Goal: Transaction & Acquisition: Purchase product/service

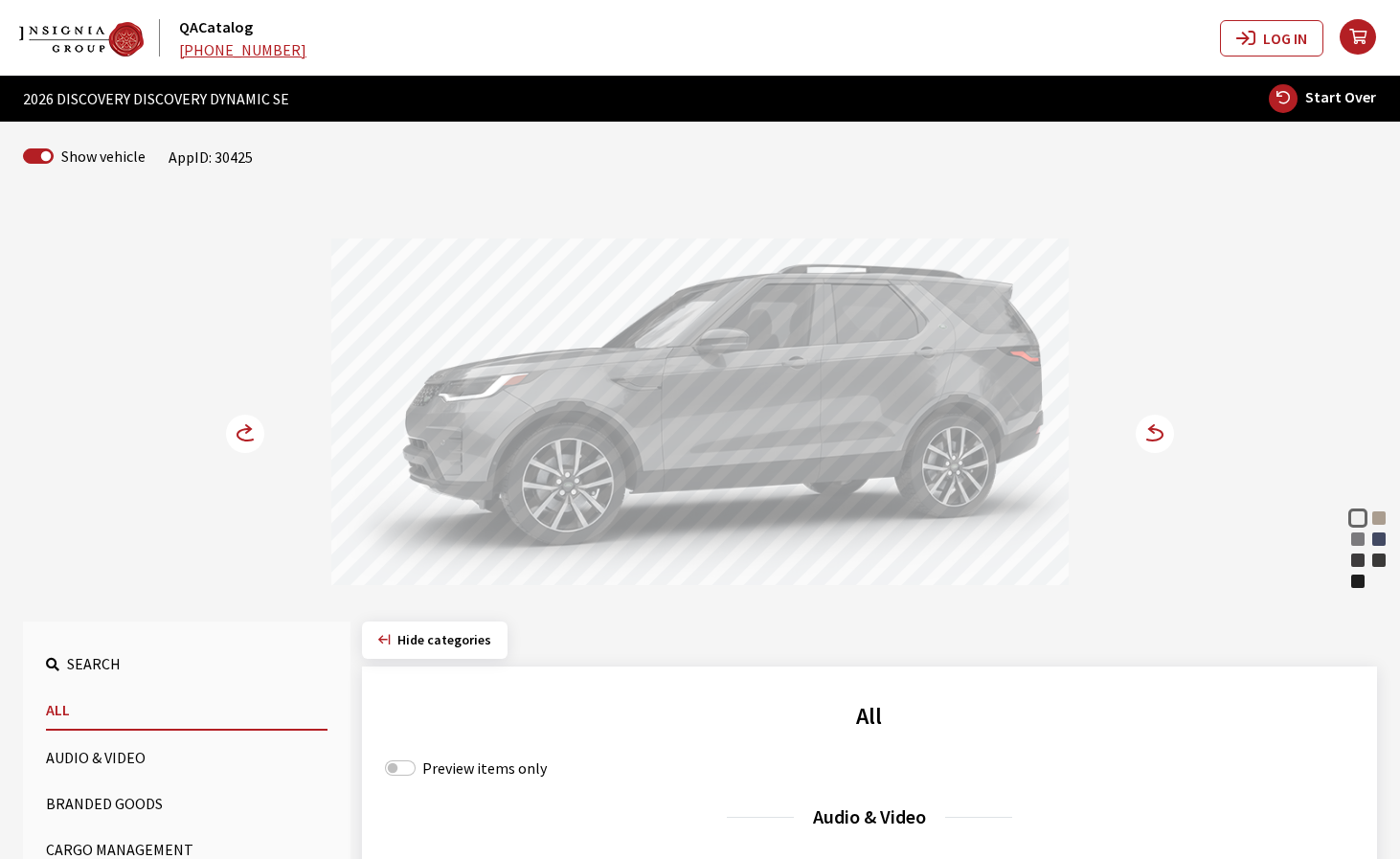
drag, startPoint x: 821, startPoint y: 444, endPoint x: 880, endPoint y: 444, distance: 59.0
click at [857, 444] on div at bounding box center [699, 415] width 737 height 353
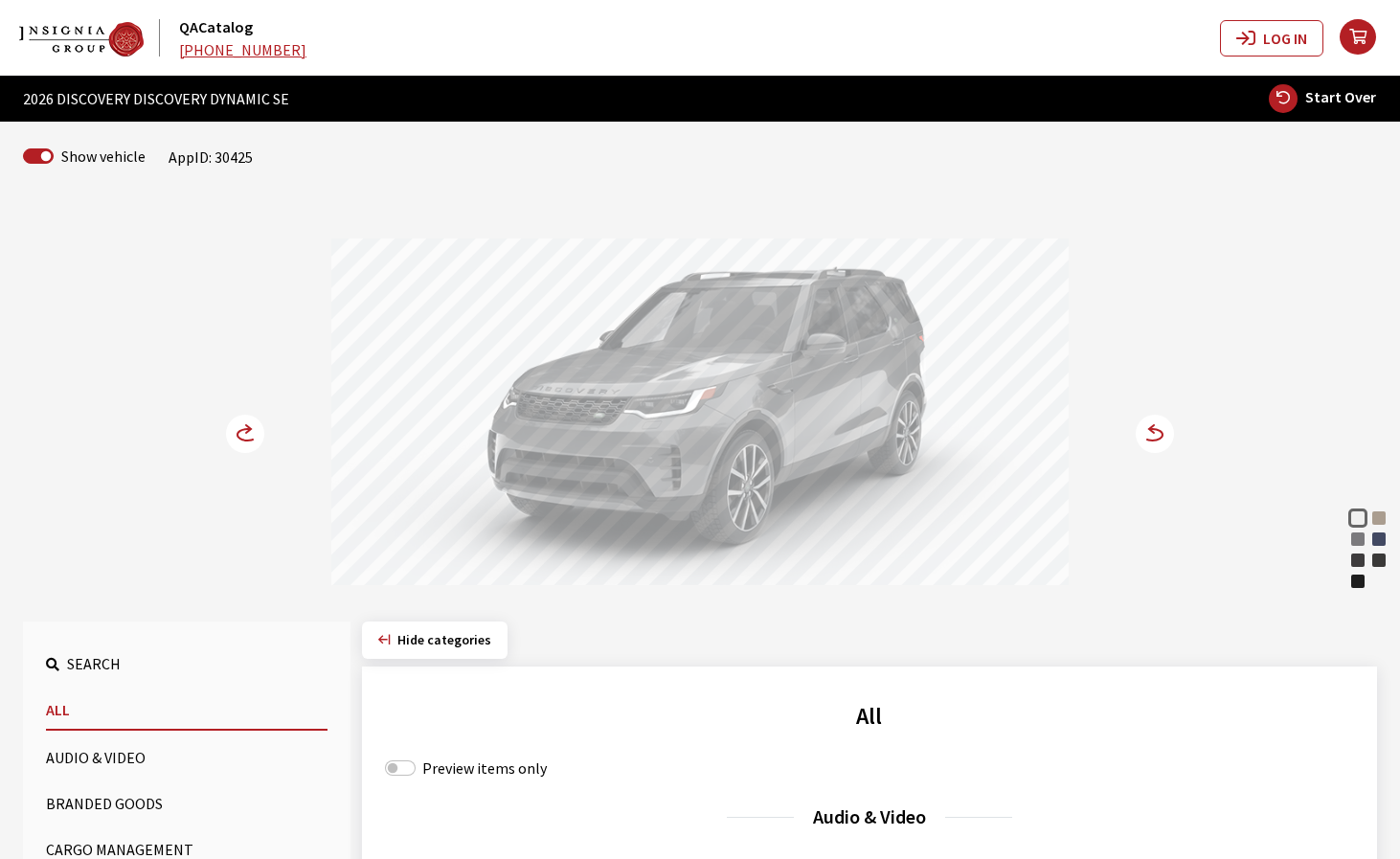
drag, startPoint x: 801, startPoint y: 420, endPoint x: 629, endPoint y: 422, distance: 172.0
click at [648, 420] on div at bounding box center [699, 415] width 737 height 353
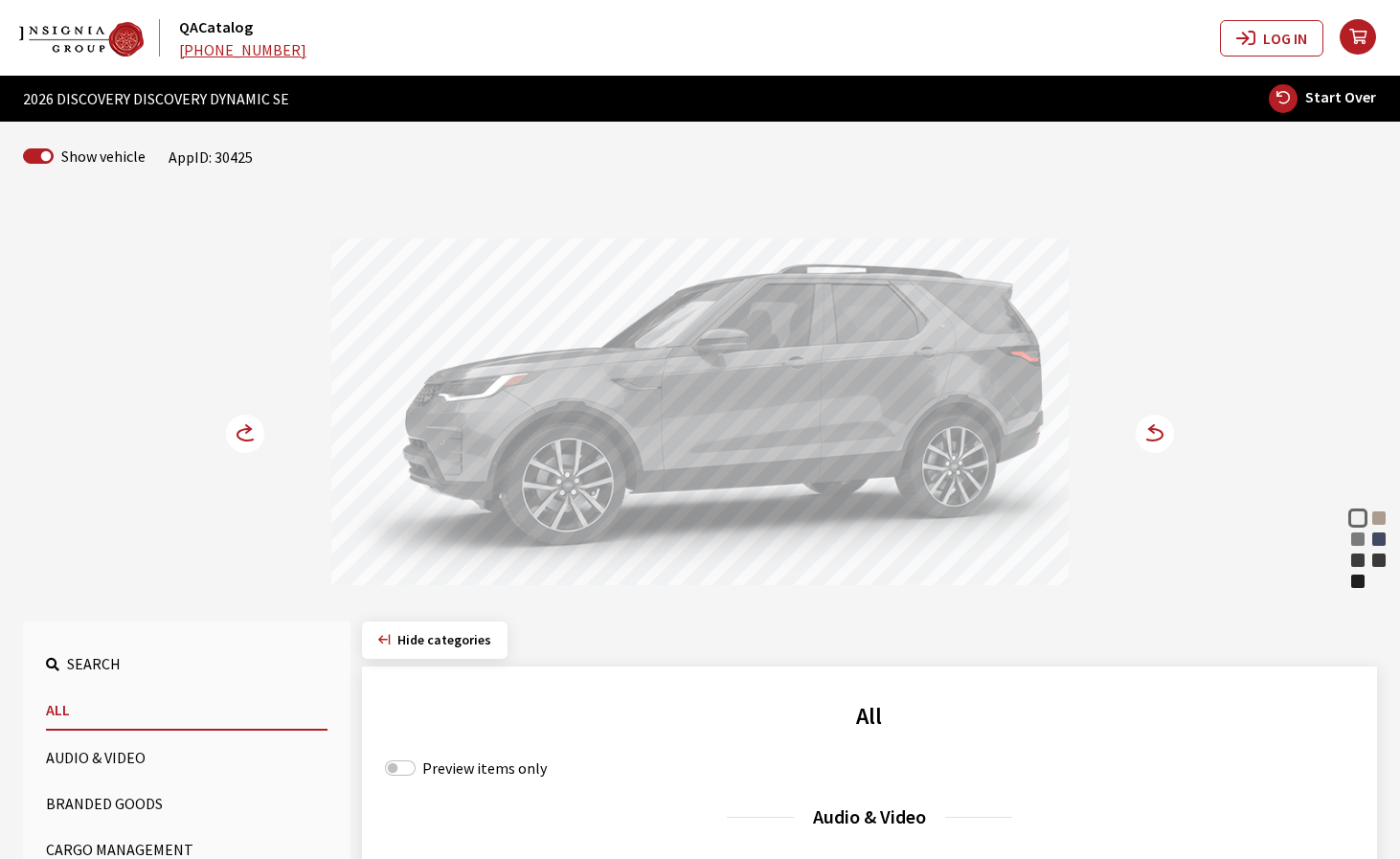
drag, startPoint x: 876, startPoint y: 432, endPoint x: 623, endPoint y: 453, distance: 253.9
click at [617, 452] on div at bounding box center [699, 415] width 737 height 353
click at [1380, 561] on div "Sedona Red" at bounding box center [1379, 560] width 20 height 20
drag, startPoint x: 933, startPoint y: 496, endPoint x: 985, endPoint y: 495, distance: 52.0
click at [974, 494] on div at bounding box center [699, 415] width 737 height 353
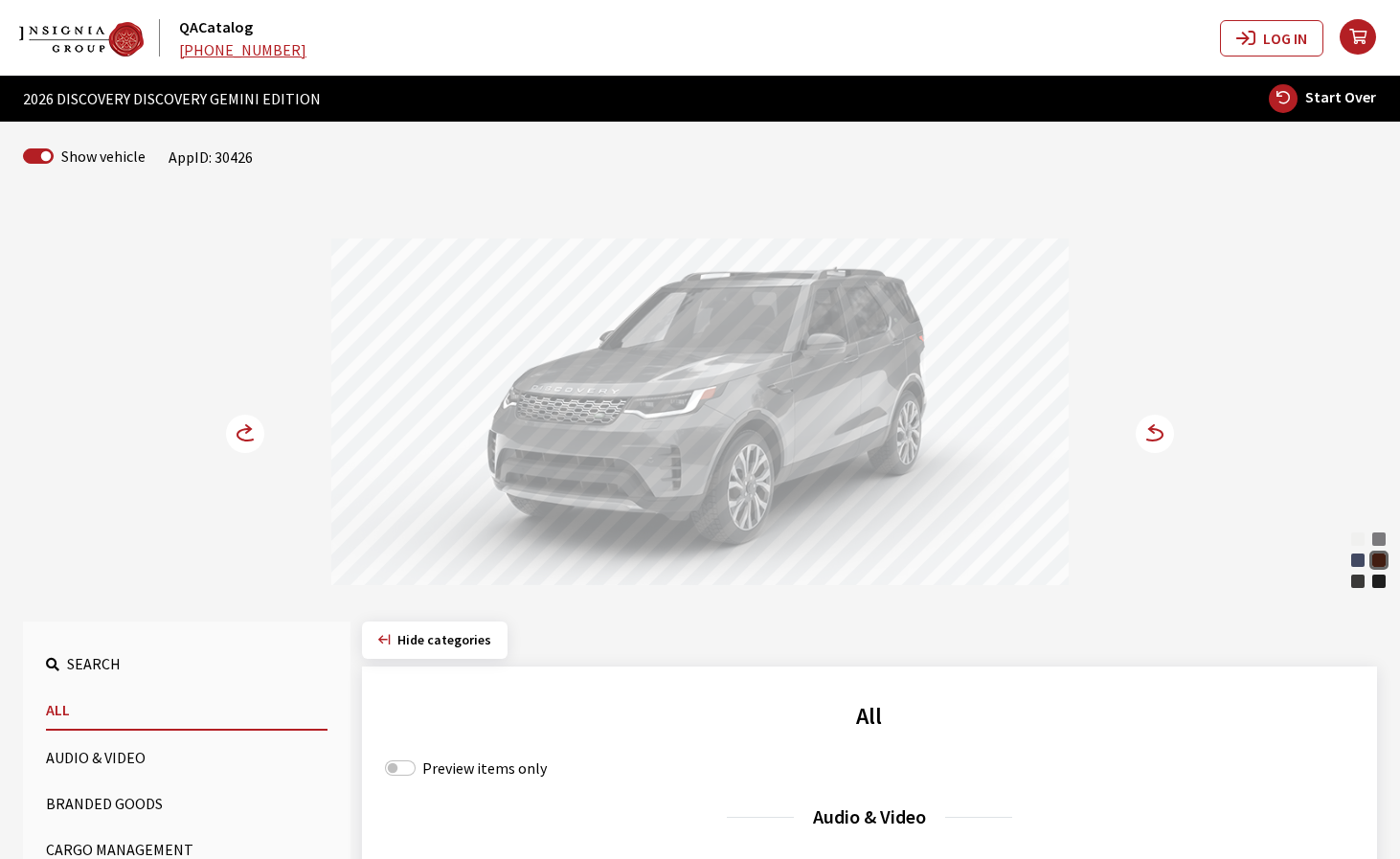
drag, startPoint x: 675, startPoint y: 416, endPoint x: 639, endPoint y: 421, distance: 36.3
click at [640, 420] on div at bounding box center [699, 415] width 737 height 353
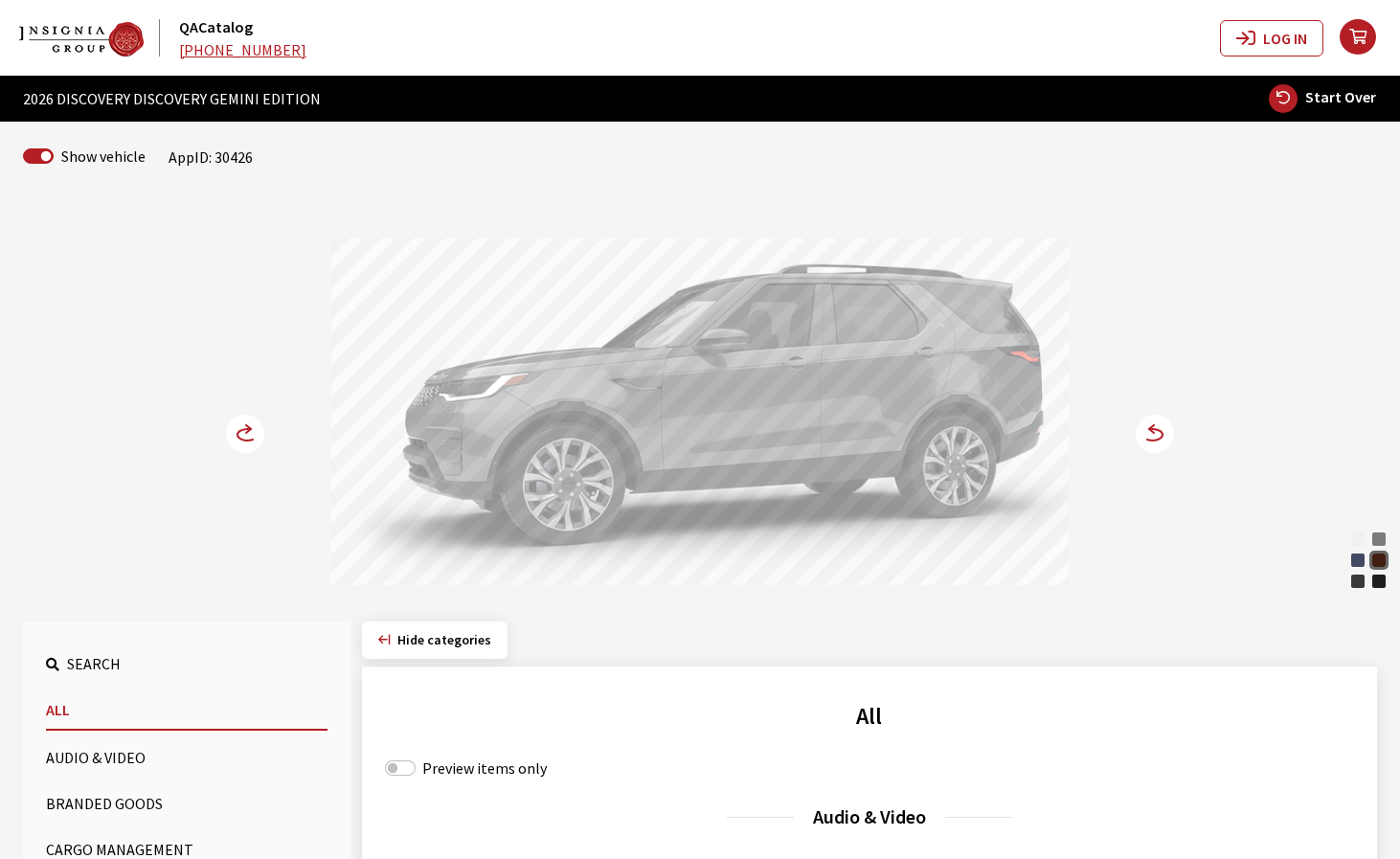
drag, startPoint x: 785, startPoint y: 397, endPoint x: 507, endPoint y: 462, distance: 285.5
click at [582, 443] on div at bounding box center [699, 415] width 737 height 353
drag, startPoint x: 781, startPoint y: 422, endPoint x: 942, endPoint y: 422, distance: 161.0
click at [941, 422] on div at bounding box center [699, 415] width 737 height 353
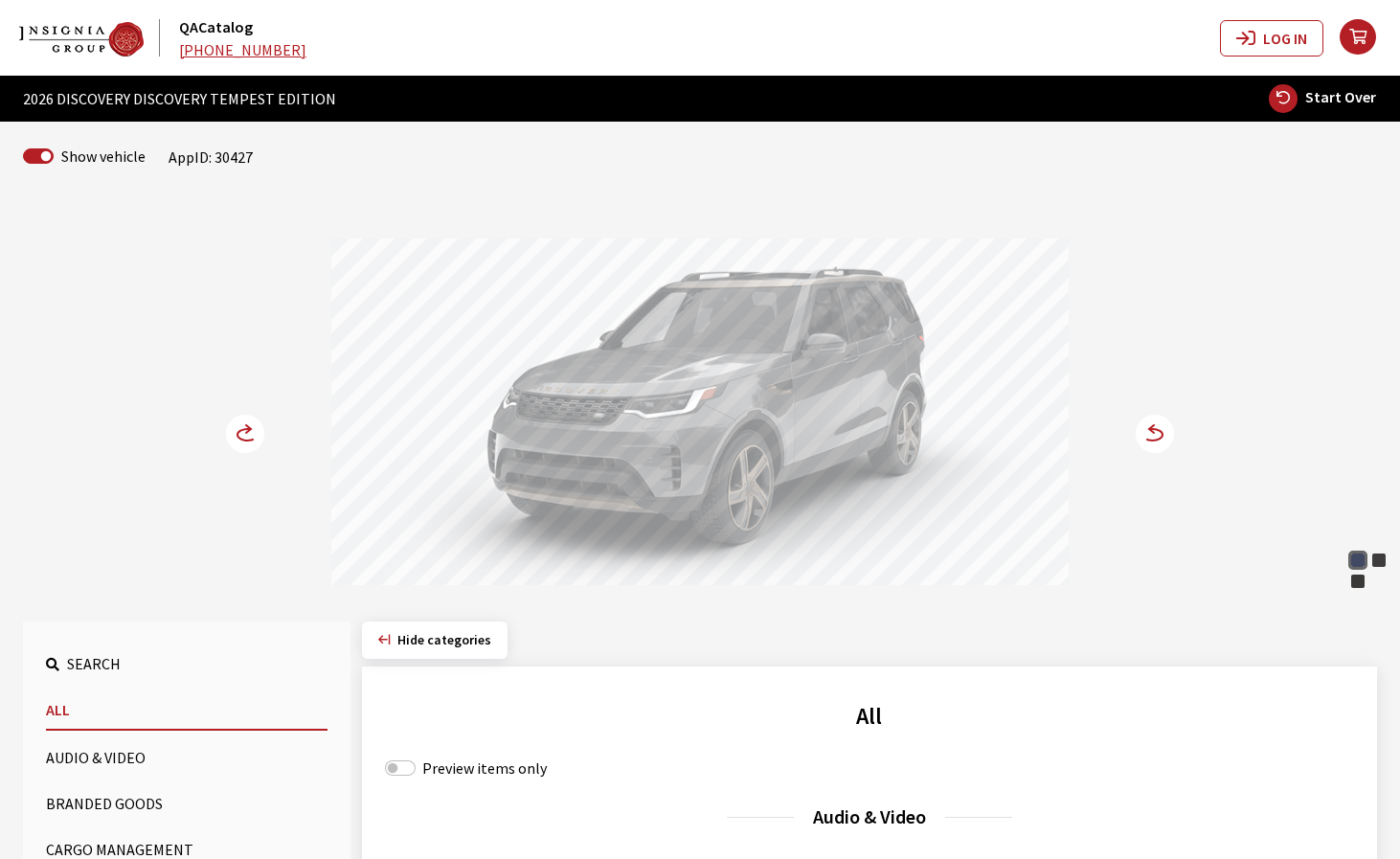
drag, startPoint x: 655, startPoint y: 424, endPoint x: 600, endPoint y: 440, distance: 57.3
click at [638, 428] on div at bounding box center [699, 415] width 737 height 353
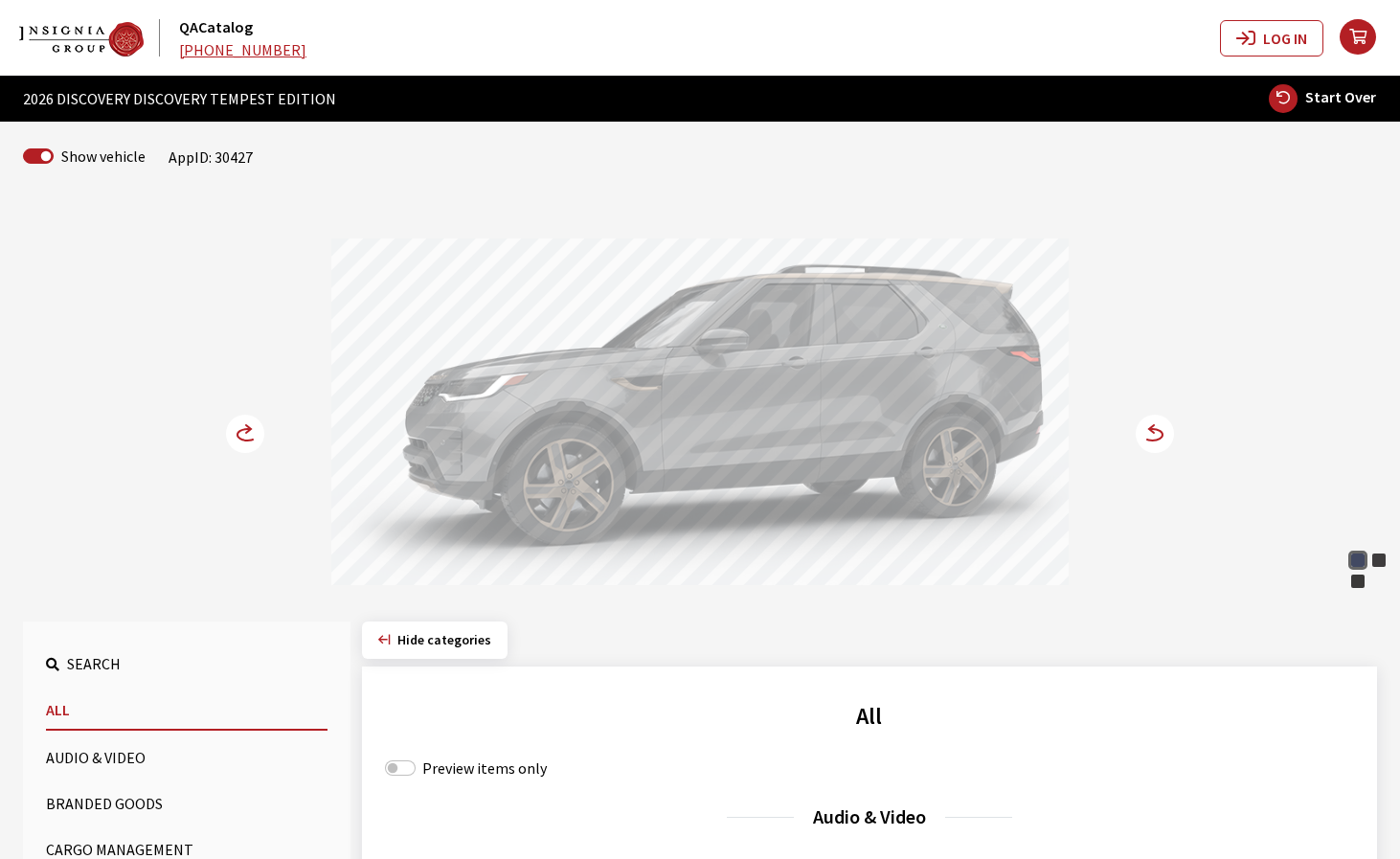
click at [518, 488] on div at bounding box center [699, 415] width 737 height 353
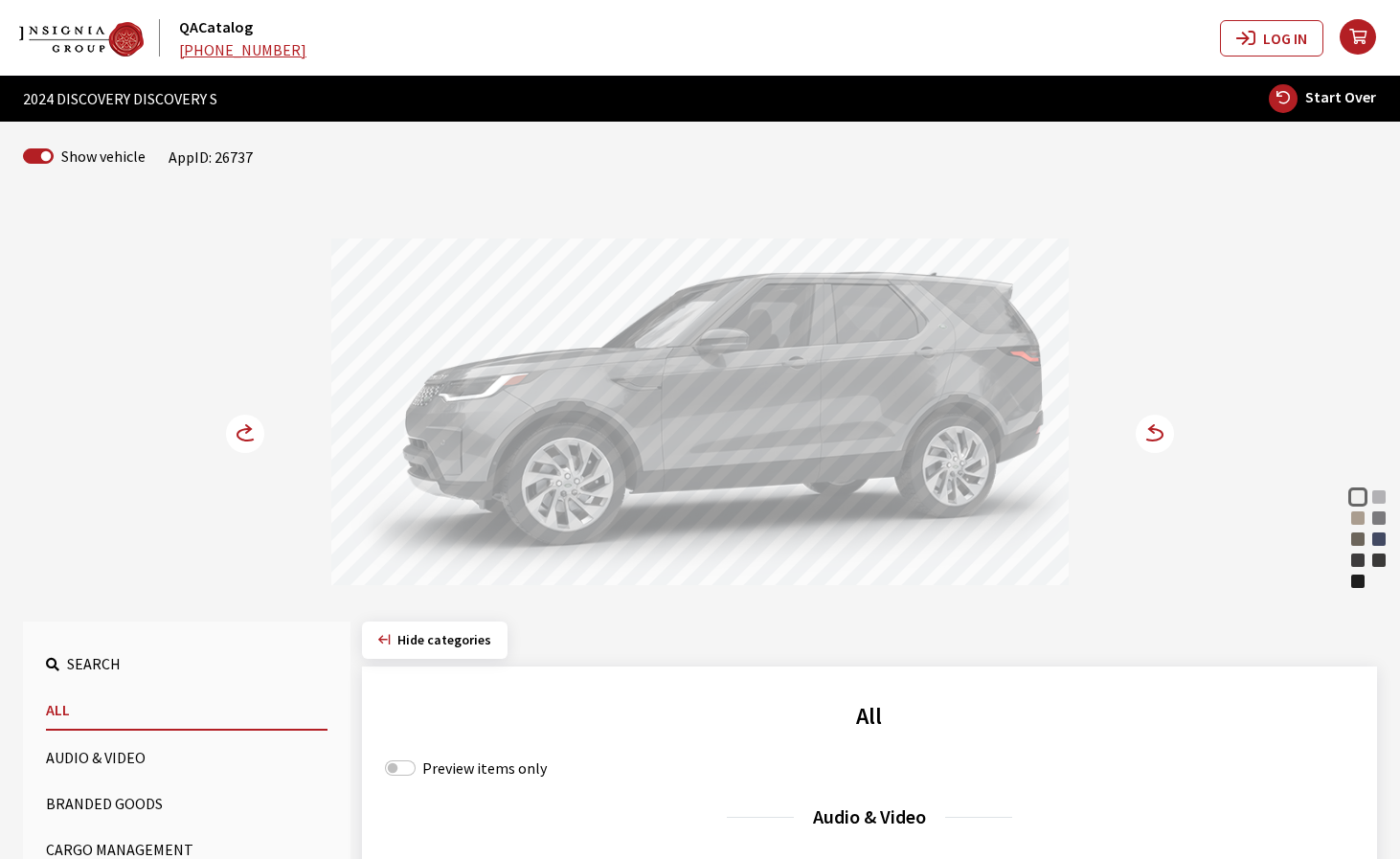
drag, startPoint x: 901, startPoint y: 444, endPoint x: 1044, endPoint y: 442, distance: 143.0
click at [1065, 438] on div at bounding box center [699, 415] width 737 height 353
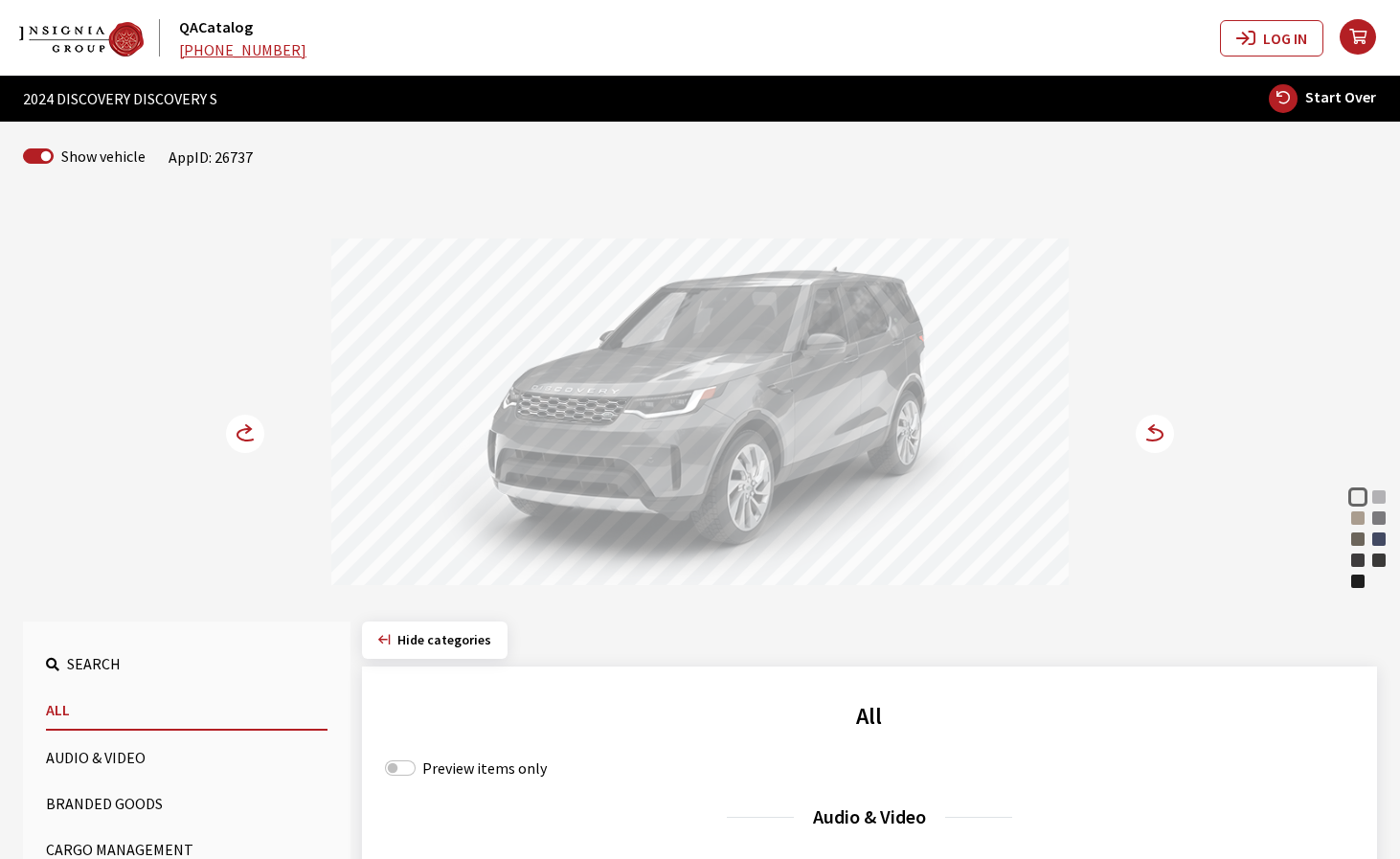
drag, startPoint x: 818, startPoint y: 424, endPoint x: 606, endPoint y: 466, distance: 216.1
click at [620, 459] on div at bounding box center [699, 415] width 737 height 353
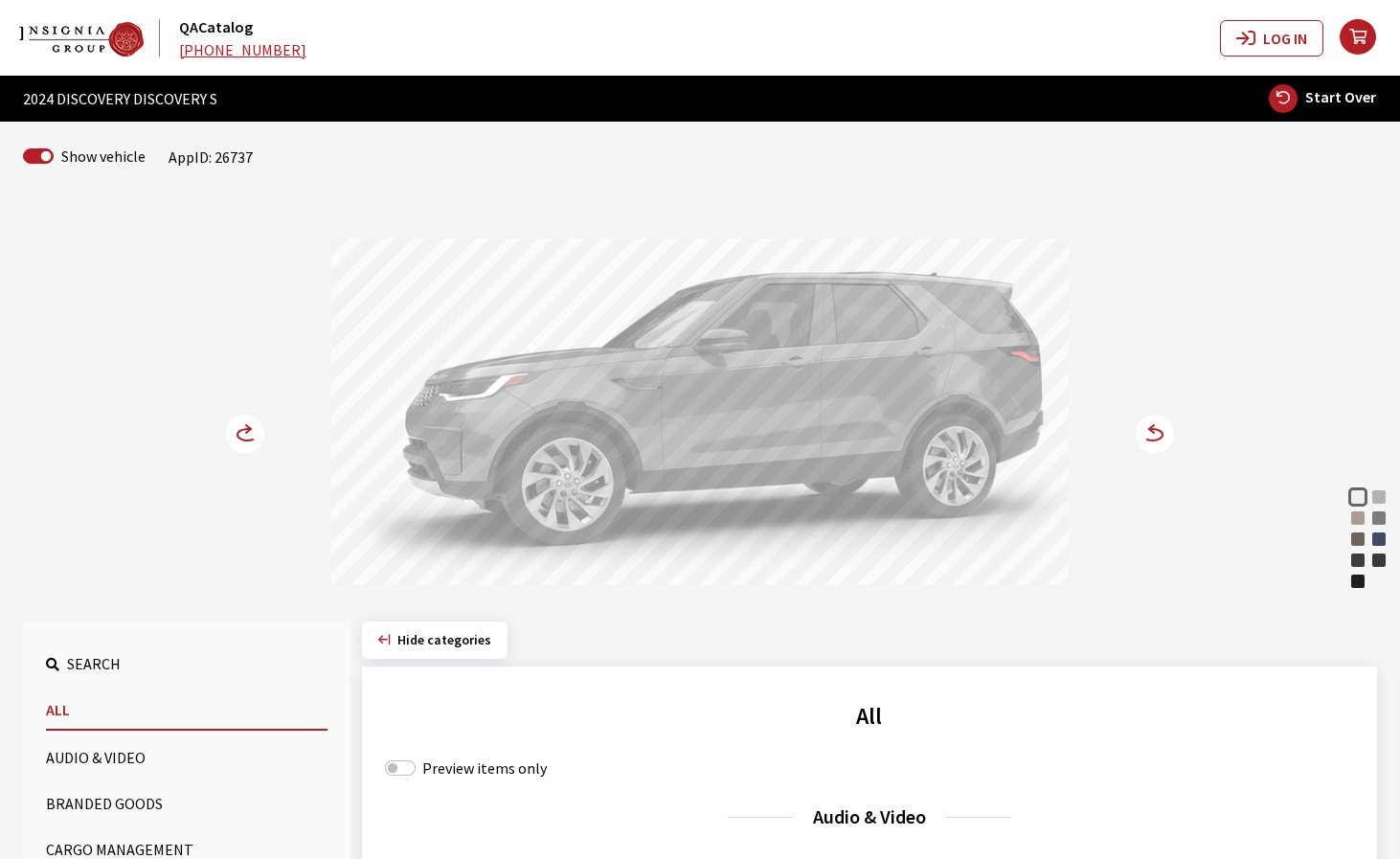
drag, startPoint x: 959, startPoint y: 392, endPoint x: 649, endPoint y: 440, distance: 313.7
click at [678, 418] on div at bounding box center [699, 415] width 737 height 353
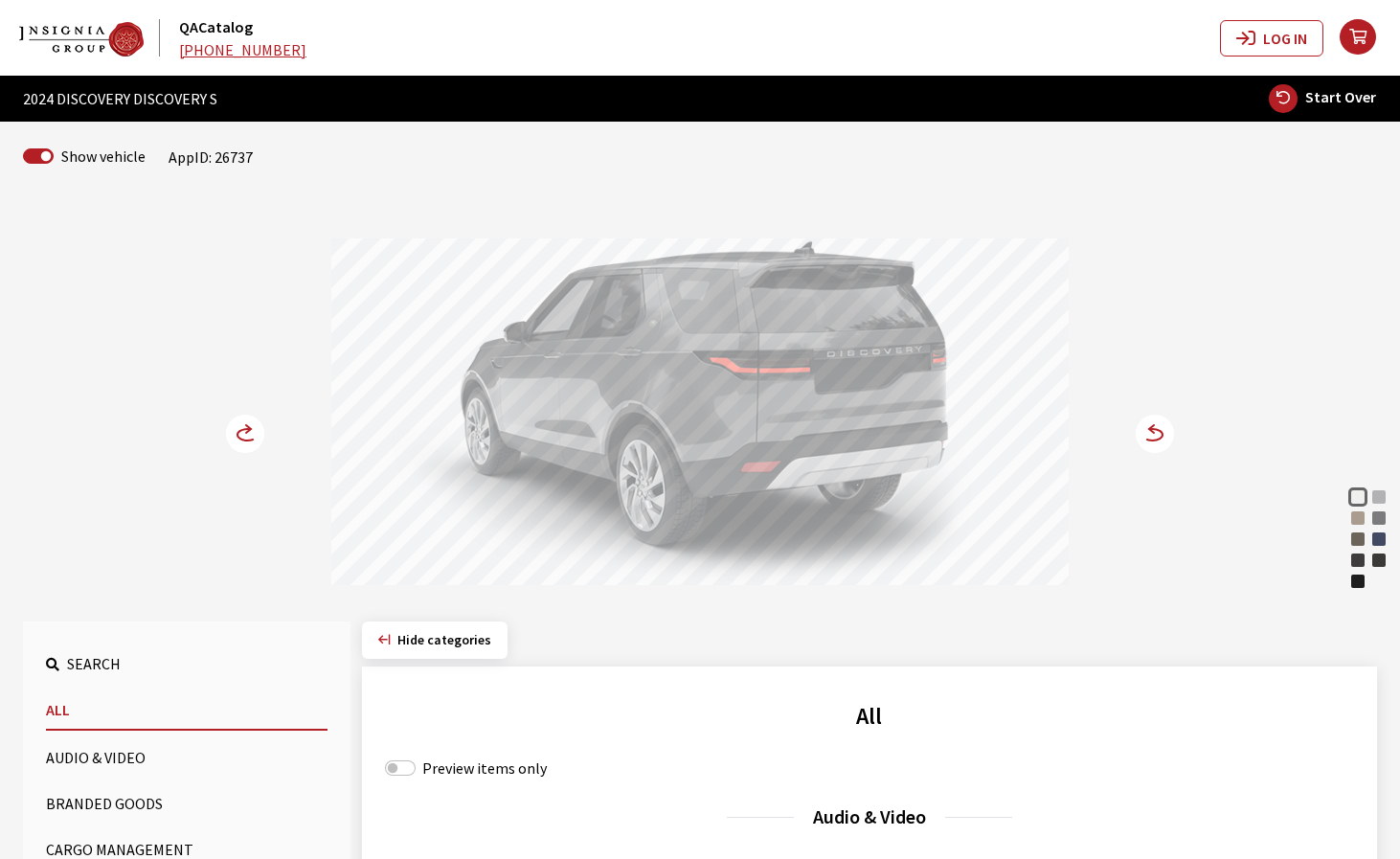
drag, startPoint x: 669, startPoint y: 428, endPoint x: 843, endPoint y: 436, distance: 174.2
click at [833, 430] on div at bounding box center [699, 415] width 737 height 353
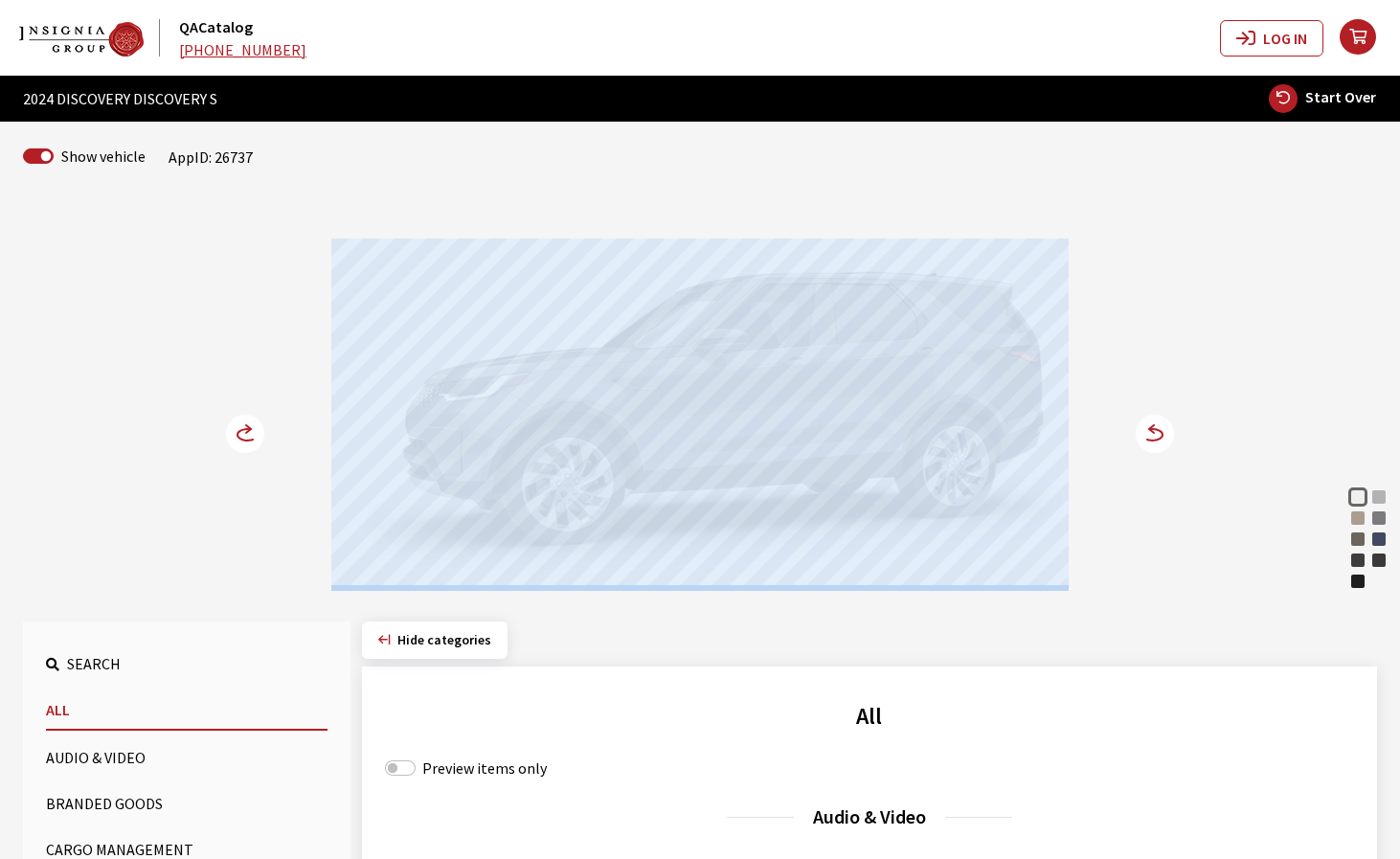
drag, startPoint x: 1114, startPoint y: 417, endPoint x: 1103, endPoint y: 417, distance: 11.0
click at [1114, 417] on div "Fuji White Hakuba Silver Lantau Bronze Eiger Grey Silicon Silver Varesine Blue …" at bounding box center [699, 395] width 1264 height 391
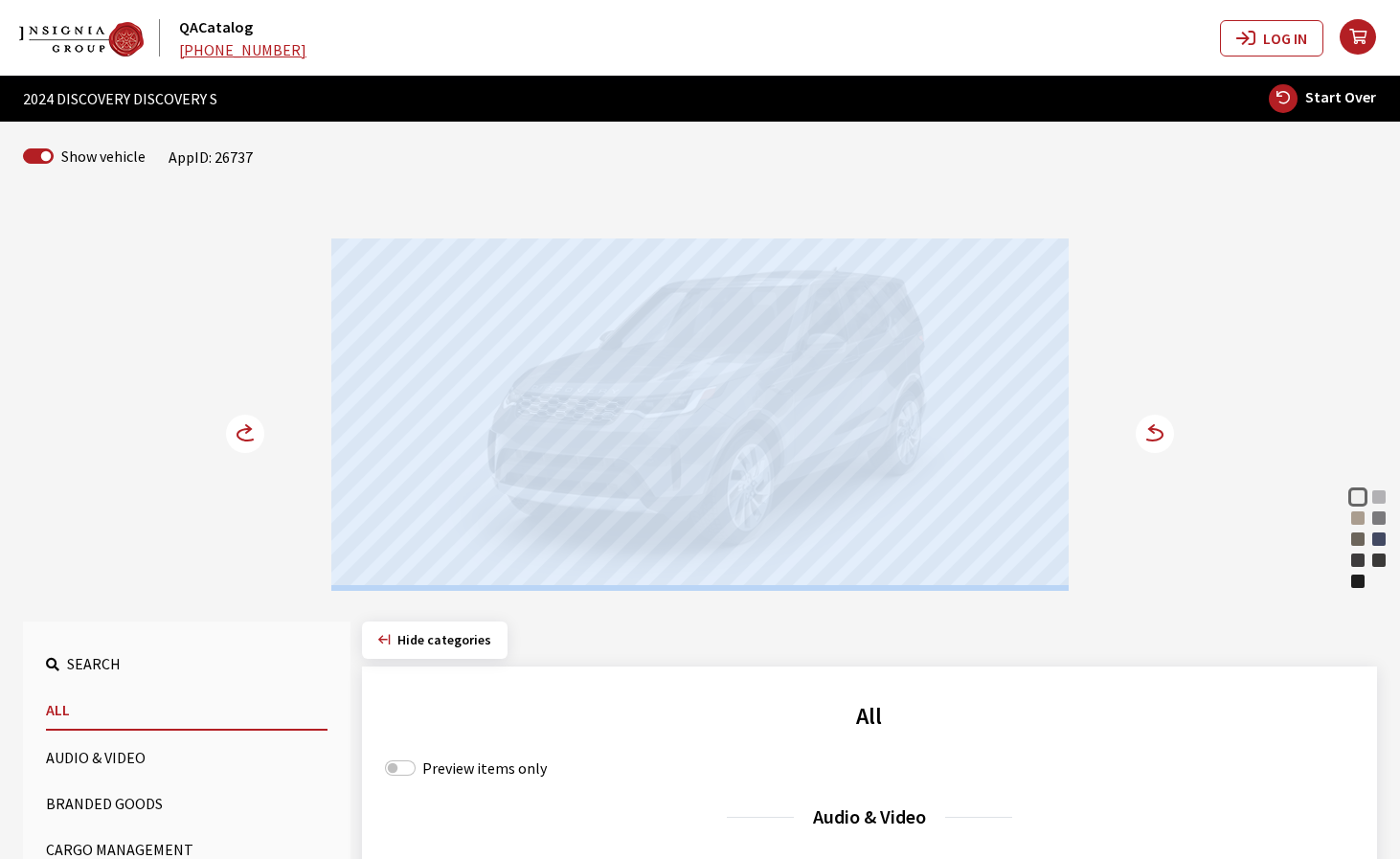
click at [1189, 549] on div "Fuji White Hakuba Silver Lantau Bronze Eiger Grey Silicon Silver Varesine Blue …" at bounding box center [699, 395] width 1264 height 391
click at [519, 577] on div at bounding box center [699, 415] width 737 height 353
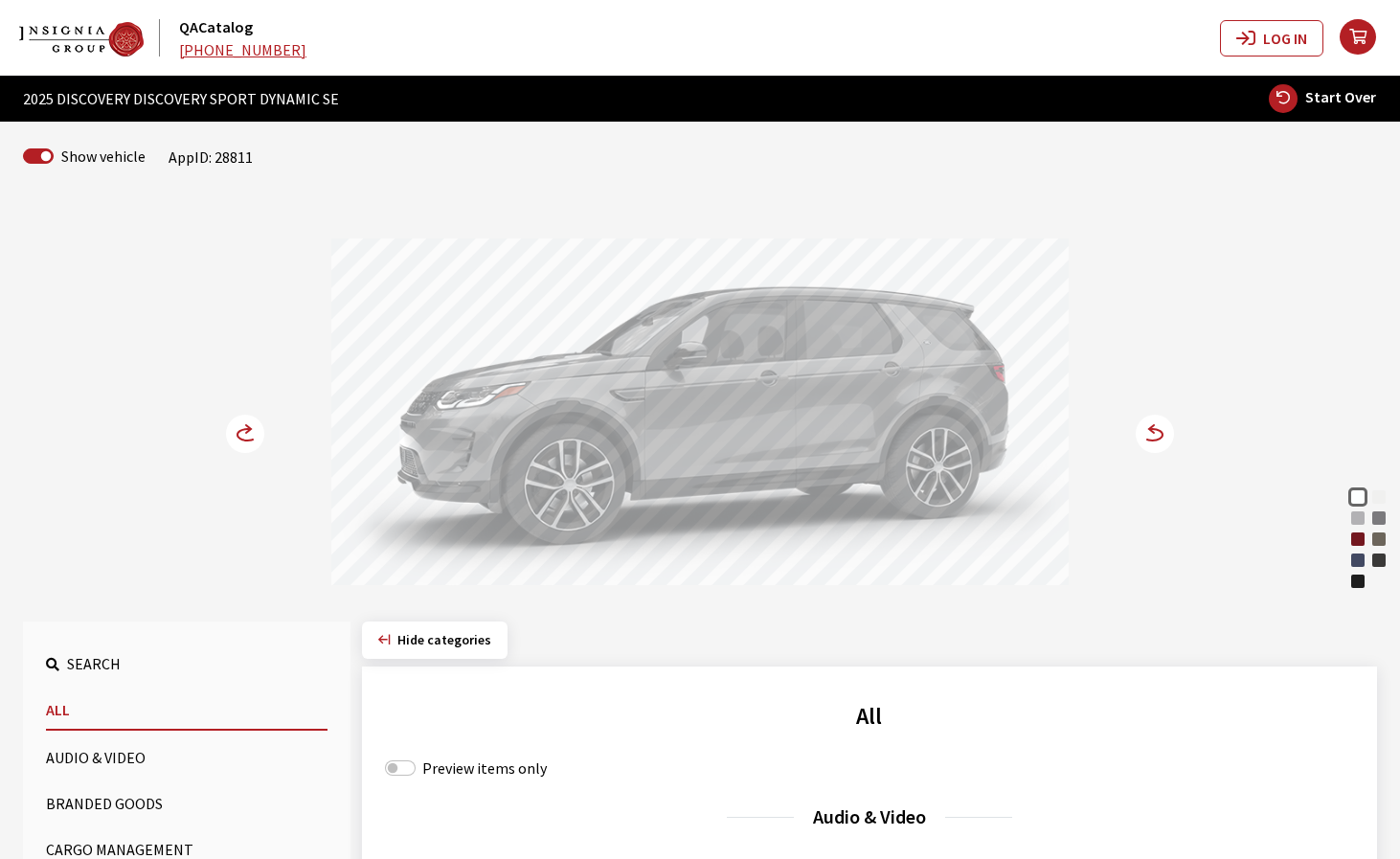
drag, startPoint x: 767, startPoint y: 438, endPoint x: 937, endPoint y: 428, distance: 170.3
click at [928, 428] on div at bounding box center [699, 415] width 737 height 353
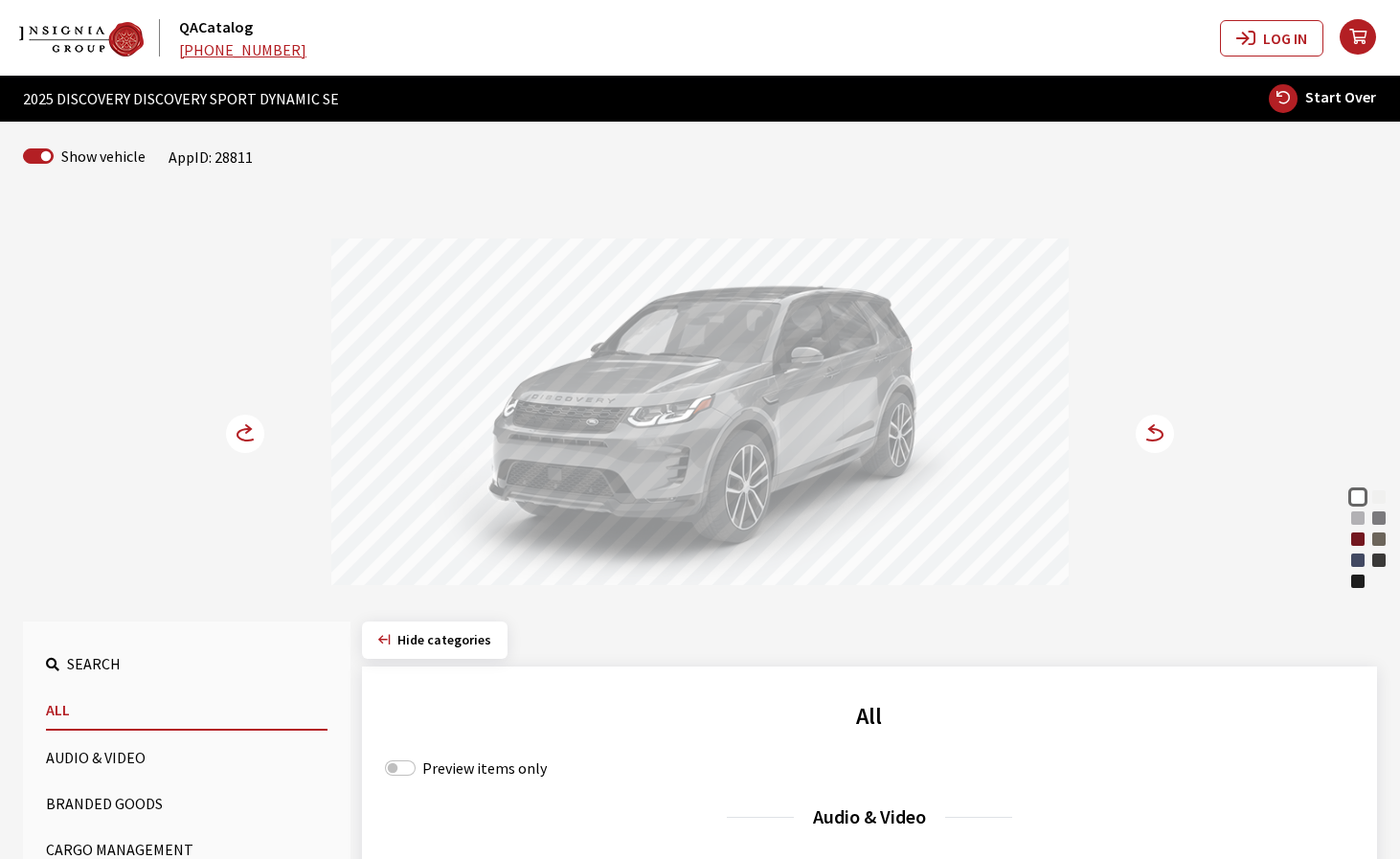
click at [463, 468] on div at bounding box center [699, 415] width 737 height 353
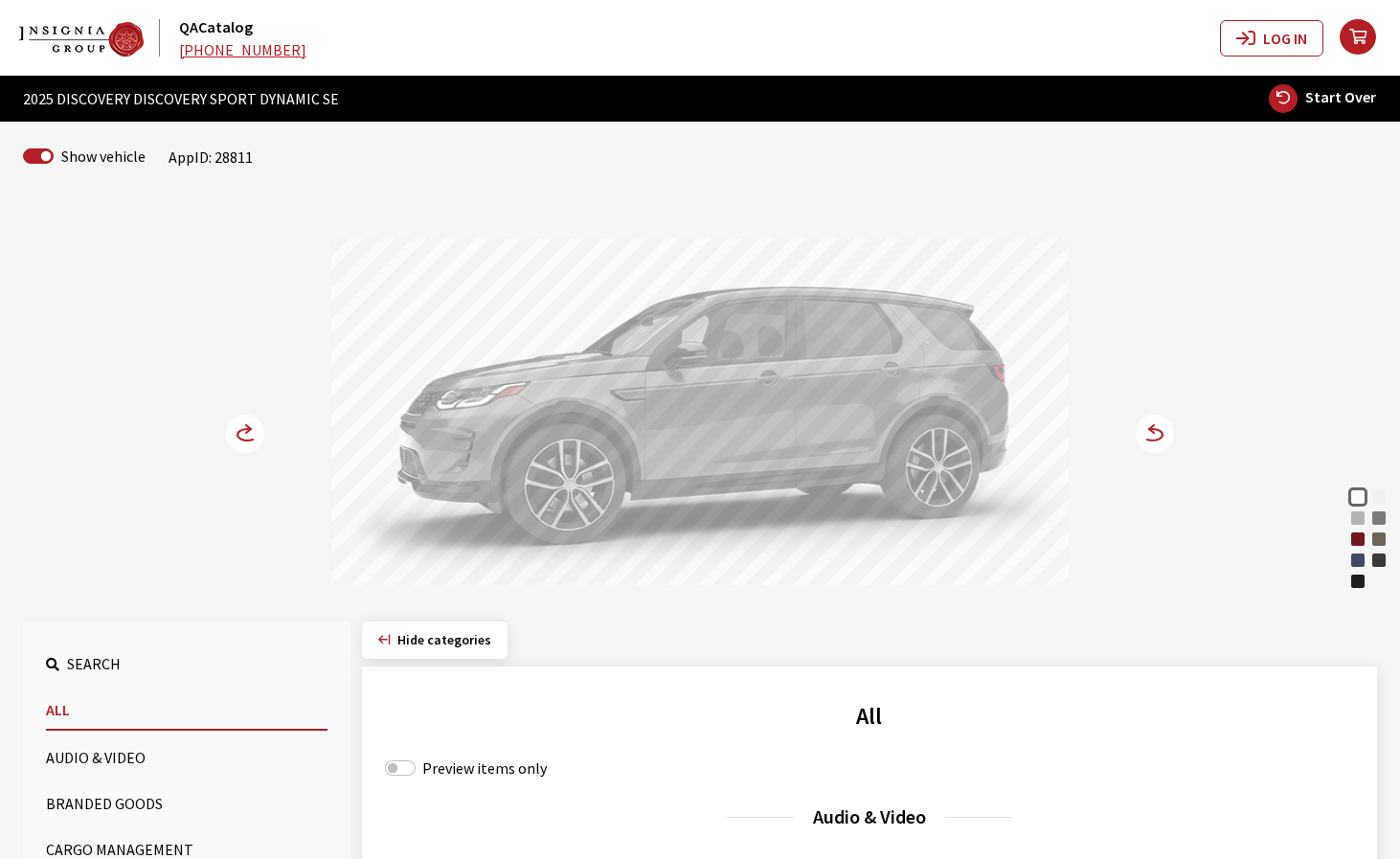
drag, startPoint x: 751, startPoint y: 411, endPoint x: 533, endPoint y: 453, distance: 222.0
click at [529, 448] on div at bounding box center [699, 415] width 737 height 353
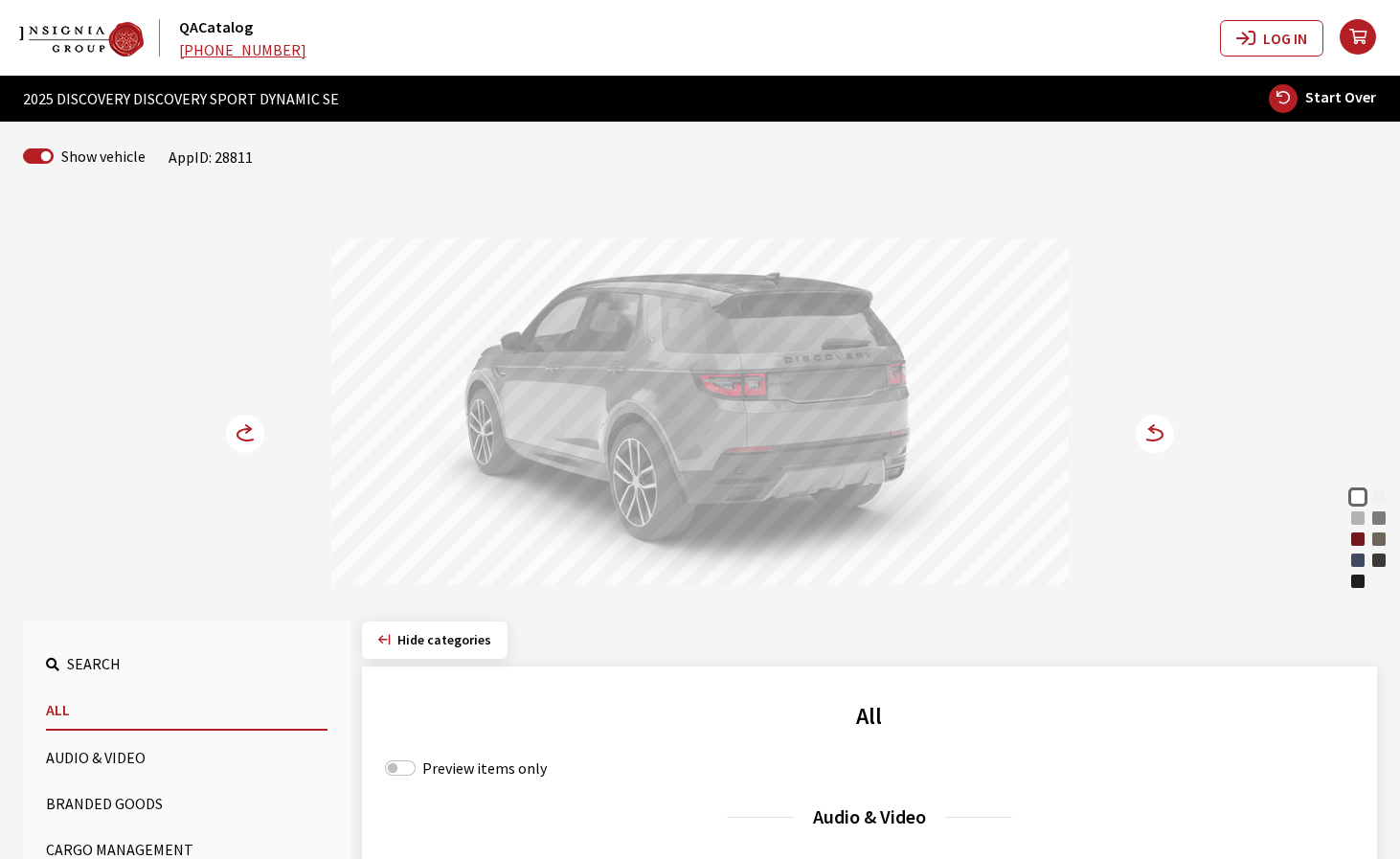
drag, startPoint x: 803, startPoint y: 441, endPoint x: 630, endPoint y: 501, distance: 183.1
click at [646, 484] on div at bounding box center [699, 415] width 737 height 353
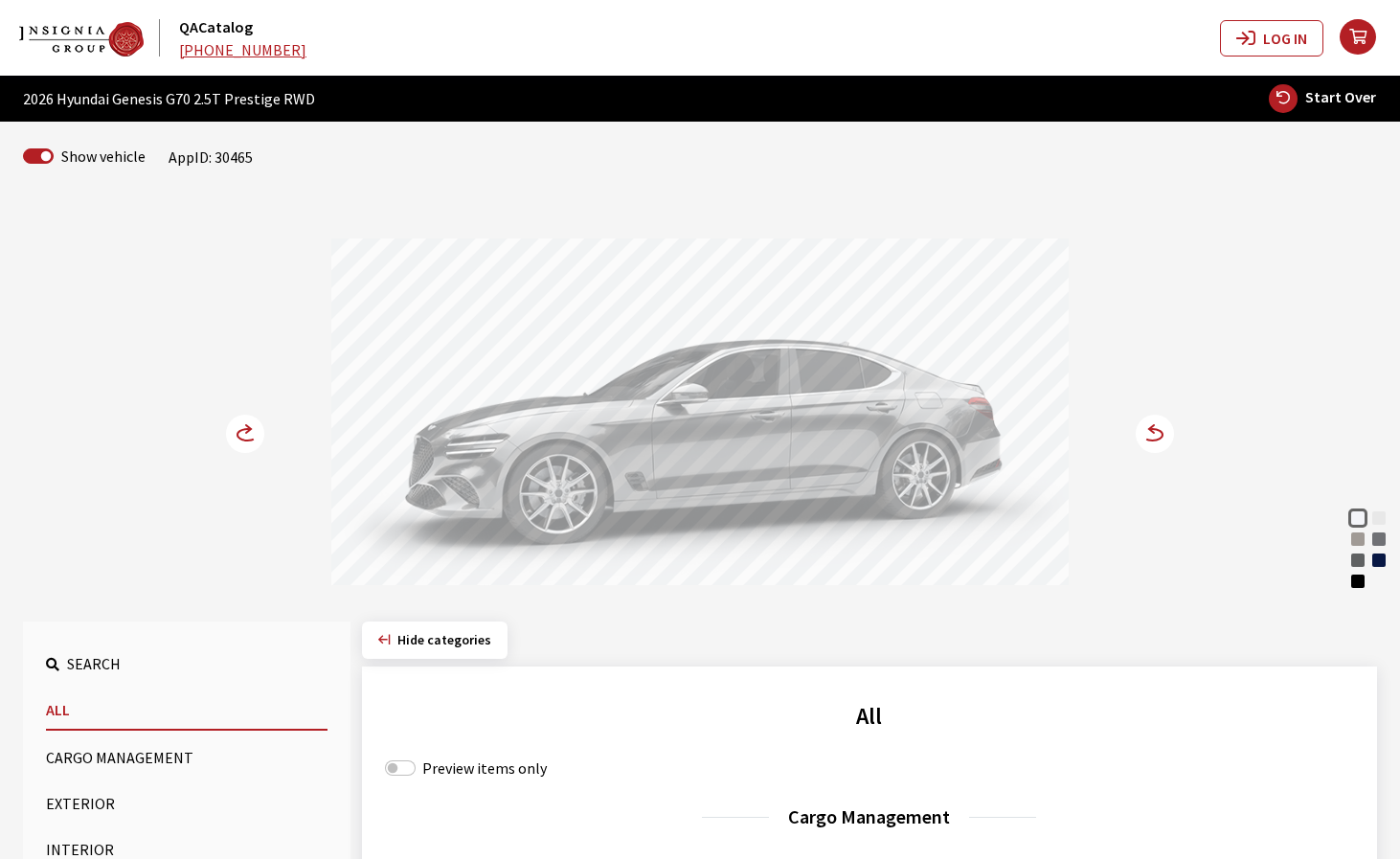
drag, startPoint x: 537, startPoint y: 431, endPoint x: 950, endPoint y: 424, distance: 413.1
click at [896, 428] on div at bounding box center [699, 415] width 737 height 353
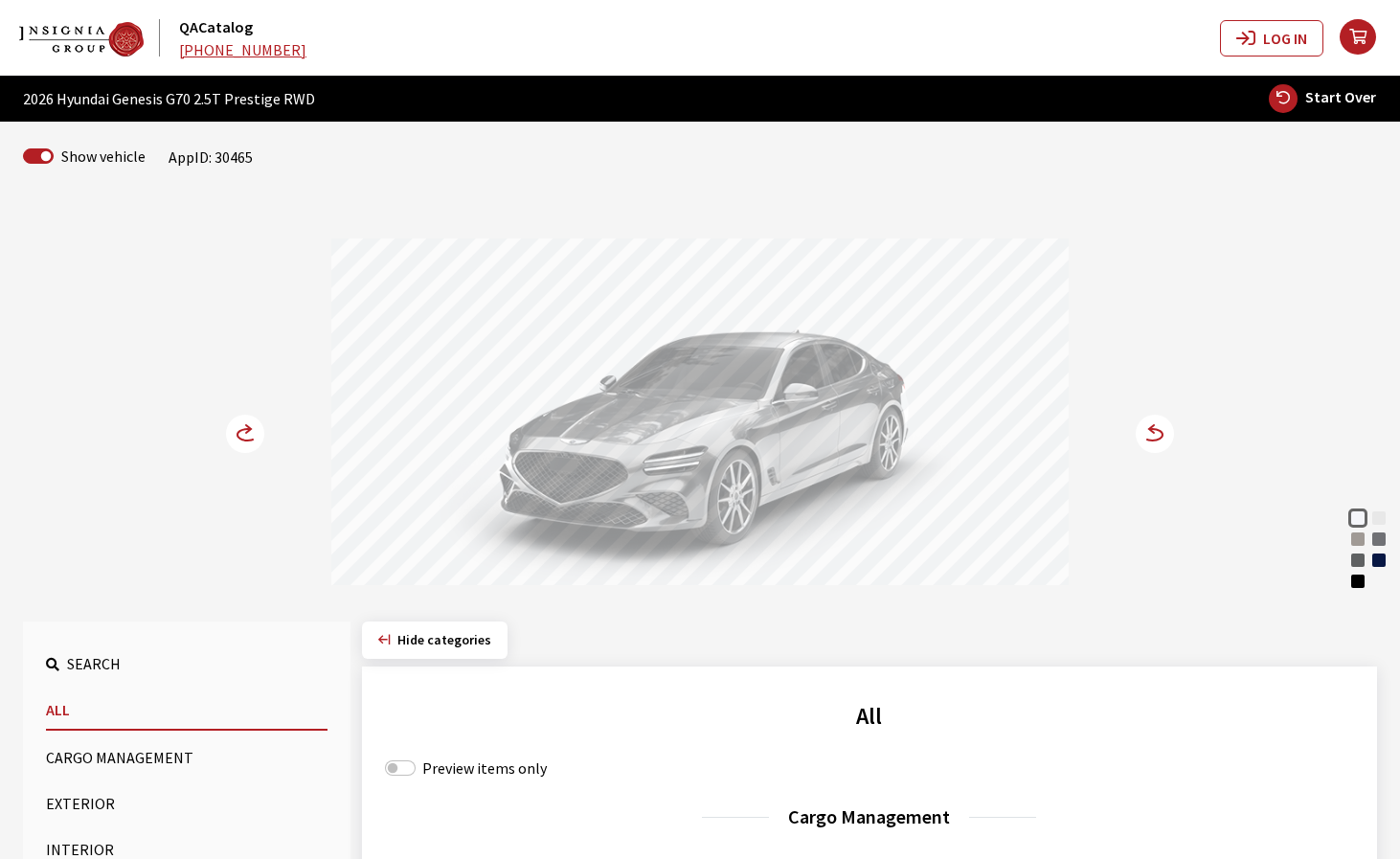
drag, startPoint x: 650, startPoint y: 358, endPoint x: 935, endPoint y: 358, distance: 285.0
click at [914, 358] on div at bounding box center [699, 415] width 737 height 353
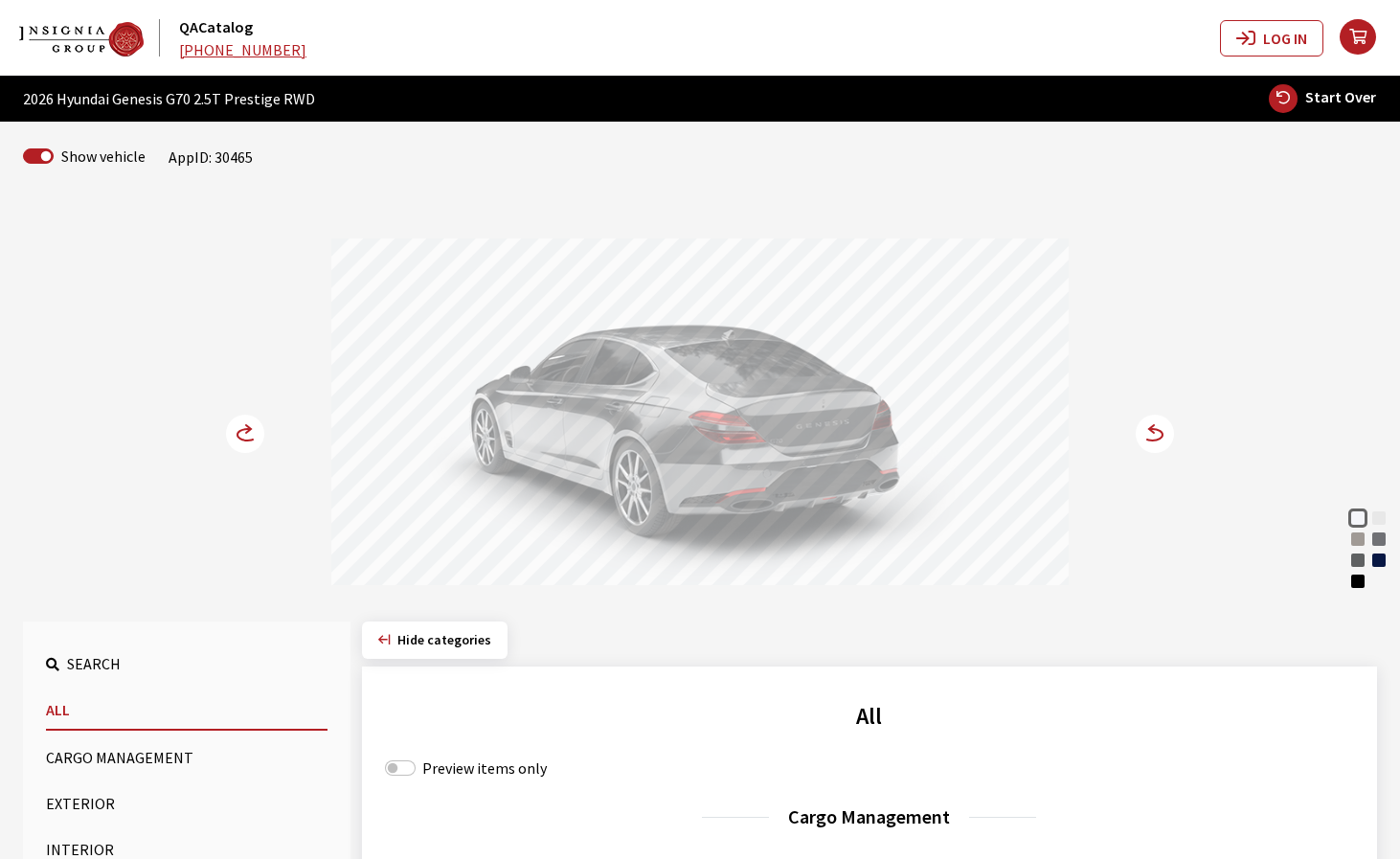
click at [1331, 99] on span "Start Over" at bounding box center [1340, 97] width 70 height 20
select select
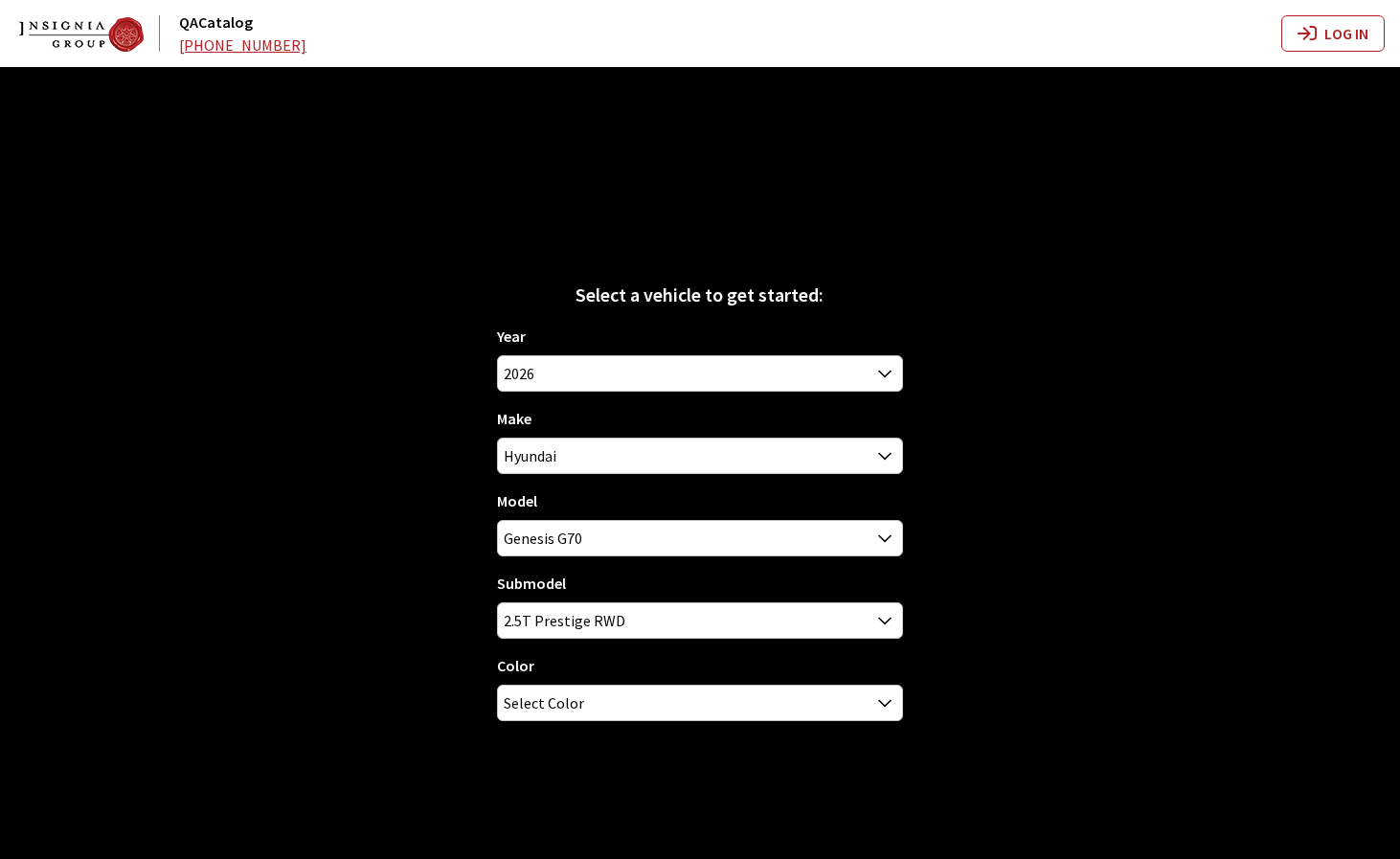
click at [1331, 99] on div "Select a vehicle to get started: Year [DATE] 2025 2024 2023 2022 2021 2020 2019…" at bounding box center [700, 496] width 1400 height 859
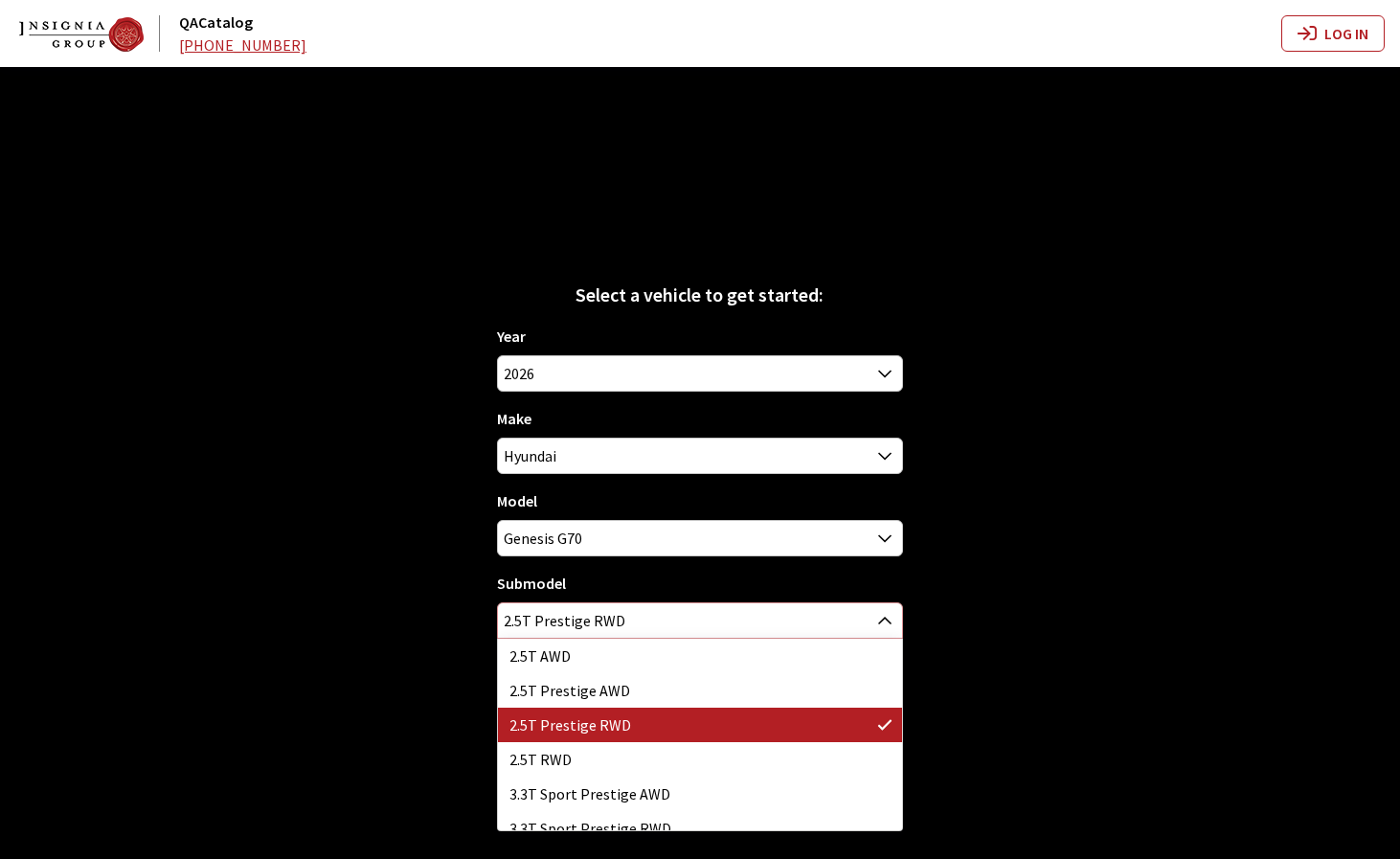
click at [762, 618] on span "2.5T Prestige RWD" at bounding box center [700, 620] width 403 height 34
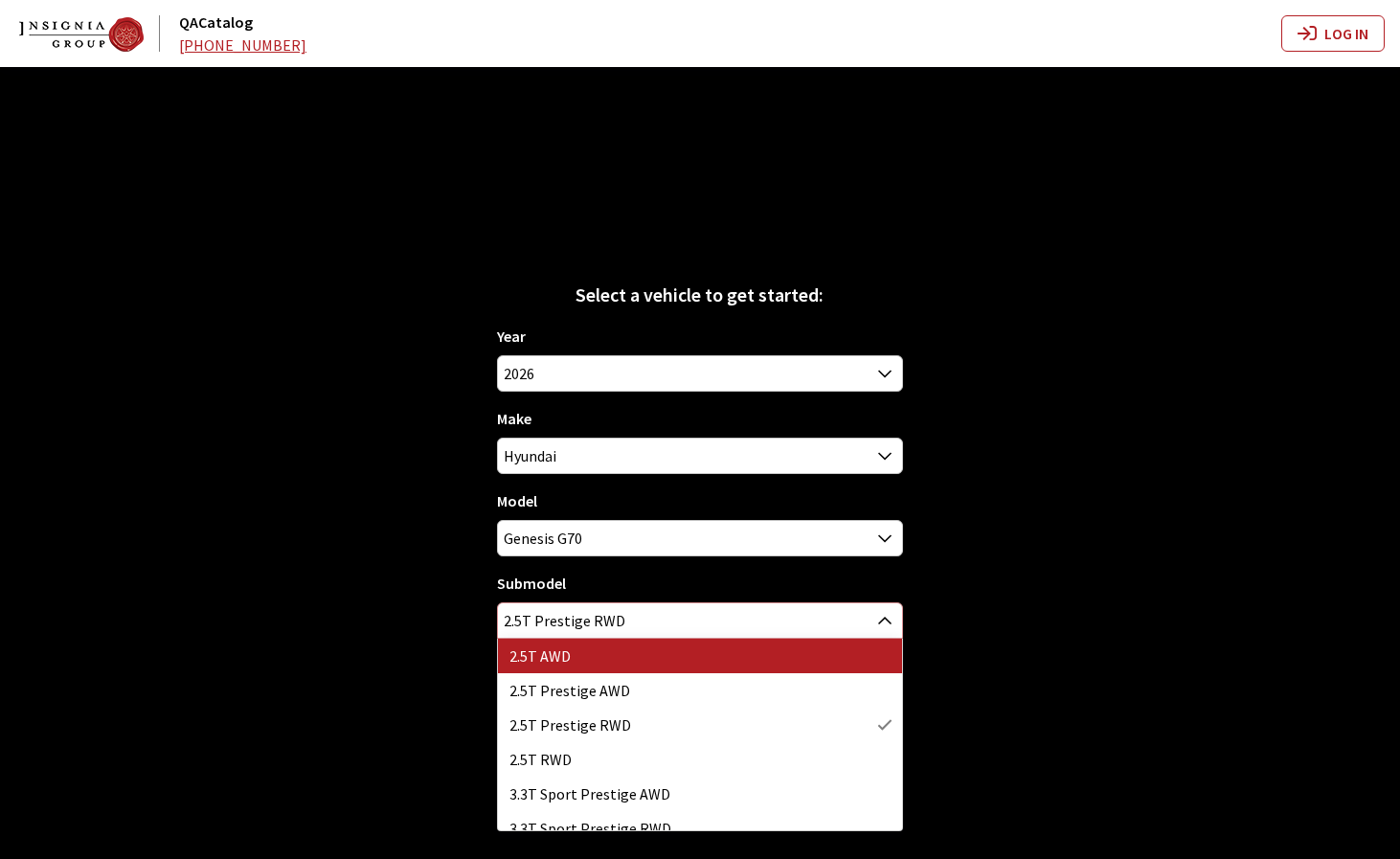
select select "3840"
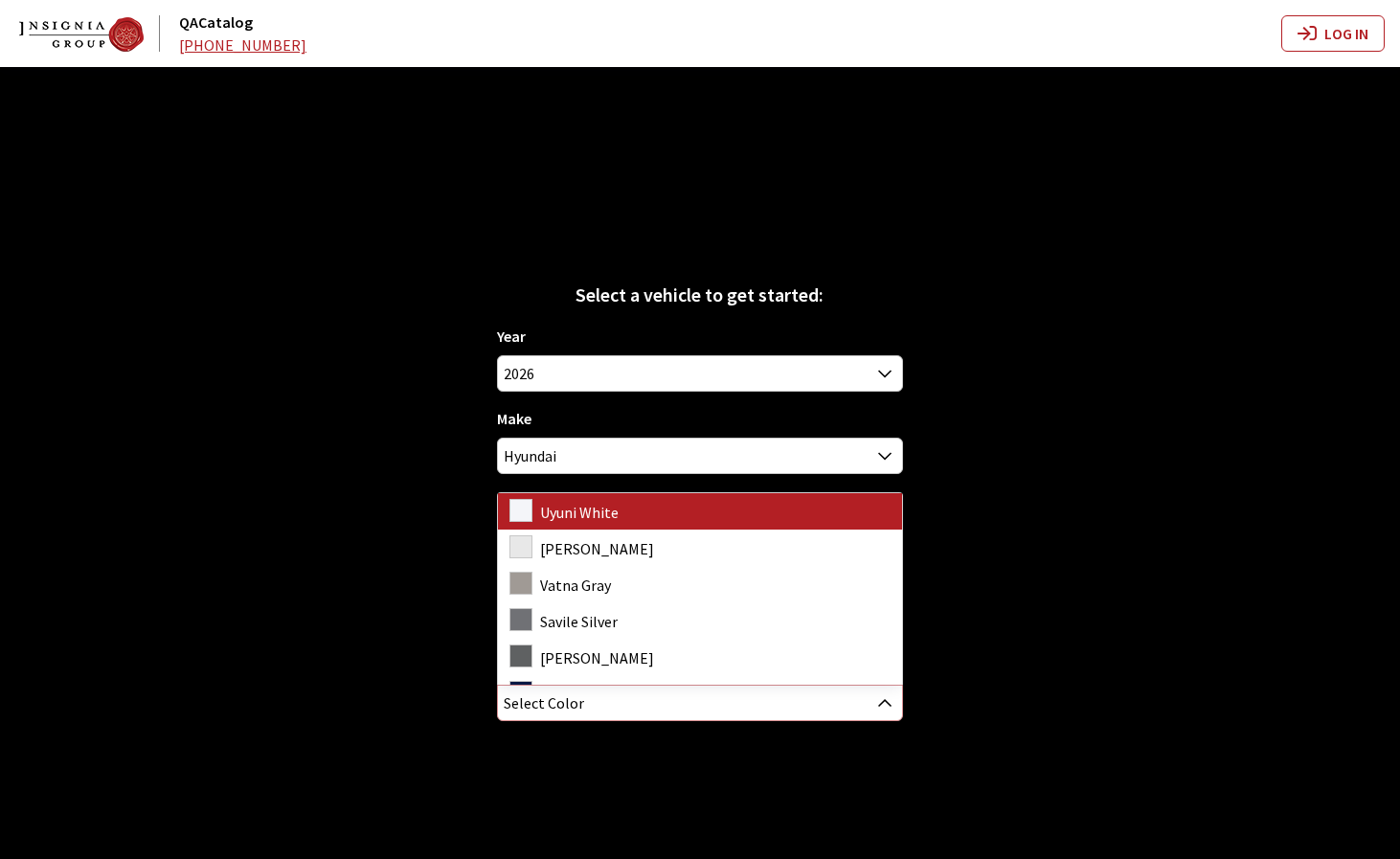
click at [834, 706] on span "Select Color" at bounding box center [700, 702] width 403 height 34
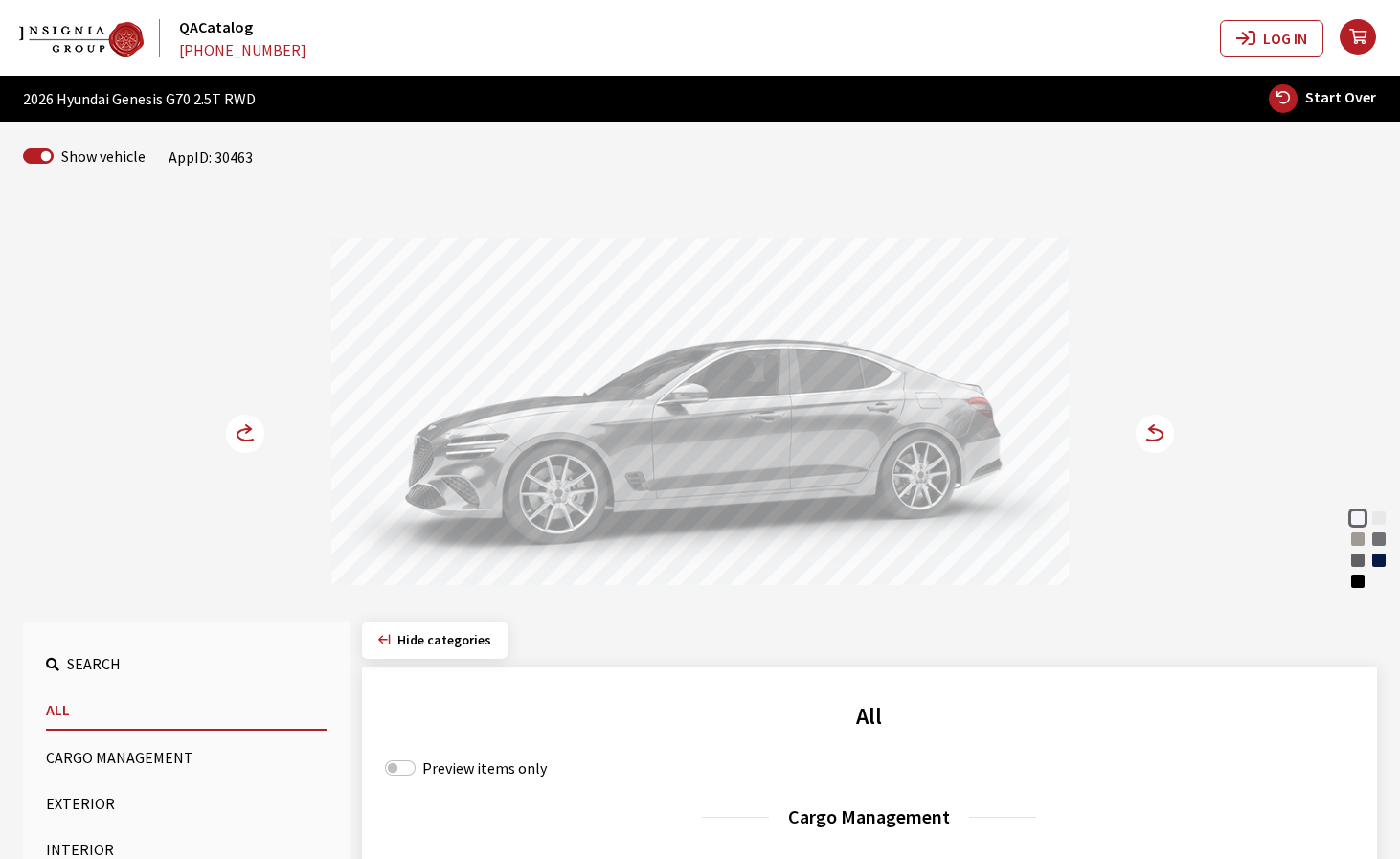
drag, startPoint x: 795, startPoint y: 470, endPoint x: 613, endPoint y: 478, distance: 182.2
click at [683, 470] on div at bounding box center [699, 415] width 737 height 353
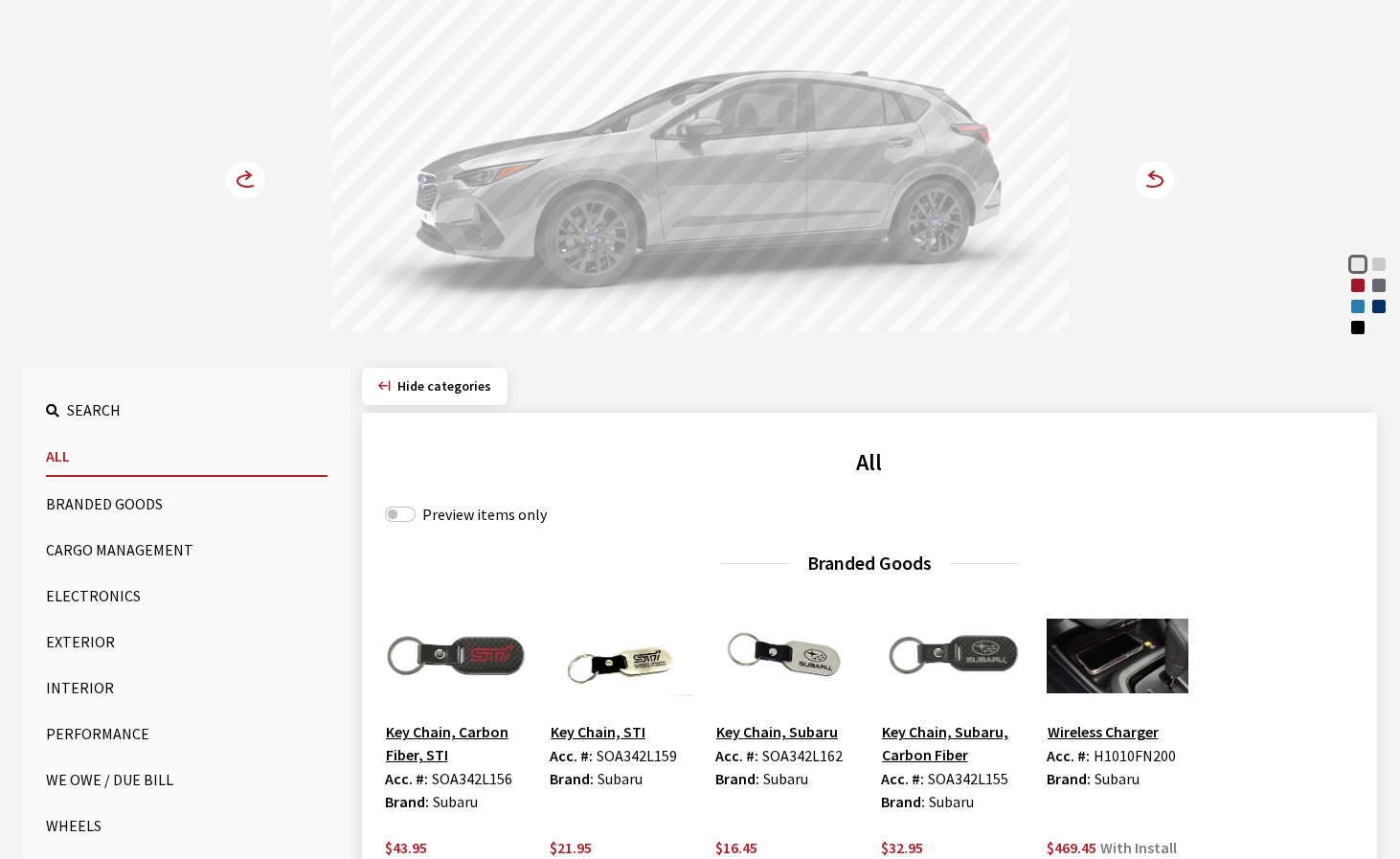
scroll to position [287, 0]
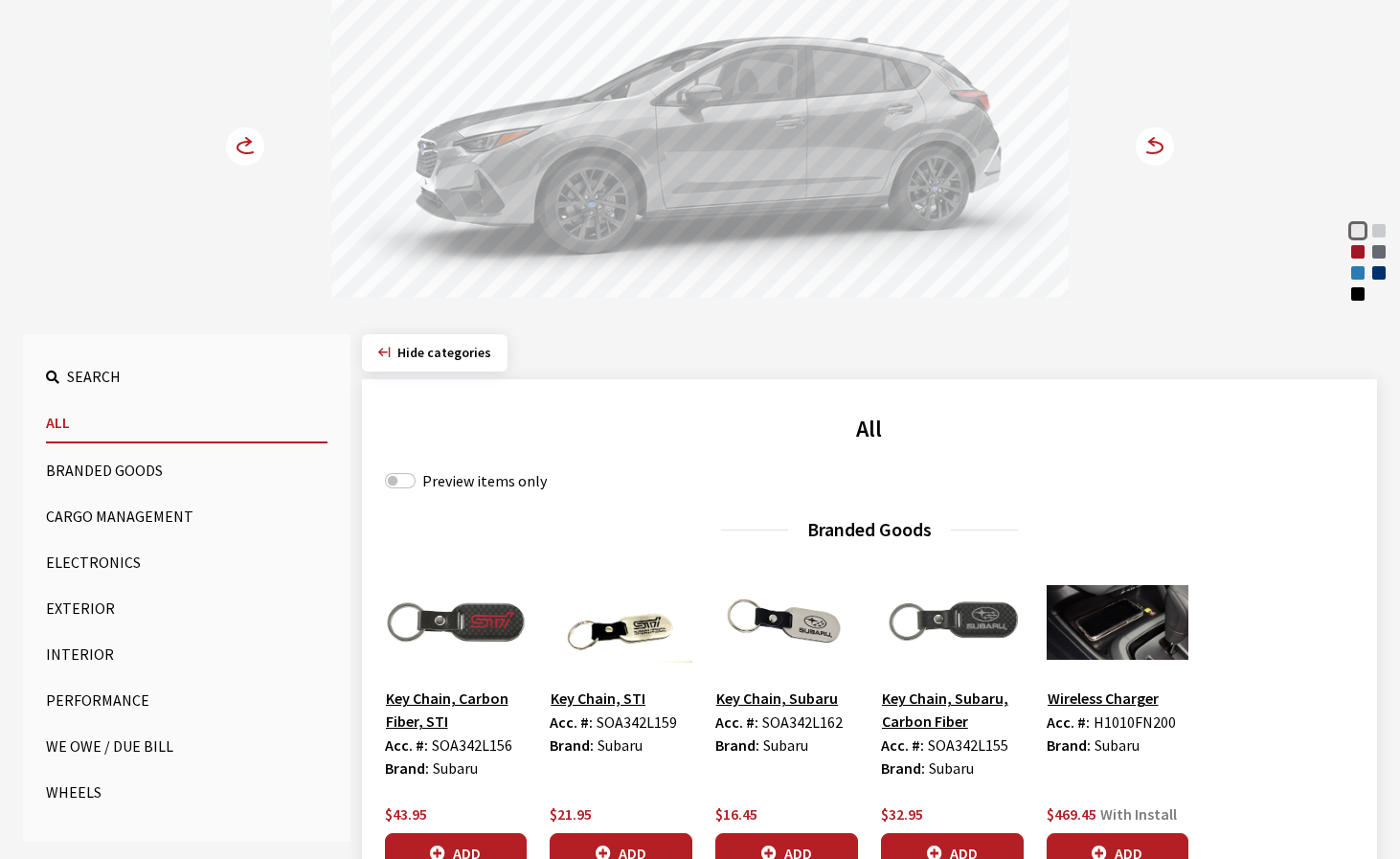
click at [92, 611] on button "Exterior" at bounding box center [187, 608] width 282 height 38
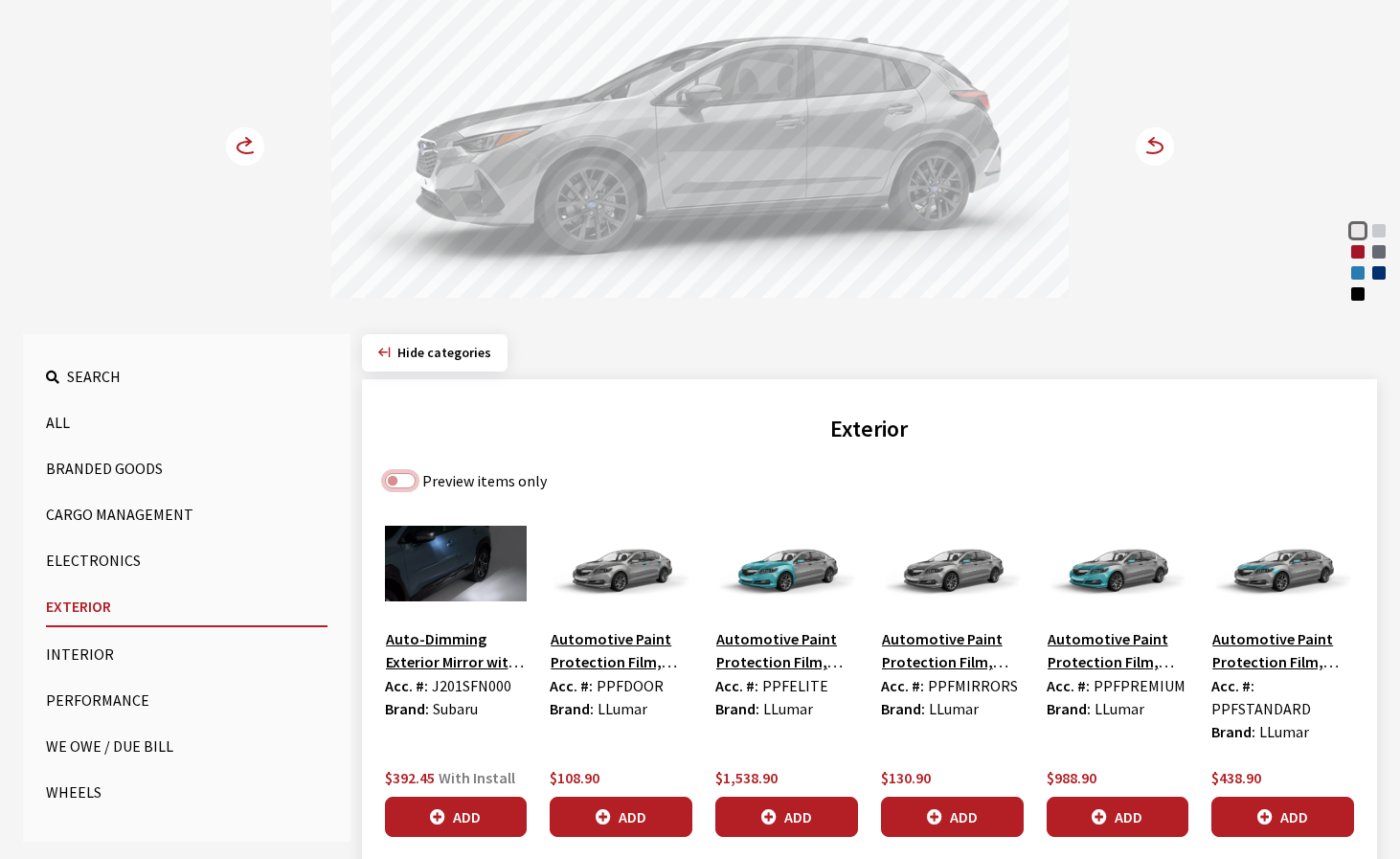
click at [404, 478] on input "Preview items only" at bounding box center [399, 481] width 30 height 16
checkbox input "true"
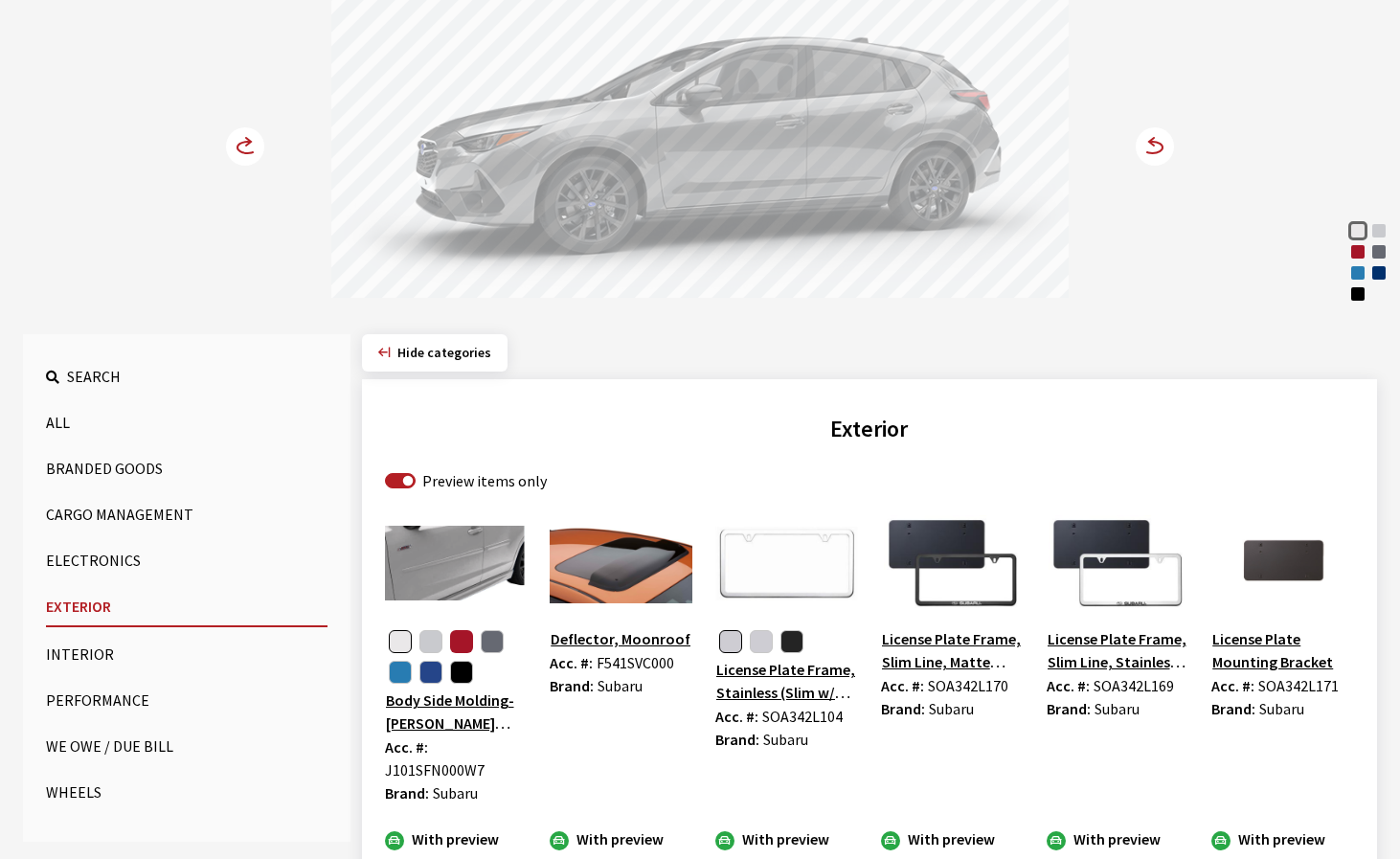
click at [463, 638] on button "button" at bounding box center [461, 642] width 23 height 23
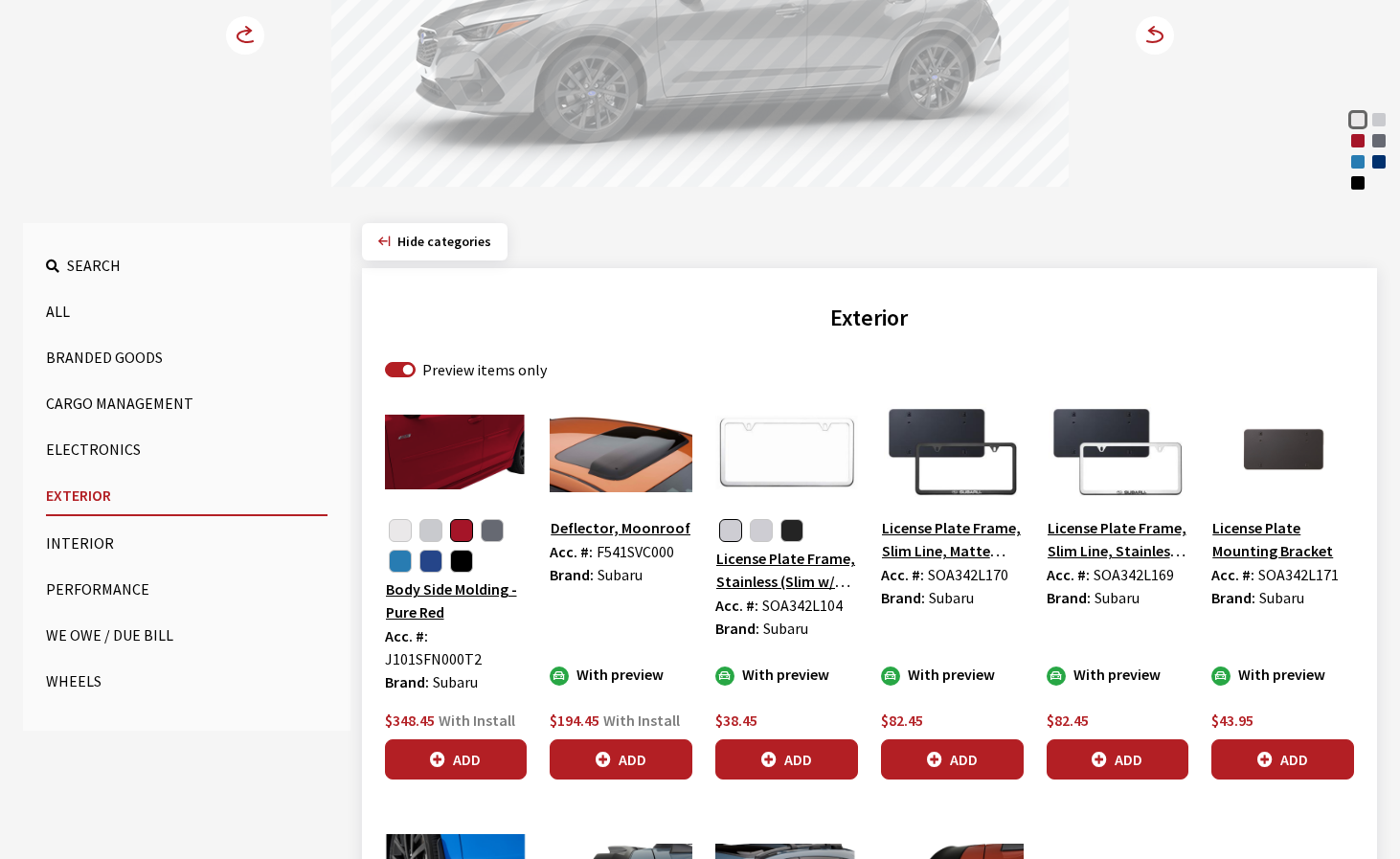
scroll to position [479, 0]
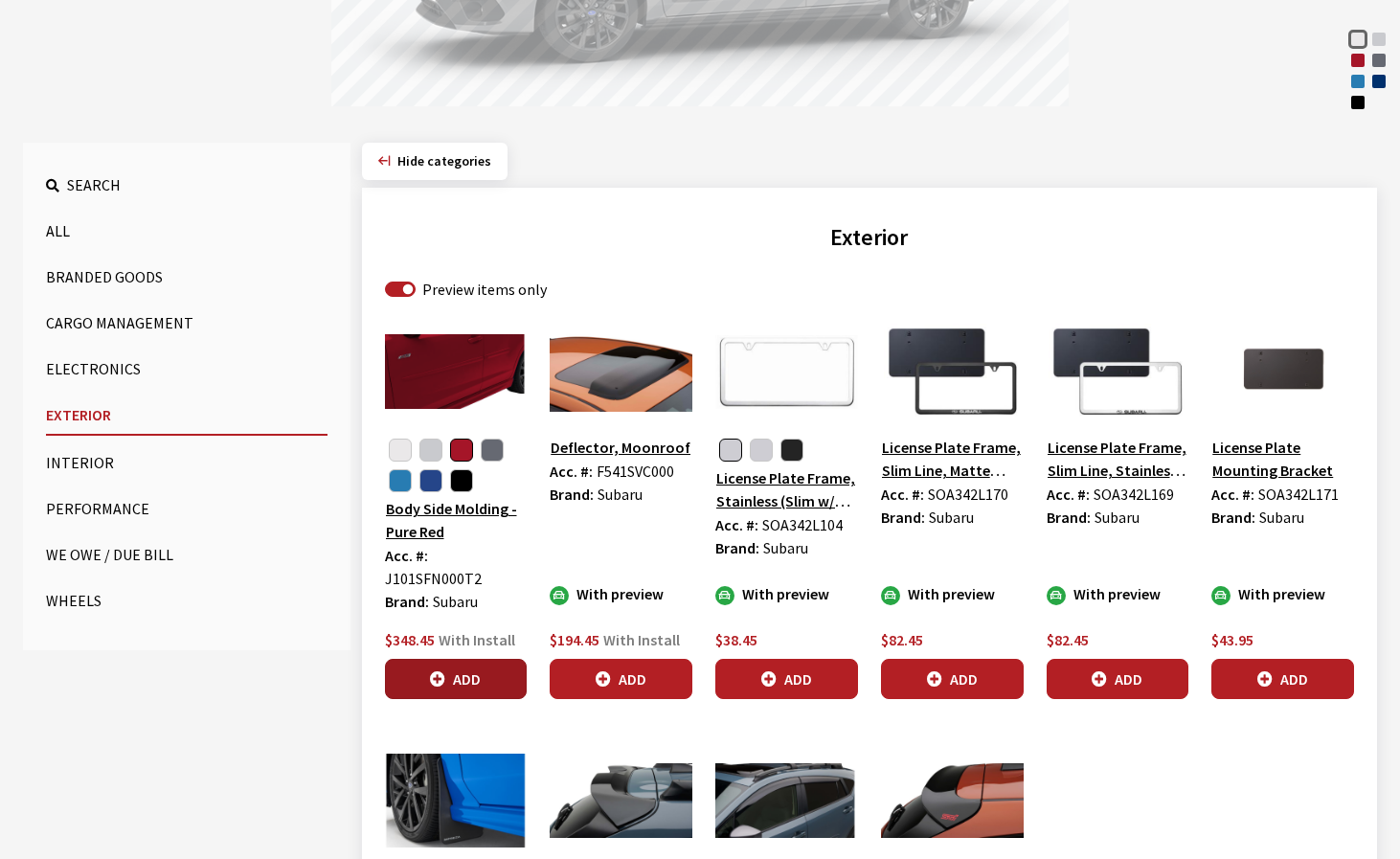
click at [471, 669] on button "Add" at bounding box center [456, 679] width 143 height 40
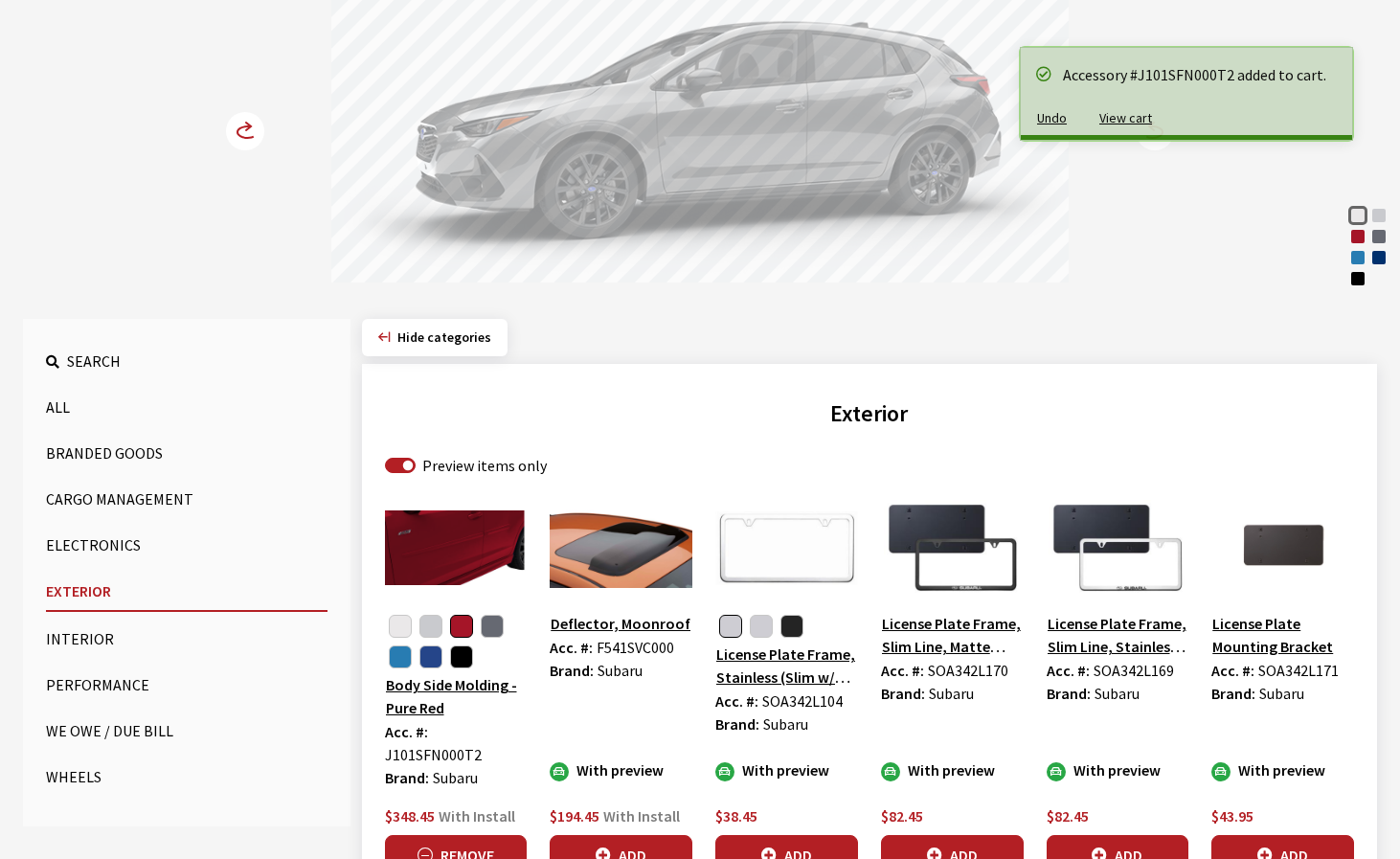
scroll to position [287, 0]
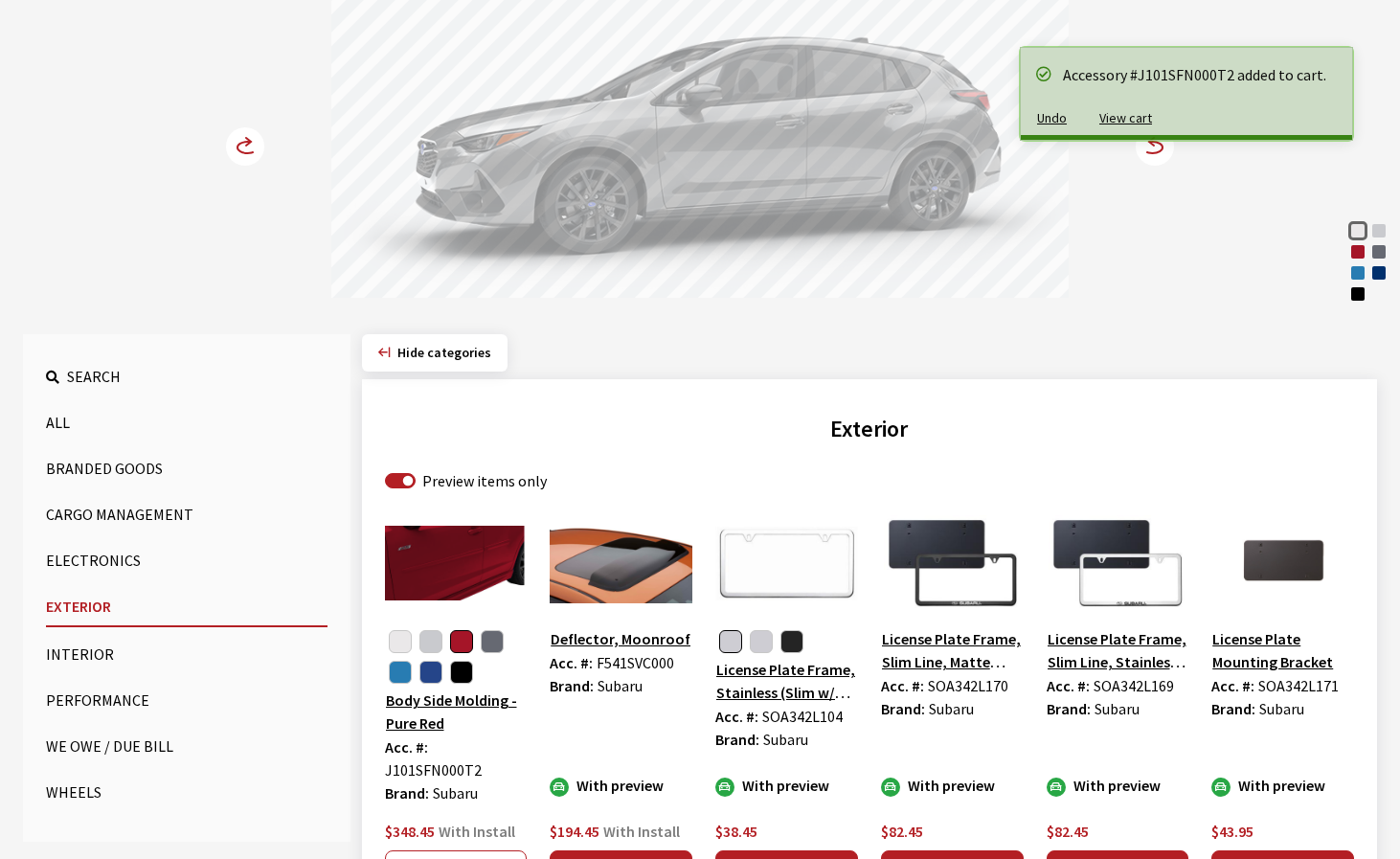
click at [1160, 158] on circle at bounding box center [1154, 146] width 38 height 38
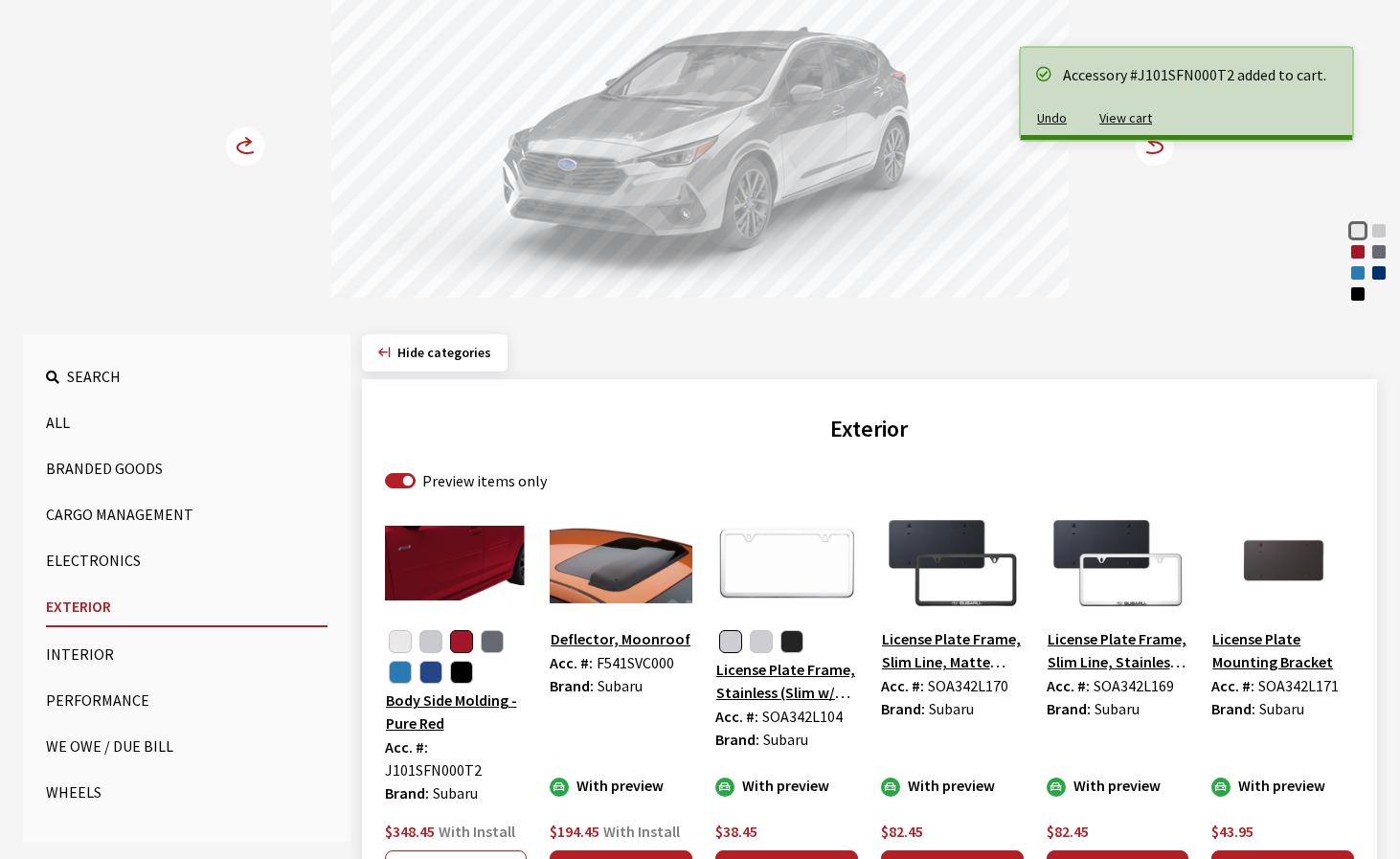
click at [1160, 158] on circle at bounding box center [1154, 146] width 38 height 38
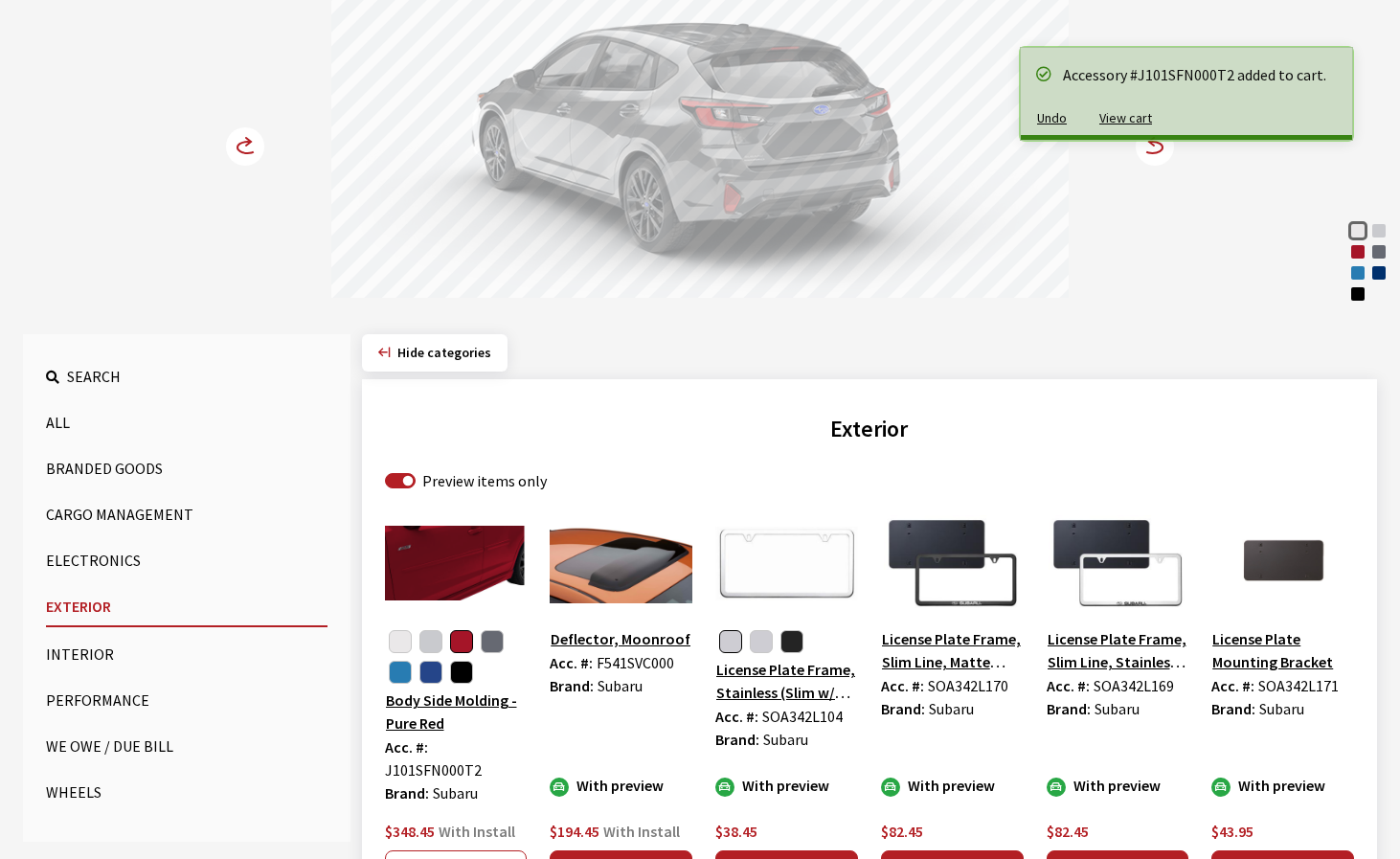
click at [1160, 158] on circle at bounding box center [1154, 146] width 38 height 38
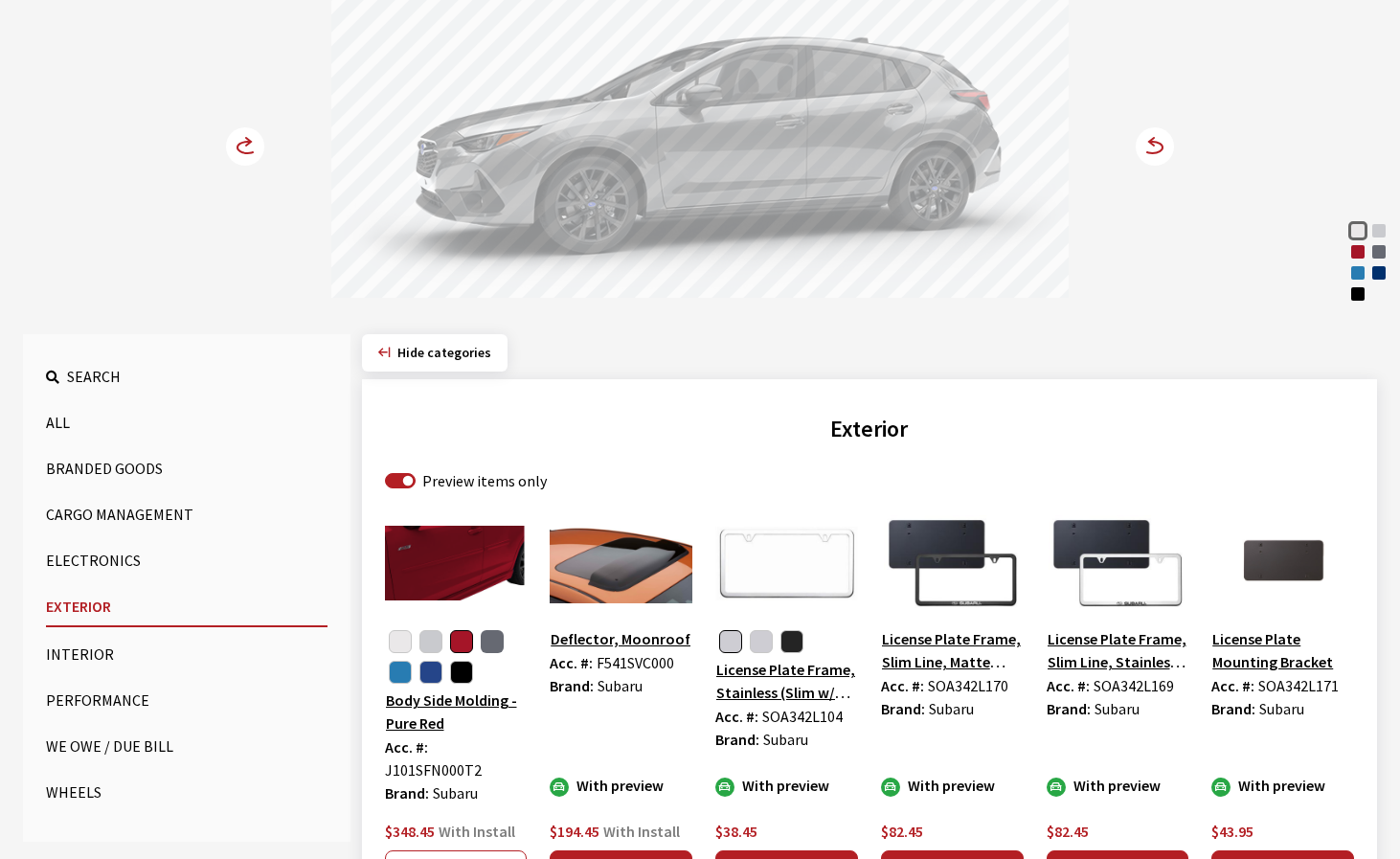
click at [492, 638] on button "button" at bounding box center [491, 642] width 23 height 23
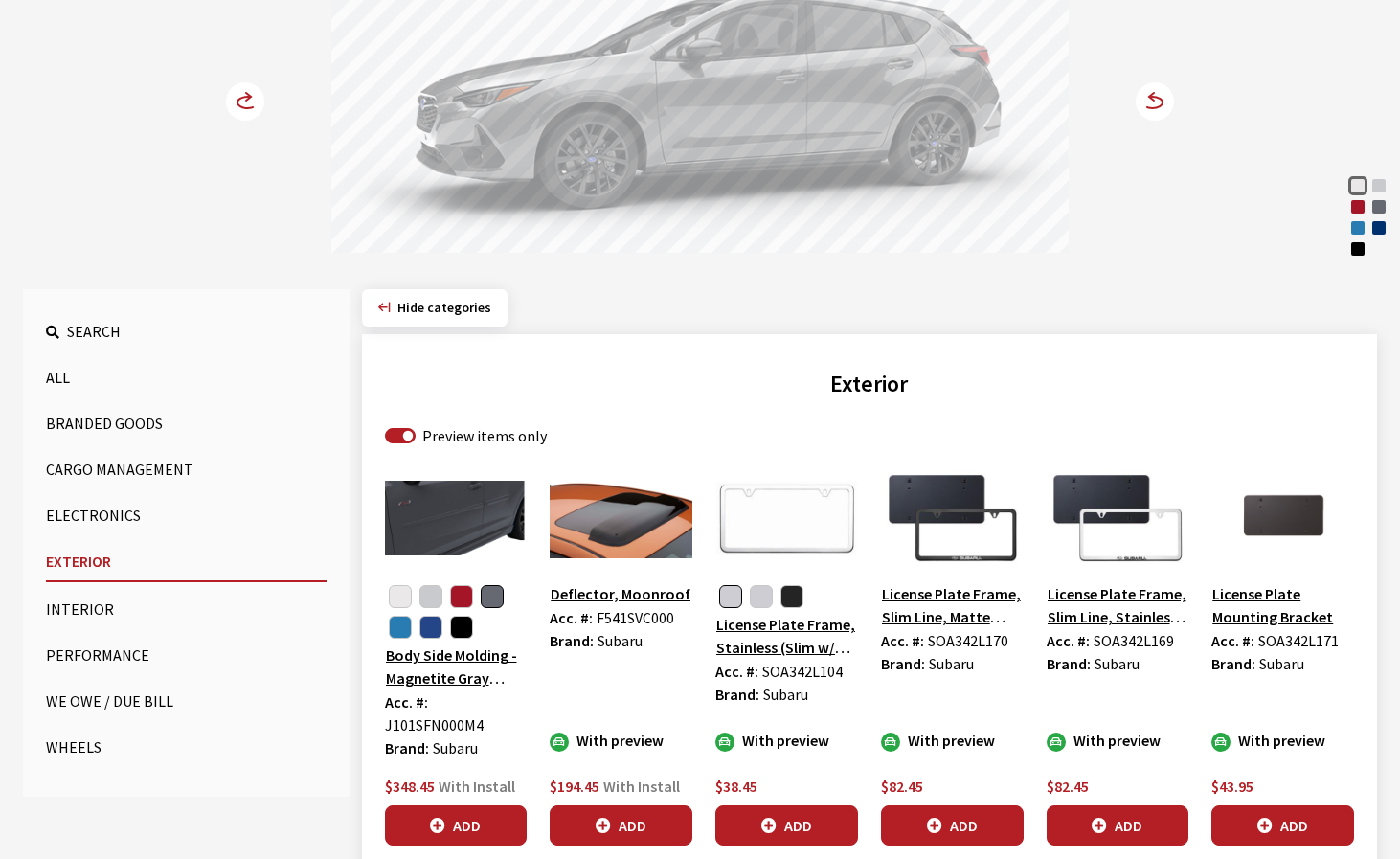
scroll to position [479, 0]
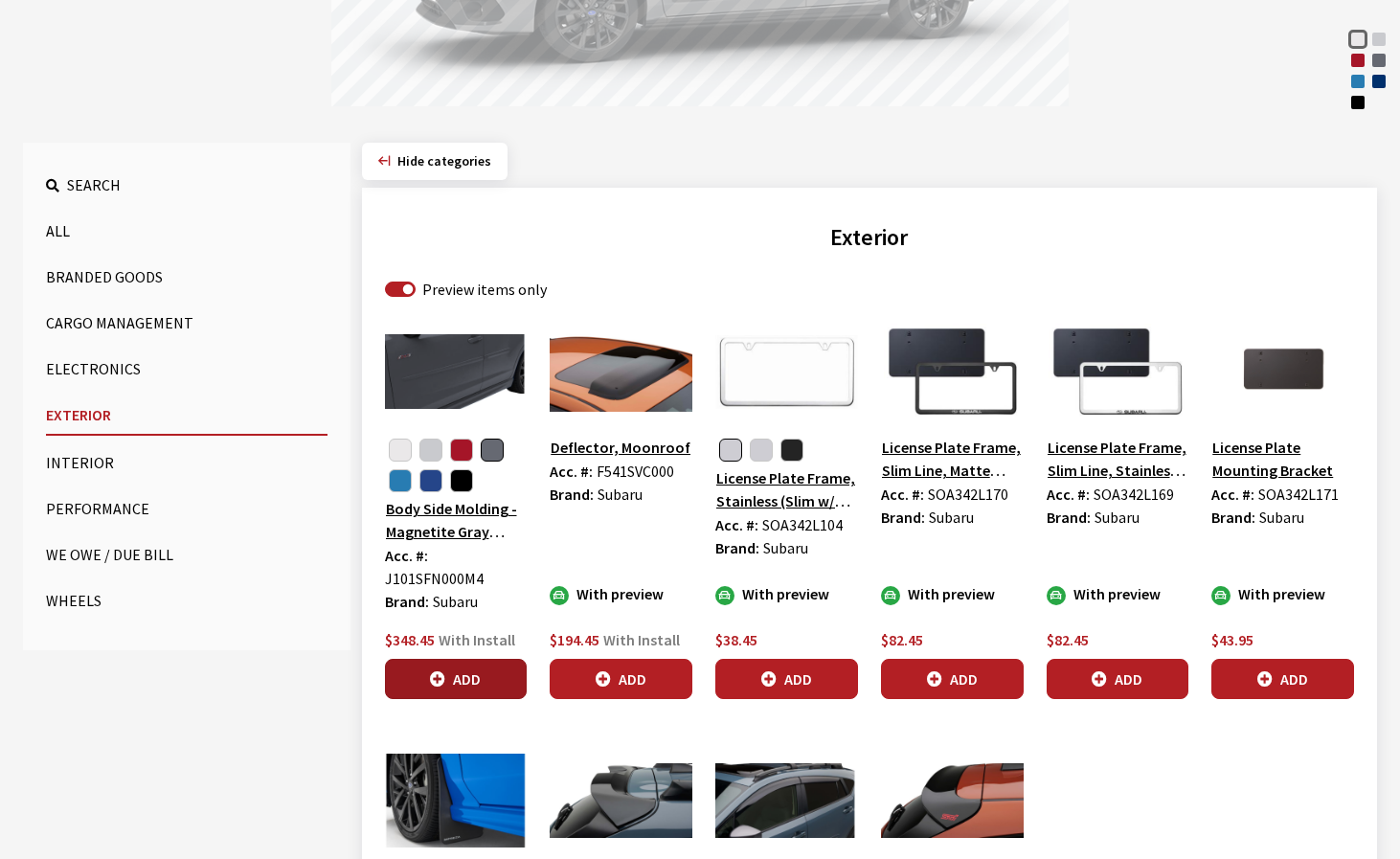
click at [463, 681] on button "Add" at bounding box center [456, 679] width 143 height 40
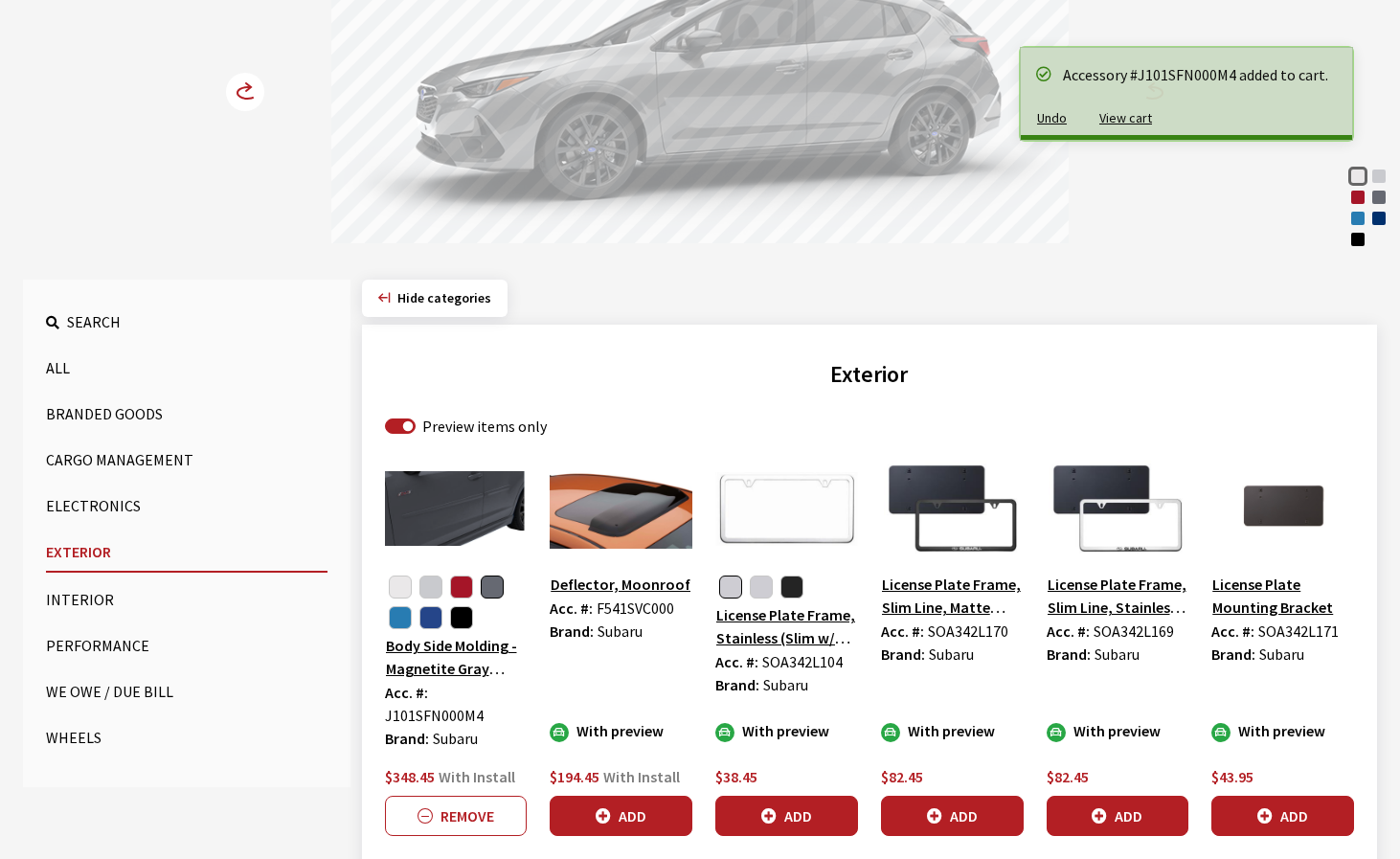
scroll to position [287, 0]
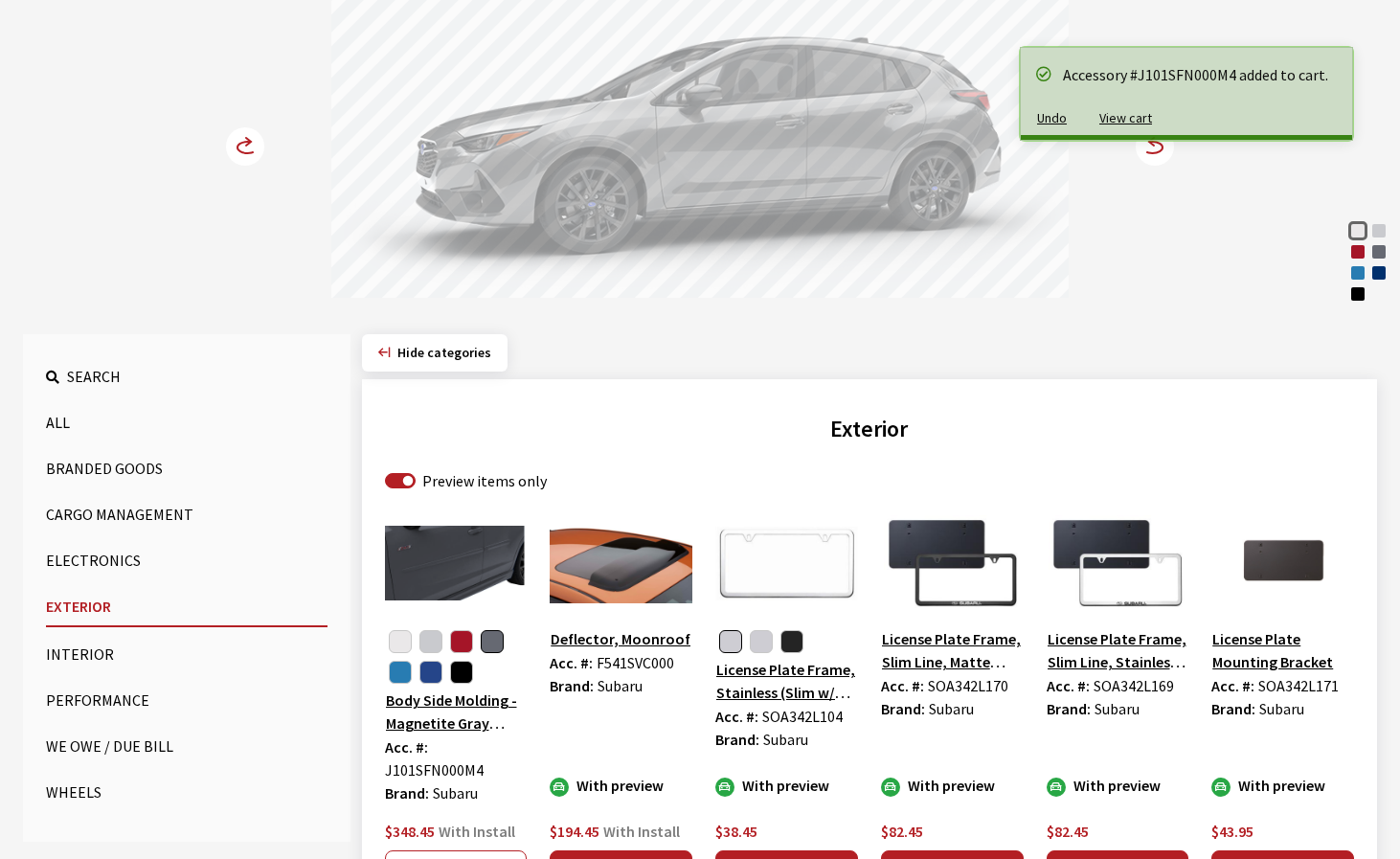
click at [1156, 156] on circle at bounding box center [1154, 146] width 38 height 38
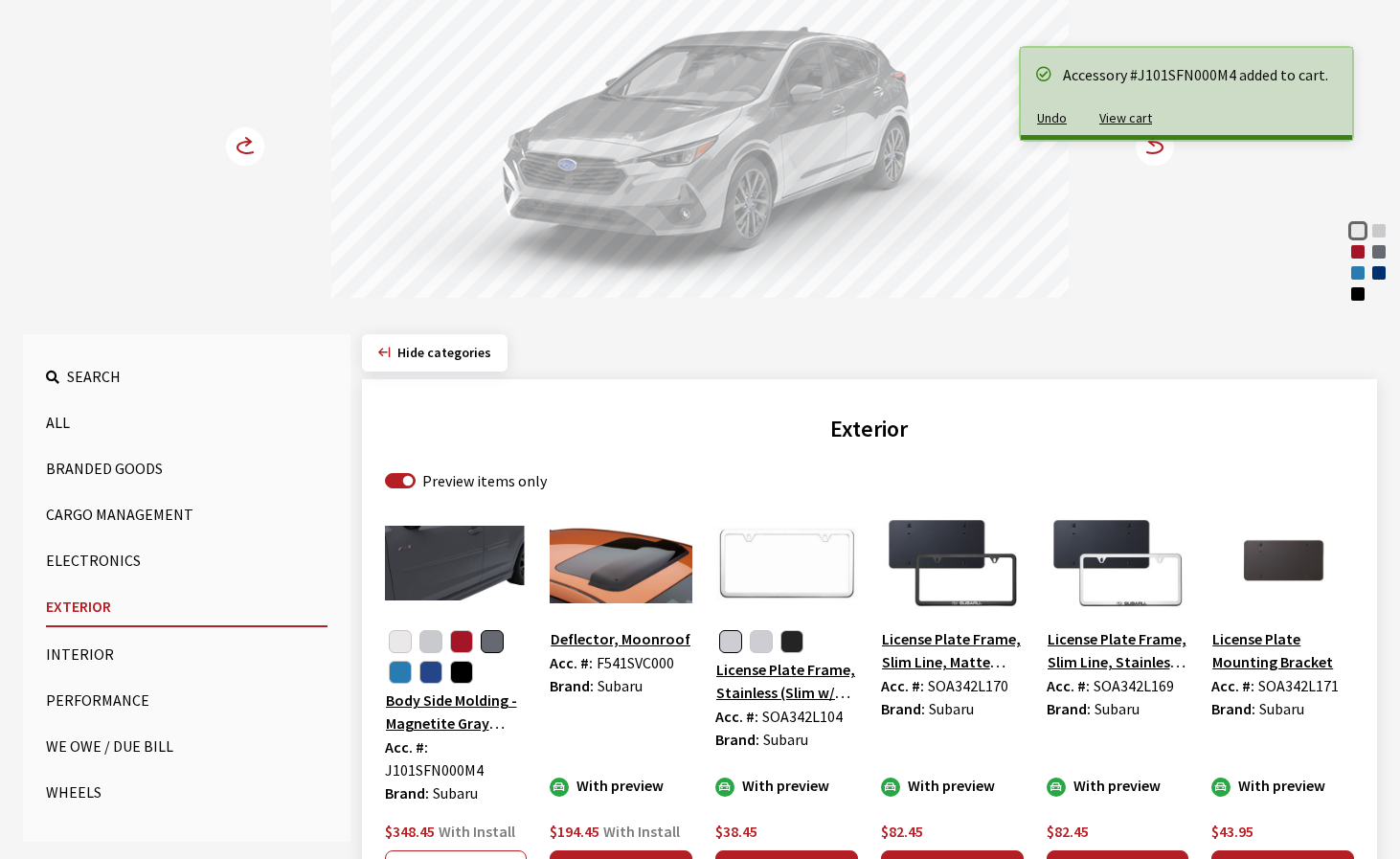
click at [1156, 156] on circle at bounding box center [1154, 146] width 38 height 38
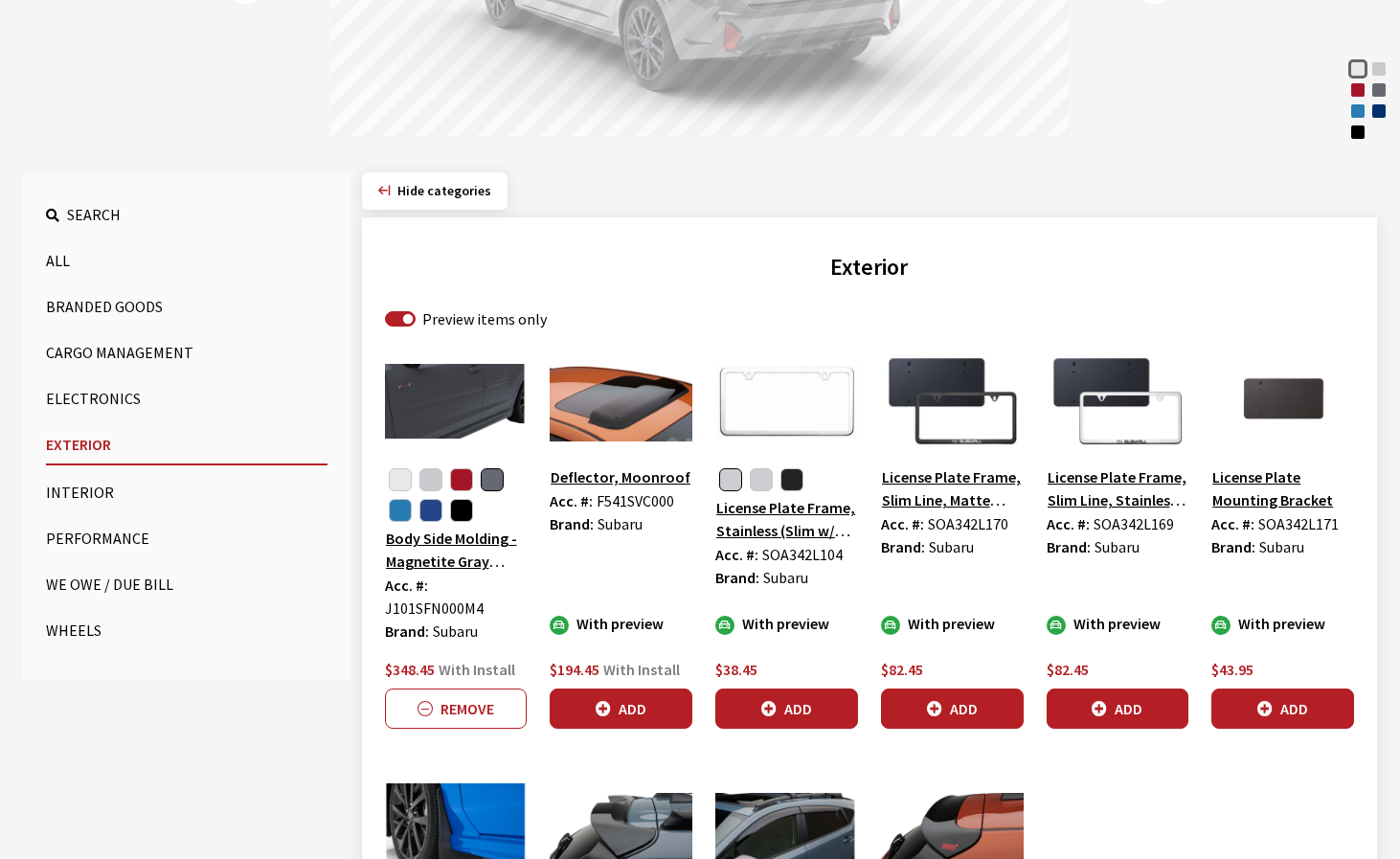
scroll to position [575, 0]
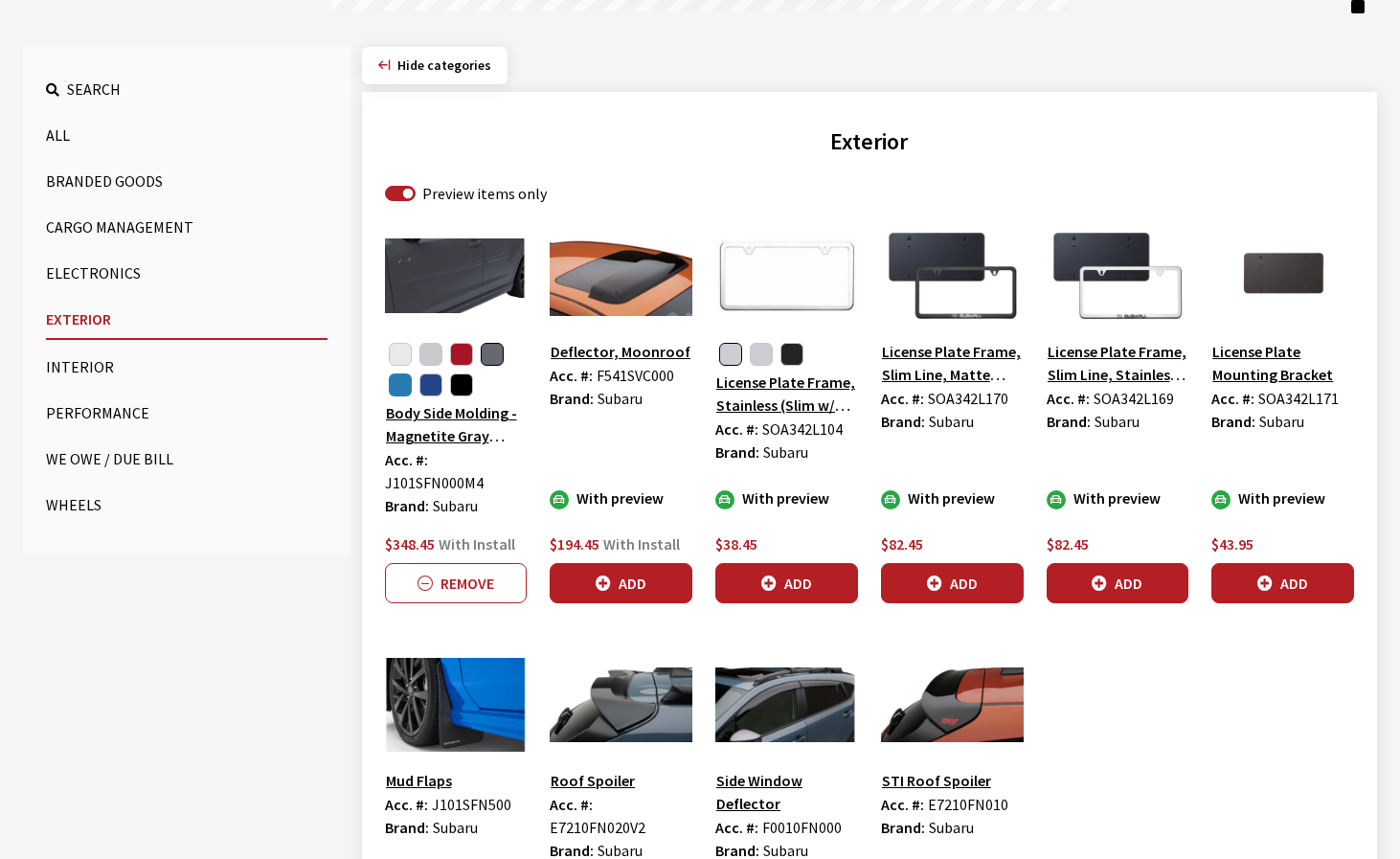
click at [395, 390] on button "button" at bounding box center [399, 384] width 23 height 23
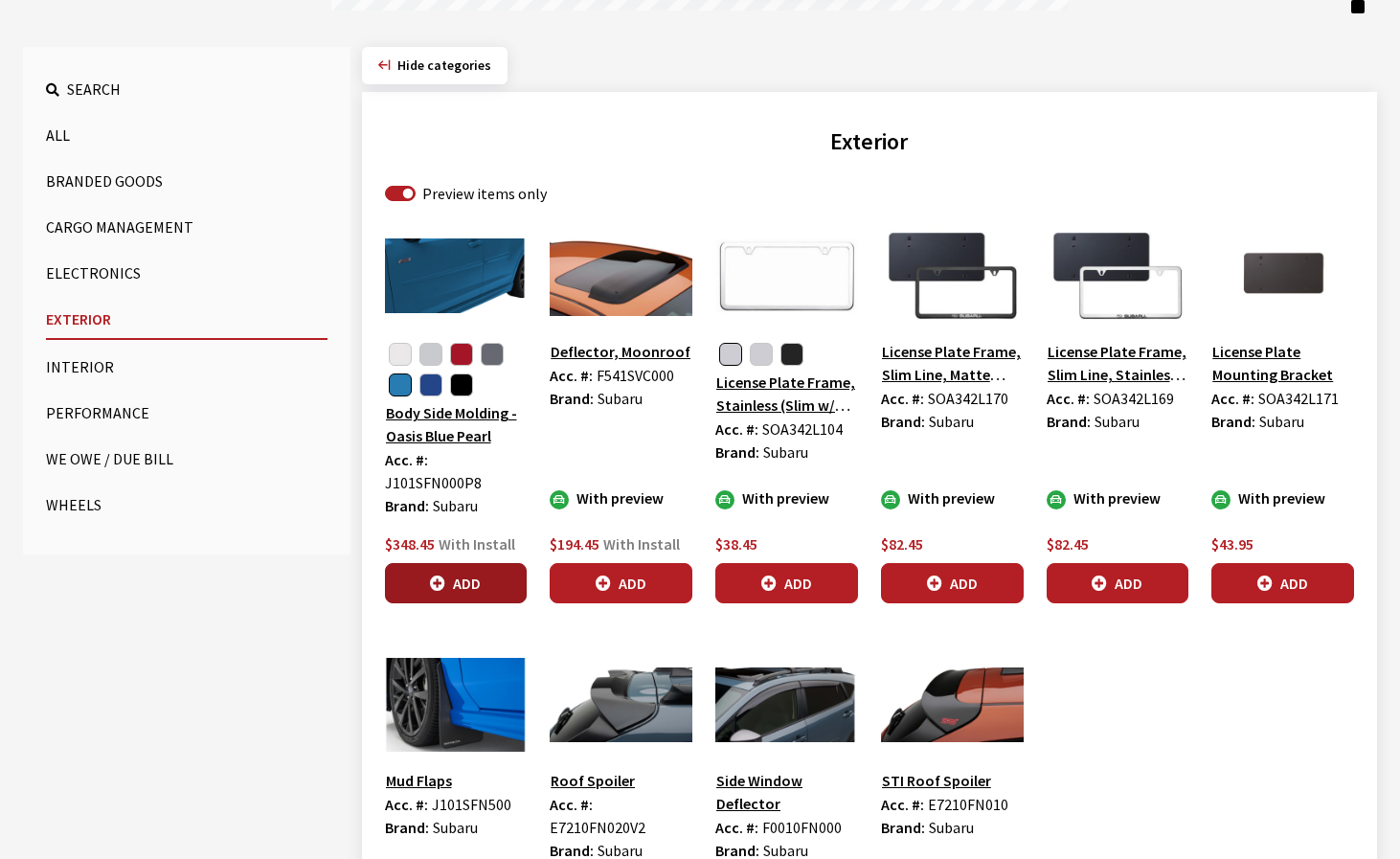
click at [474, 589] on button "Add" at bounding box center [456, 583] width 143 height 40
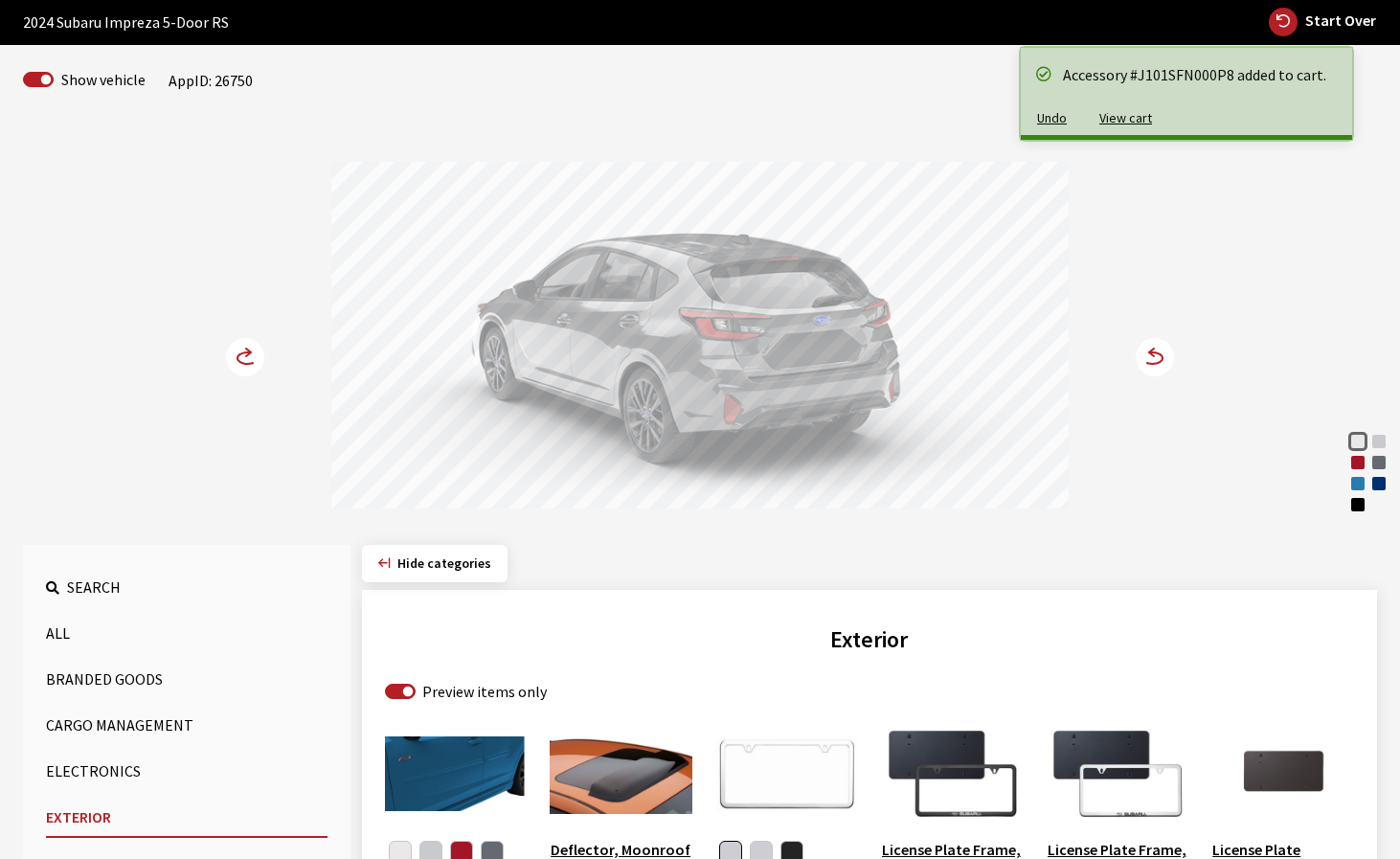
scroll to position [0, 0]
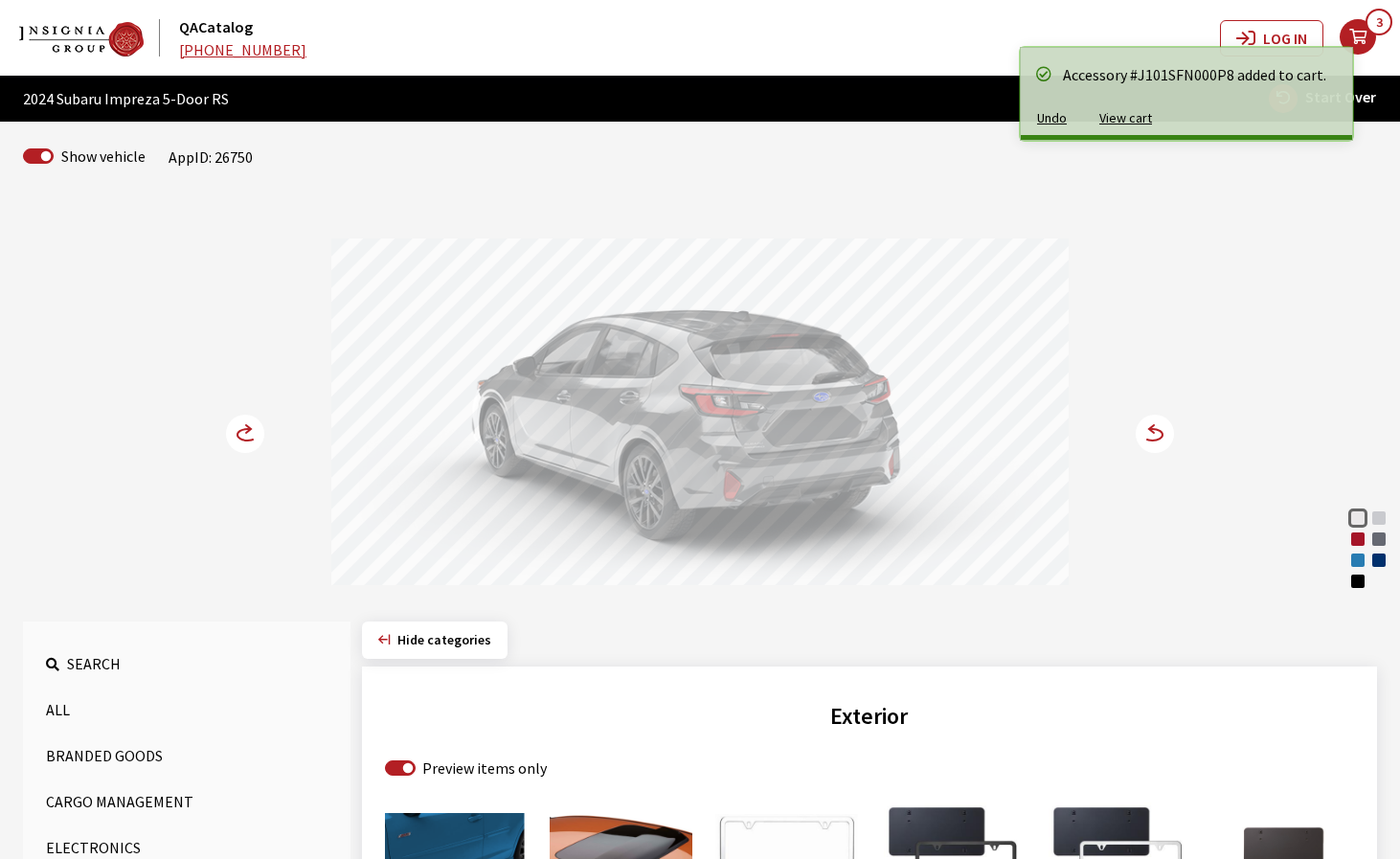
click at [1157, 436] on circle at bounding box center [1154, 434] width 38 height 38
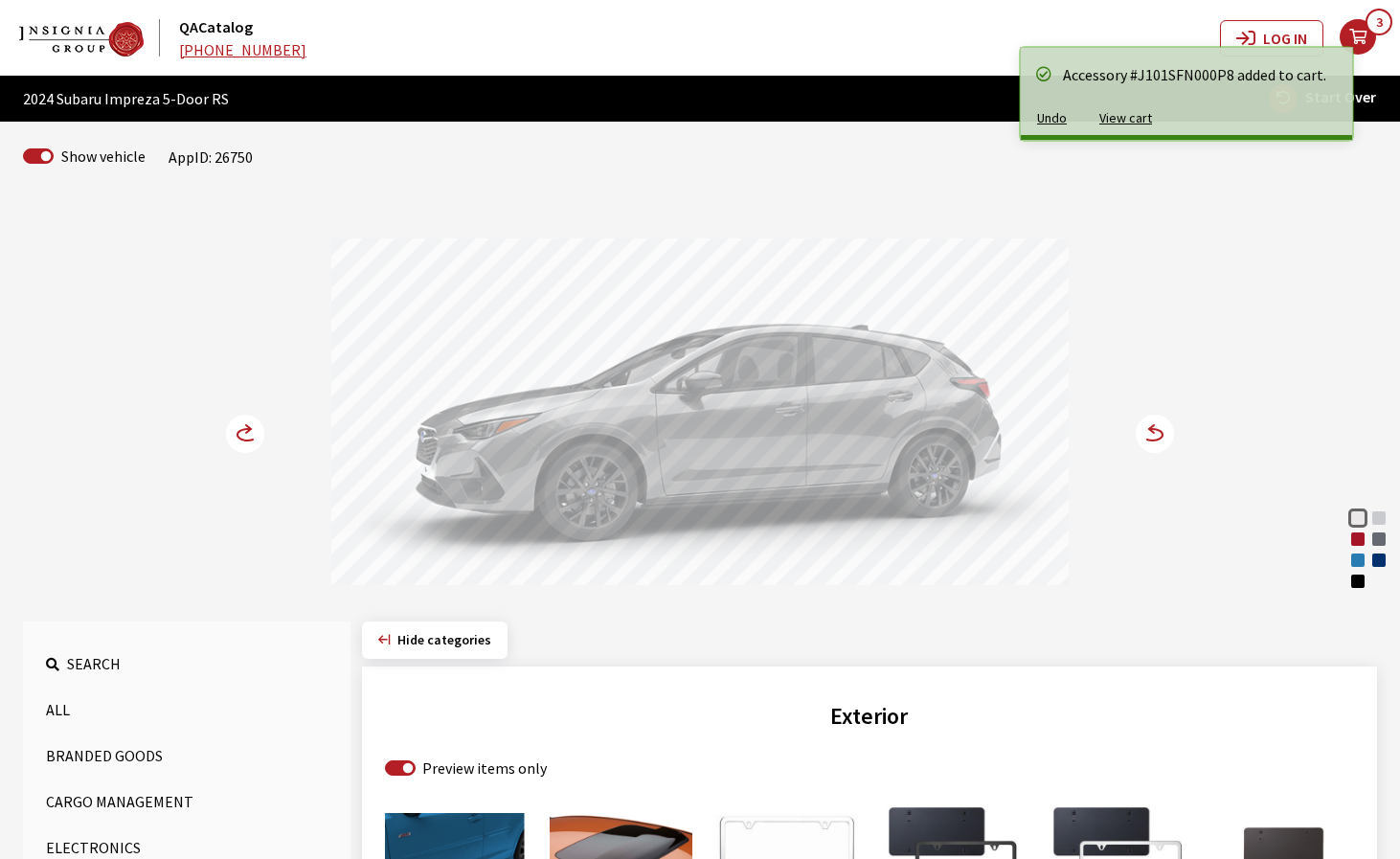
click at [1158, 435] on circle at bounding box center [1154, 434] width 38 height 38
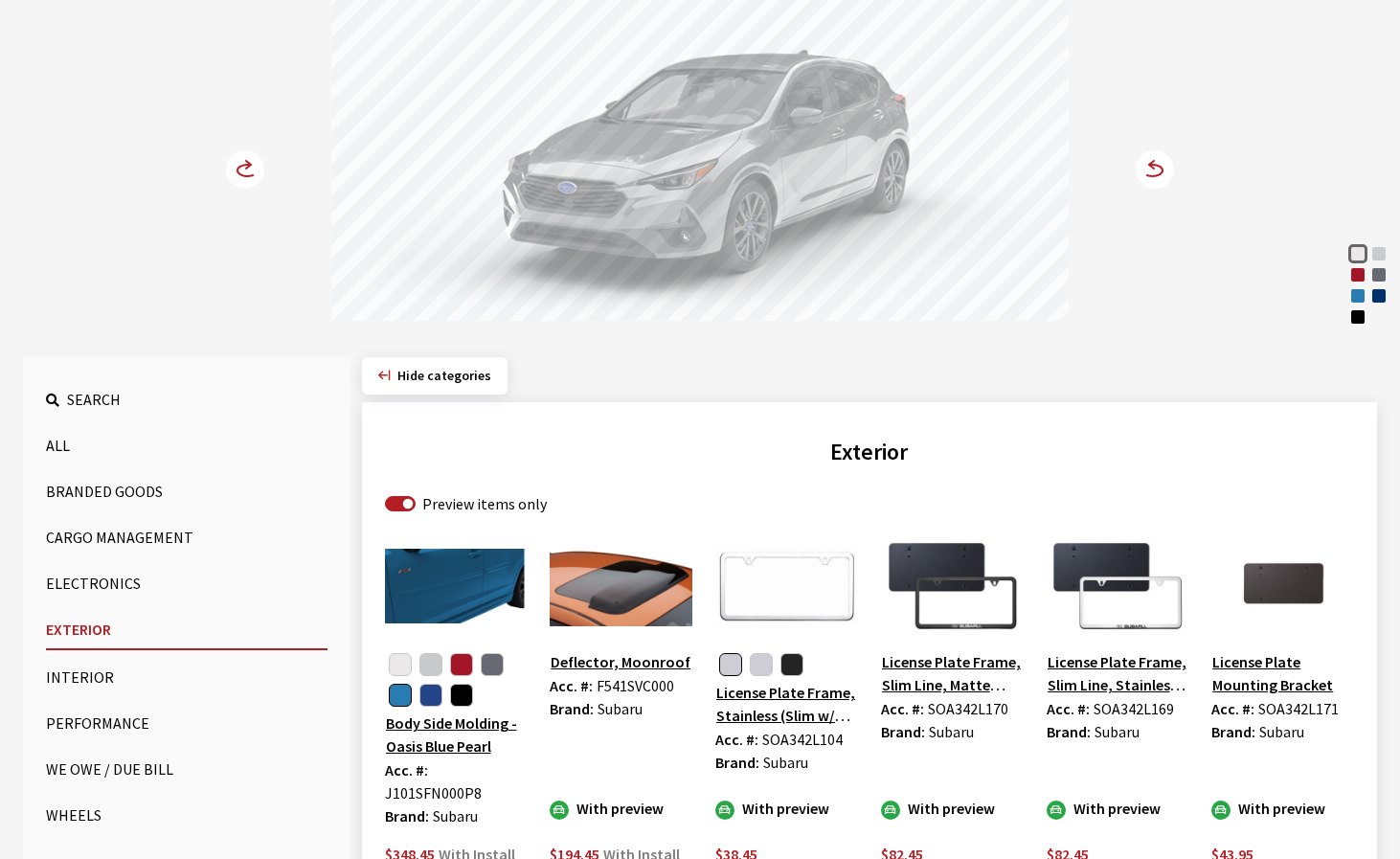
scroll to position [383, 0]
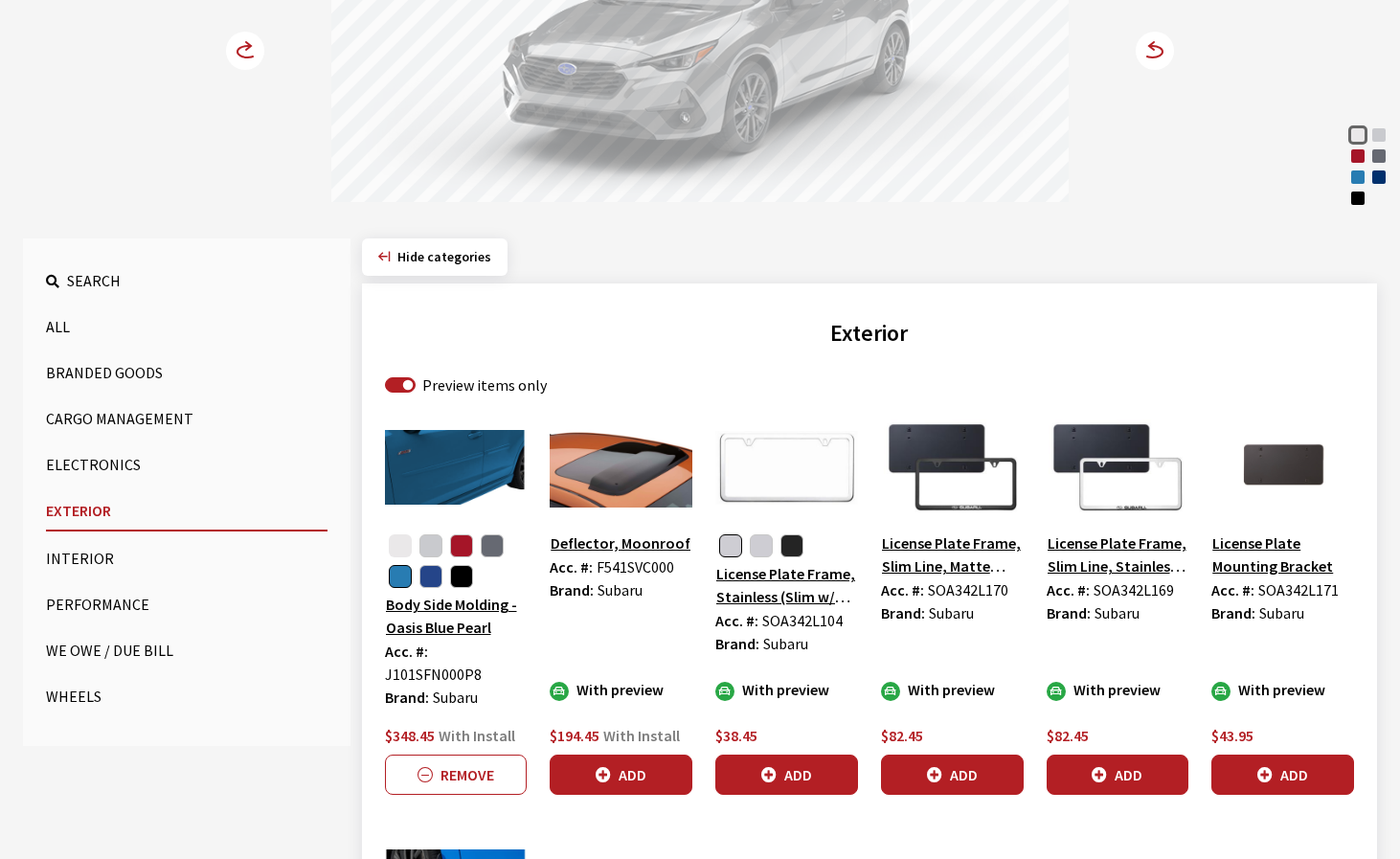
click at [394, 548] on button "button" at bounding box center [399, 546] width 23 height 23
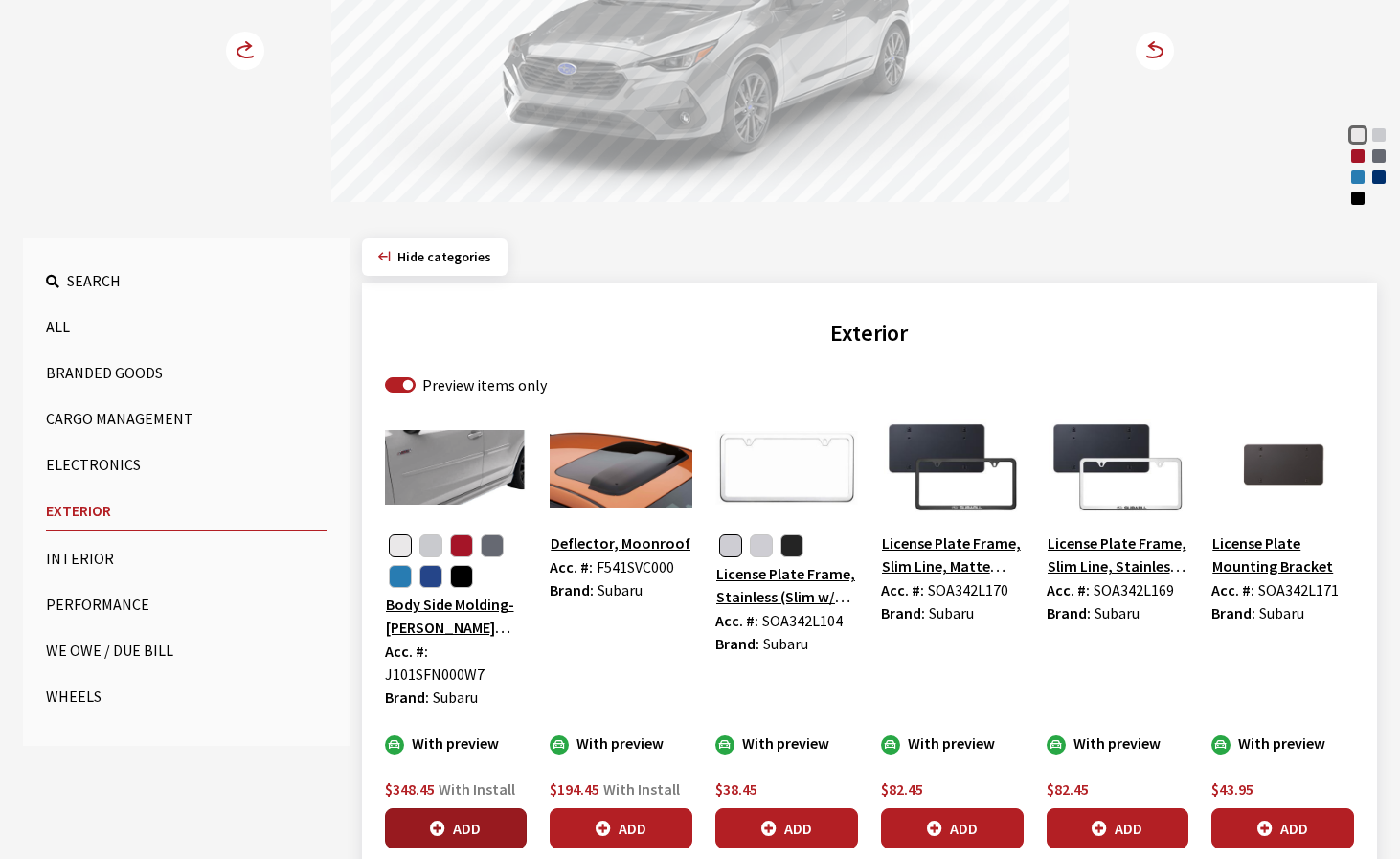
click at [470, 822] on button "Add" at bounding box center [456, 829] width 143 height 40
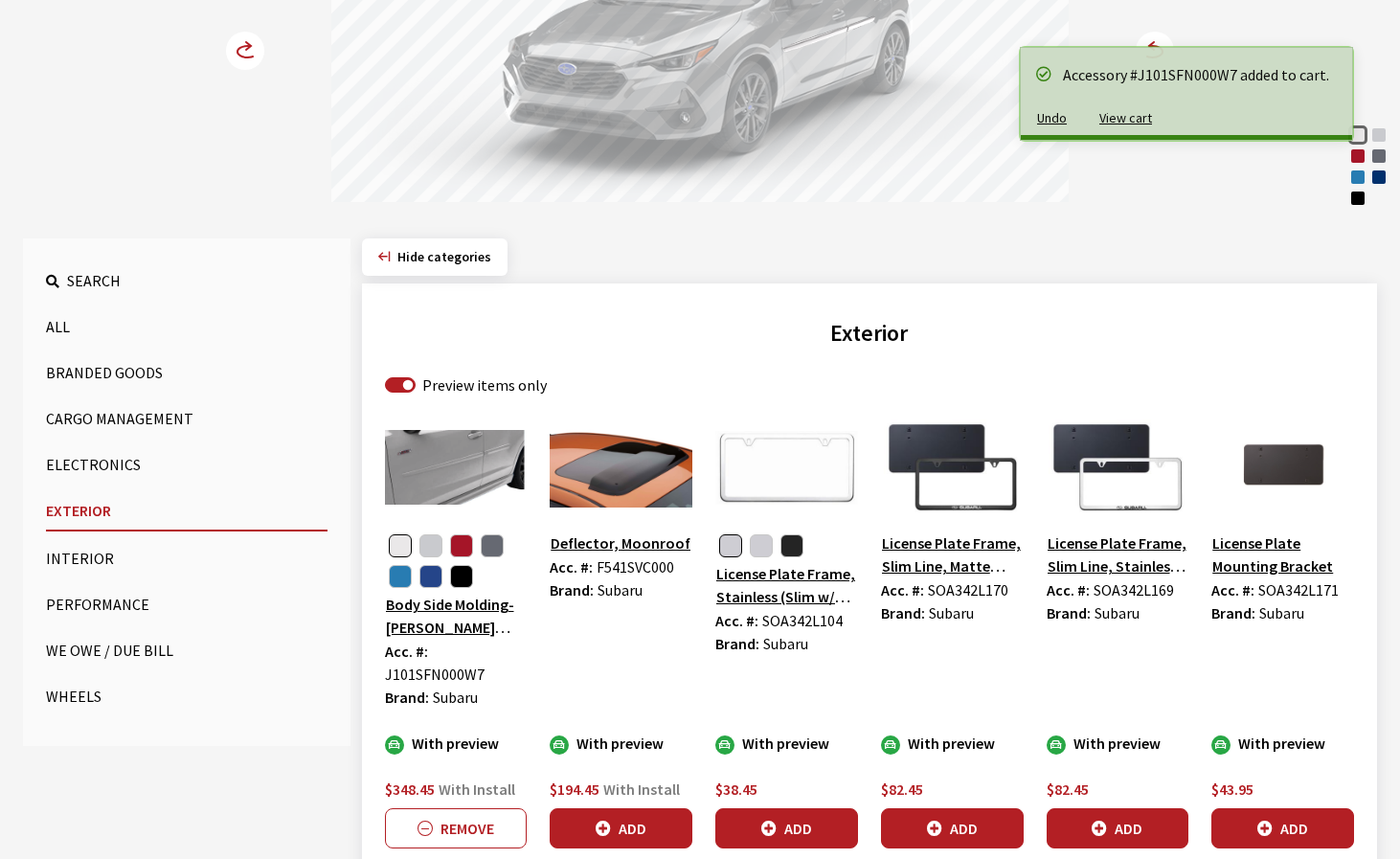
scroll to position [287, 0]
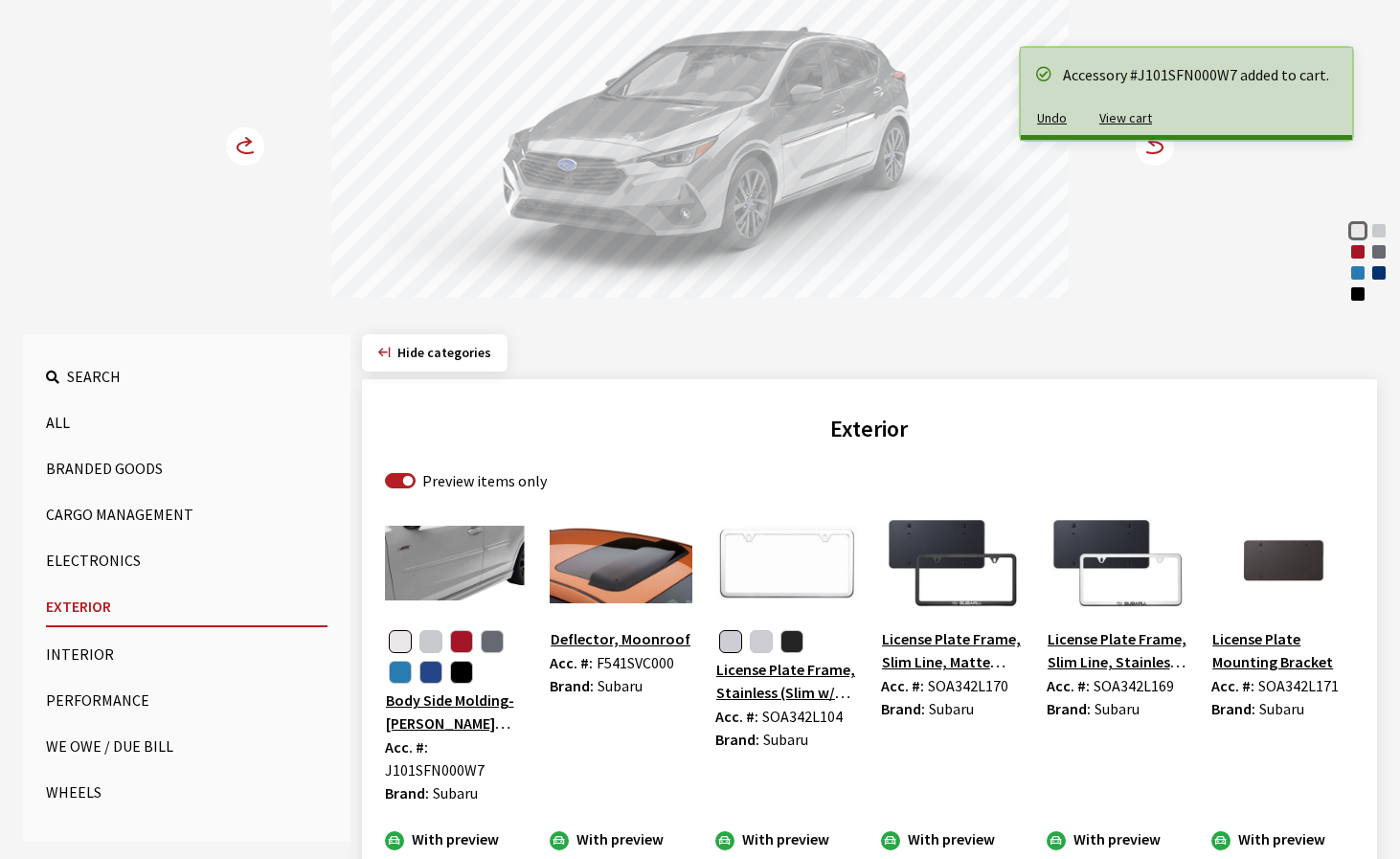
drag, startPoint x: 809, startPoint y: 198, endPoint x: 634, endPoint y: 201, distance: 175.0
click at [657, 198] on div at bounding box center [699, 127] width 737 height 353
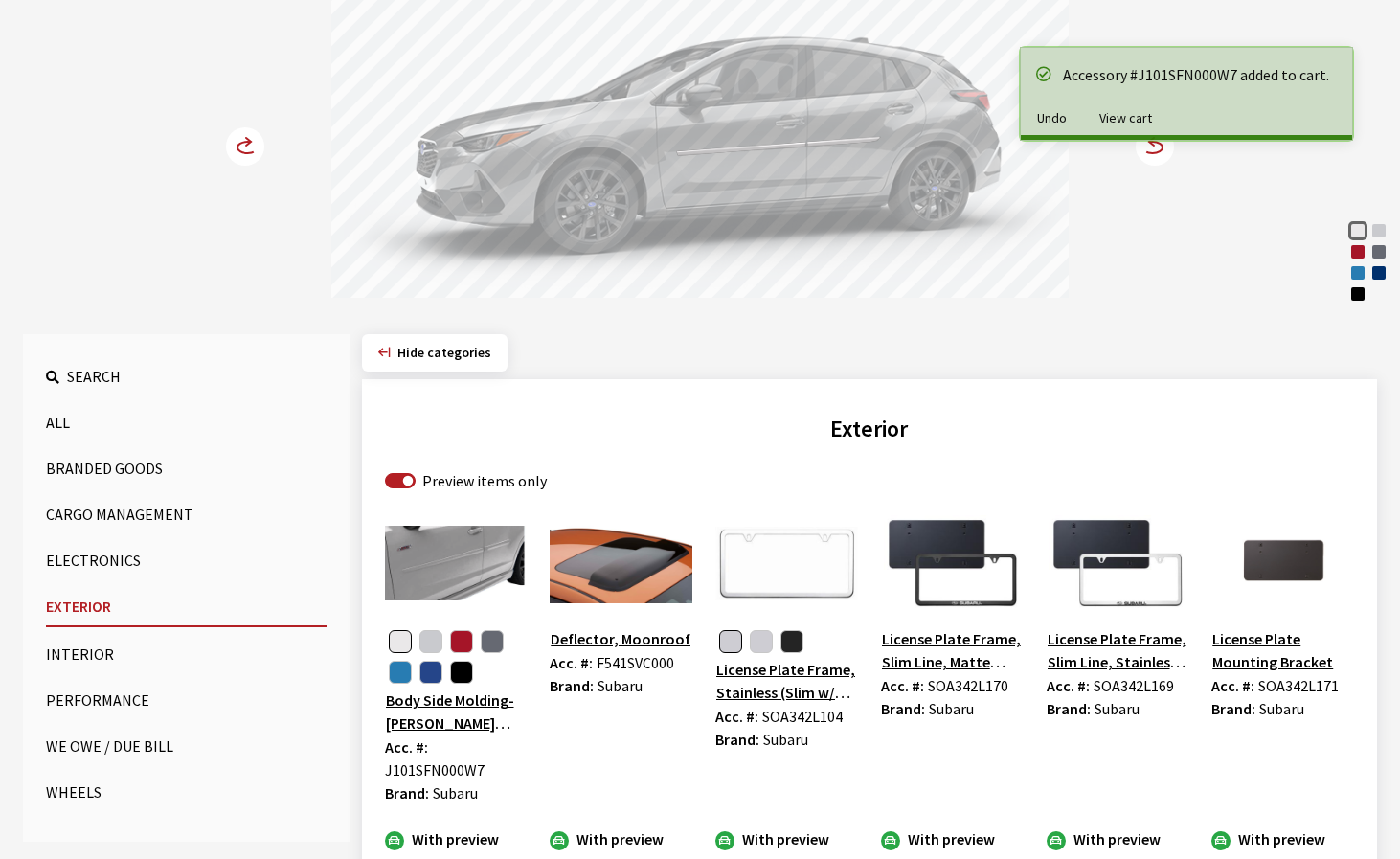
drag, startPoint x: 569, startPoint y: 217, endPoint x: 471, endPoint y: 227, distance: 98.5
click at [471, 227] on div at bounding box center [699, 127] width 737 height 353
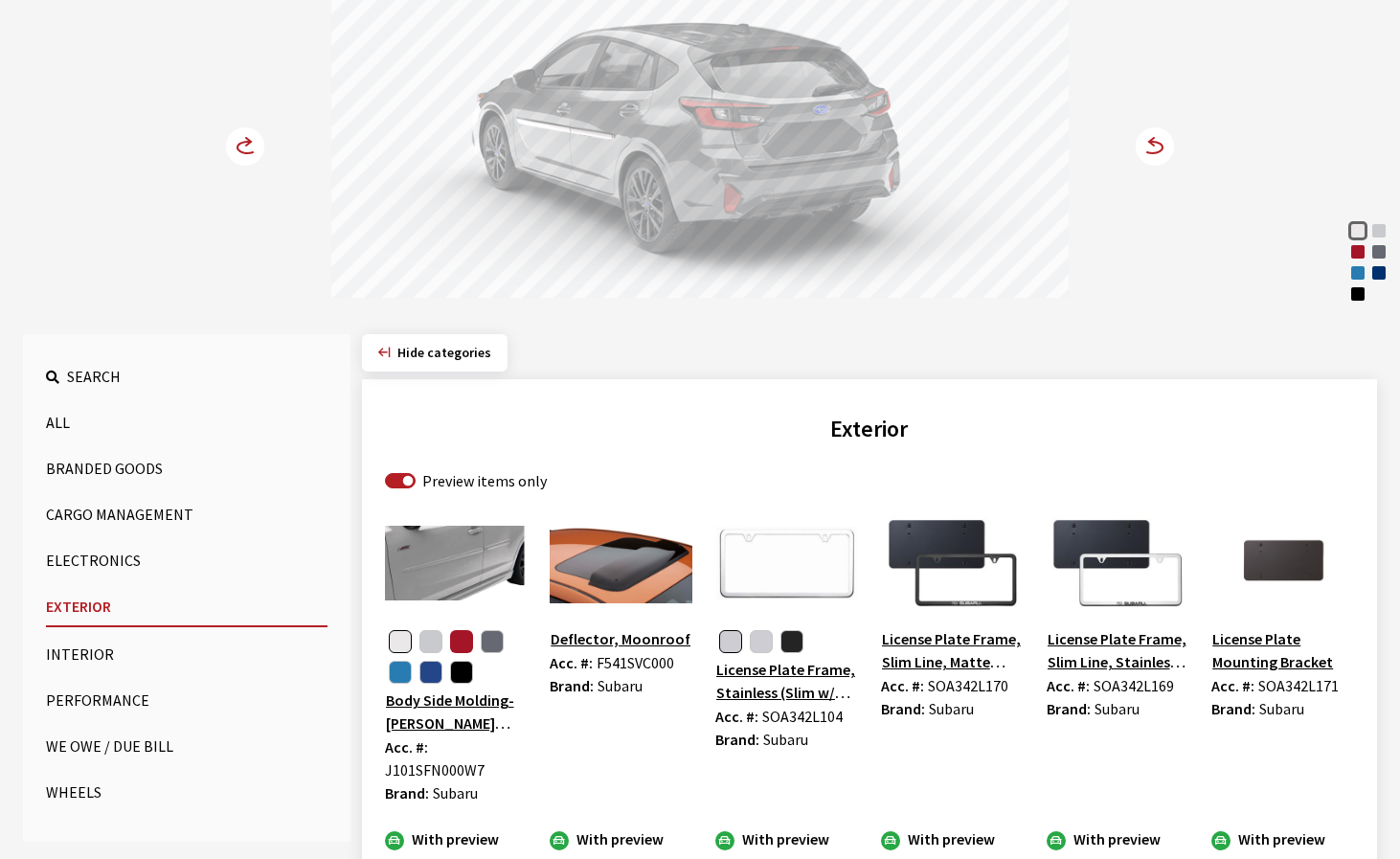
click at [459, 645] on button "button" at bounding box center [461, 642] width 23 height 23
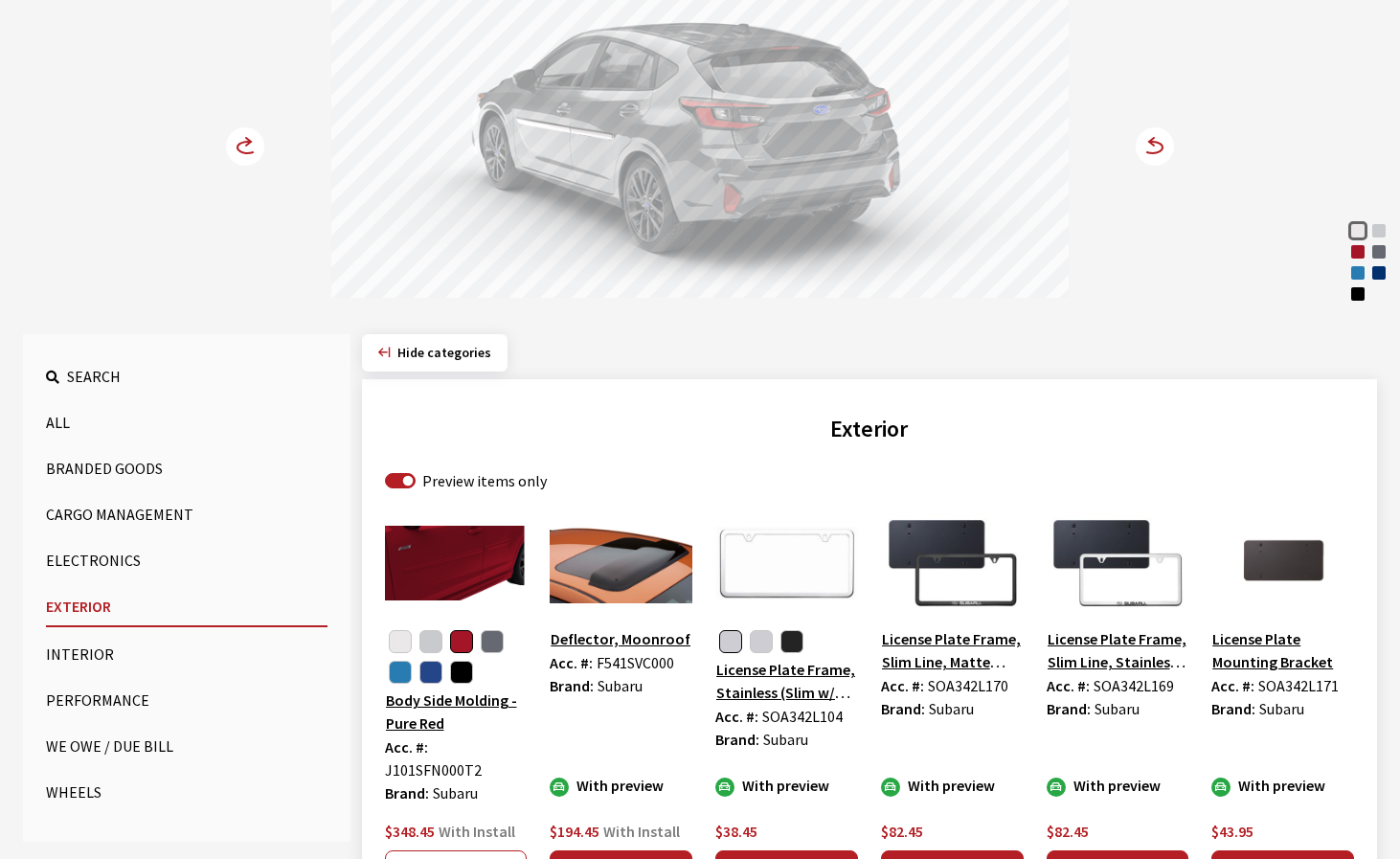
drag, startPoint x: 584, startPoint y: 190, endPoint x: 1064, endPoint y: 180, distance: 480.1
click at [1064, 180] on div at bounding box center [699, 127] width 737 height 353
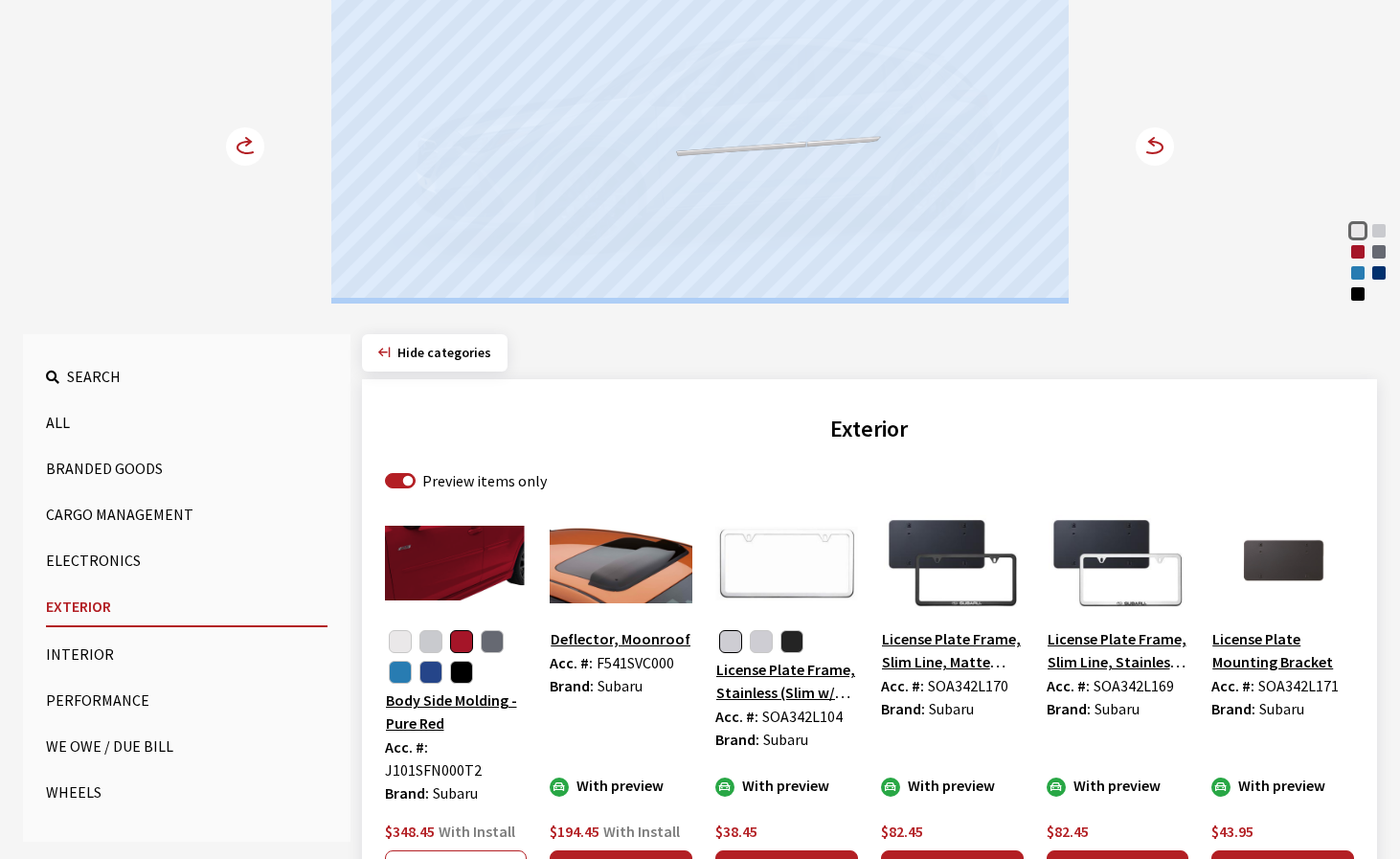
drag, startPoint x: 803, startPoint y: 173, endPoint x: 1121, endPoint y: 201, distance: 319.2
click at [1162, 182] on div "Crystal White Pearl Ice Silver Metallic Pure Red Magnetite Gray Metallic Oasis …" at bounding box center [699, 108] width 1264 height 391
click at [1123, 248] on div "Crystal White Pearl Ice Silver Metallic Pure Red Magnetite Gray Metallic Oasis …" at bounding box center [699, 108] width 1264 height 391
click at [1166, 296] on div "Crystal White Pearl Ice Silver Metallic Pure Red Magnetite Gray Metallic Oasis …" at bounding box center [699, 108] width 1264 height 391
click at [1252, 165] on div "Crystal White Pearl Ice Silver Metallic Pure Red Magnetite Gray Metallic Oasis …" at bounding box center [699, 108] width 1264 height 391
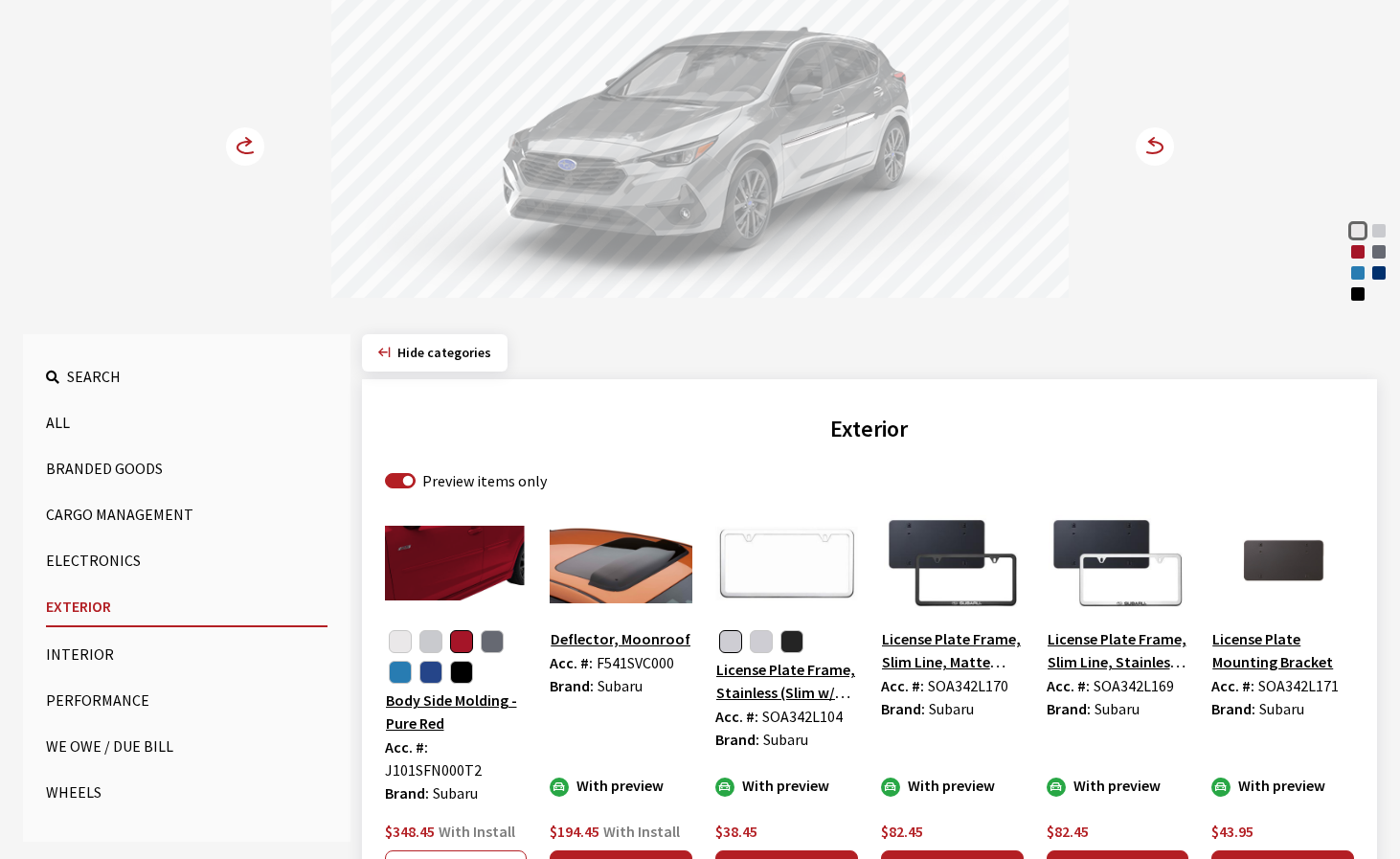
click at [787, 405] on div "Exterior Search Preview items only Body Side Molding-Crystal White Pearl Acc. #…" at bounding box center [870, 872] width 1016 height 986
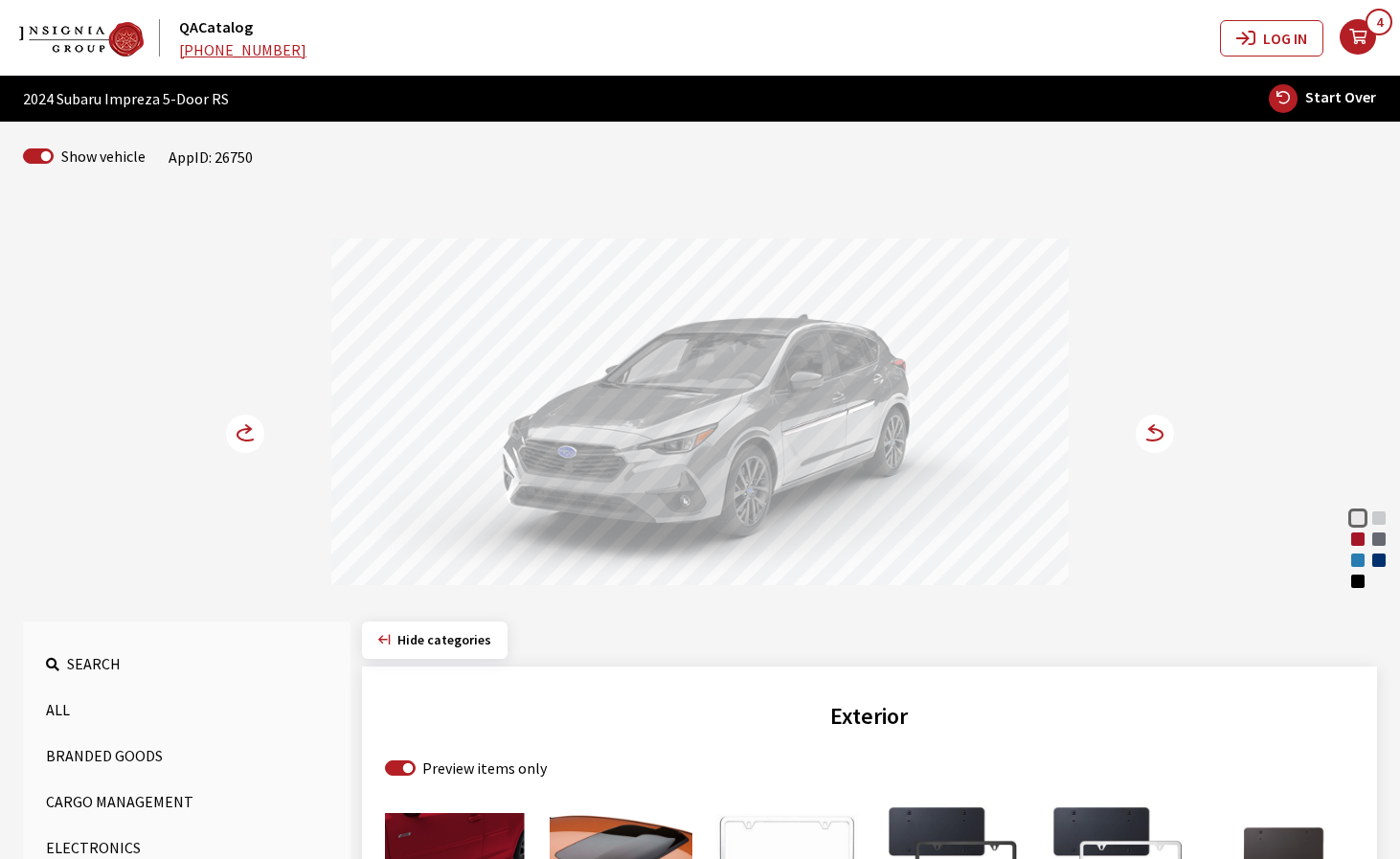
click at [983, 509] on div at bounding box center [699, 415] width 737 height 353
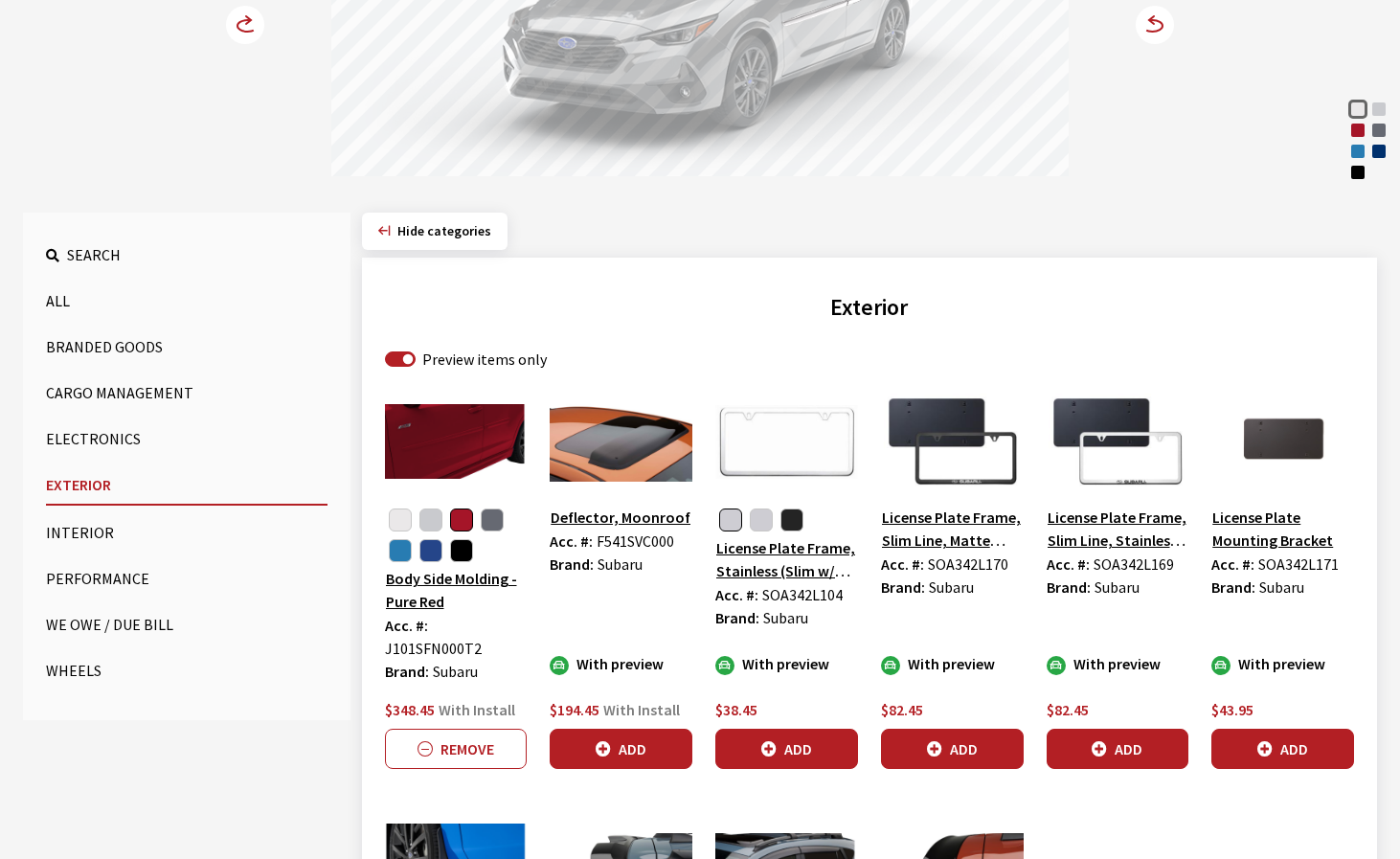
scroll to position [479, 0]
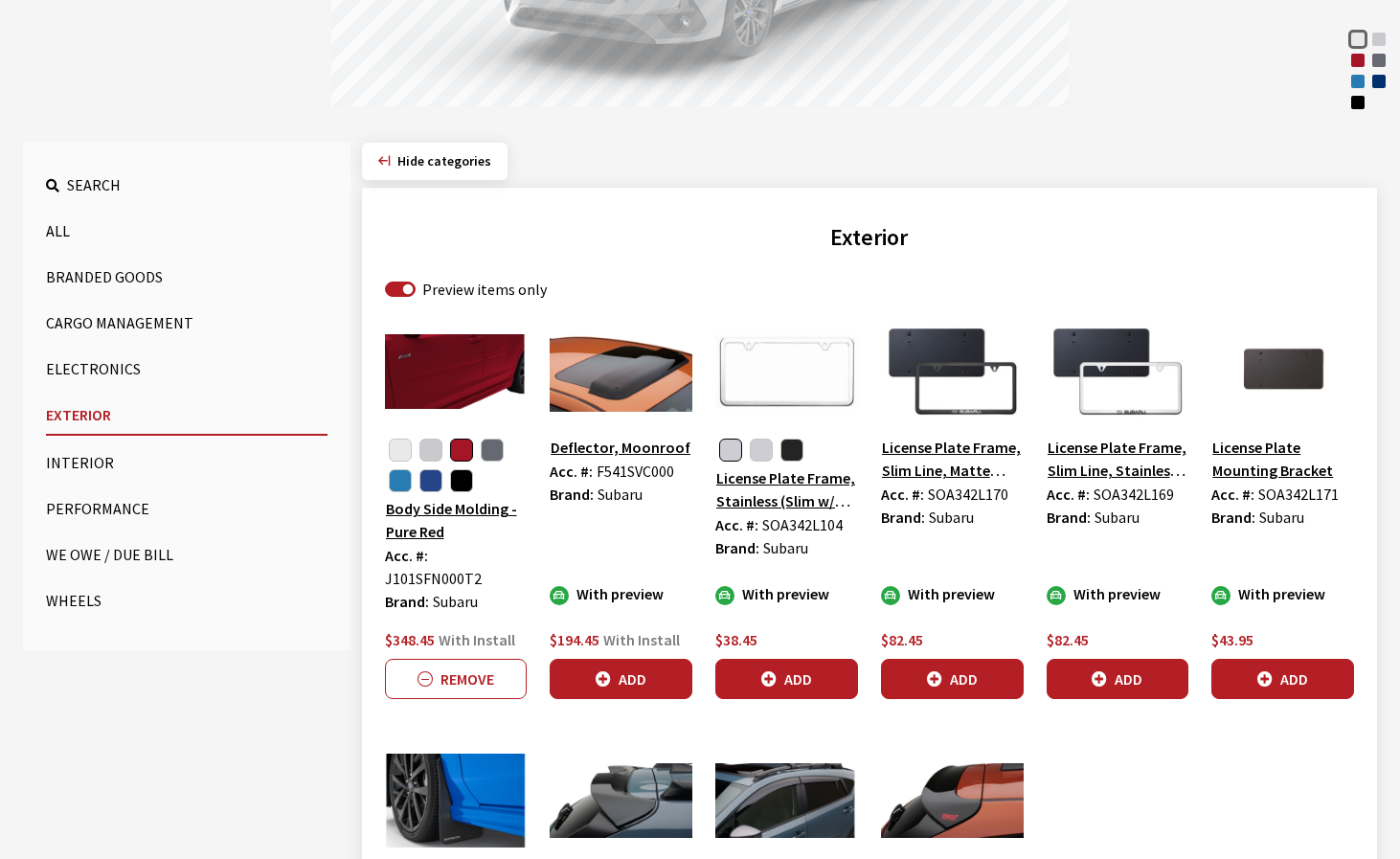
click at [442, 375] on img at bounding box center [456, 372] width 143 height 96
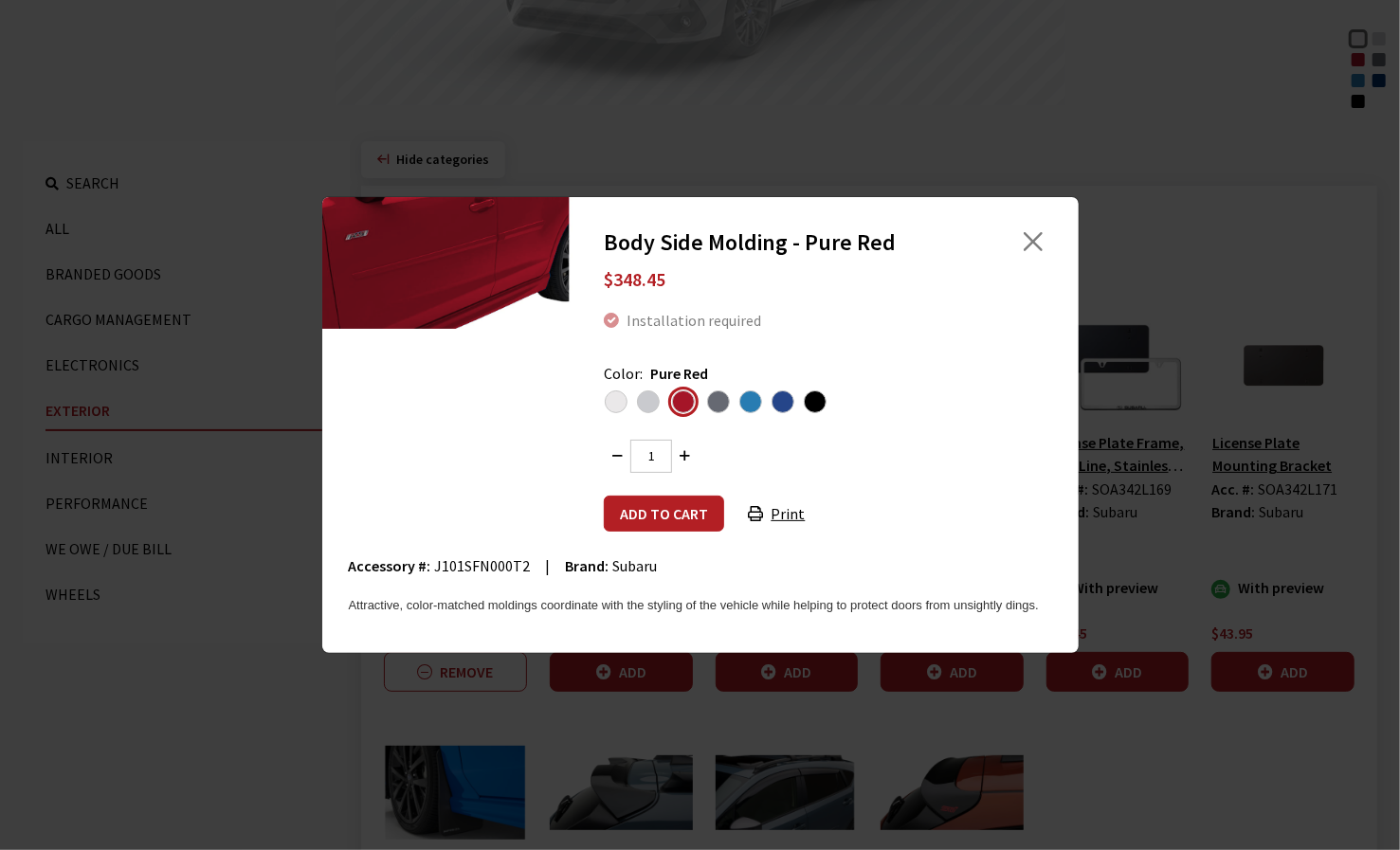
click at [622, 402] on span "Crystal White Pearl" at bounding box center [615, 401] width 22 height 22
click at [0, 0] on input "radio" at bounding box center [0, 0] width 0 height 0
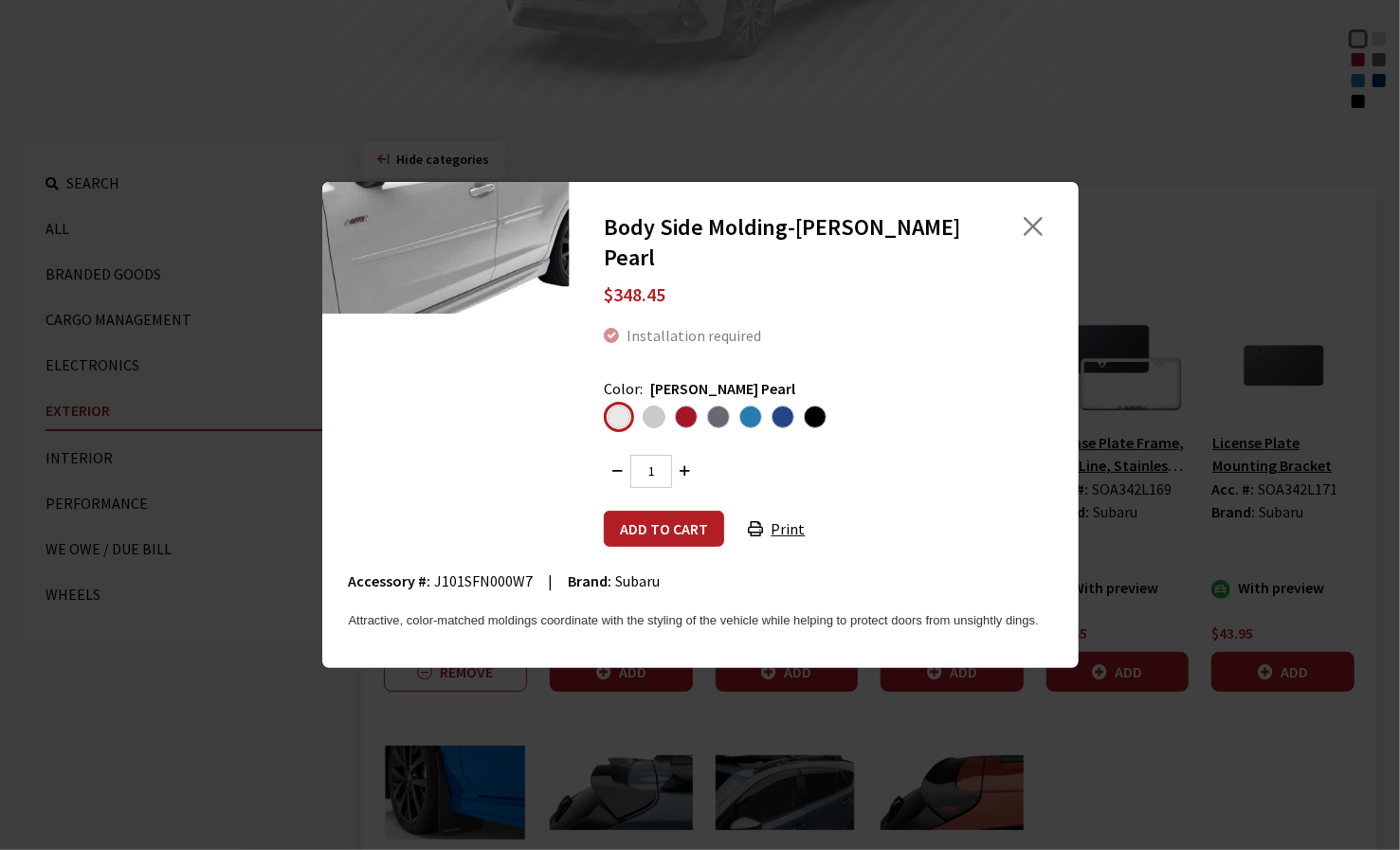
click at [652, 418] on span "Ice Silver Metallic" at bounding box center [653, 417] width 22 height 22
click at [0, 0] on input "radio" at bounding box center [0, 0] width 0 height 0
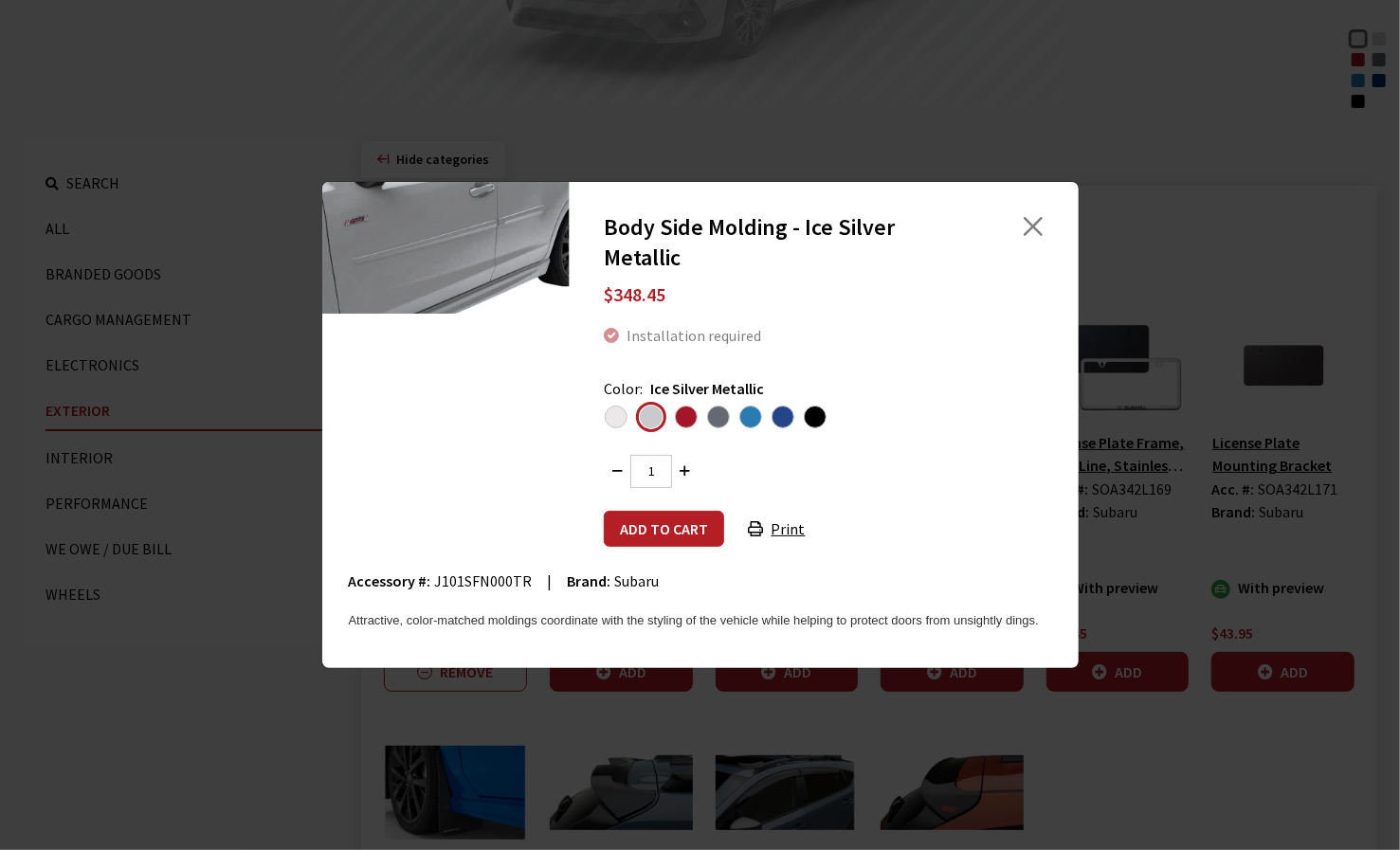
click at [467, 582] on span "J101SFN000TR" at bounding box center [483, 582] width 98 height 19
copy span "J101SFN000TR"
click at [682, 416] on span "Pure Red" at bounding box center [685, 417] width 22 height 22
click at [0, 0] on input "radio" at bounding box center [0, 0] width 0 height 0
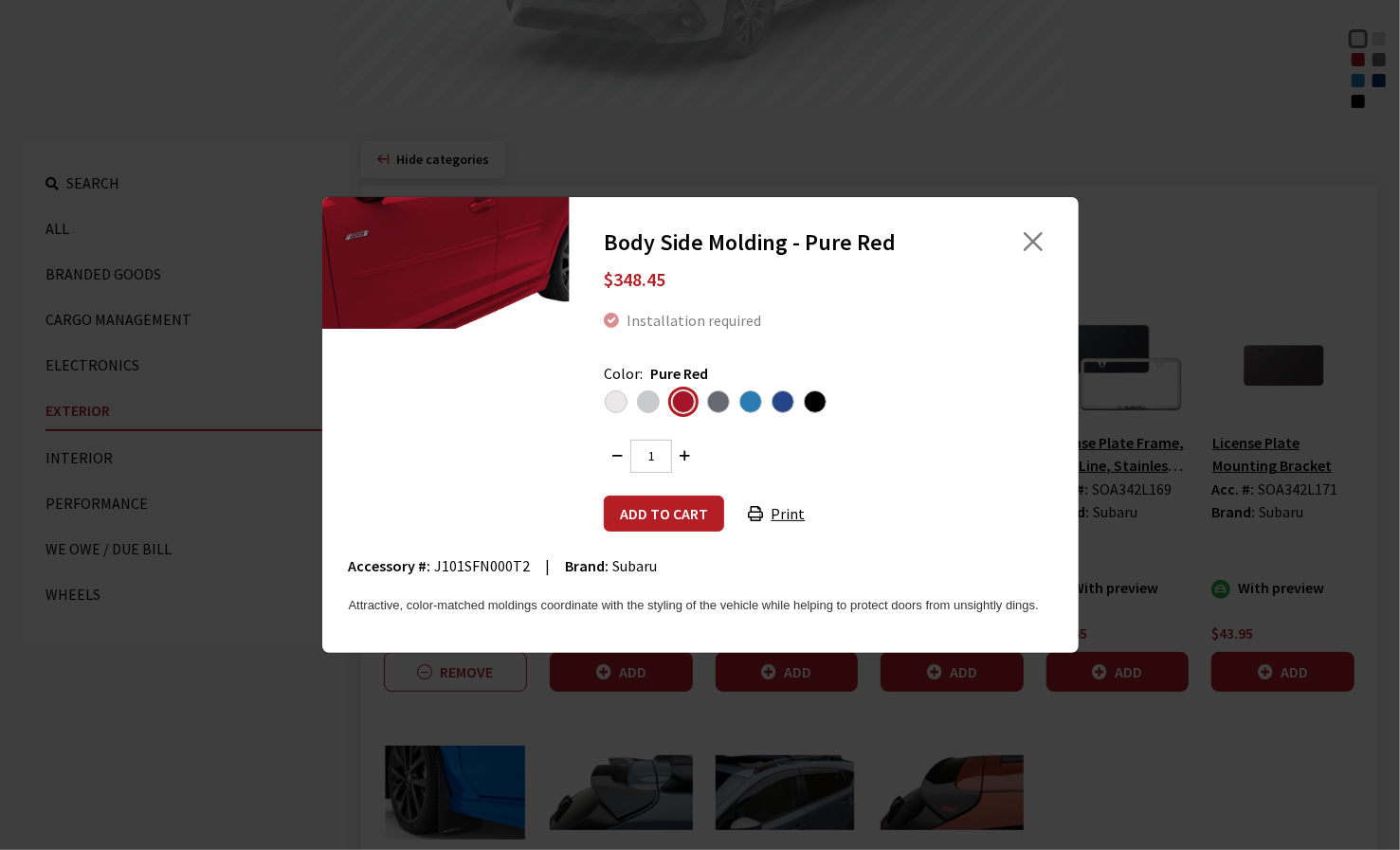
click at [466, 561] on span "J101SFN000T2" at bounding box center [482, 566] width 96 height 19
copy span "J101SFN000T2"
click at [709, 405] on span "Magnetite Gray Metallic" at bounding box center [718, 401] width 22 height 22
click at [0, 0] on input "radio" at bounding box center [0, 0] width 0 height 0
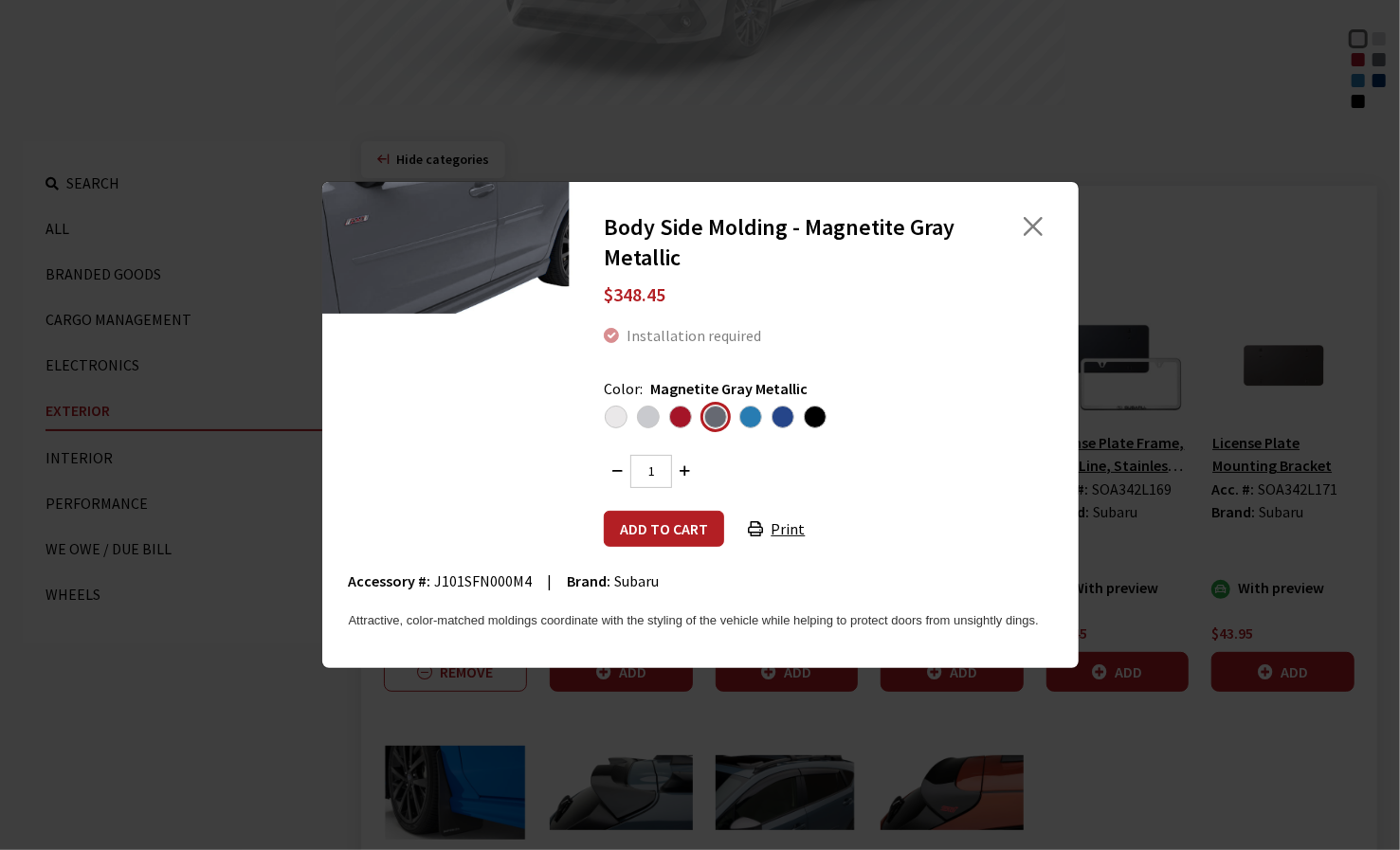
click at [470, 579] on span "J101SFN000M4" at bounding box center [483, 582] width 98 height 19
click at [470, 578] on span "J101SFN000M4" at bounding box center [483, 582] width 98 height 19
copy span "J101SFN000M4"
click at [749, 422] on span "Oasis Blue" at bounding box center [750, 417] width 22 height 22
click at [0, 0] on input "radio" at bounding box center [0, 0] width 0 height 0
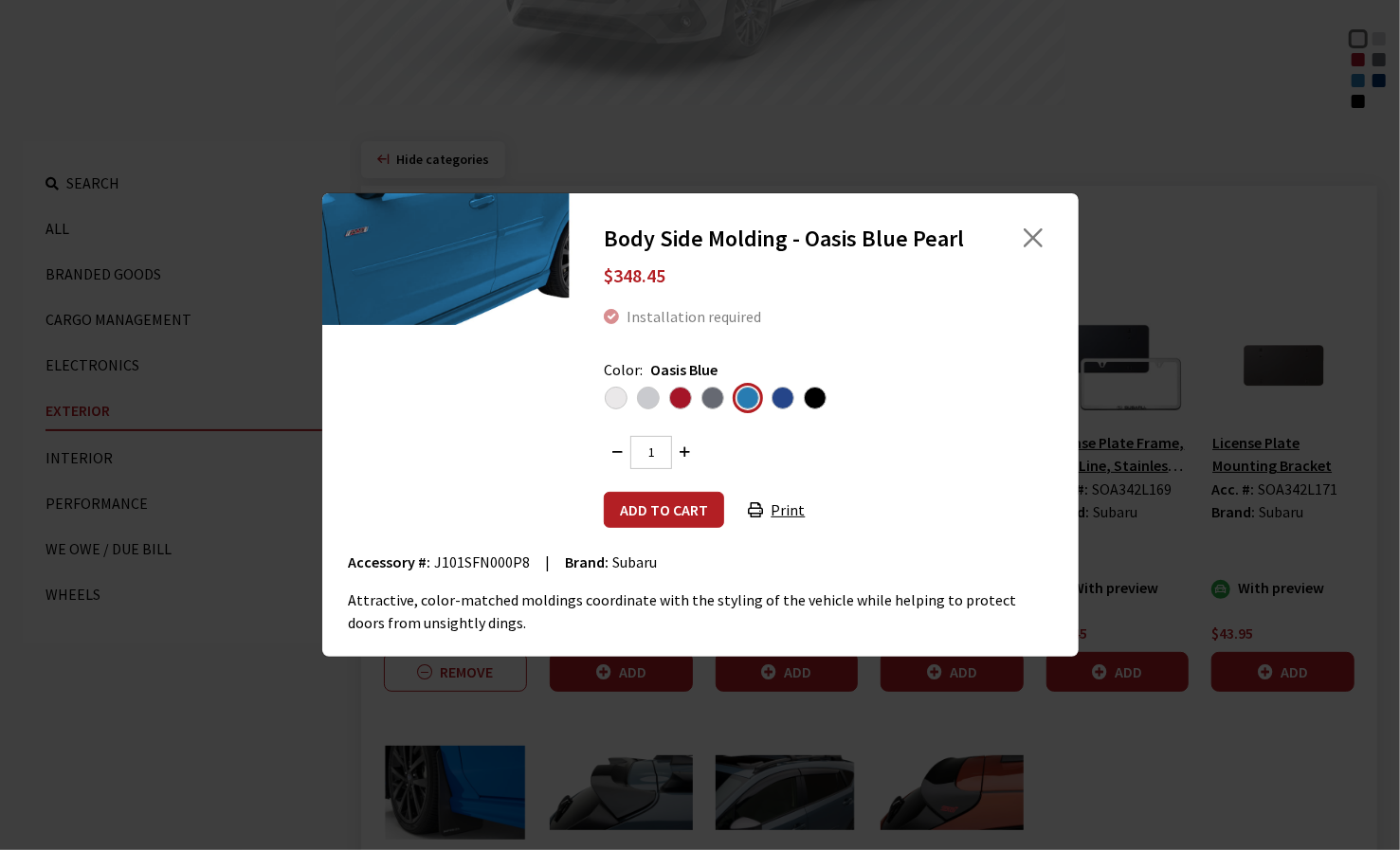
click at [450, 558] on span "J101SFN000P8" at bounding box center [482, 562] width 96 height 19
copy span "J101SFN000P8"
click at [779, 399] on span "Sapphire Blue Pearl" at bounding box center [782, 397] width 22 height 22
click at [0, 0] on input "radio" at bounding box center [0, 0] width 0 height 0
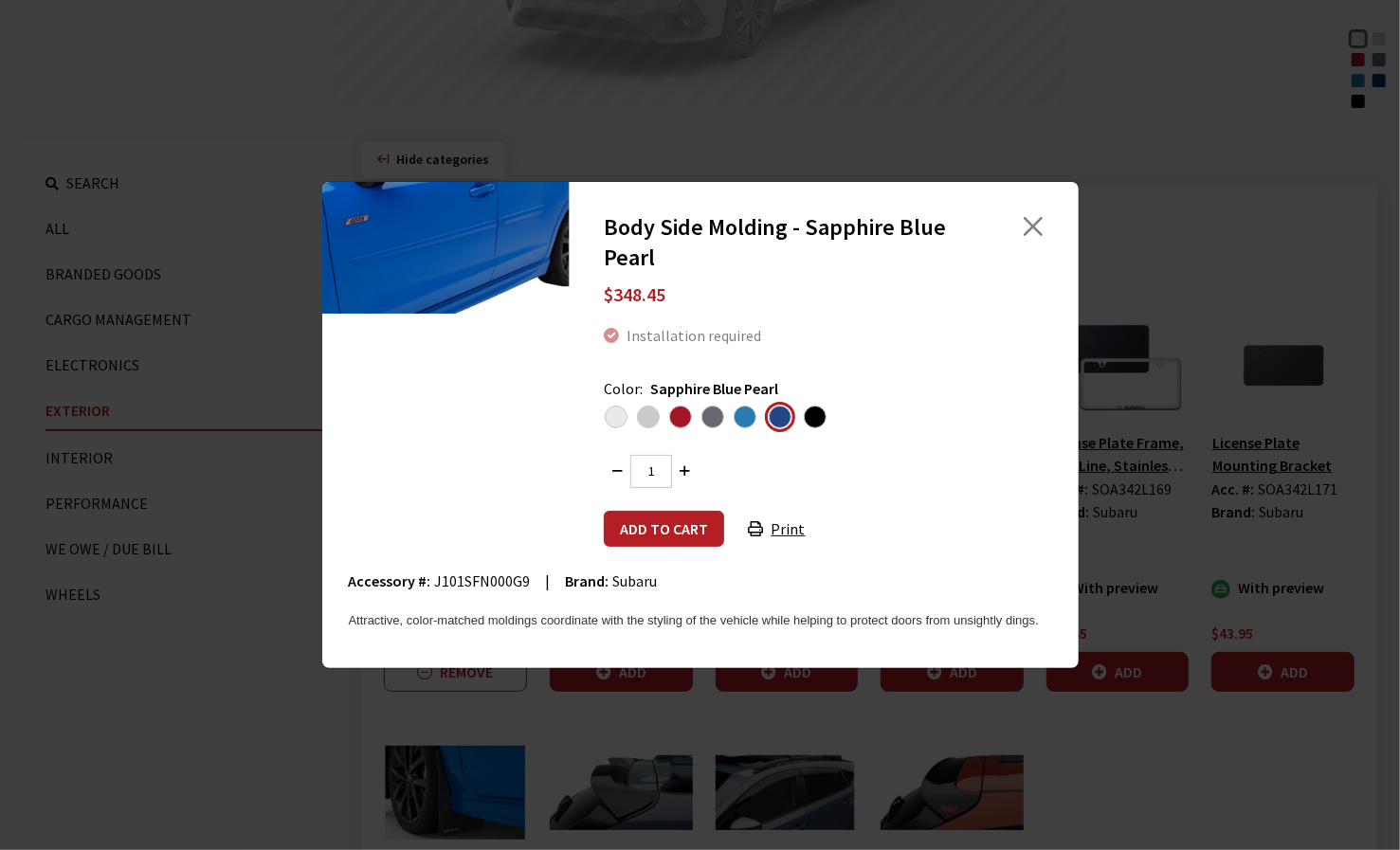
click at [472, 580] on span "J101SFN000G9" at bounding box center [482, 582] width 96 height 19
copy span "J101SFN000G9"
click at [824, 416] on ul at bounding box center [825, 416] width 444 height 32
click at [813, 420] on span "Crystal Black Silica" at bounding box center [814, 417] width 22 height 22
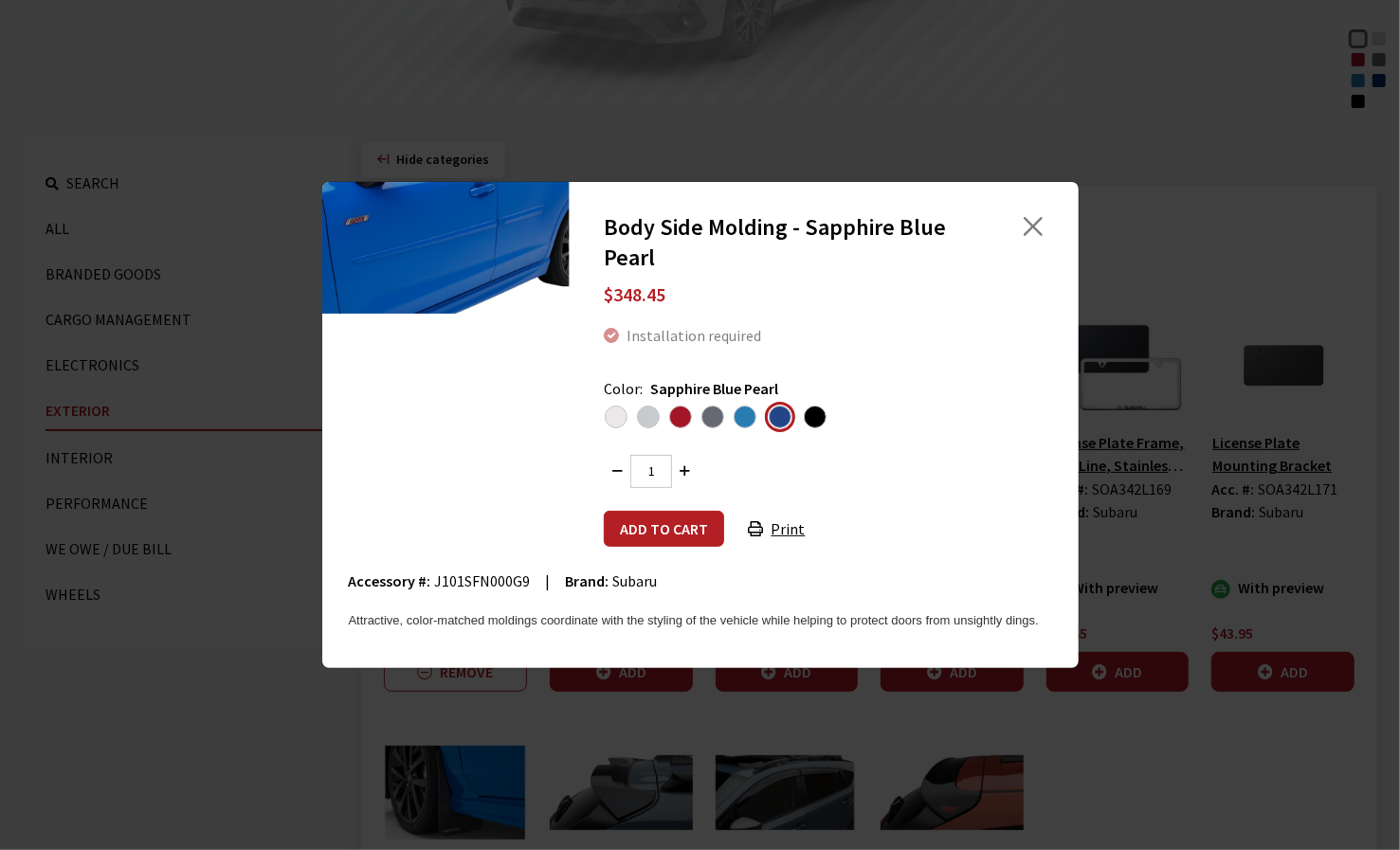
click at [0, 0] on input "radio" at bounding box center [0, 0] width 0 height 0
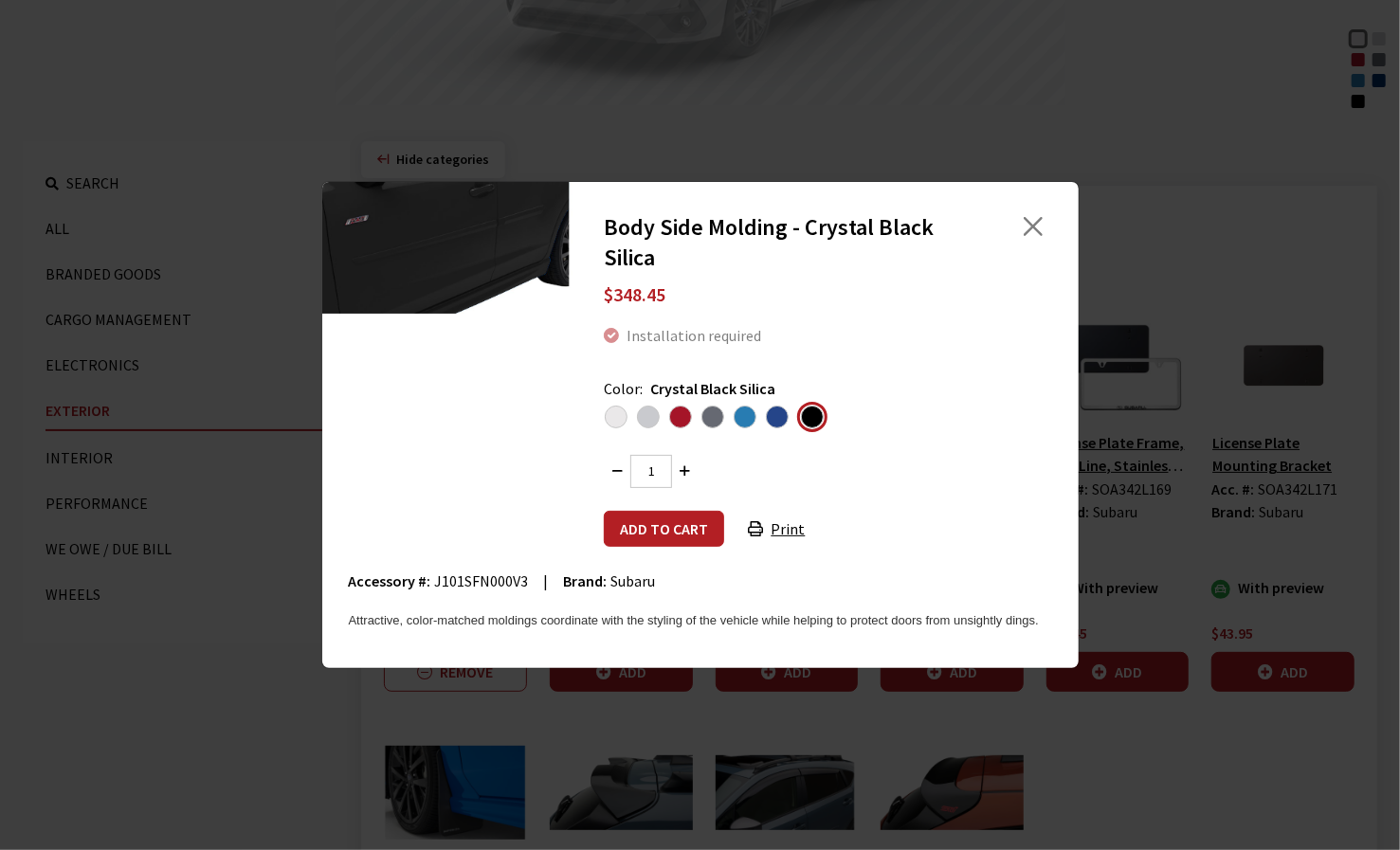
click at [464, 574] on span "J101SFN000V3" at bounding box center [482, 582] width 94 height 19
copy span "J101SFN000V3"
click at [1028, 231] on button "Close" at bounding box center [1032, 226] width 28 height 28
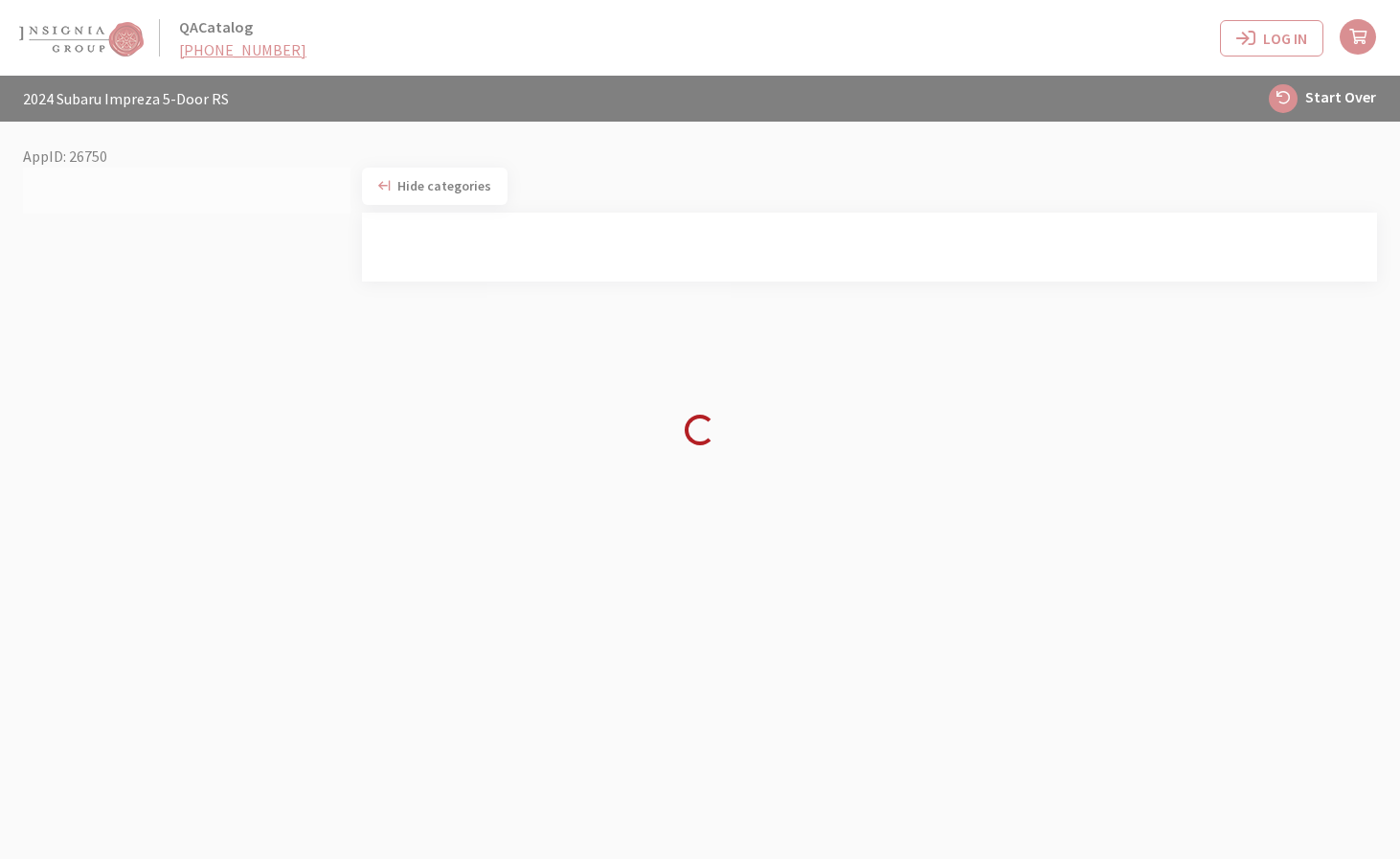
scroll to position [67, 0]
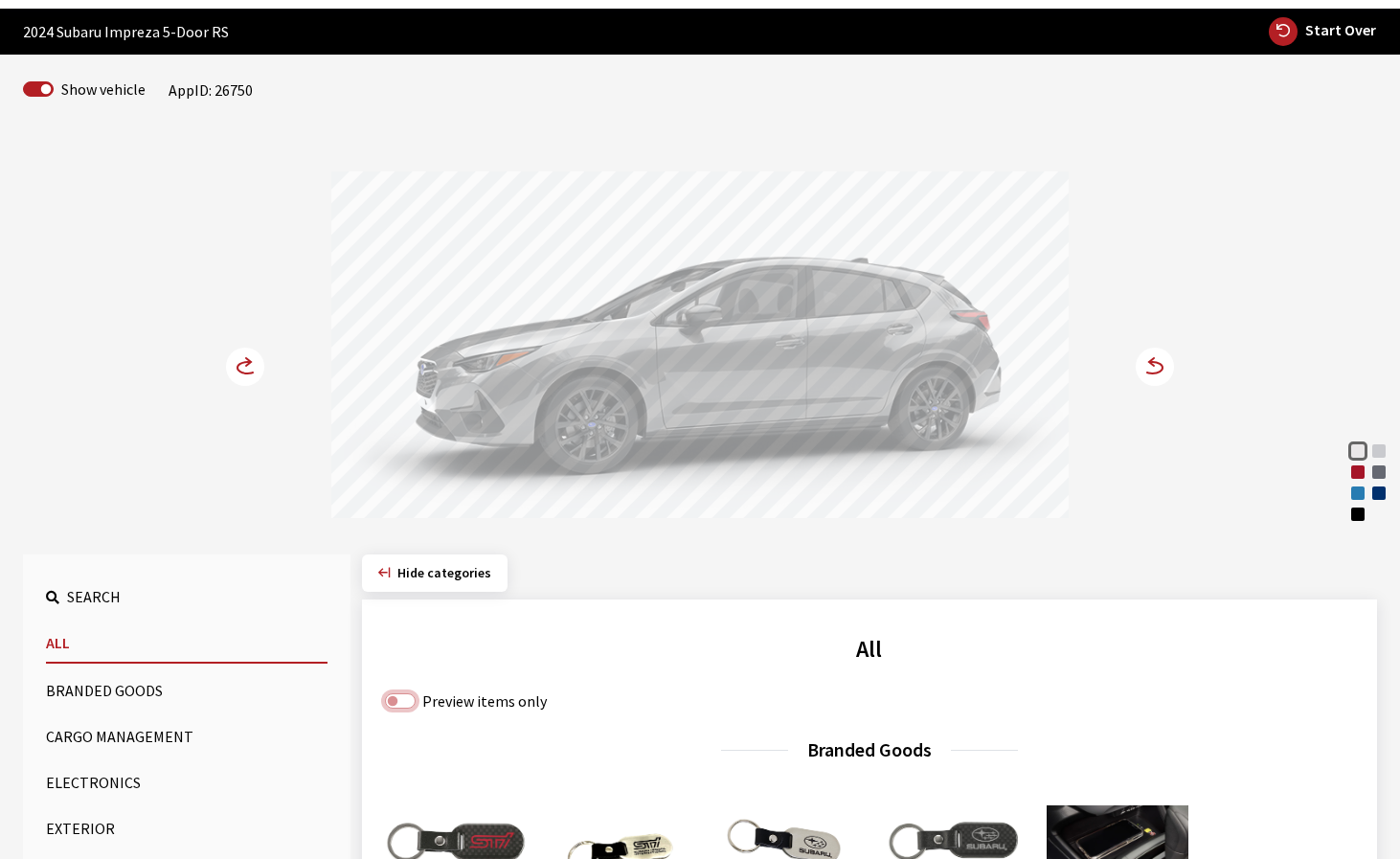
click at [400, 701] on input "Preview items only" at bounding box center [399, 701] width 30 height 16
checkbox input "true"
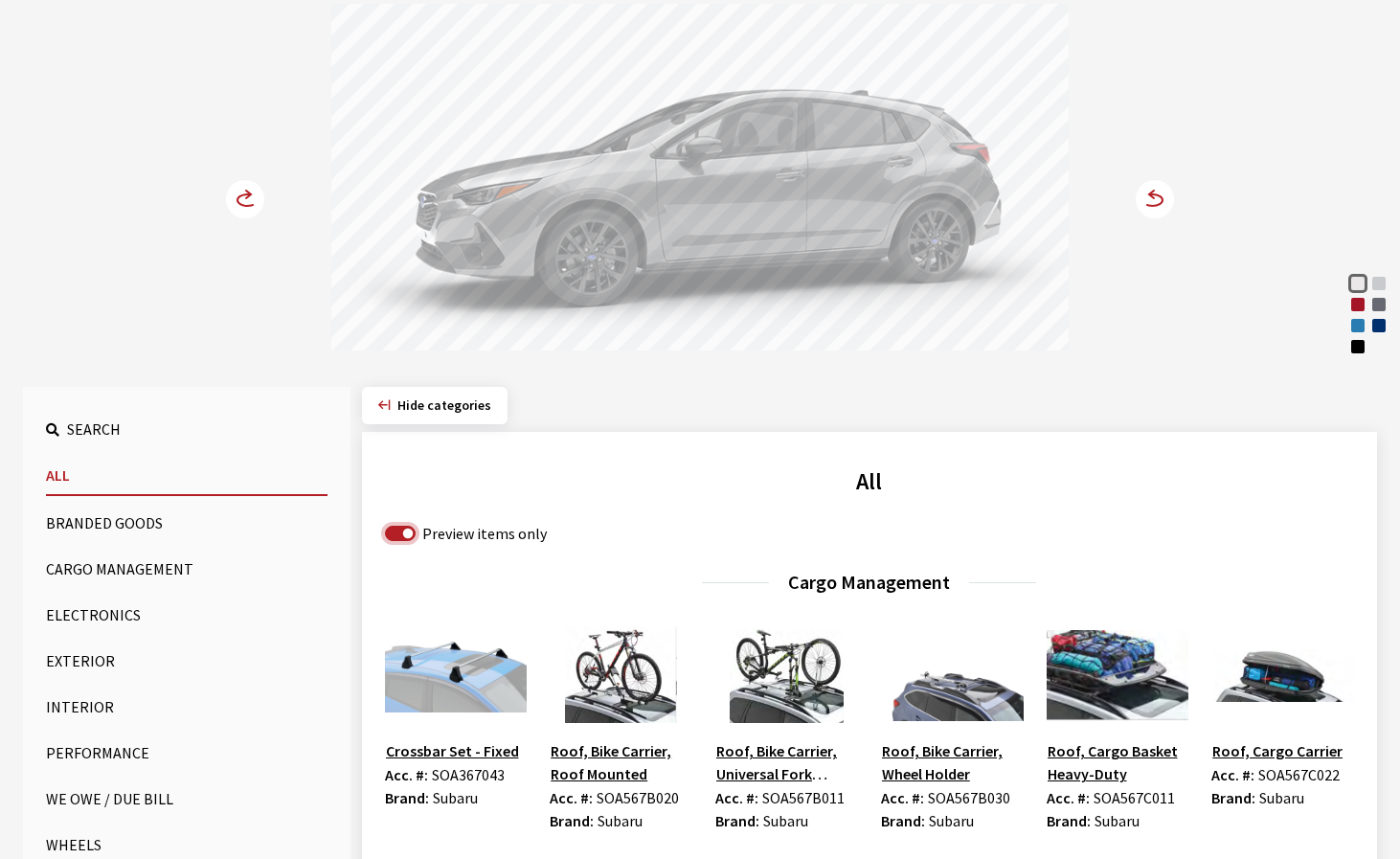
scroll to position [259, 0]
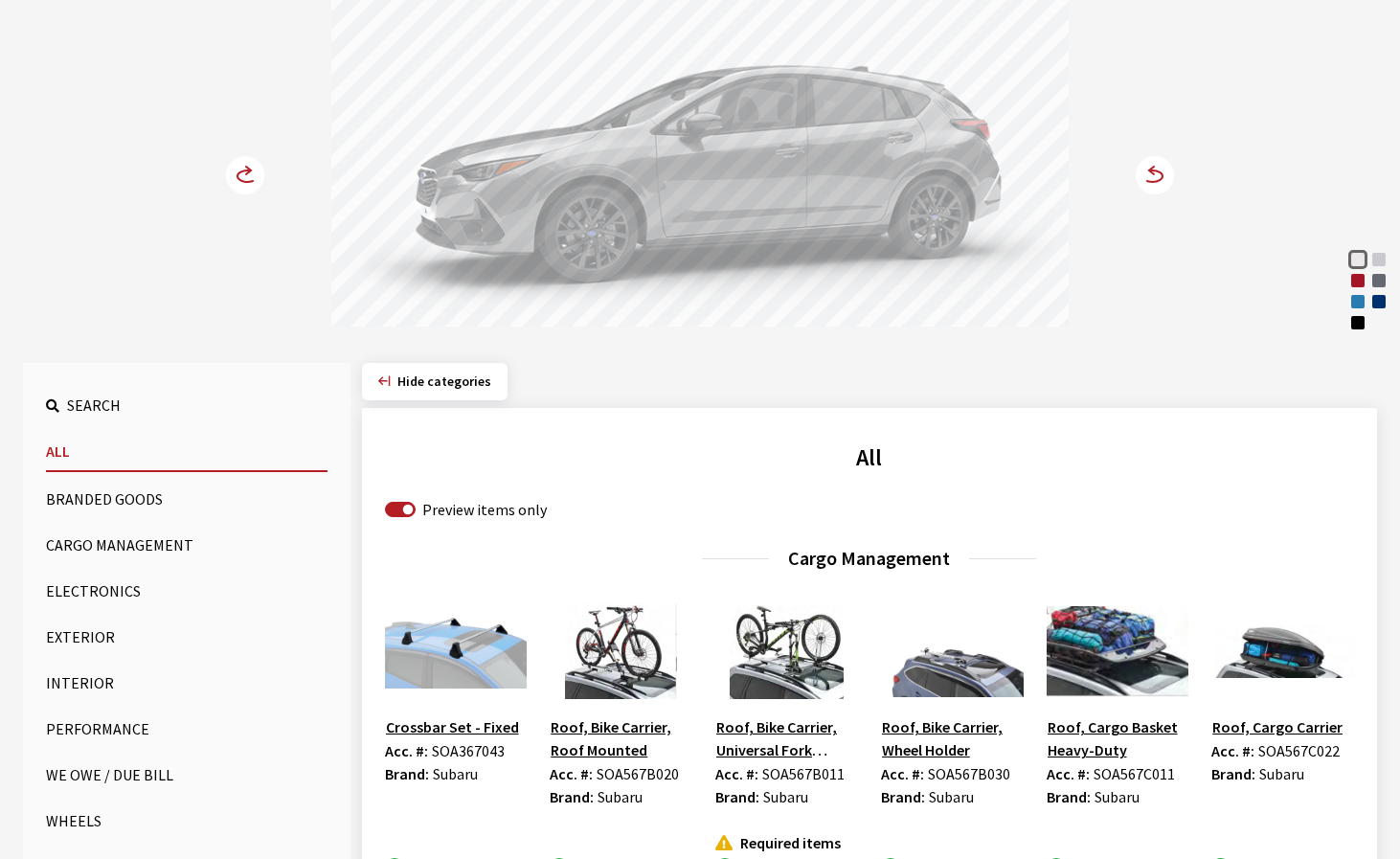
click at [70, 643] on button "Exterior" at bounding box center [187, 637] width 282 height 38
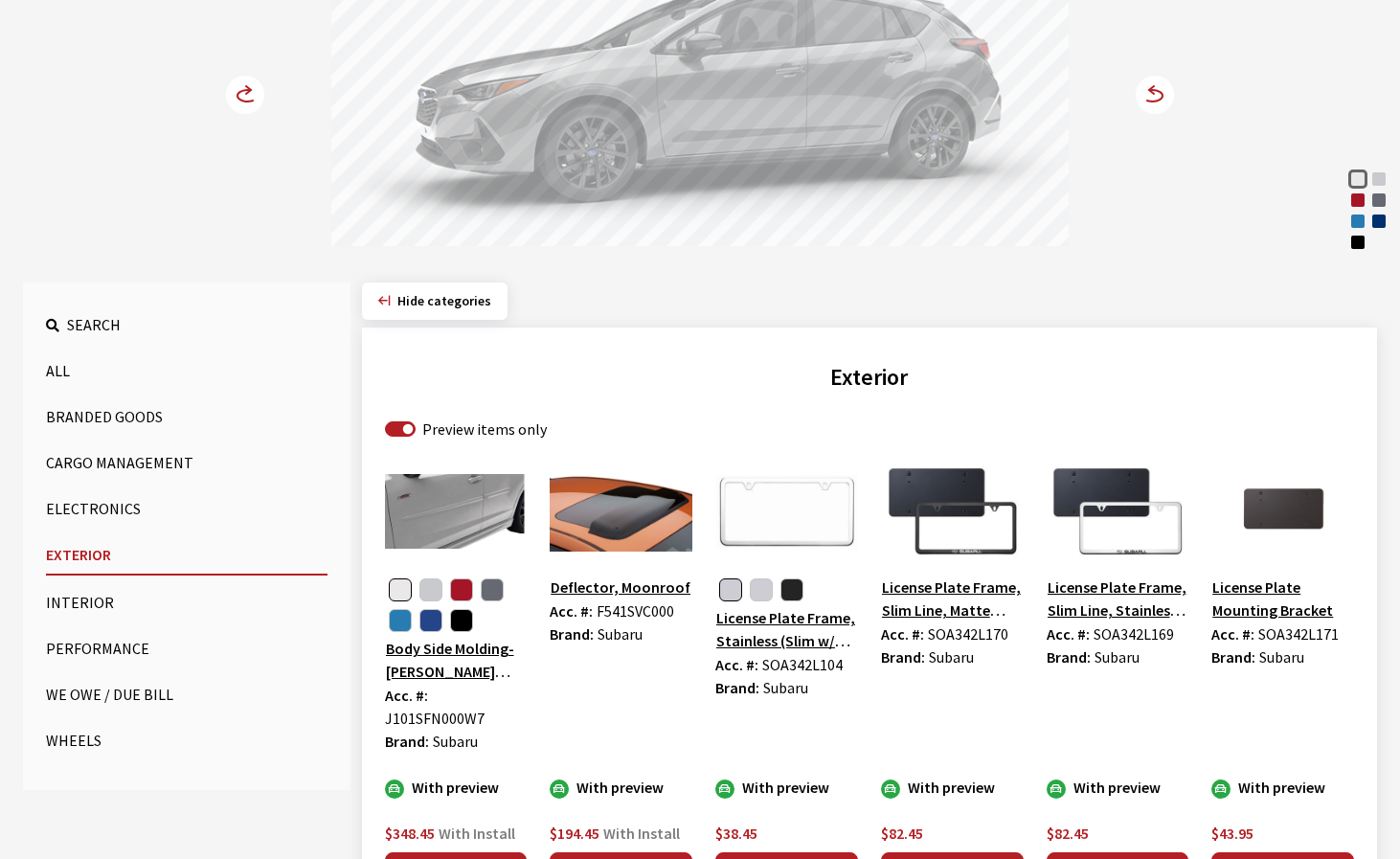
scroll to position [355, 0]
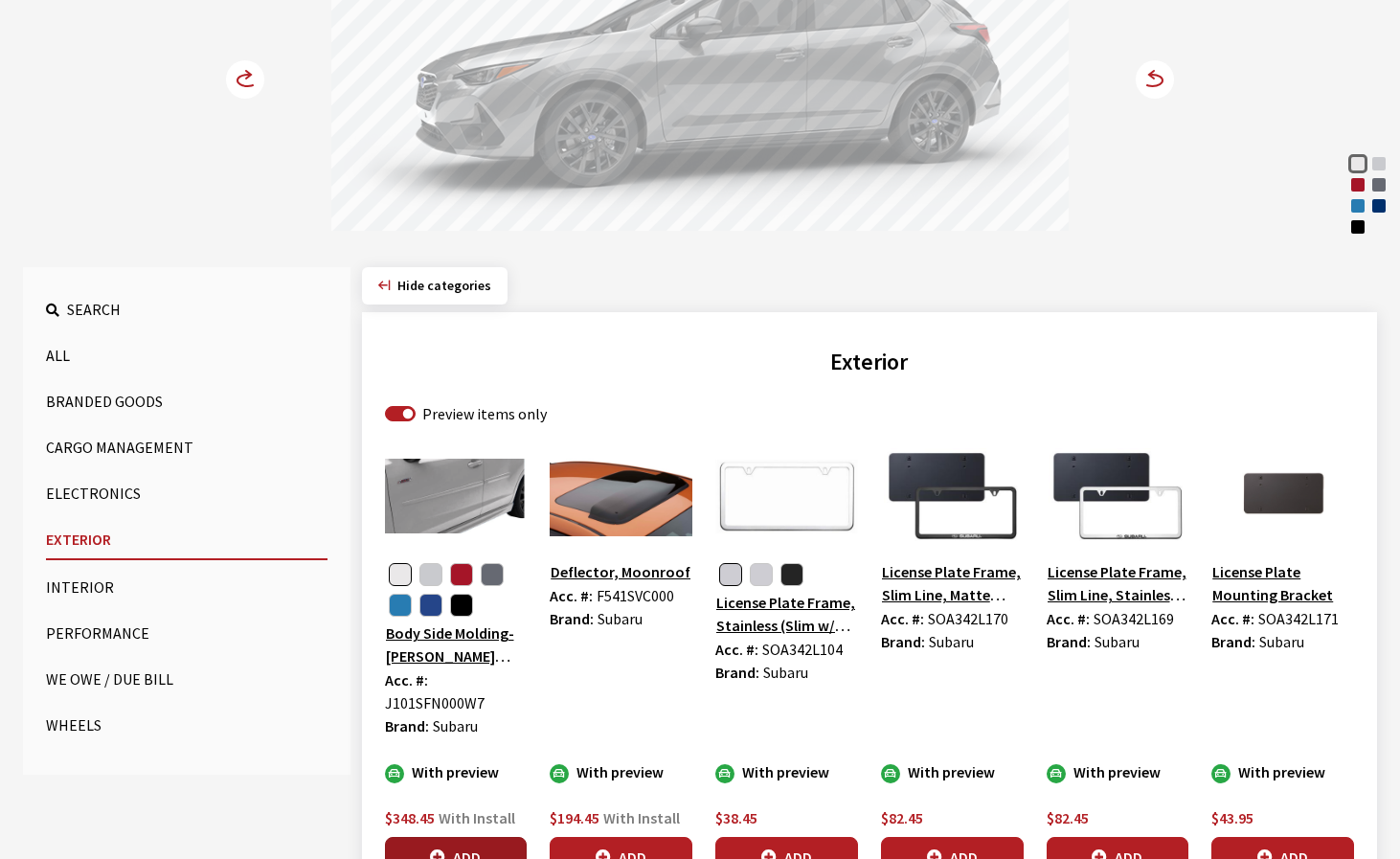
click at [447, 846] on button "Add" at bounding box center [456, 857] width 143 height 40
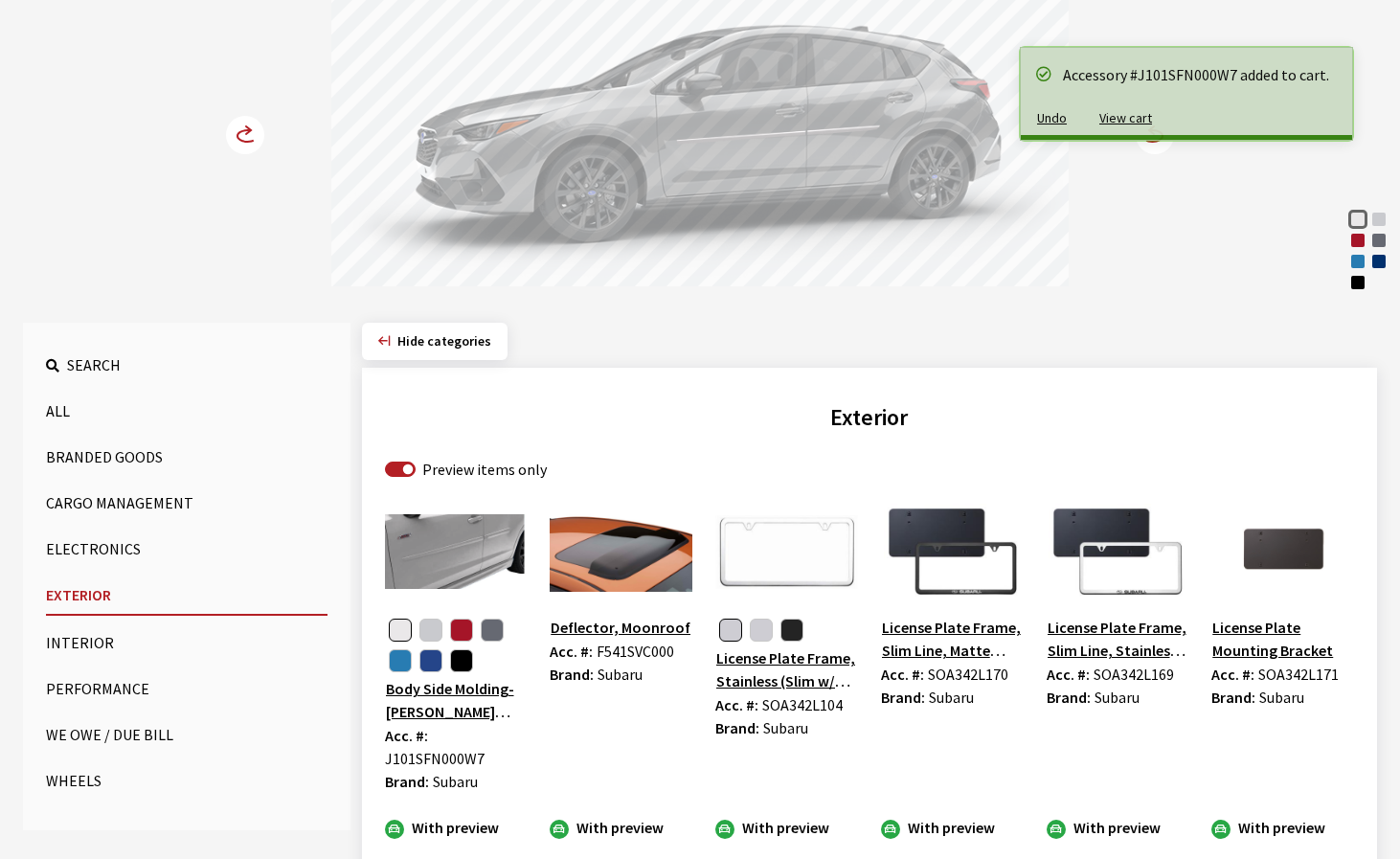
scroll to position [259, 0]
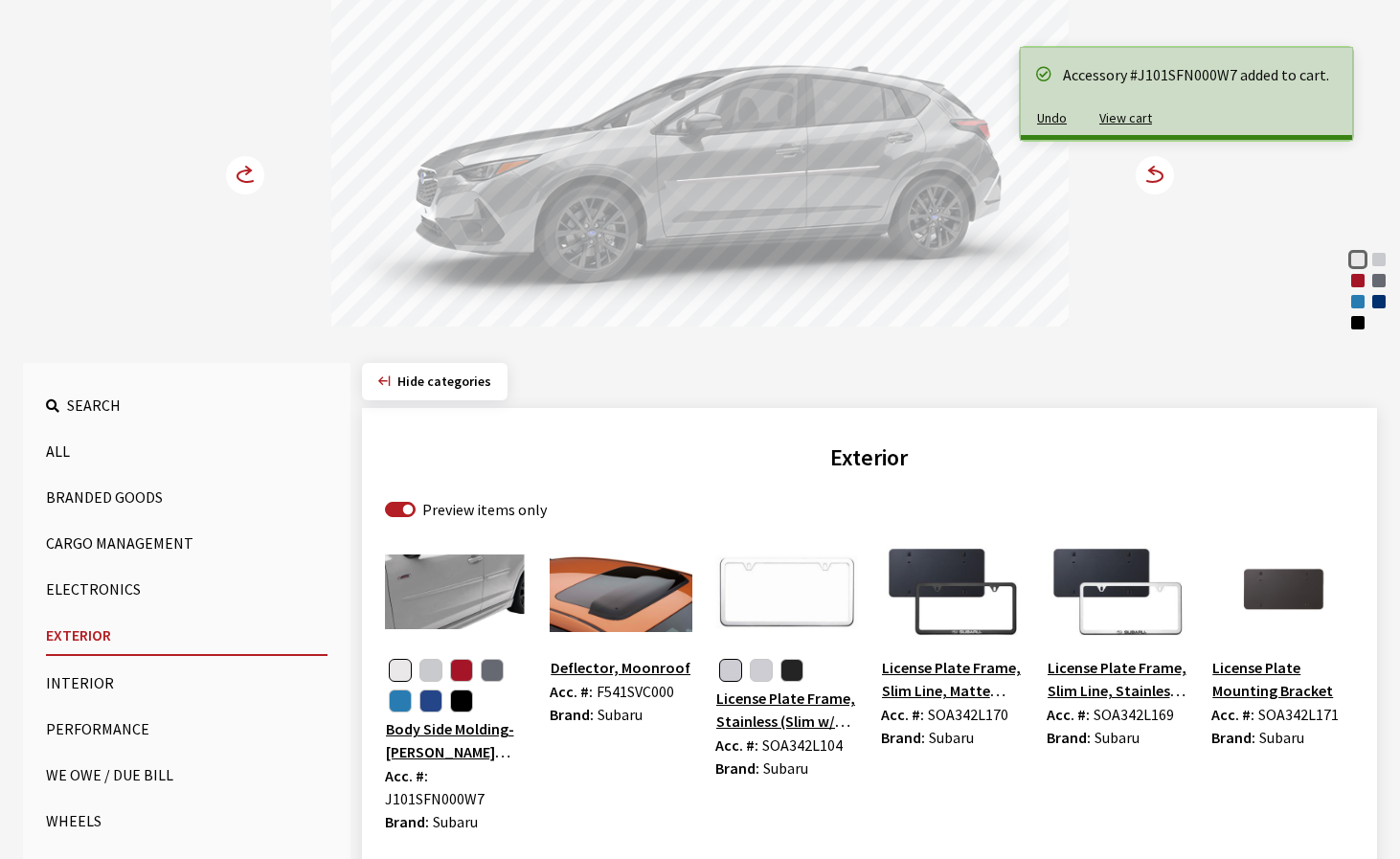
click at [1157, 180] on icon at bounding box center [1152, 176] width 21 height 12
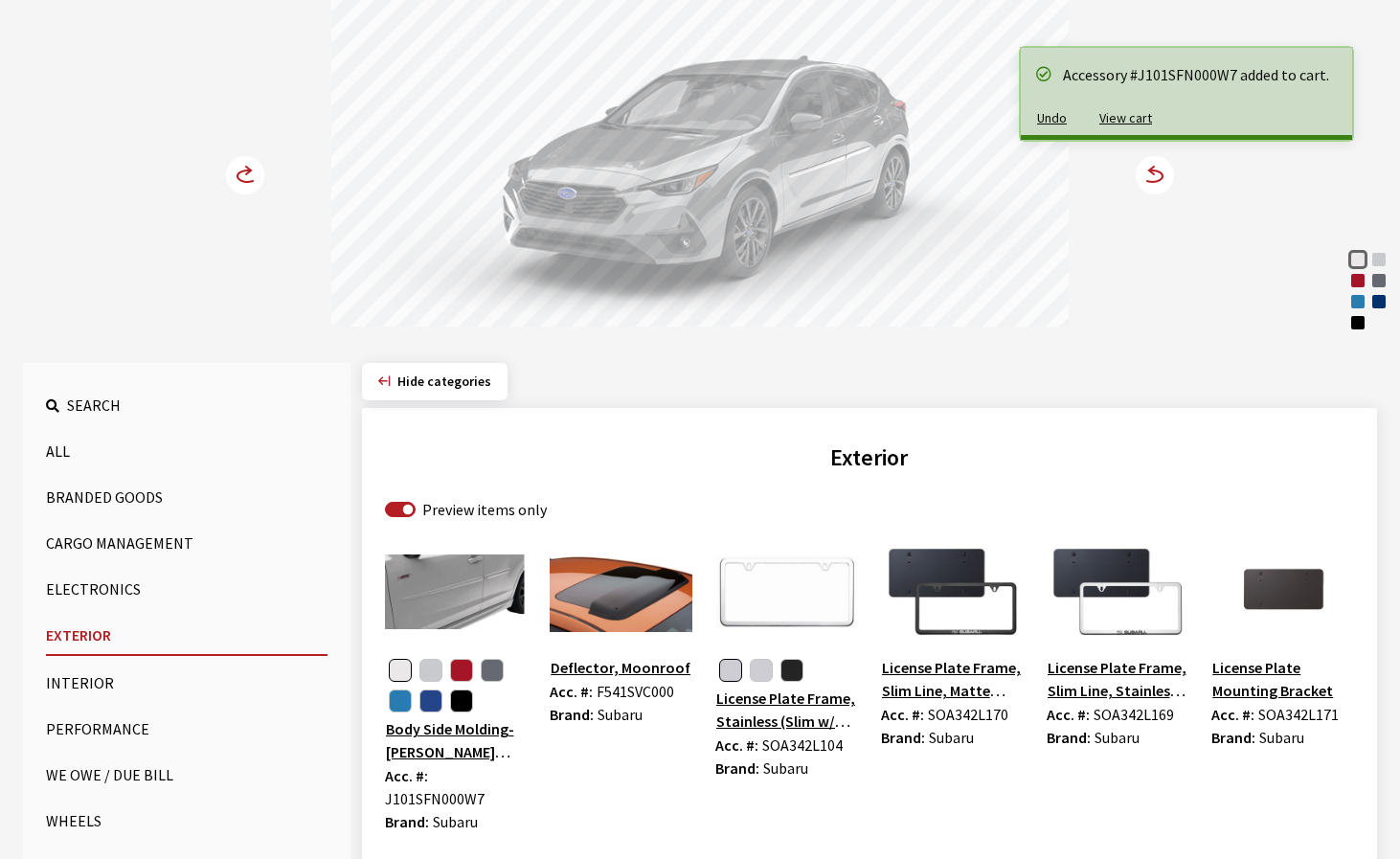
click at [1157, 181] on icon at bounding box center [1152, 176] width 21 height 12
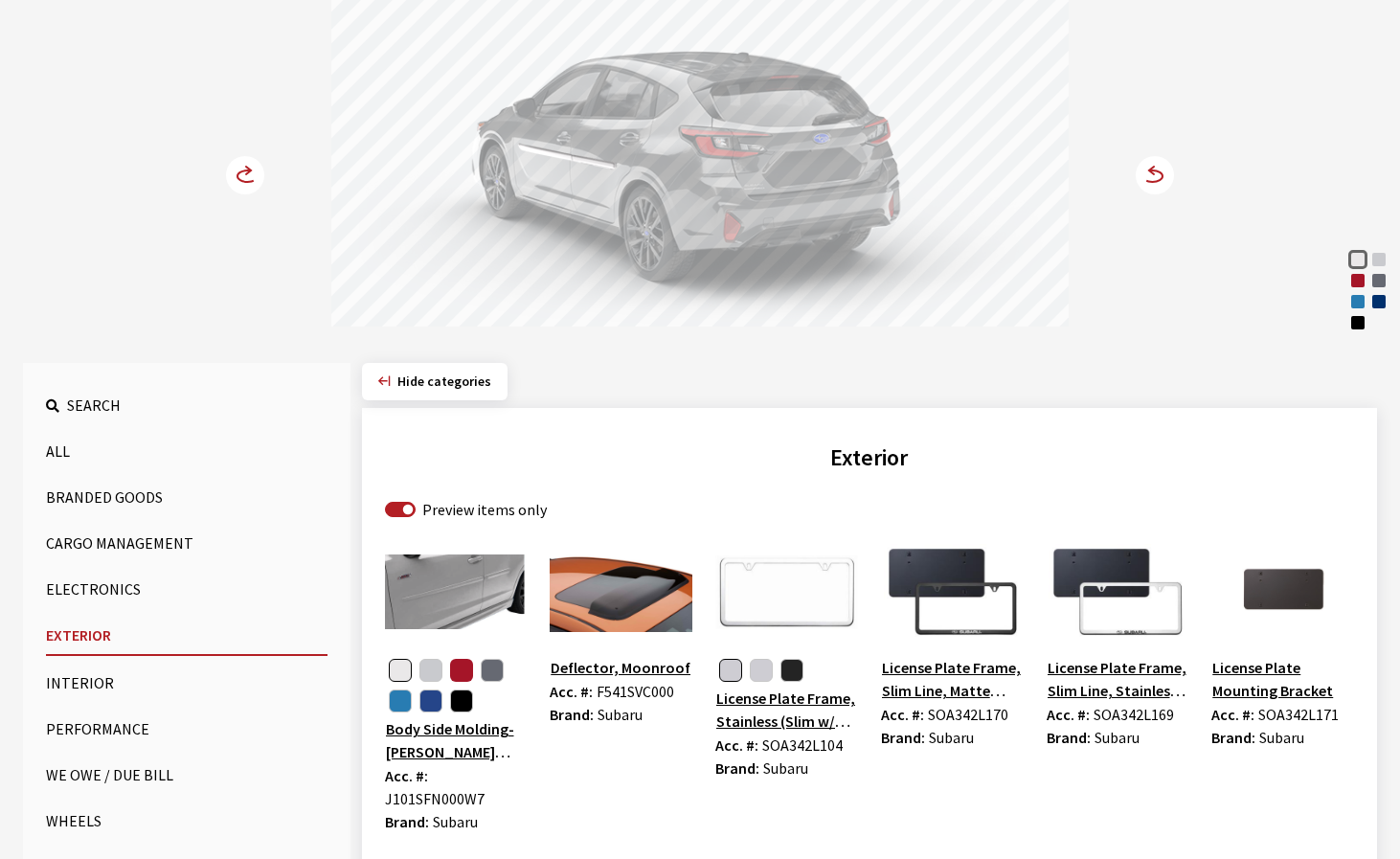
click at [458, 670] on button "button" at bounding box center [461, 670] width 23 height 23
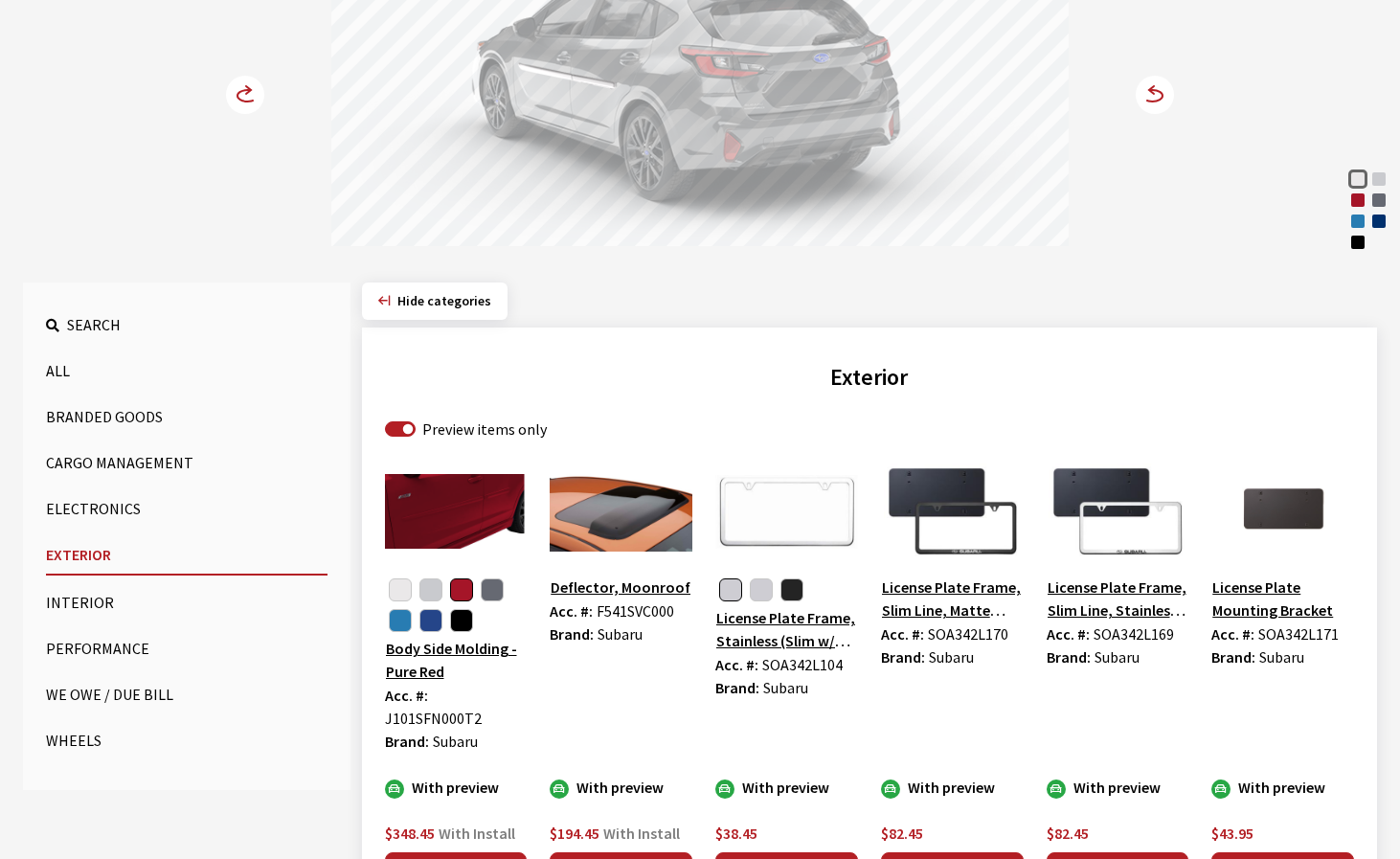
scroll to position [355, 0]
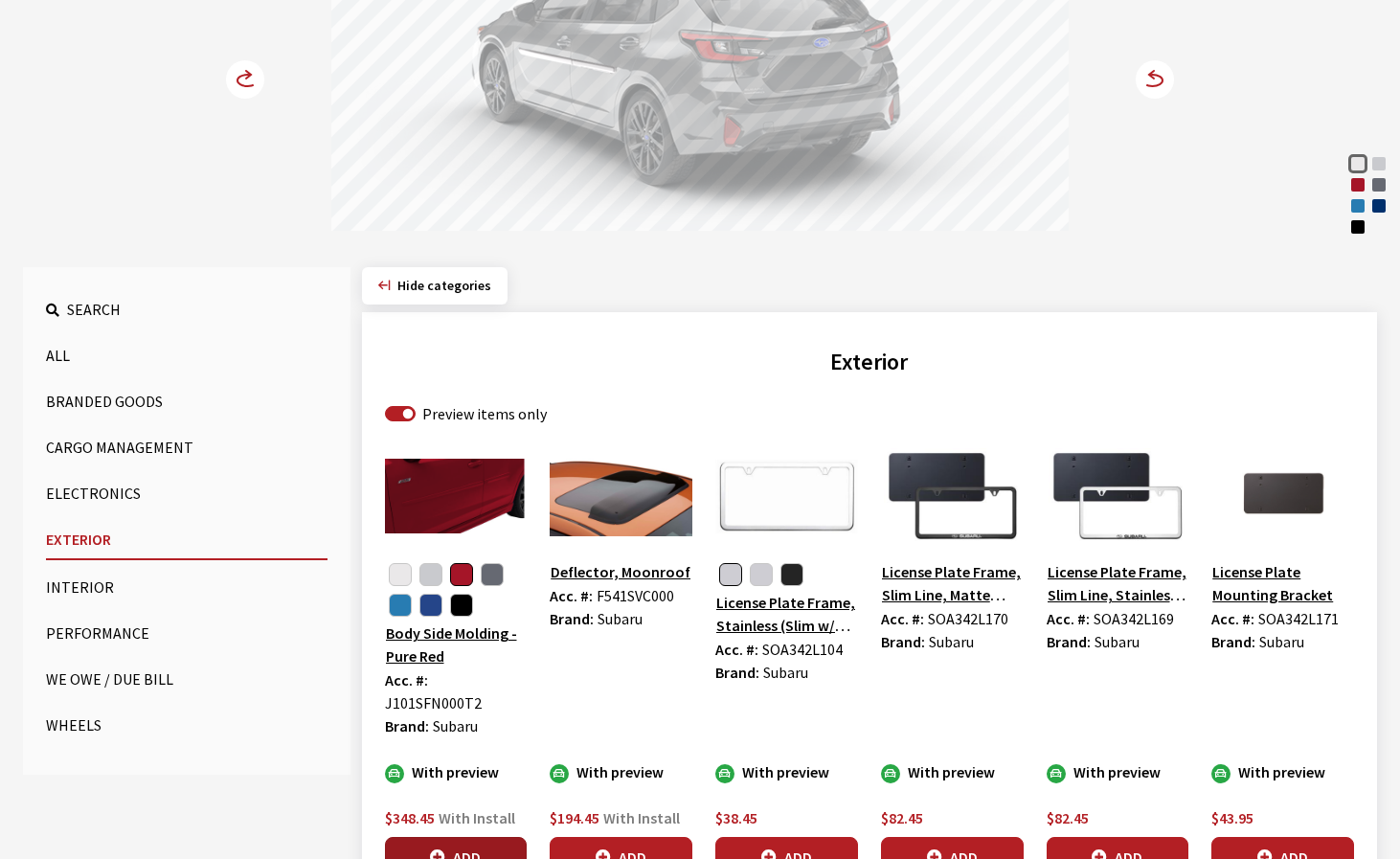
click at [463, 837] on button "Add" at bounding box center [456, 857] width 143 height 40
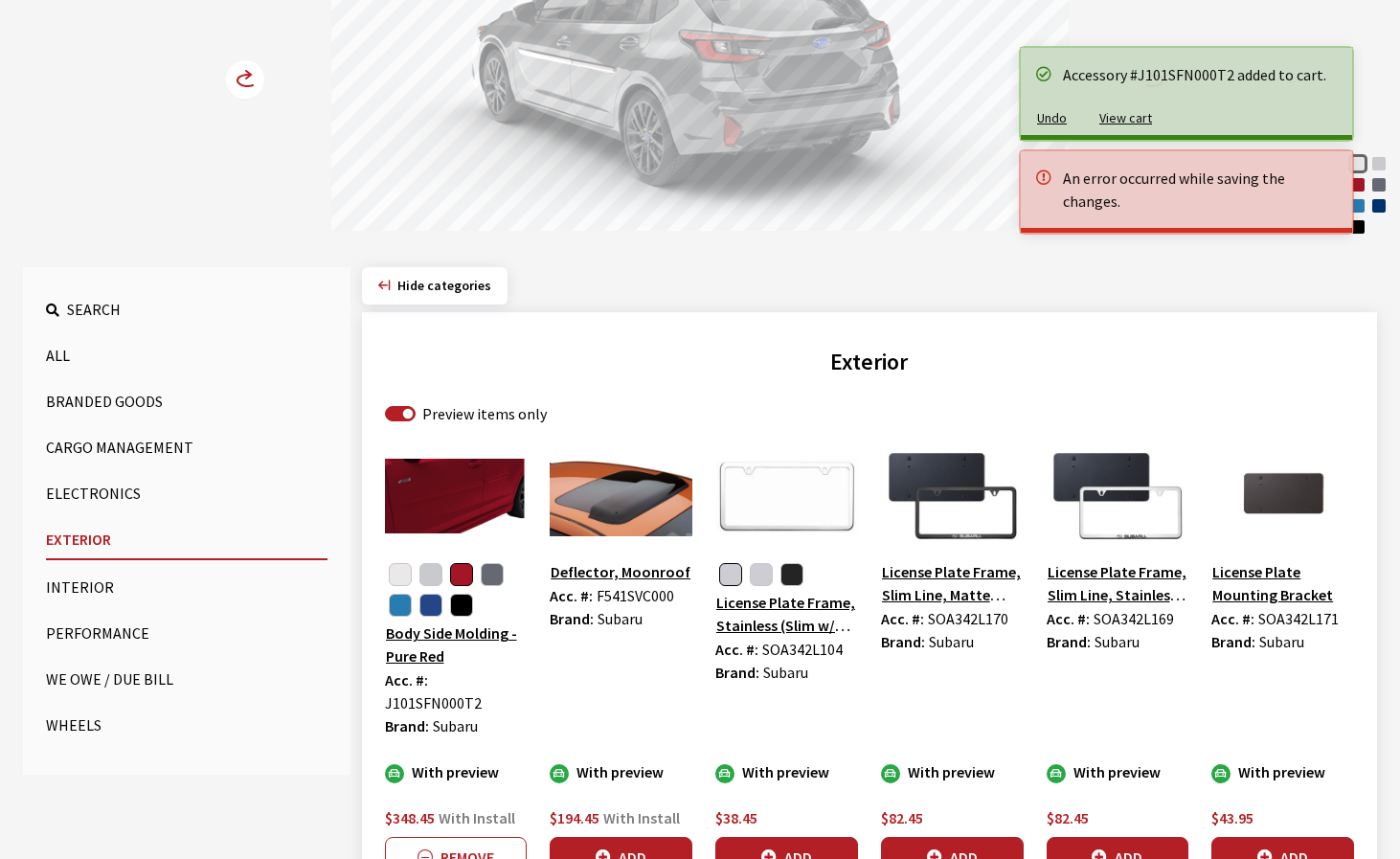
click at [1050, 122] on button "Undo" at bounding box center [1052, 119] width 63 height 33
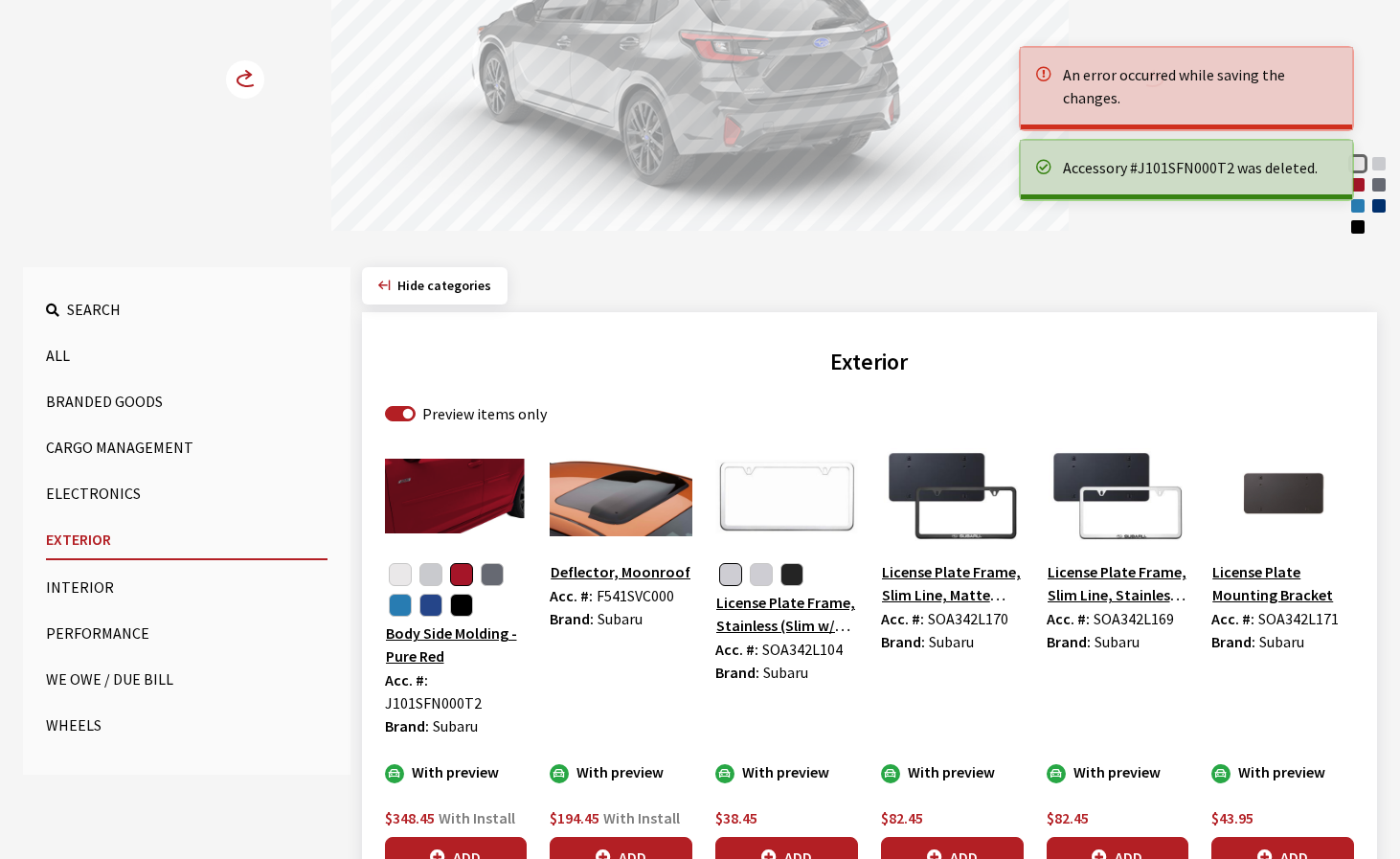
click at [464, 577] on button "button" at bounding box center [461, 574] width 23 height 23
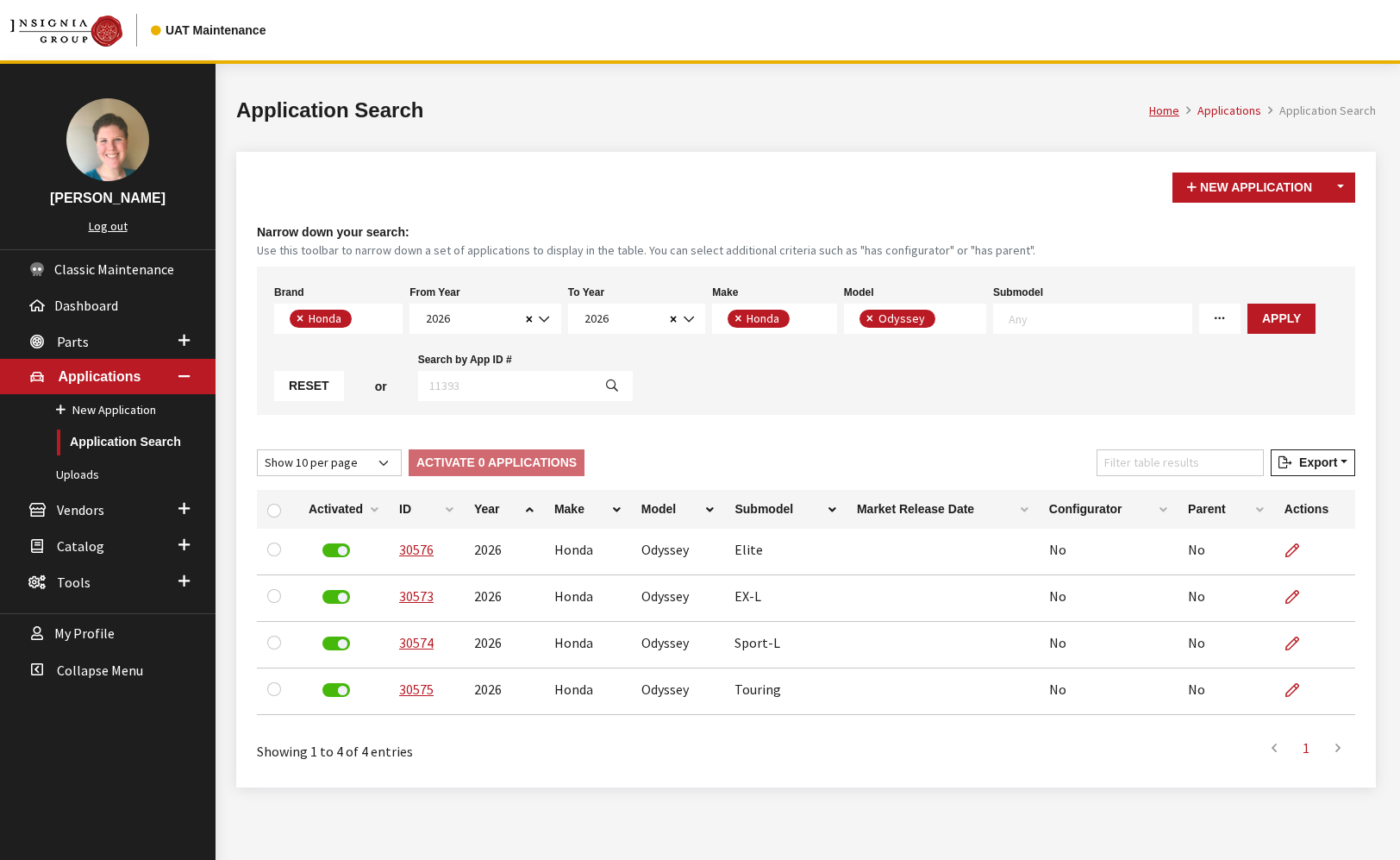
select select "5"
select select "2026"
select select "19"
select select "233"
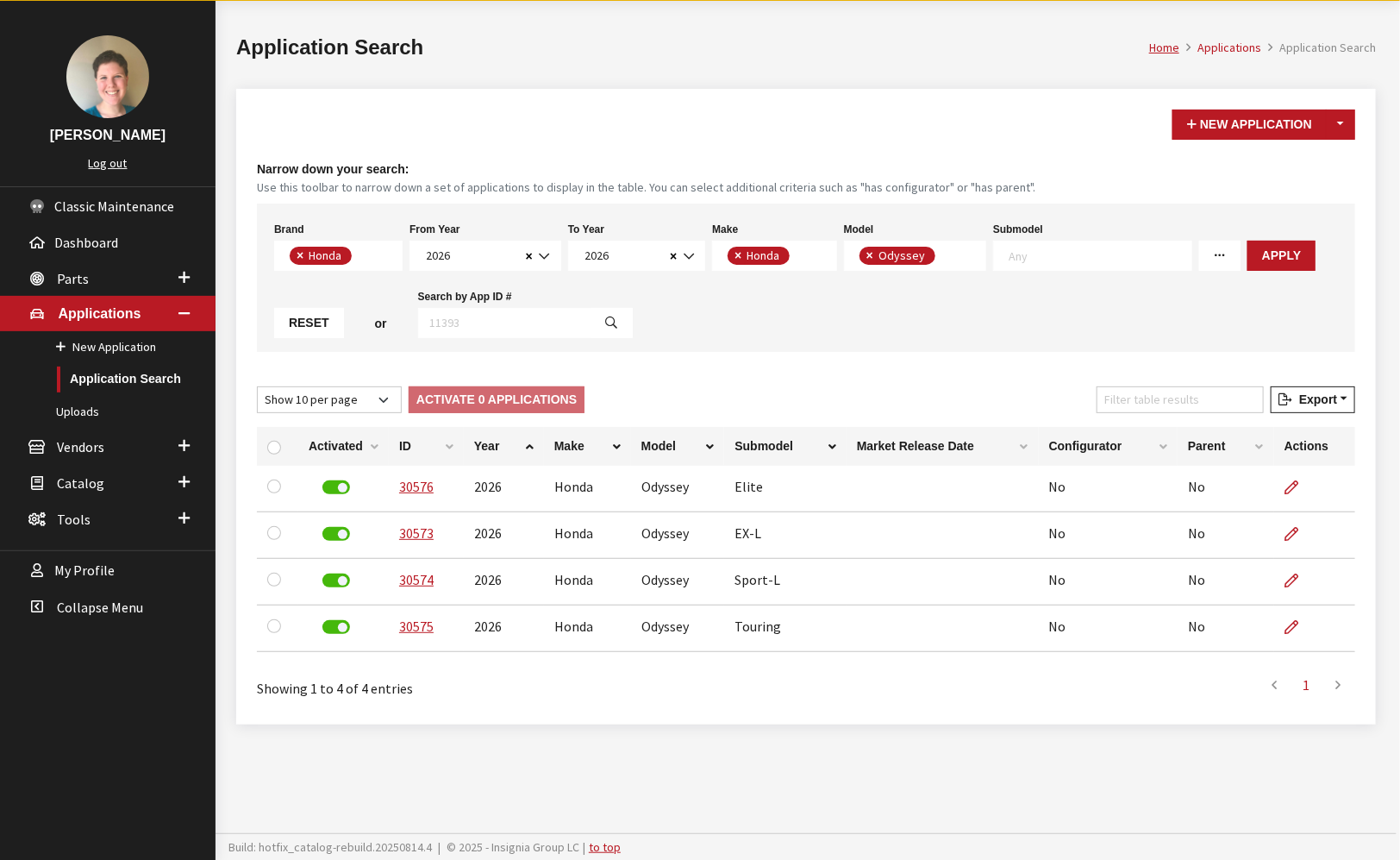
scroll to position [16, 0]
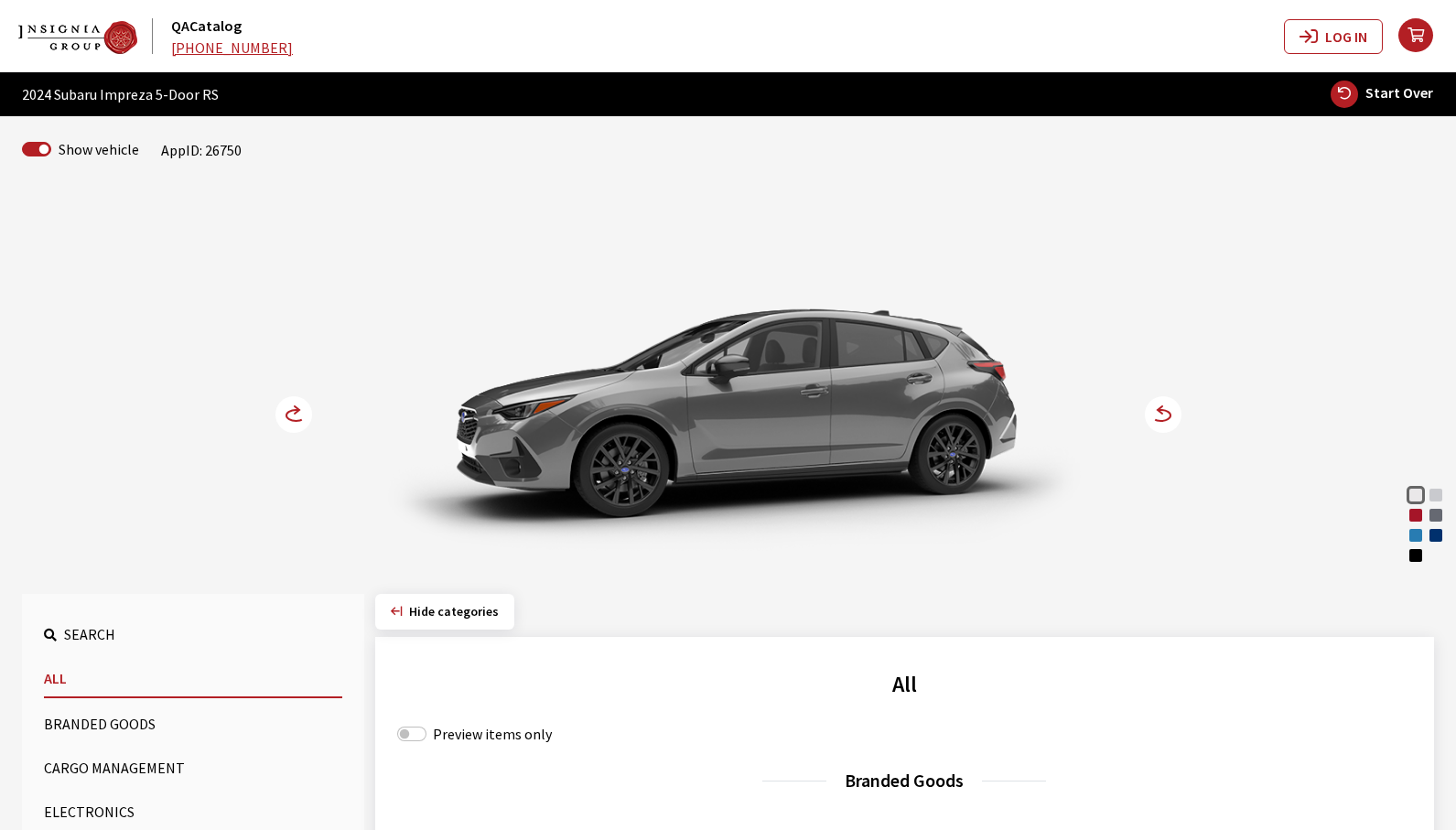
click at [75, 430] on div "[PERSON_NAME] Pearl Ice Silver Metallic Pure Red Magnetite Gray Metallic Oasis …" at bounding box center [728, 377] width 1434 height 373
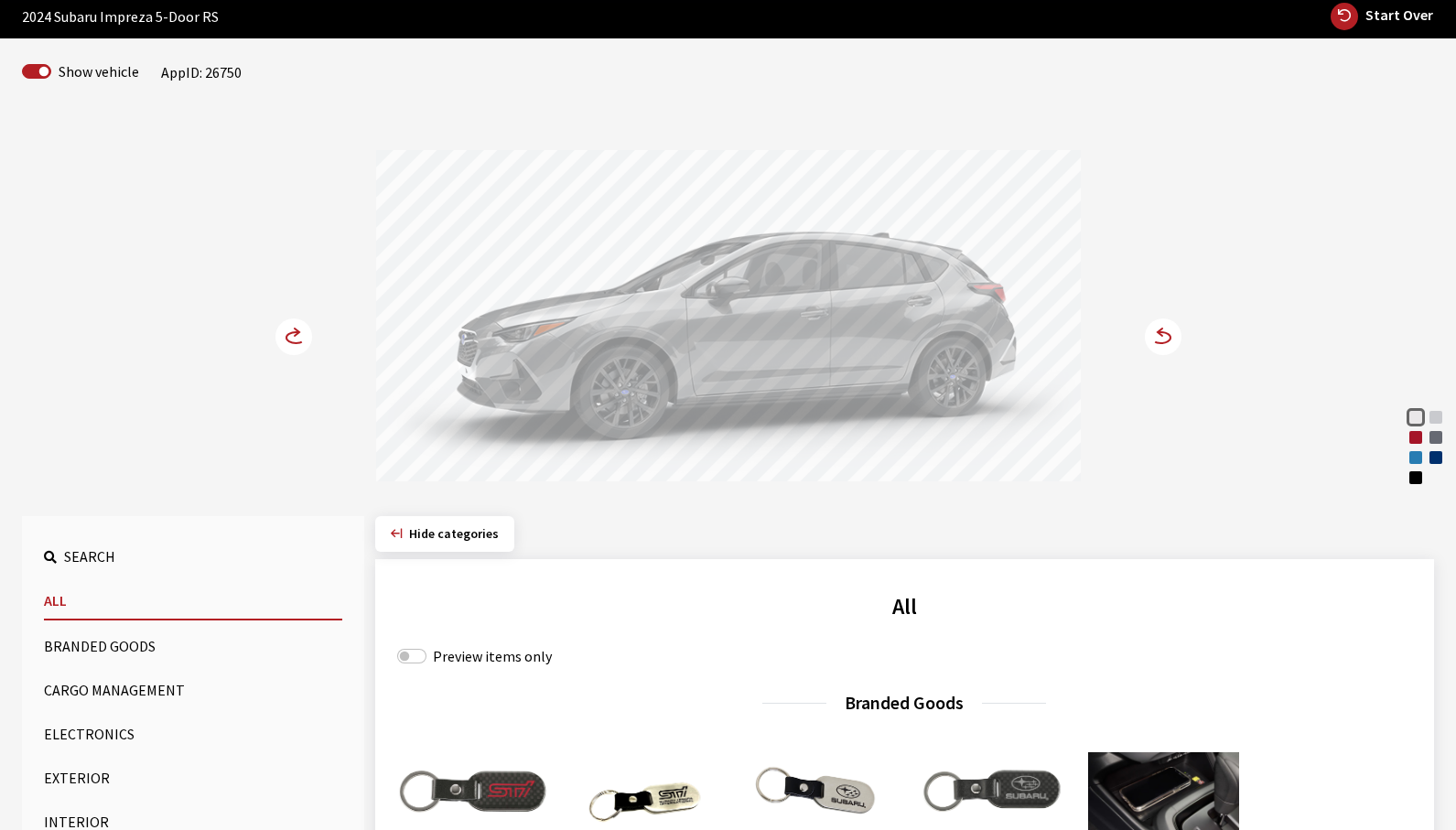
scroll to position [92, 0]
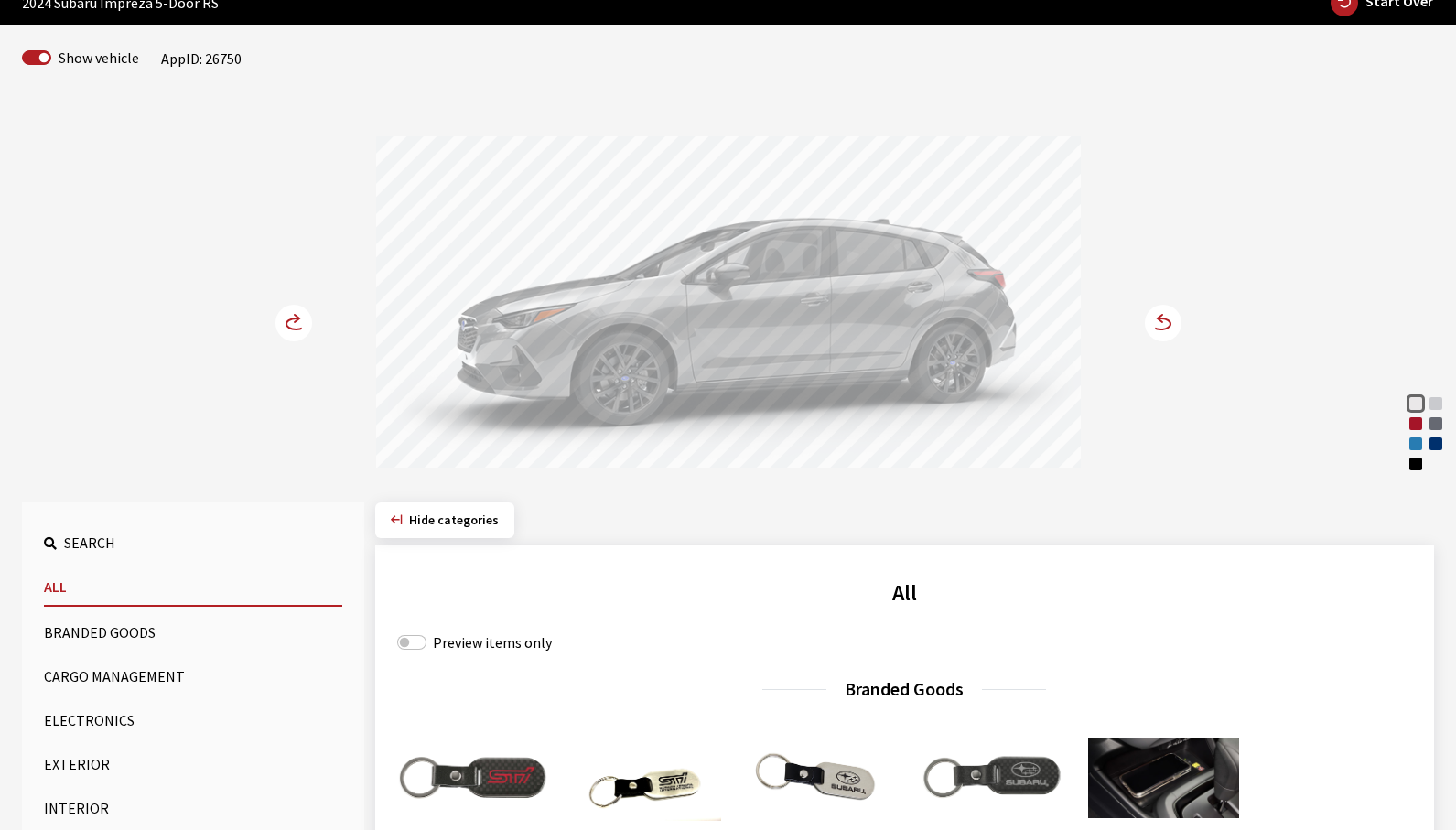
click at [63, 769] on button "Exterior" at bounding box center [193, 764] width 298 height 36
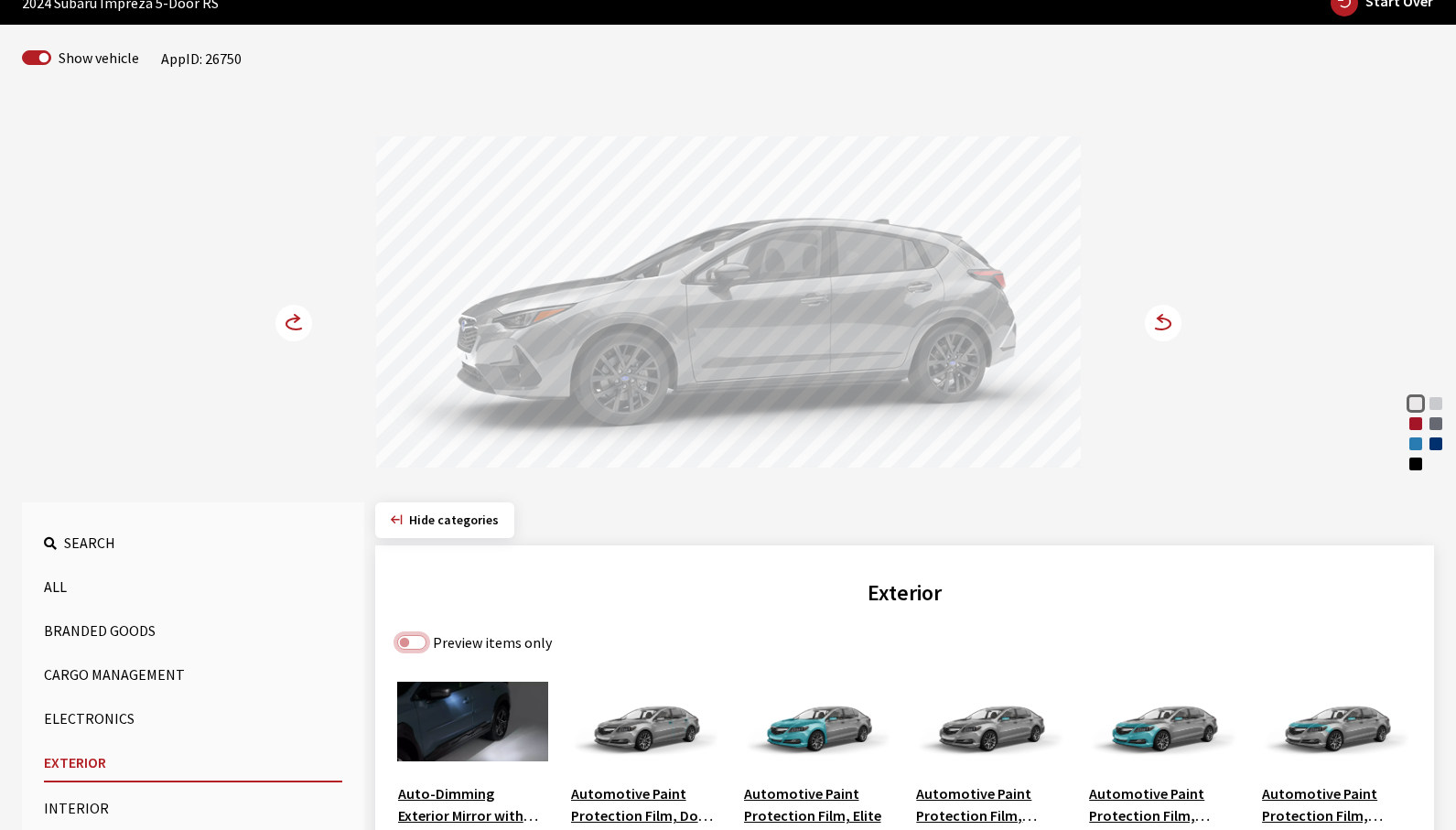
click at [412, 642] on input "Preview items only" at bounding box center [412, 643] width 29 height 15
checkbox input "true"
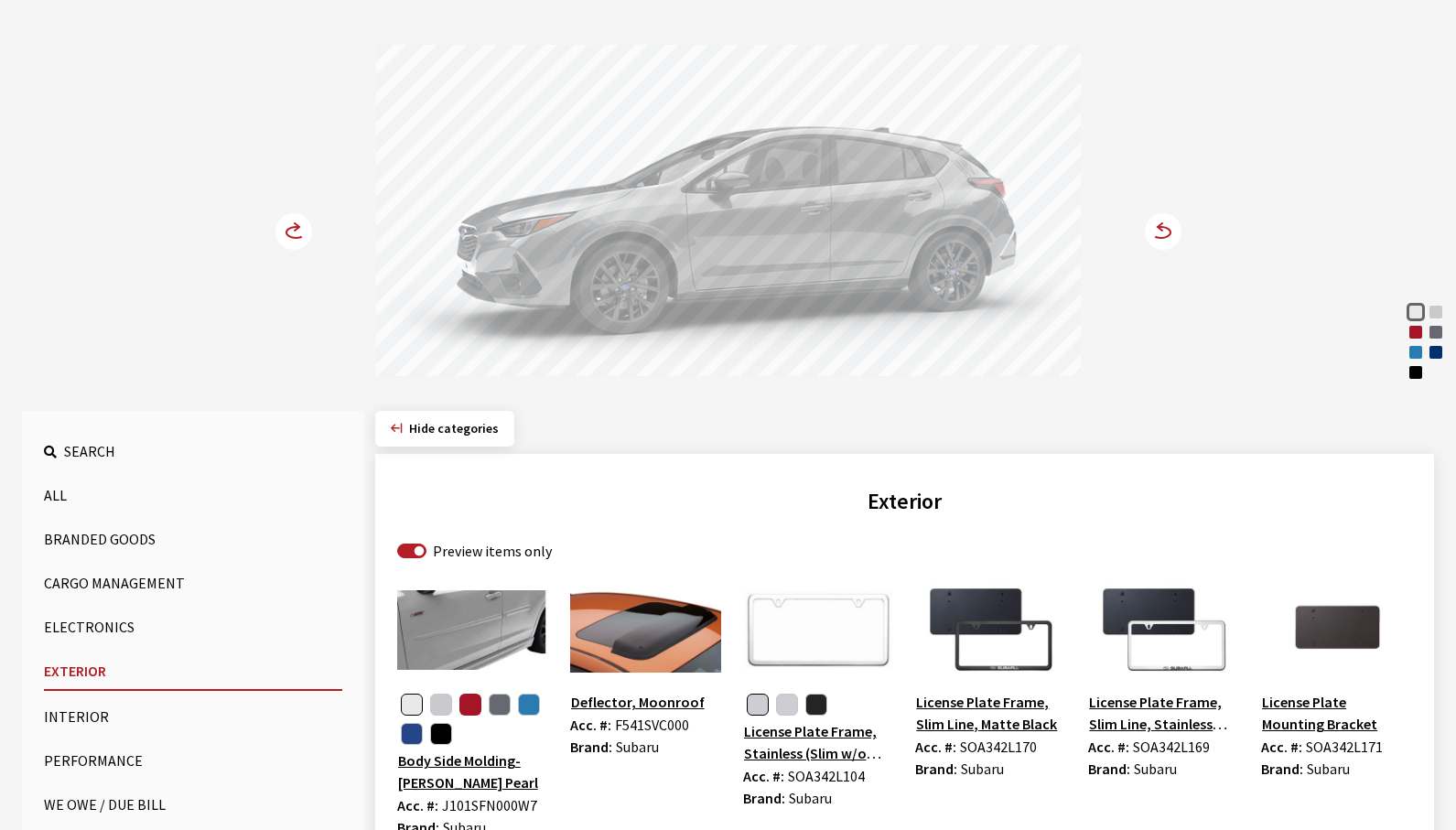
click at [473, 707] on button "button" at bounding box center [470, 704] width 22 height 22
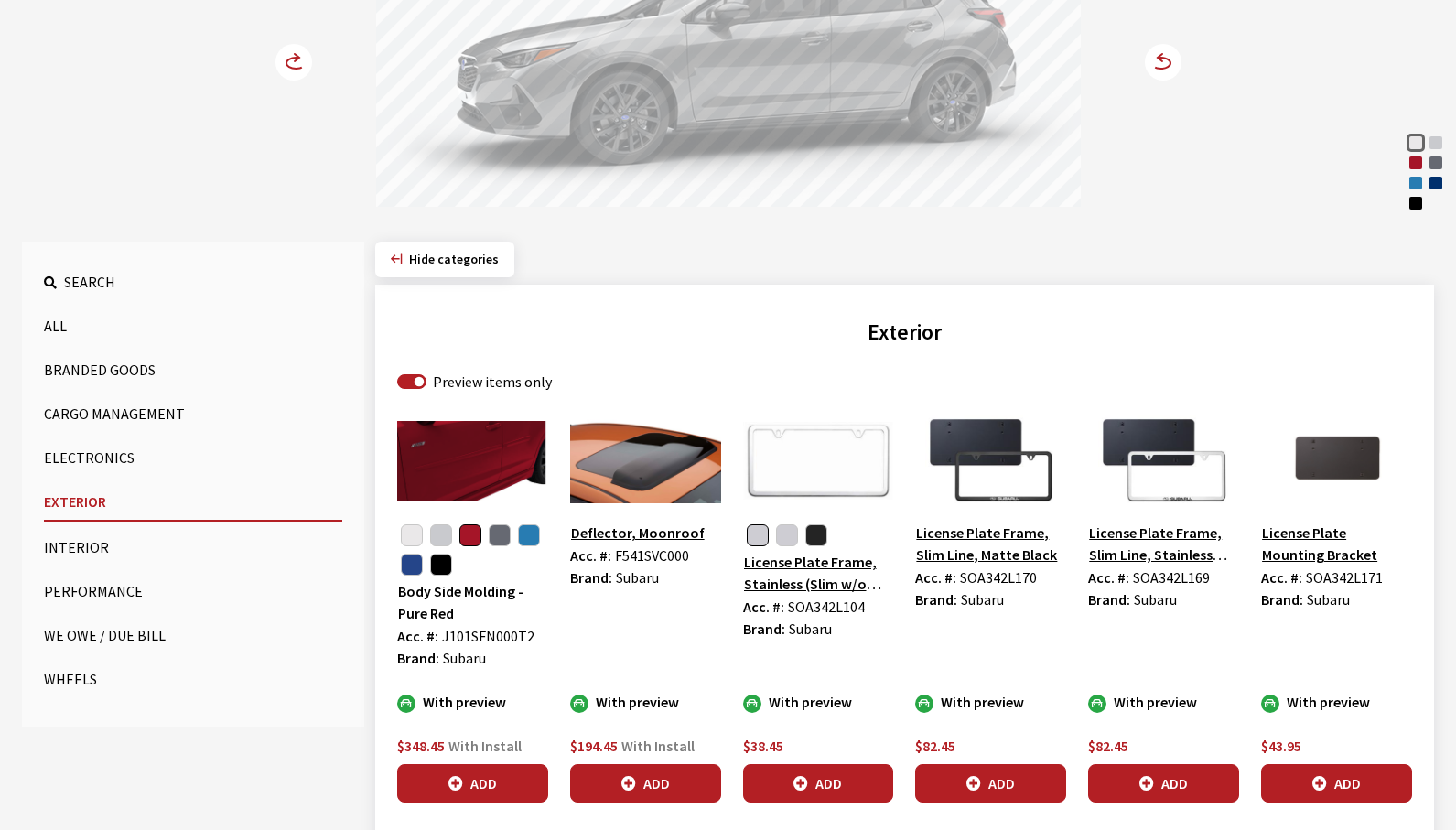
scroll to position [366, 0]
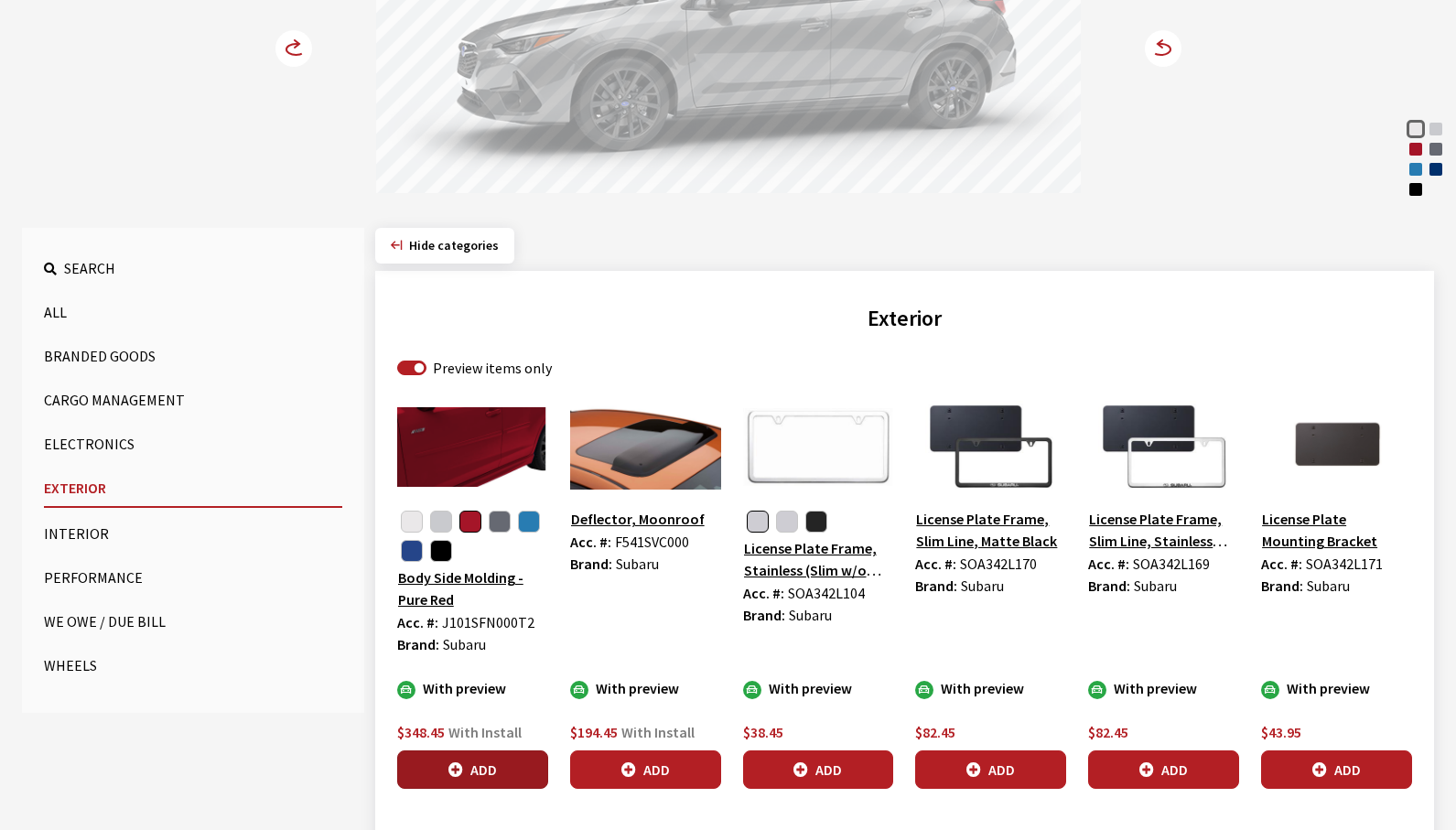
click at [469, 778] on button "Add" at bounding box center [473, 769] width 151 height 38
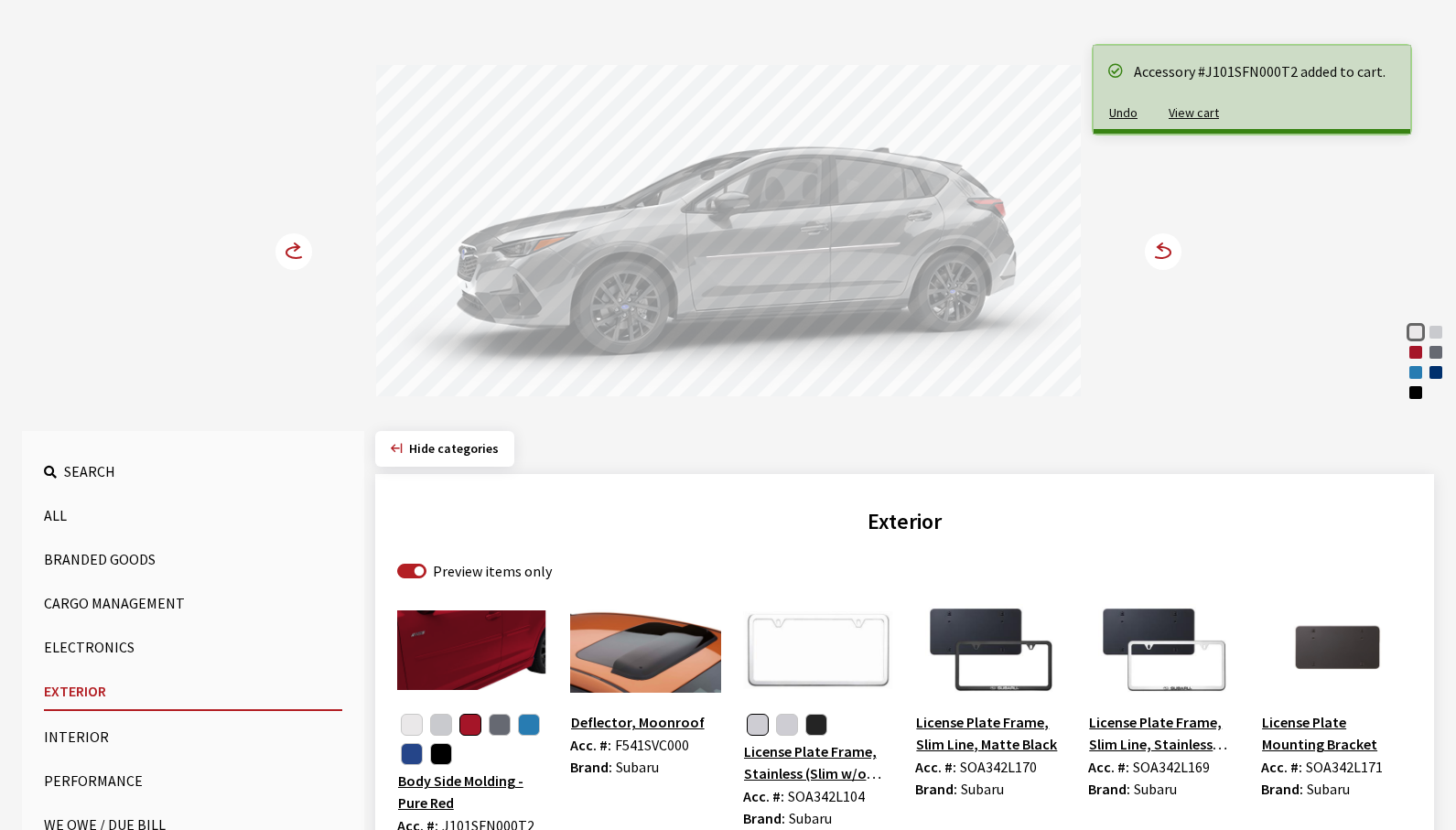
scroll to position [0, 0]
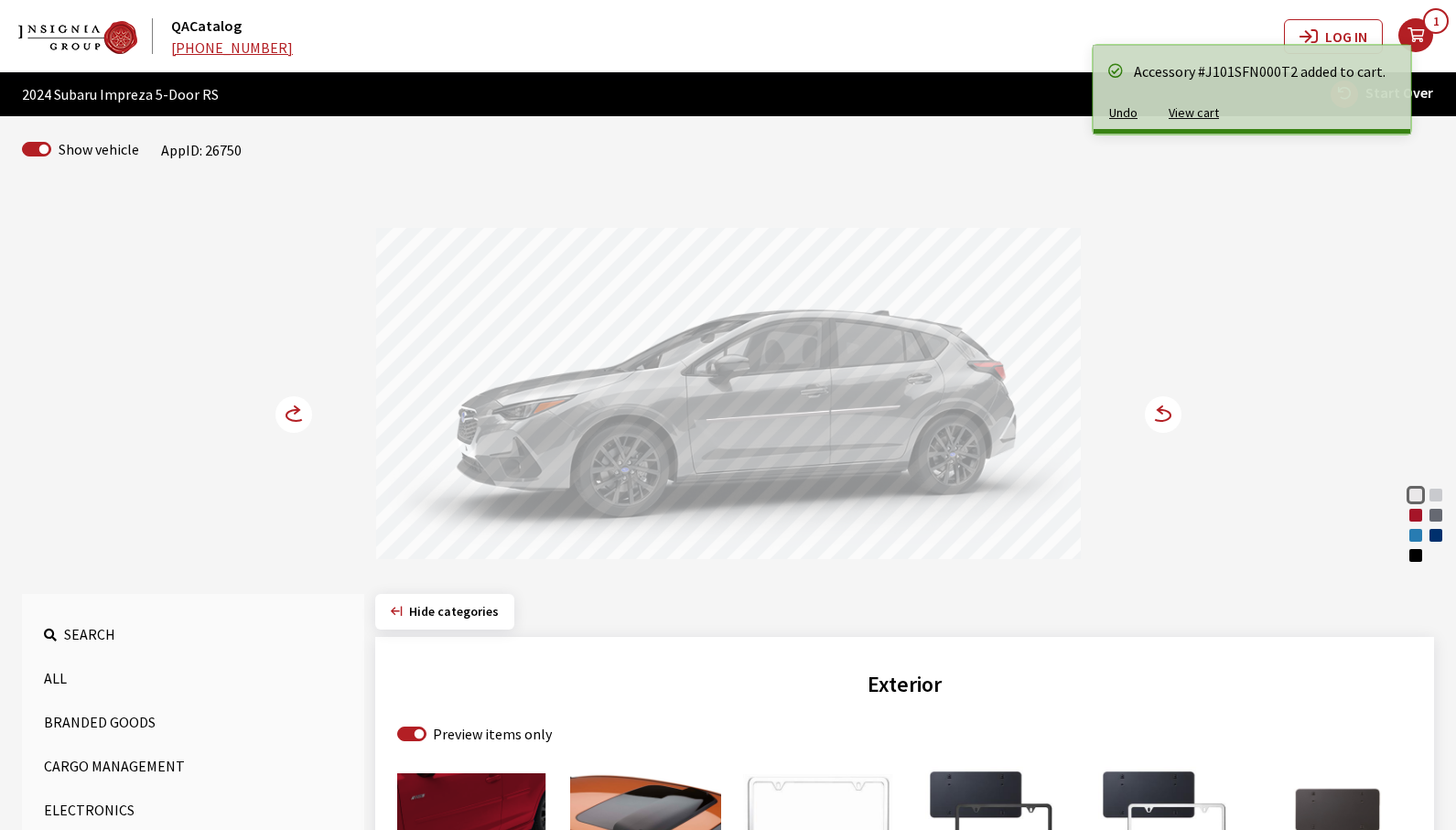
click at [1162, 414] on icon at bounding box center [1159, 410] width 5 height 7
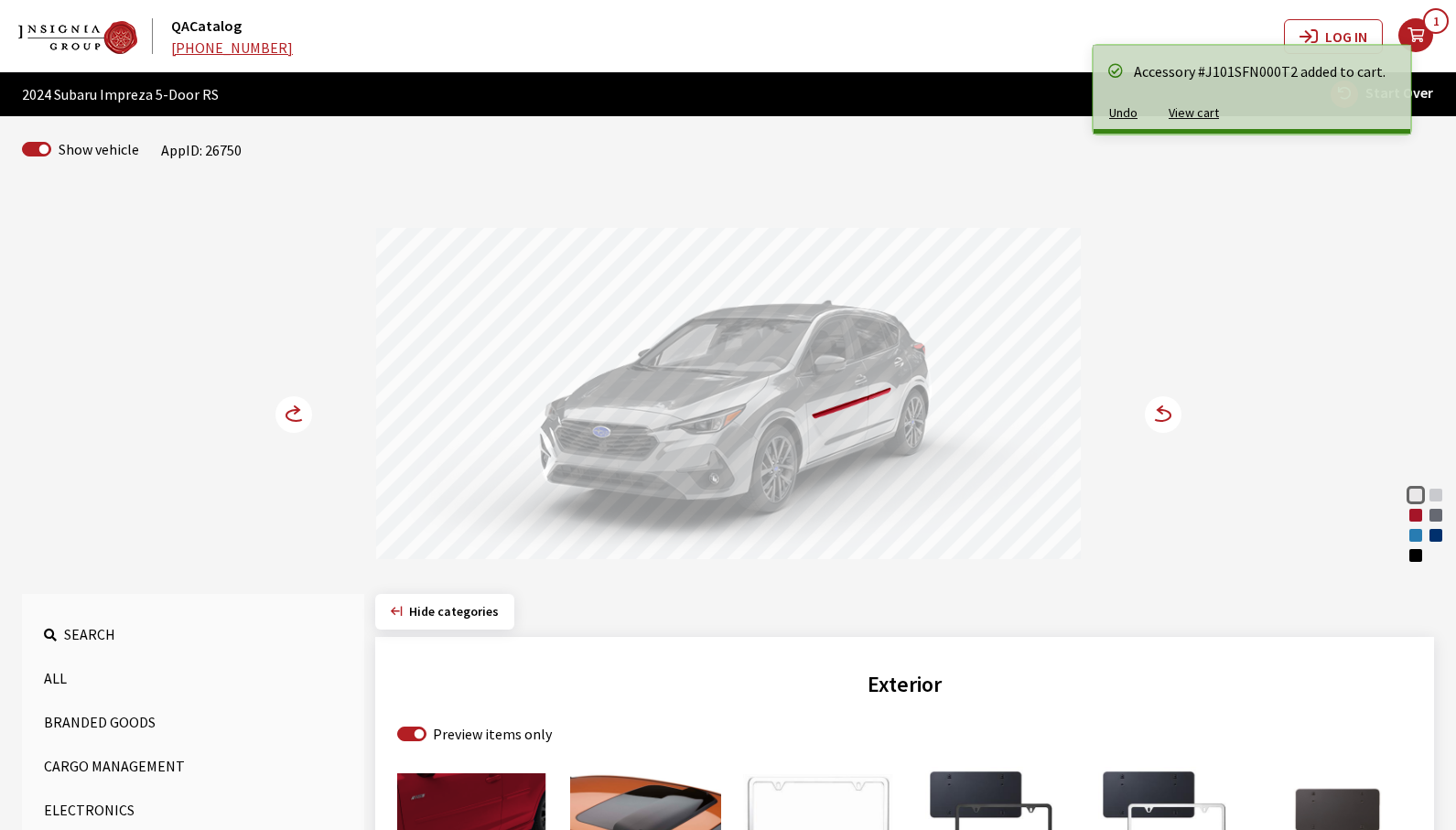
click at [1161, 414] on icon at bounding box center [1159, 410] width 5 height 7
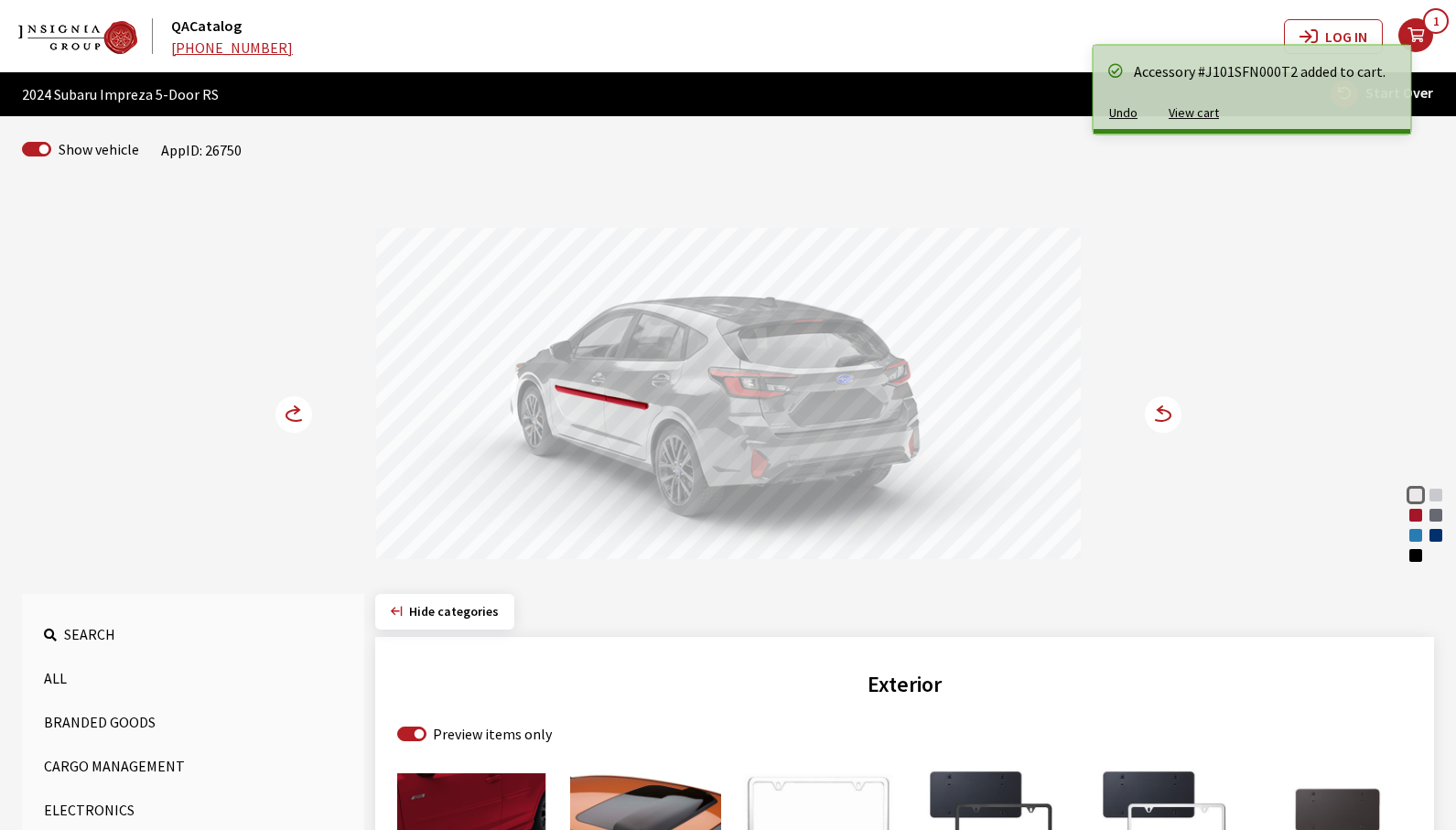
click at [1161, 414] on icon at bounding box center [1159, 410] width 5 height 7
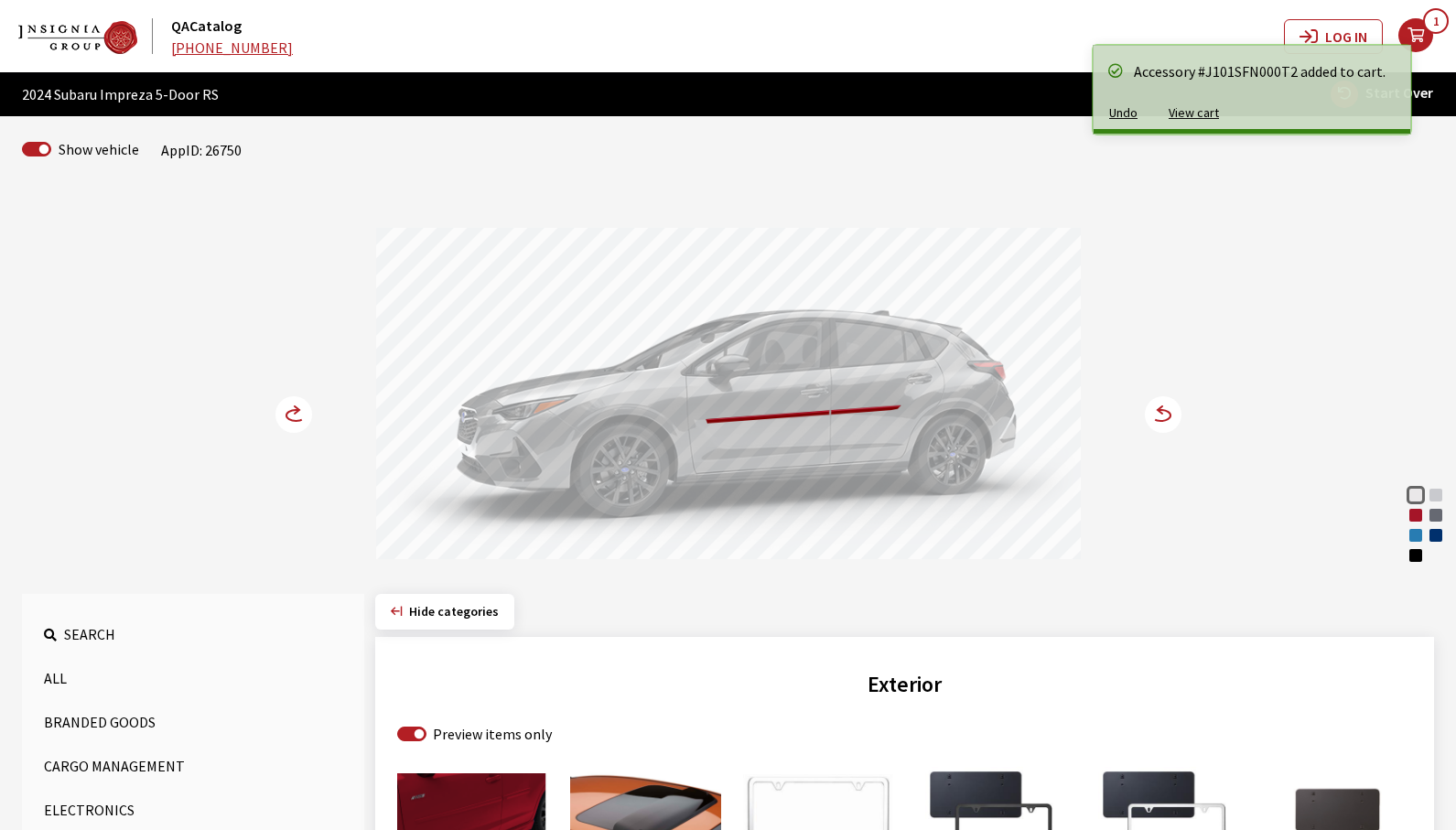
click at [1161, 414] on icon at bounding box center [1159, 410] width 5 height 7
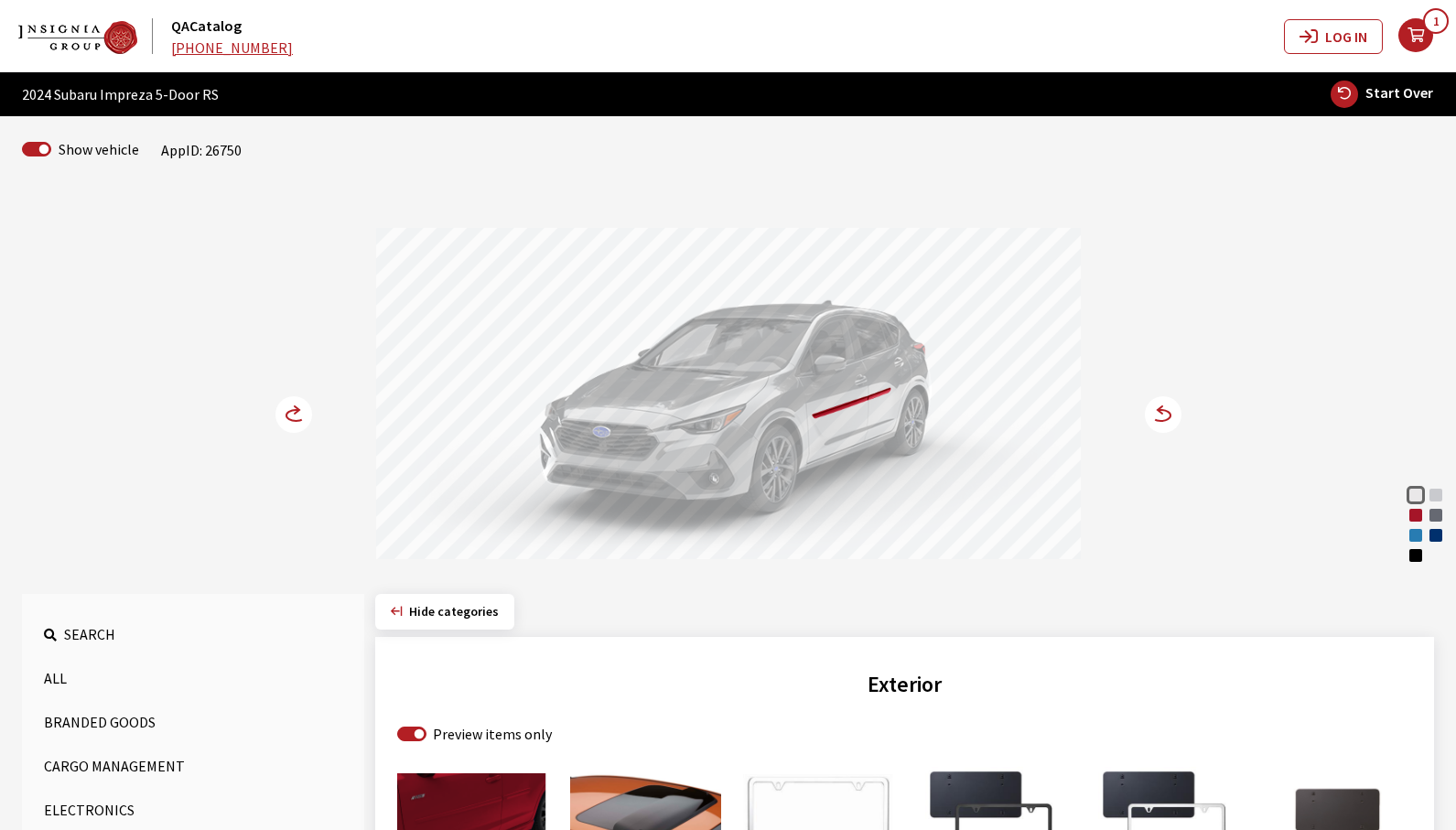
click at [1161, 414] on icon at bounding box center [1159, 410] width 5 height 7
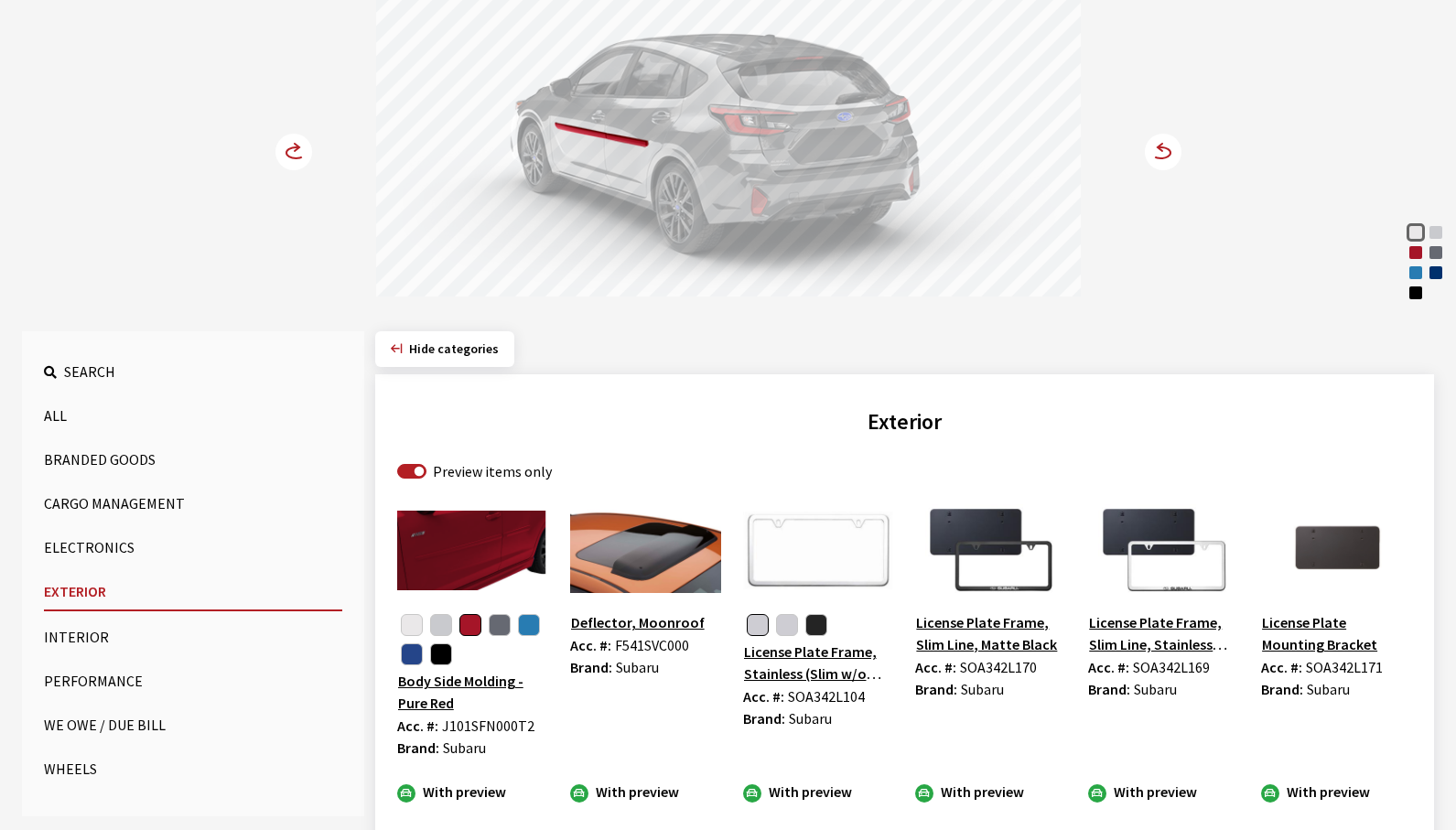
scroll to position [274, 0]
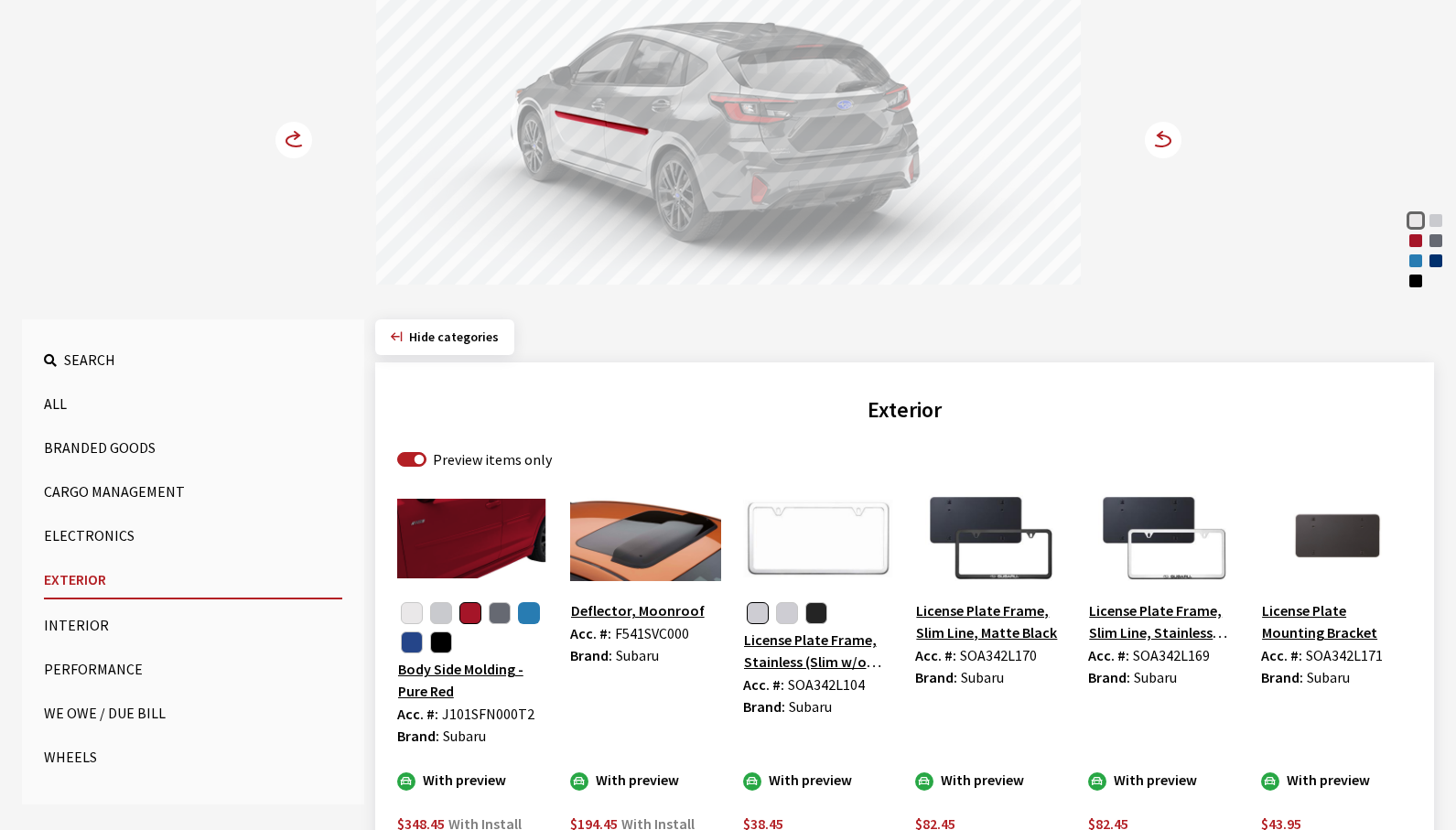
click at [535, 605] on button "button" at bounding box center [529, 613] width 22 height 22
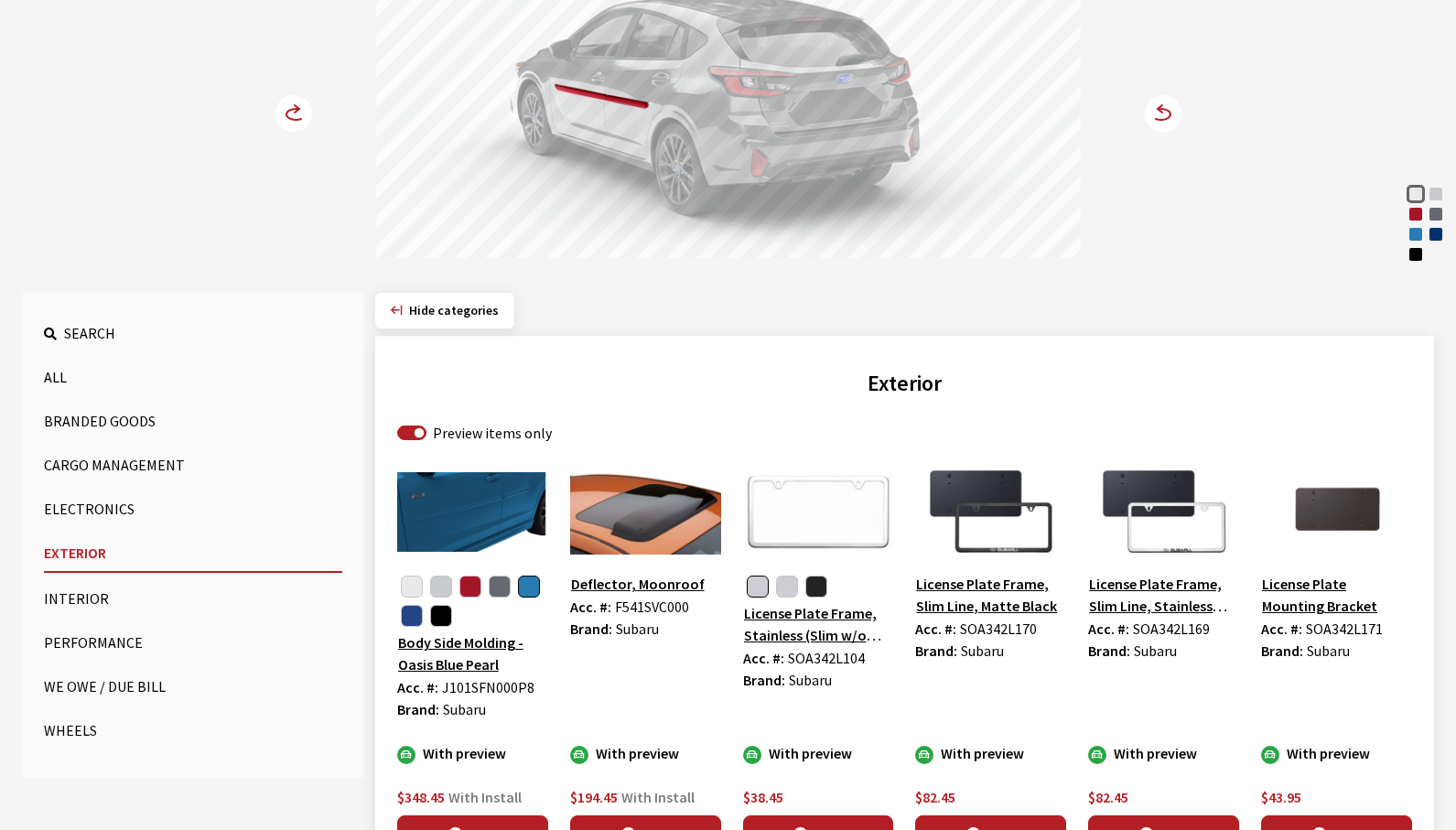
scroll to position [366, 0]
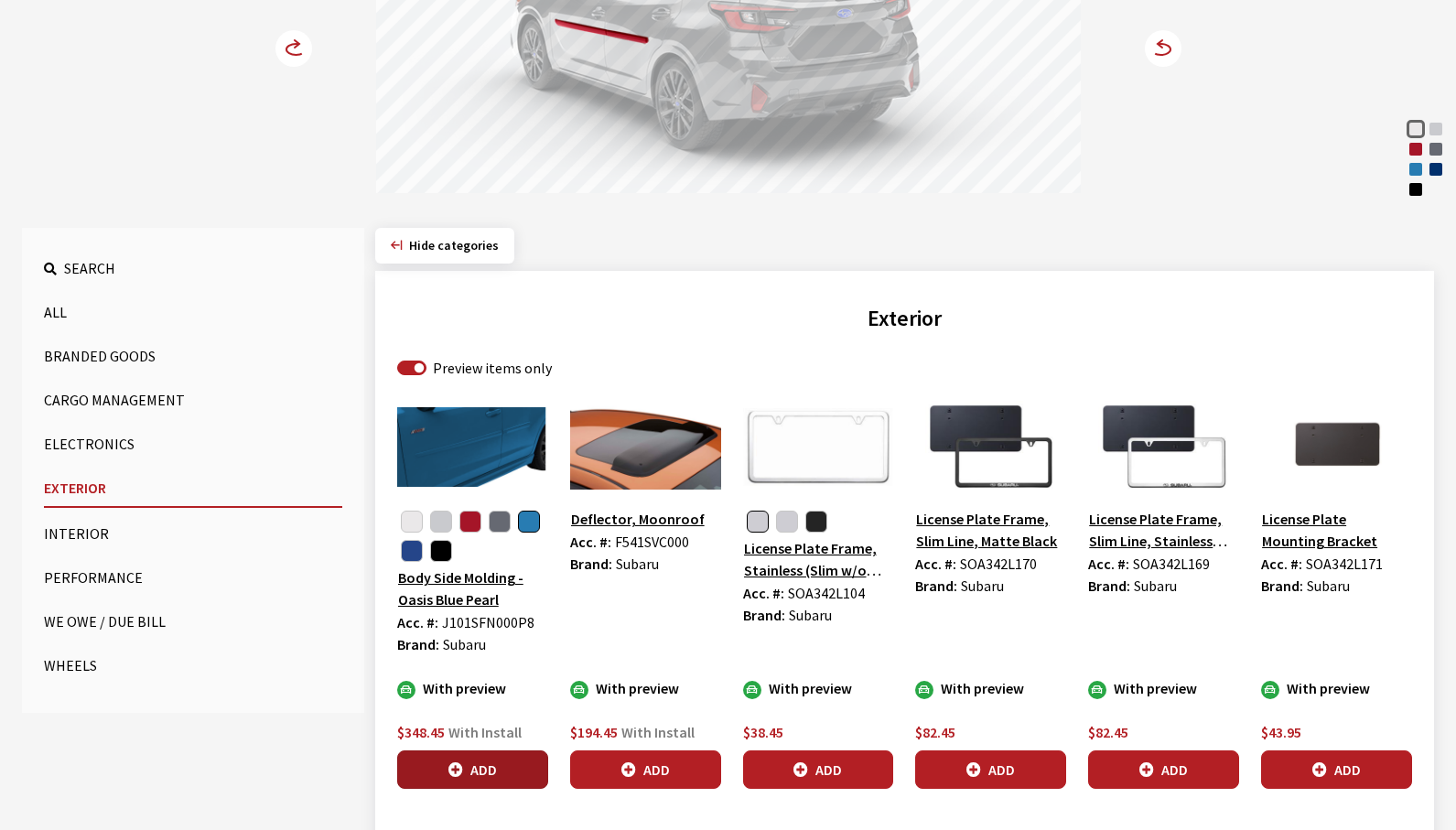
click at [446, 760] on button "Add" at bounding box center [473, 769] width 151 height 38
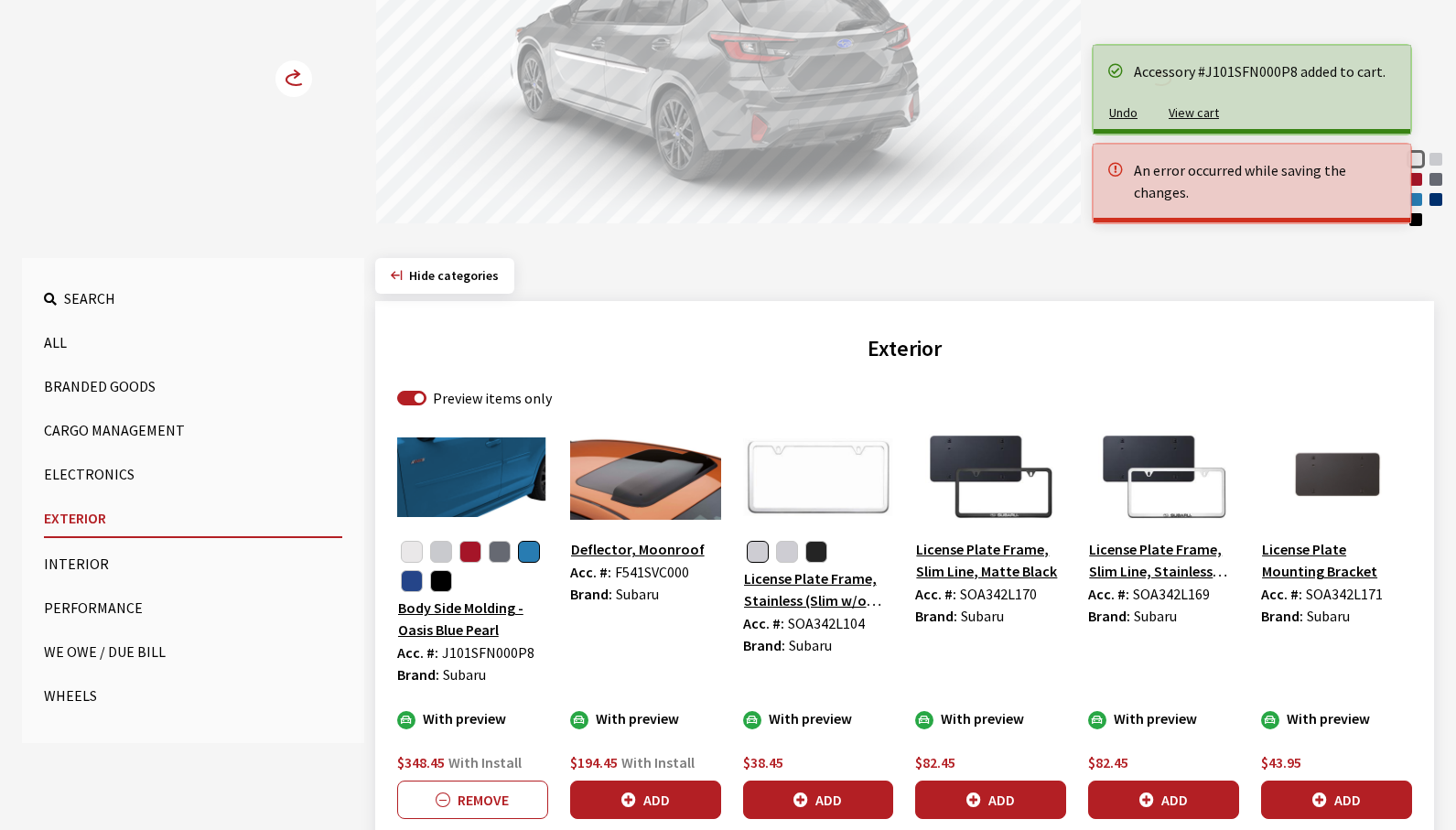
scroll to position [183, 0]
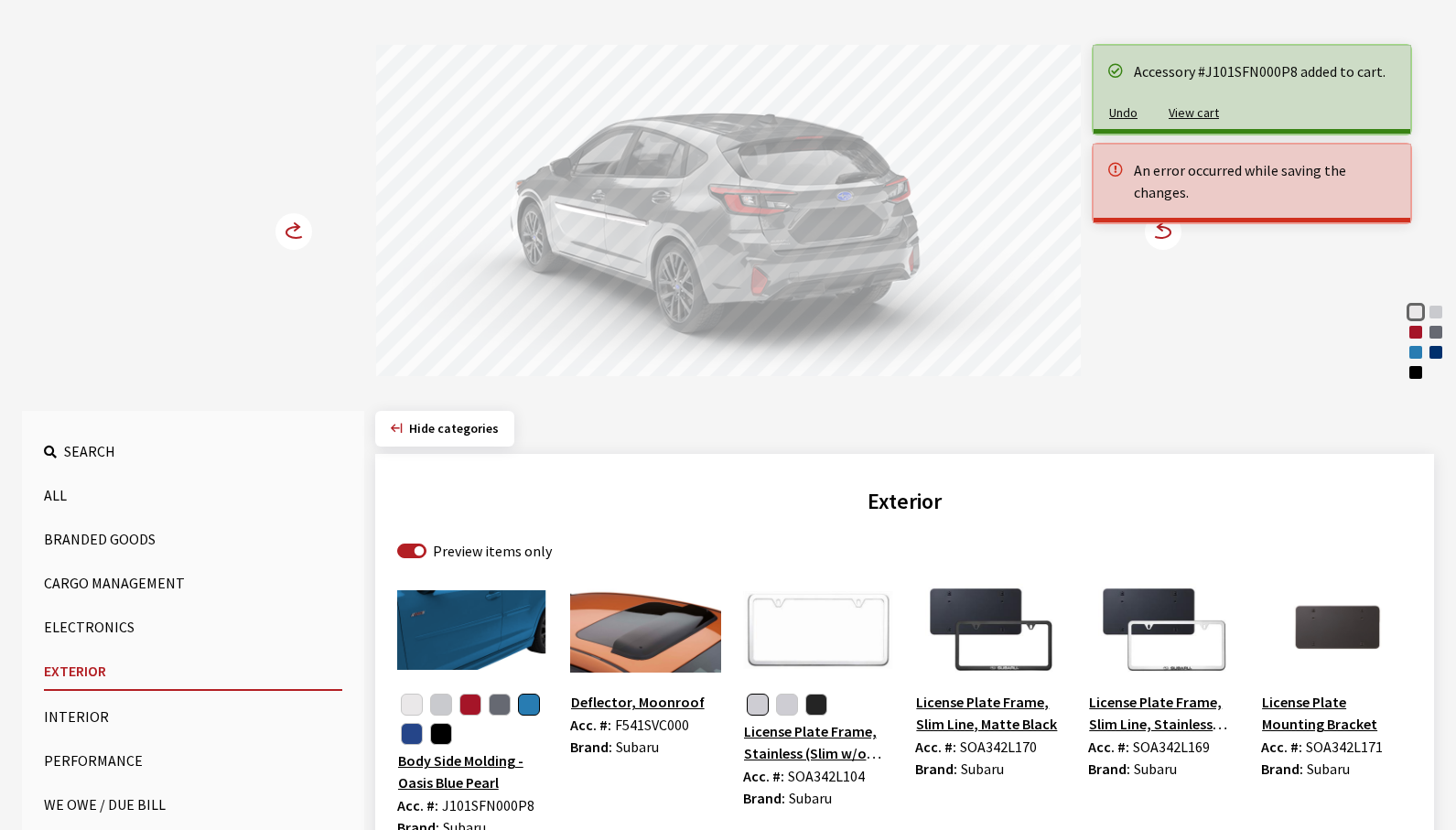
click at [1161, 243] on circle at bounding box center [1163, 231] width 36 height 36
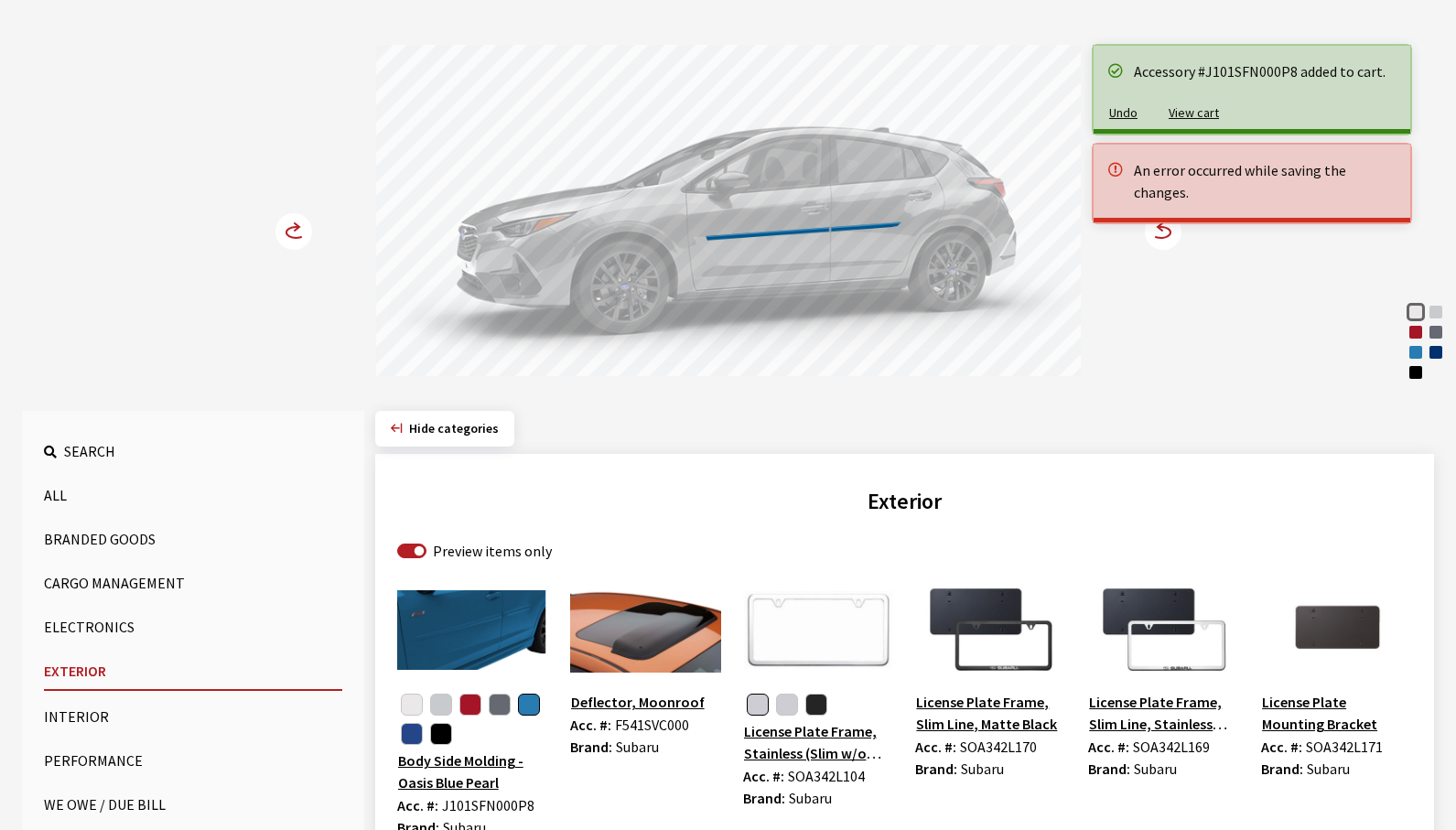
click at [1161, 243] on circle at bounding box center [1163, 231] width 36 height 36
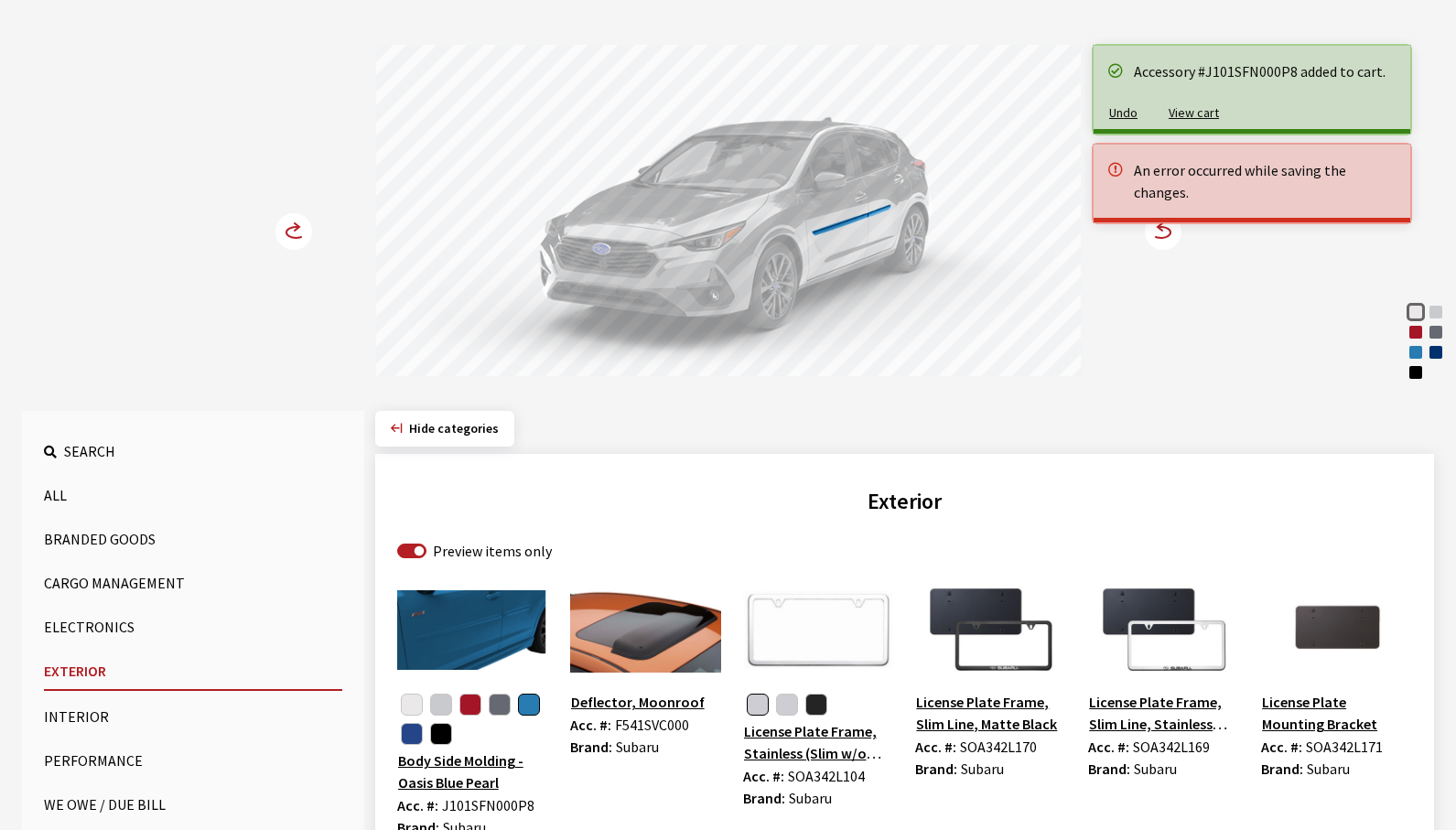
click at [287, 239] on circle at bounding box center [293, 231] width 36 height 36
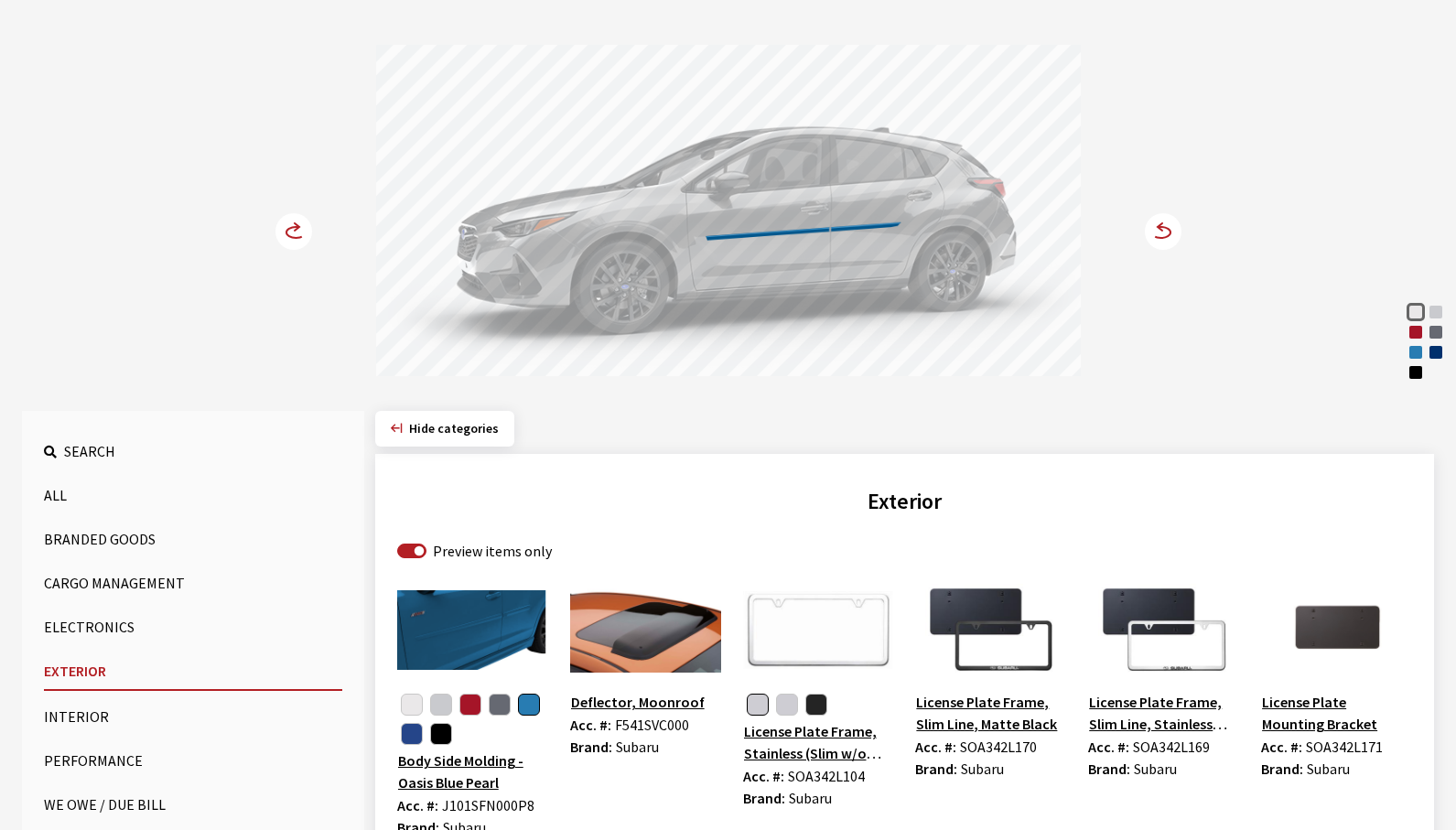
click at [1171, 240] on circle at bounding box center [1163, 231] width 36 height 36
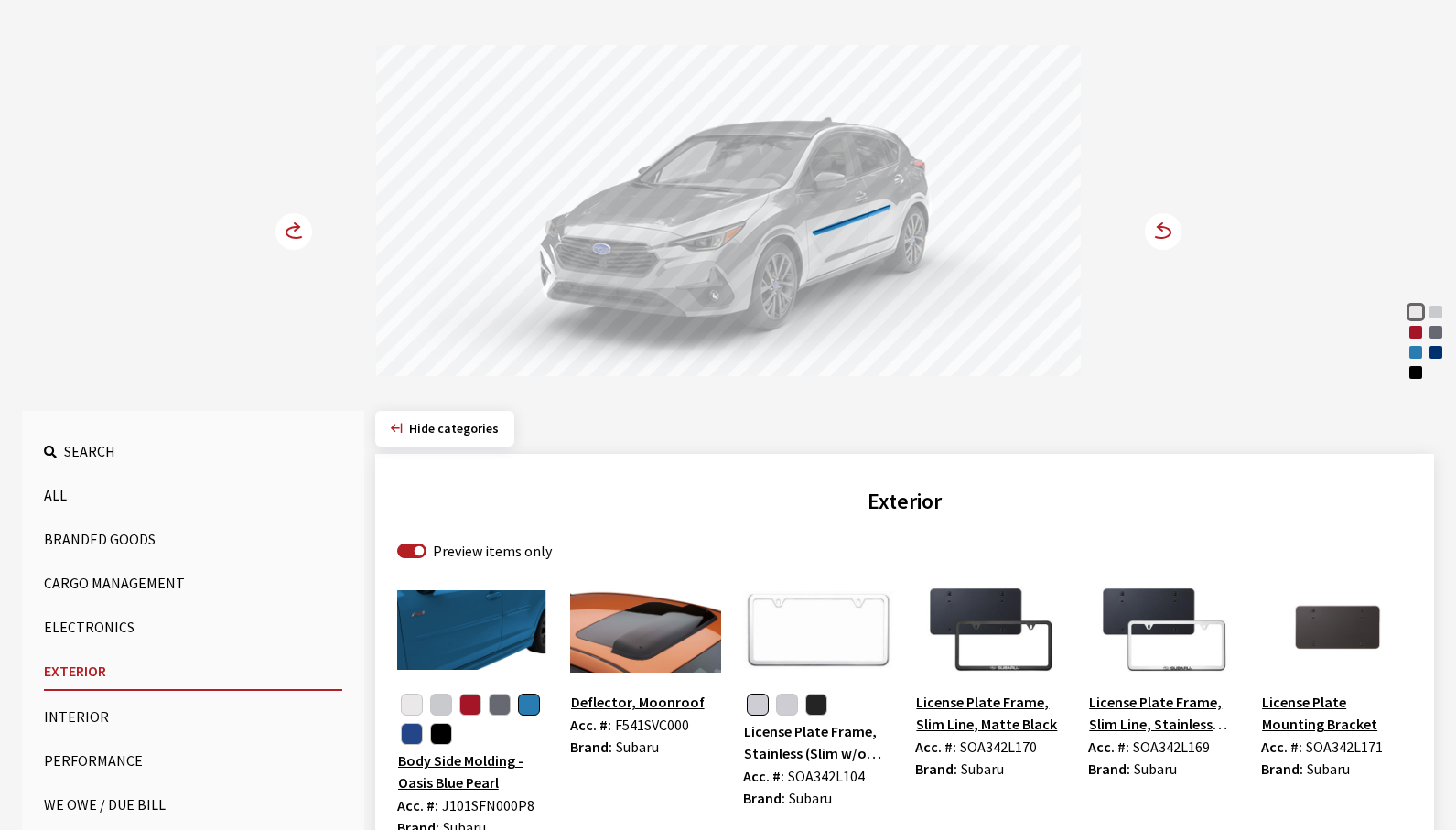
click at [1171, 240] on circle at bounding box center [1163, 231] width 36 height 36
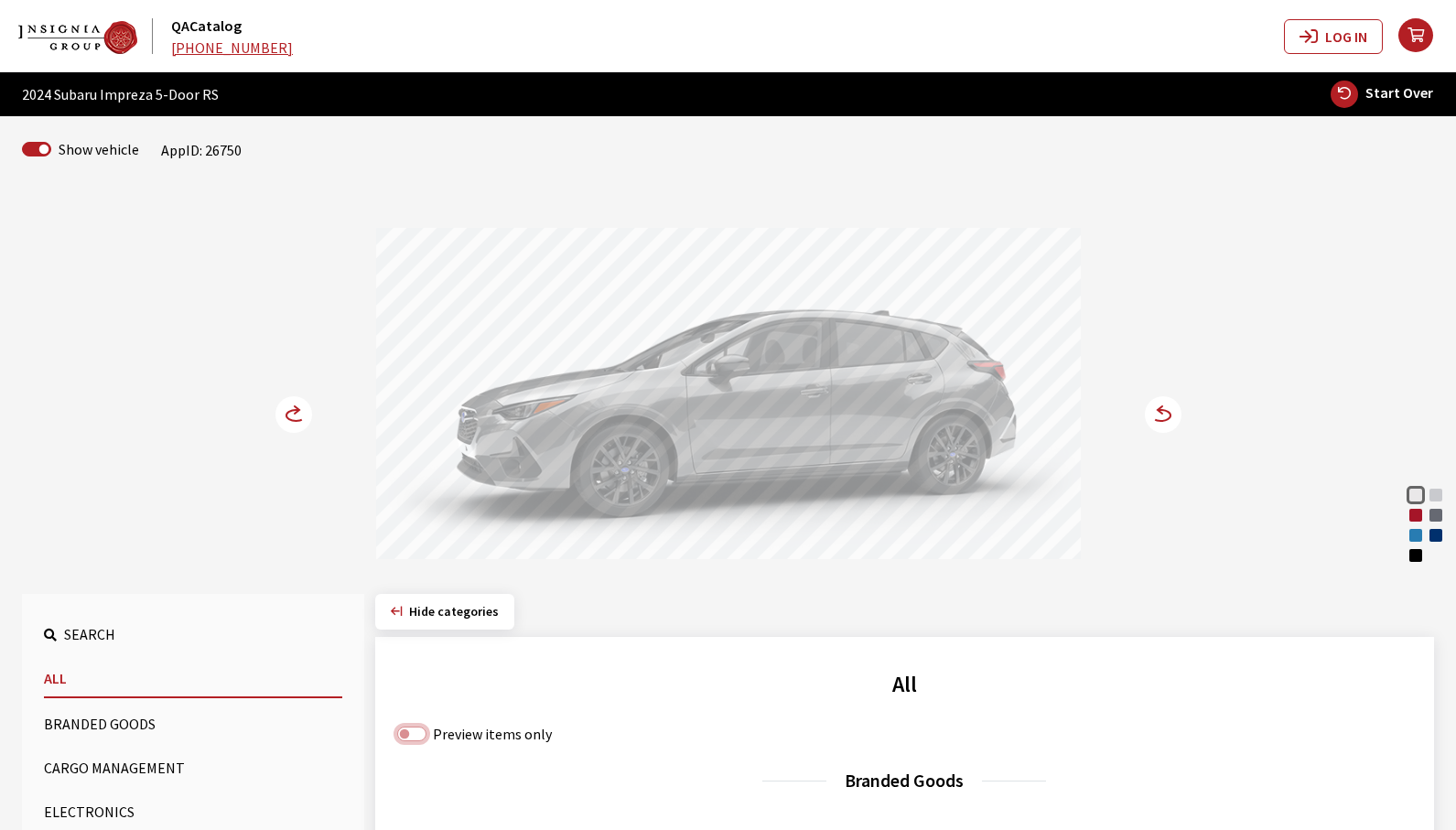
click at [404, 733] on input "Preview items only" at bounding box center [412, 735] width 29 height 15
checkbox input "true"
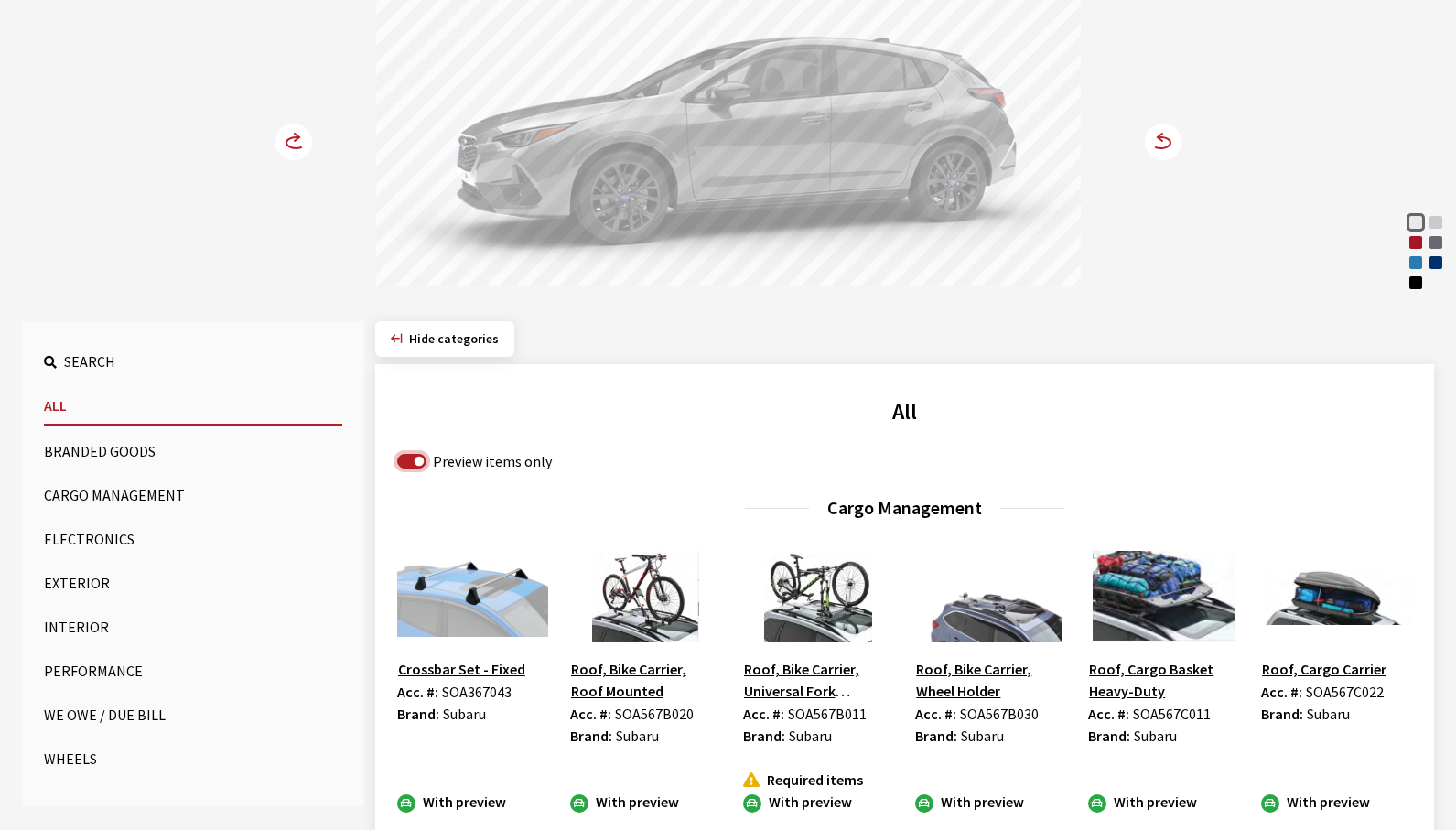
scroll to position [274, 0]
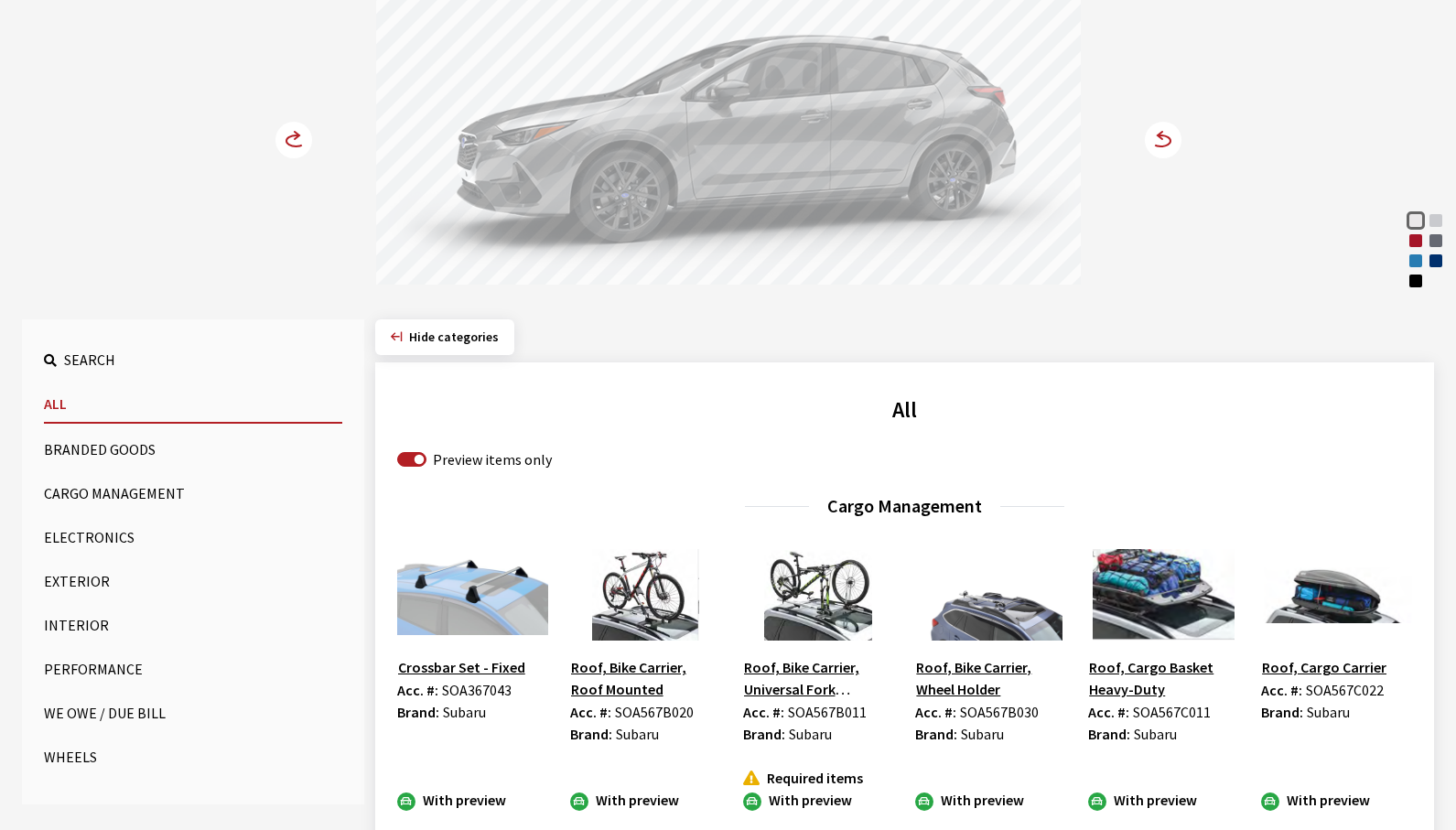
click at [79, 586] on button "Exterior" at bounding box center [193, 581] width 298 height 36
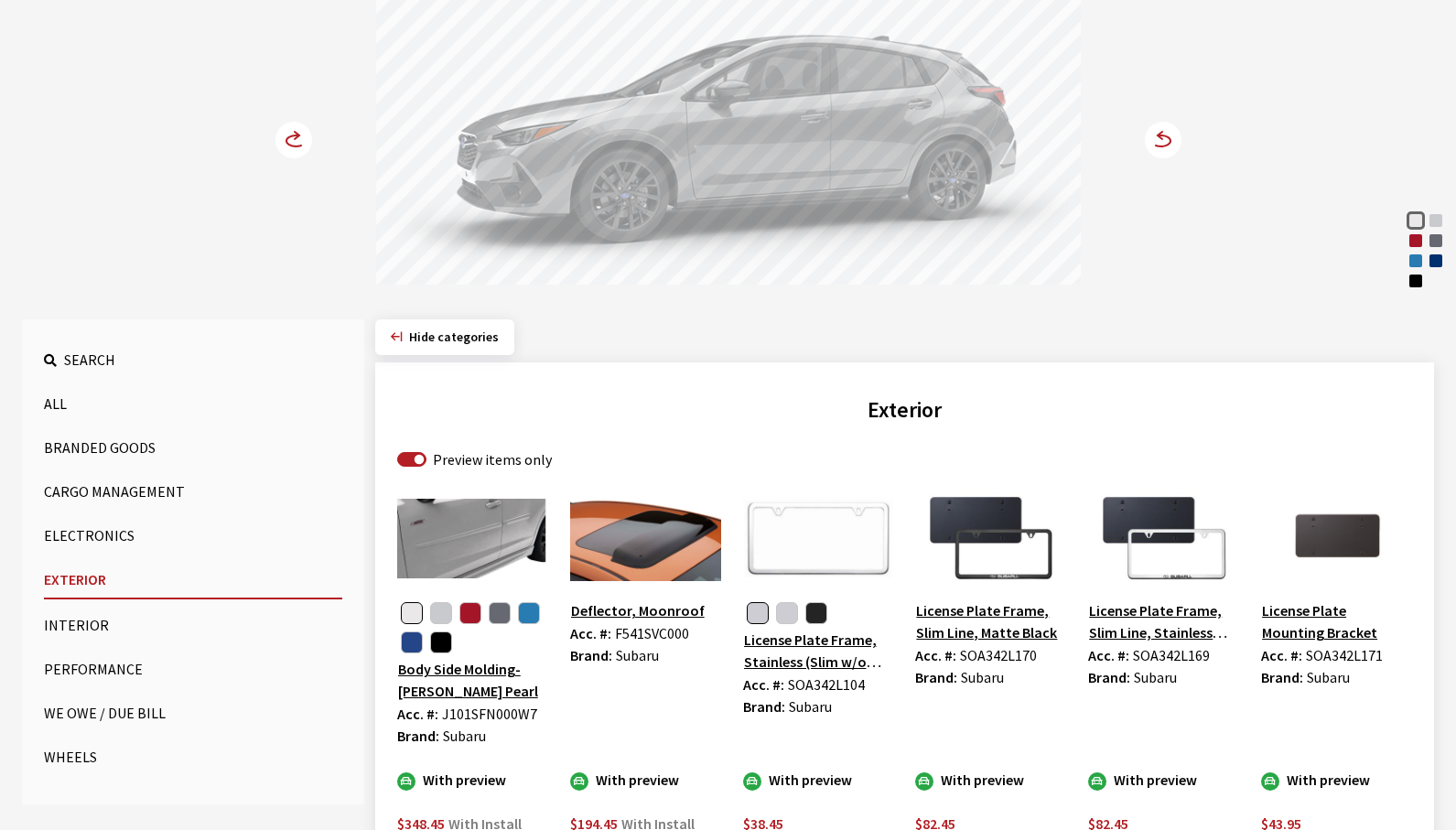
click at [527, 616] on button "button" at bounding box center [529, 613] width 22 height 22
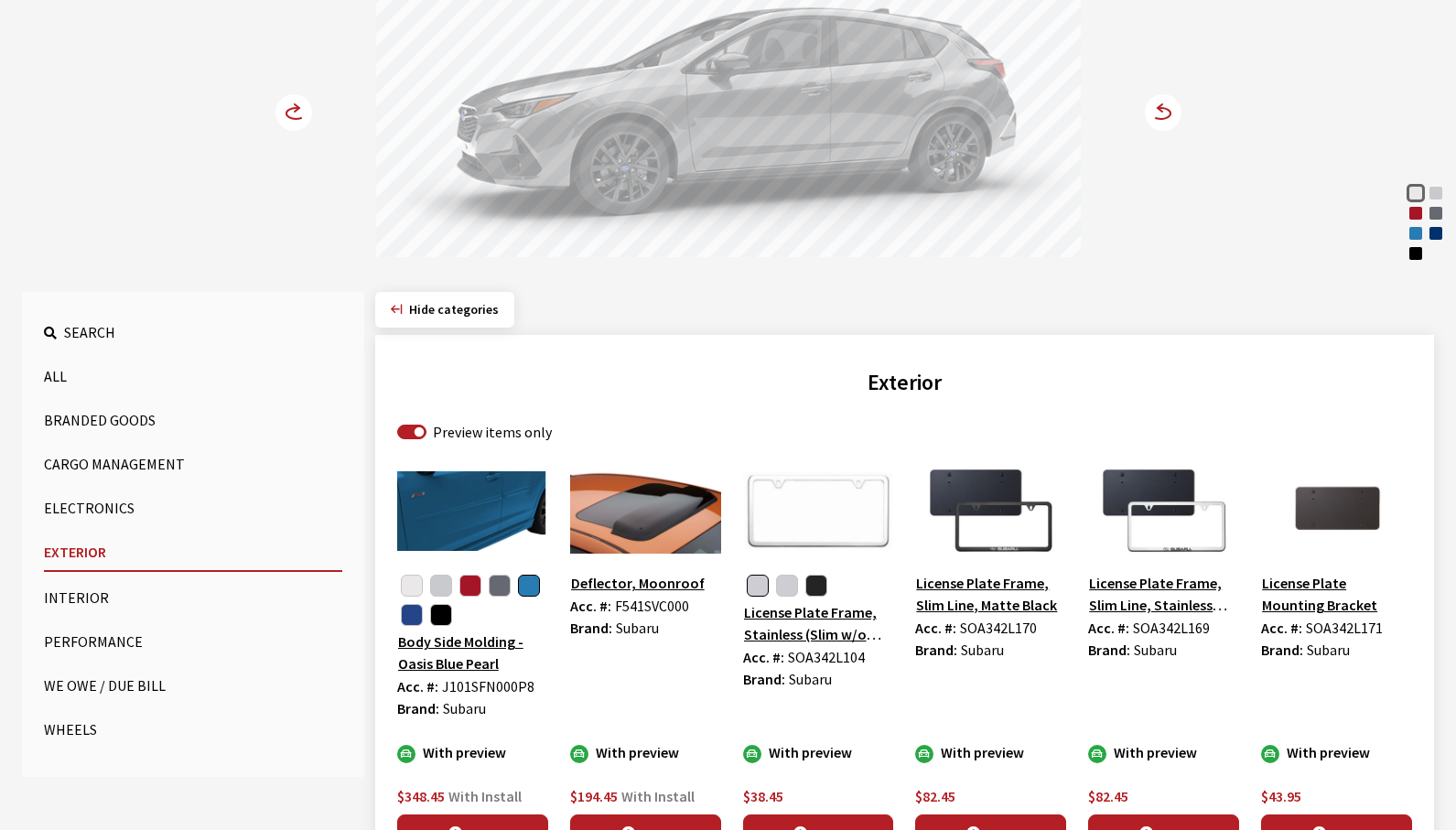
scroll to position [366, 0]
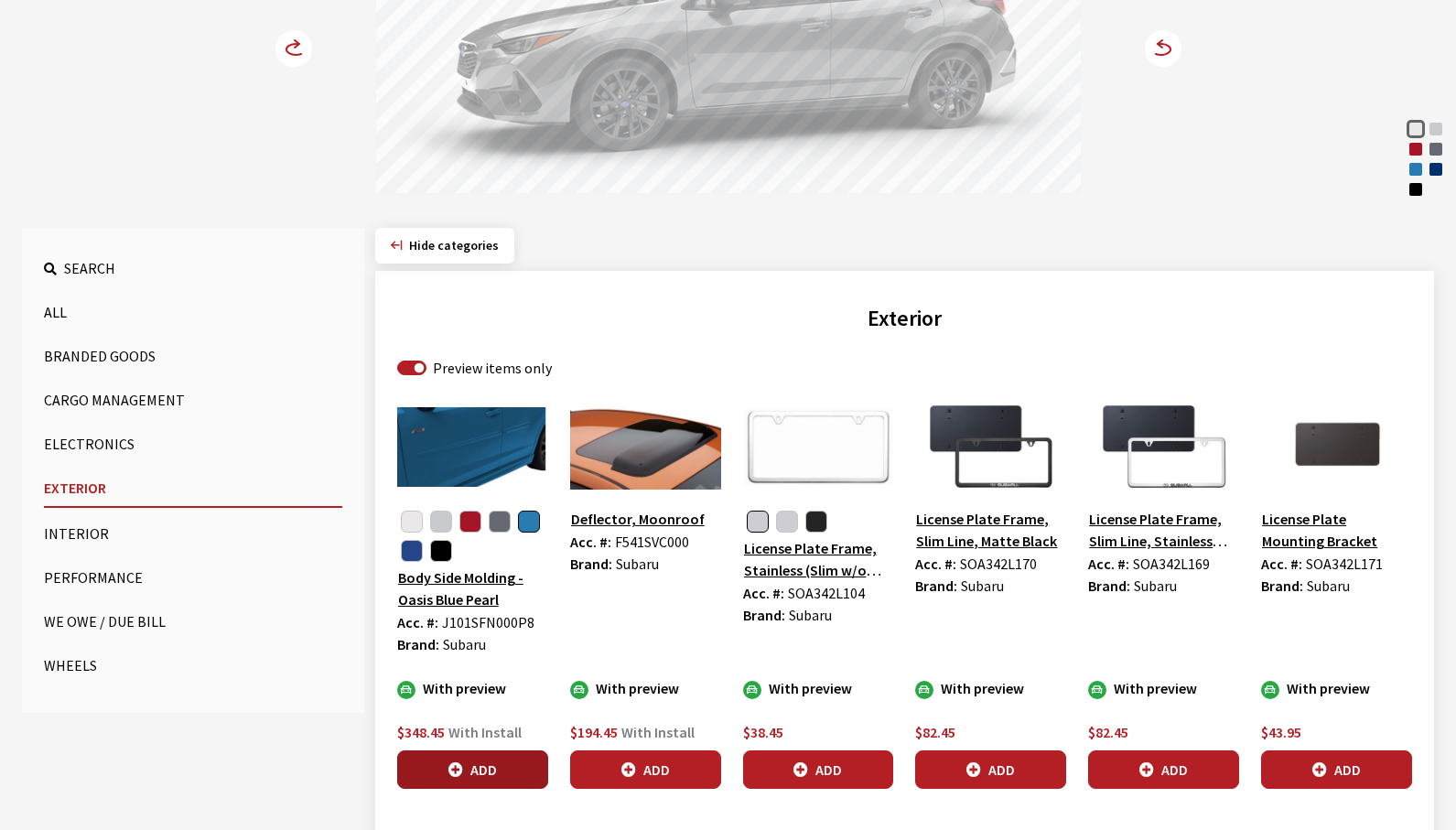
click at [486, 775] on button "Add" at bounding box center [473, 769] width 151 height 38
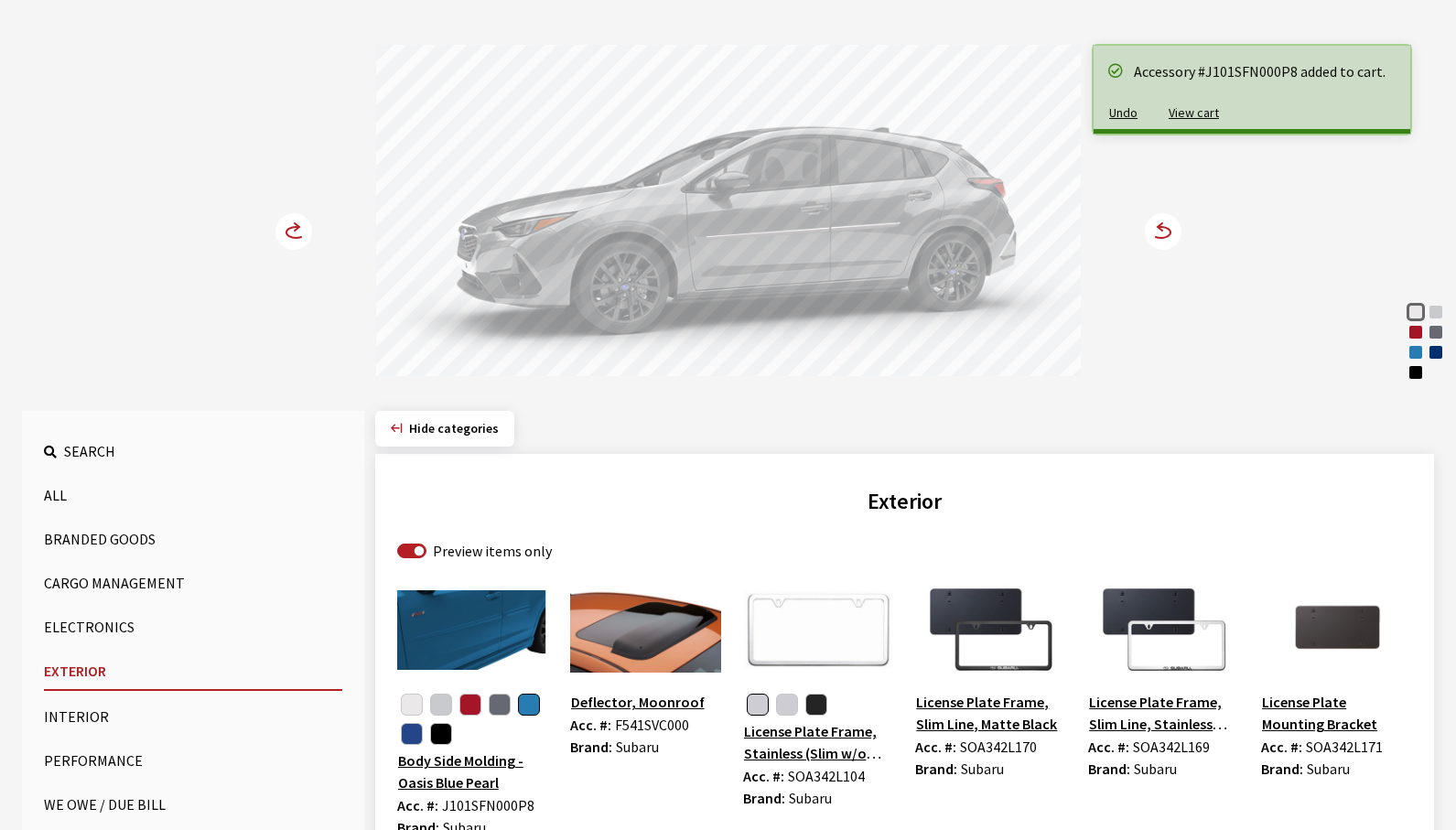
scroll to position [92, 0]
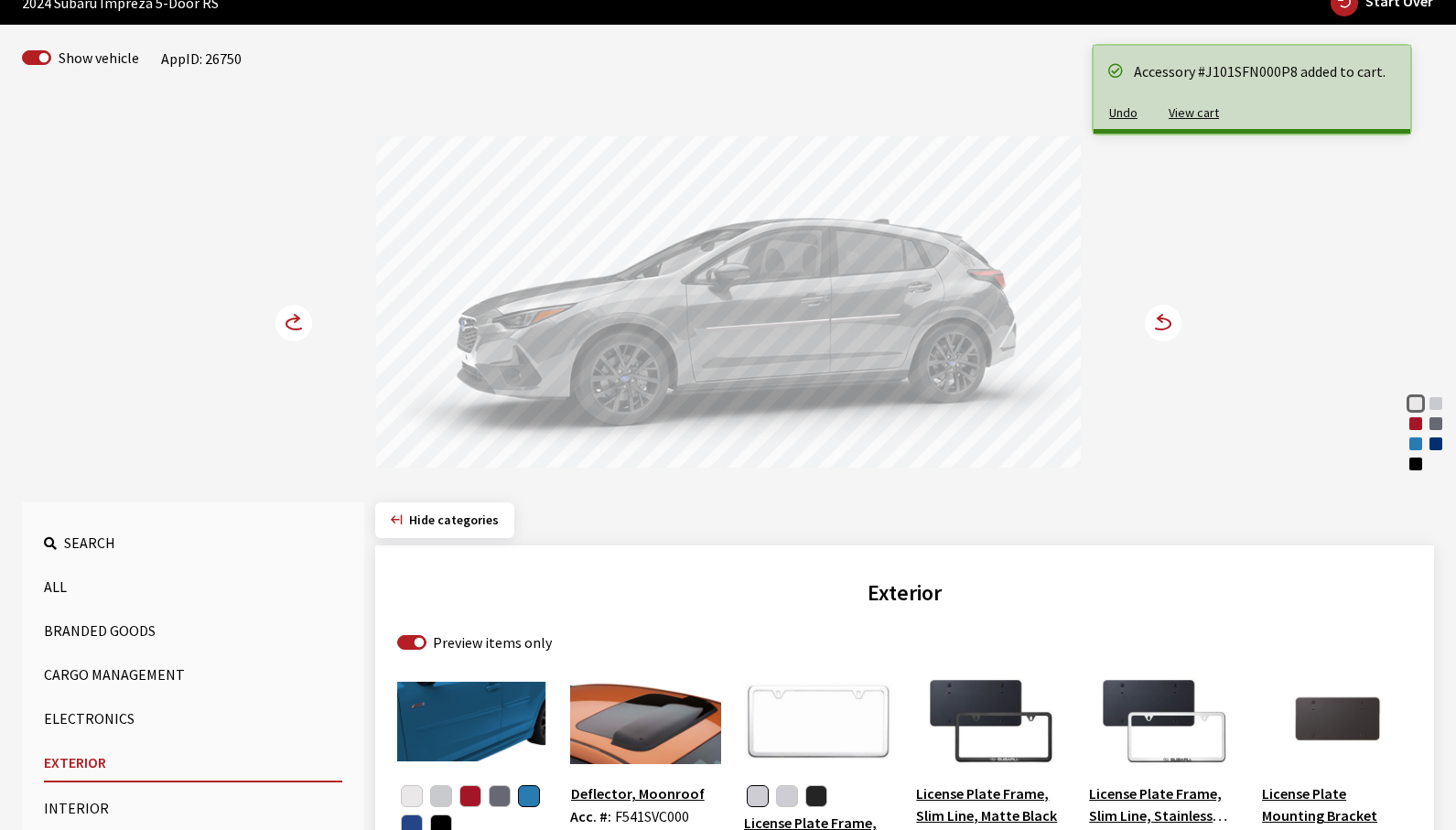
click at [1162, 328] on circle at bounding box center [1163, 323] width 36 height 36
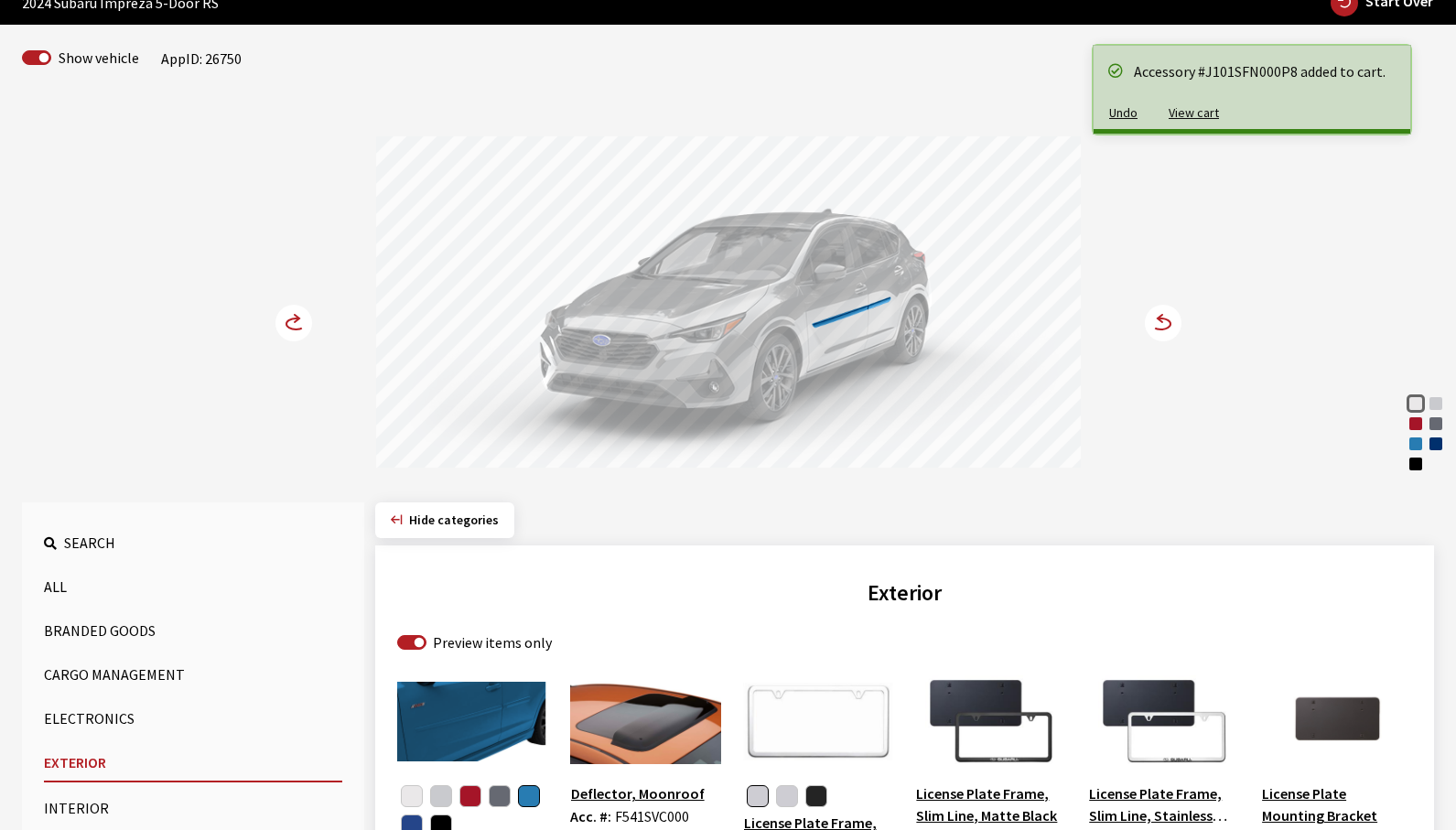
click at [1162, 328] on circle at bounding box center [1163, 323] width 36 height 36
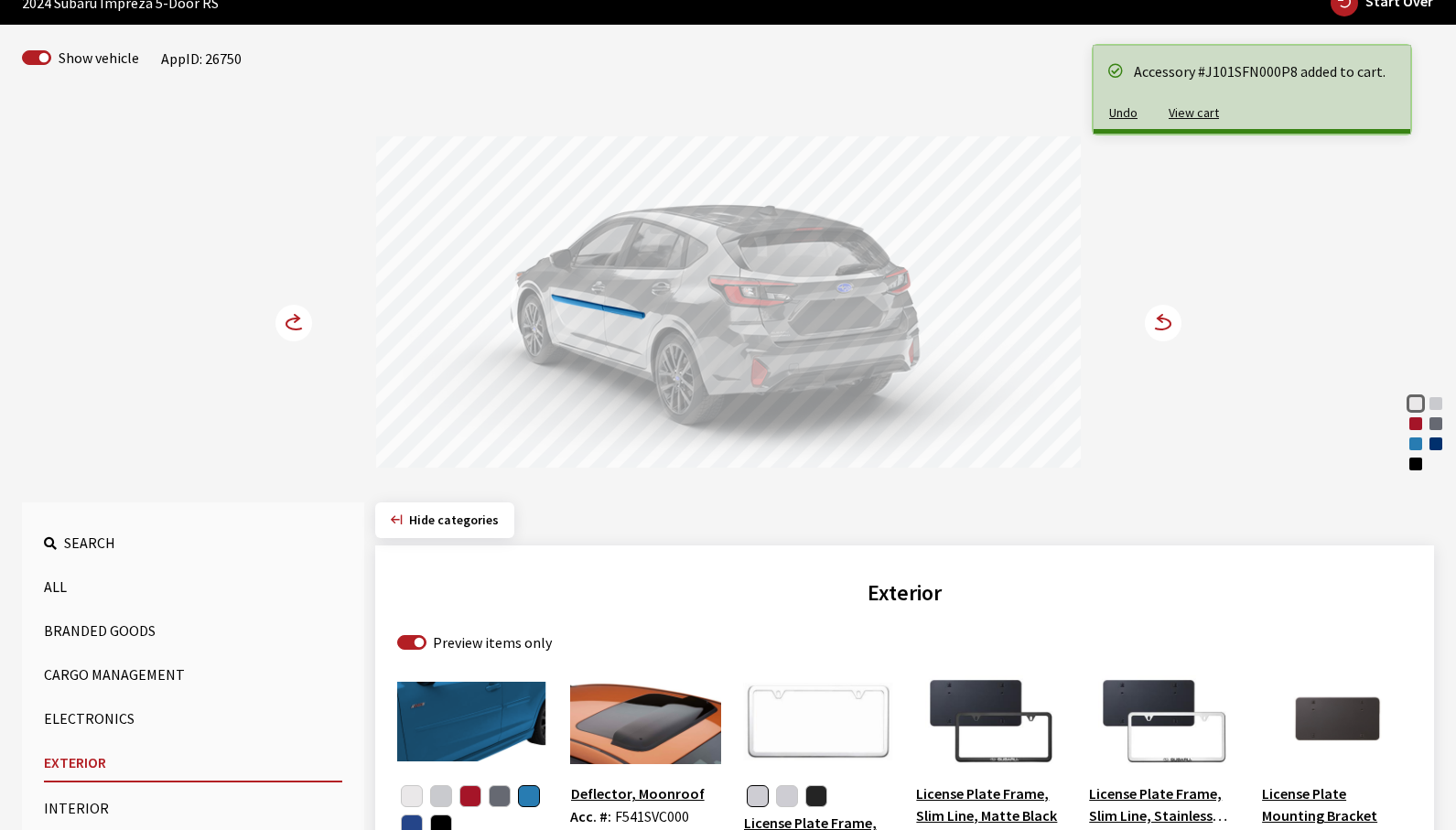
click at [1162, 328] on circle at bounding box center [1163, 323] width 36 height 36
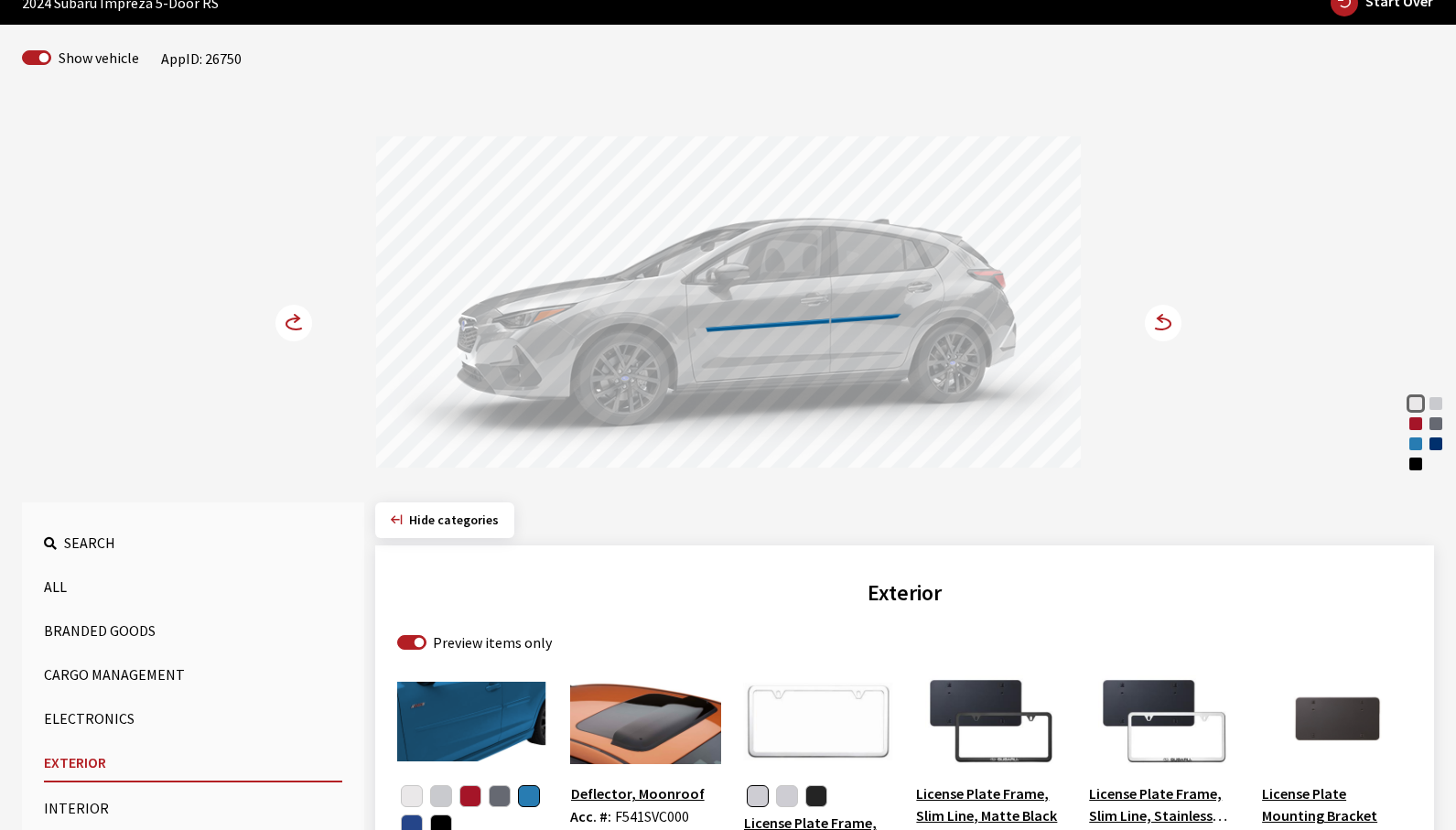
click at [304, 321] on icon at bounding box center [305, 324] width 13 height 16
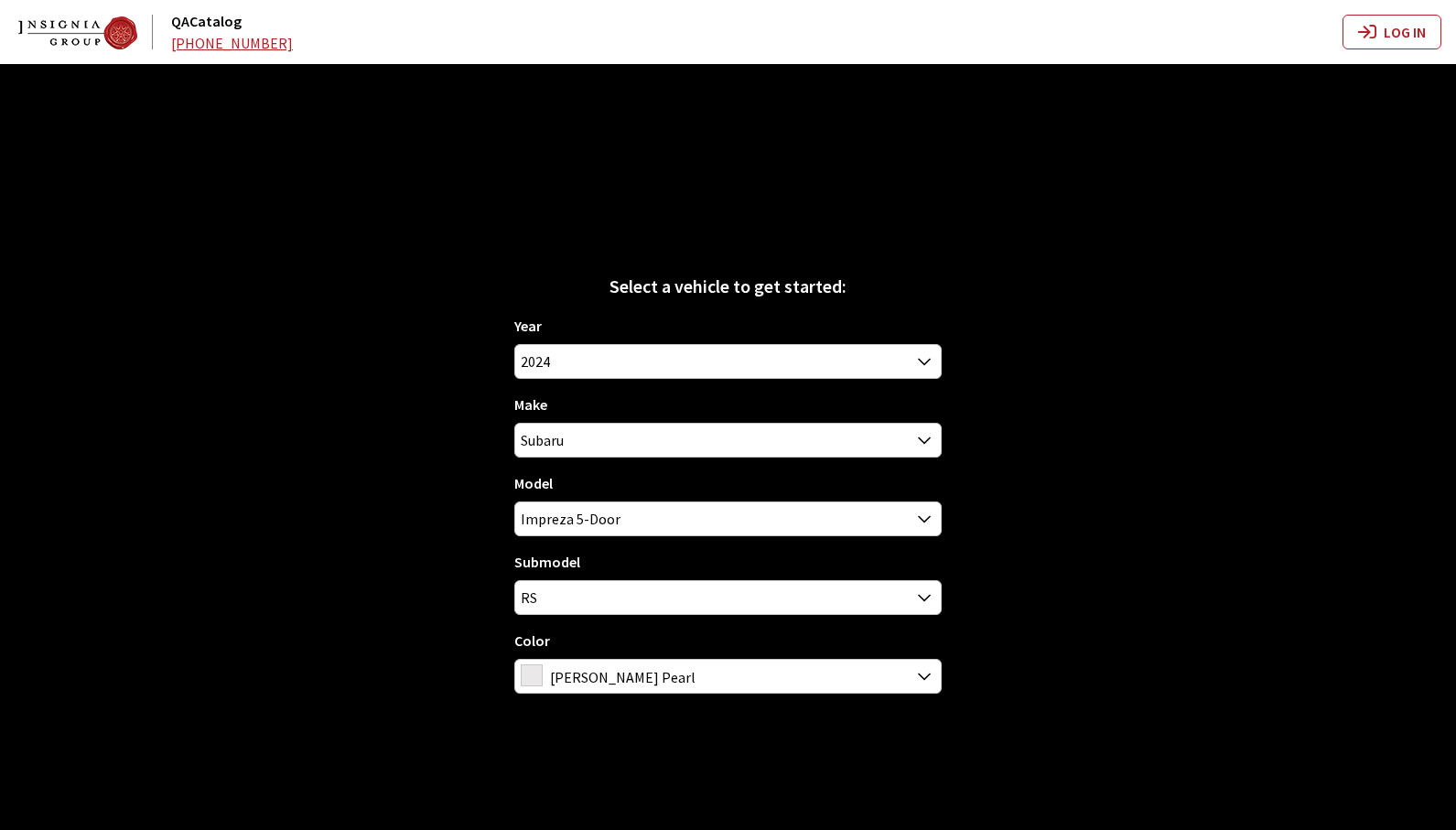
scroll to position [64, 0]
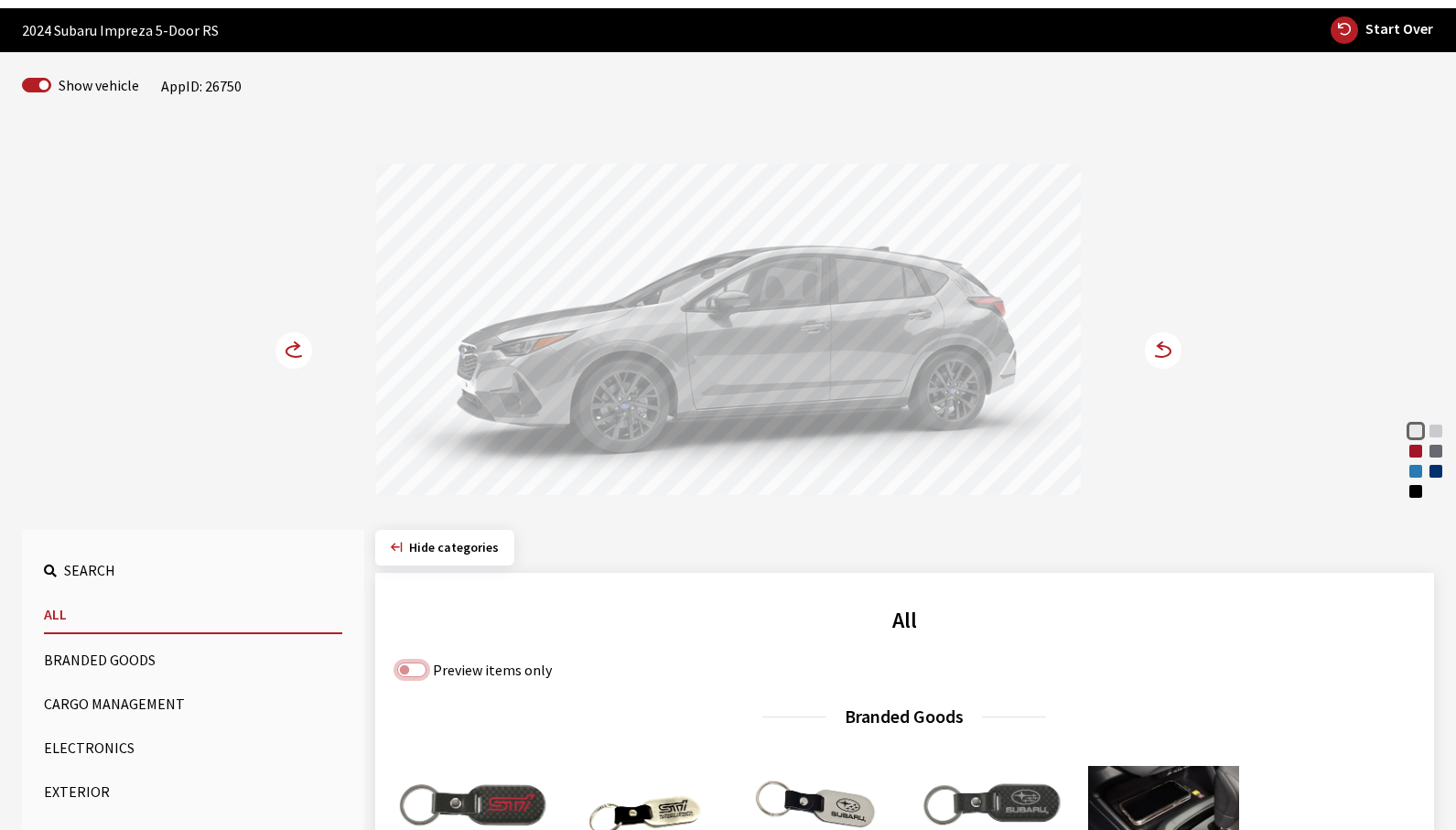
click at [406, 671] on input "Preview items only" at bounding box center [412, 670] width 29 height 15
checkbox input "true"
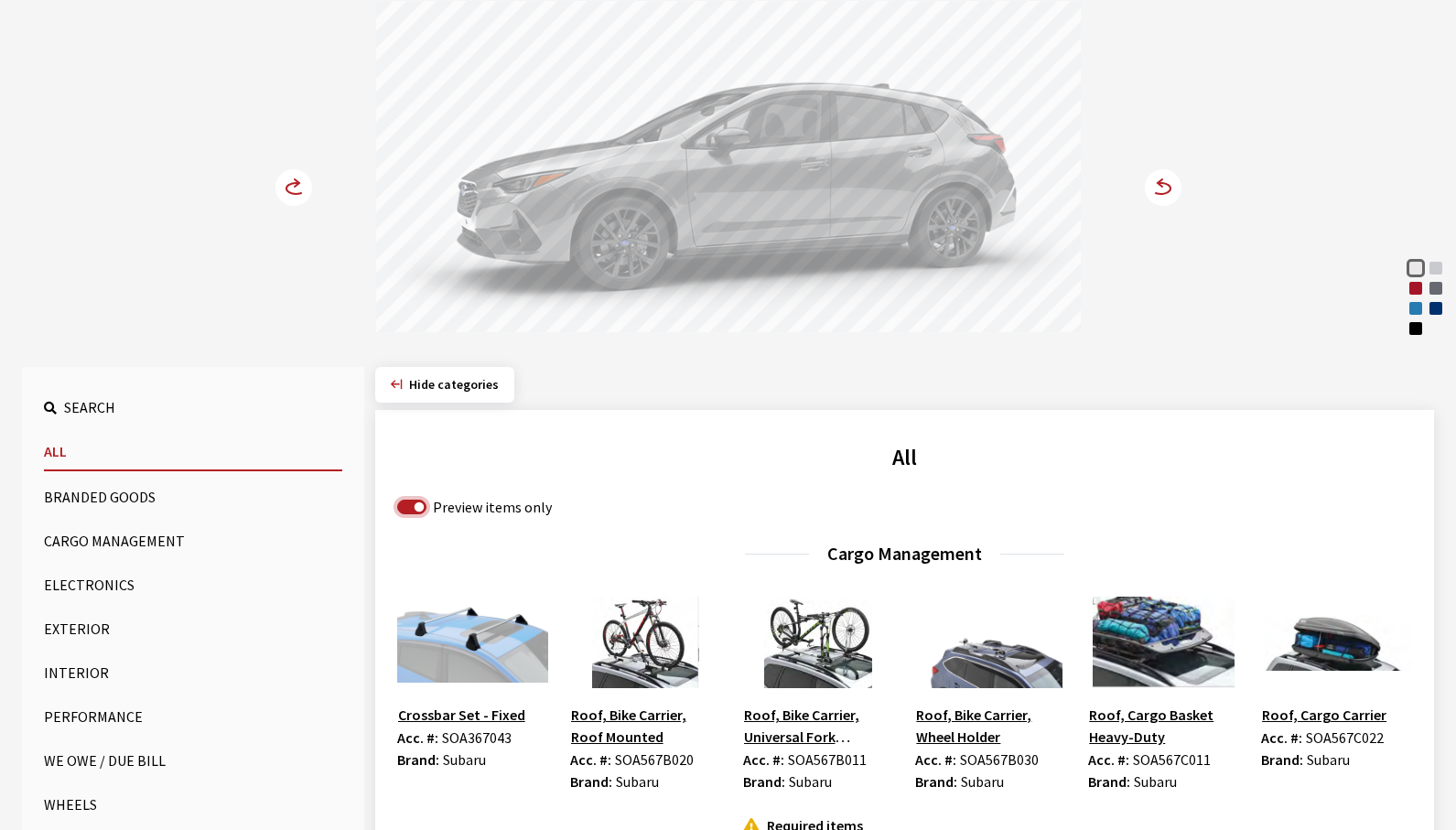
scroll to position [247, 0]
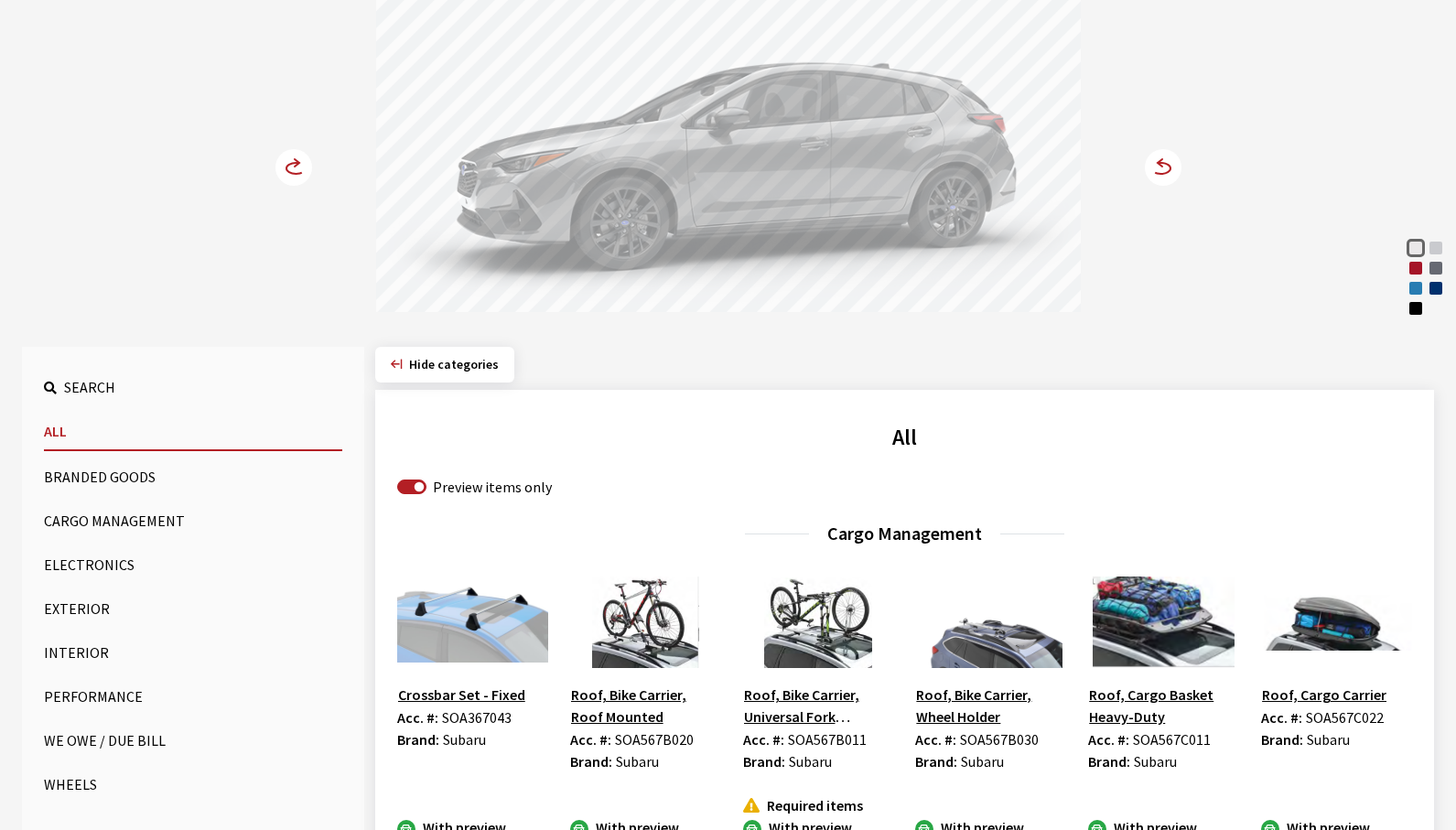
click at [70, 613] on button "Exterior" at bounding box center [193, 608] width 298 height 36
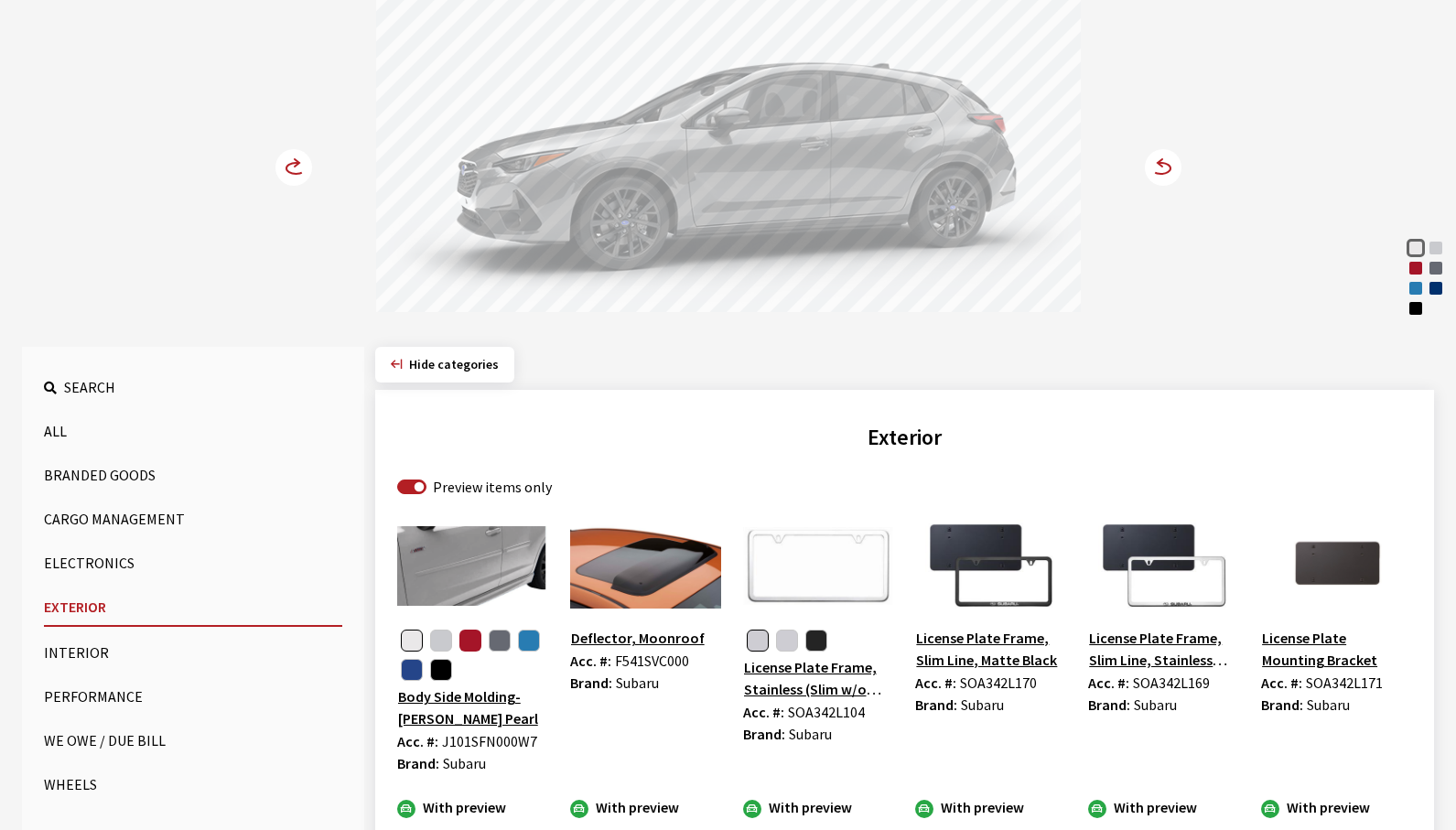
click at [465, 642] on button "button" at bounding box center [470, 640] width 22 height 22
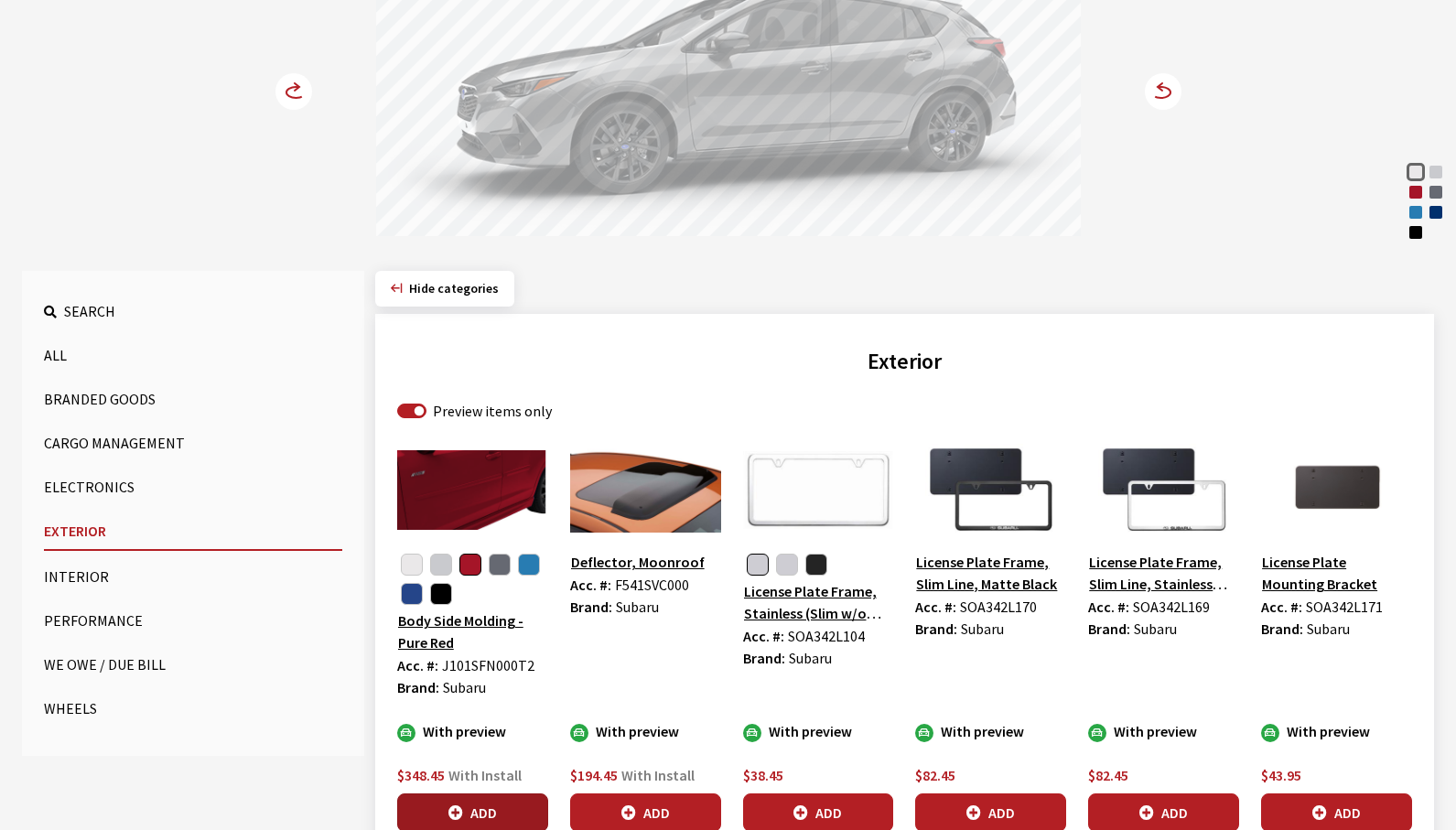
scroll to position [339, 0]
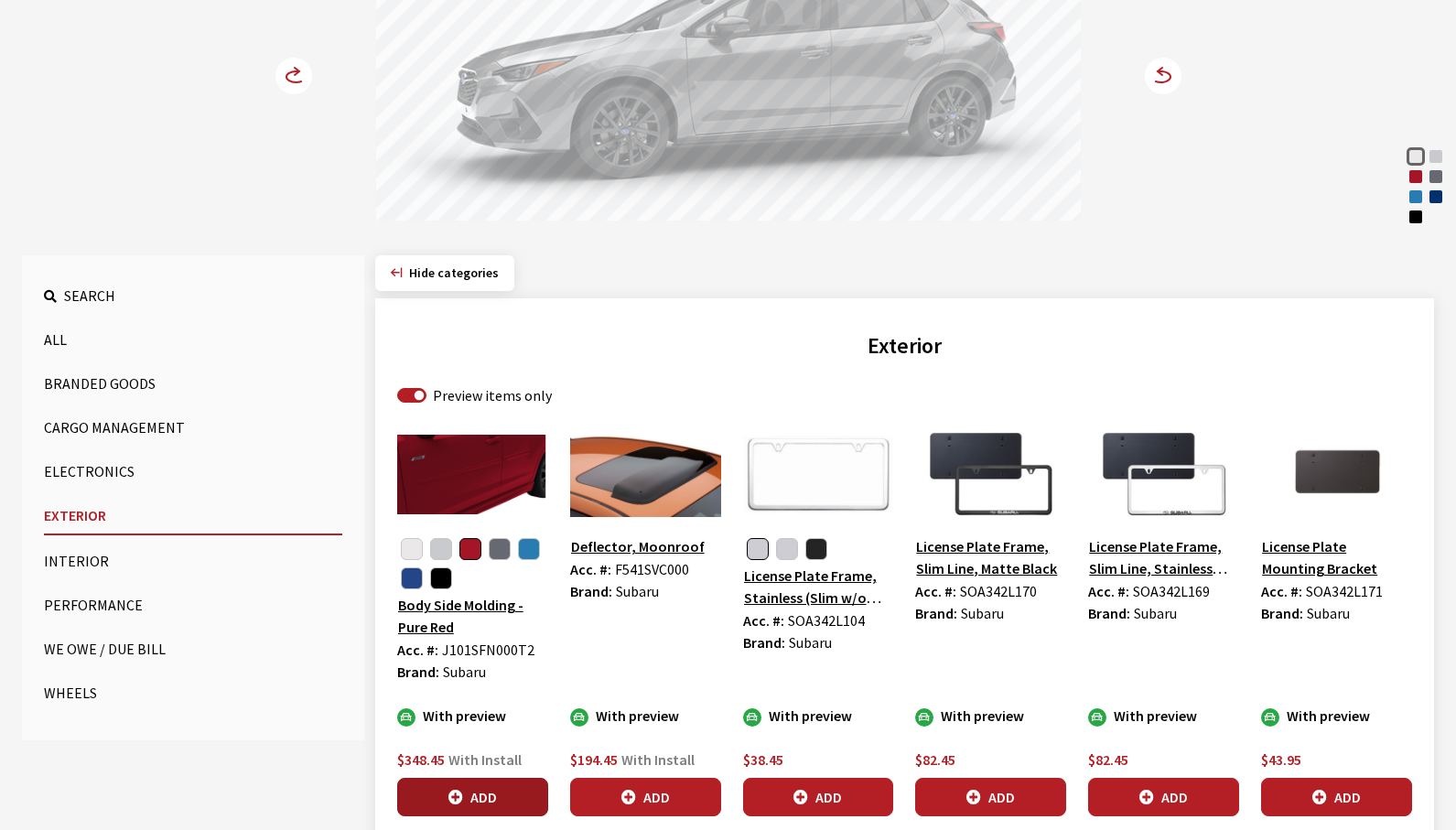
click at [488, 802] on button "Add" at bounding box center [473, 796] width 151 height 38
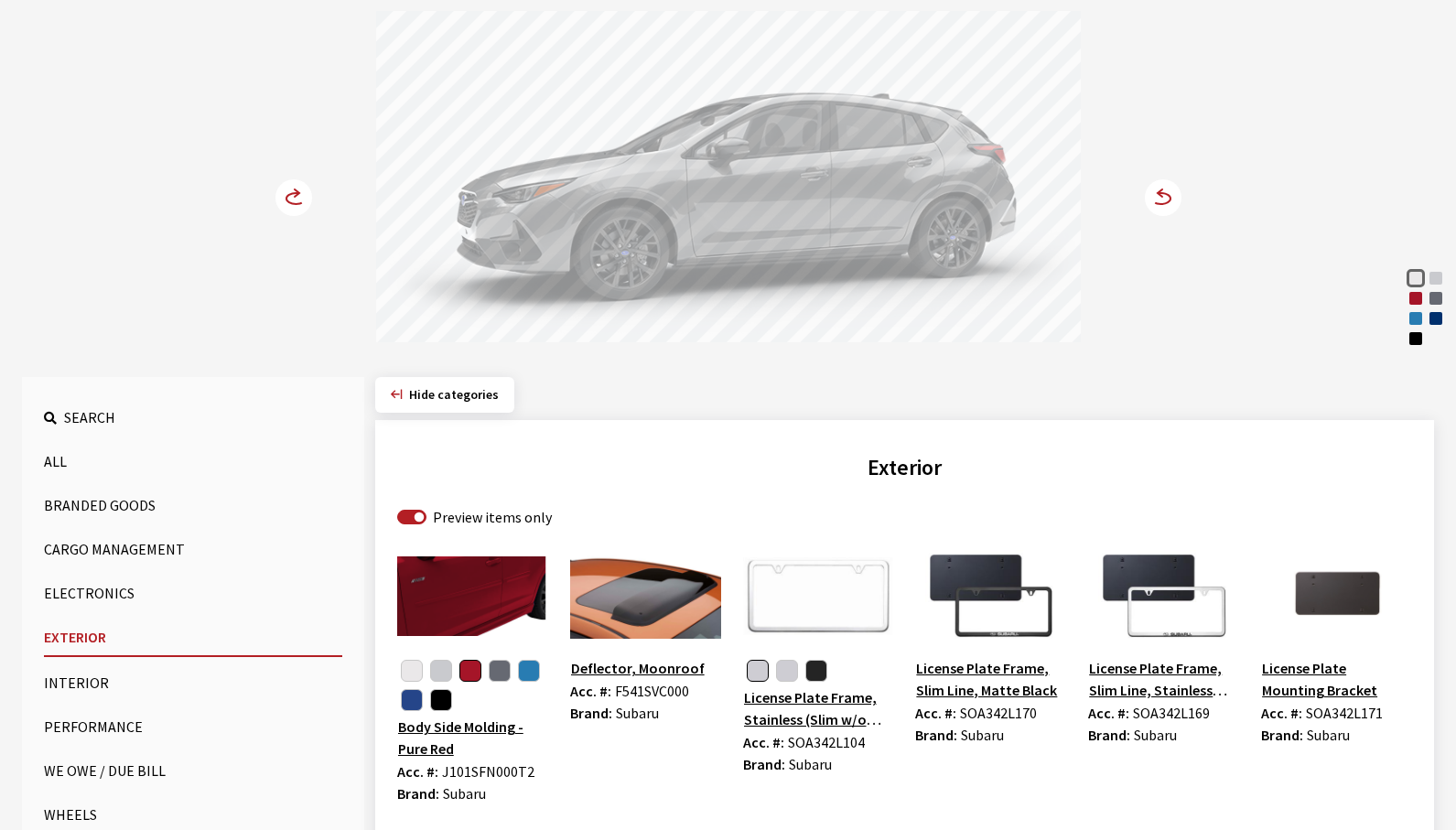
scroll to position [155, 0]
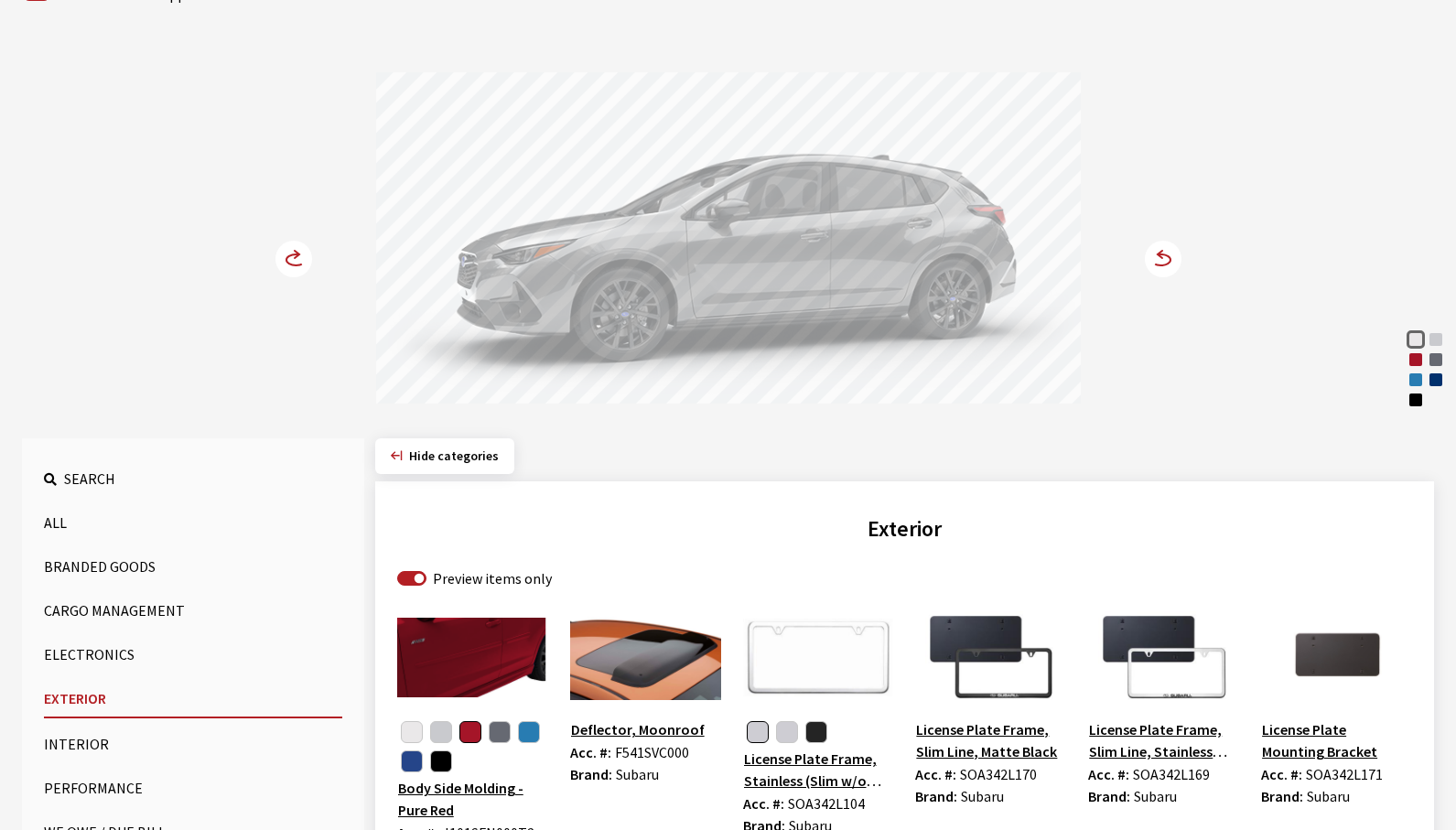
click at [1152, 262] on icon at bounding box center [1153, 260] width 13 height 16
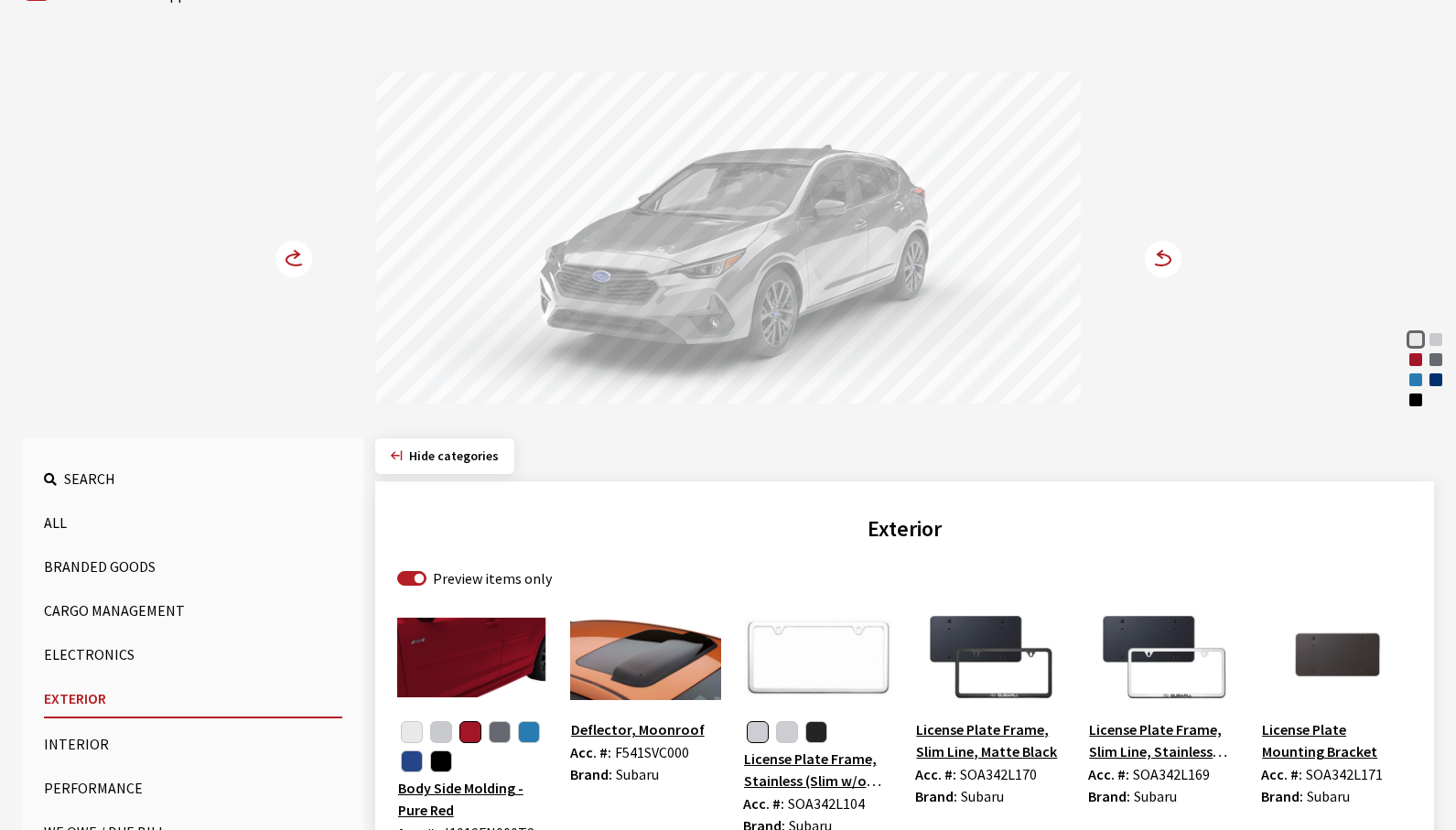
click at [1152, 262] on icon at bounding box center [1153, 260] width 13 height 16
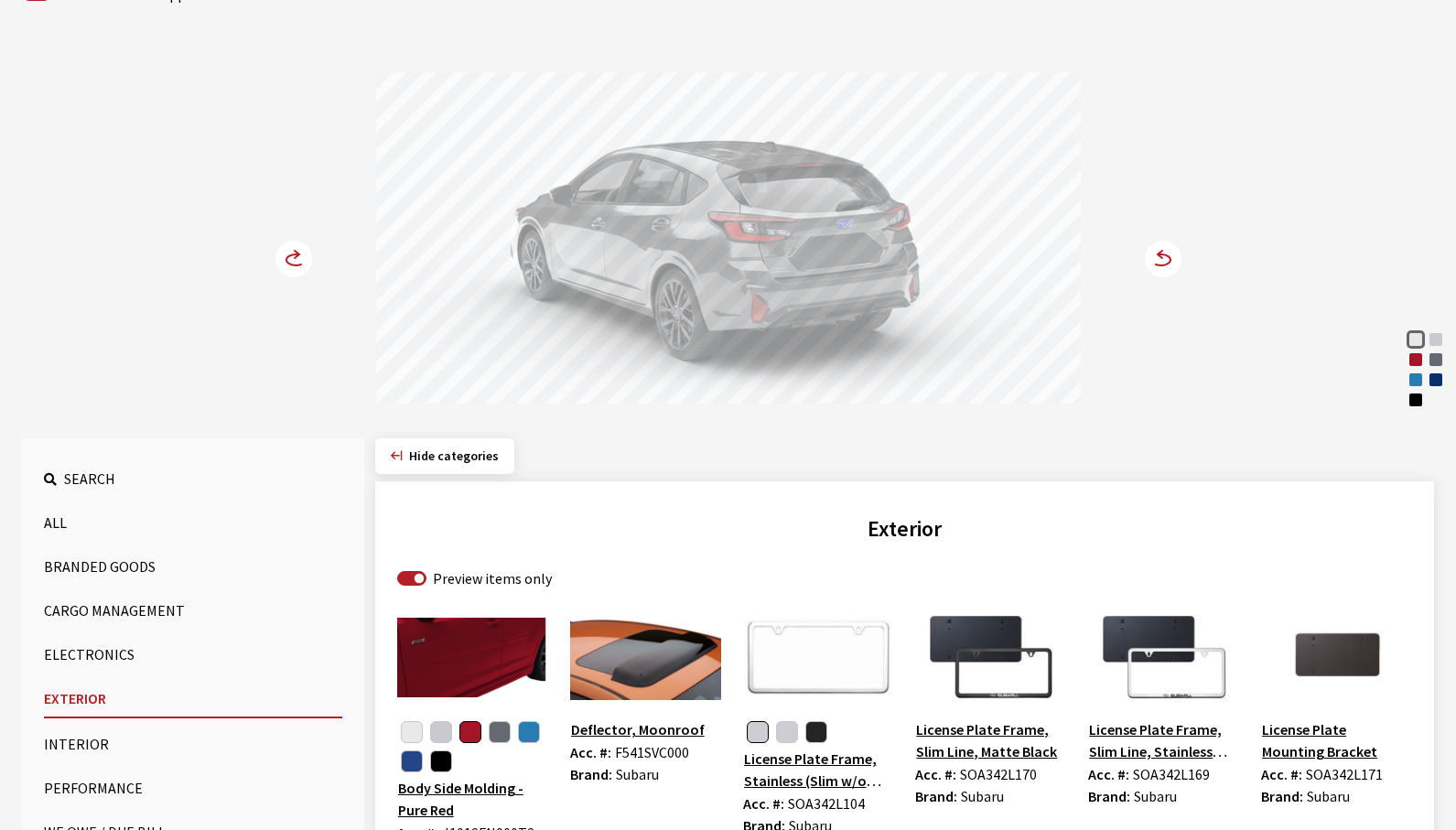
click at [1152, 262] on icon at bounding box center [1153, 260] width 13 height 16
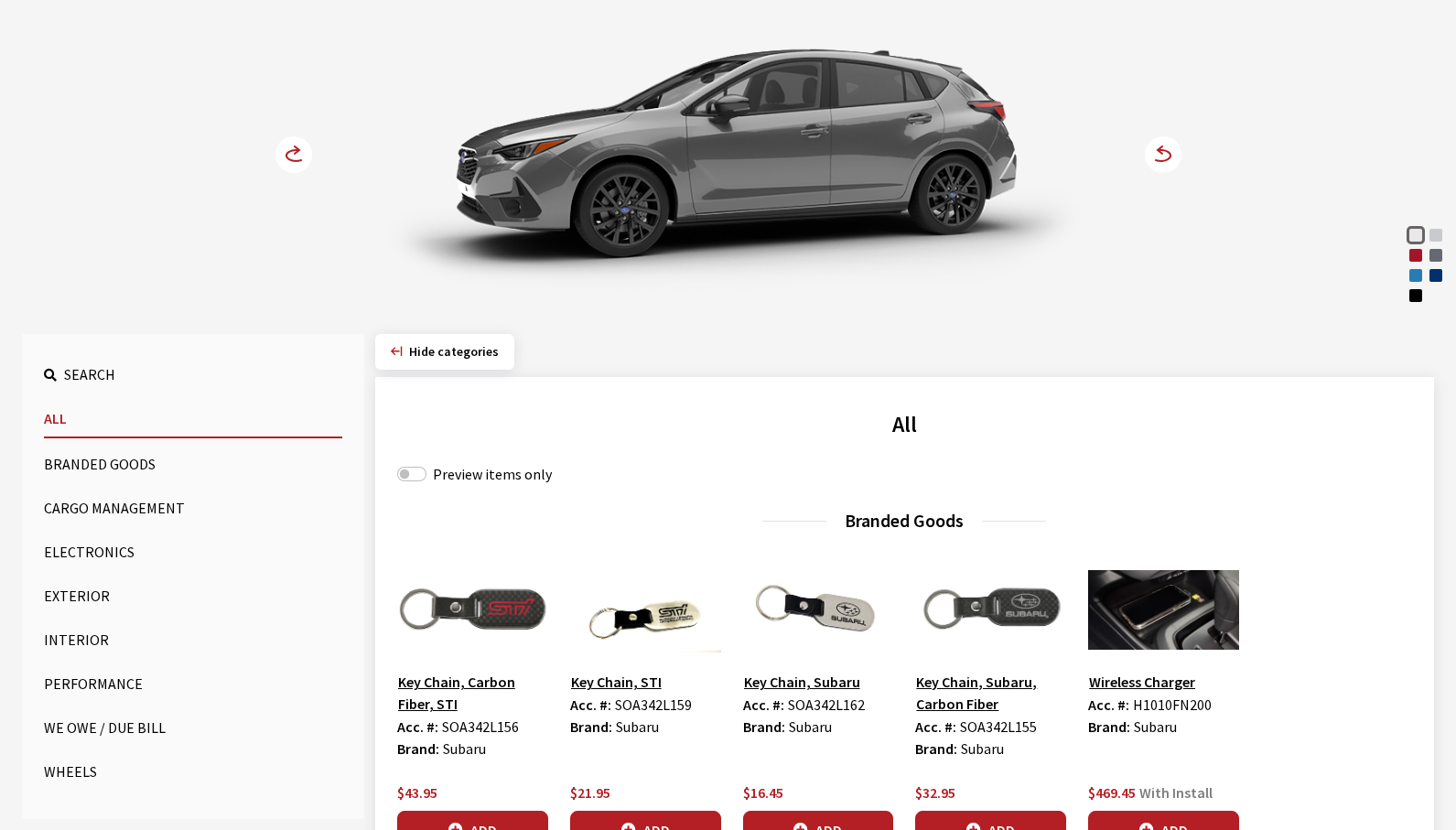
scroll to position [274, 0]
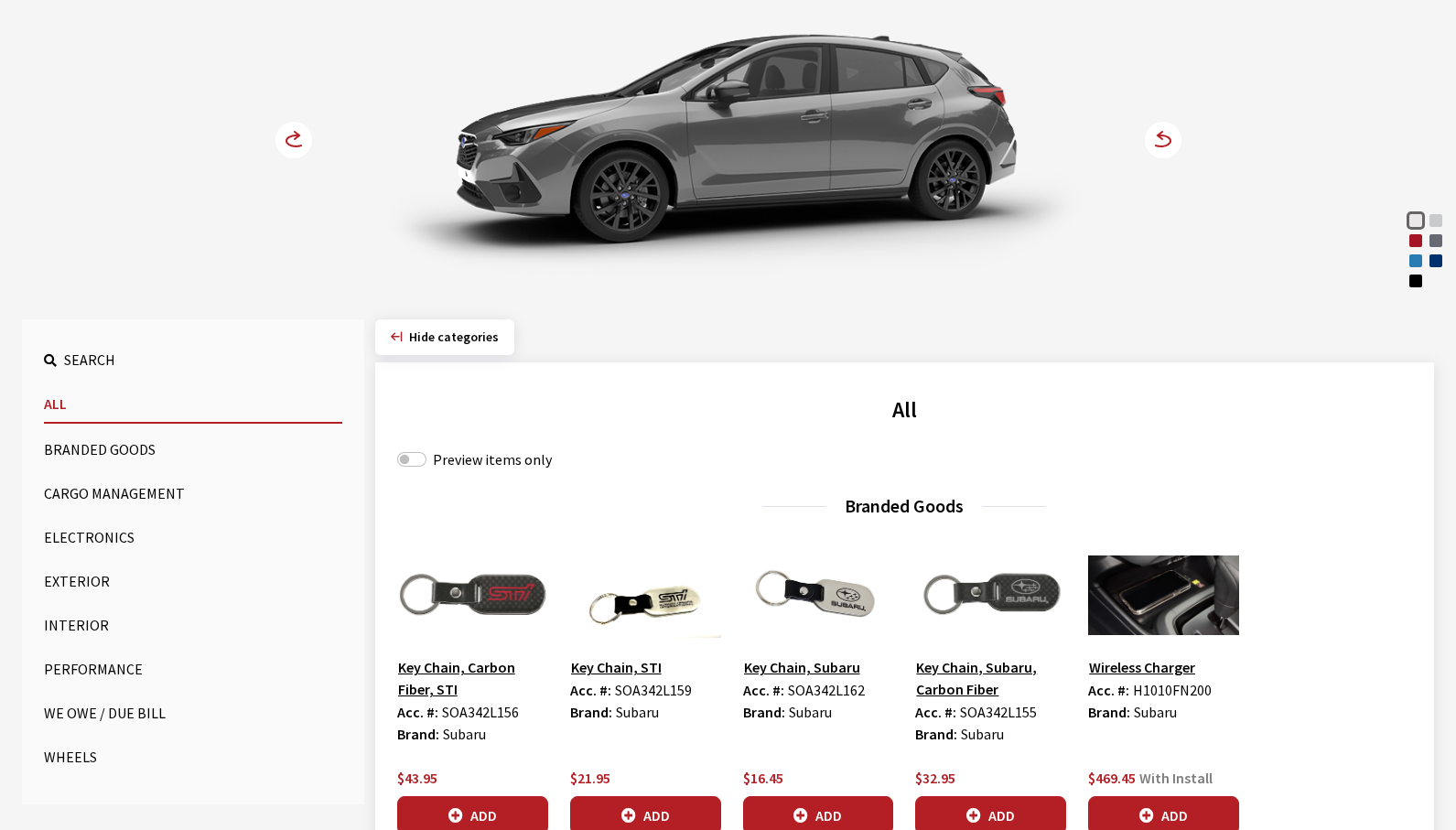
click at [93, 580] on button "Exterior" at bounding box center [193, 581] width 298 height 36
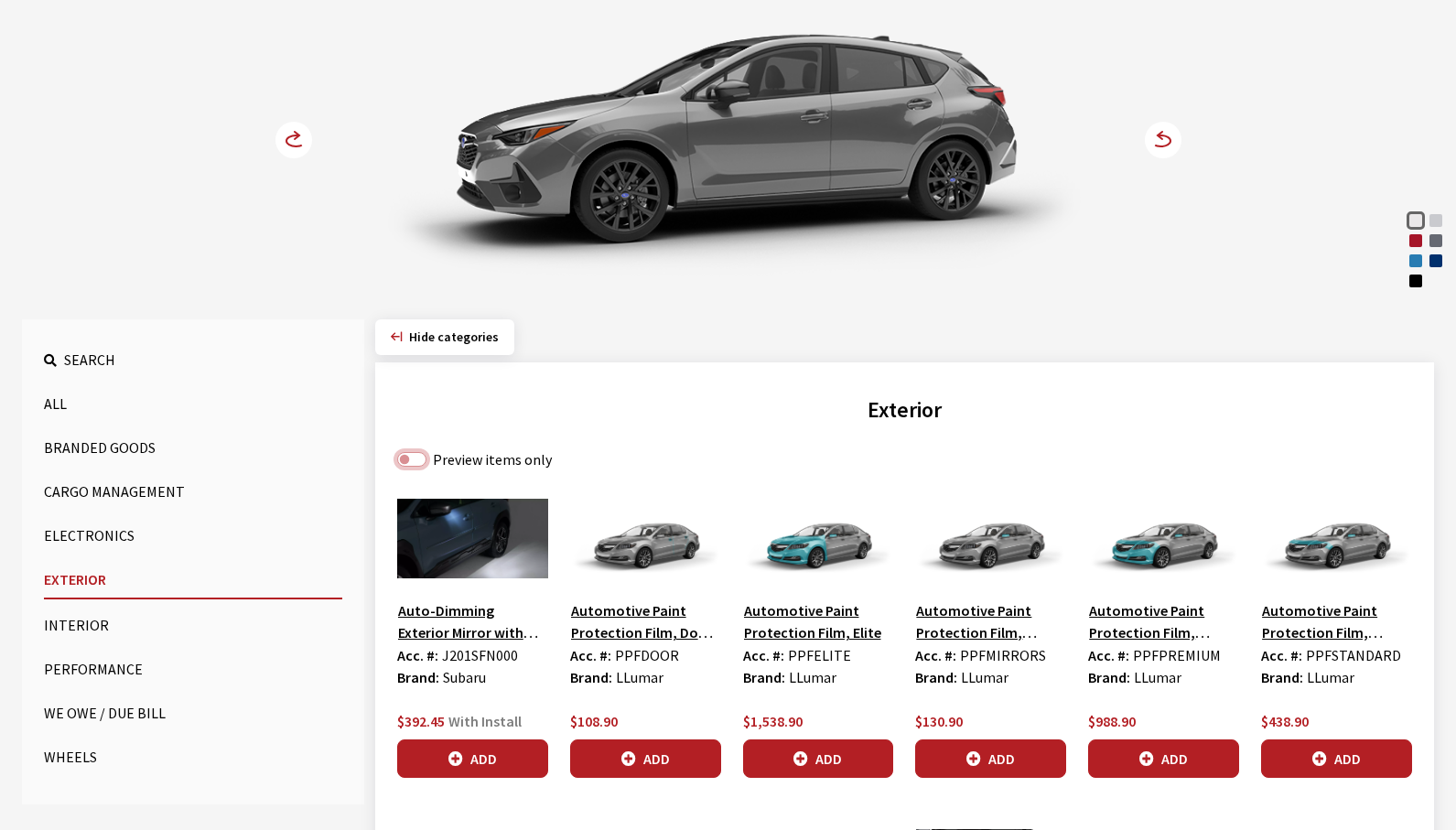
click at [414, 459] on input "Preview items only" at bounding box center [412, 459] width 29 height 15
checkbox input "true"
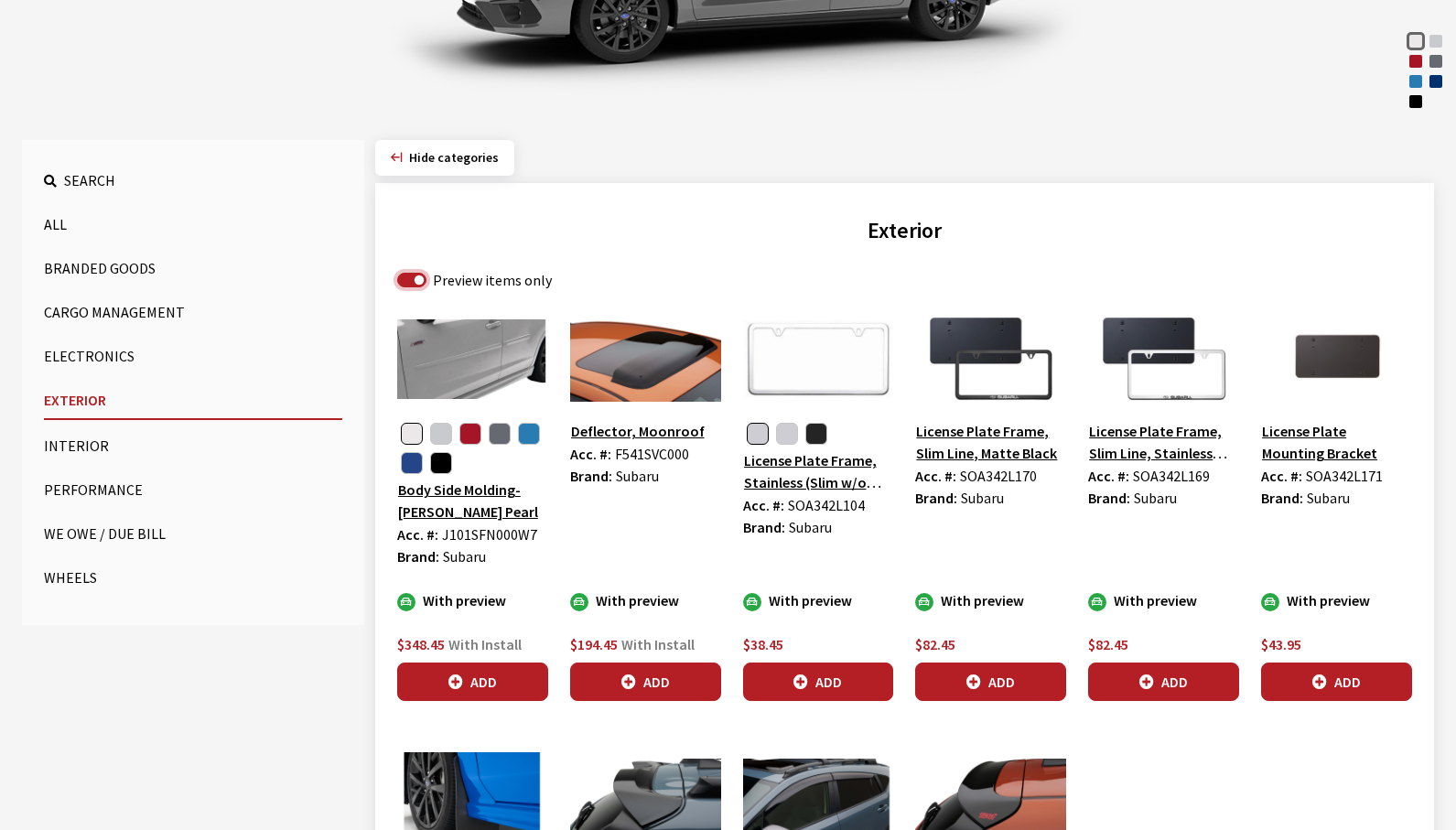
scroll to position [458, 0]
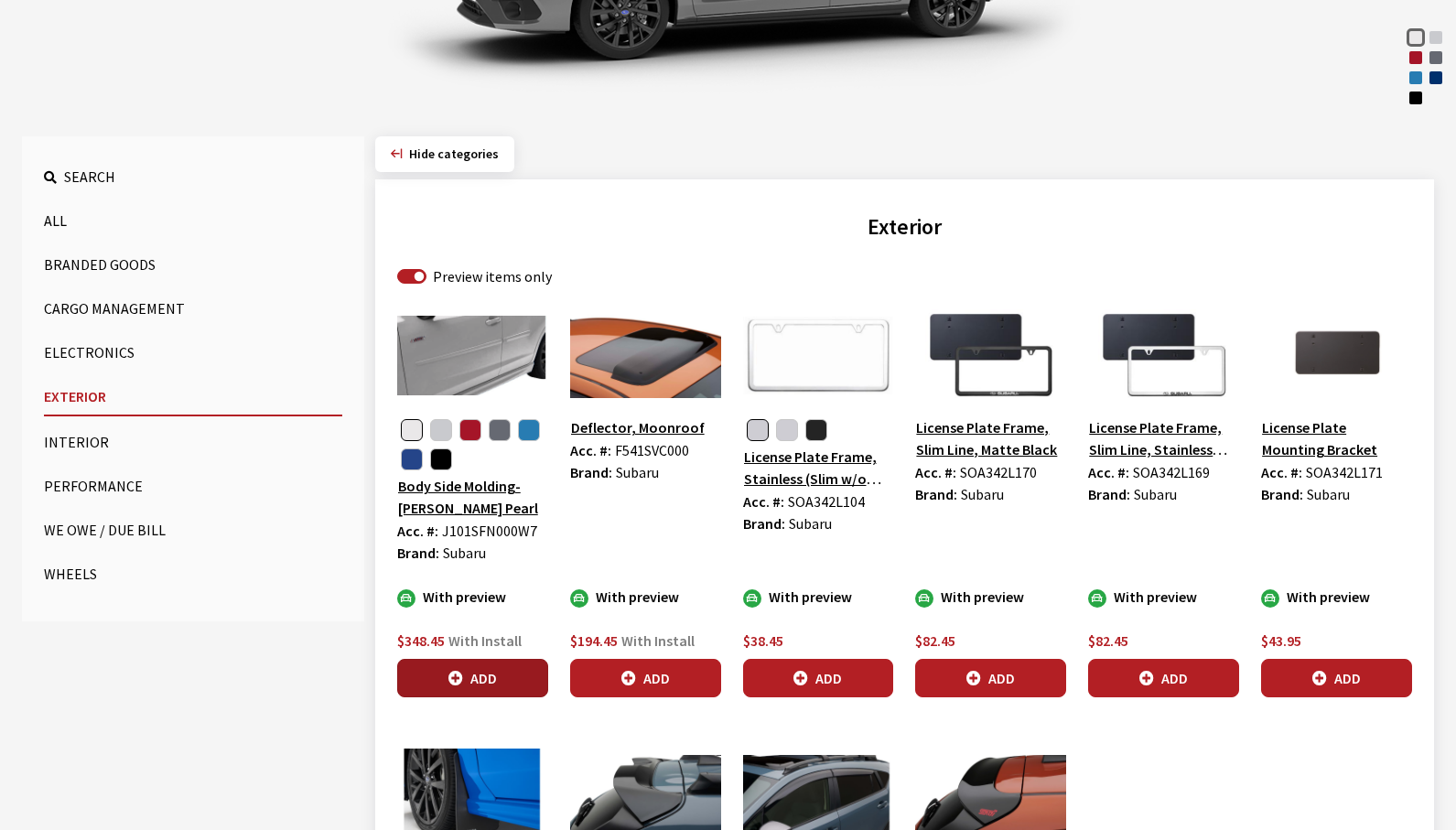
click at [513, 691] on button "Add" at bounding box center [473, 677] width 151 height 38
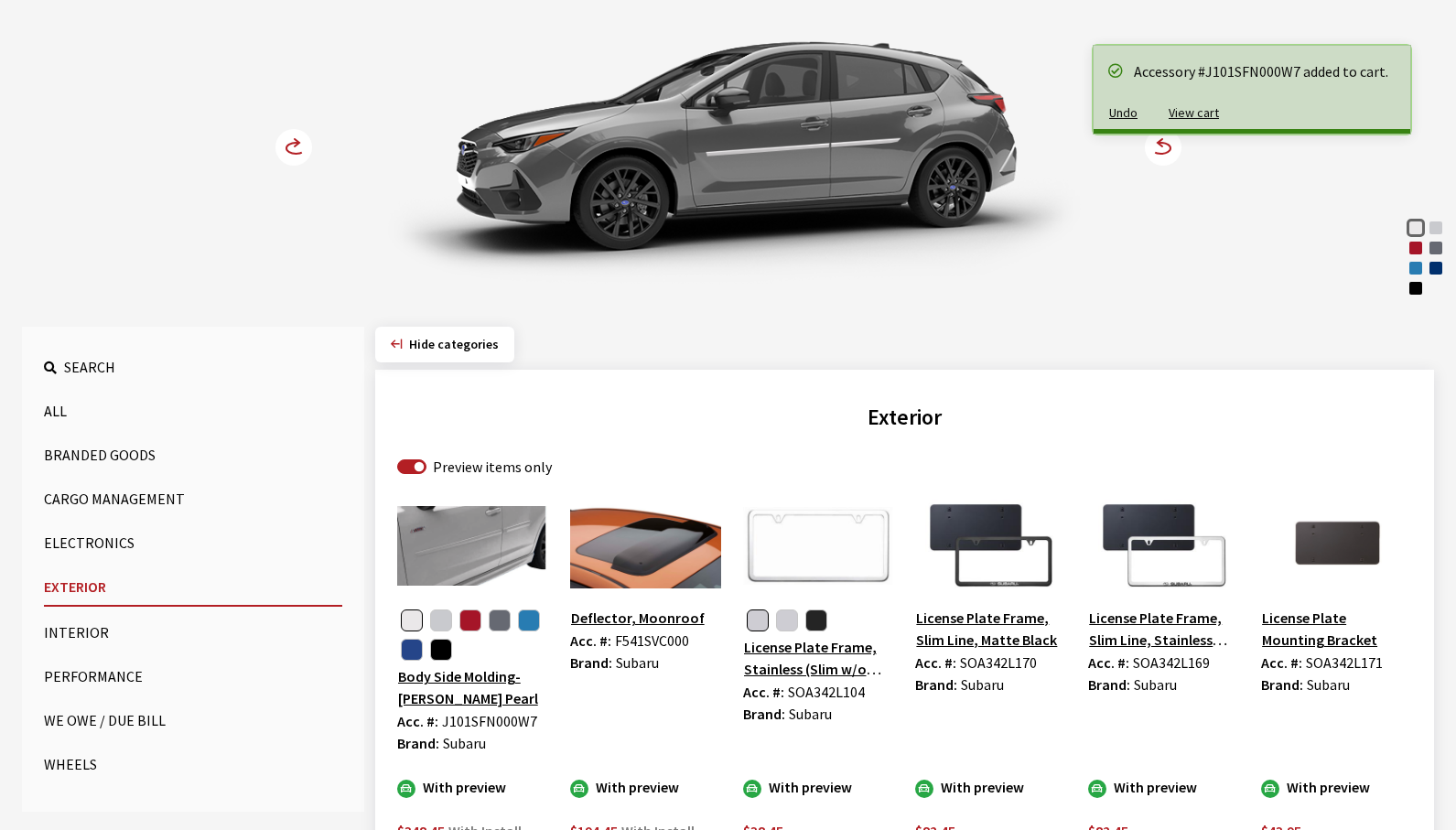
scroll to position [183, 0]
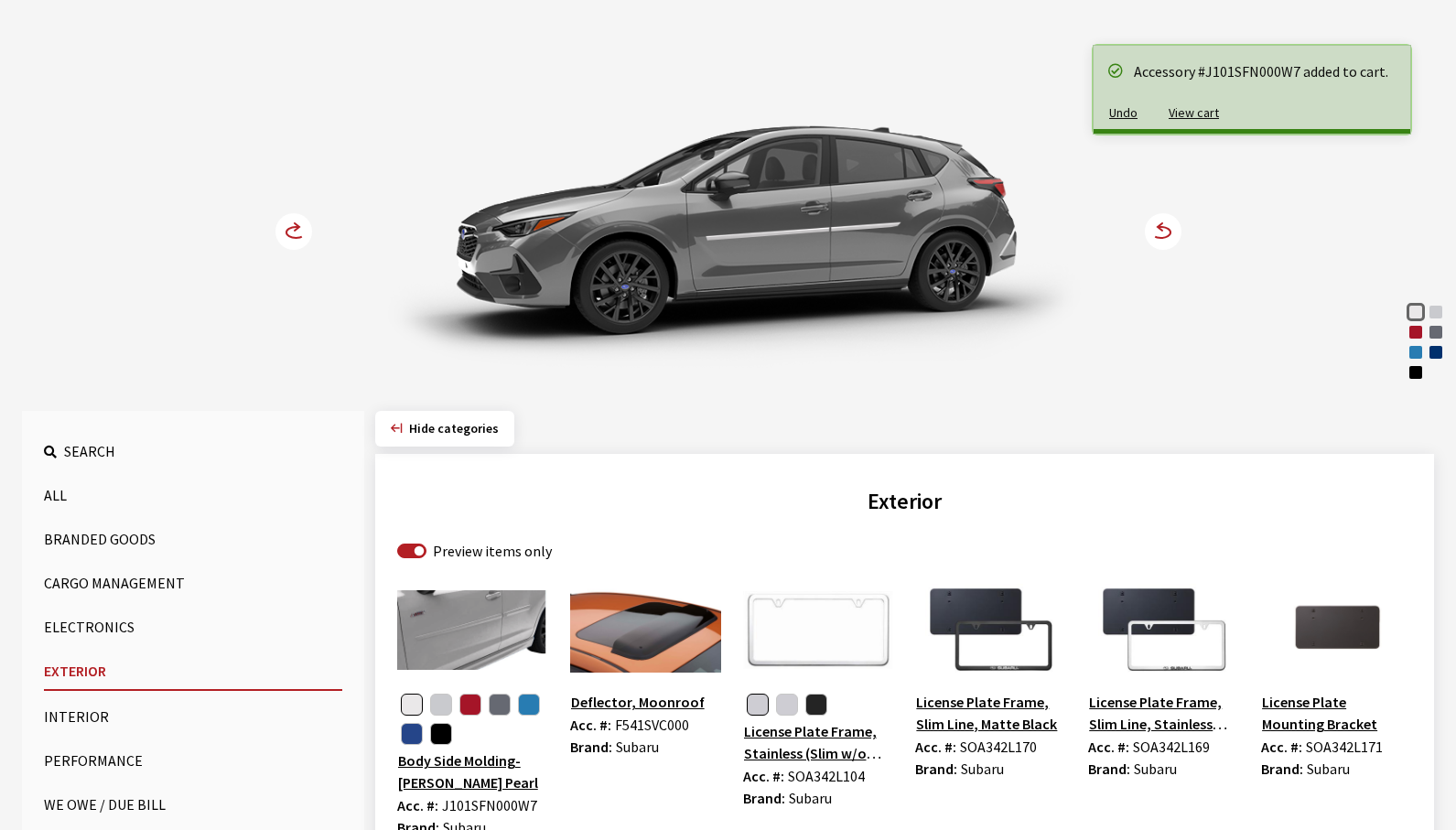
click at [1154, 230] on icon at bounding box center [1153, 233] width 13 height 16
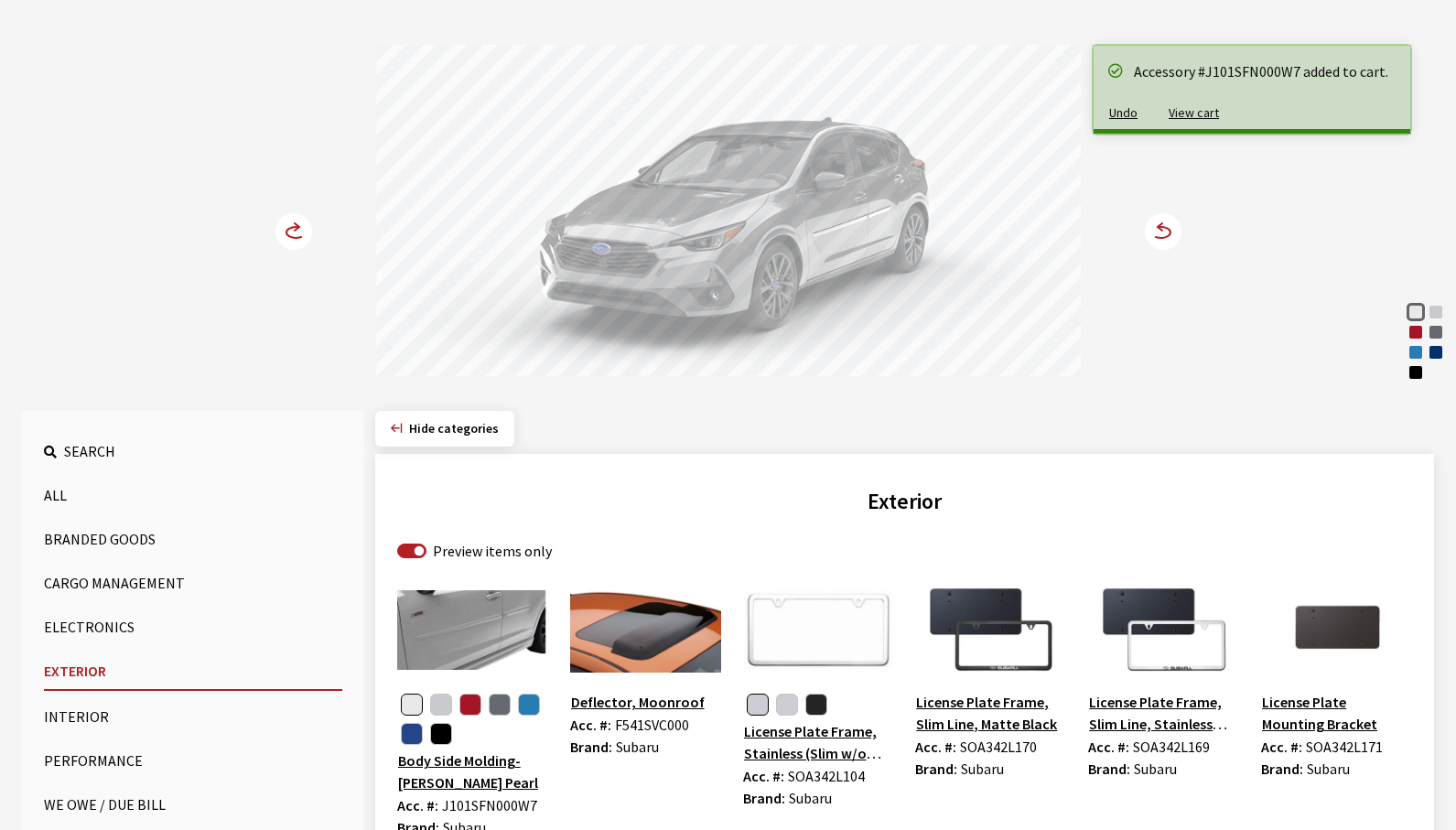
click at [295, 238] on icon at bounding box center [296, 233] width 20 height 11
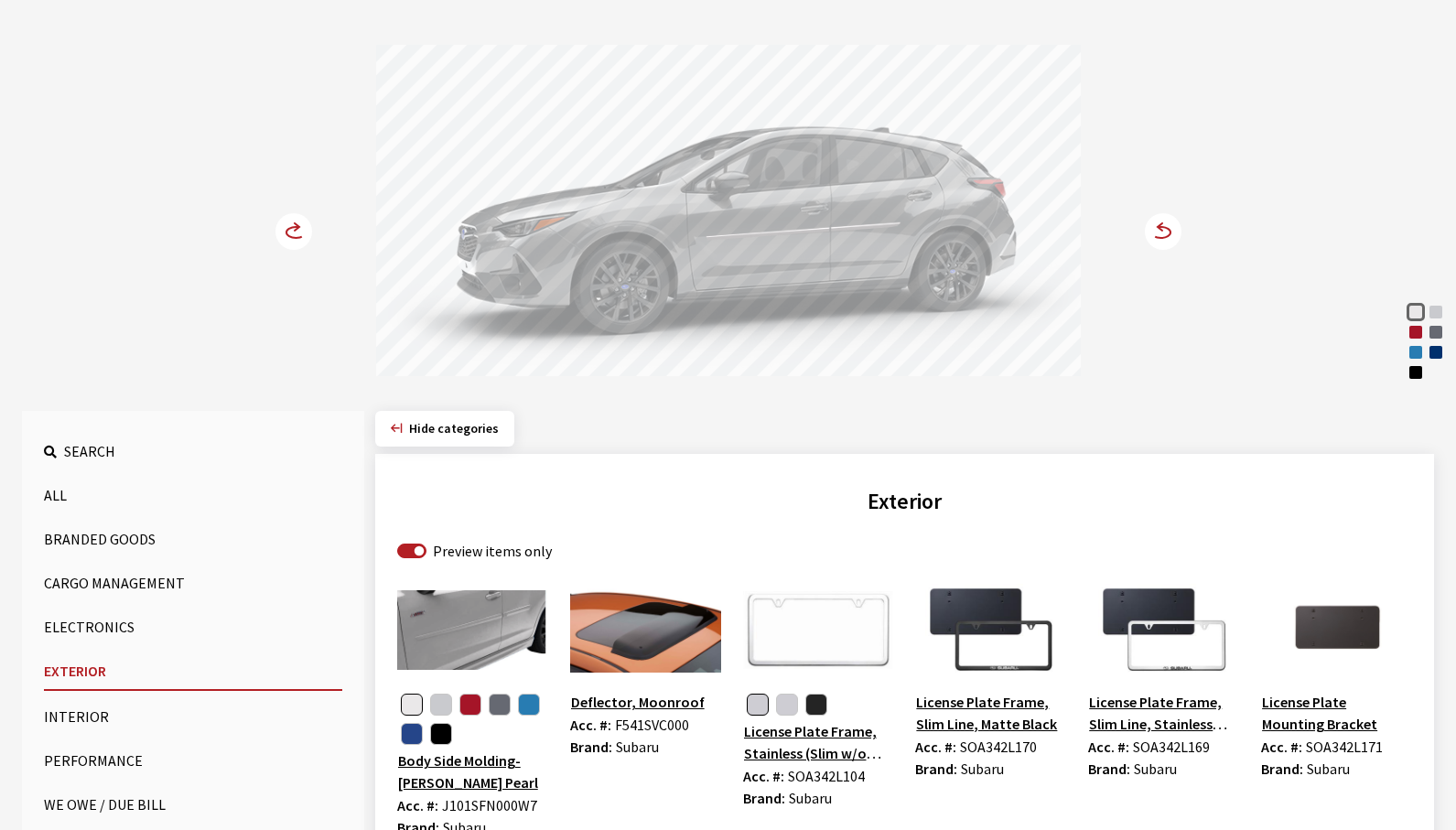
click at [295, 238] on icon at bounding box center [296, 233] width 20 height 11
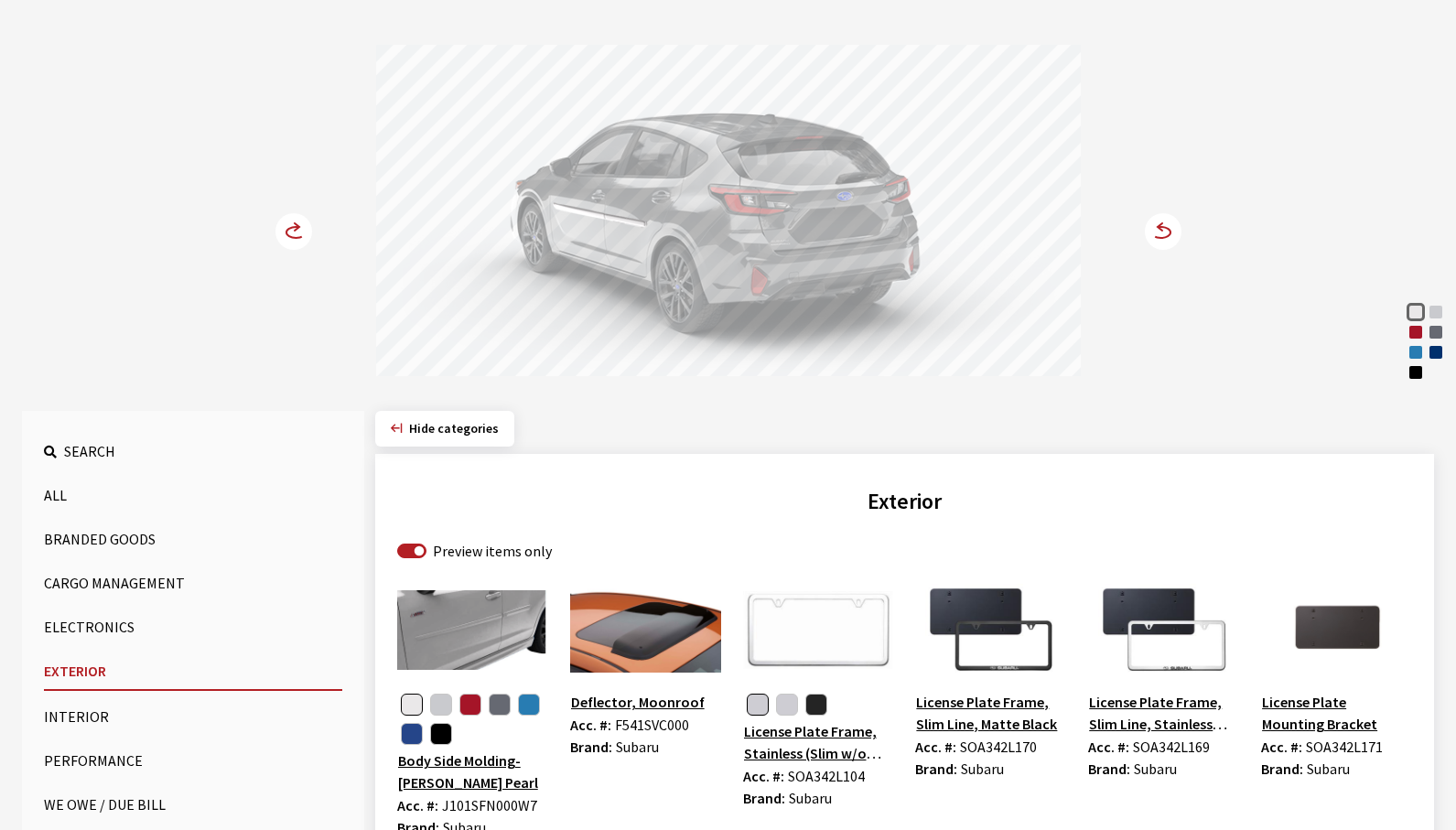
click at [1159, 236] on circle at bounding box center [1163, 231] width 36 height 36
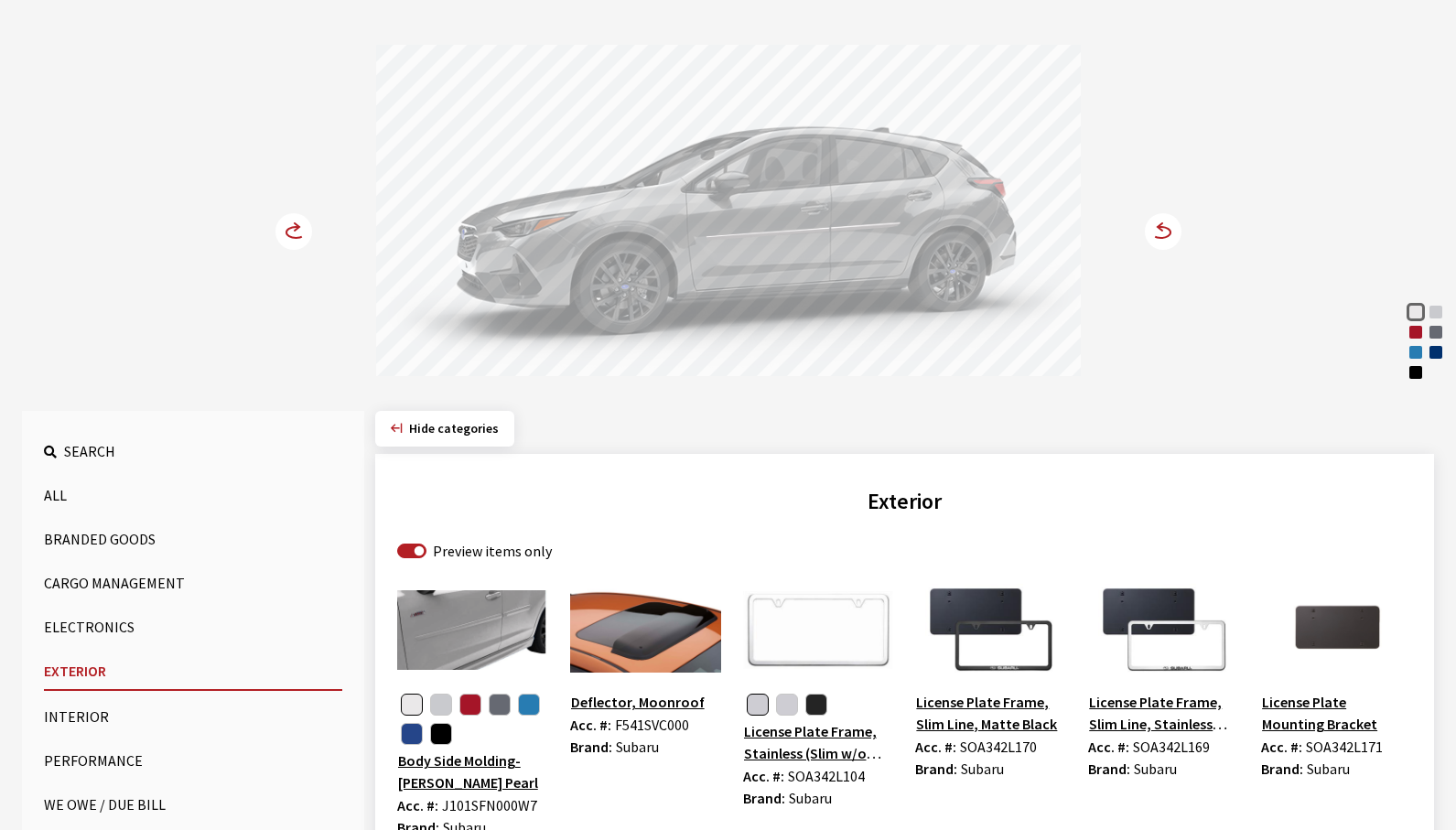
click at [1159, 236] on circle at bounding box center [1163, 231] width 36 height 36
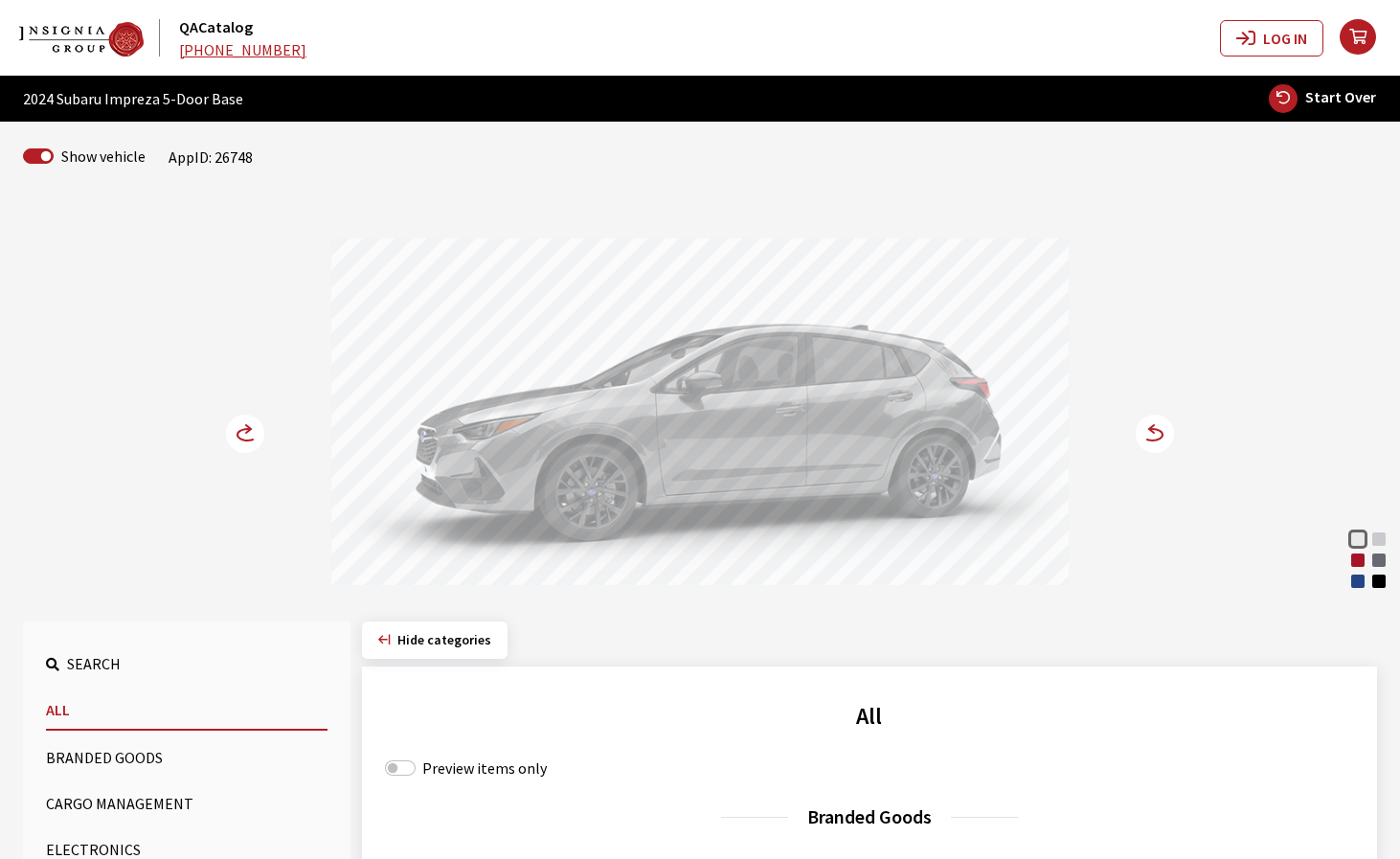
click at [382, 327] on div at bounding box center [699, 415] width 737 height 353
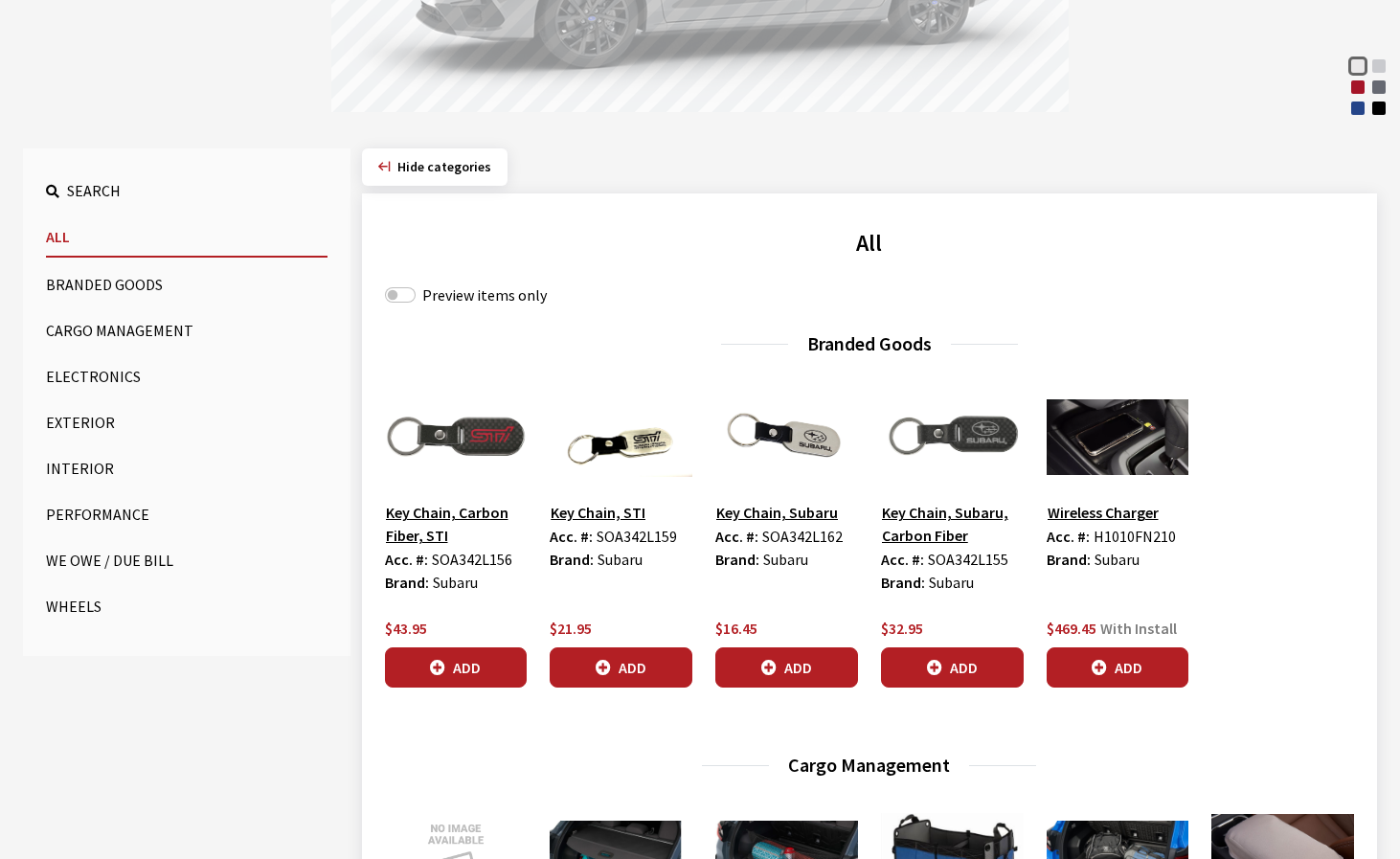
scroll to position [479, 0]
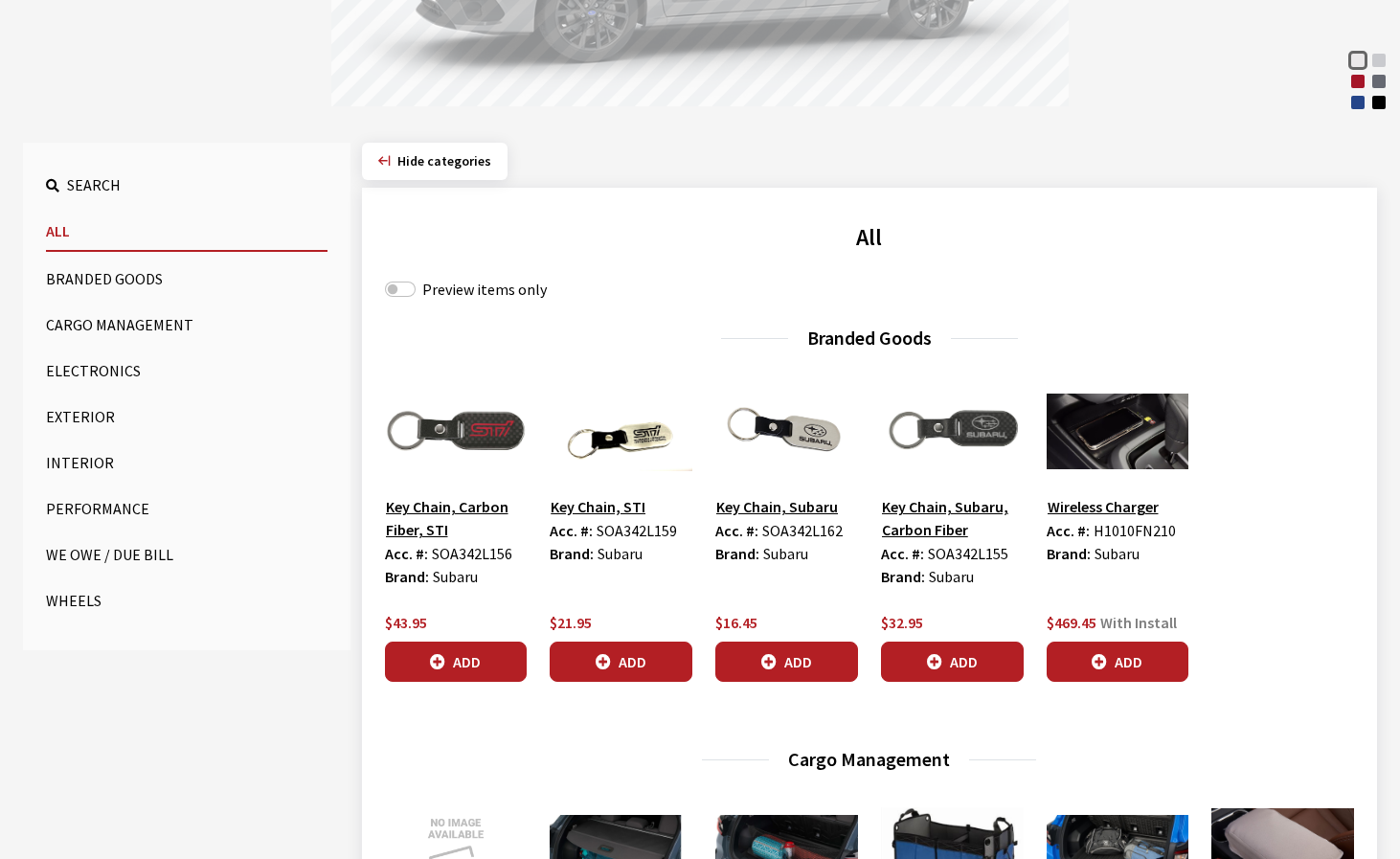
click at [84, 413] on button "Exterior" at bounding box center [187, 416] width 282 height 38
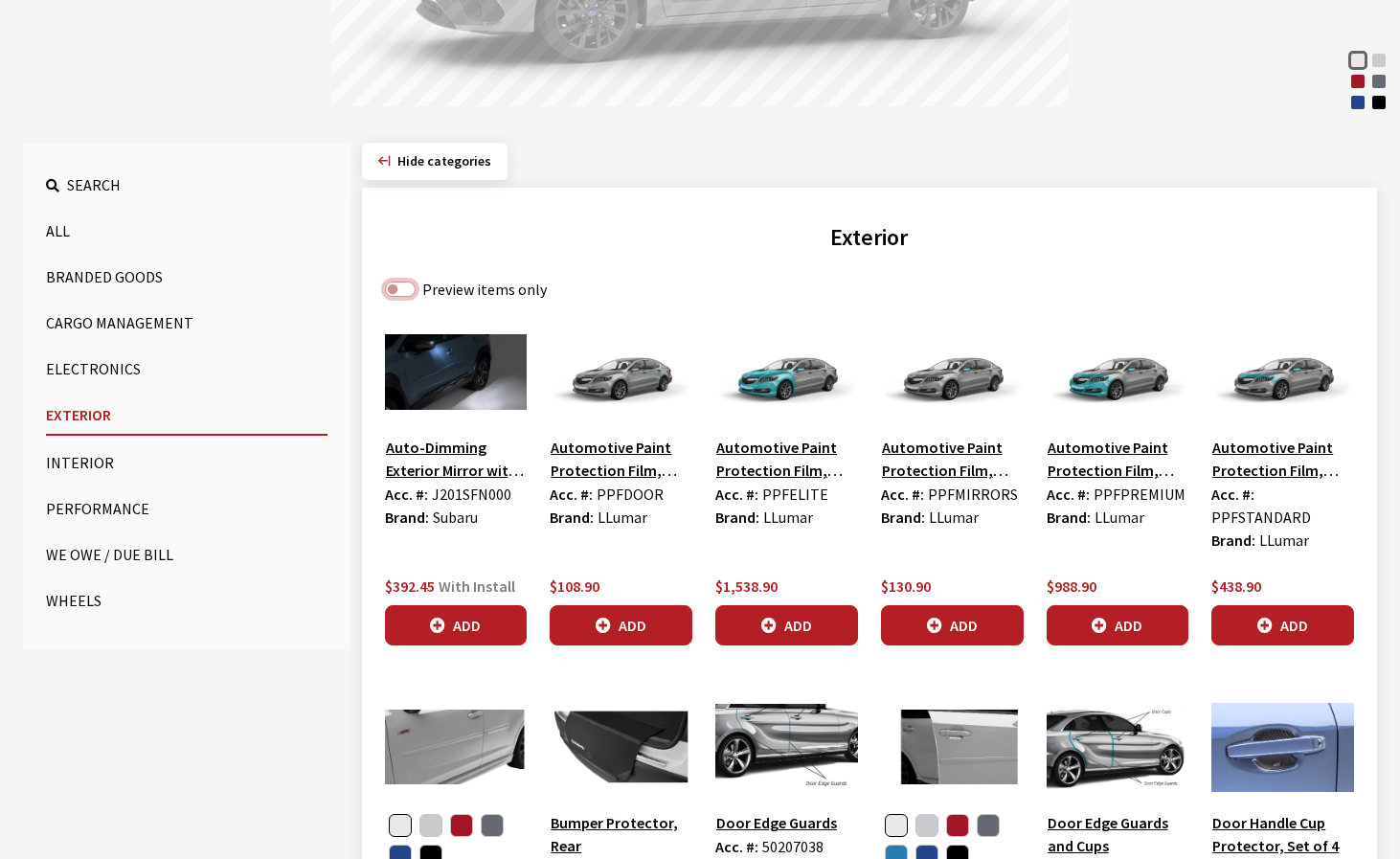
click at [402, 286] on input "Preview items only" at bounding box center [399, 290] width 30 height 16
checkbox input "true"
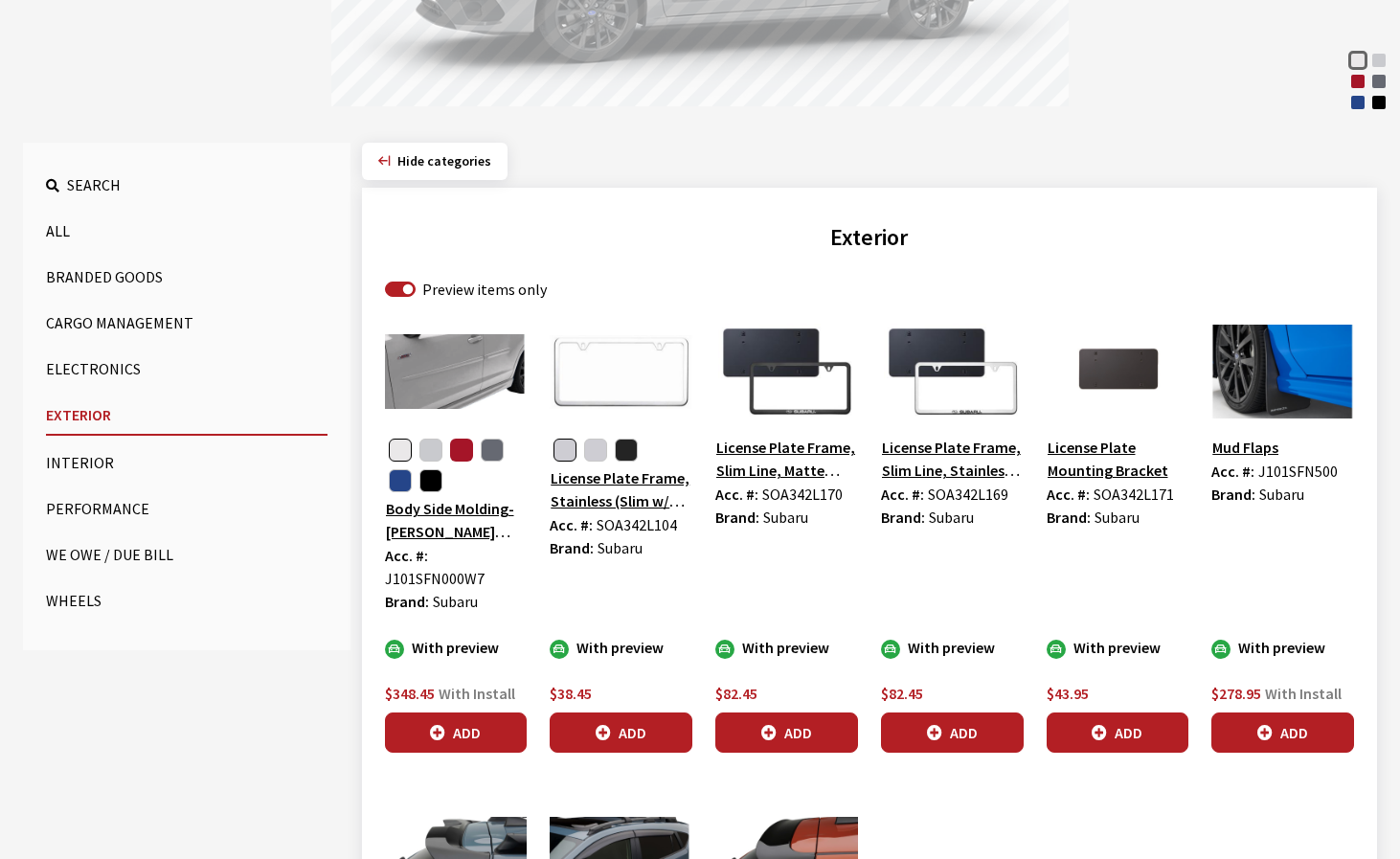
click at [465, 446] on button "button" at bounding box center [461, 450] width 23 height 23
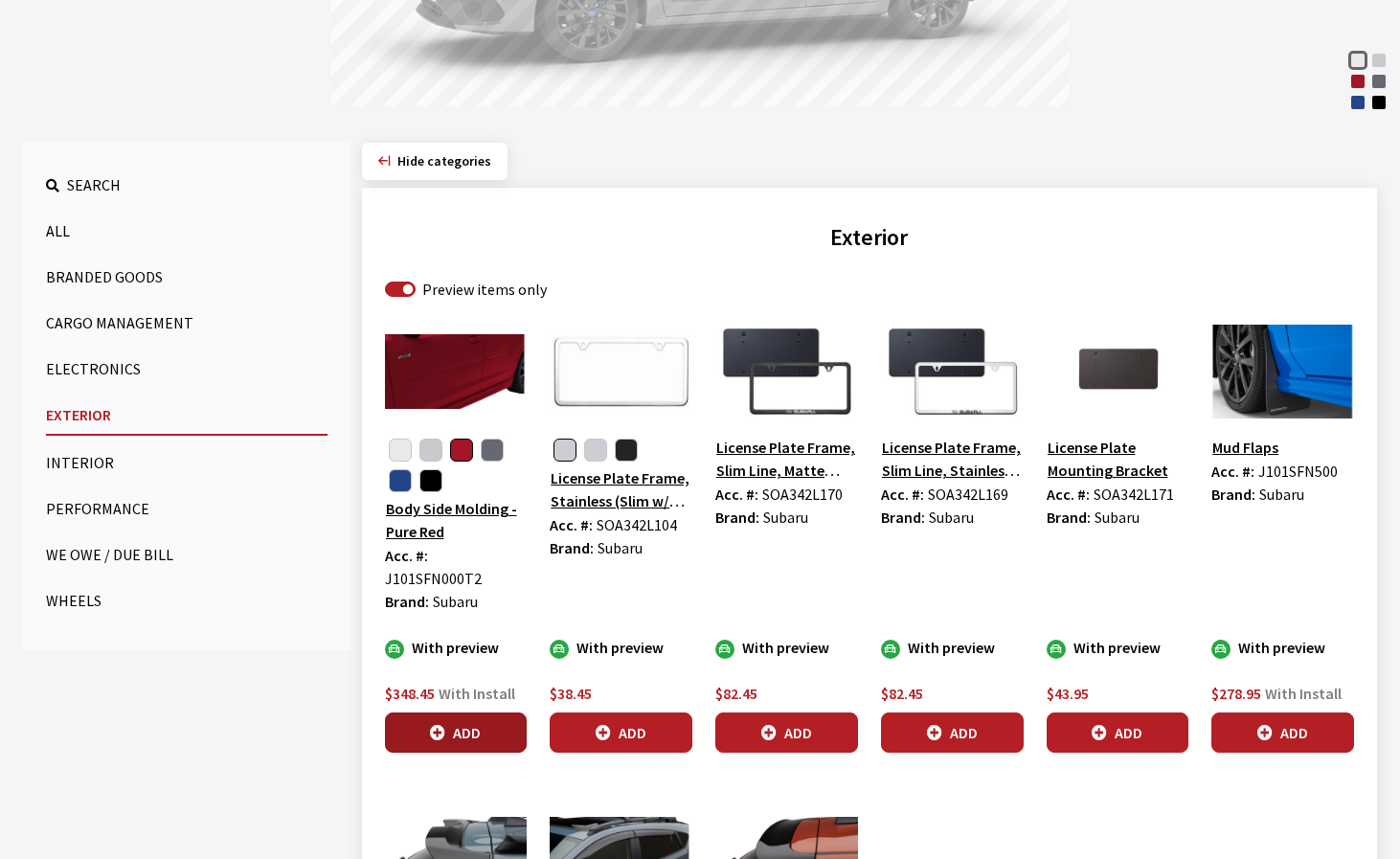
click at [485, 713] on button "Add" at bounding box center [456, 733] width 143 height 40
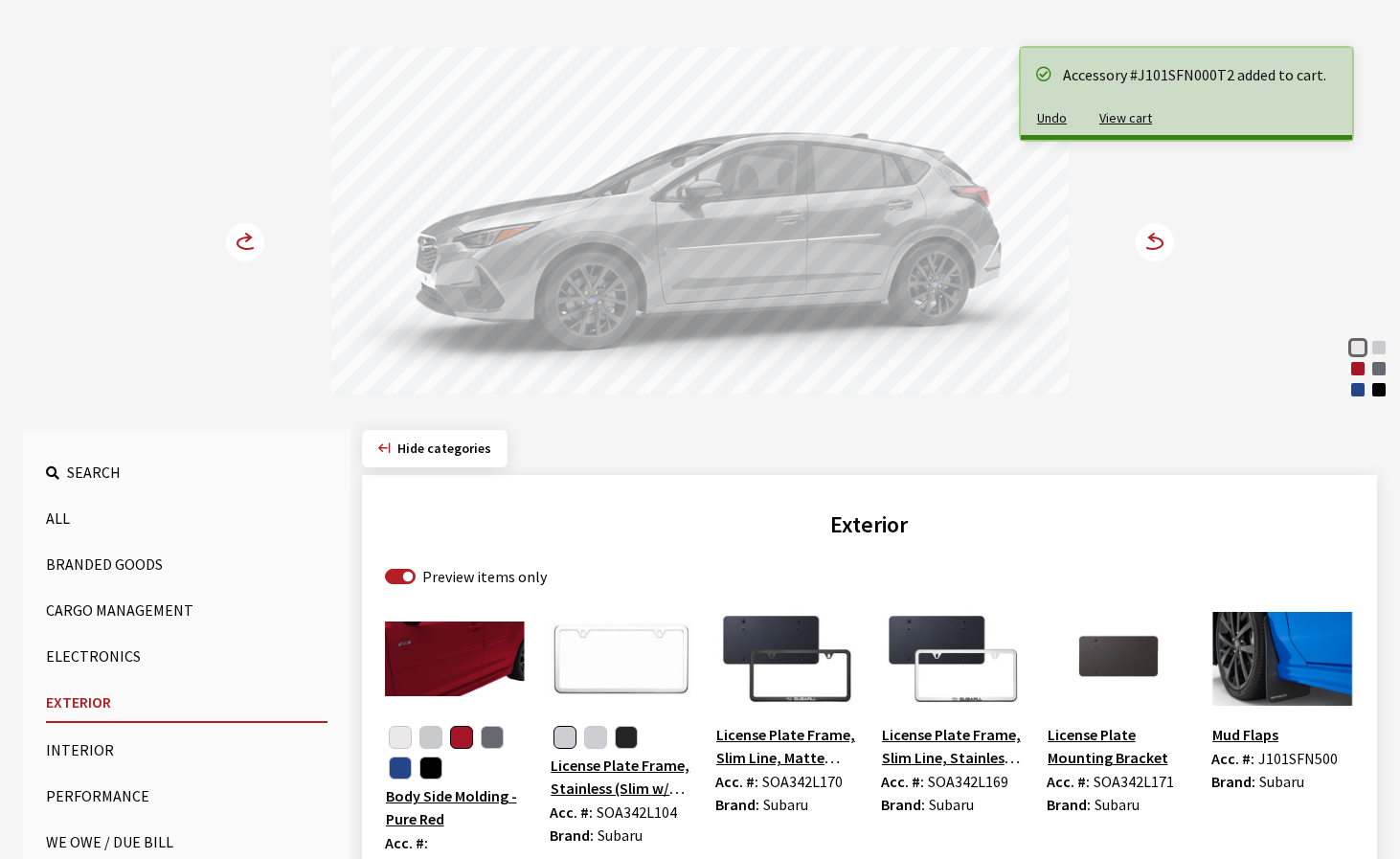
scroll to position [192, 0]
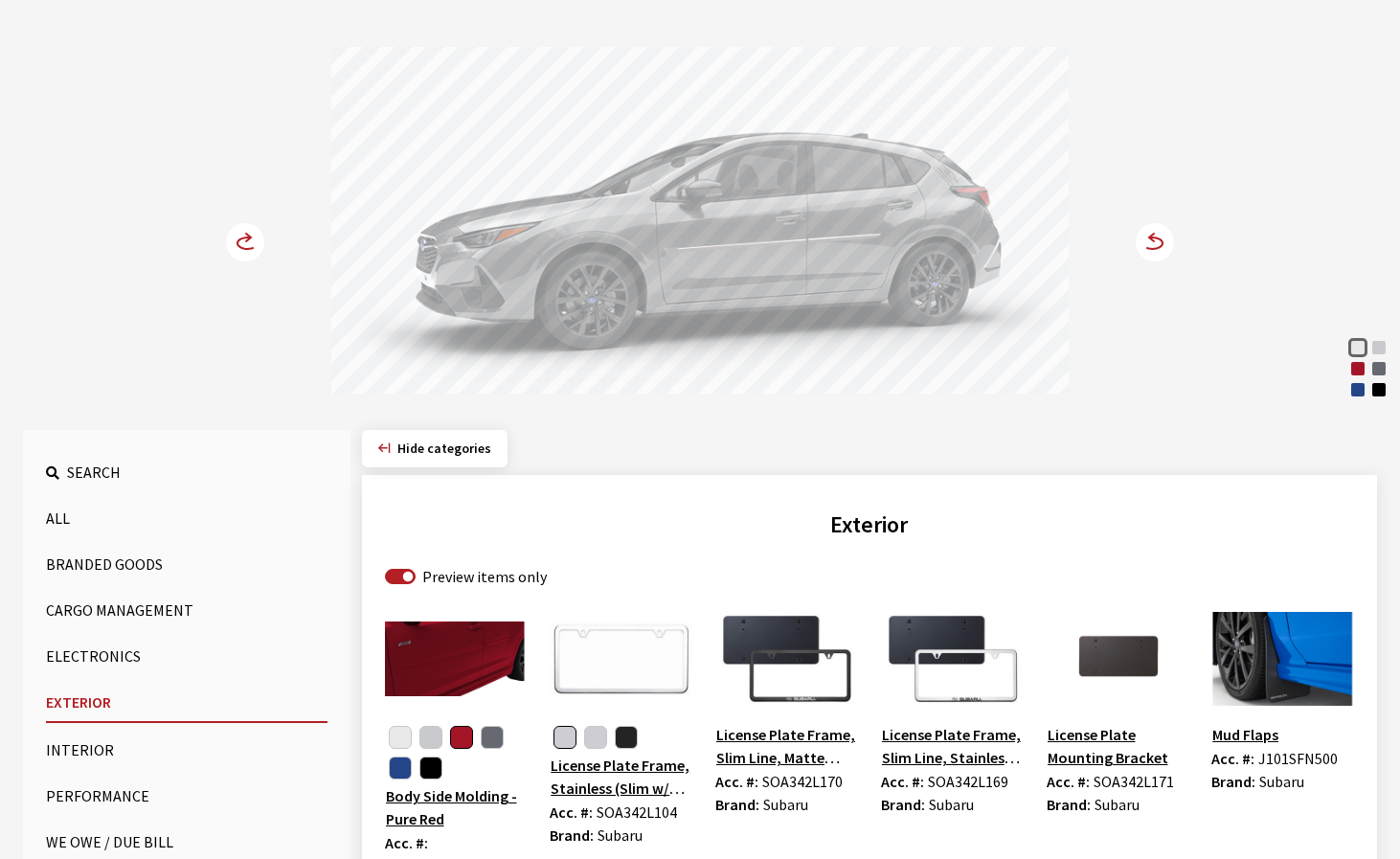
click at [1145, 242] on icon at bounding box center [1143, 244] width 14 height 17
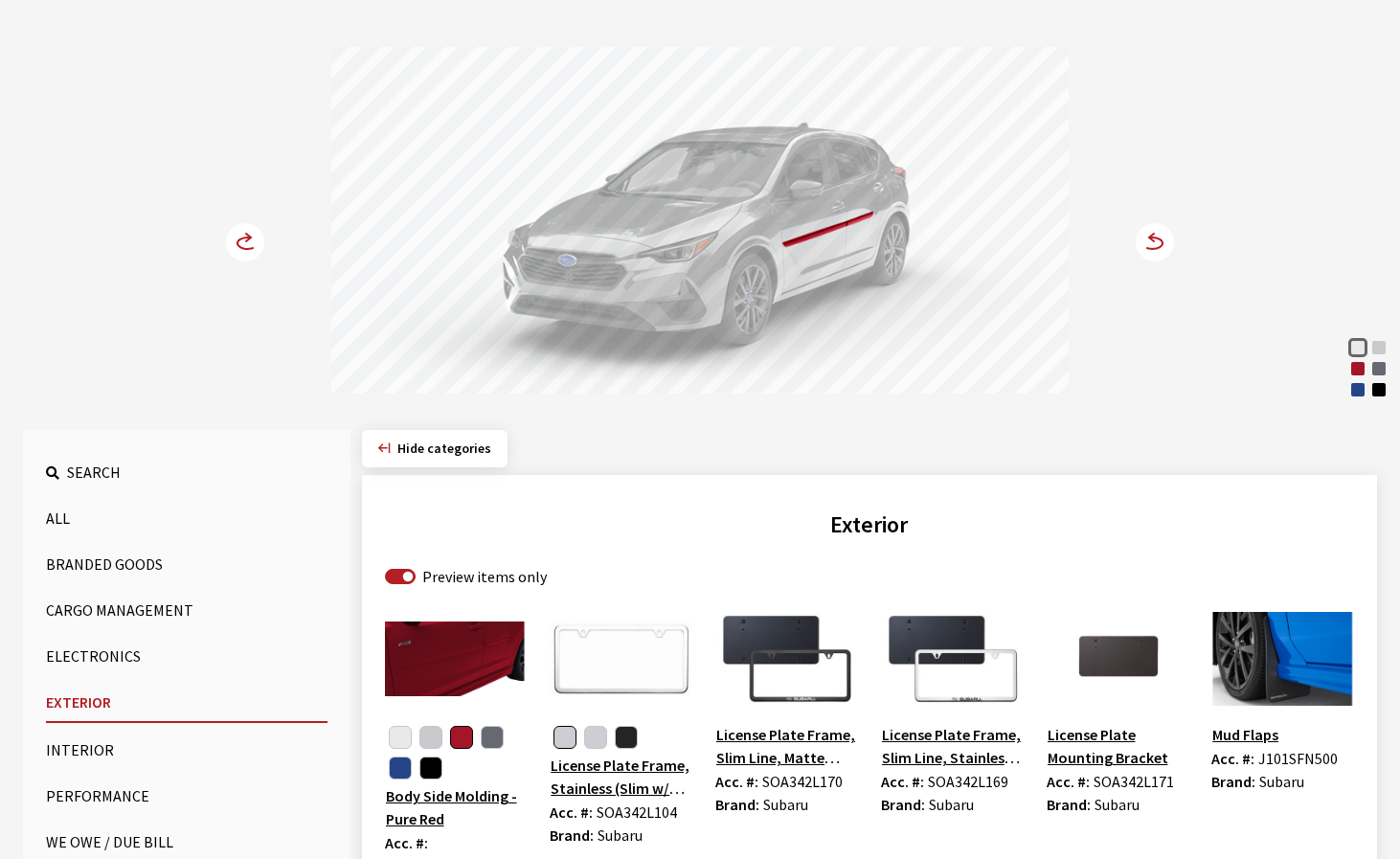
click at [1145, 243] on icon at bounding box center [1143, 244] width 14 height 17
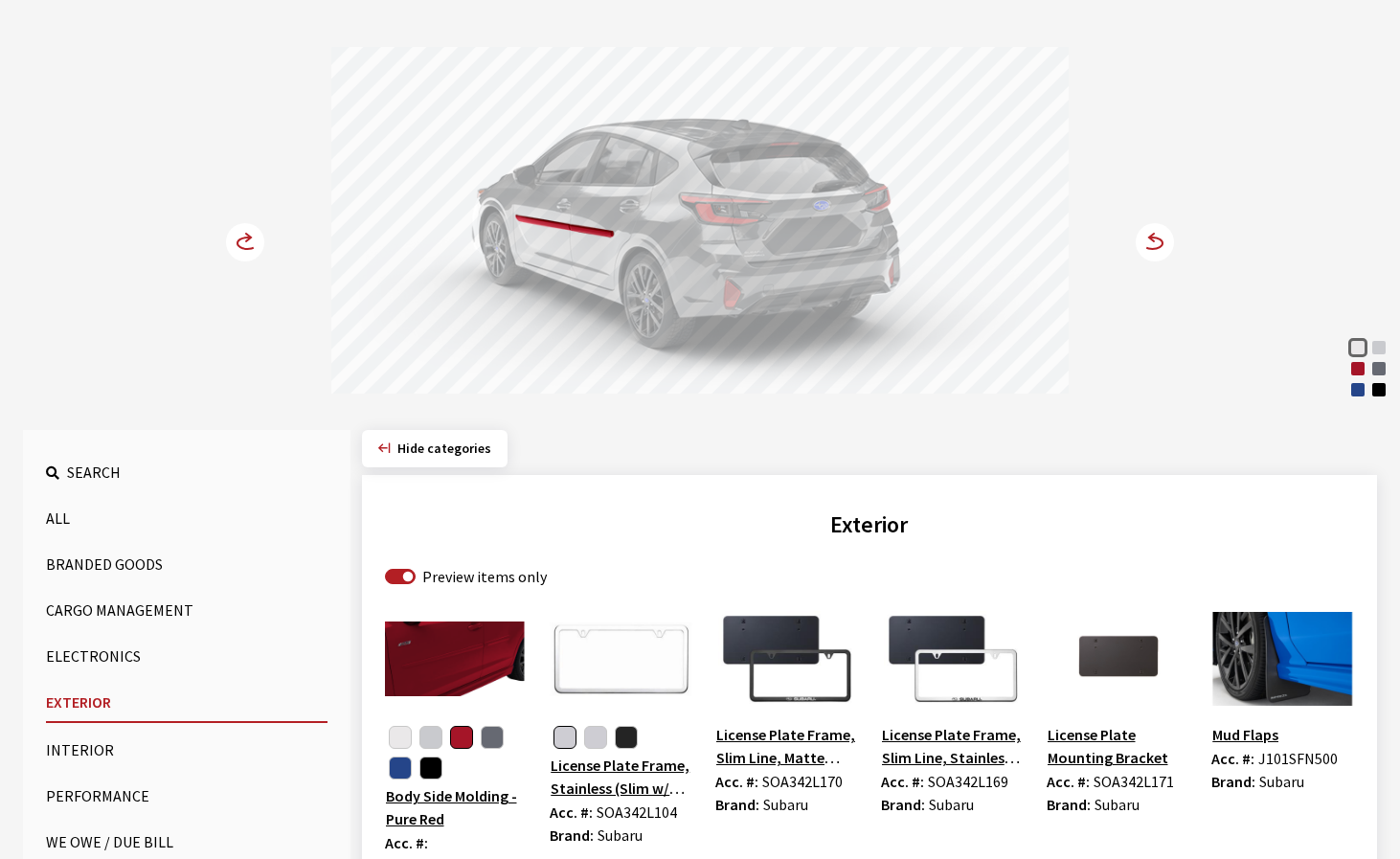
click at [1145, 243] on icon at bounding box center [1143, 244] width 14 height 17
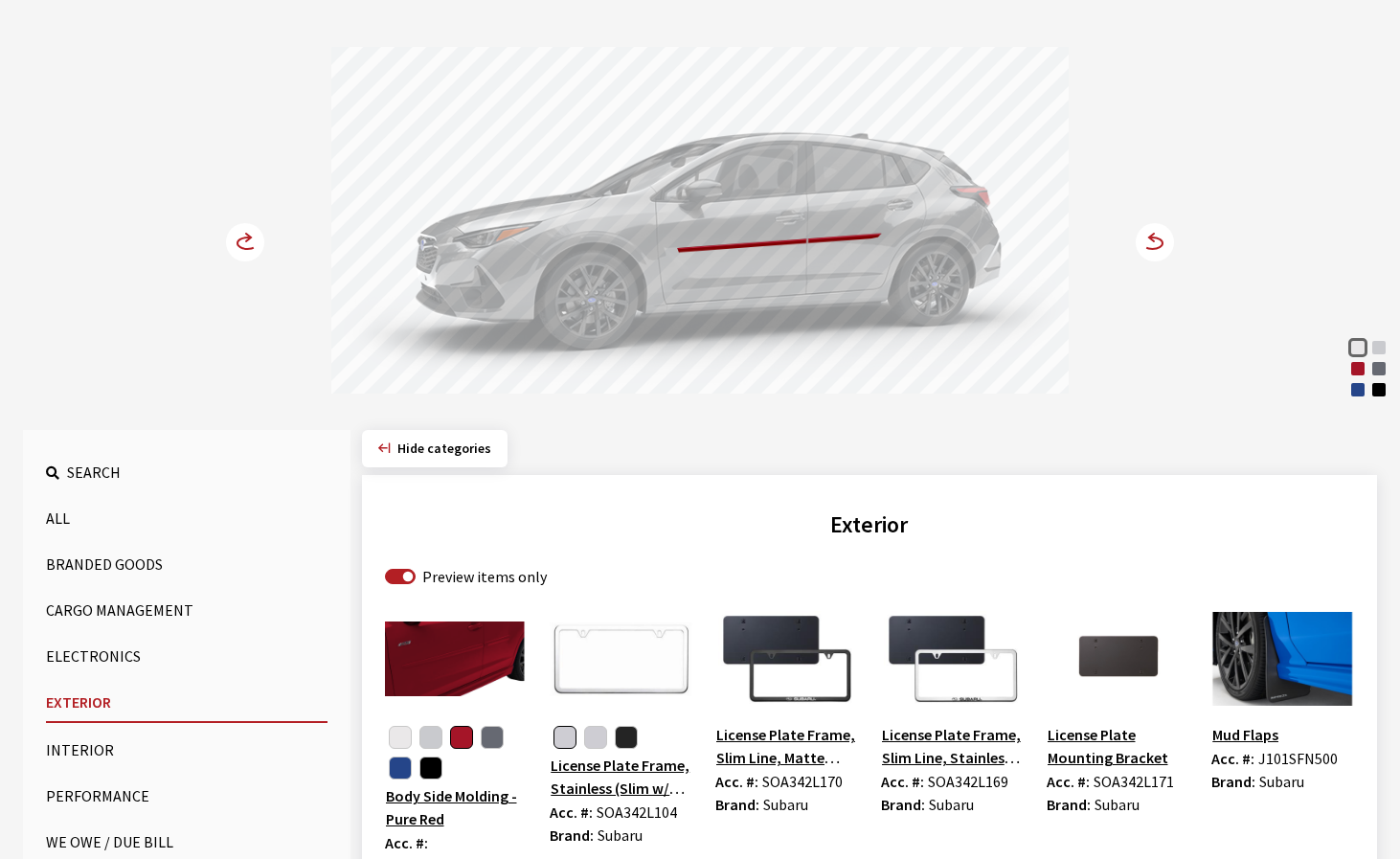
scroll to position [383, 0]
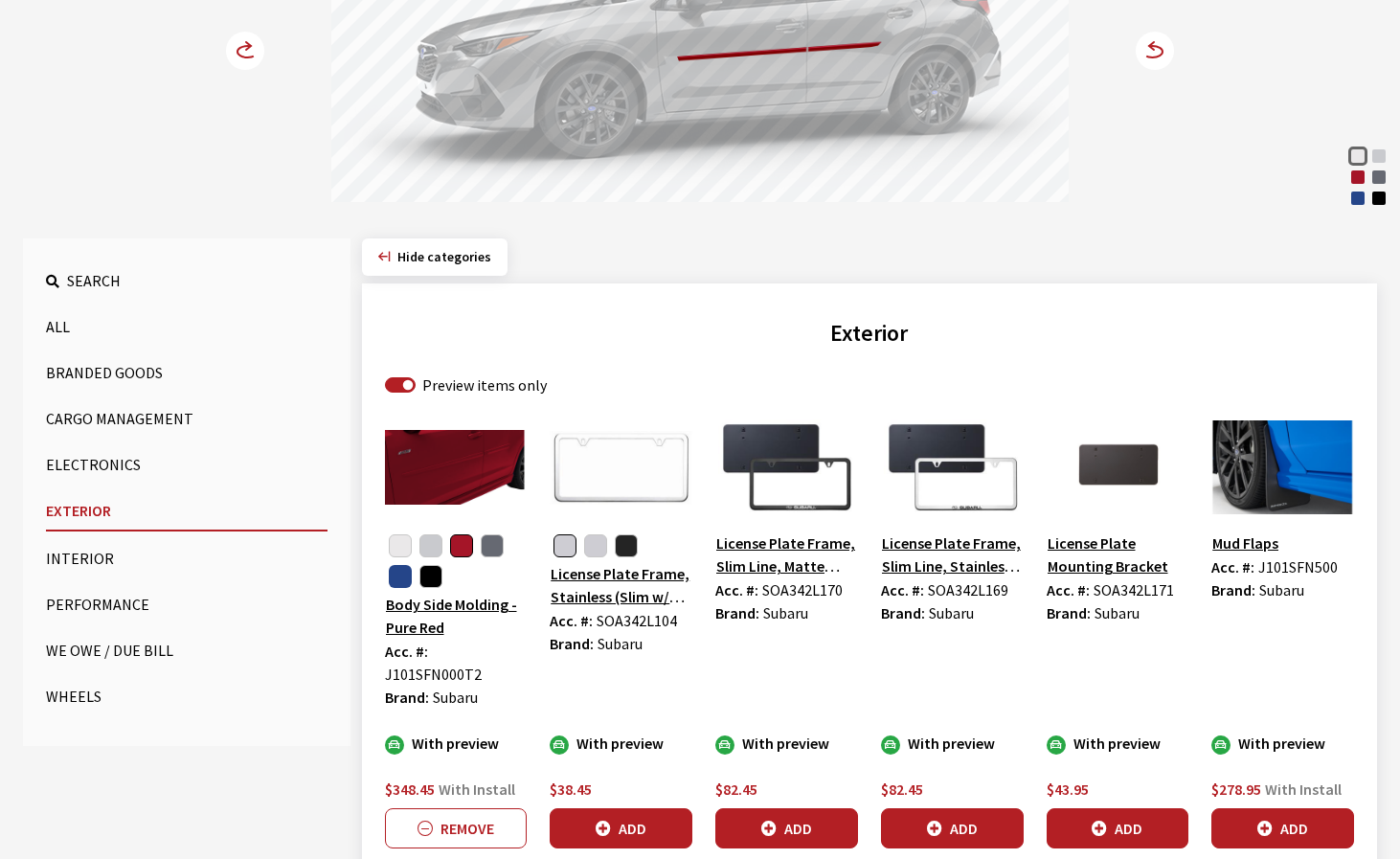
click at [397, 582] on button "button" at bounding box center [399, 576] width 23 height 23
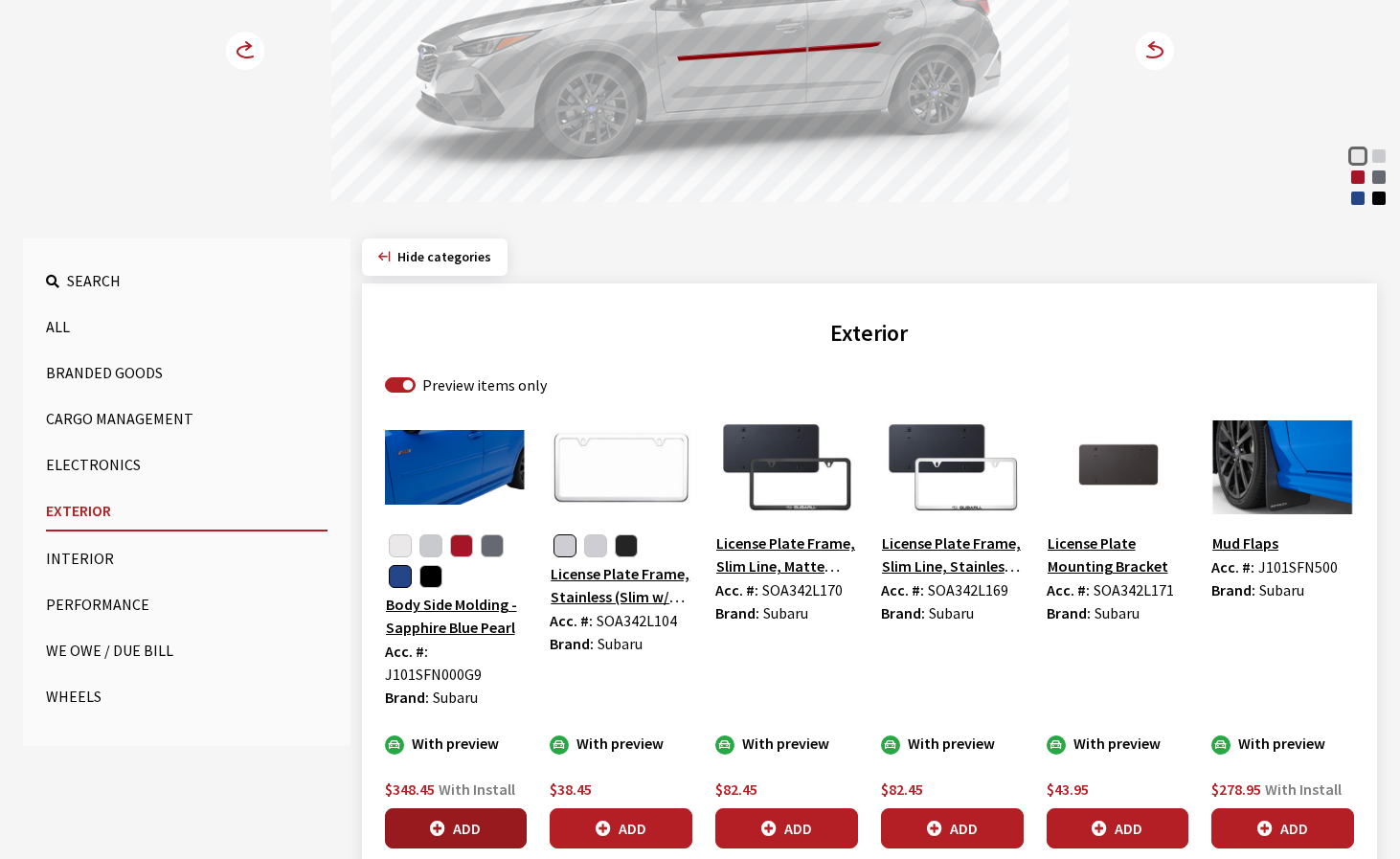
click at [450, 809] on button "Add" at bounding box center [456, 829] width 143 height 40
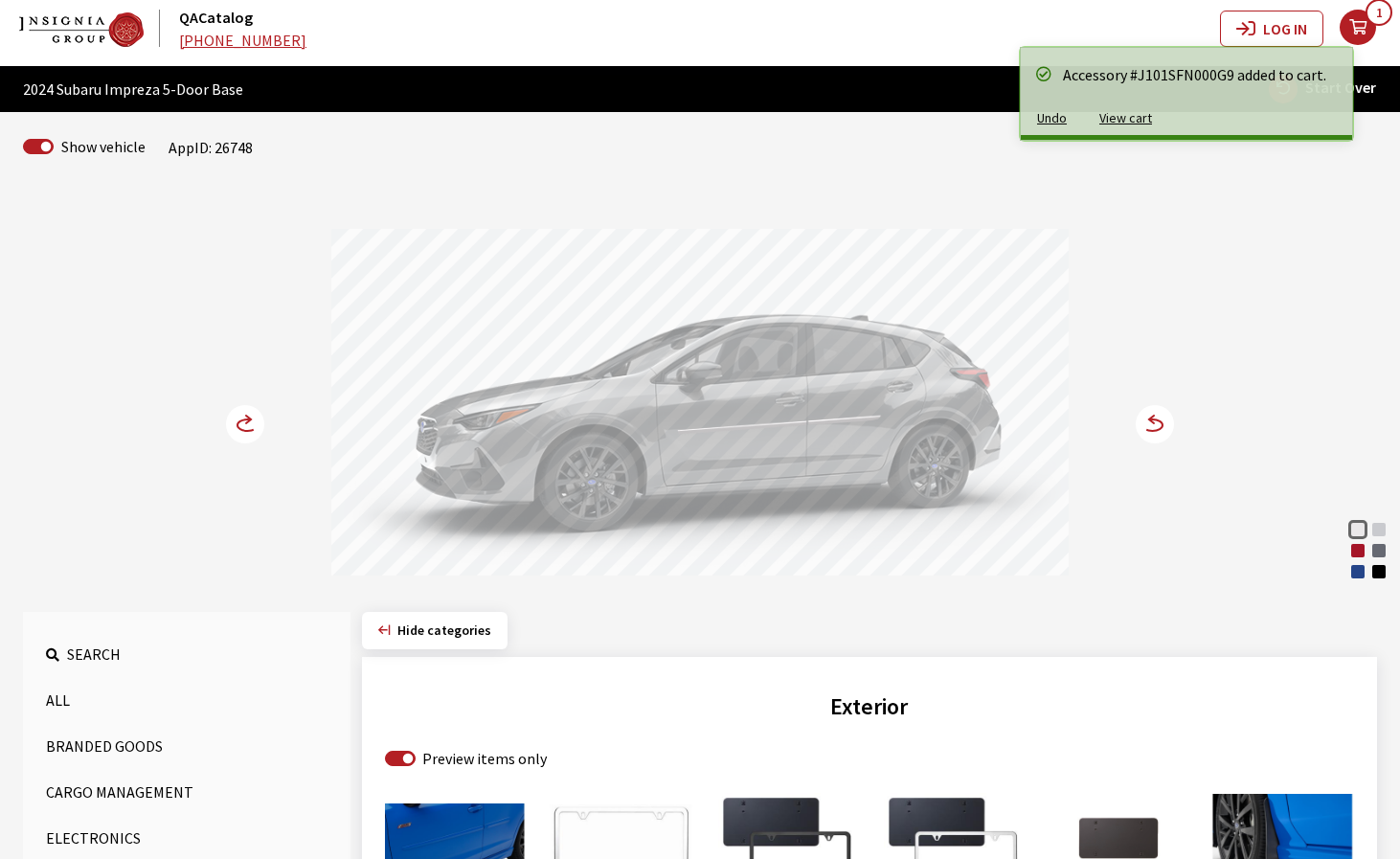
scroll to position [0, 0]
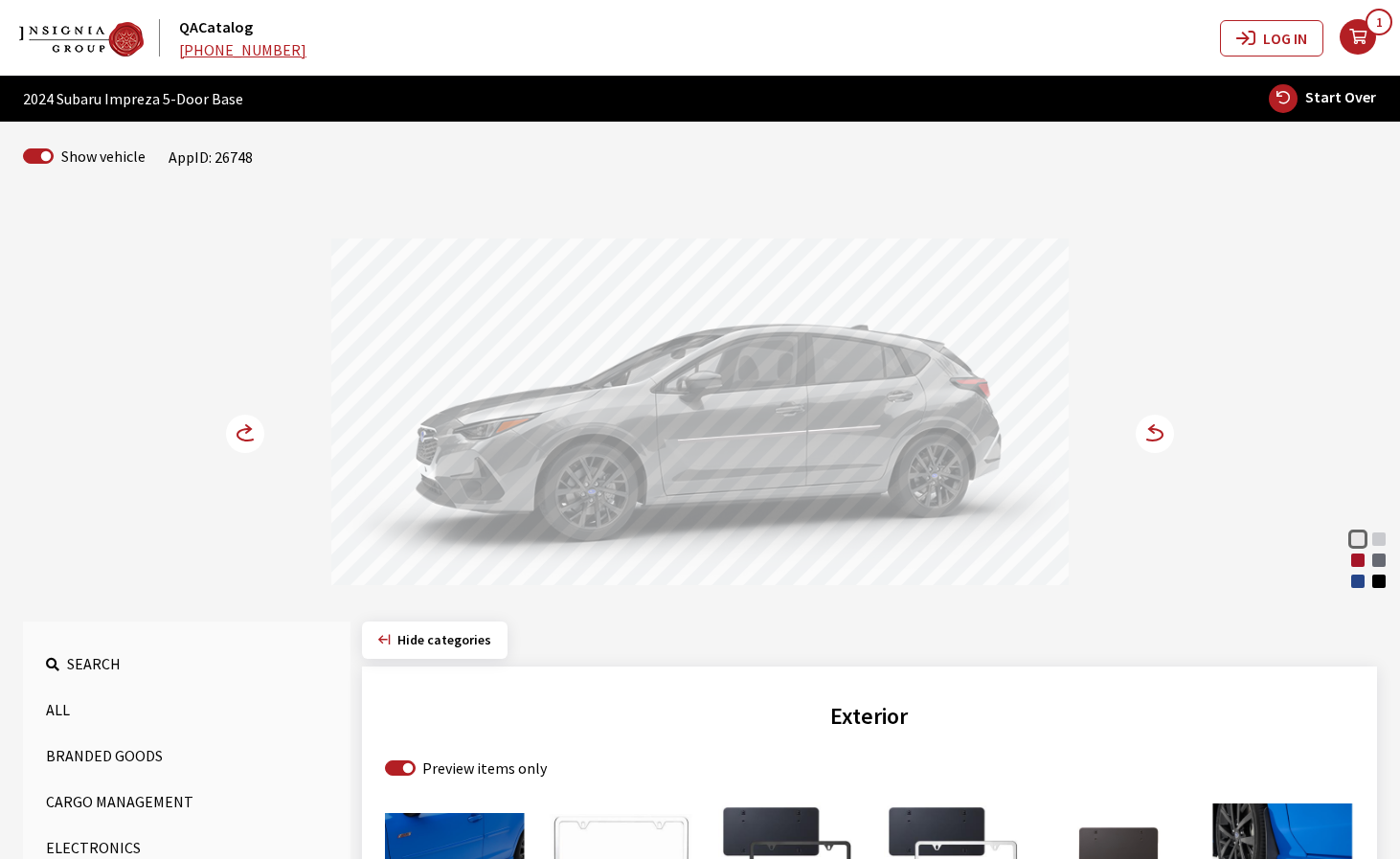
click at [1160, 434] on circle at bounding box center [1154, 434] width 38 height 38
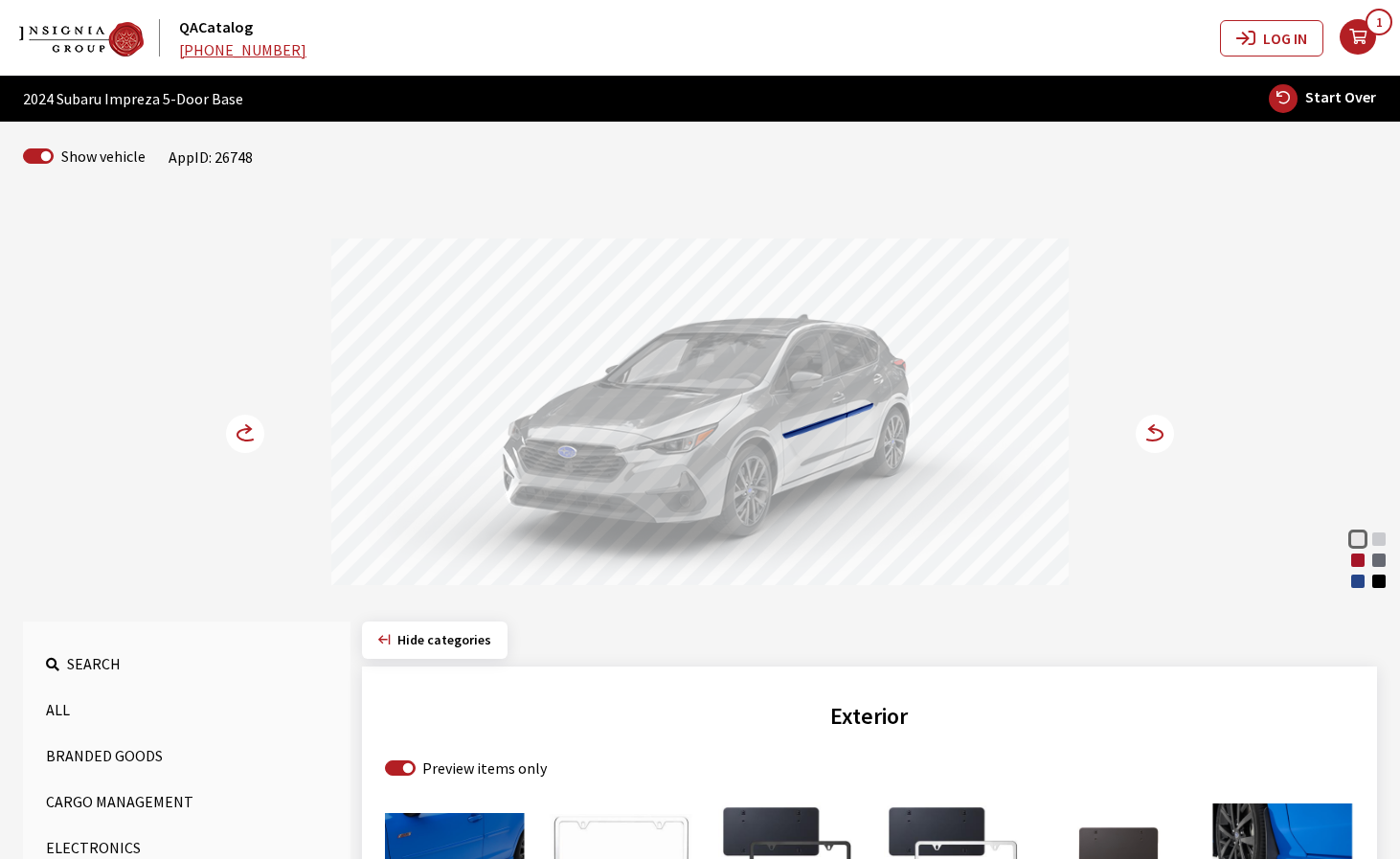
click at [1160, 434] on circle at bounding box center [1154, 434] width 38 height 38
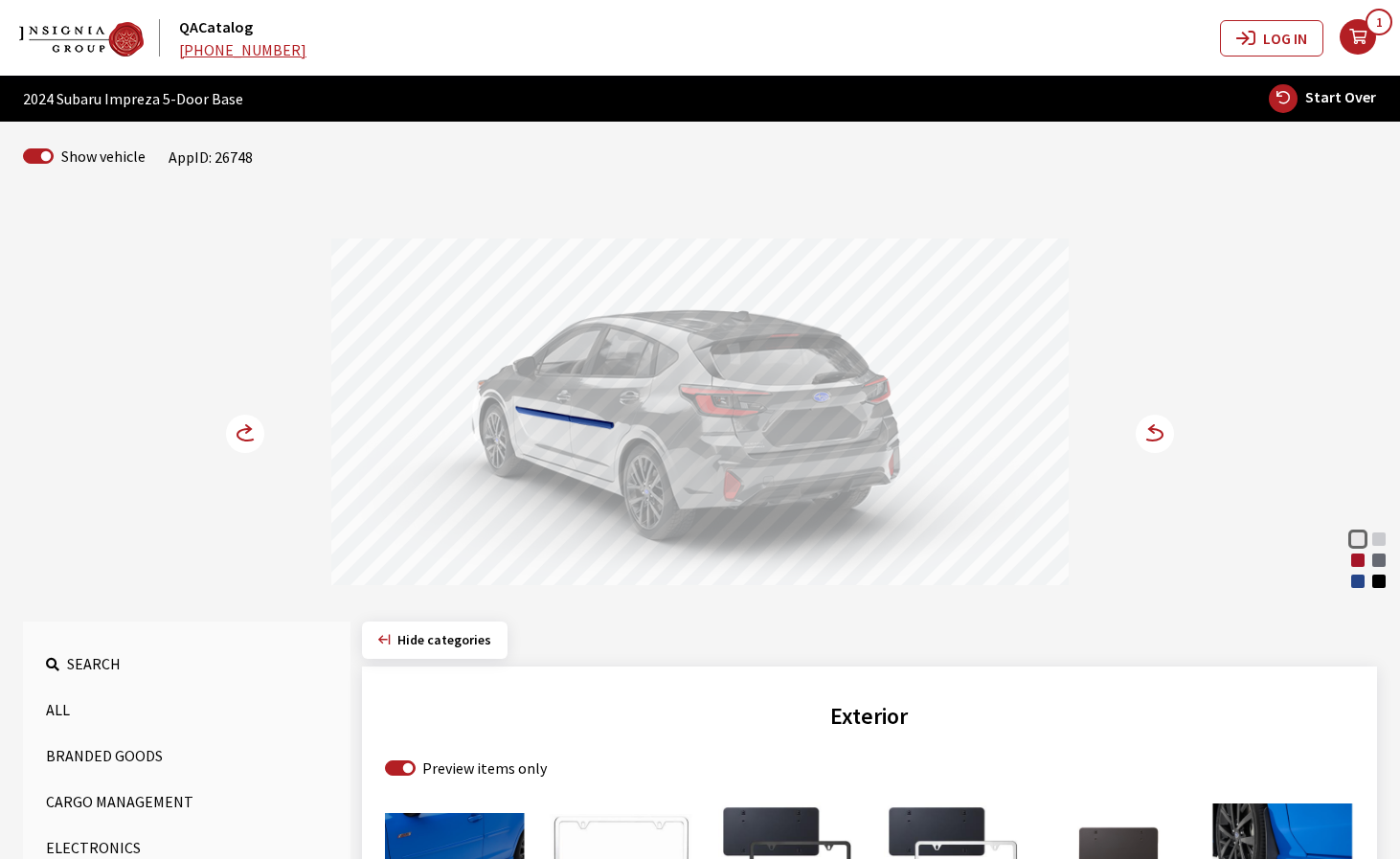
click at [1160, 434] on circle at bounding box center [1154, 434] width 38 height 38
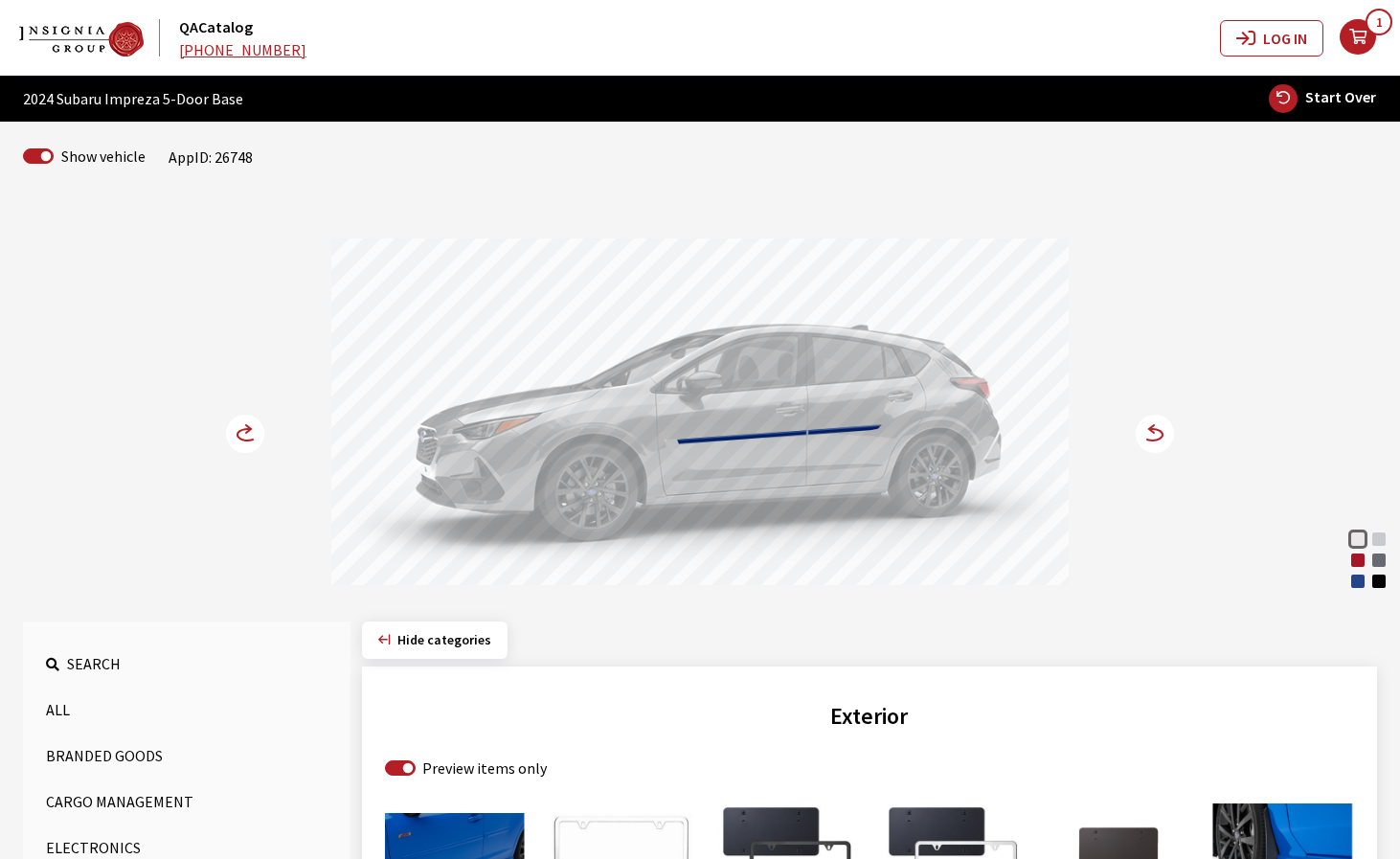
click at [1159, 434] on circle at bounding box center [1154, 434] width 38 height 38
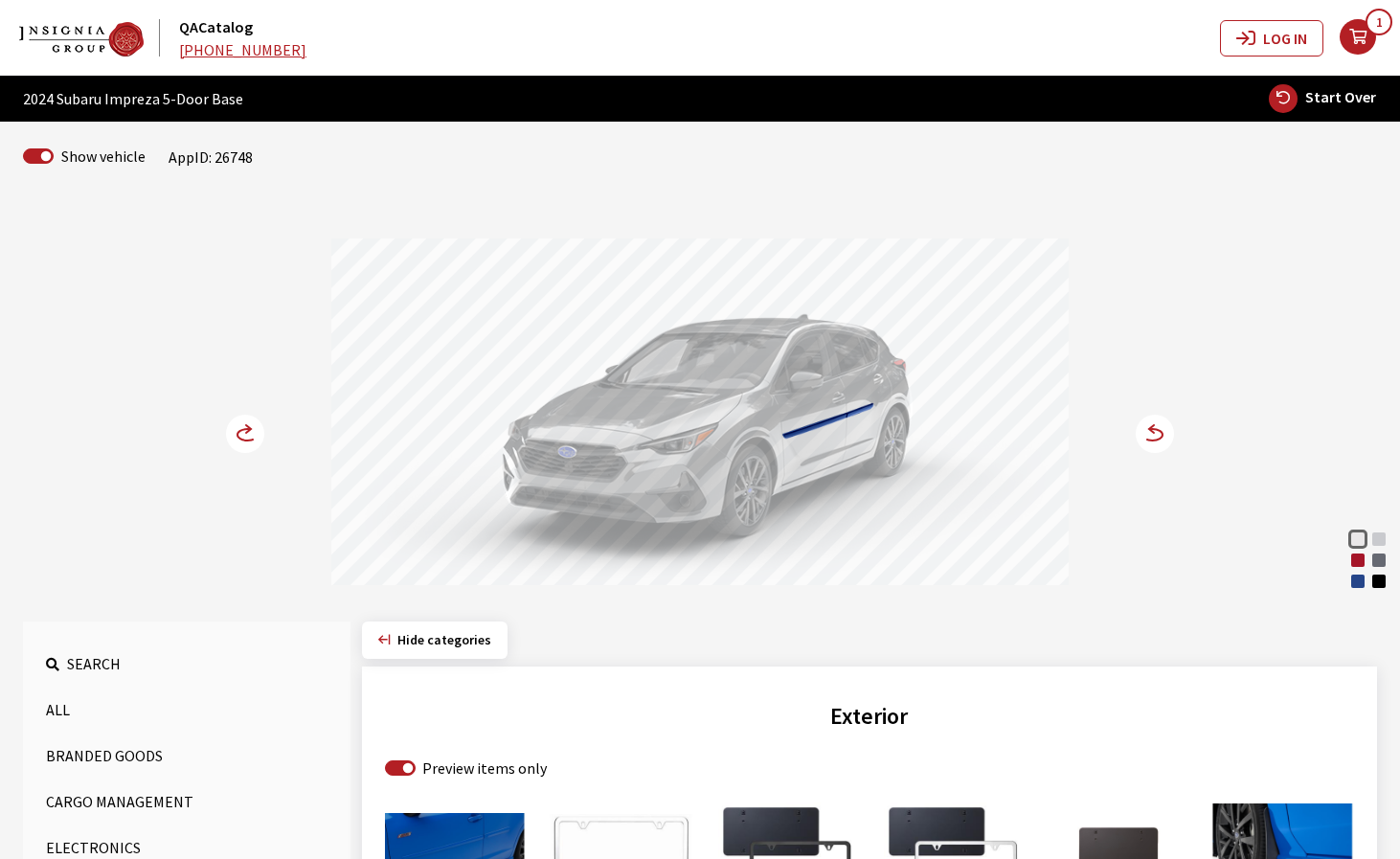
click at [1157, 437] on circle at bounding box center [1154, 434] width 38 height 38
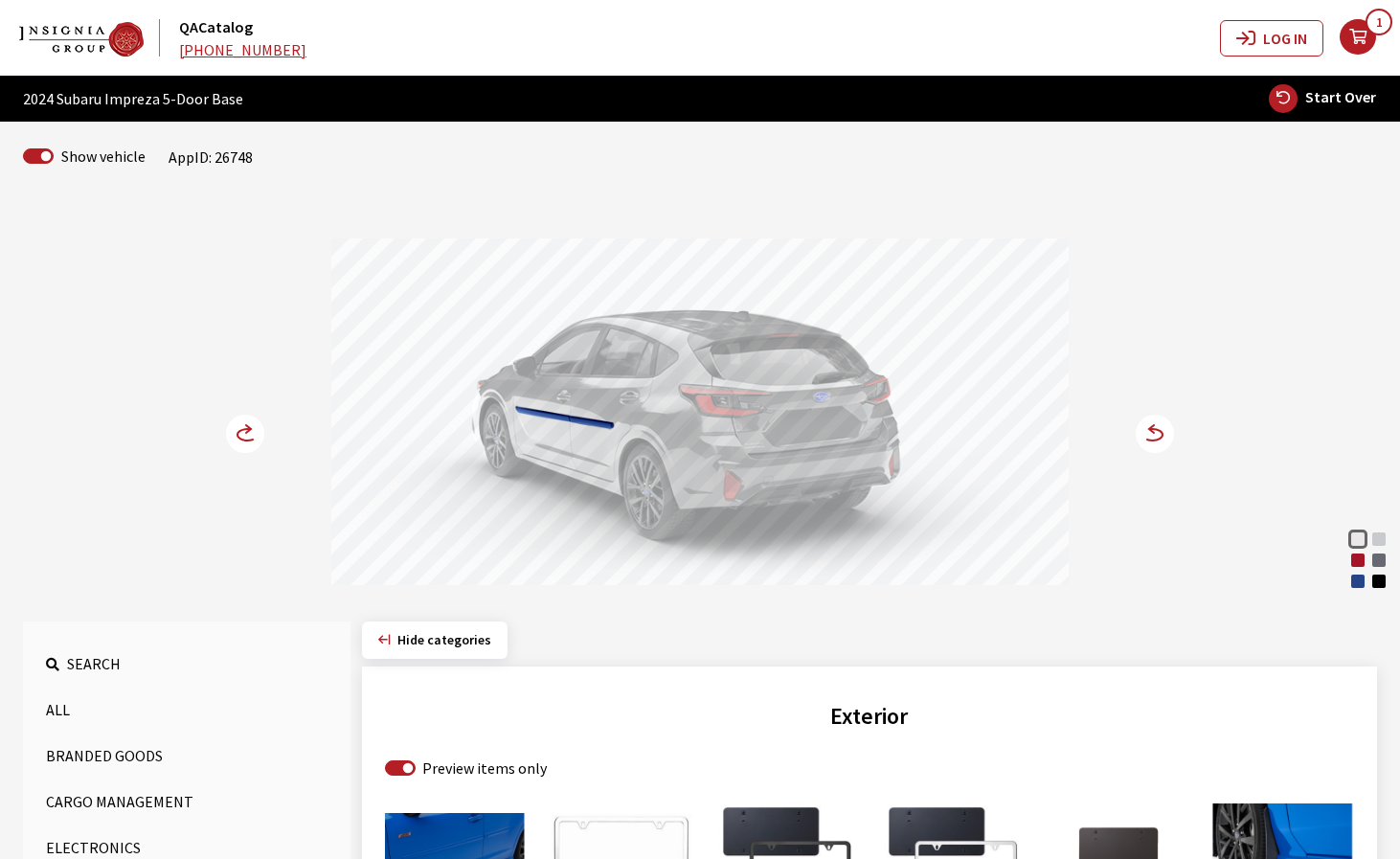
click at [1157, 437] on circle at bounding box center [1154, 434] width 38 height 38
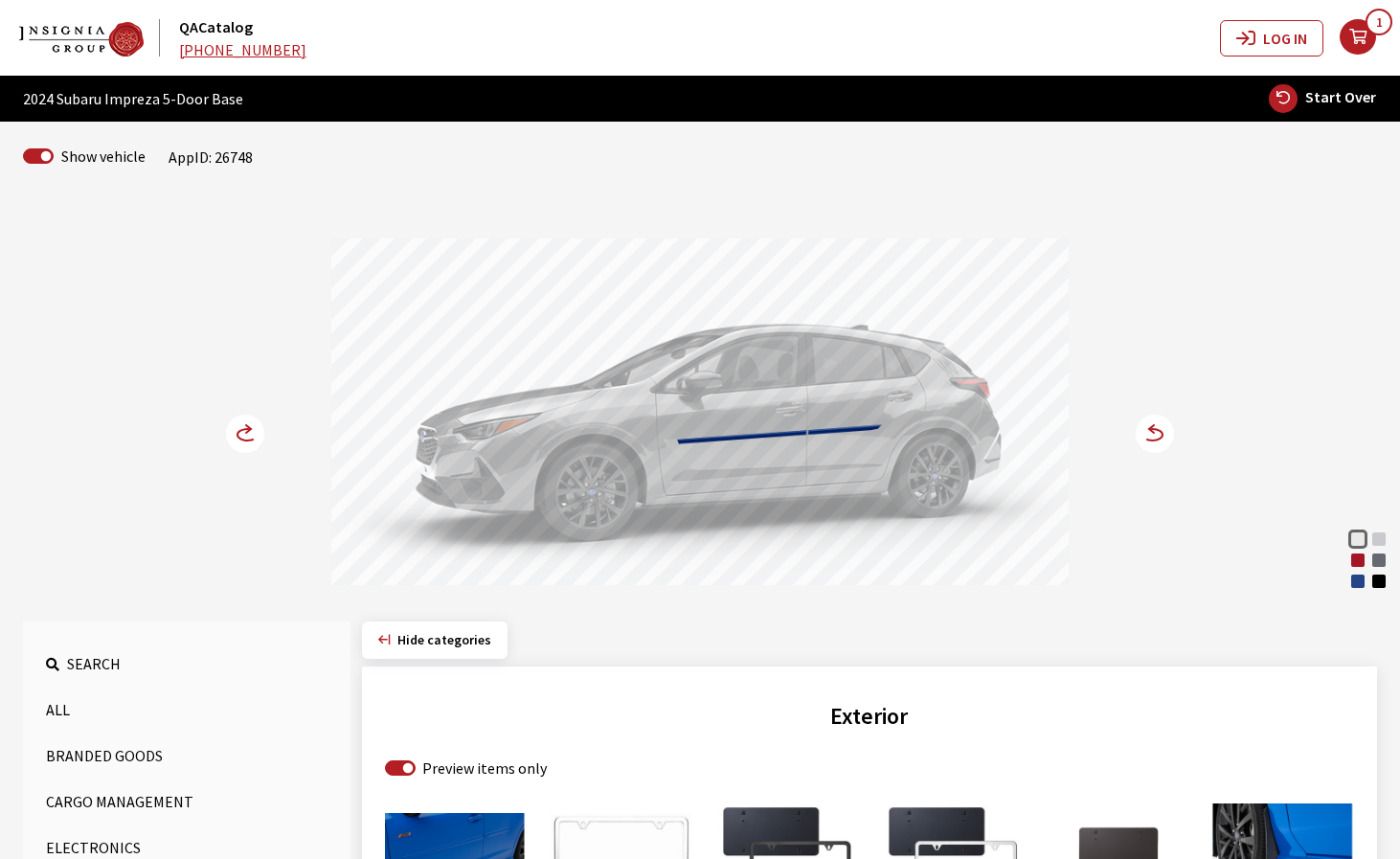
click at [1147, 430] on icon at bounding box center [1143, 435] width 14 height 17
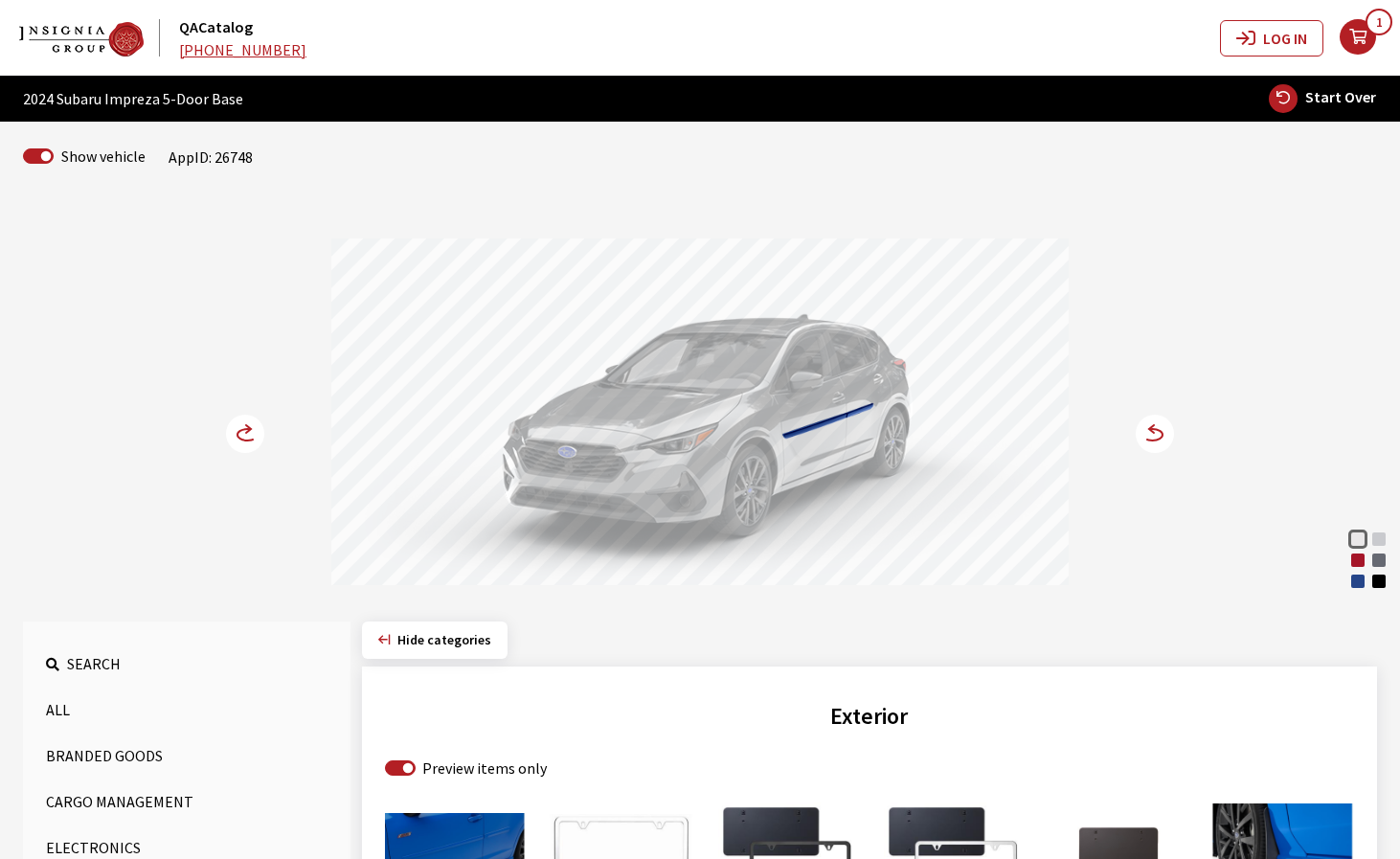
click at [1159, 435] on circle at bounding box center [1154, 434] width 38 height 38
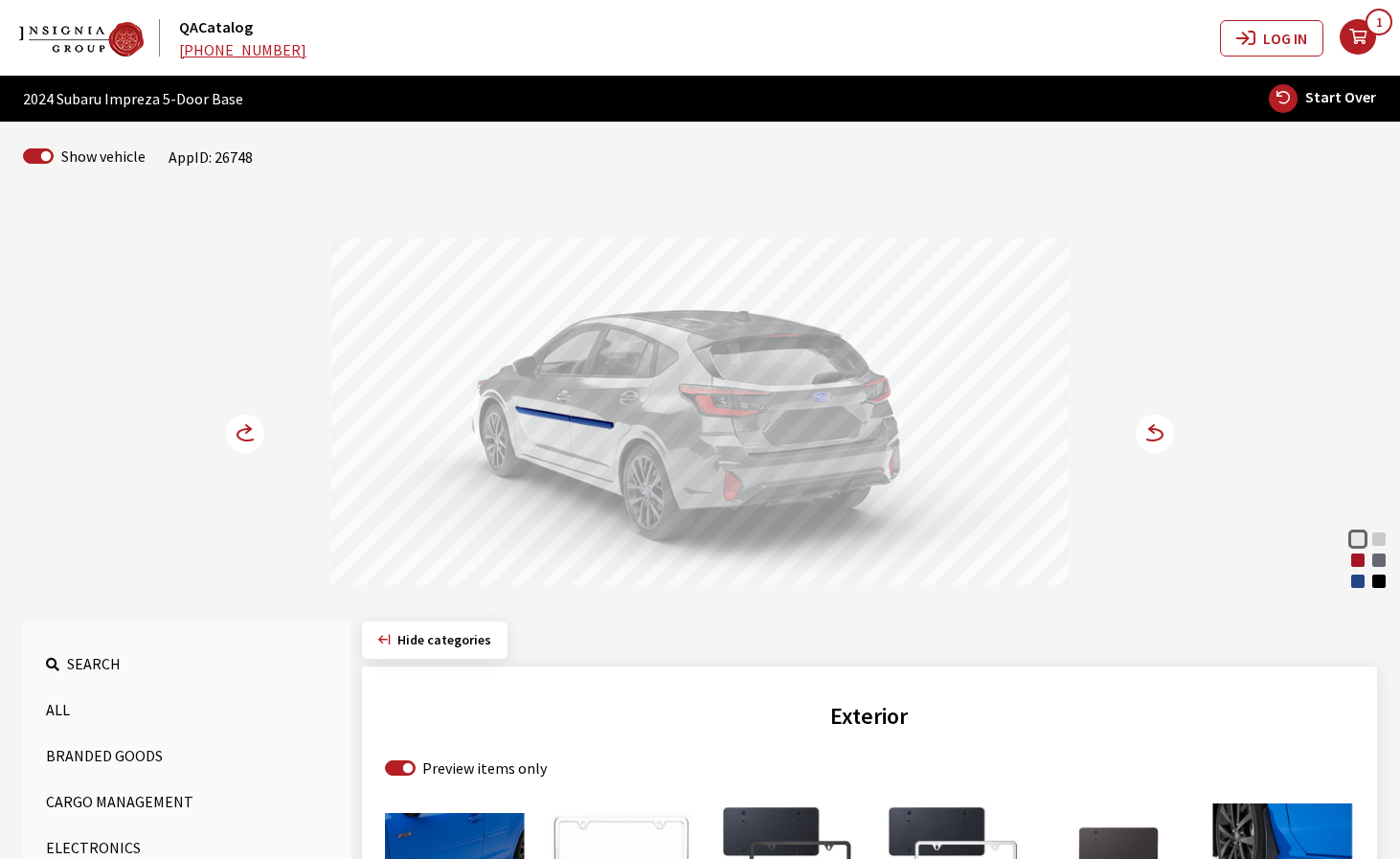
click at [1159, 435] on circle at bounding box center [1154, 434] width 38 height 38
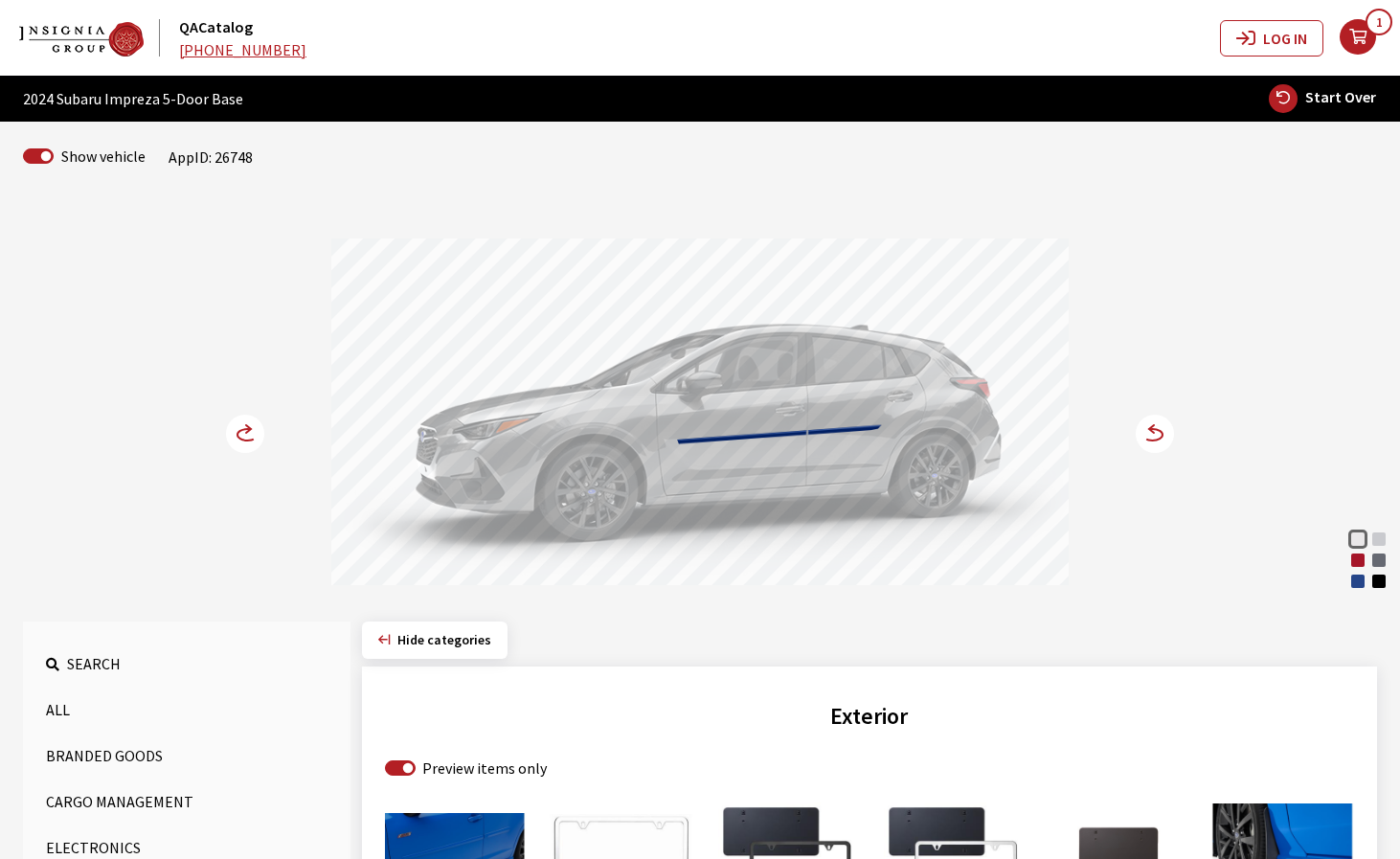
click at [1157, 436] on circle at bounding box center [1154, 434] width 38 height 38
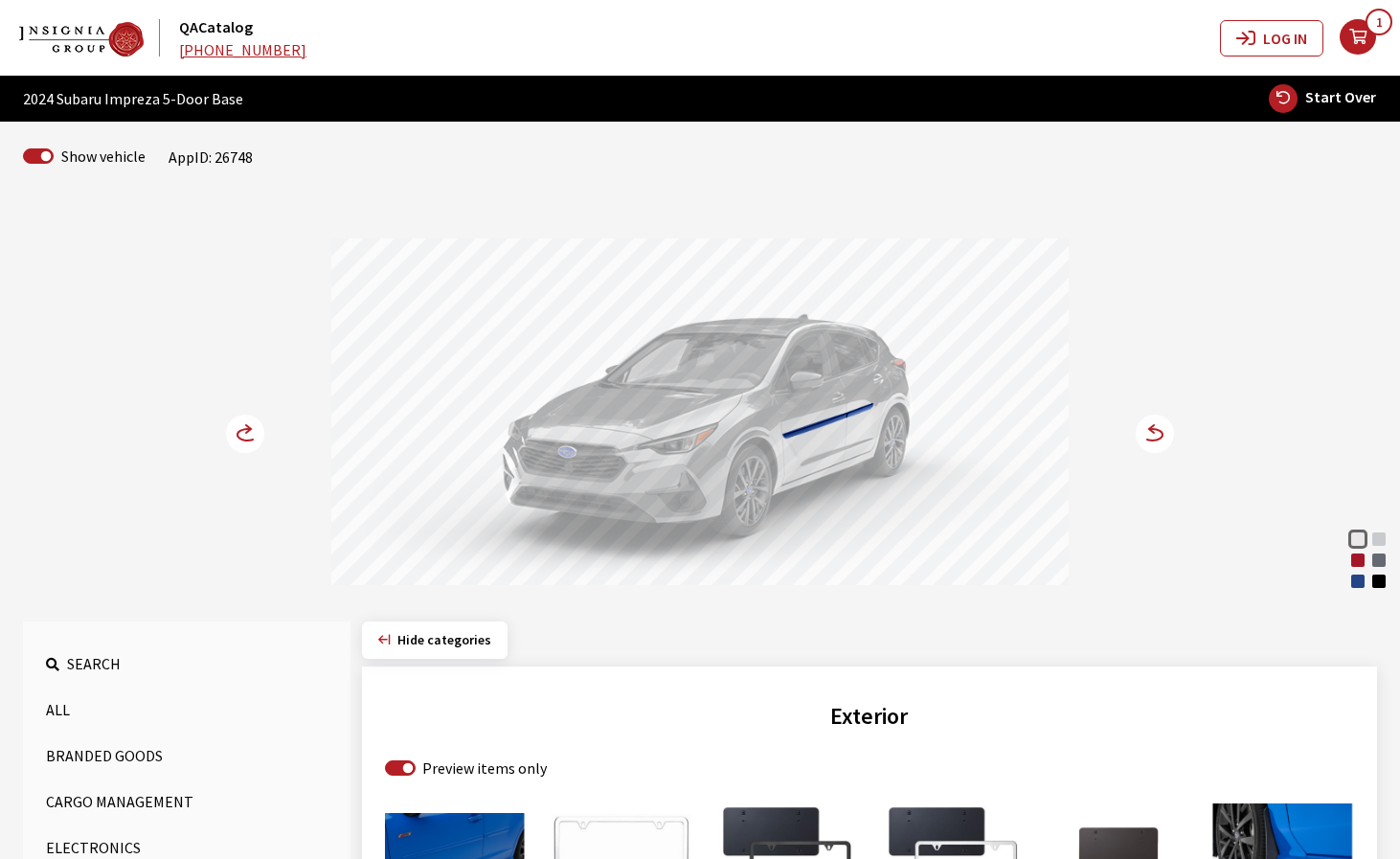
click at [1157, 436] on circle at bounding box center [1154, 434] width 38 height 38
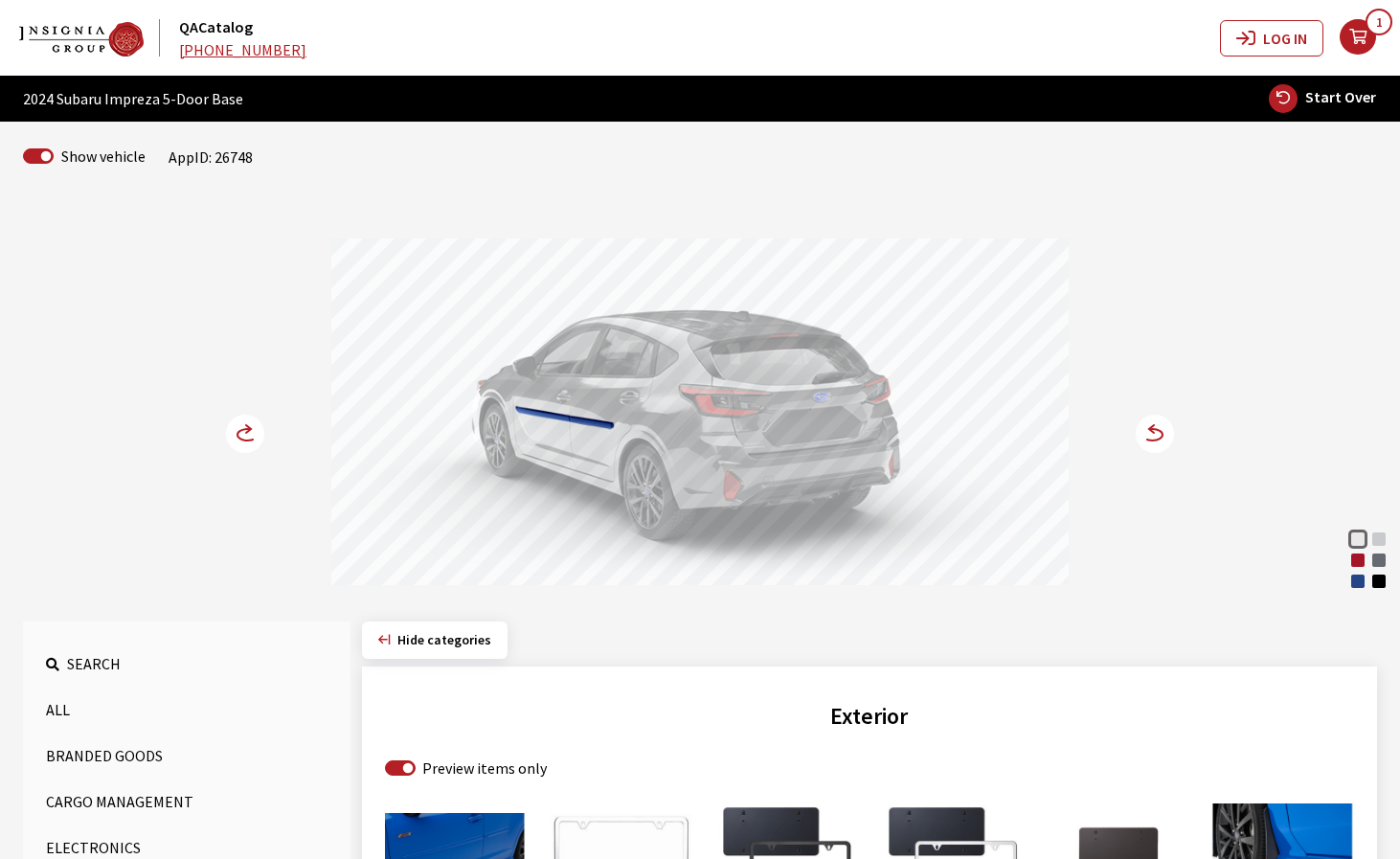
click at [1147, 442] on circle at bounding box center [1154, 434] width 38 height 38
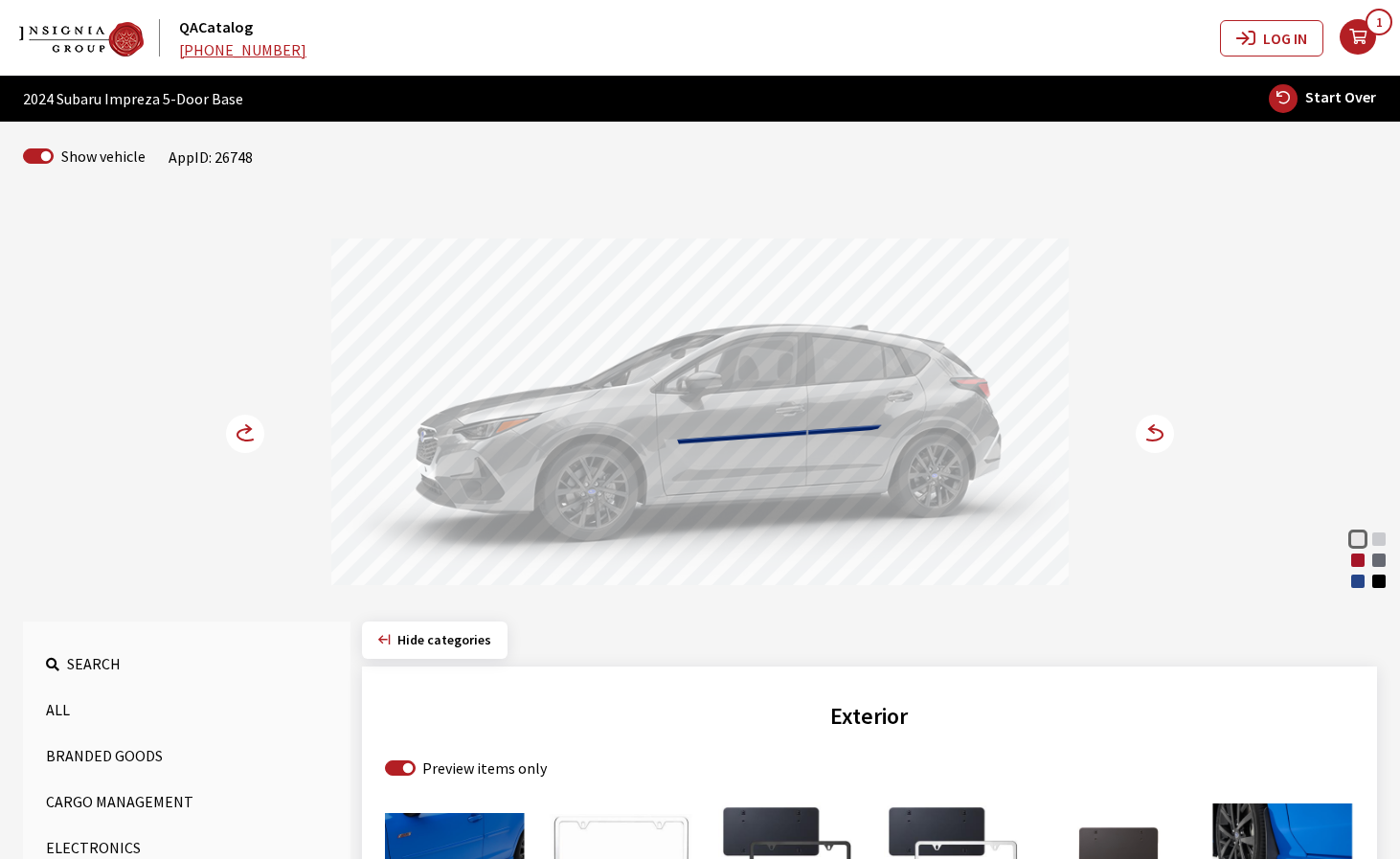
click at [1147, 442] on circle at bounding box center [1154, 434] width 38 height 38
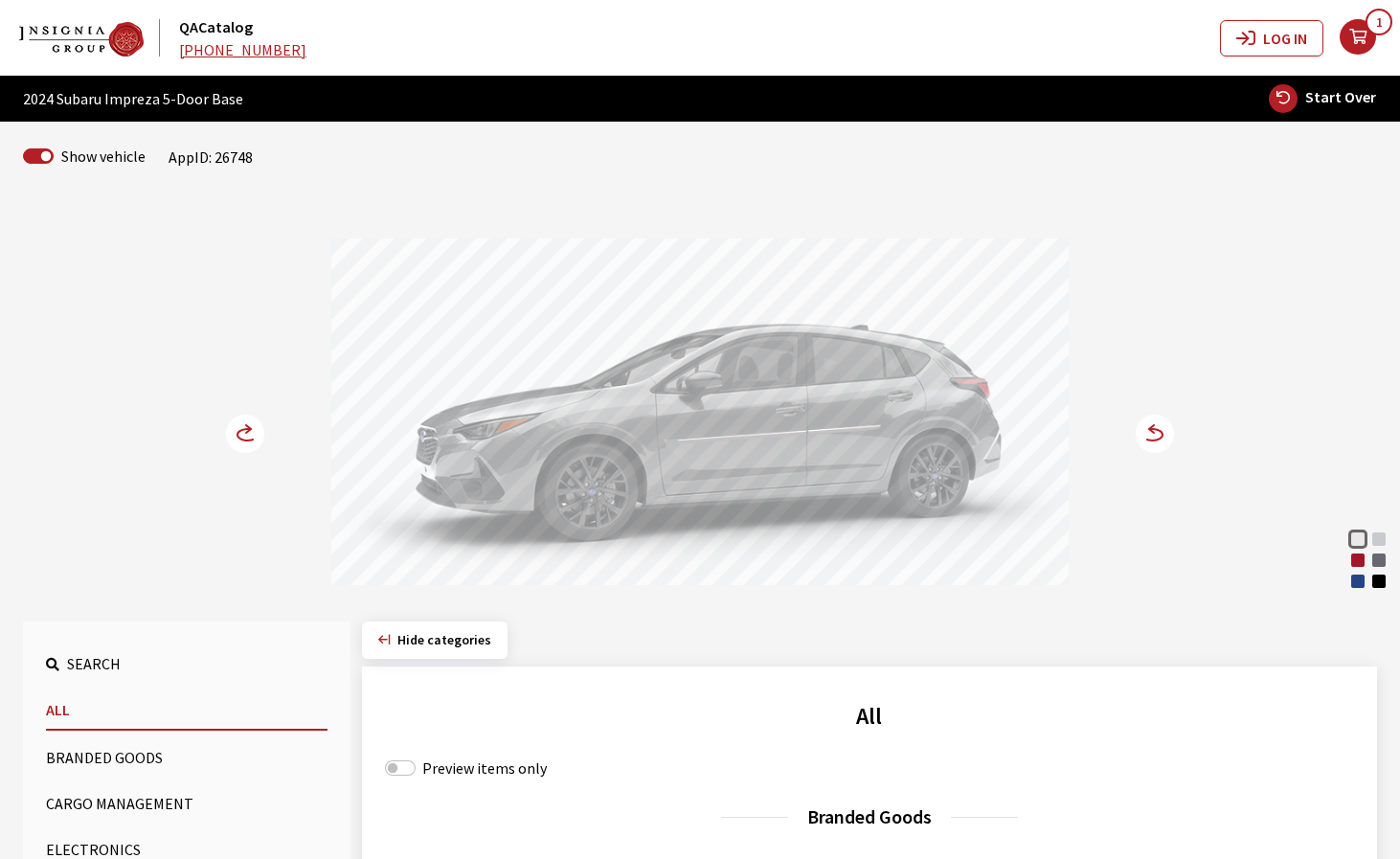
click at [1156, 442] on circle at bounding box center [1154, 434] width 38 height 38
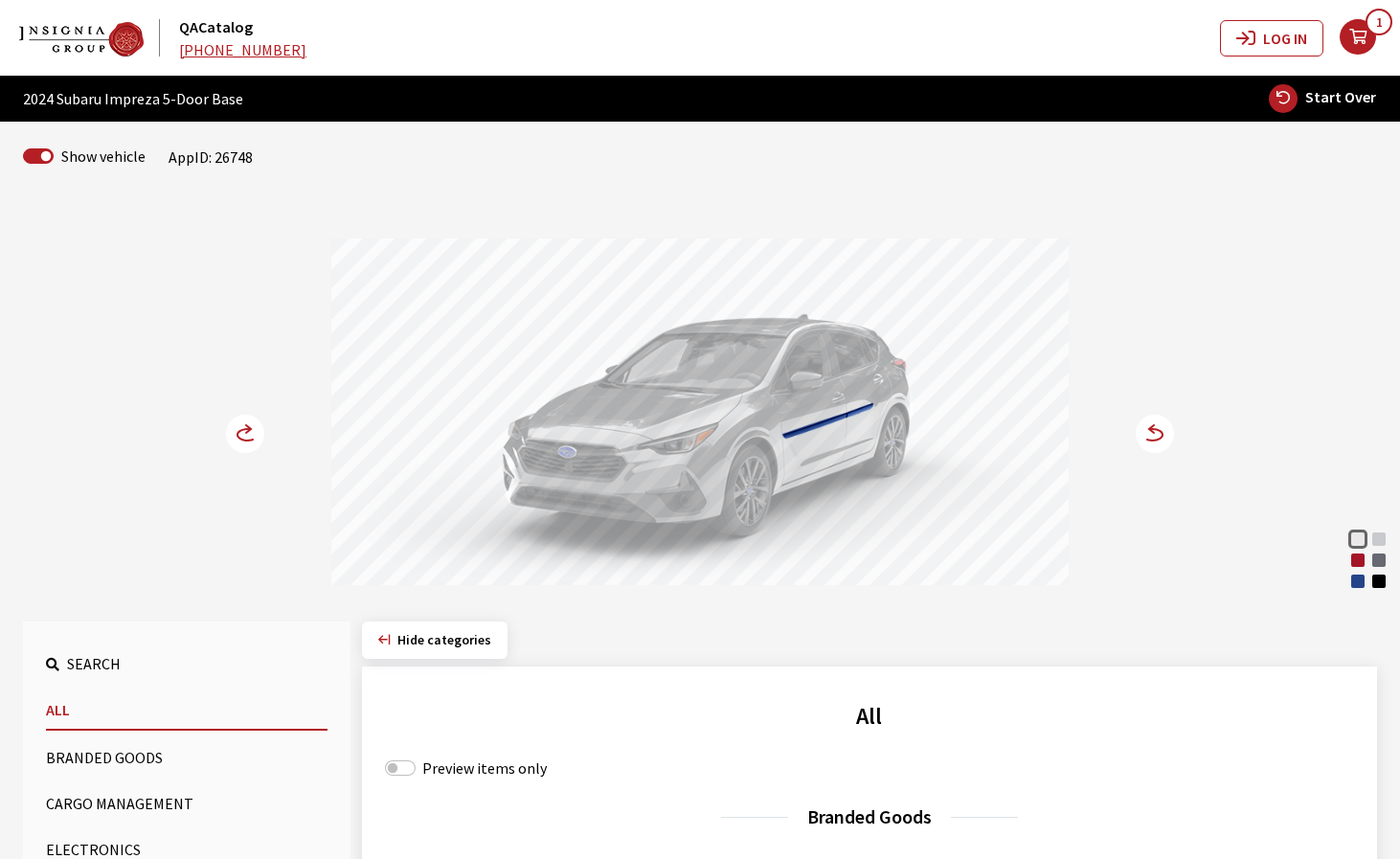
click at [1156, 442] on circle at bounding box center [1154, 434] width 38 height 38
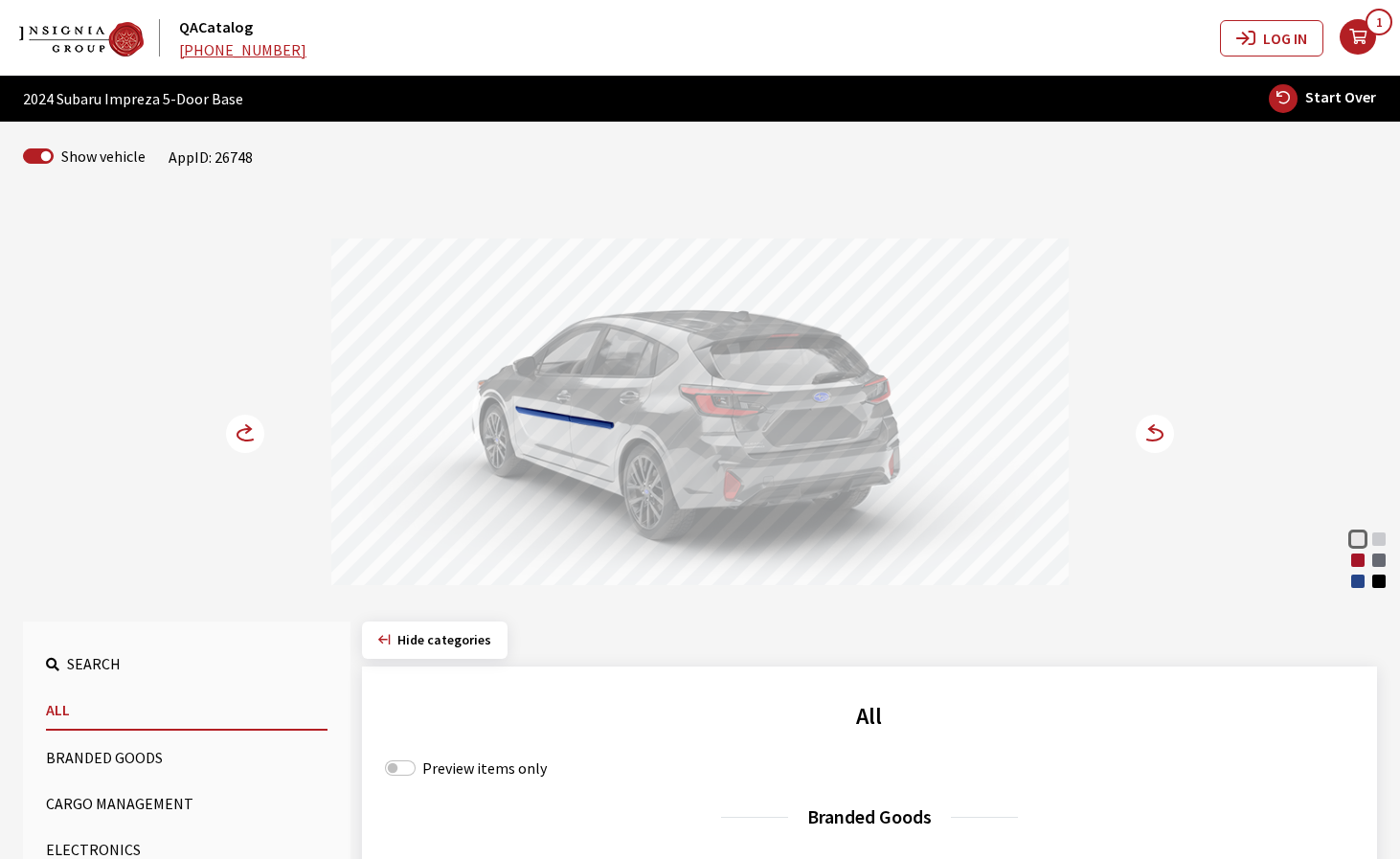
click at [1156, 442] on circle at bounding box center [1154, 434] width 38 height 38
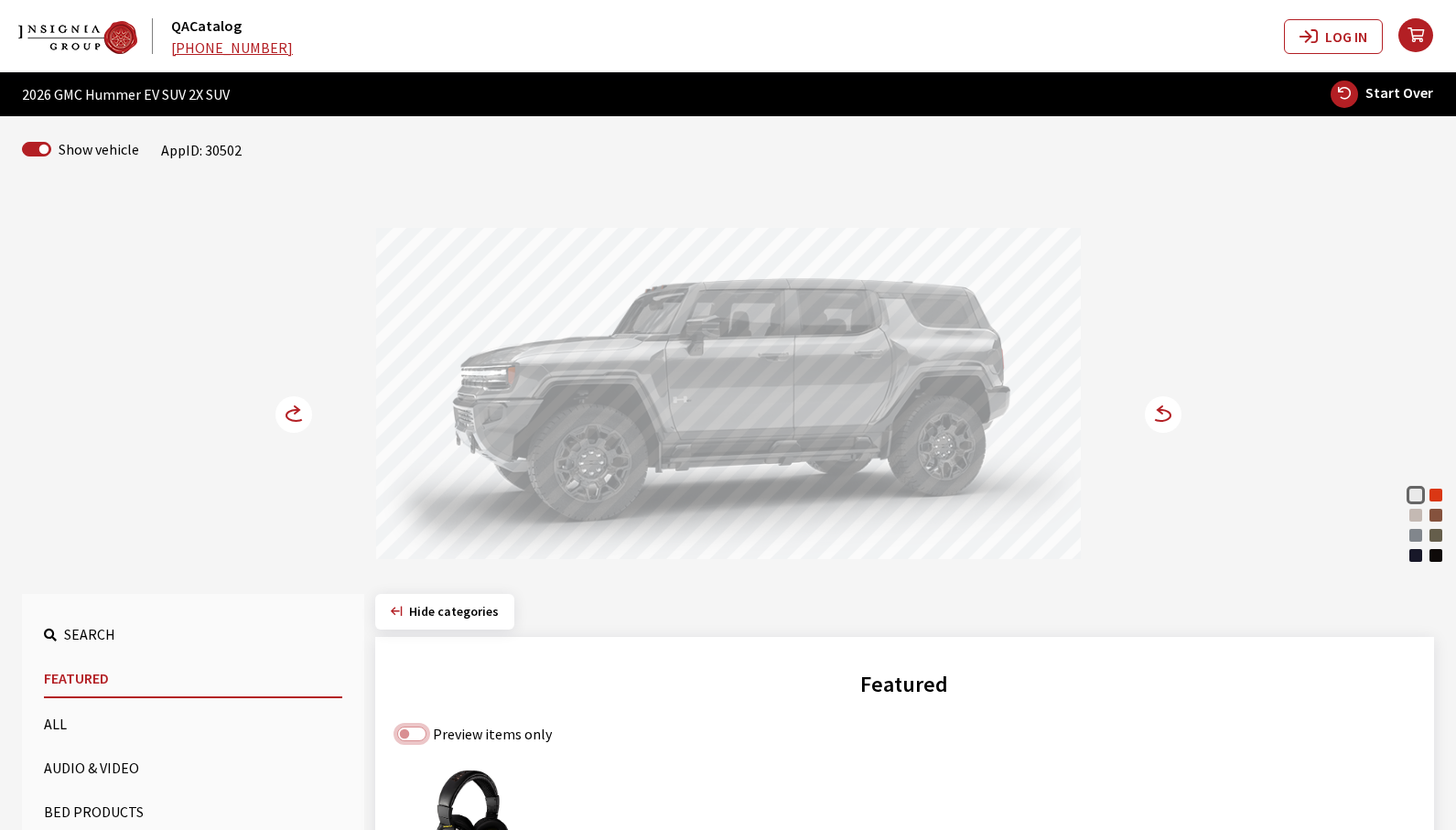
click at [407, 732] on input "Preview items only" at bounding box center [412, 735] width 29 height 15
checkbox input "true"
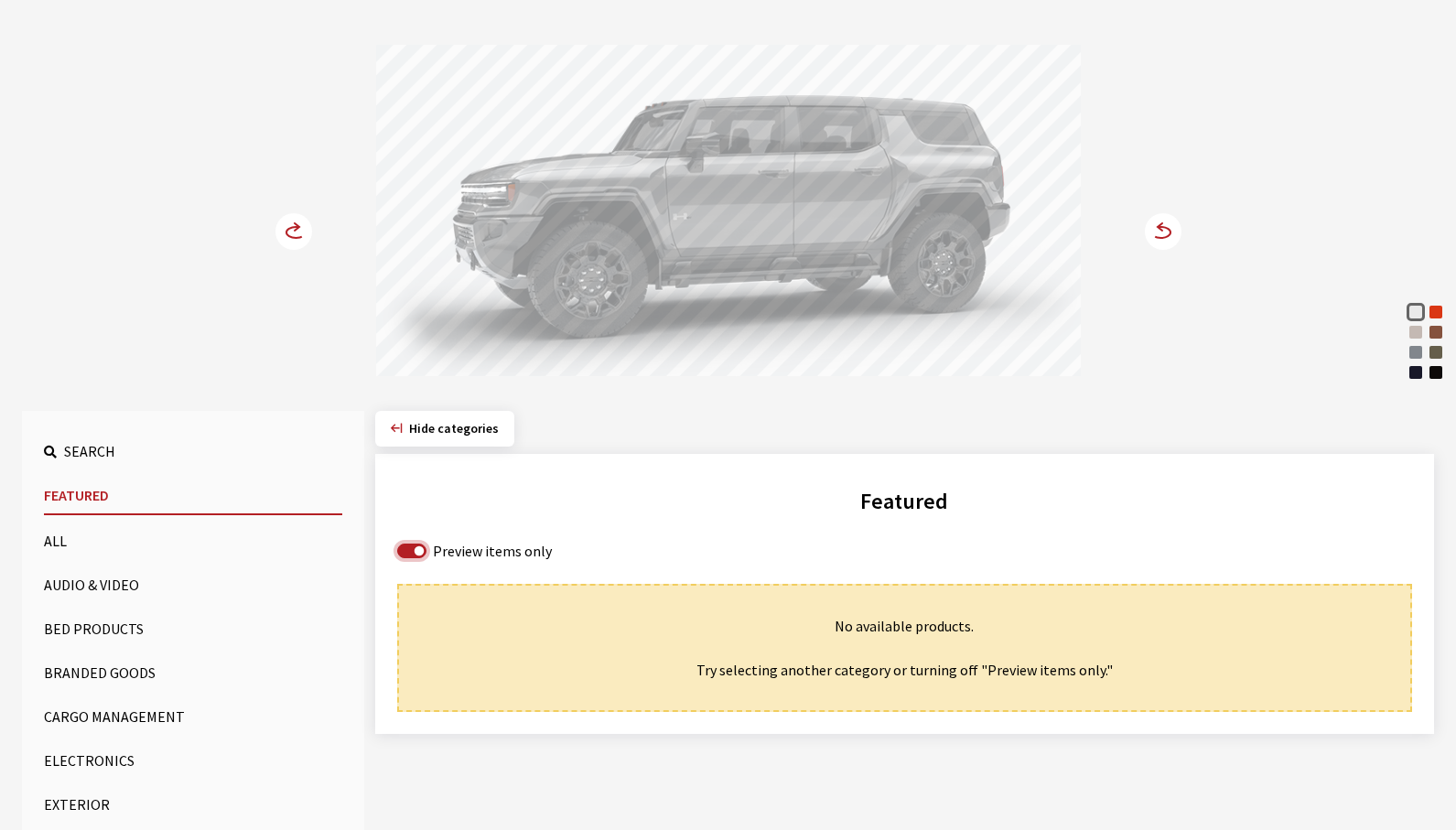
scroll to position [274, 0]
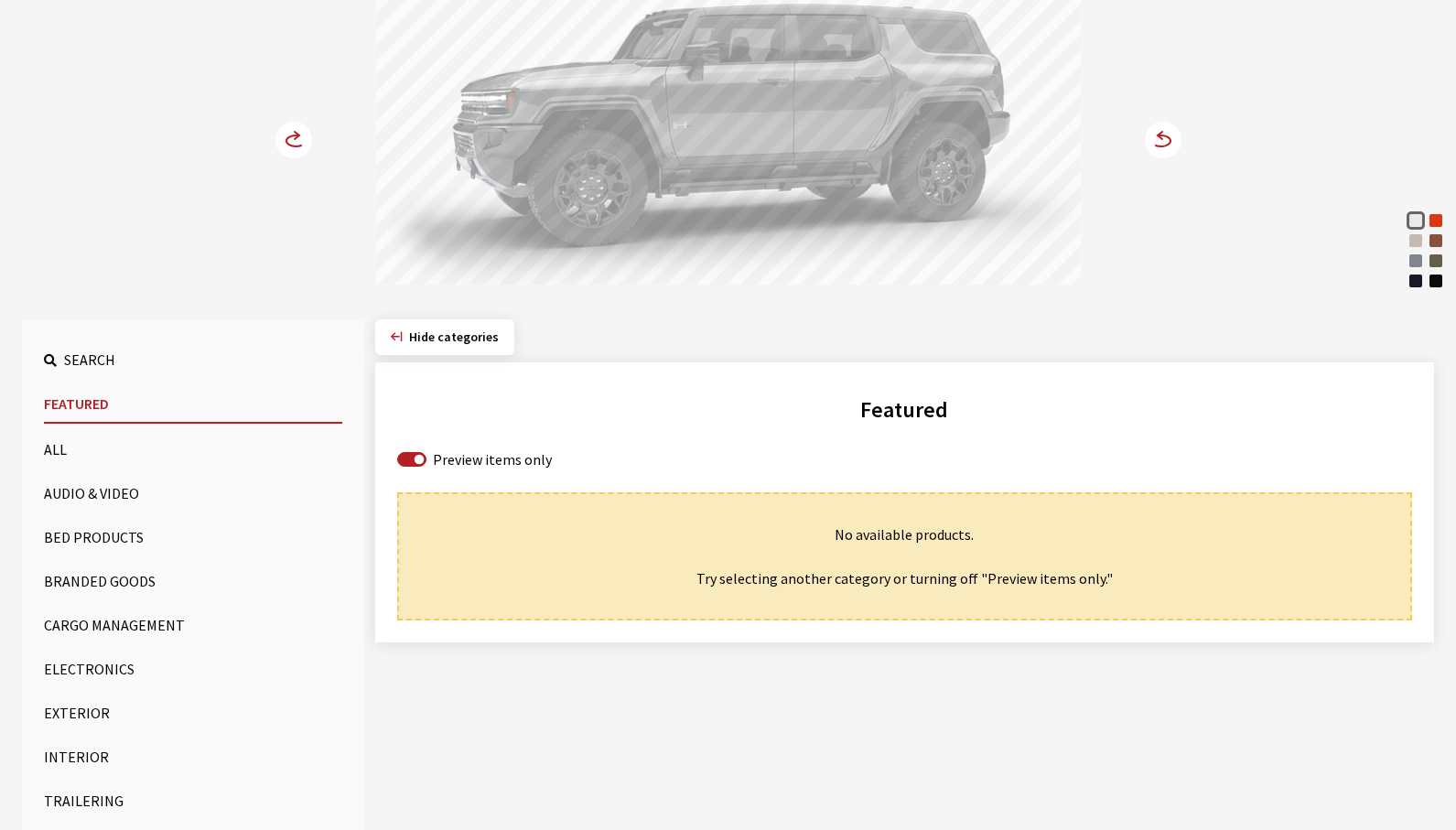
click at [97, 732] on button "Exterior" at bounding box center [193, 712] width 298 height 36
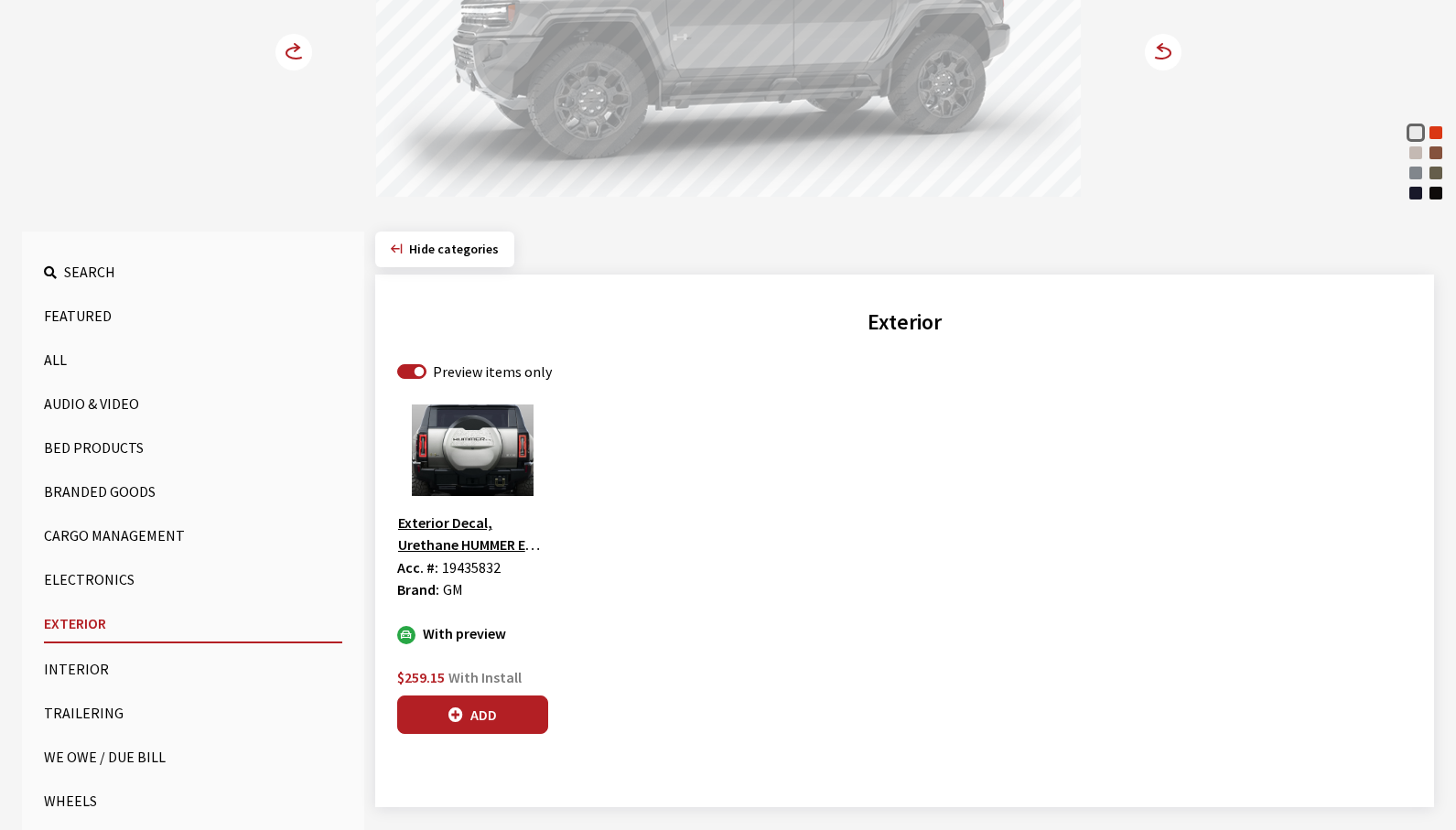
scroll to position [432, 0]
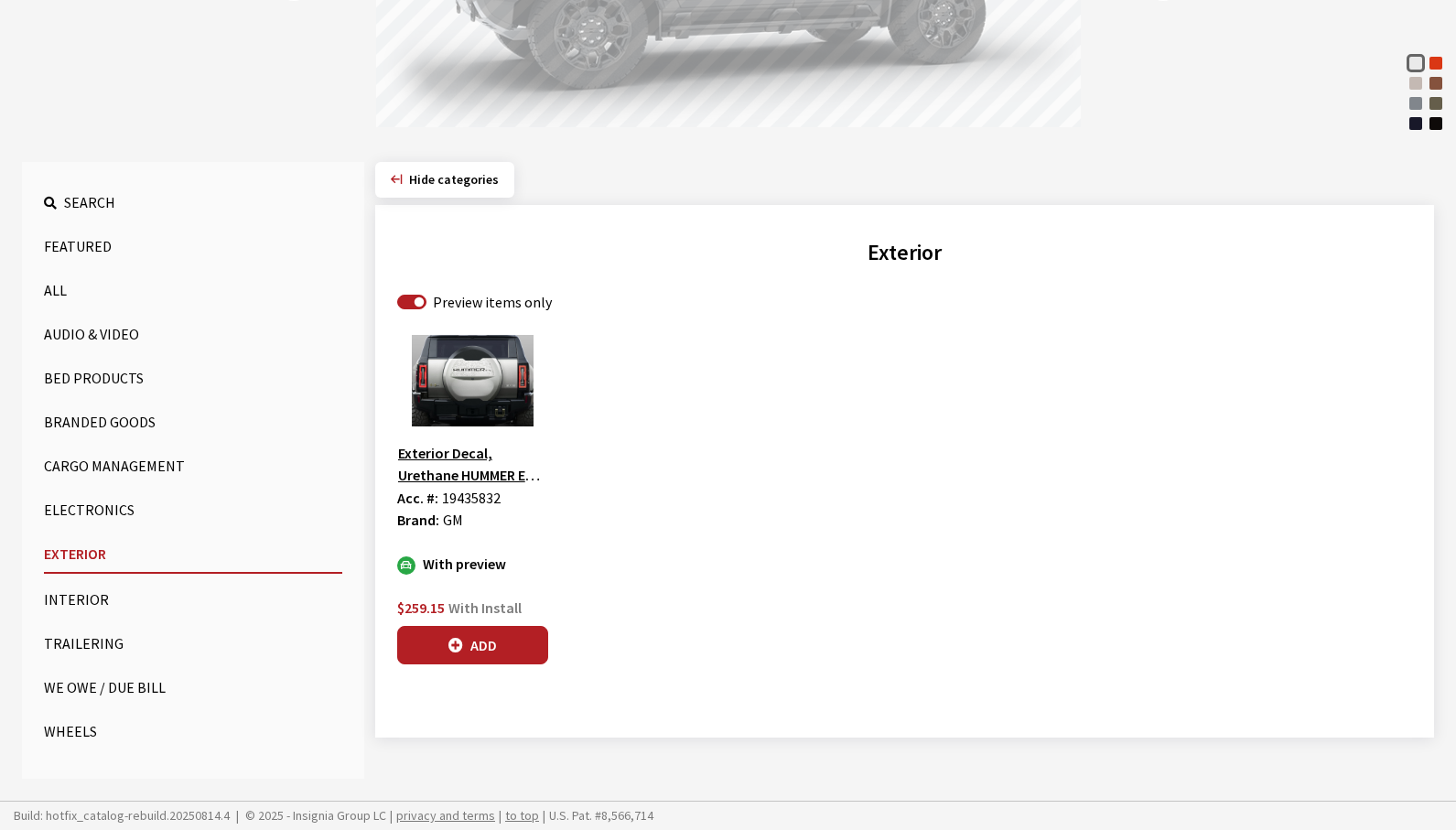
click at [100, 462] on button "Cargo Management" at bounding box center [193, 465] width 298 height 36
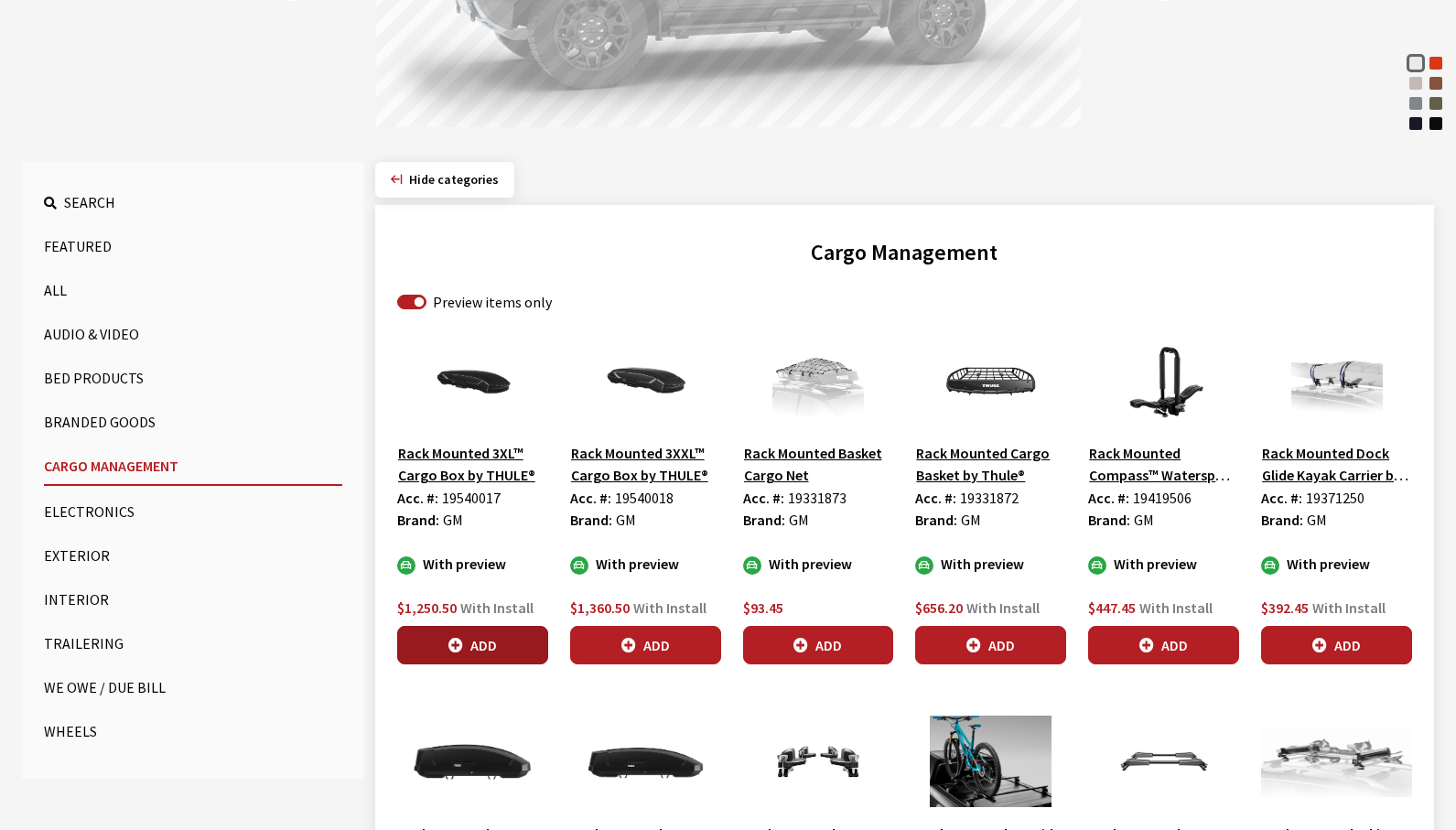
click at [539, 644] on button "Add" at bounding box center [473, 645] width 151 height 38
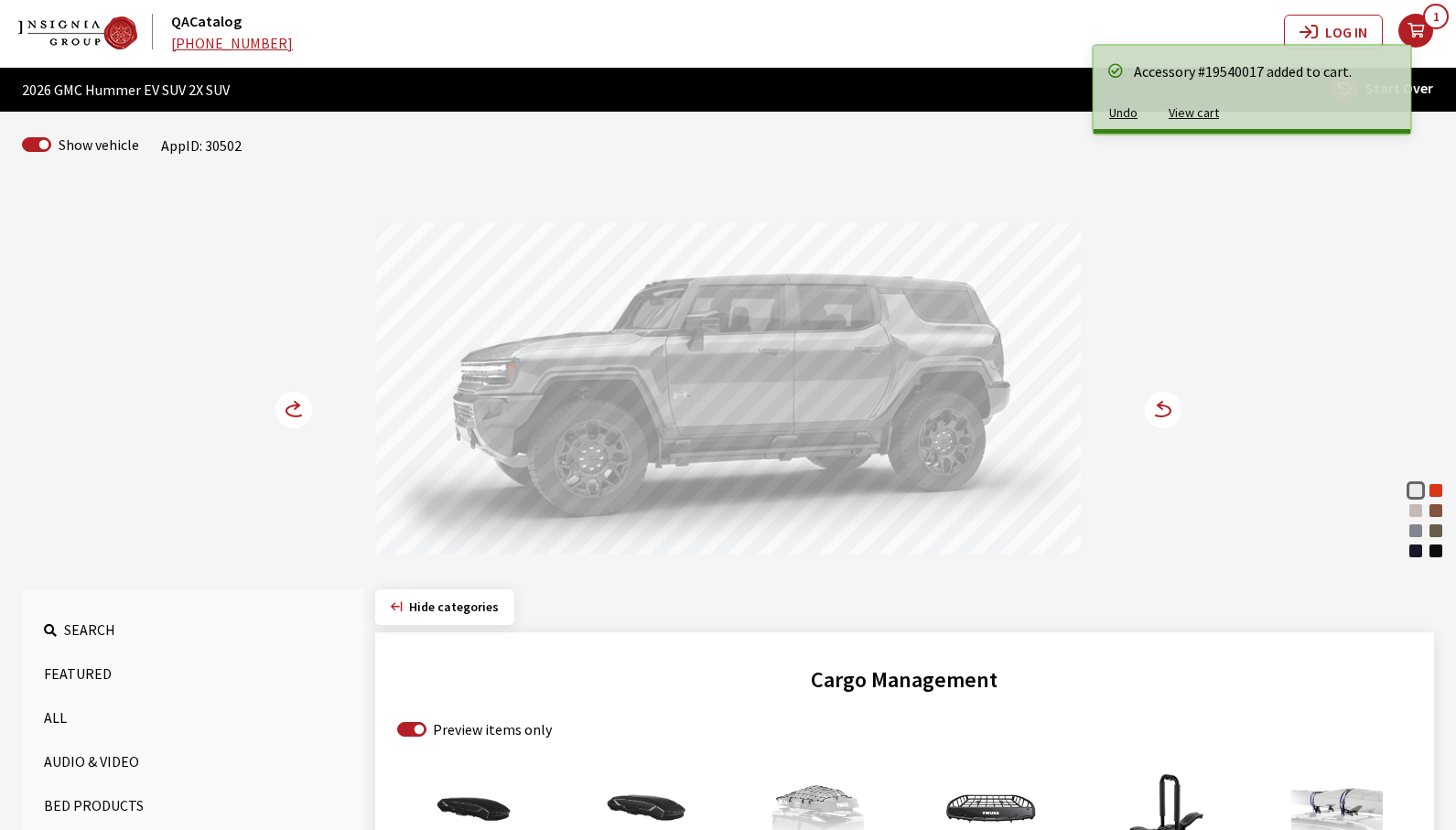
scroll to position [0, 0]
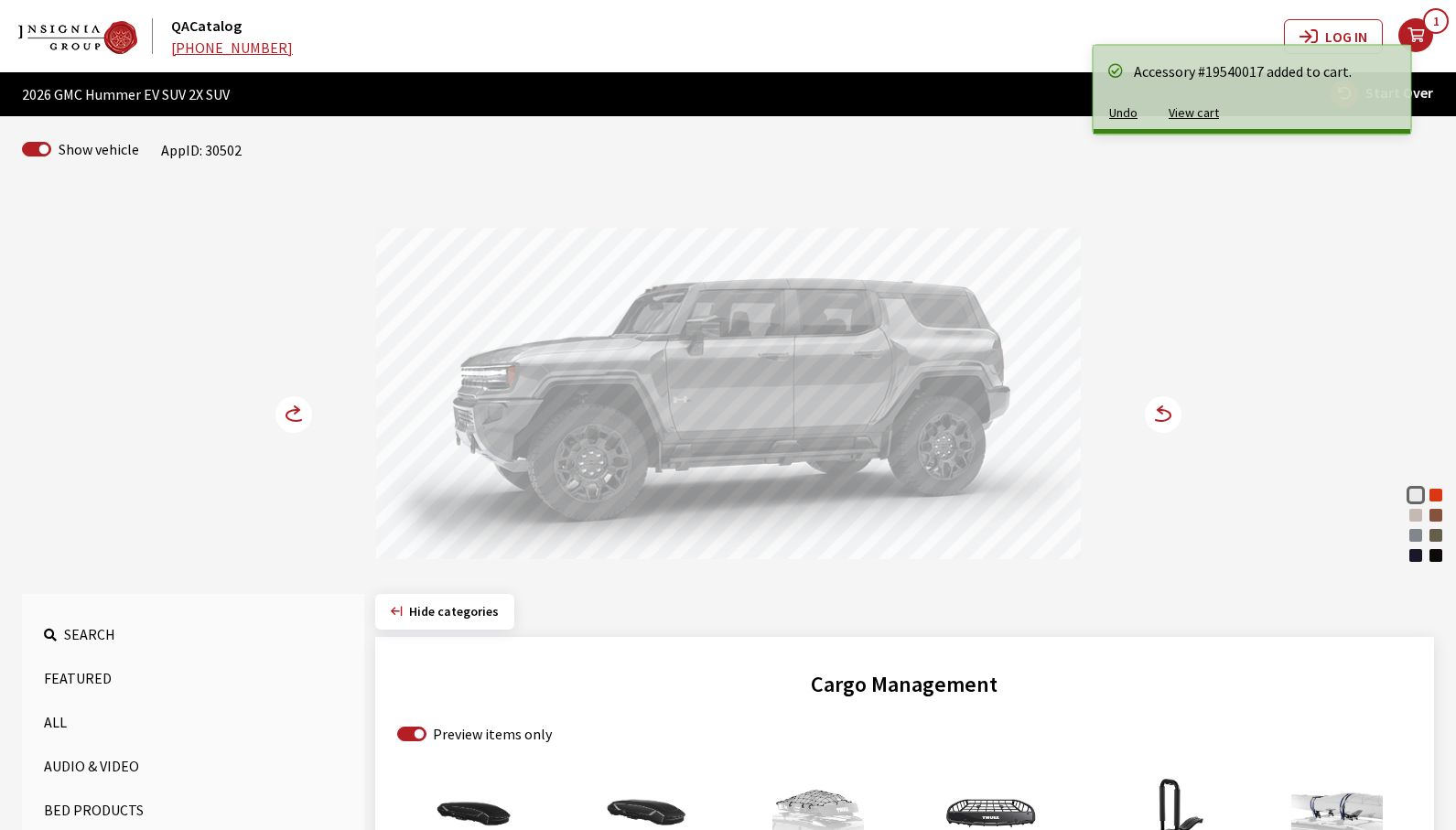
drag, startPoint x: 736, startPoint y: 409, endPoint x: 1006, endPoint y: 398, distance: 270.2
click at [882, 398] on div at bounding box center [728, 397] width 705 height 337
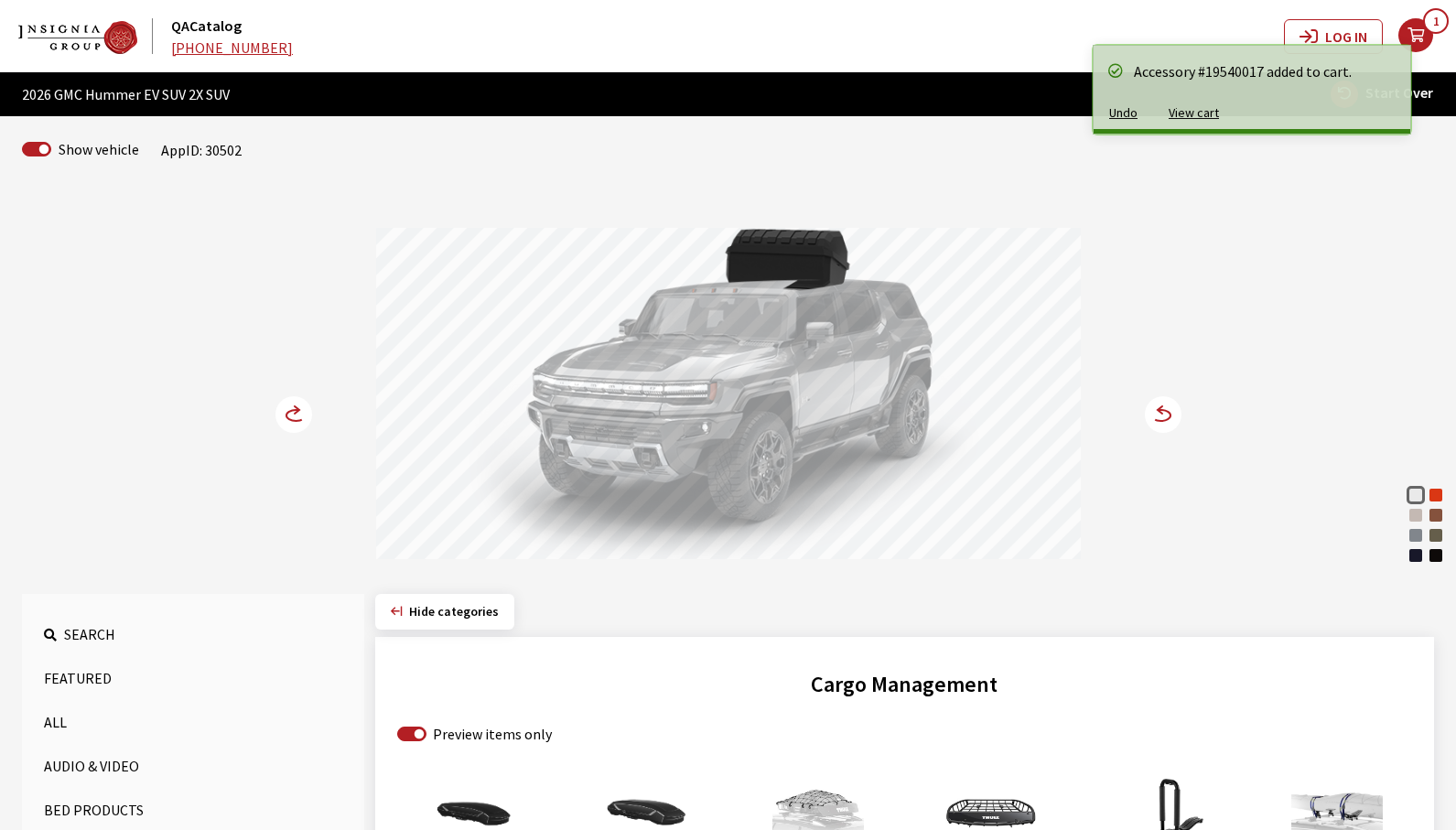
drag, startPoint x: 546, startPoint y: 427, endPoint x: 879, endPoint y: 436, distance: 333.1
click at [879, 436] on div at bounding box center [728, 397] width 705 height 337
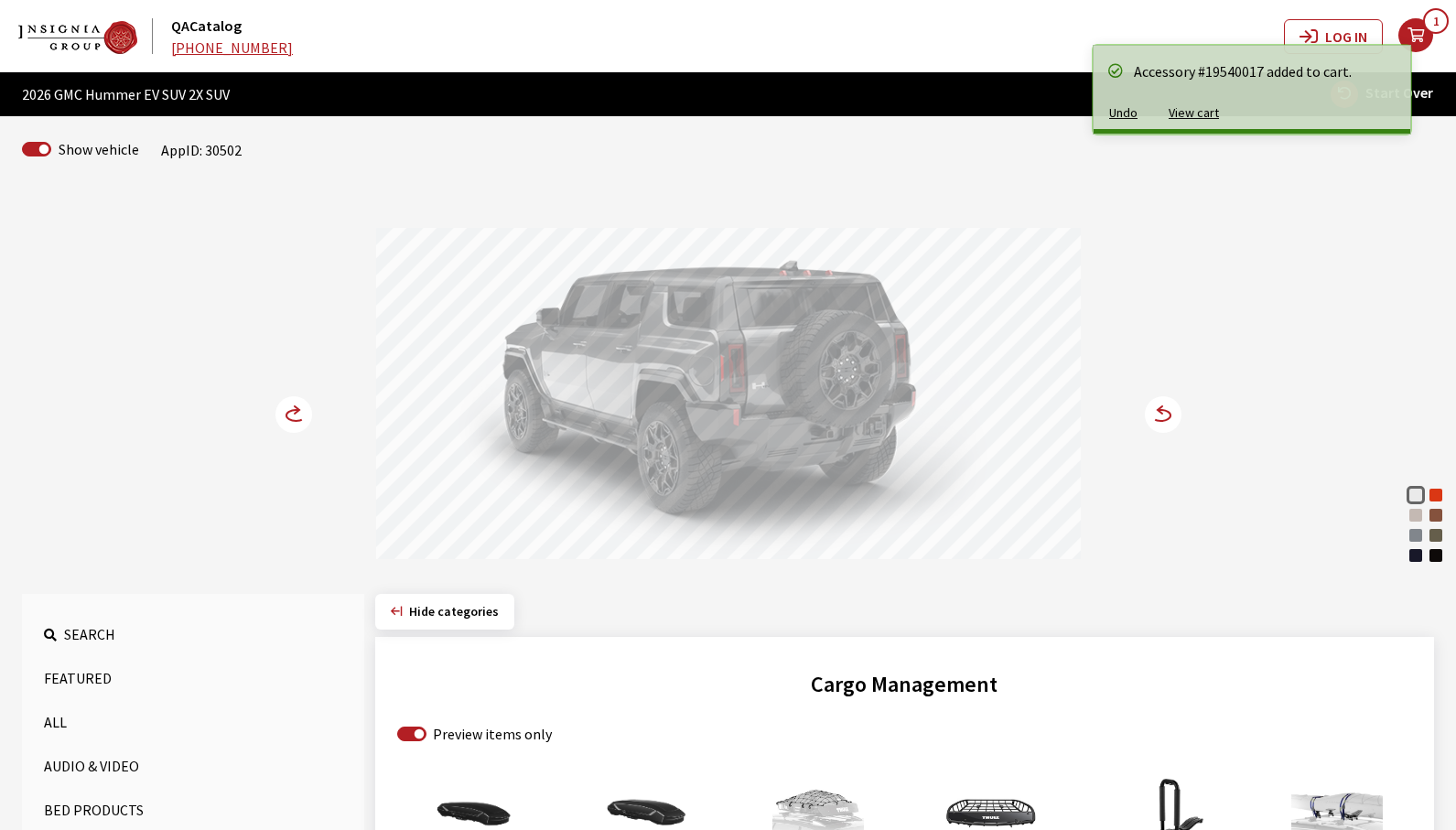
drag, startPoint x: 532, startPoint y: 411, endPoint x: 877, endPoint y: 416, distance: 345.0
click at [876, 416] on div at bounding box center [728, 397] width 705 height 337
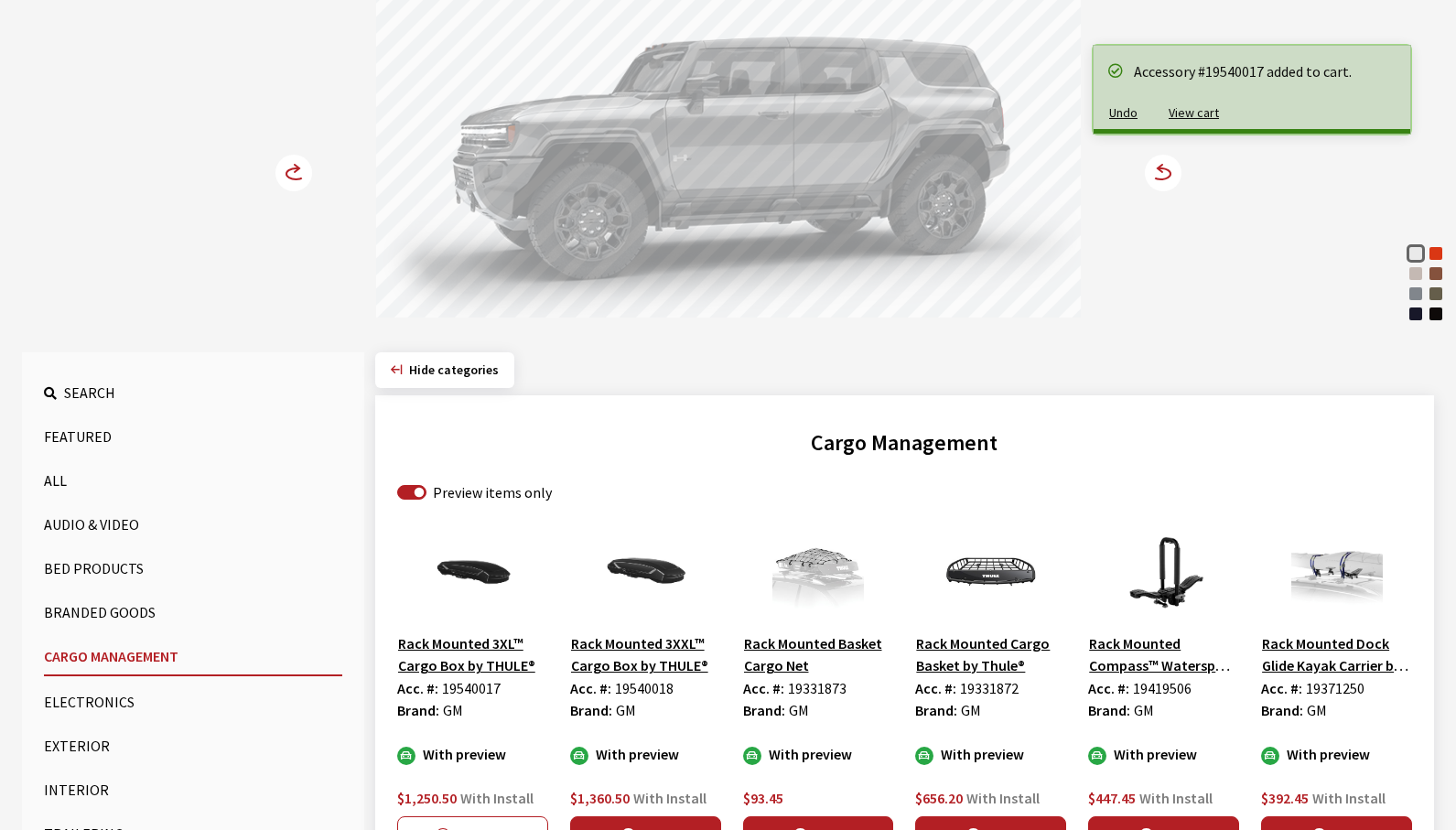
scroll to position [274, 0]
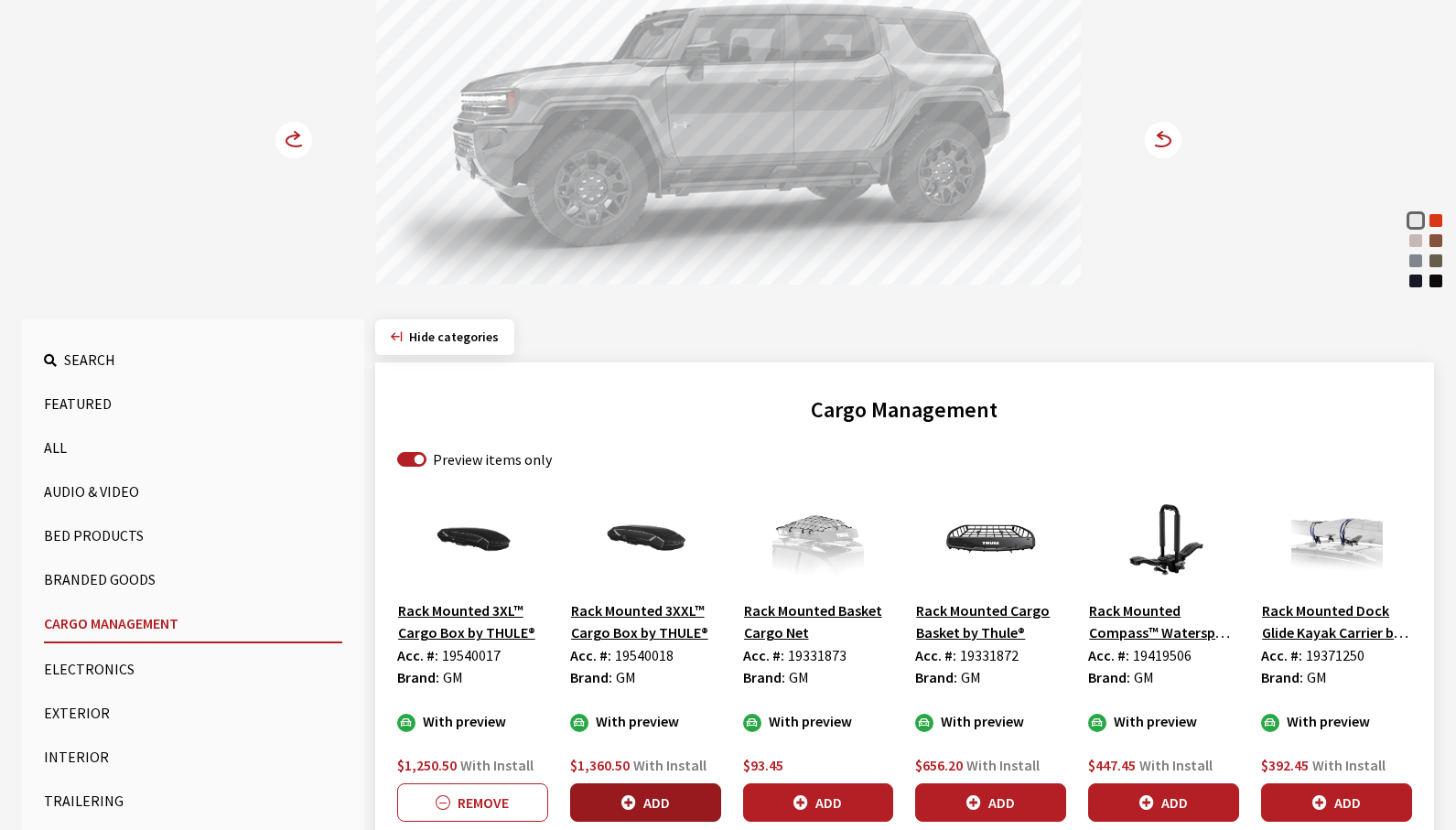
click at [670, 804] on button "Add" at bounding box center [645, 802] width 151 height 38
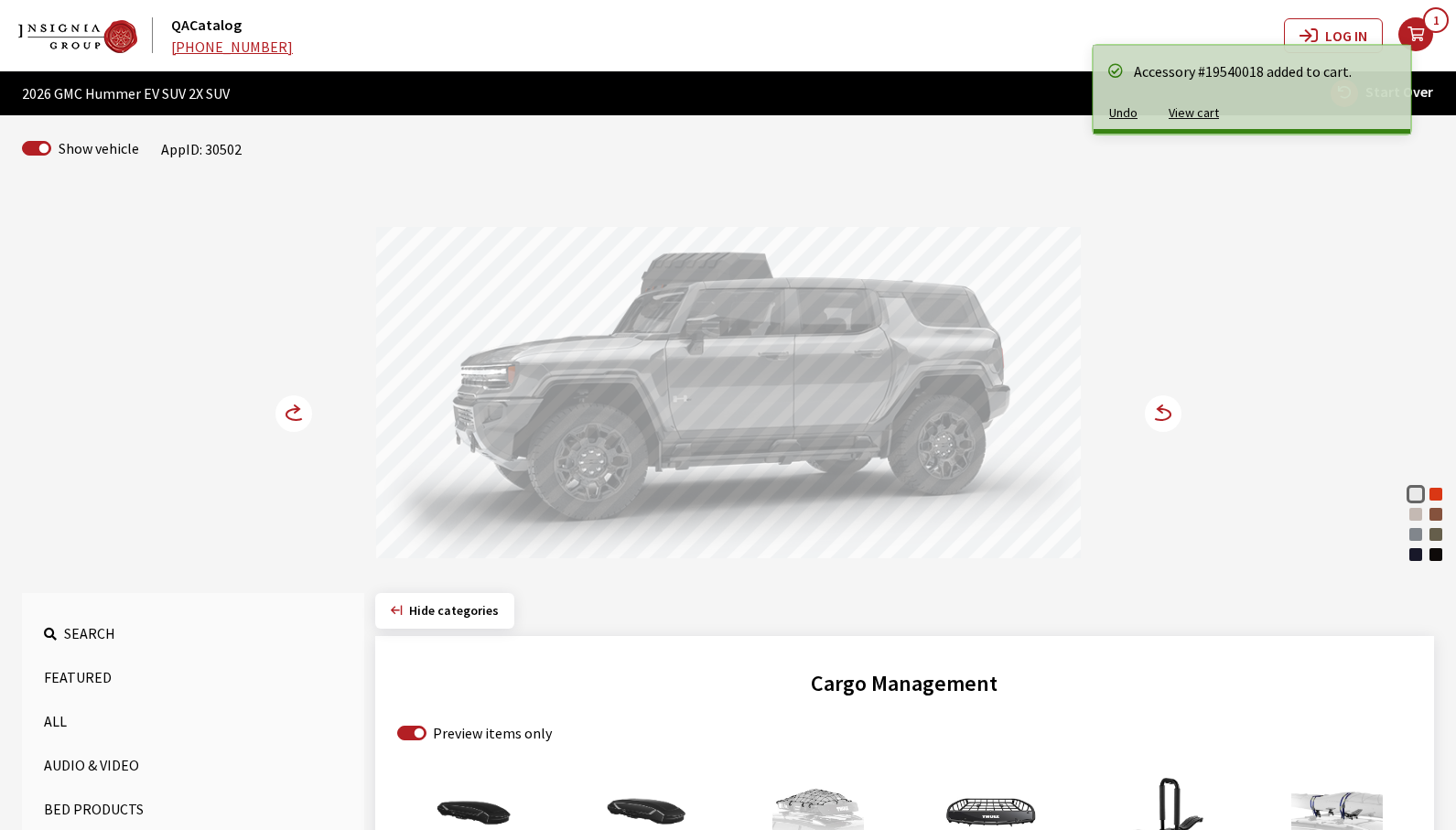
scroll to position [0, 0]
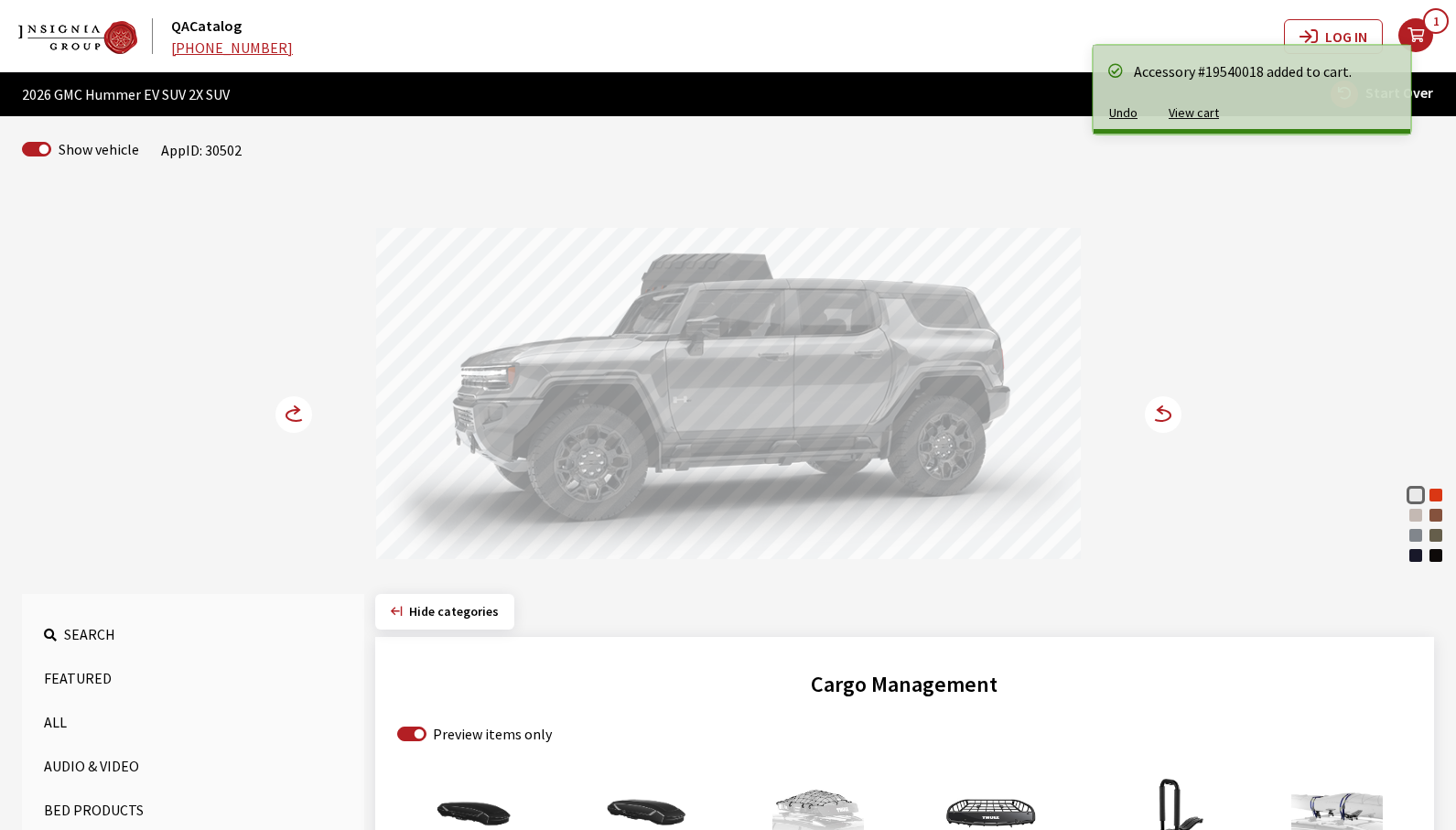
drag, startPoint x: 728, startPoint y: 396, endPoint x: 783, endPoint y: 396, distance: 55.0
click at [783, 396] on div at bounding box center [728, 397] width 705 height 337
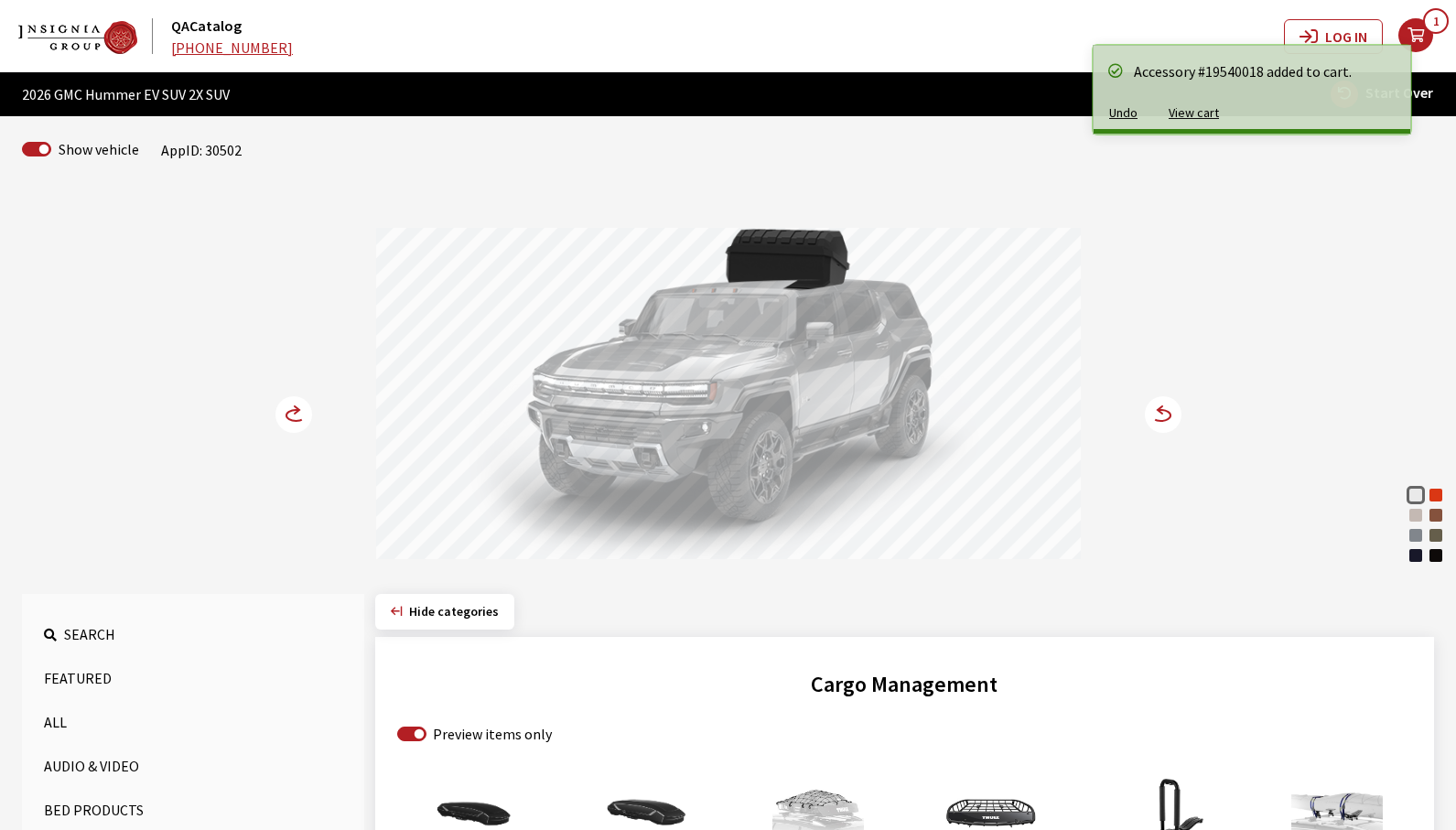
drag, startPoint x: 774, startPoint y: 403, endPoint x: 878, endPoint y: 413, distance: 104.5
click at [871, 407] on div at bounding box center [728, 397] width 705 height 337
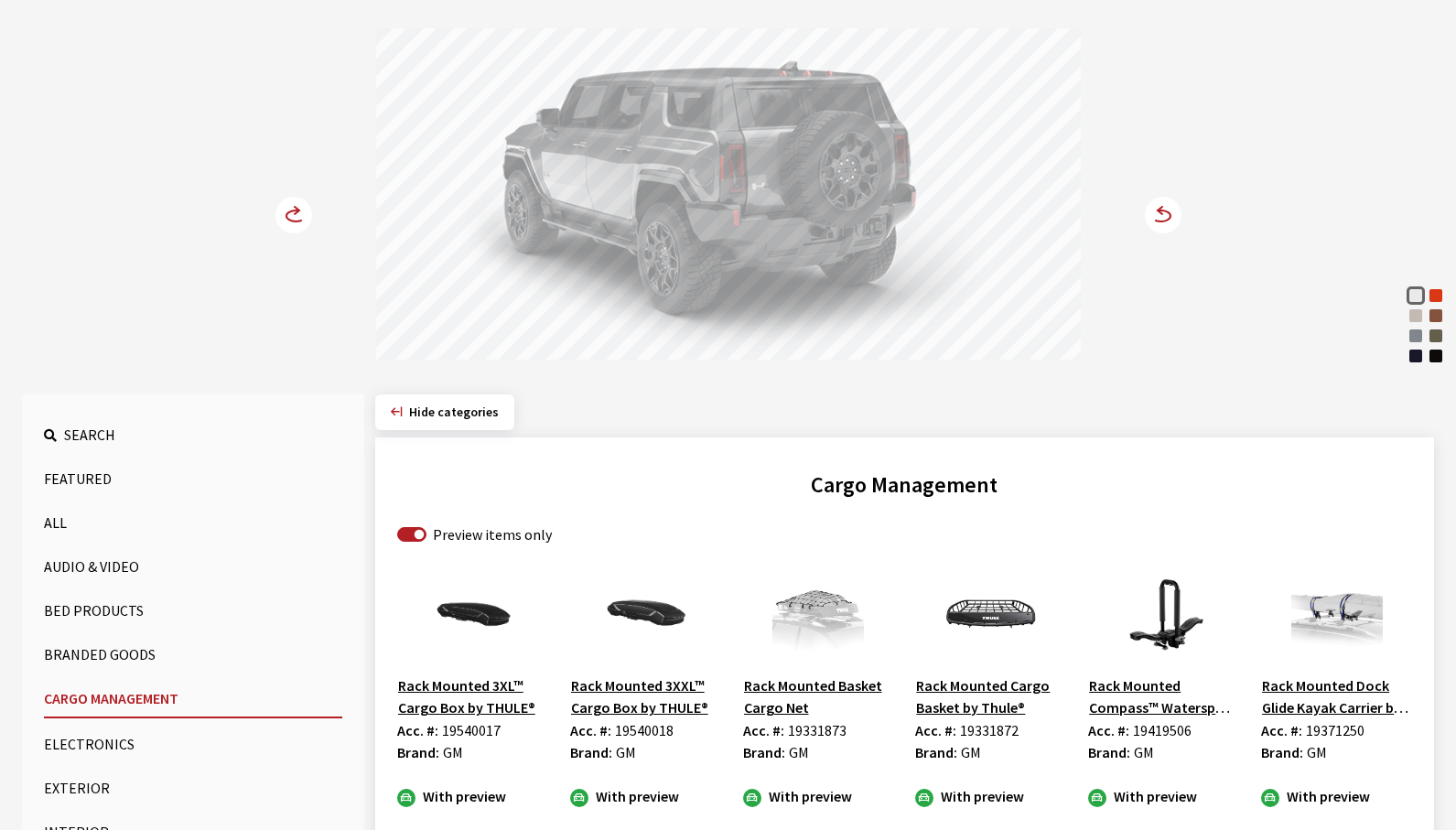
scroll to position [458, 0]
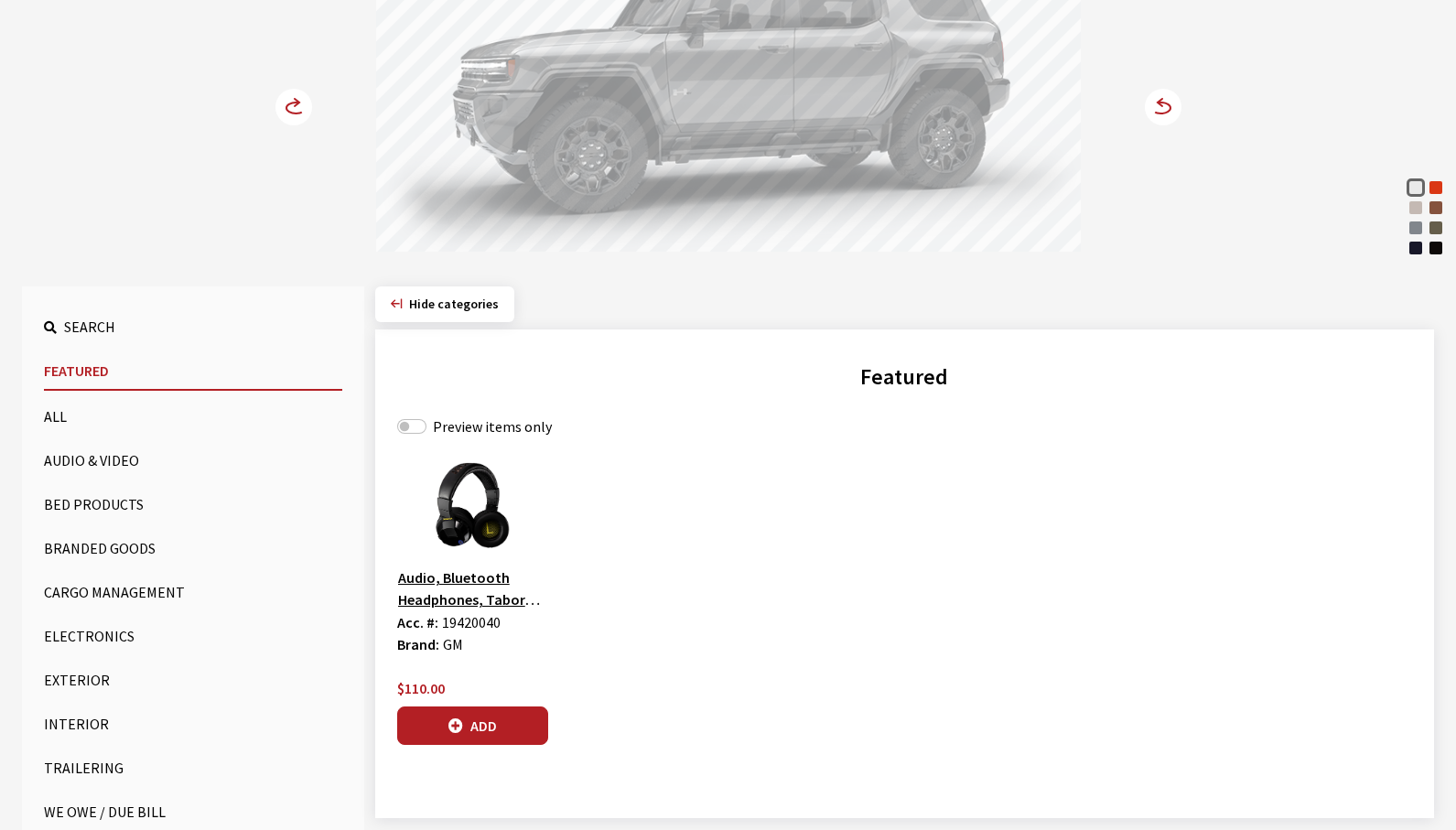
scroll to position [432, 0]
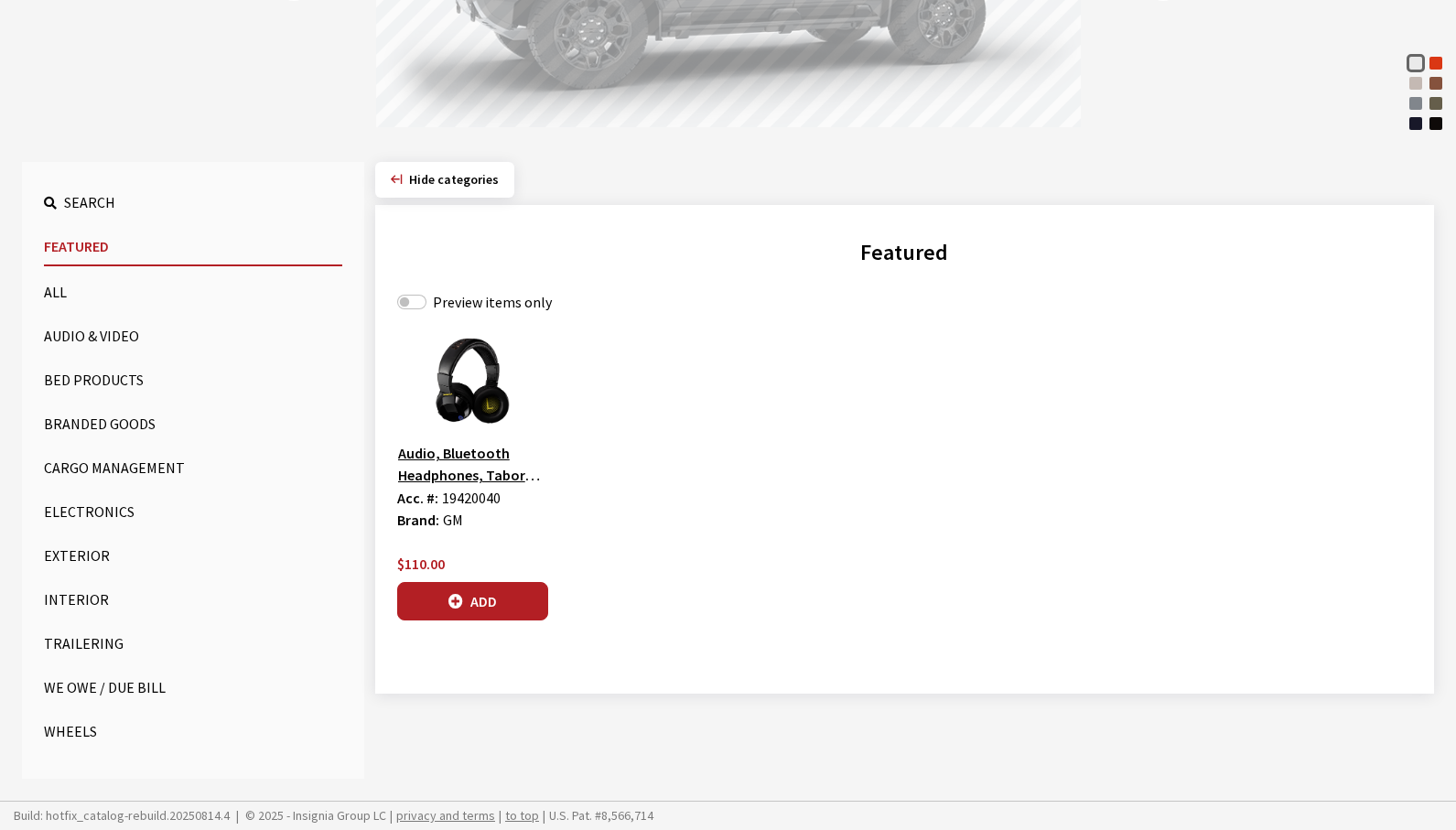
click at [106, 481] on button "Cargo Management" at bounding box center [193, 467] width 298 height 36
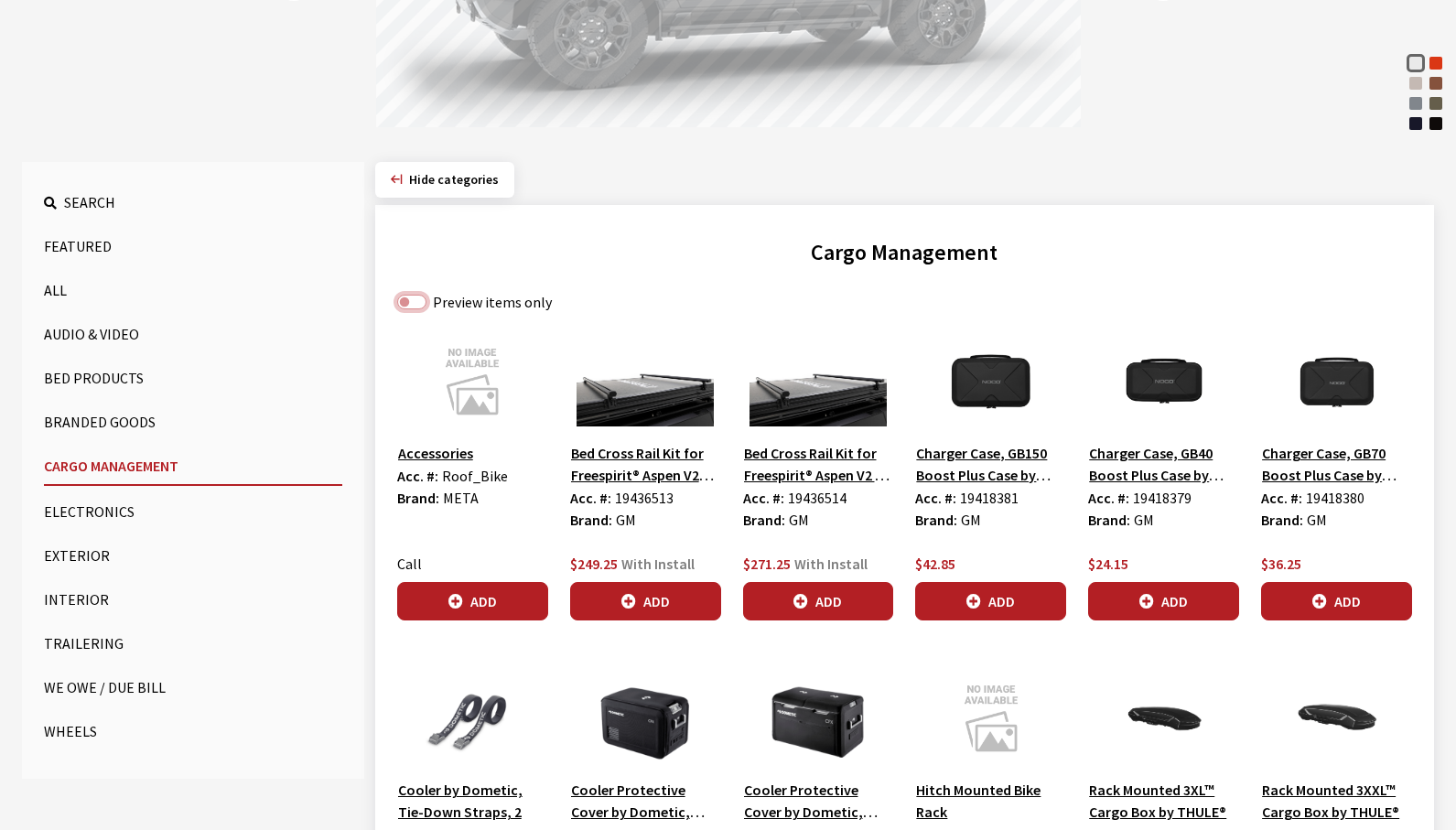
click at [418, 299] on input "Preview items only" at bounding box center [412, 302] width 29 height 15
checkbox input "true"
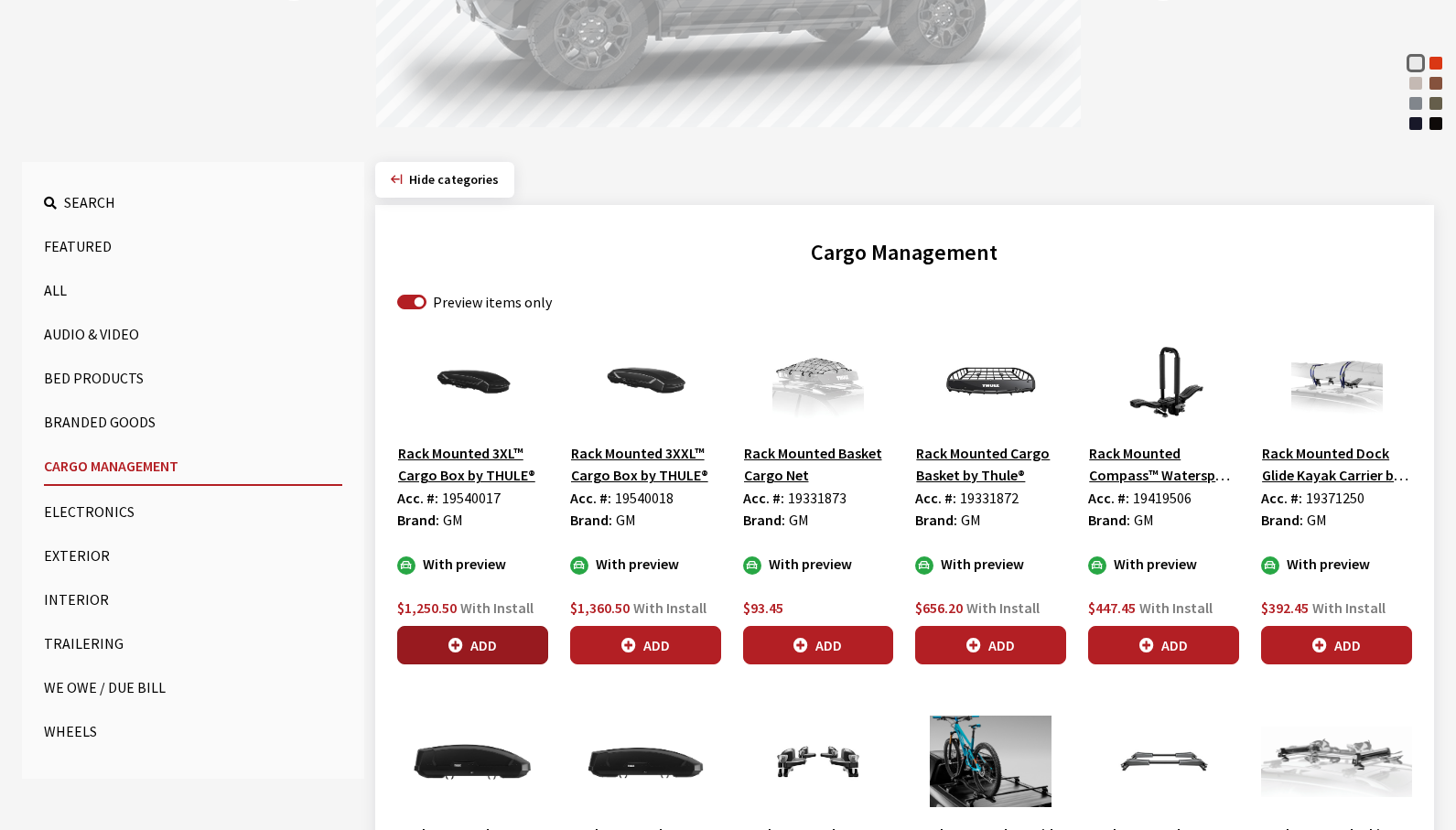
click at [517, 653] on button "Add" at bounding box center [473, 645] width 151 height 38
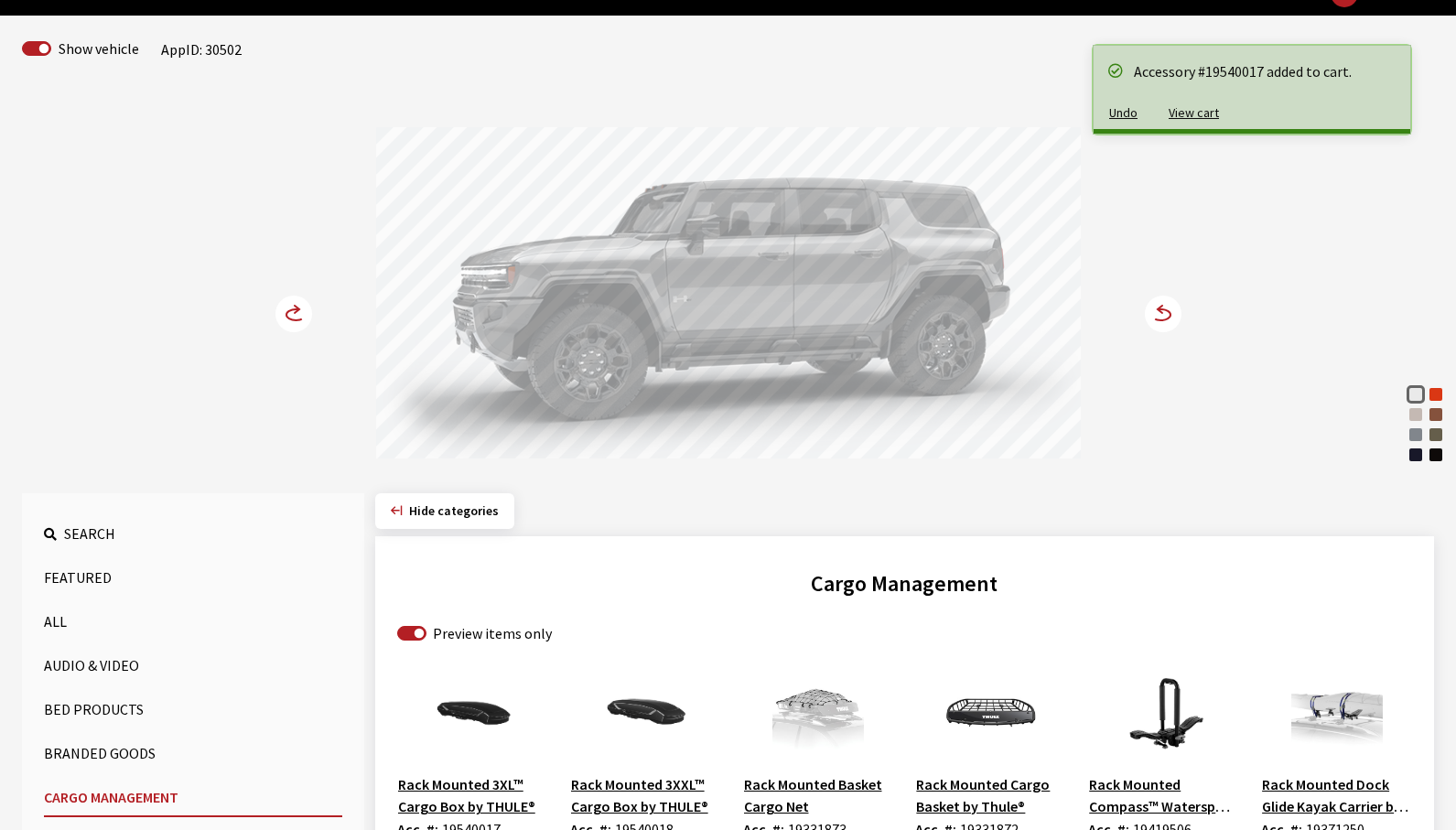
scroll to position [0, 0]
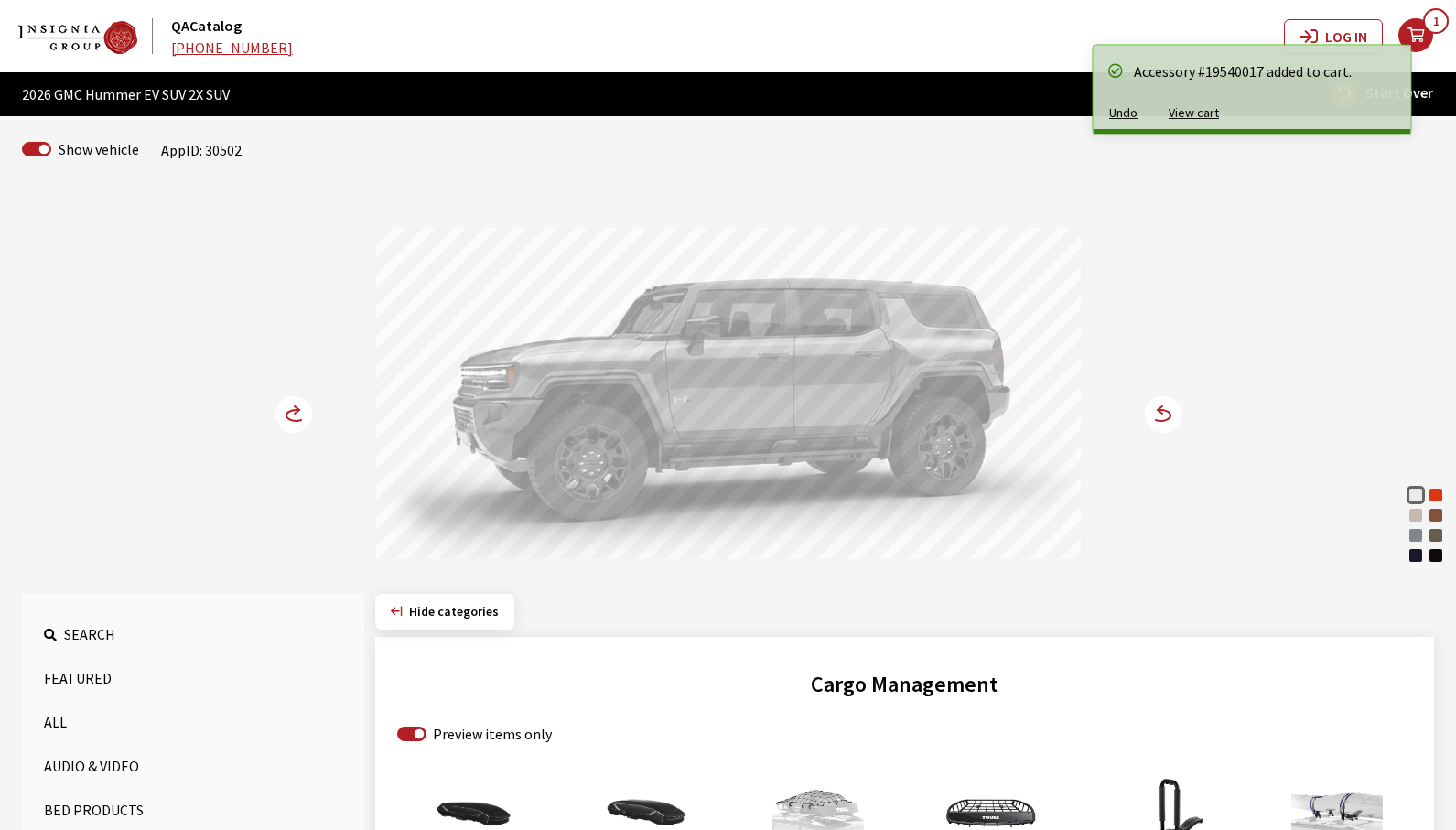
drag, startPoint x: 752, startPoint y: 406, endPoint x: 988, endPoint y: 406, distance: 236.0
click at [978, 406] on div at bounding box center [728, 397] width 705 height 337
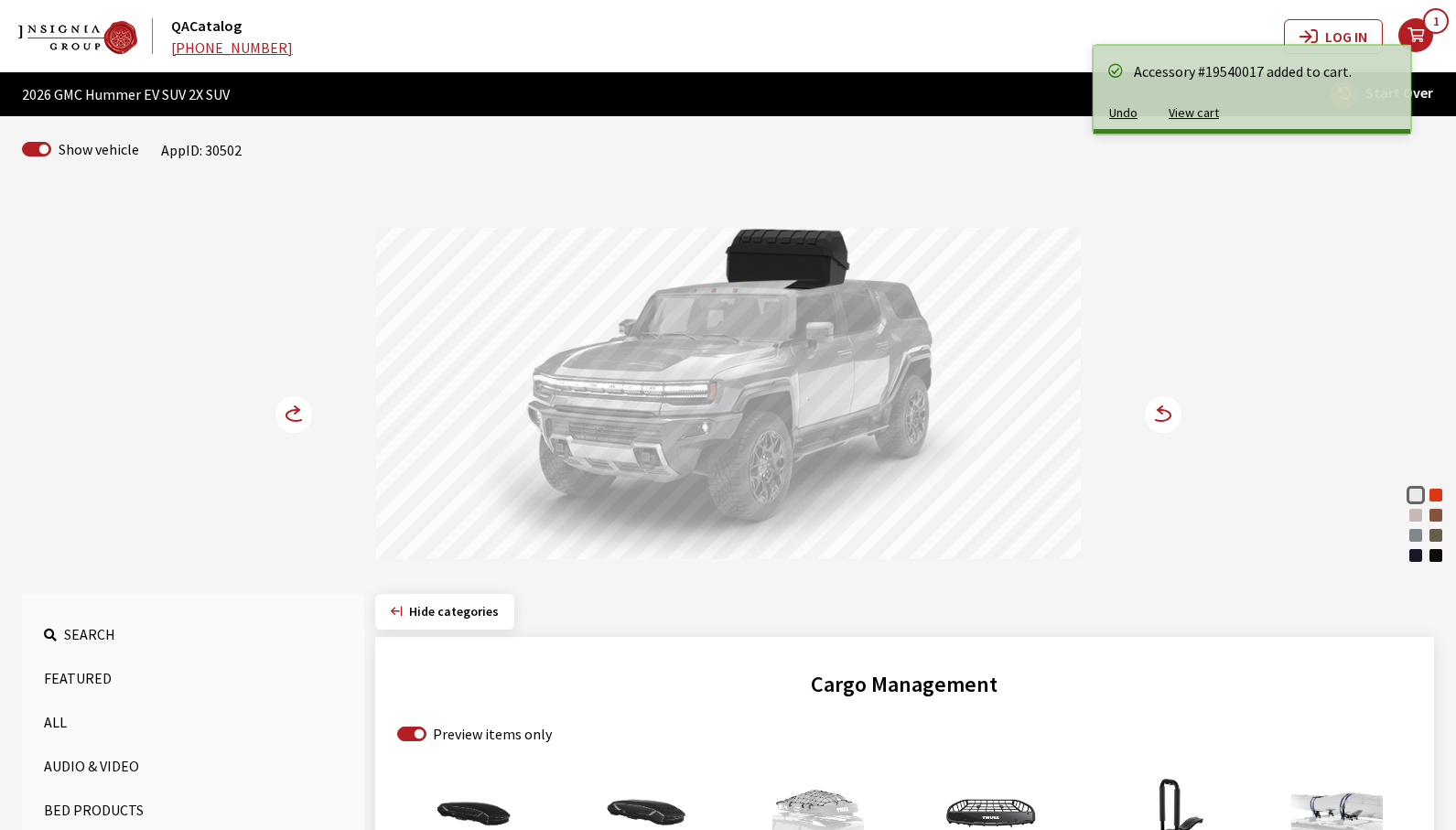
drag, startPoint x: 978, startPoint y: 430, endPoint x: 1028, endPoint y: 433, distance: 50.1
click at [1051, 430] on div at bounding box center [728, 397] width 705 height 337
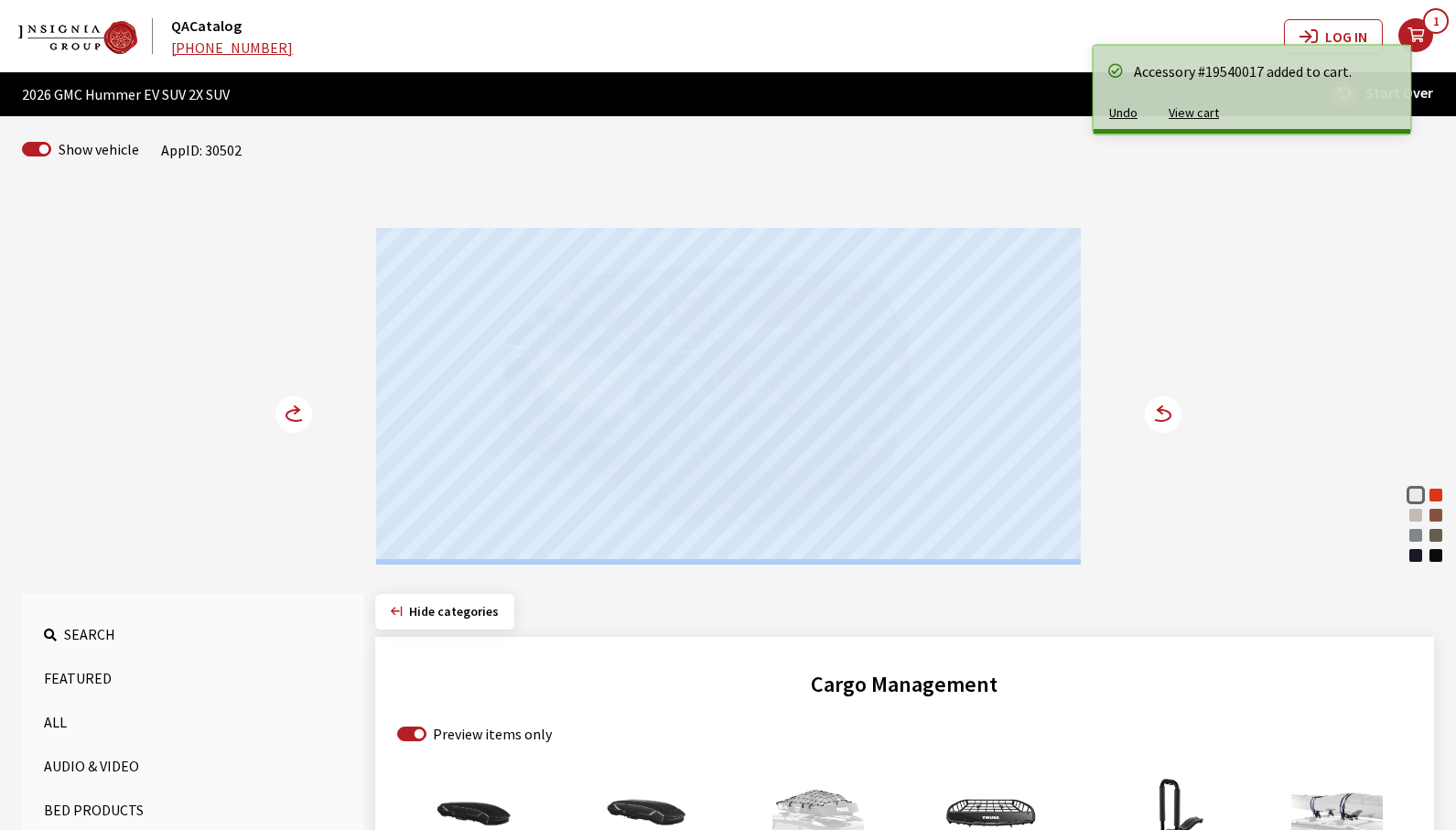
drag, startPoint x: 749, startPoint y: 444, endPoint x: 1168, endPoint y: 446, distance: 419.0
click at [1162, 446] on div "Interstellar White Solar Orange Coastal Dune Auburn Matte Meteorite Metallic De…" at bounding box center [728, 377] width 1208 height 373
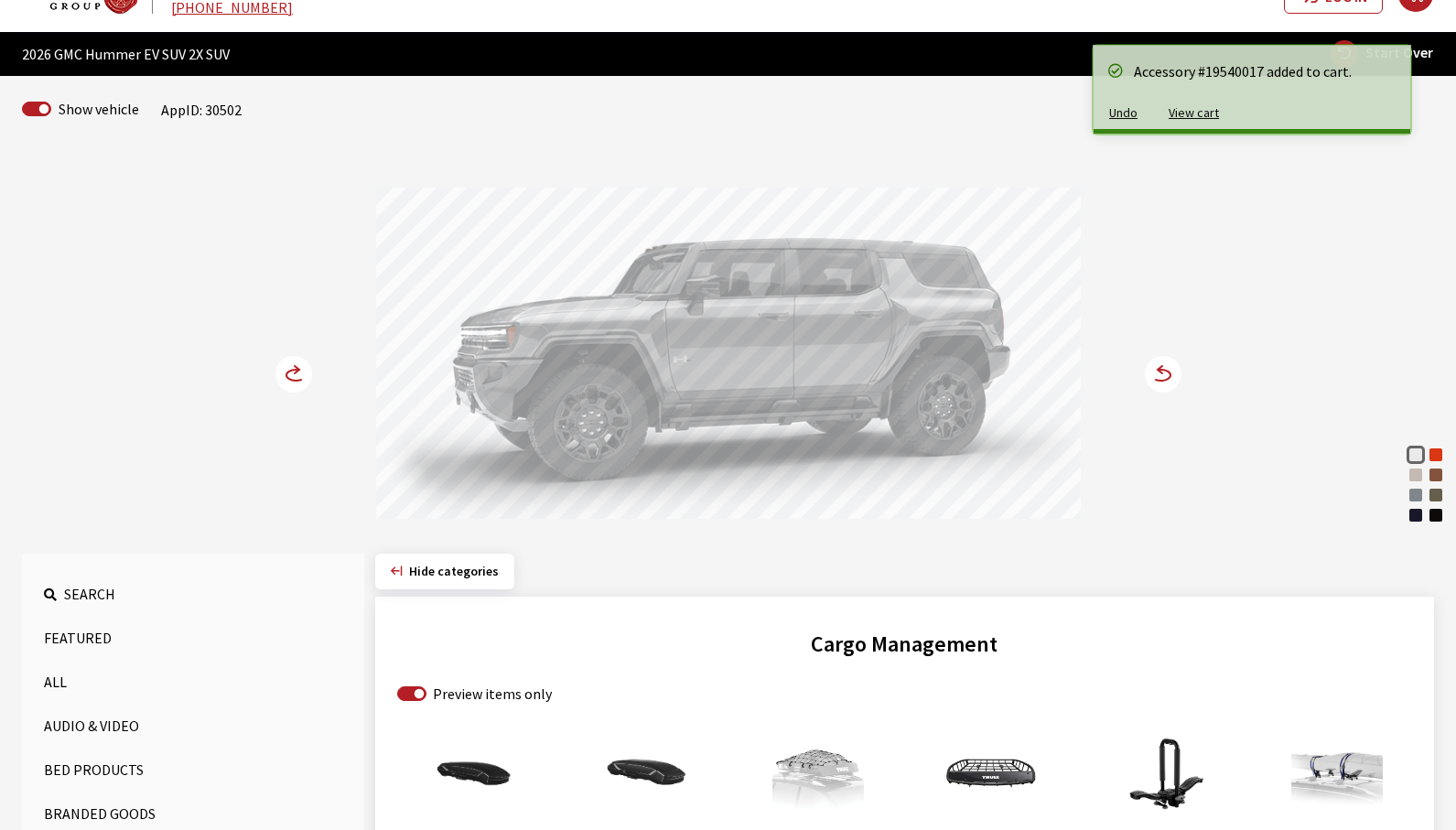
scroll to position [549, 0]
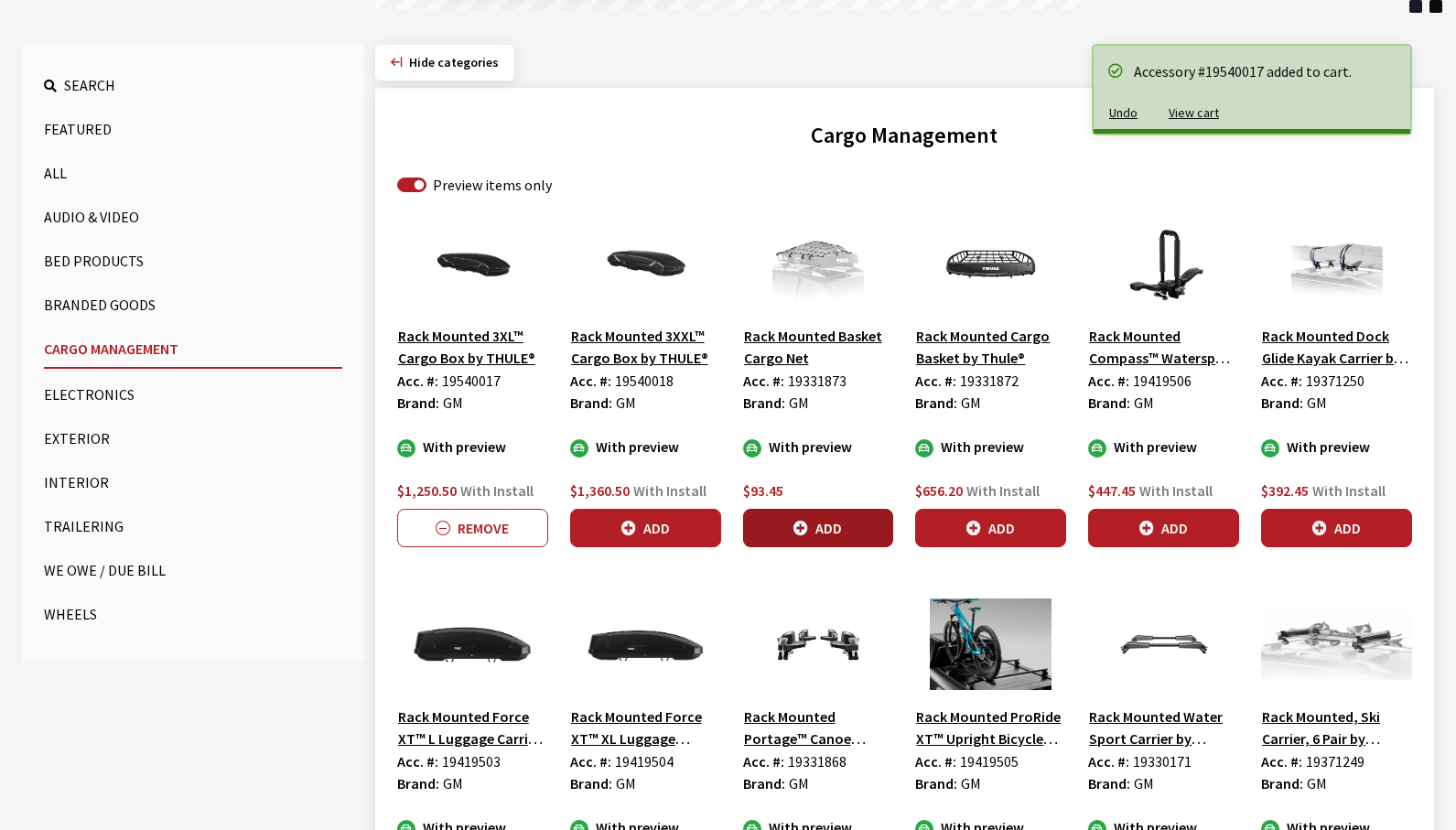
click at [775, 525] on button "Add" at bounding box center [818, 528] width 151 height 38
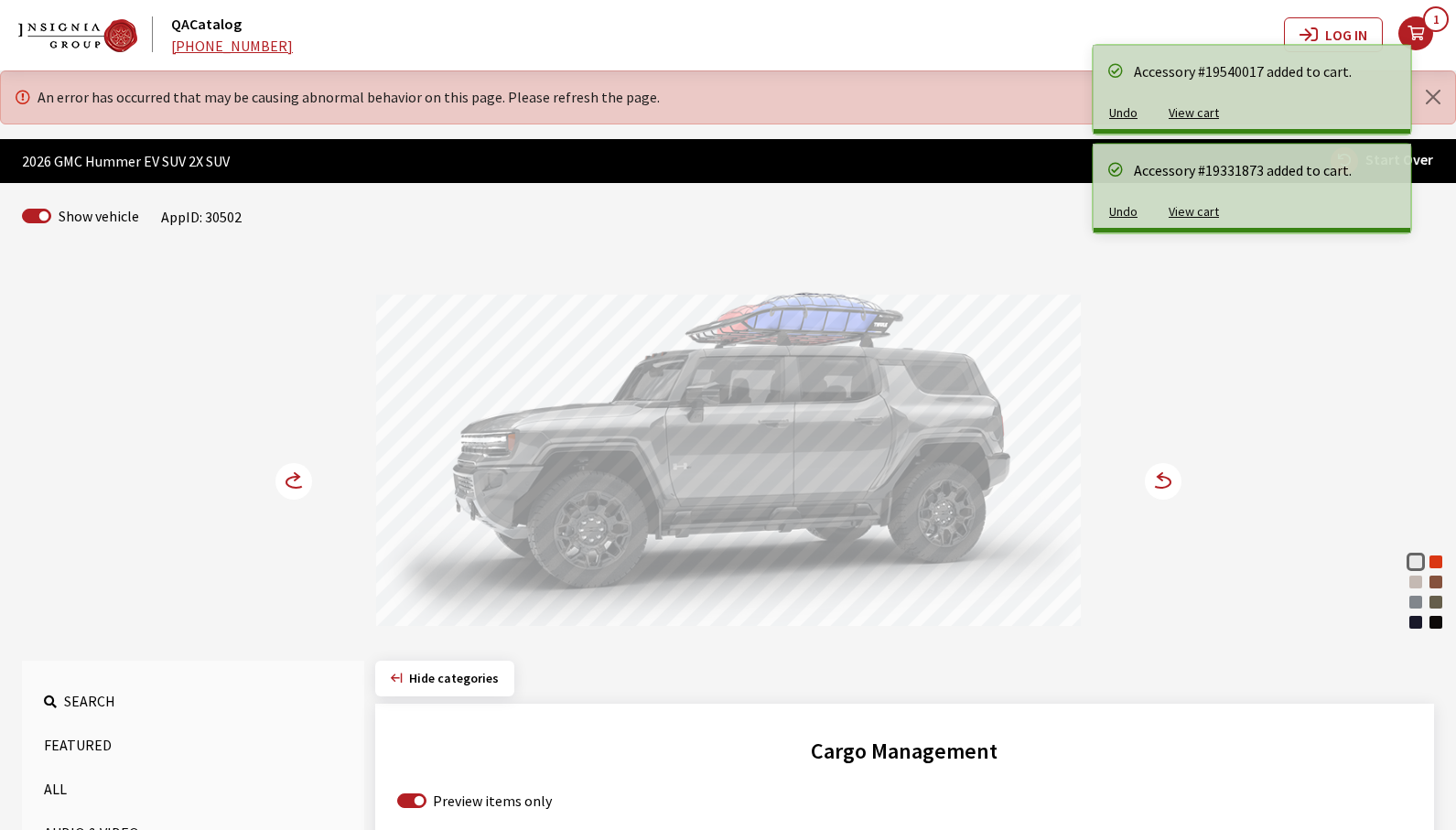
scroll to position [0, 0]
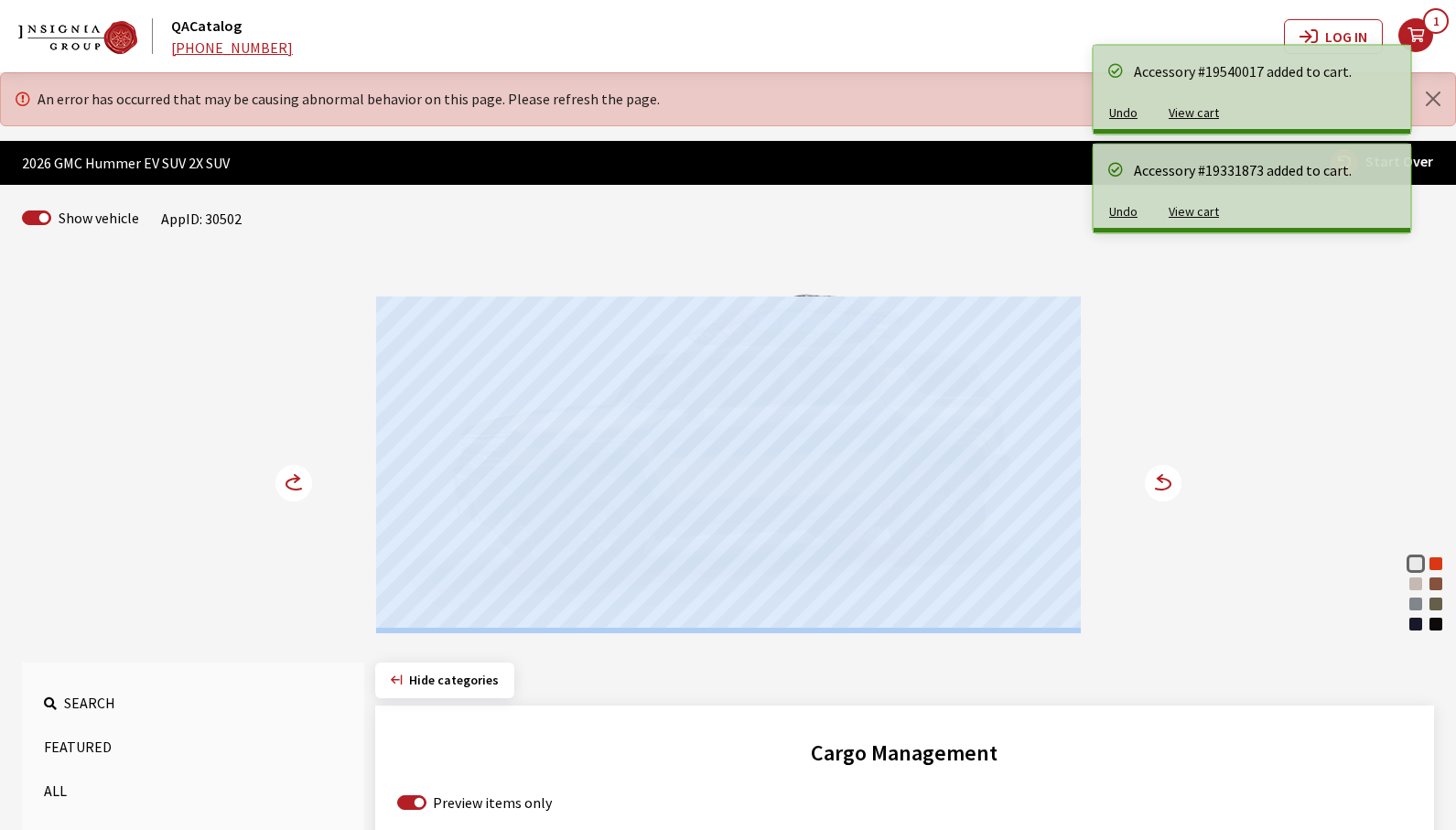
click at [1100, 461] on div "Interstellar White Solar Orange Coastal Dune Auburn Matte Meteorite Metallic De…" at bounding box center [728, 446] width 1208 height 373
click at [1186, 566] on div "Interstellar White Solar Orange Coastal Dune Auburn Matte Meteorite Metallic De…" at bounding box center [728, 446] width 1208 height 373
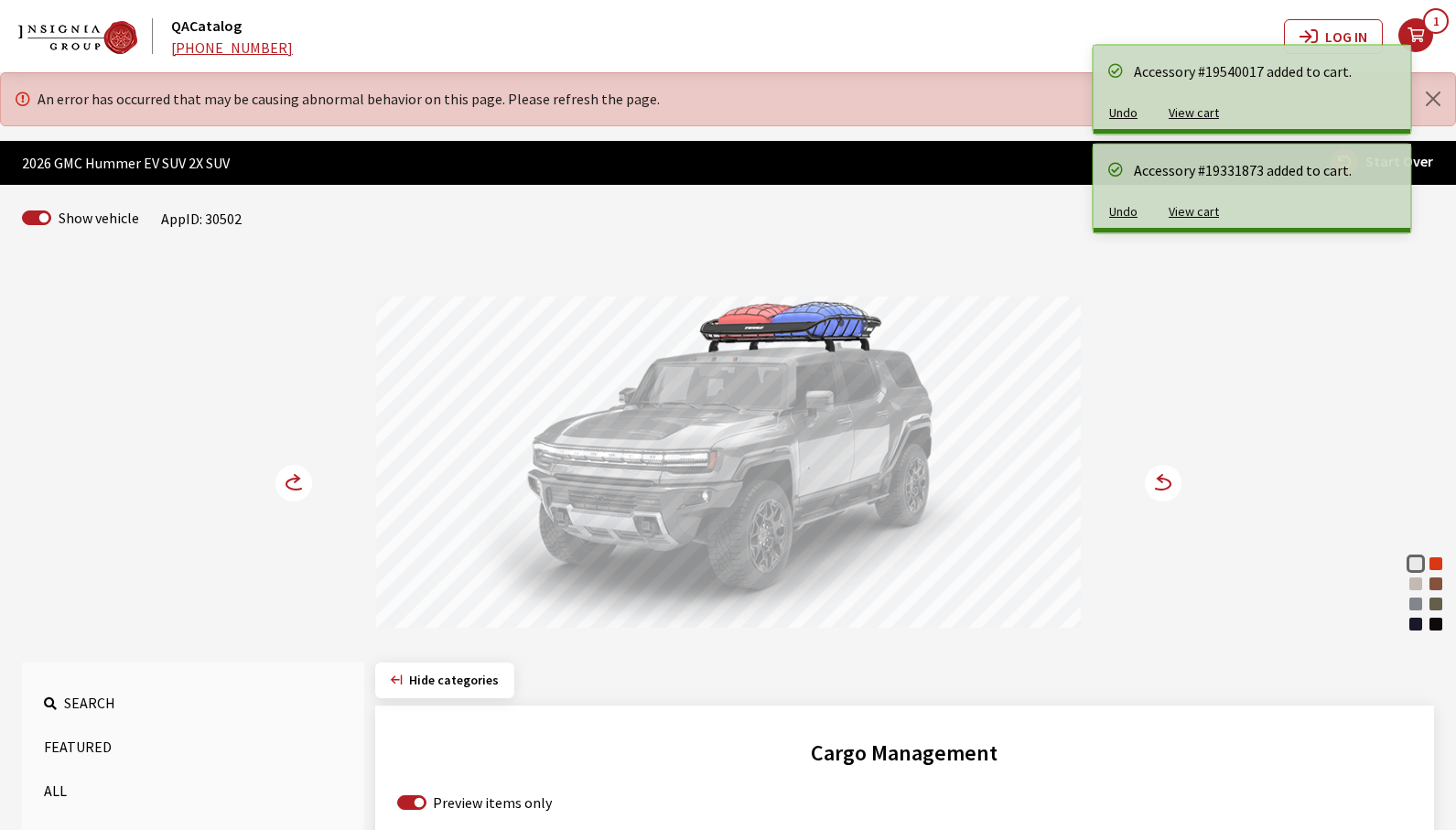
click at [1160, 482] on icon at bounding box center [1163, 483] width 36 height 36
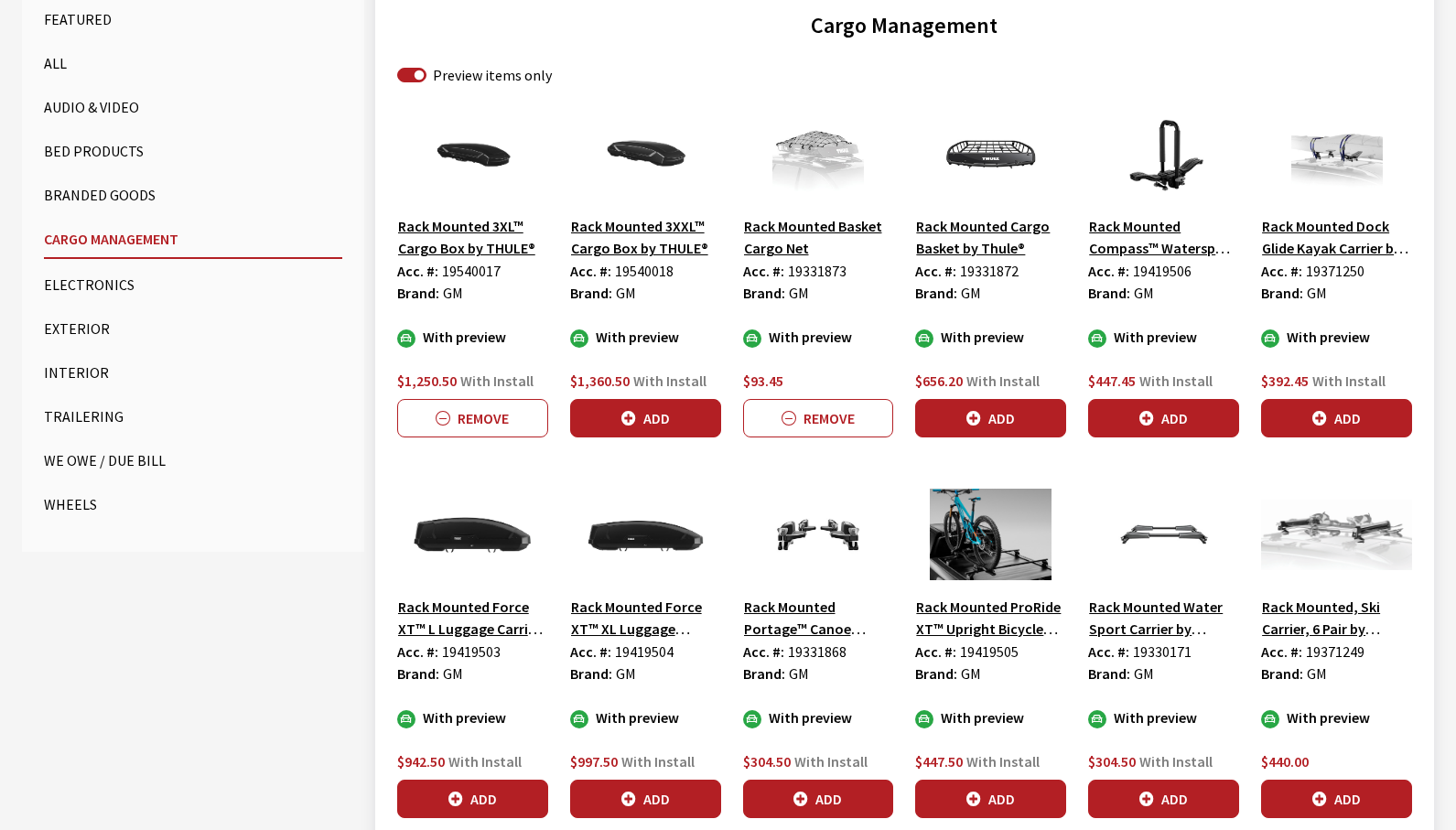
scroll to position [732, 0]
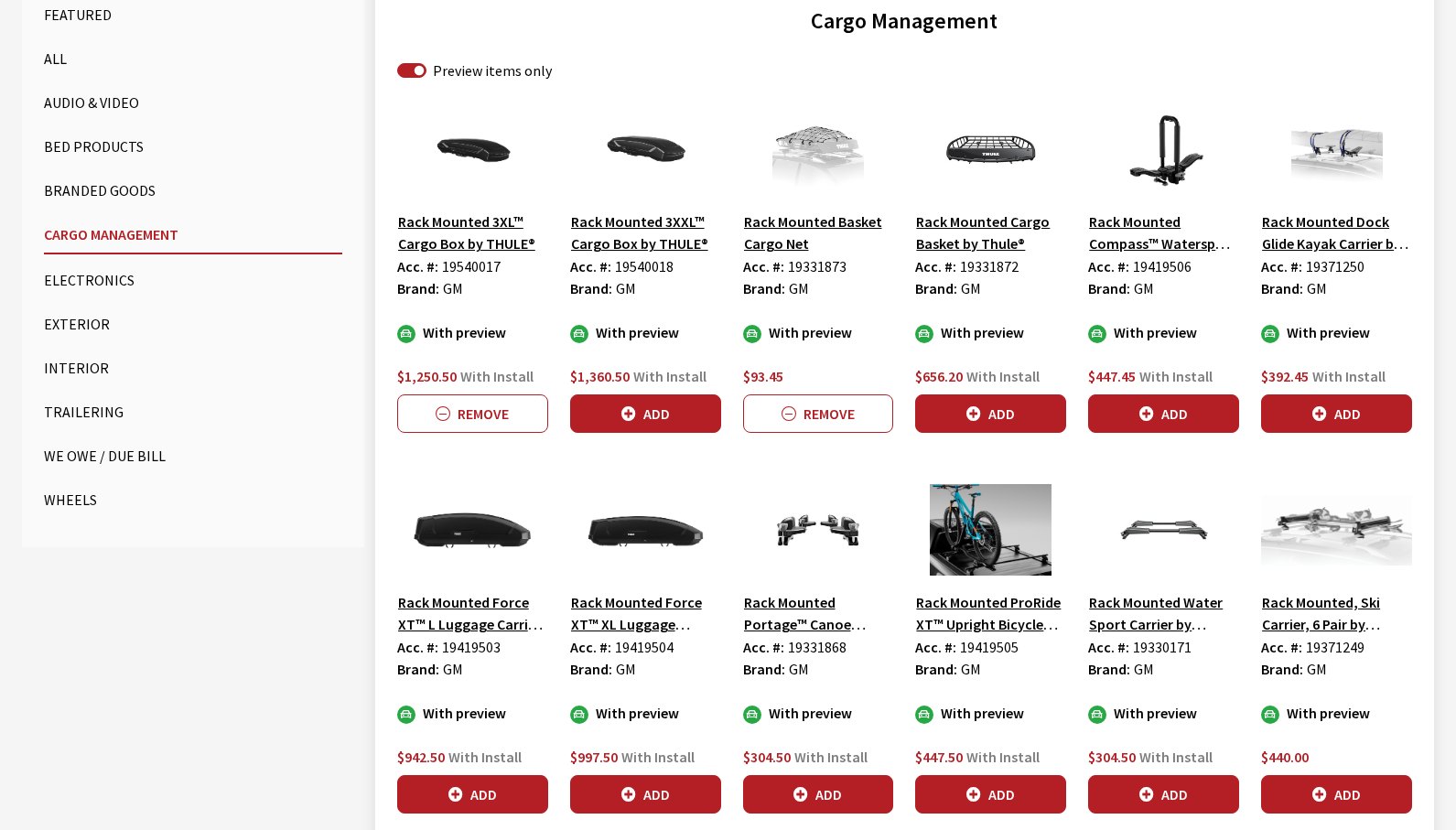
click at [477, 607] on button "Rack Mounted Force XT™ L Luggage Carrier by Thule®" at bounding box center [473, 613] width 151 height 46
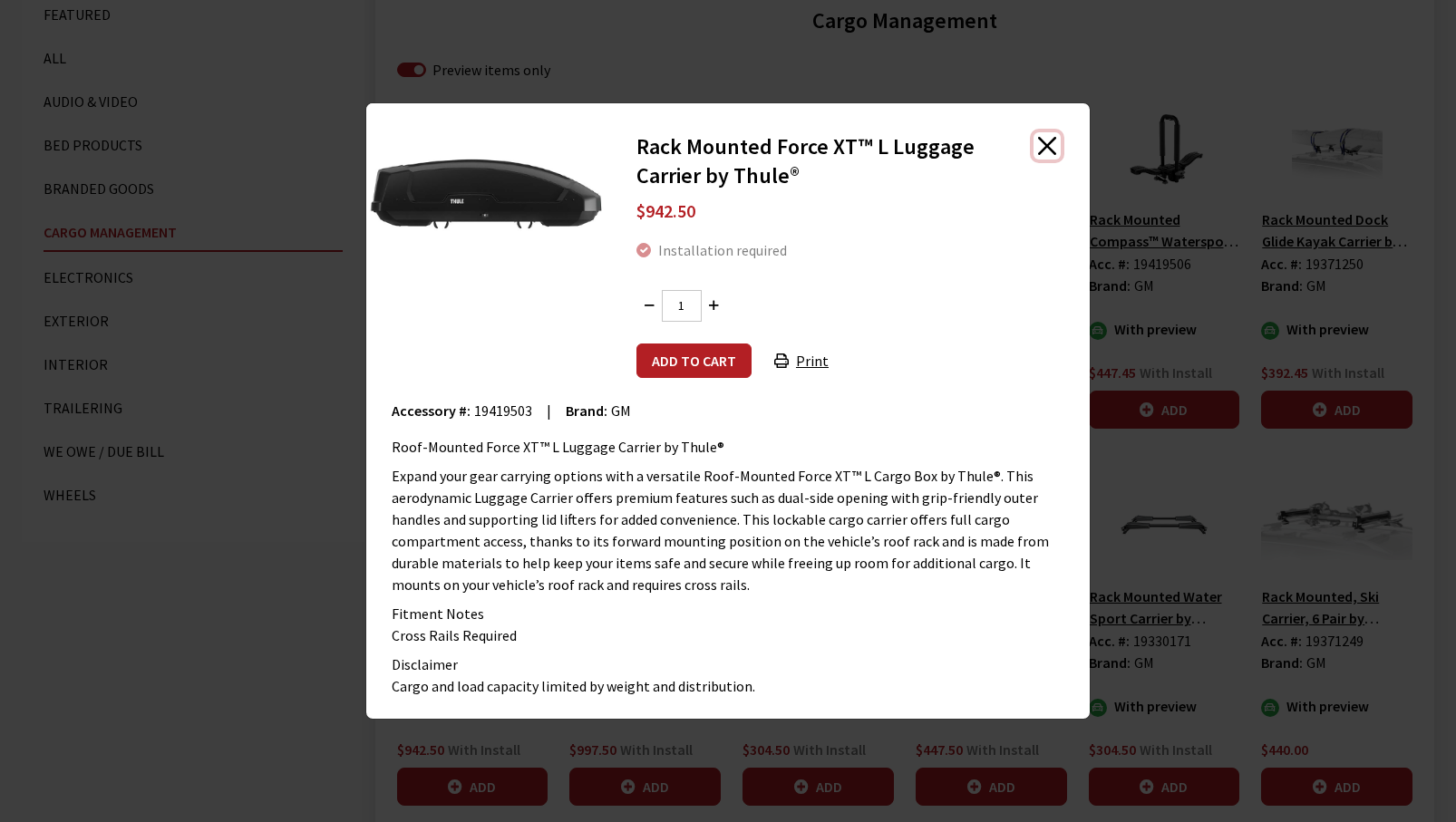
click at [1040, 157] on button "Close" at bounding box center [1046, 145] width 27 height 27
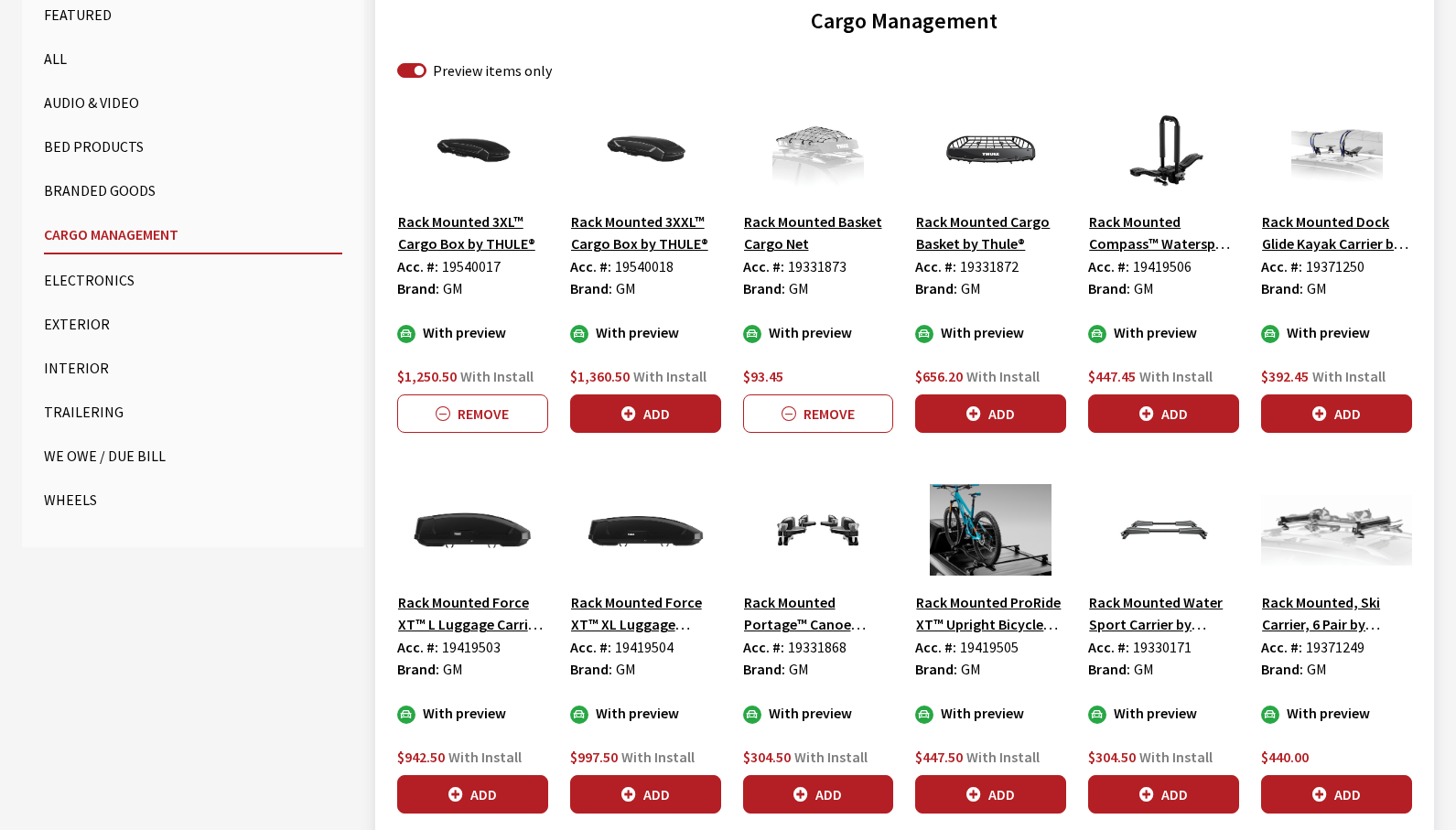
click at [466, 151] on img at bounding box center [473, 150] width 151 height 92
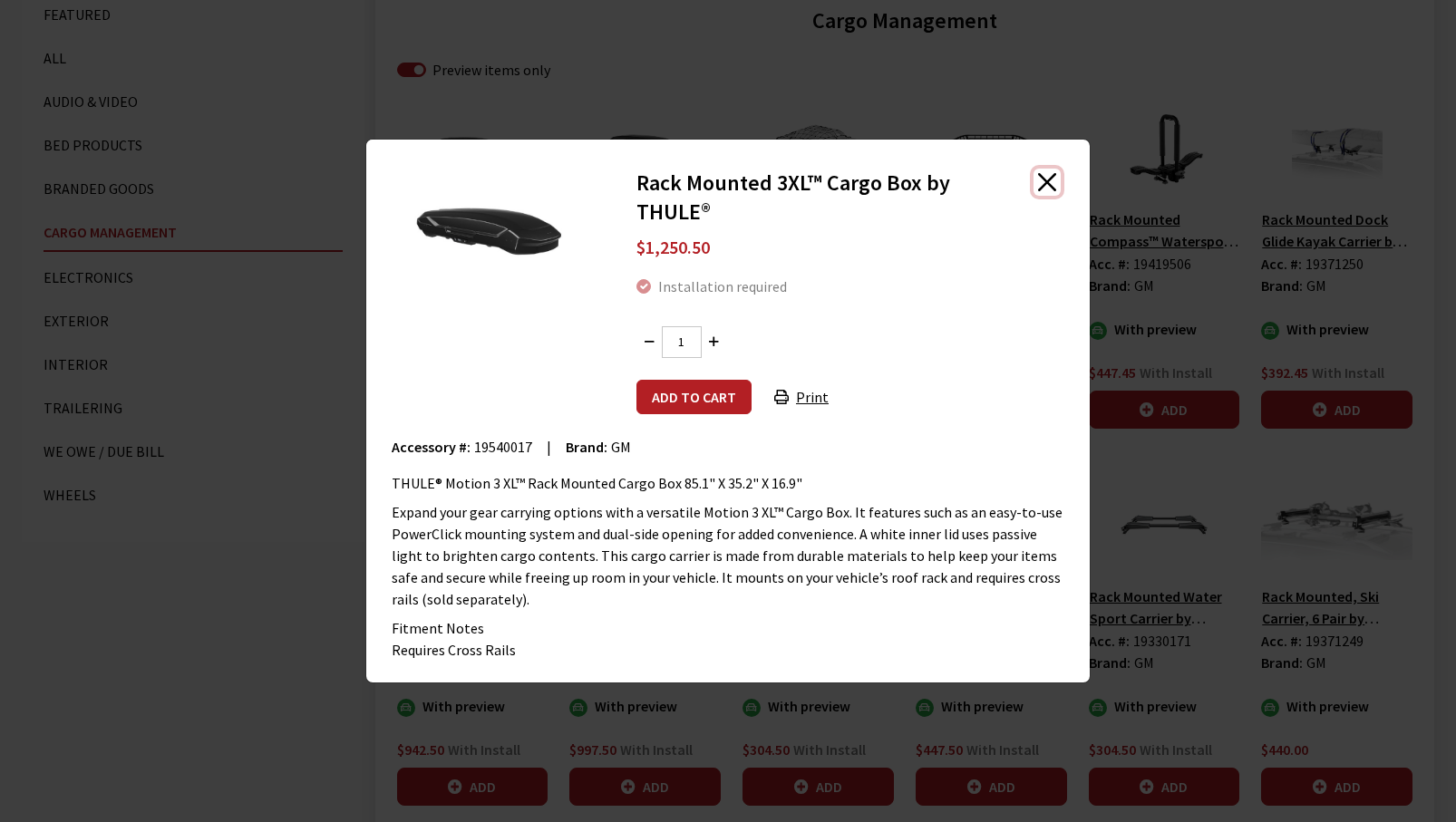
click at [1051, 184] on button "Close" at bounding box center [1046, 182] width 27 height 27
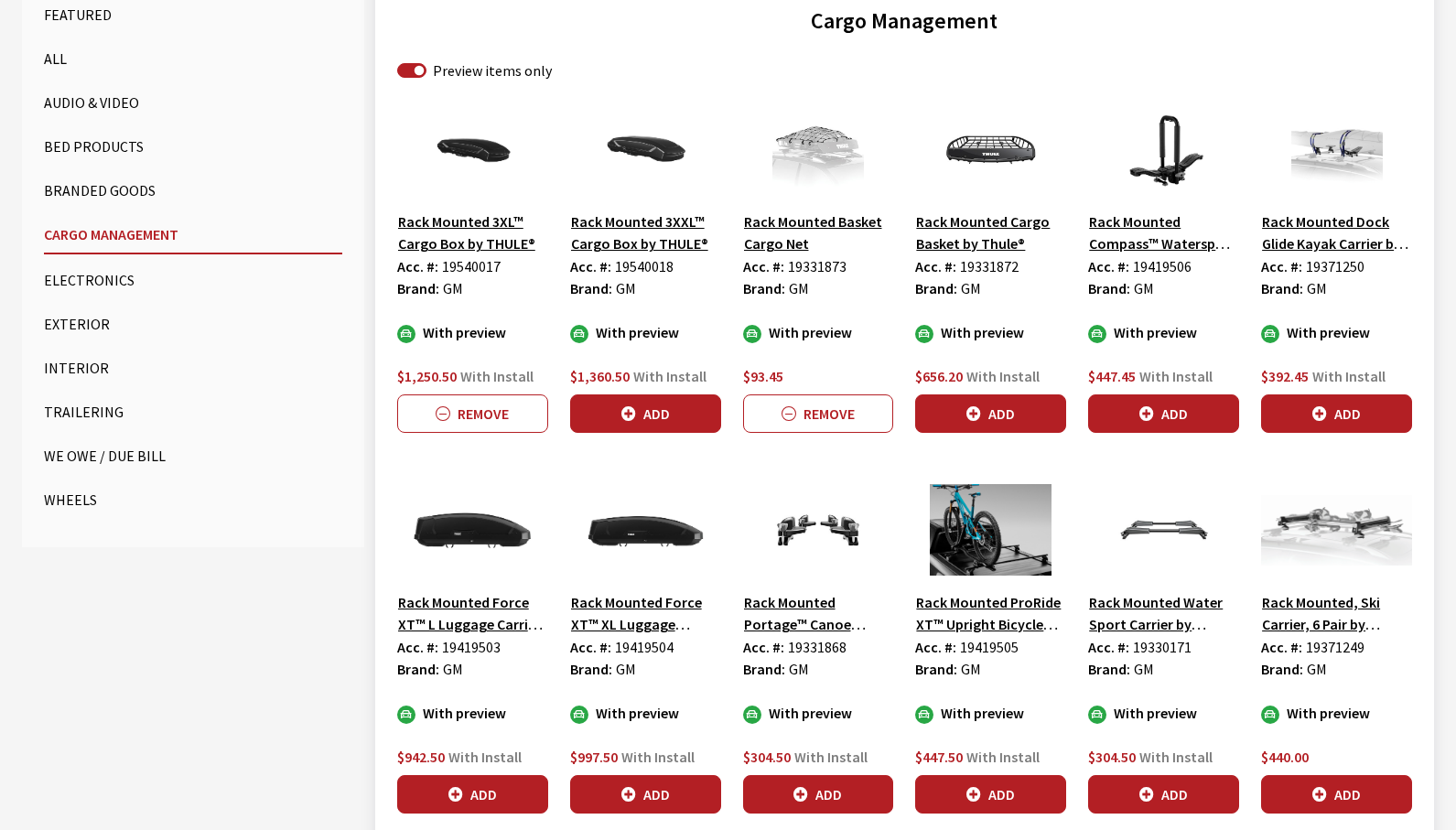
click at [464, 266] on span "19540017" at bounding box center [471, 267] width 59 height 19
copy span "19540017"
click at [648, 265] on span "19540018" at bounding box center [644, 267] width 59 height 19
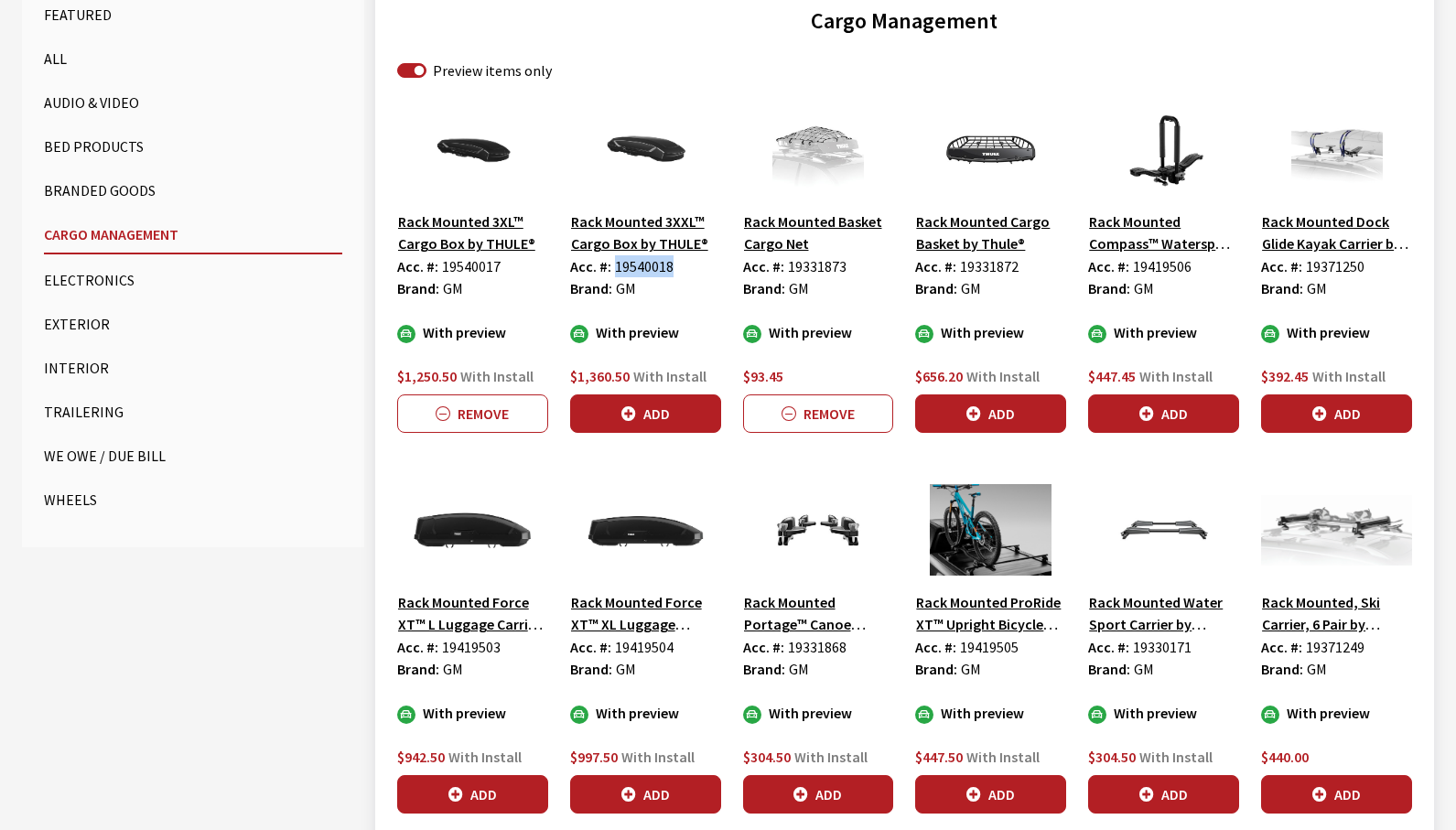
copy span "19540018"
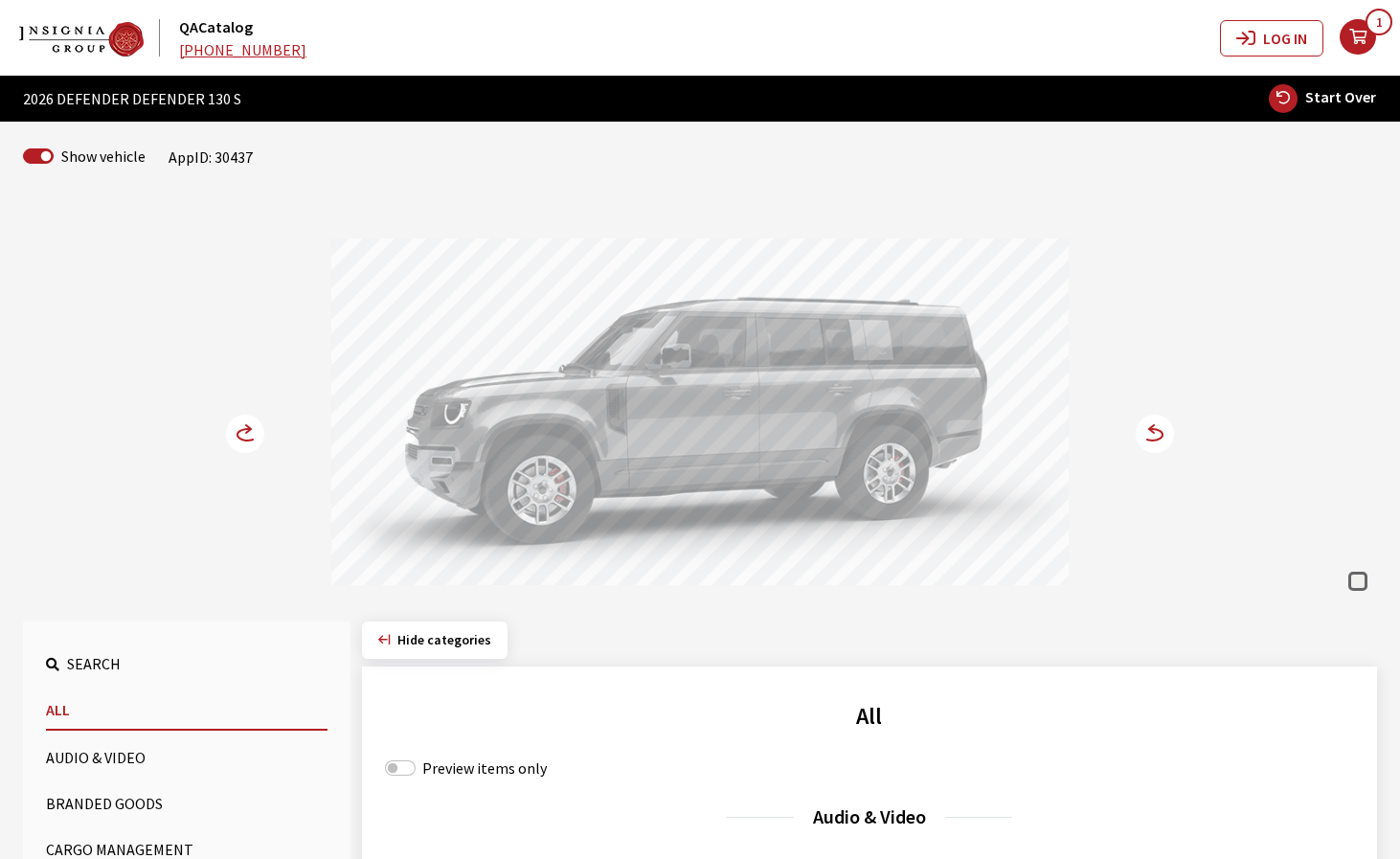
drag, startPoint x: 837, startPoint y: 451, endPoint x: 987, endPoint y: 438, distance: 150.6
click at [974, 438] on div at bounding box center [699, 415] width 737 height 353
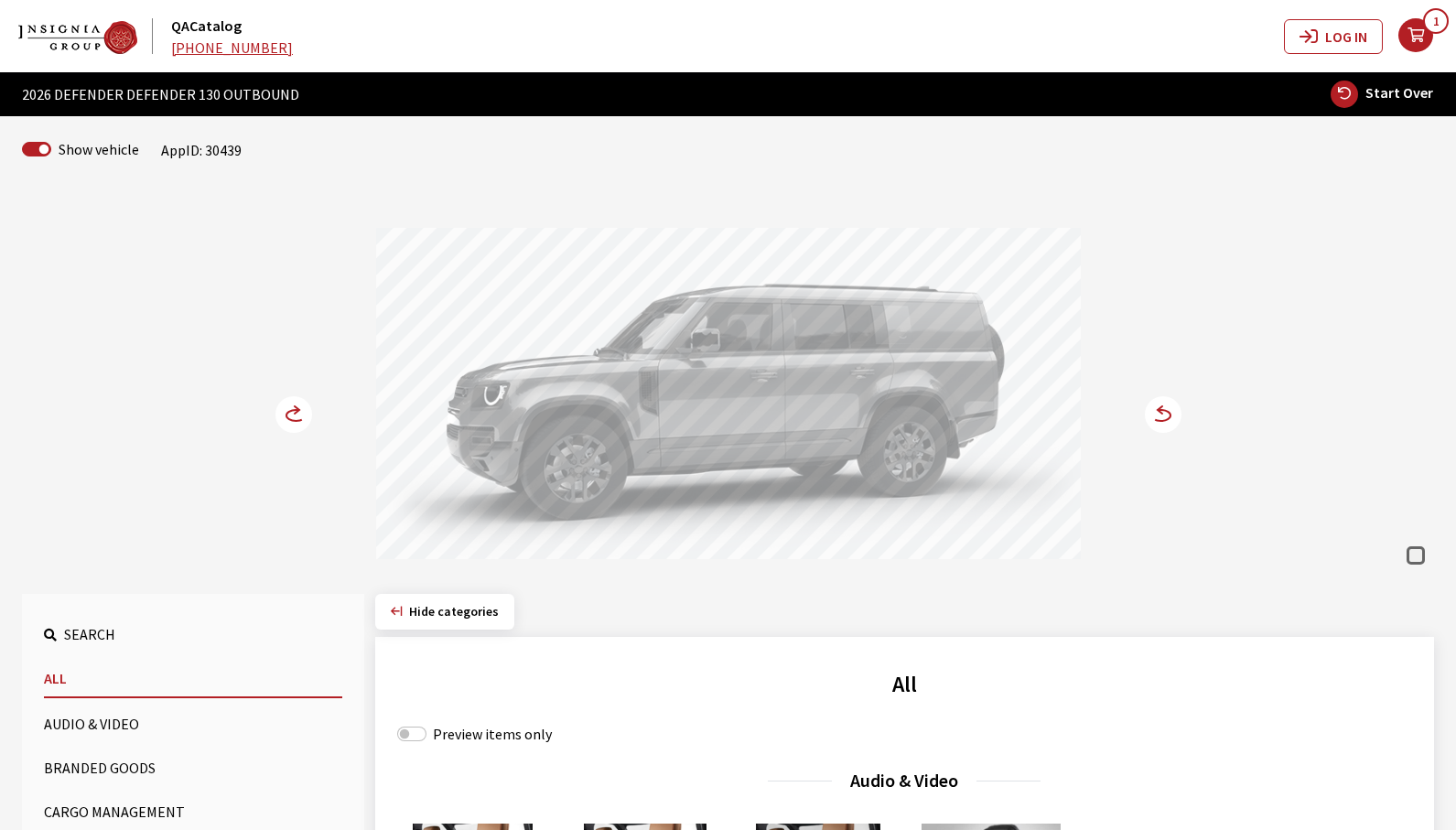
drag, startPoint x: 834, startPoint y: 378, endPoint x: 517, endPoint y: 430, distance: 321.2
click at [615, 393] on div at bounding box center [728, 397] width 705 height 337
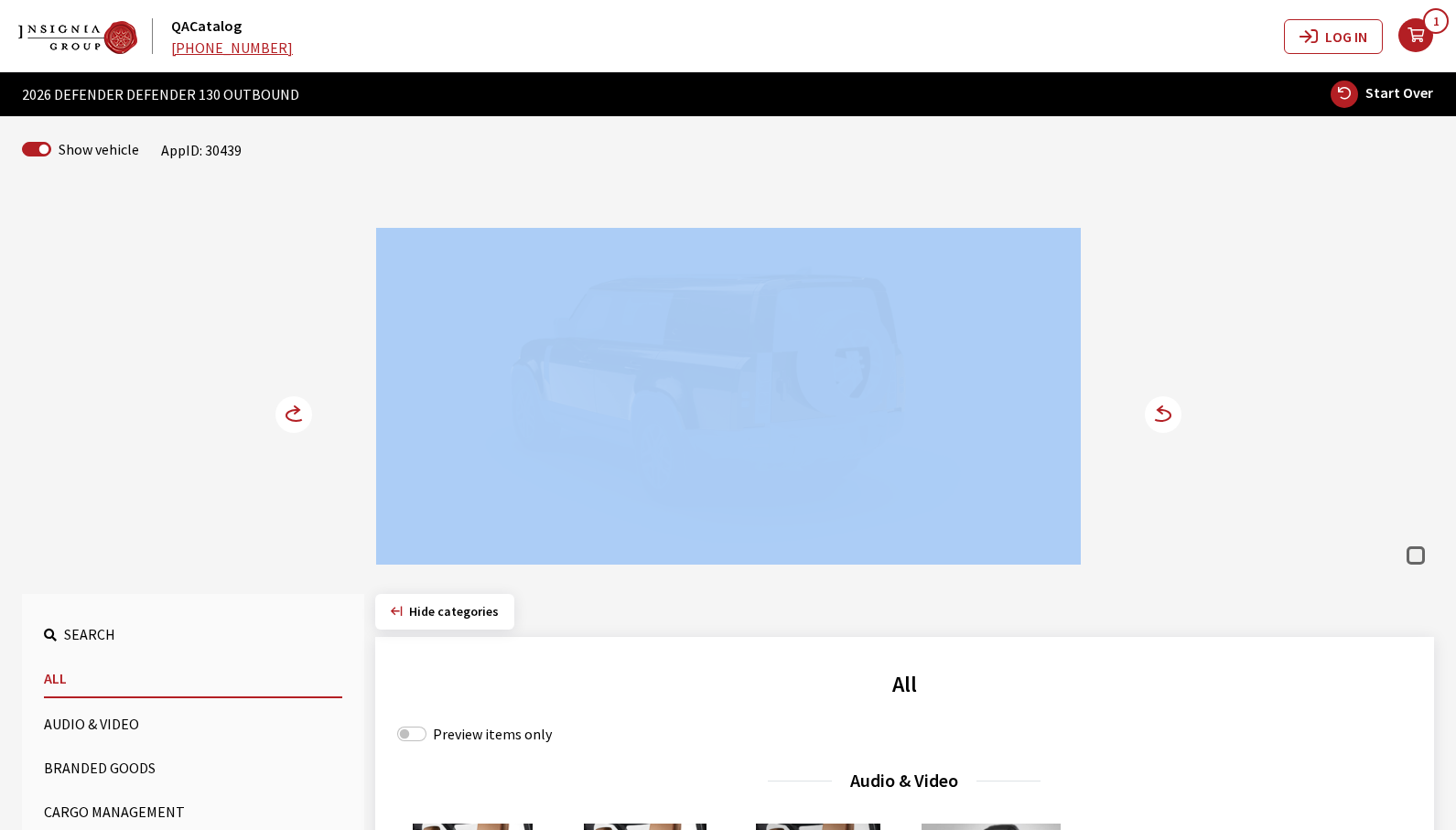
drag, startPoint x: 694, startPoint y: 413, endPoint x: 326, endPoint y: 476, distance: 373.4
click at [328, 469] on div "Fuji White Fuji White Fuji White" at bounding box center [728, 377] width 1208 height 373
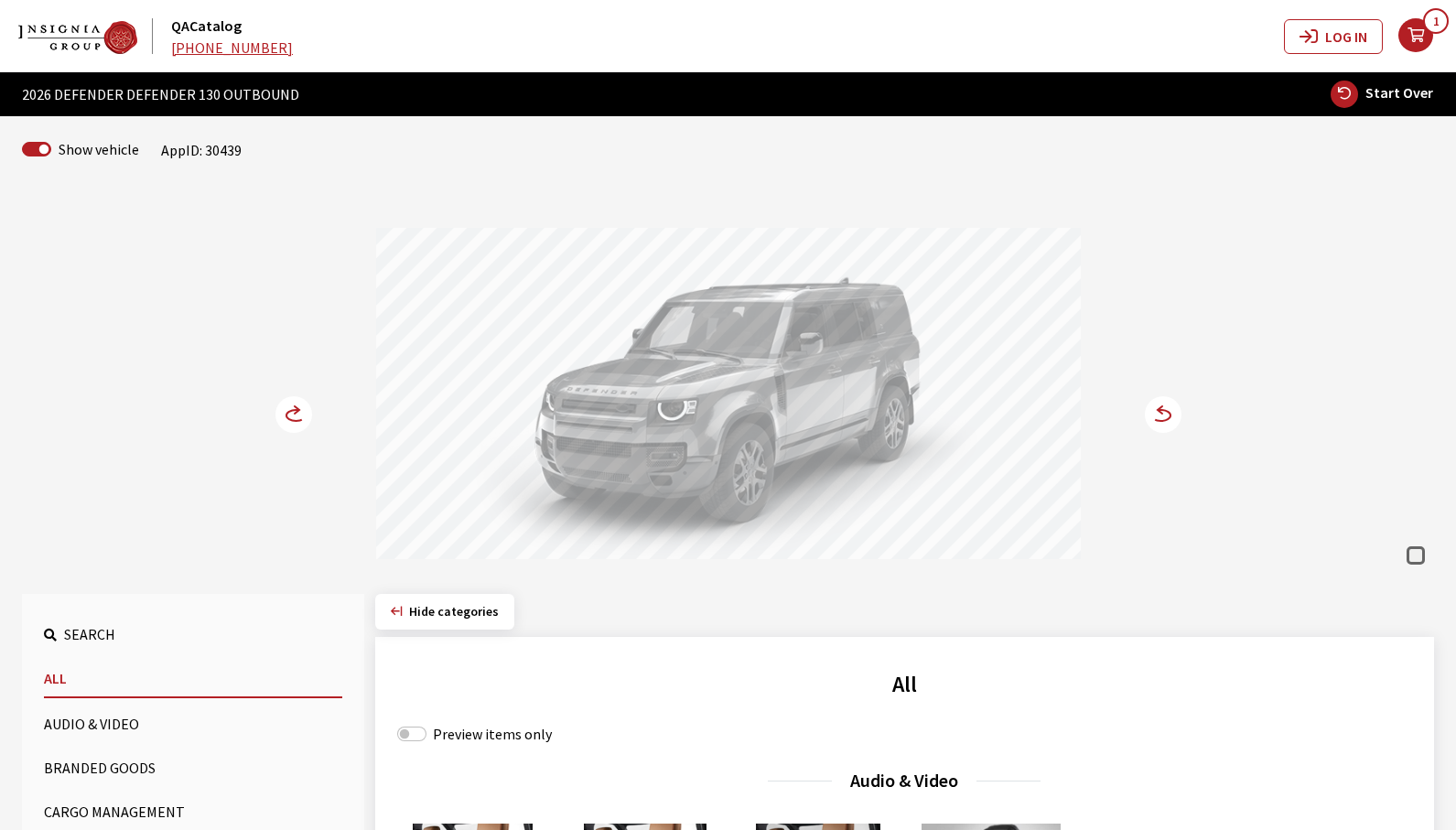
click at [290, 417] on circle at bounding box center [293, 415] width 36 height 36
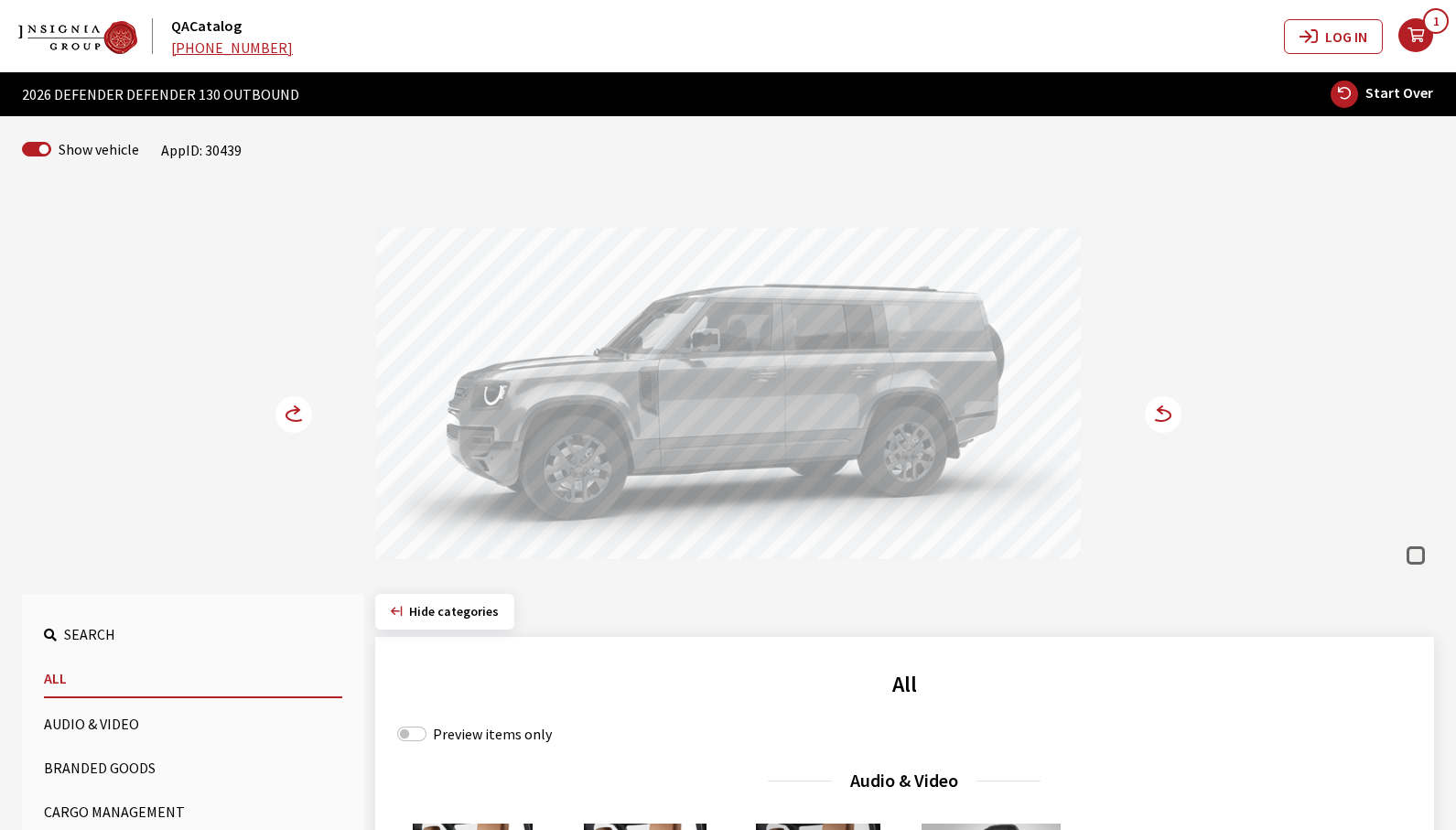
click at [290, 418] on circle at bounding box center [293, 415] width 36 height 36
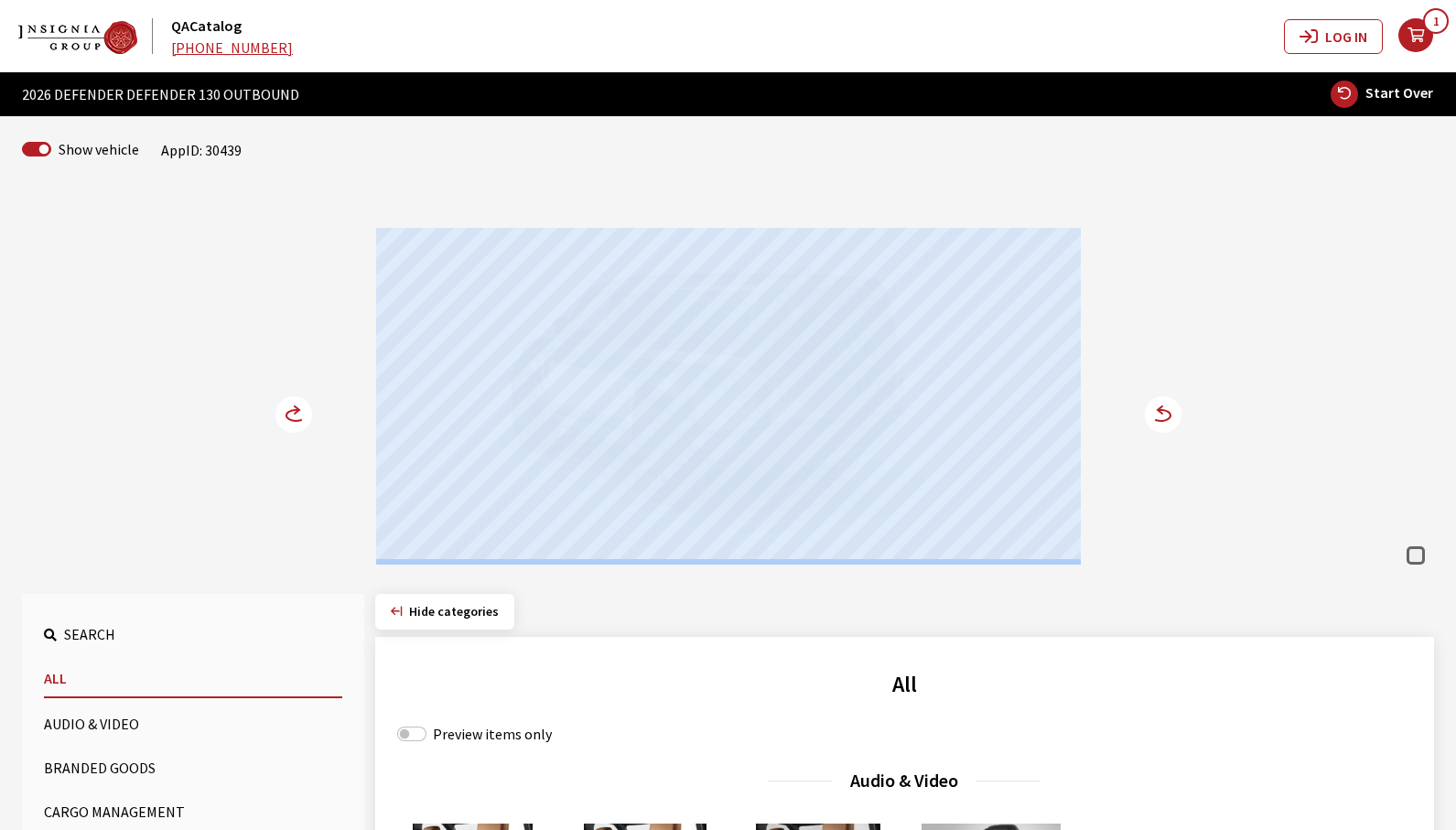
click at [294, 516] on div "Fuji White Fuji White Fuji White" at bounding box center [728, 377] width 1208 height 373
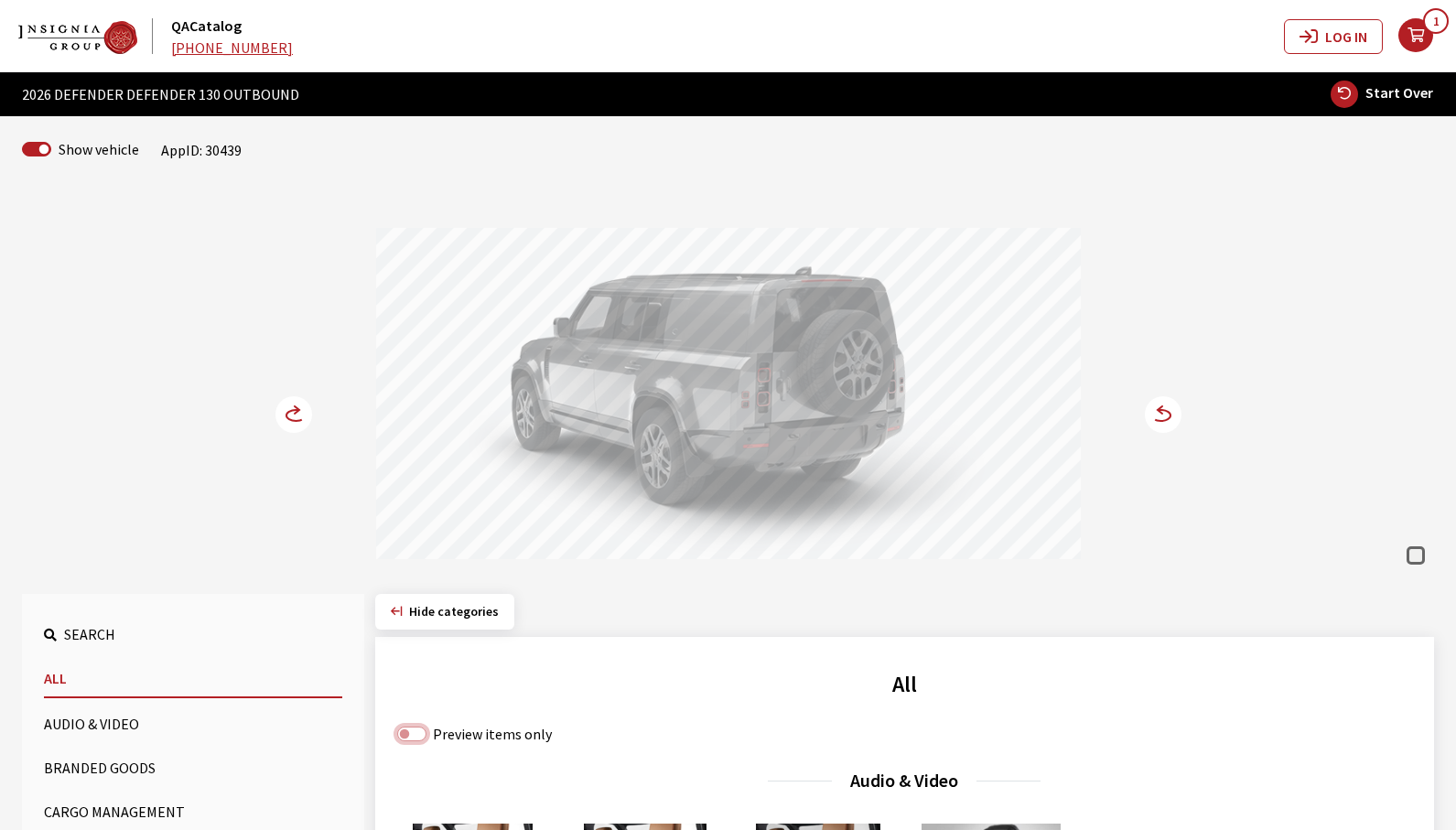
click at [402, 738] on input "Preview items only" at bounding box center [412, 735] width 29 height 15
checkbox input "true"
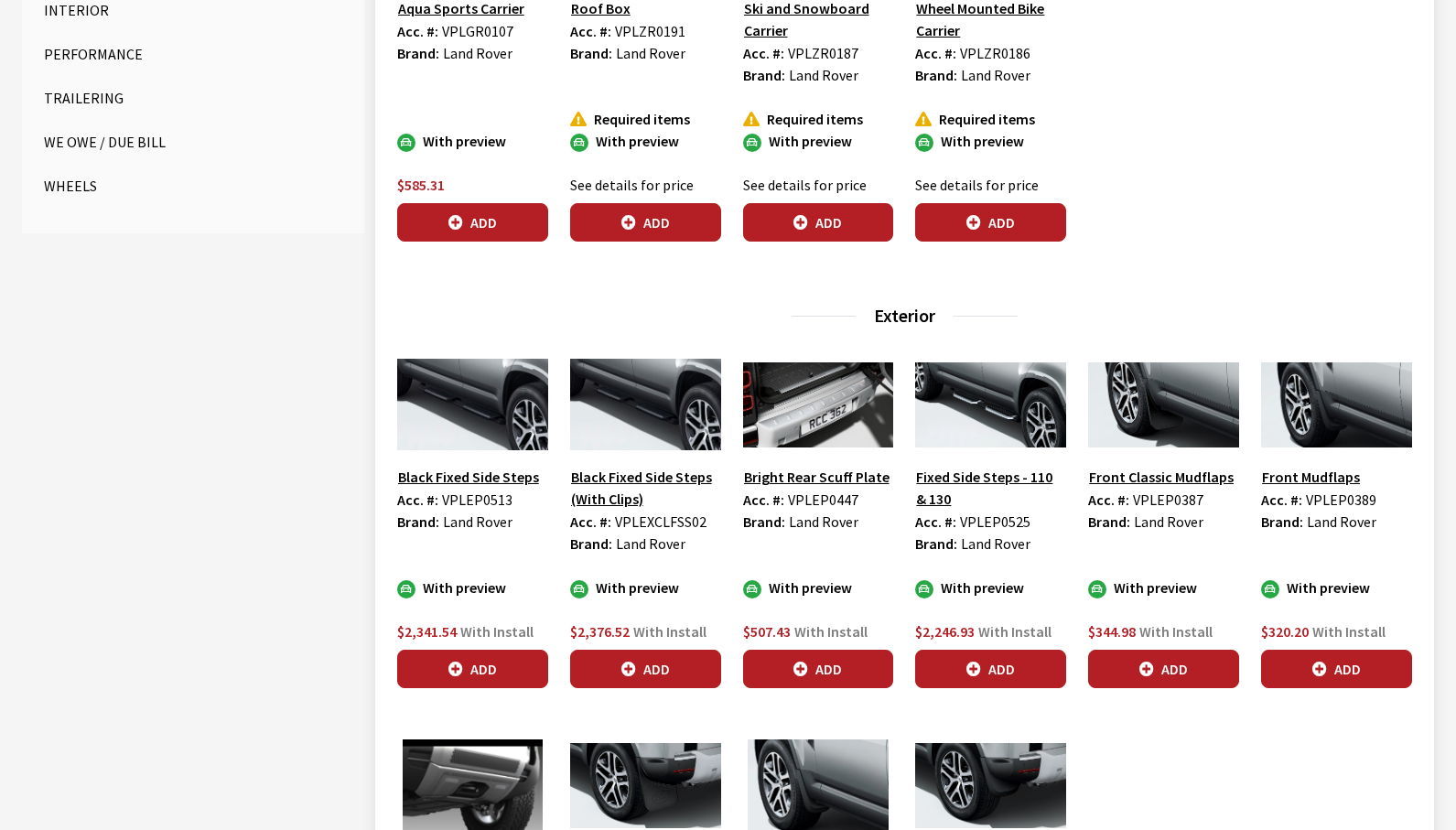
scroll to position [1007, 0]
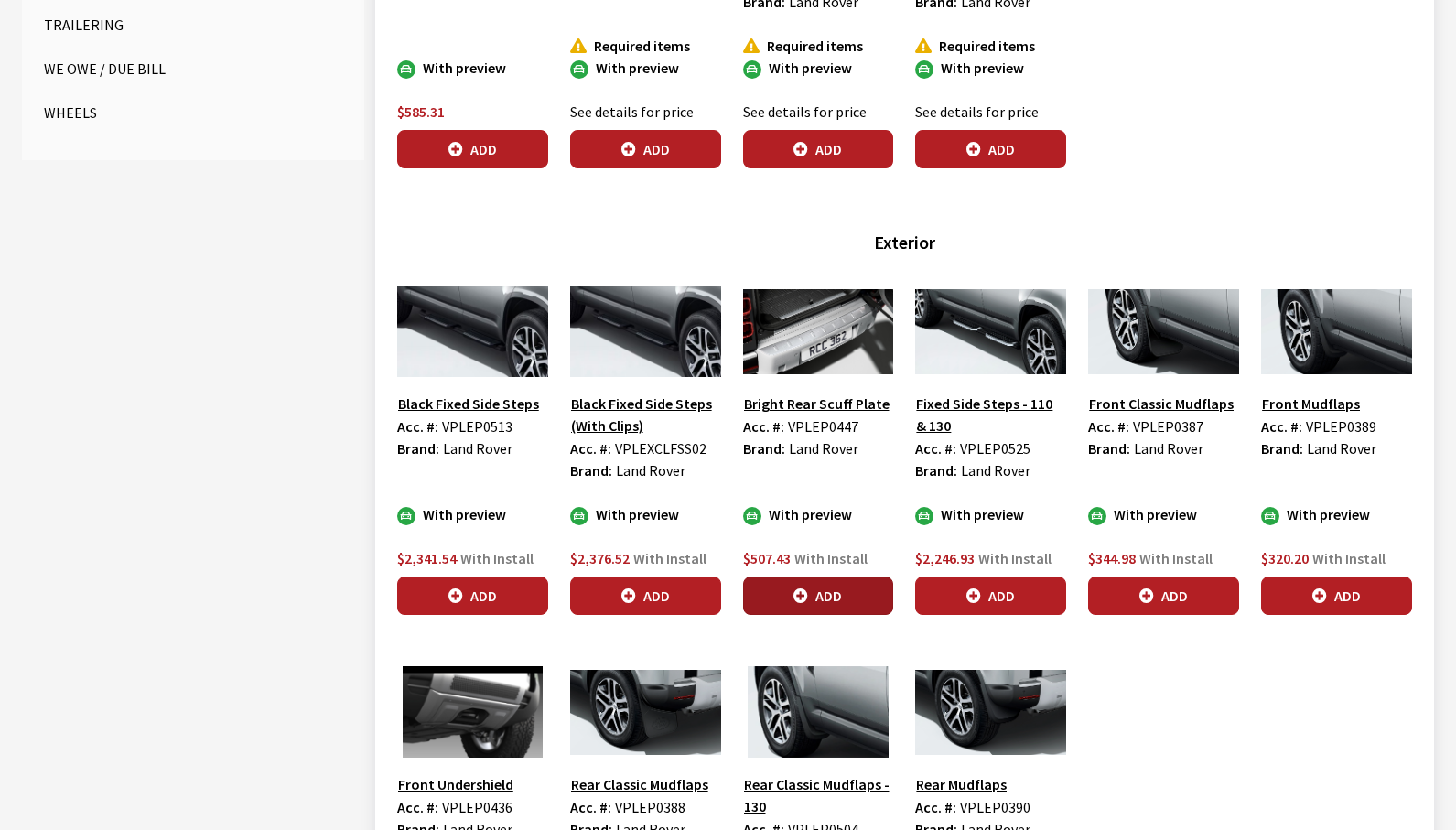
click at [811, 599] on button "Add" at bounding box center [818, 595] width 151 height 38
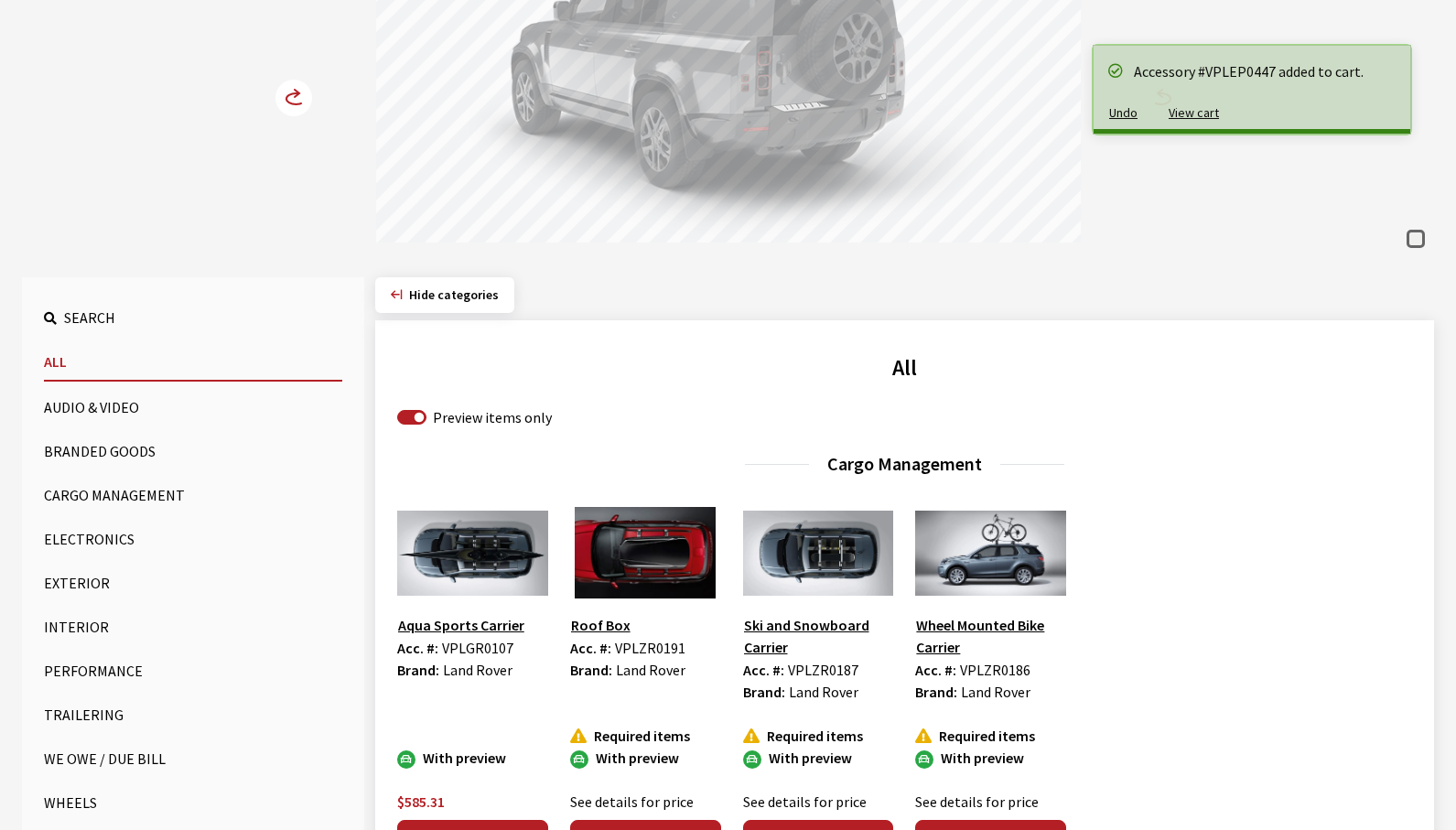
scroll to position [274, 0]
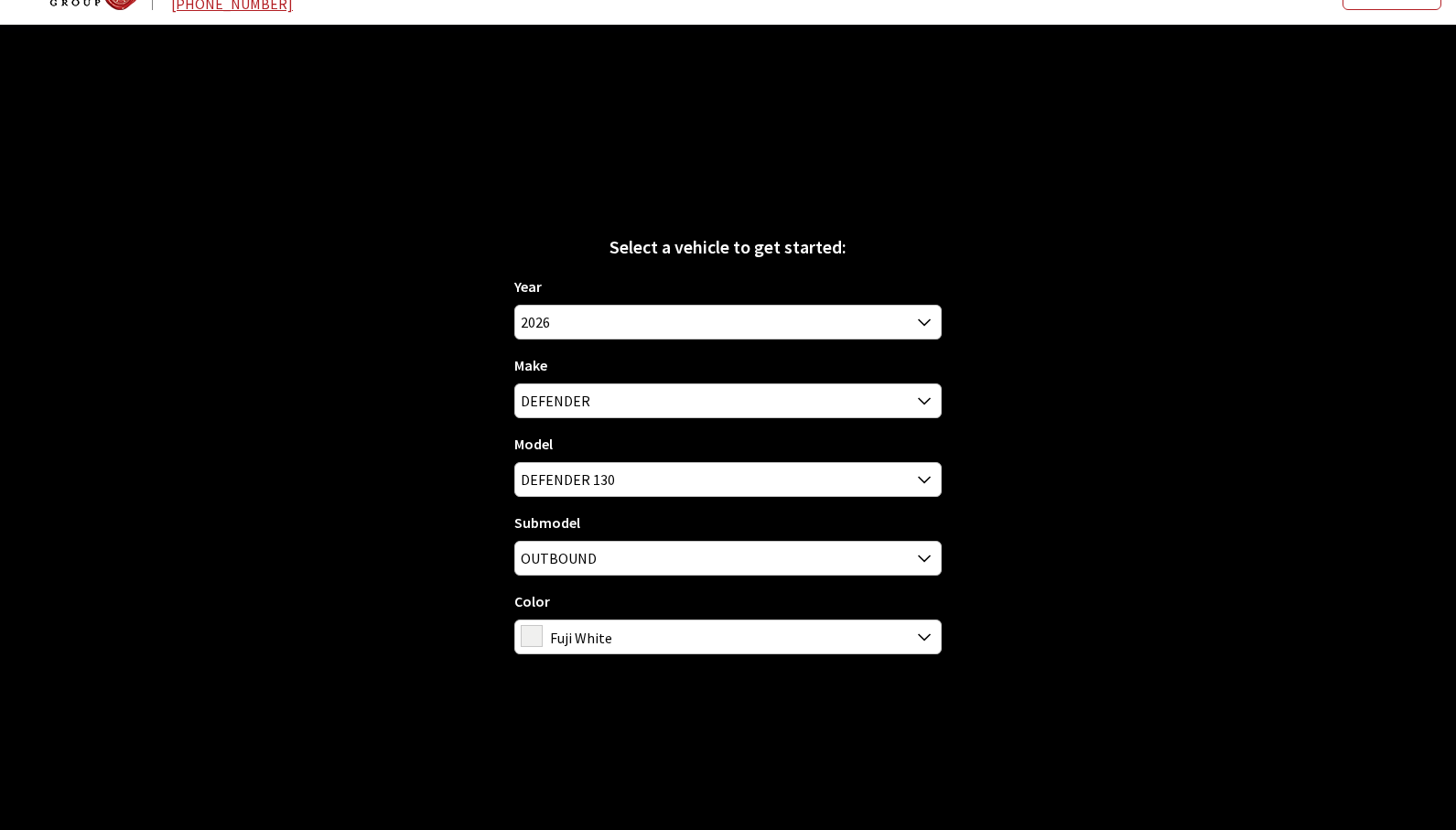
scroll to position [64, 0]
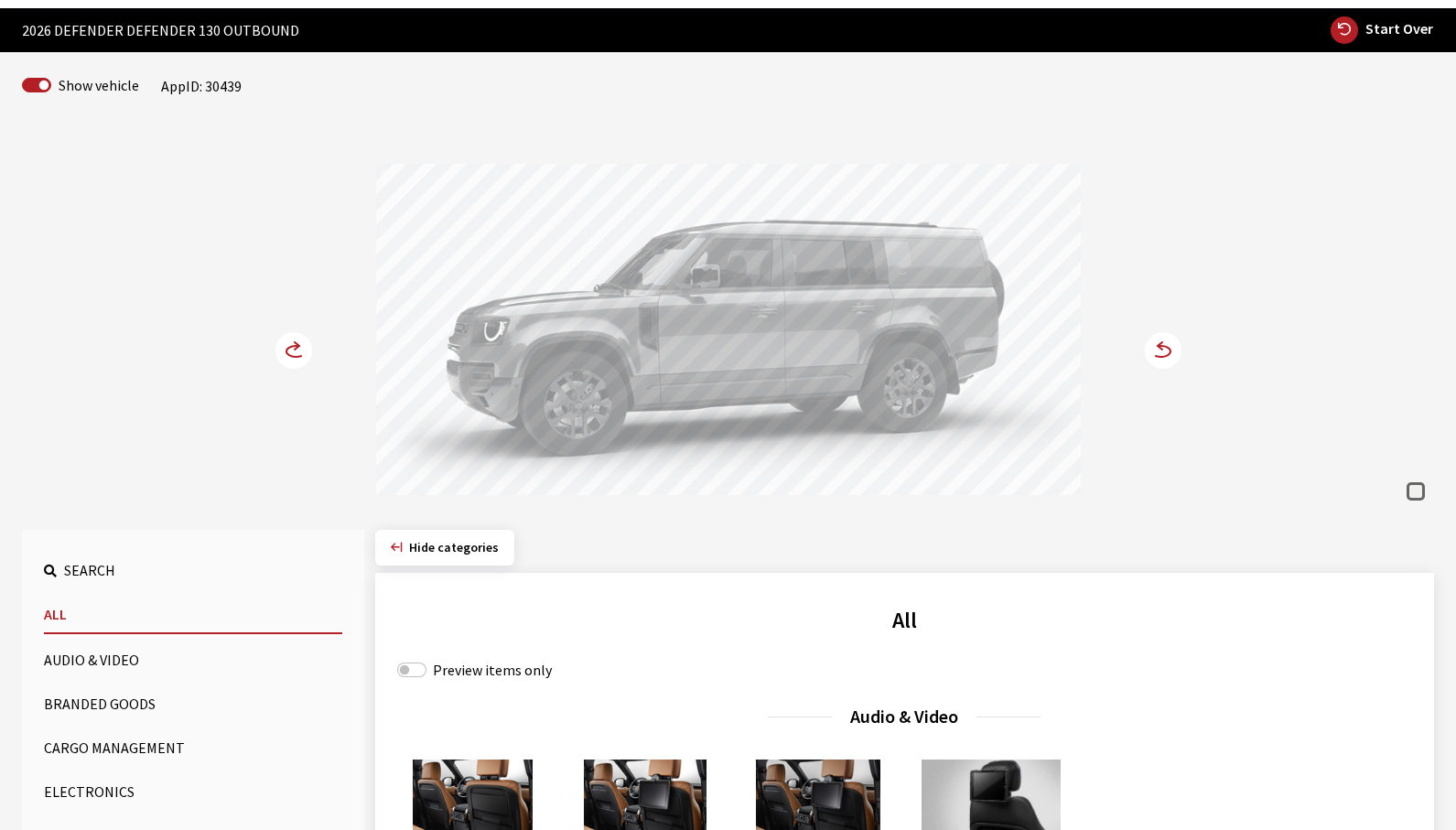
click at [1179, 347] on circle at bounding box center [1163, 350] width 36 height 36
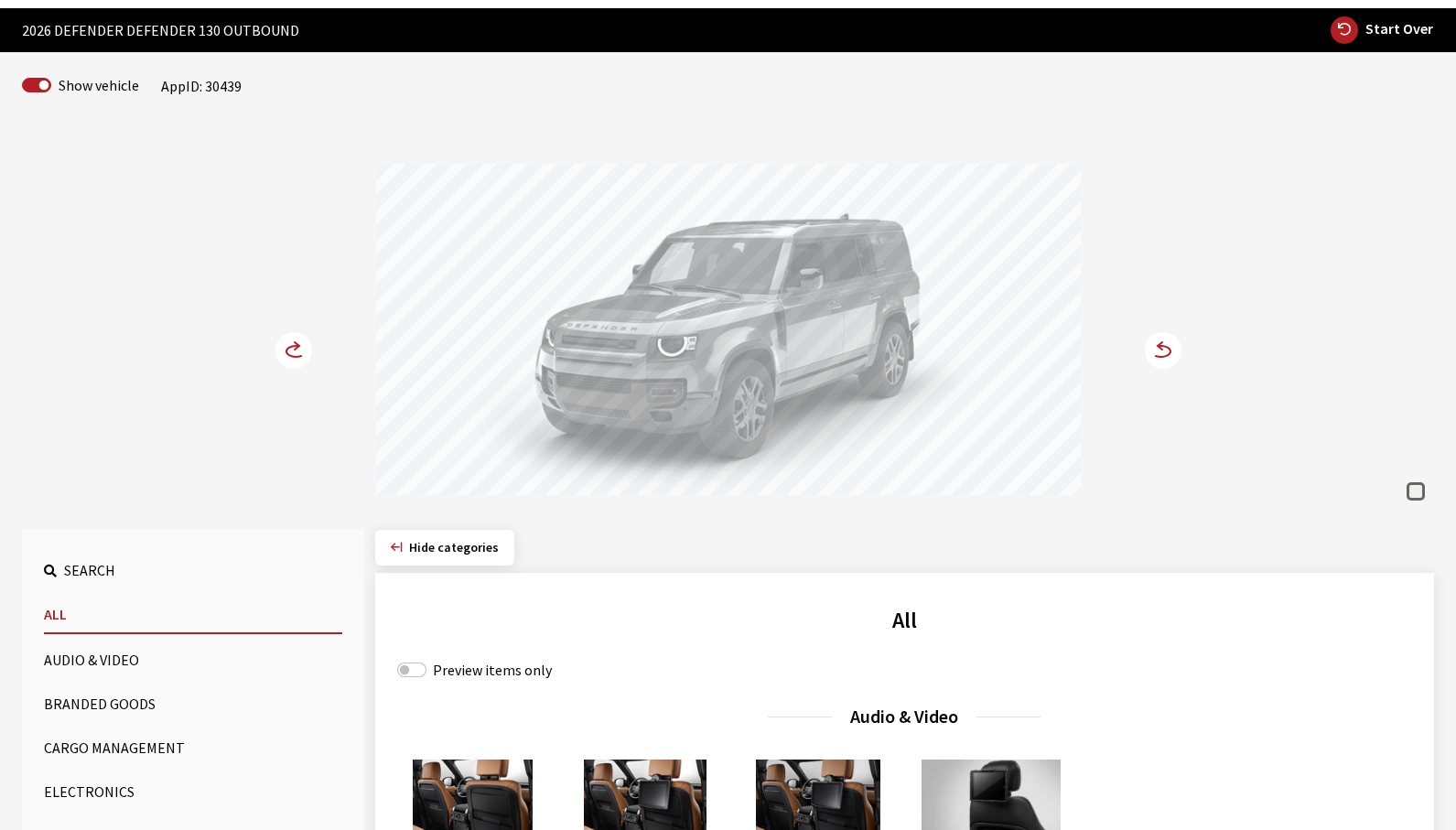
click at [1173, 356] on circle at bounding box center [1163, 350] width 36 height 36
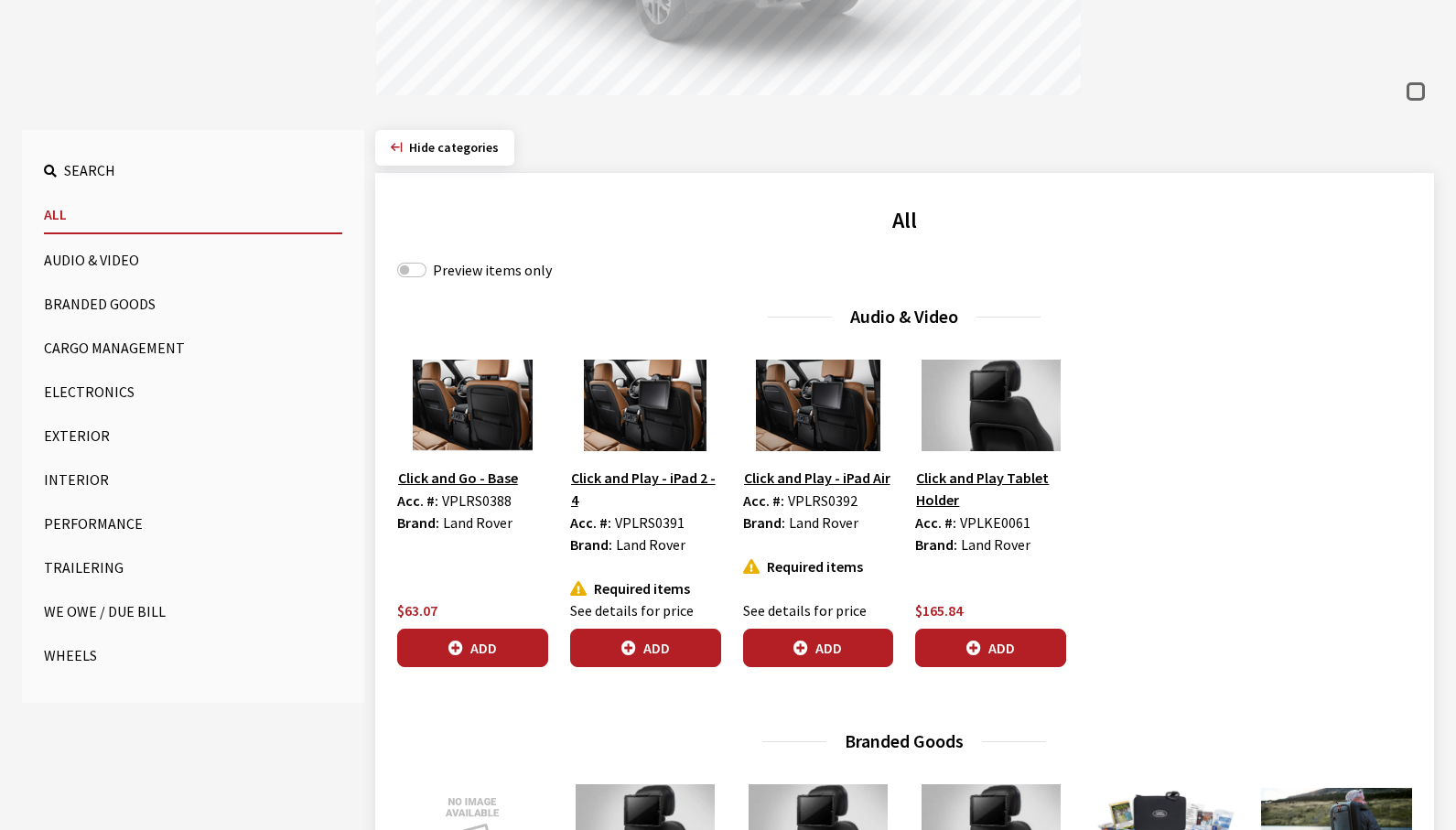
scroll to position [522, 0]
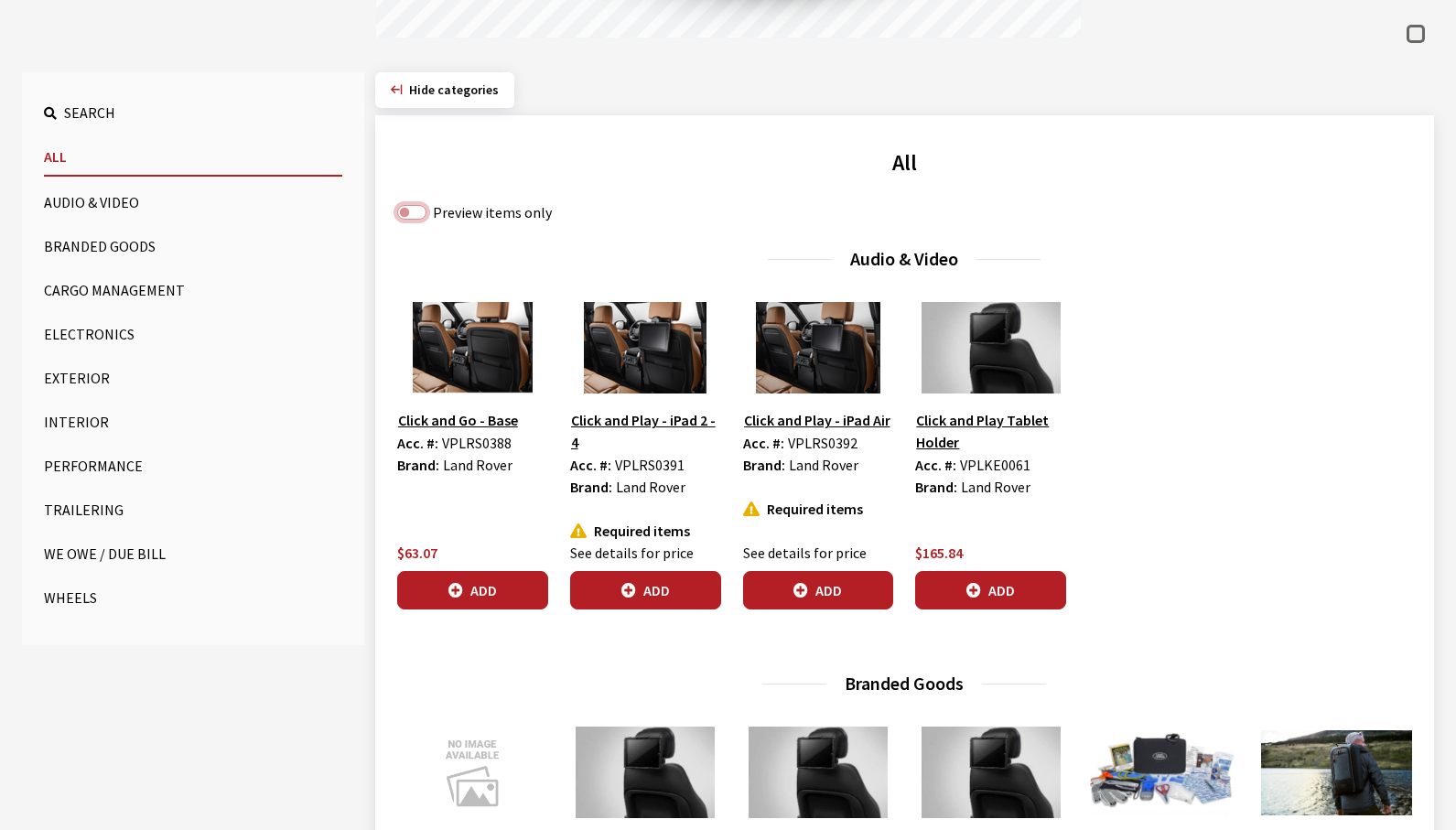
click at [414, 211] on input "Preview items only" at bounding box center [412, 212] width 29 height 15
checkbox input "true"
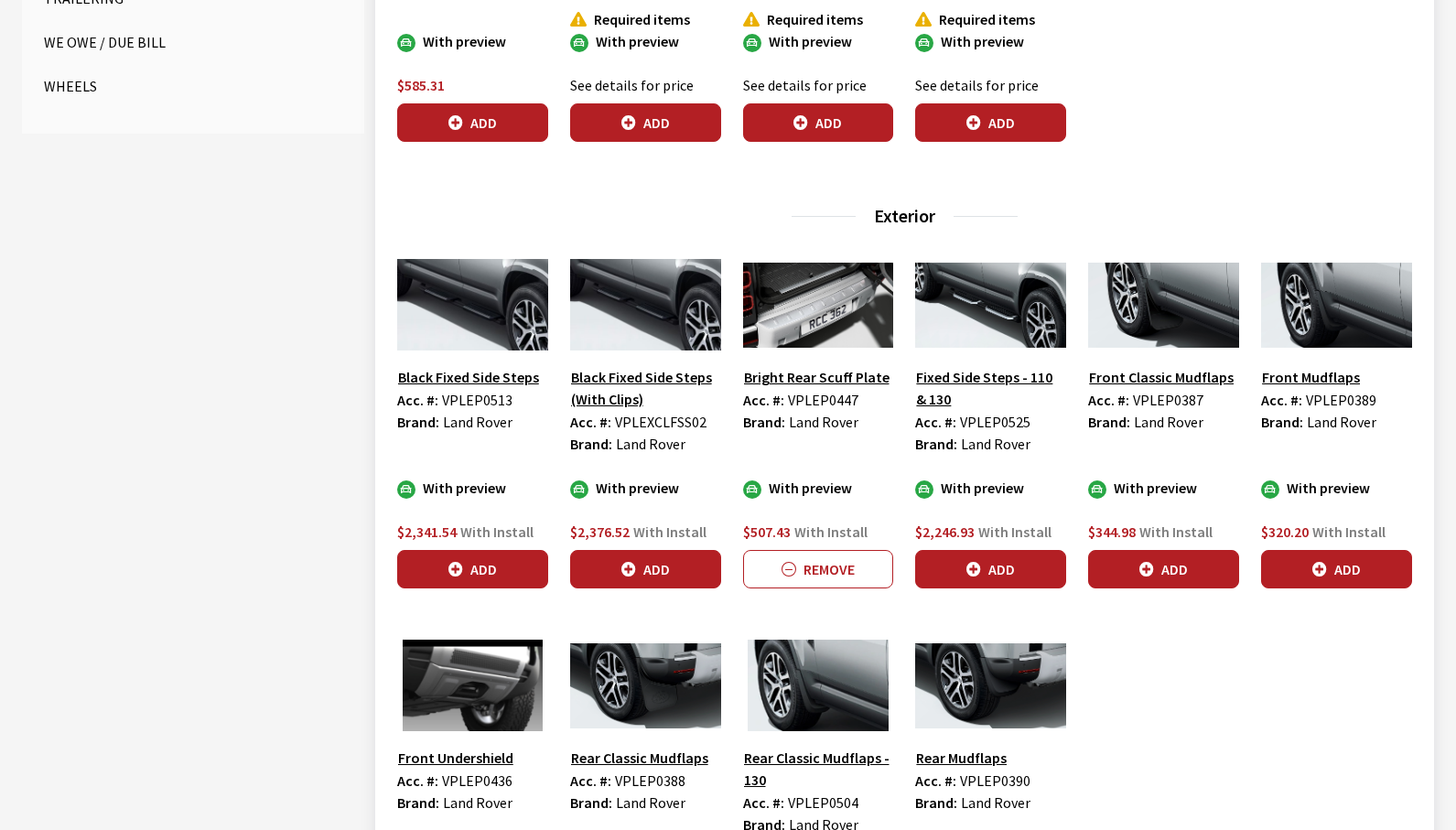
scroll to position [1070, 0]
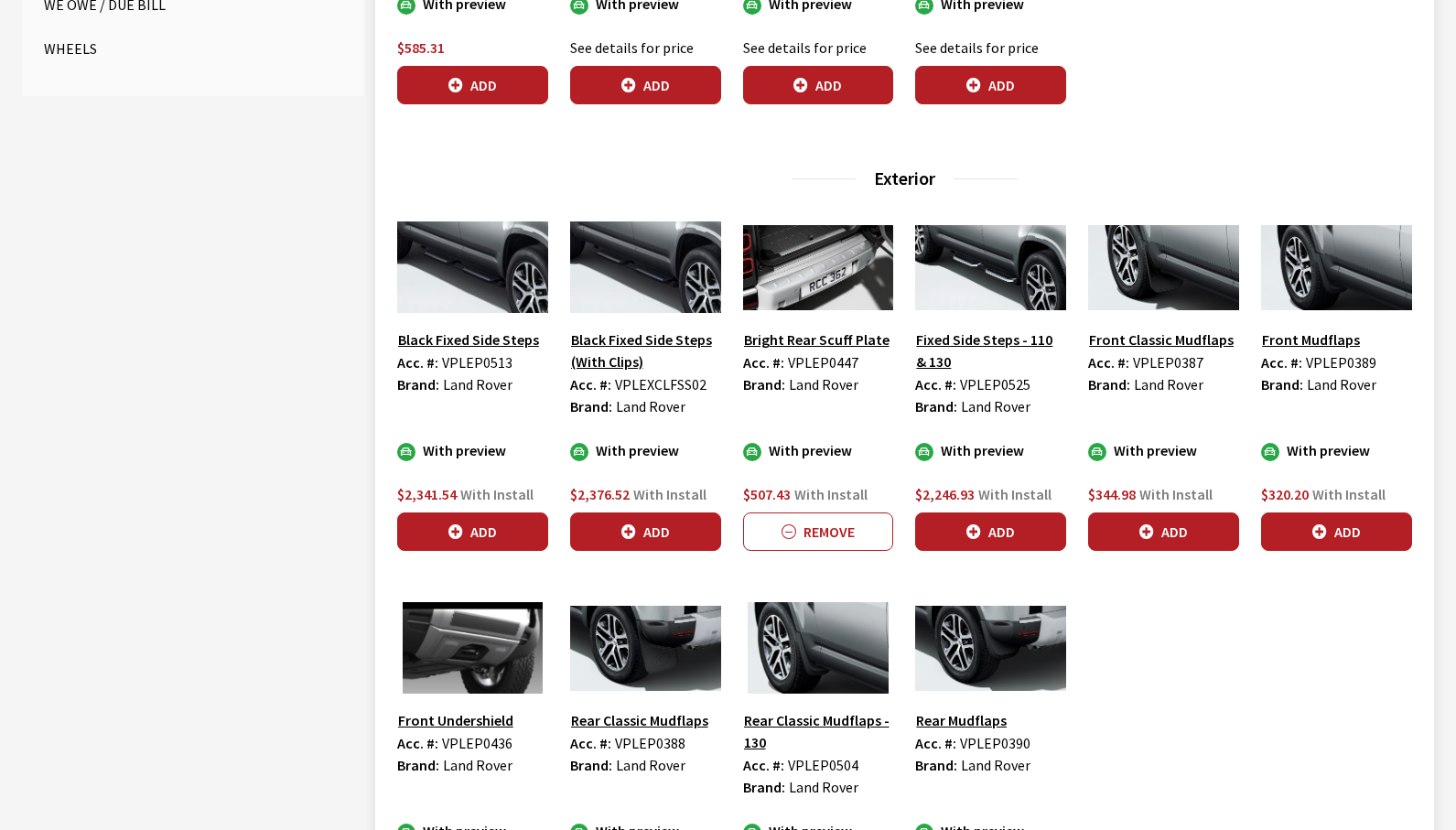
click at [843, 526] on button "Remove" at bounding box center [818, 531] width 151 height 38
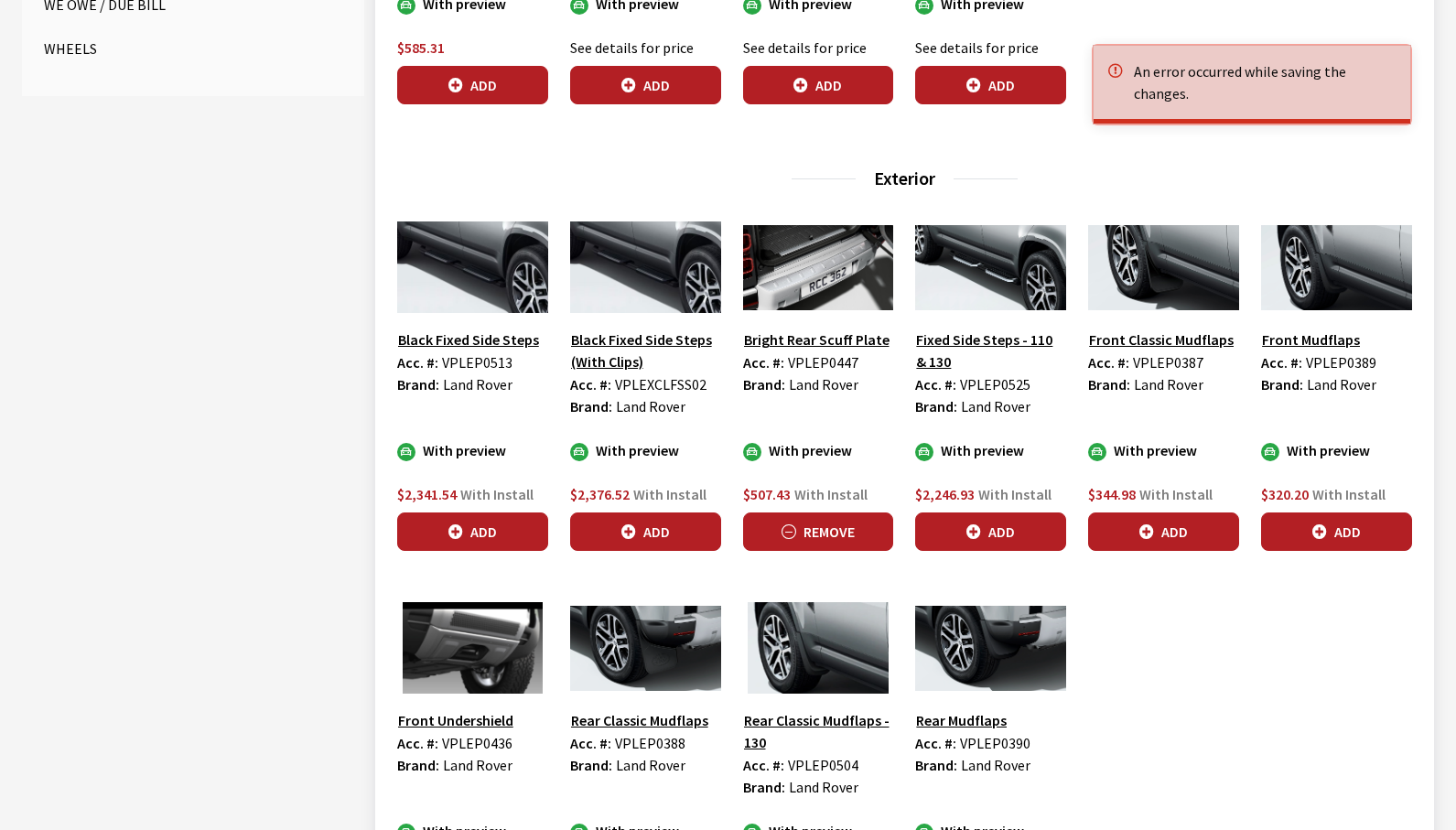
click at [829, 534] on button "Remove" at bounding box center [818, 531] width 151 height 38
click at [820, 334] on button "Bright Rear Scuff Plate" at bounding box center [816, 339] width 147 height 23
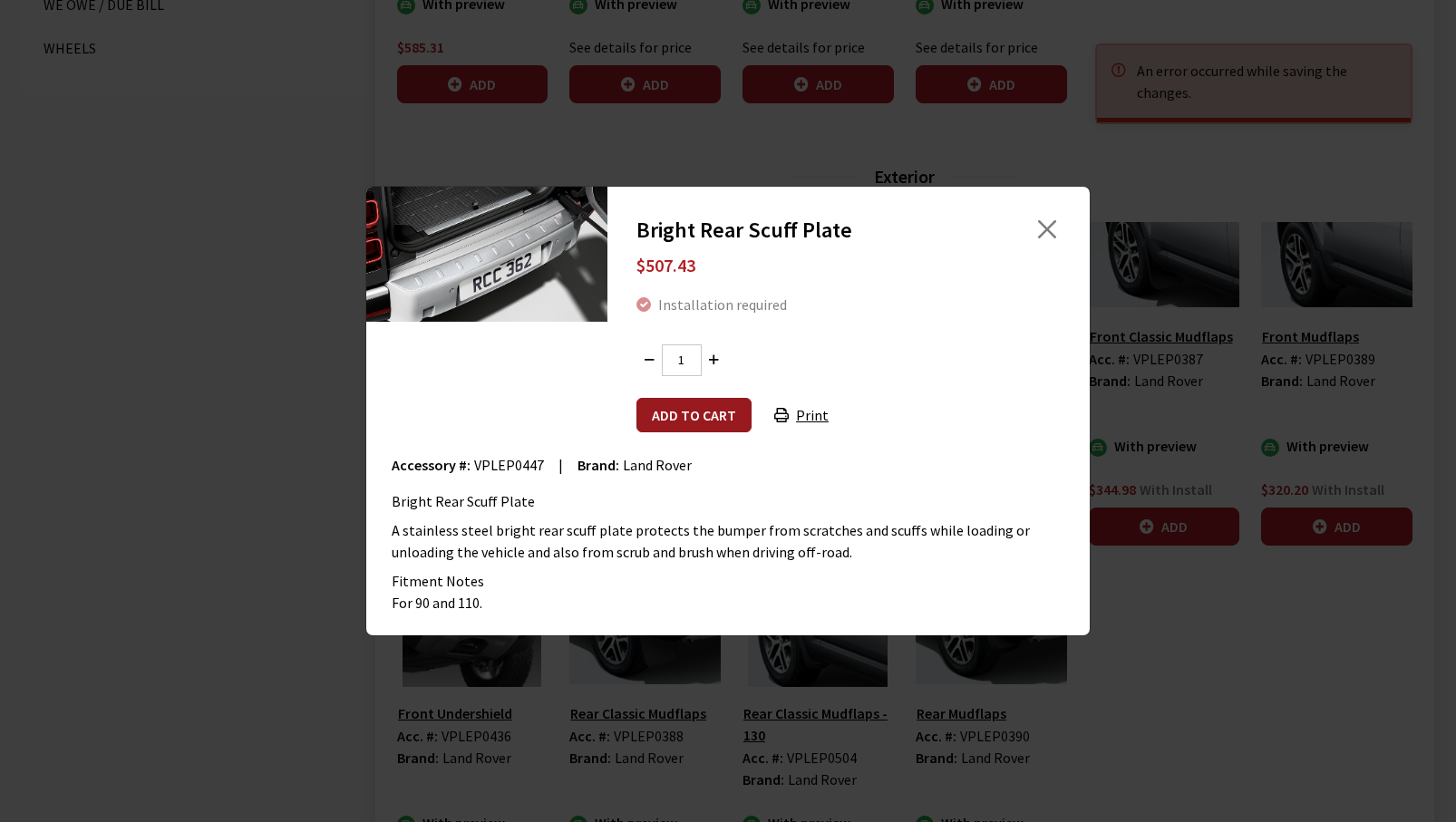
click at [687, 412] on button "Add to cart" at bounding box center [694, 414] width 115 height 34
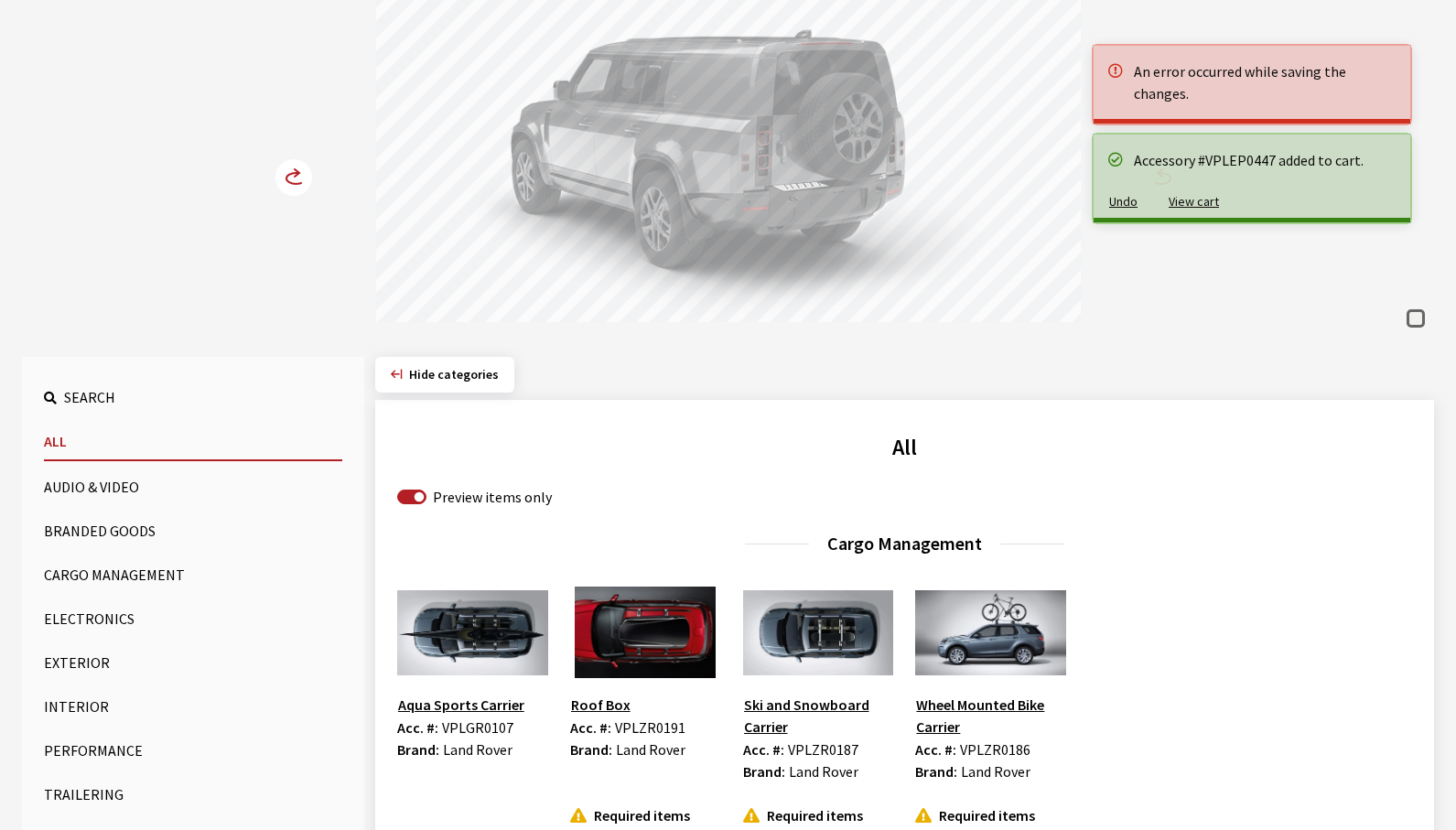
scroll to position [155, 0]
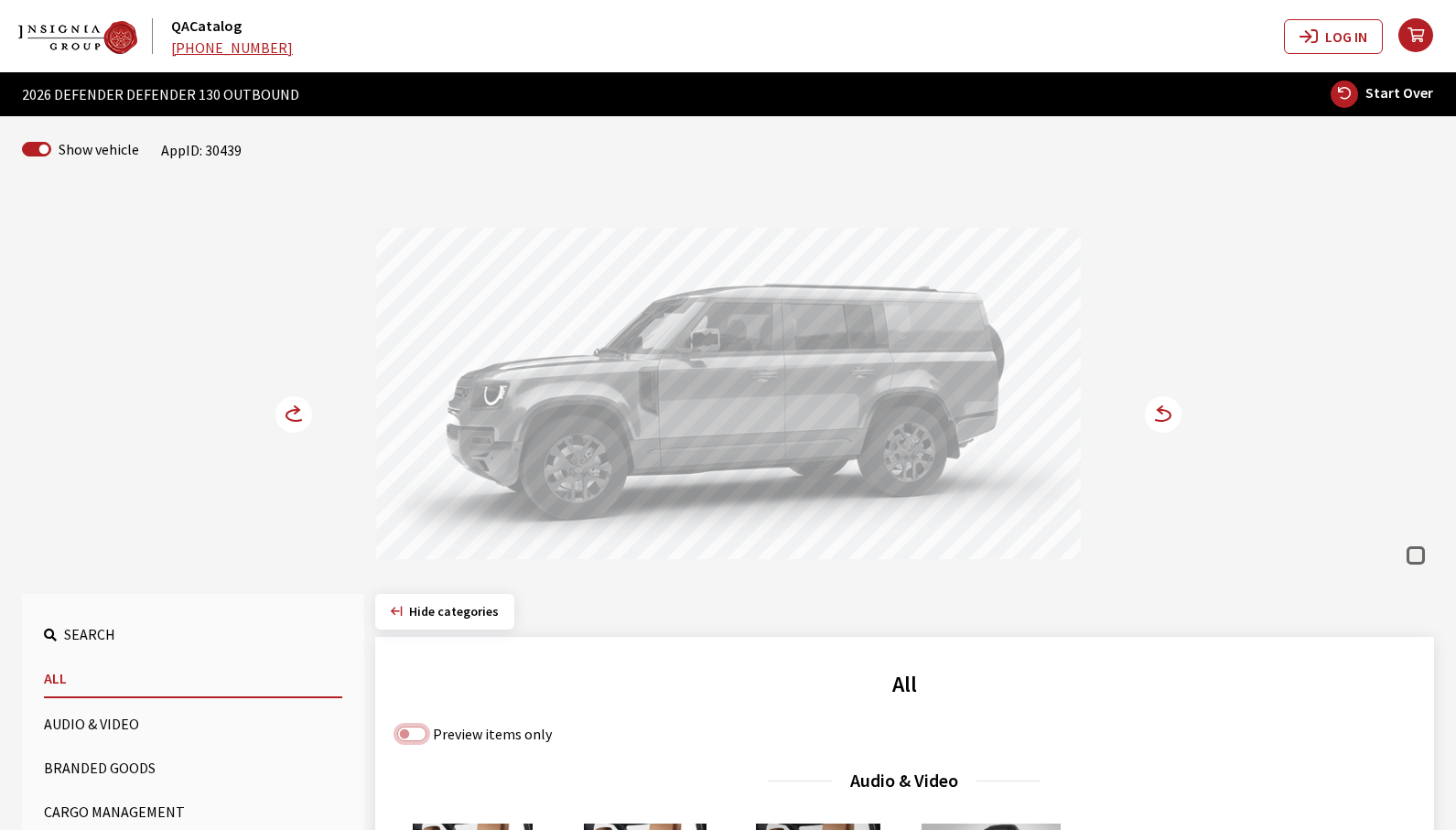
click at [400, 734] on input "Preview items only" at bounding box center [412, 735] width 29 height 15
checkbox input "true"
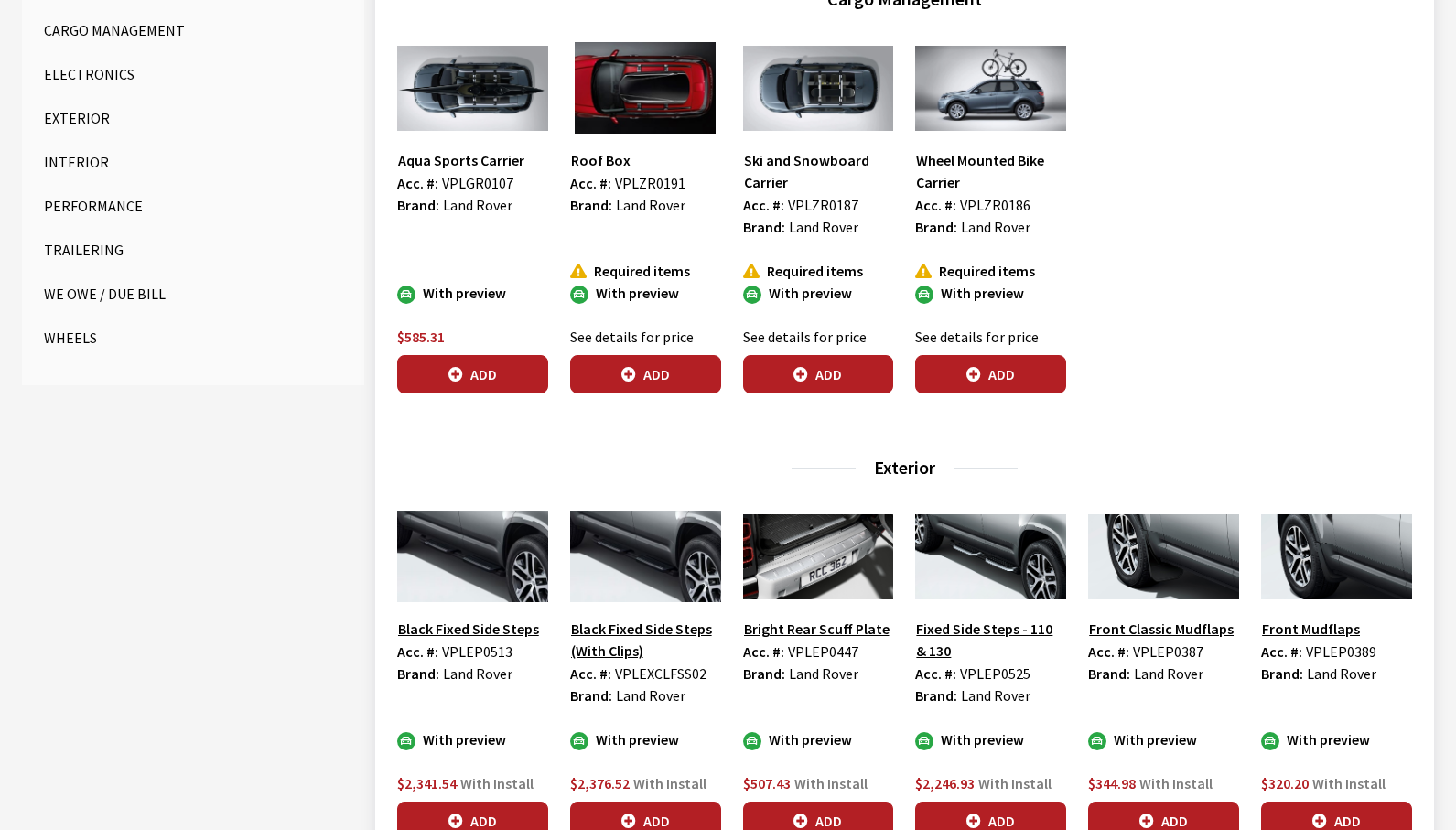
scroll to position [1099, 0]
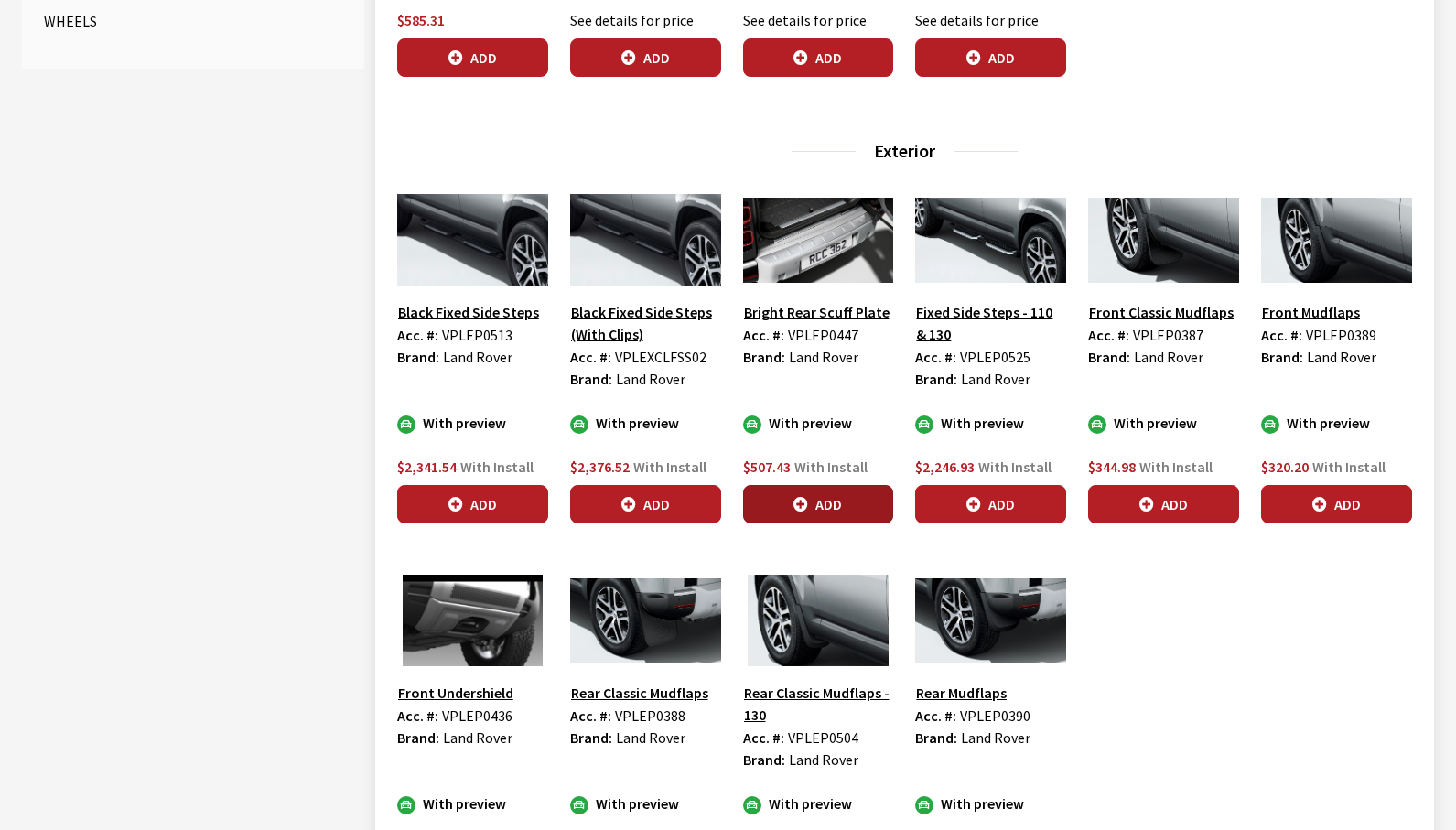
click at [784, 516] on button "Add" at bounding box center [818, 503] width 151 height 38
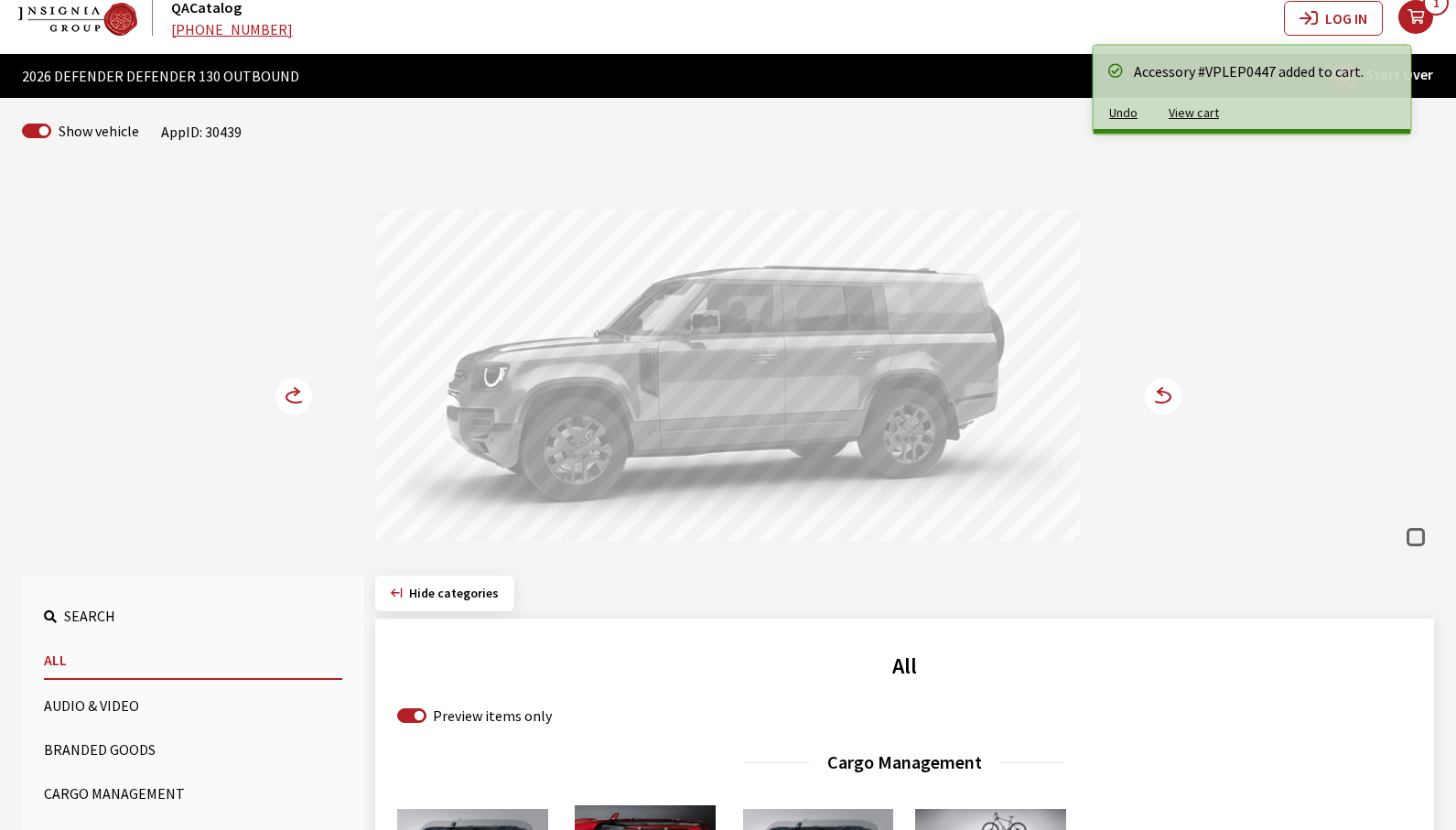
scroll to position [0, 0]
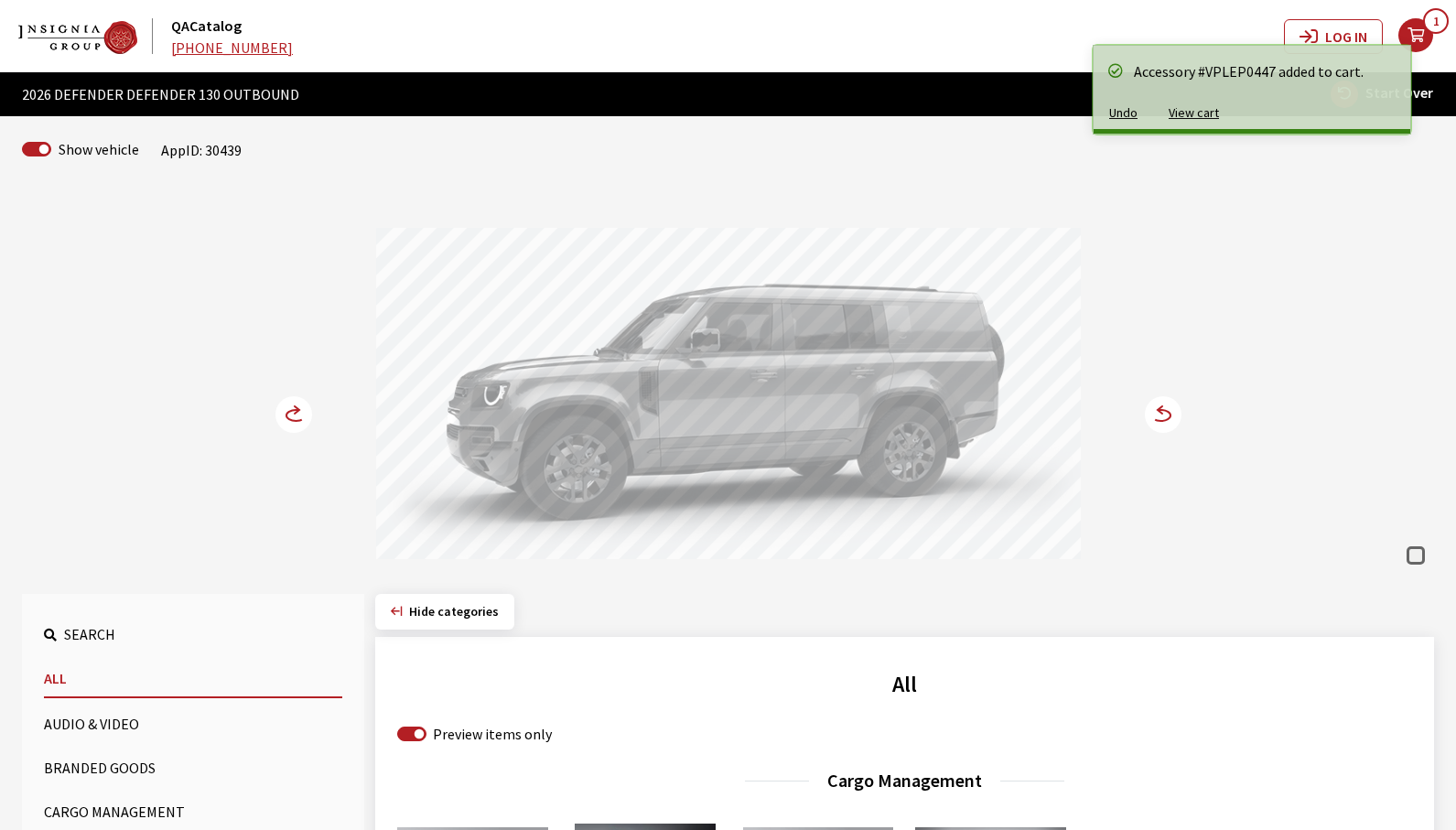
drag, startPoint x: 544, startPoint y: 417, endPoint x: 428, endPoint y: 436, distance: 117.5
click at [449, 428] on div at bounding box center [728, 397] width 705 height 337
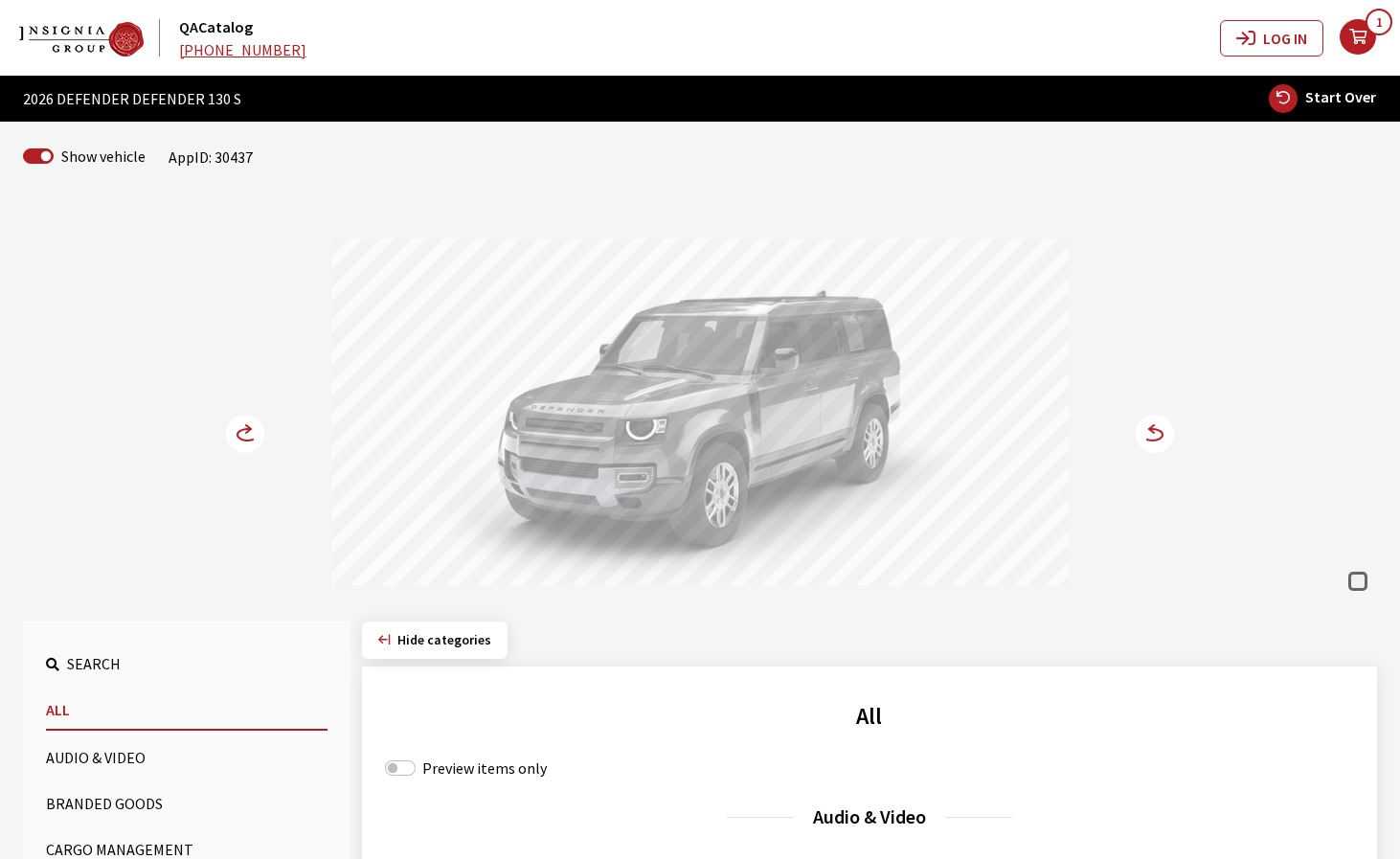
click at [1309, 102] on span "Start Over" at bounding box center [1340, 97] width 70 height 20
select select
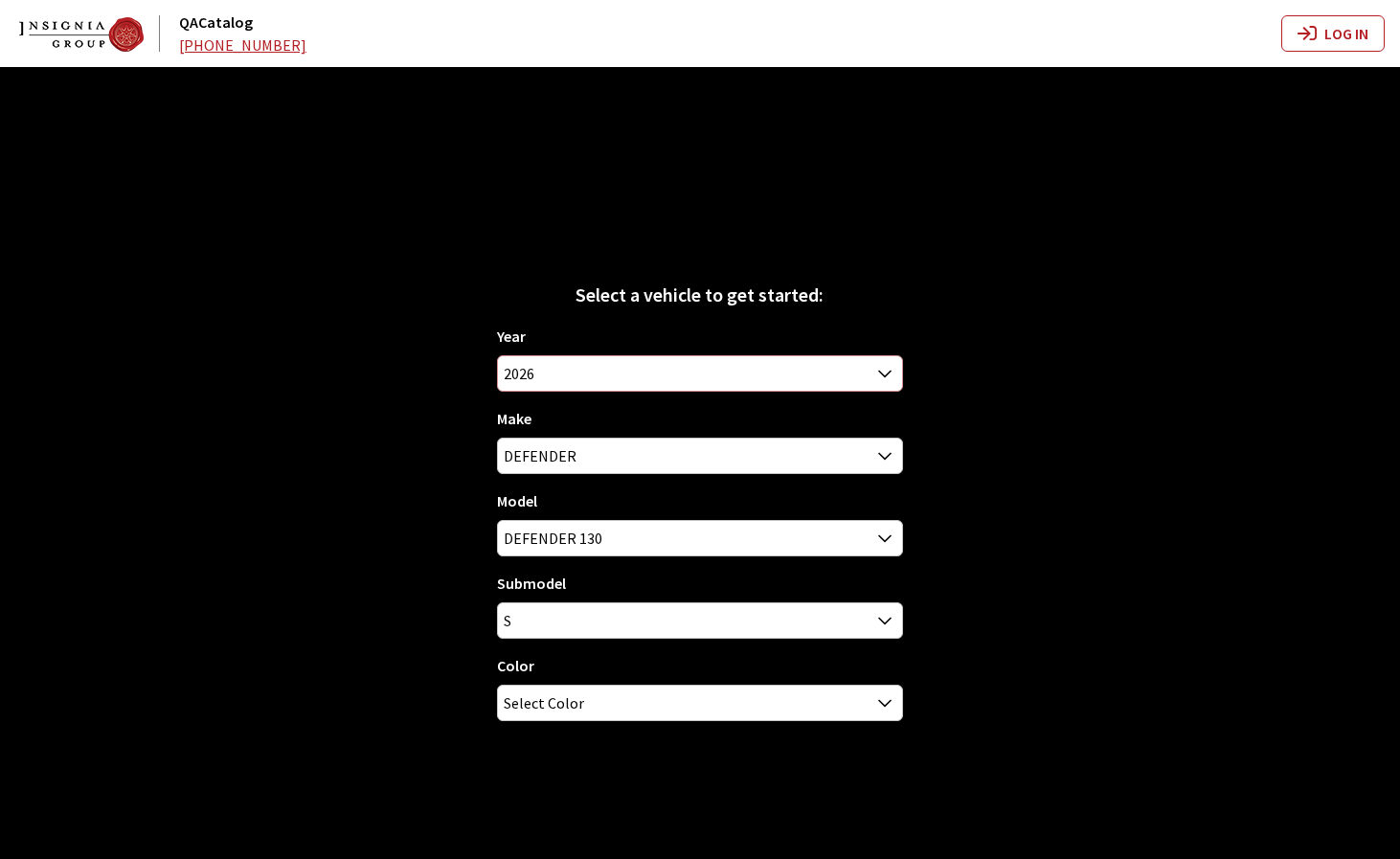
click at [691, 372] on span "2026" at bounding box center [700, 373] width 403 height 34
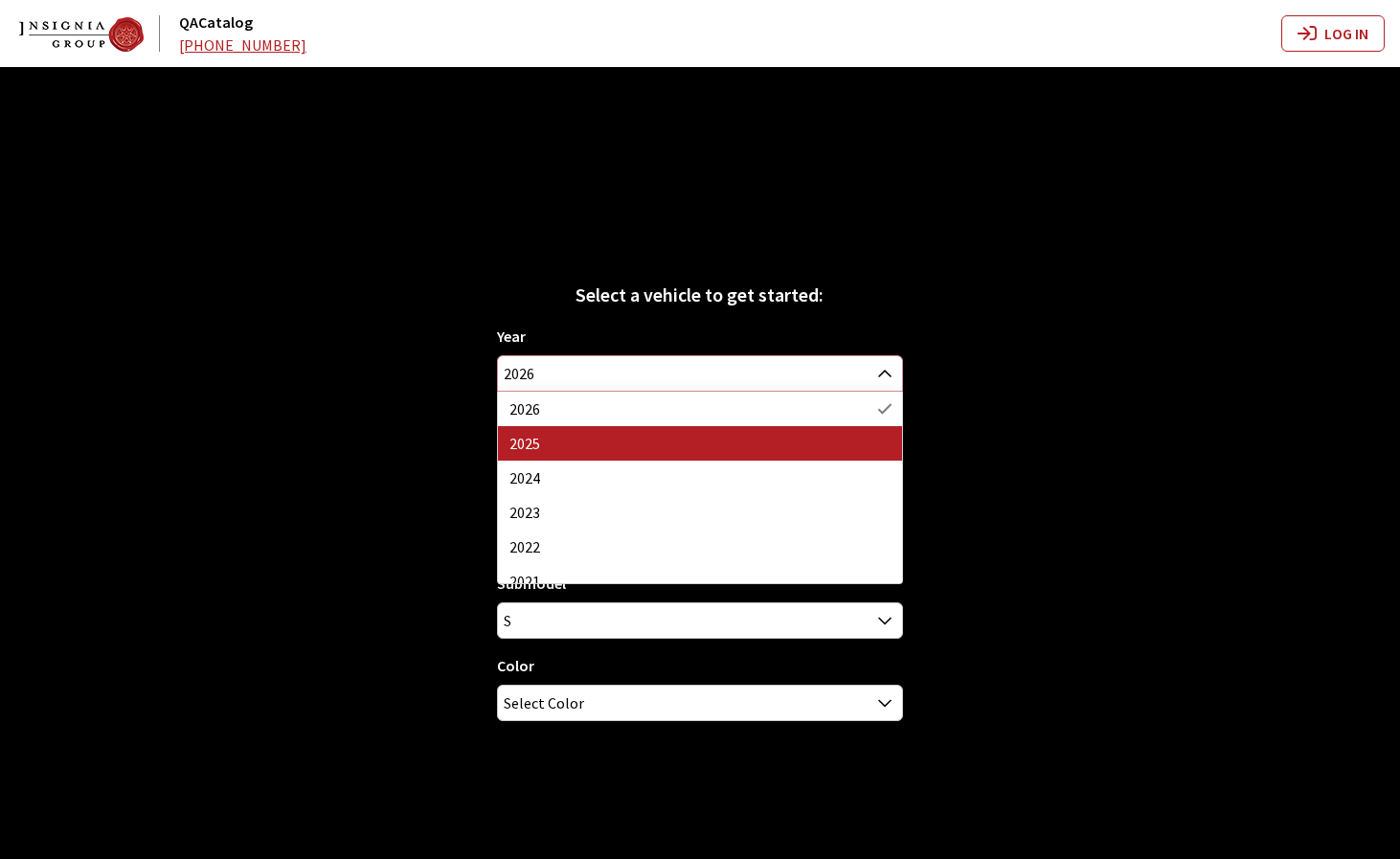
select select "43"
select select "64"
select select "1343"
select select "129"
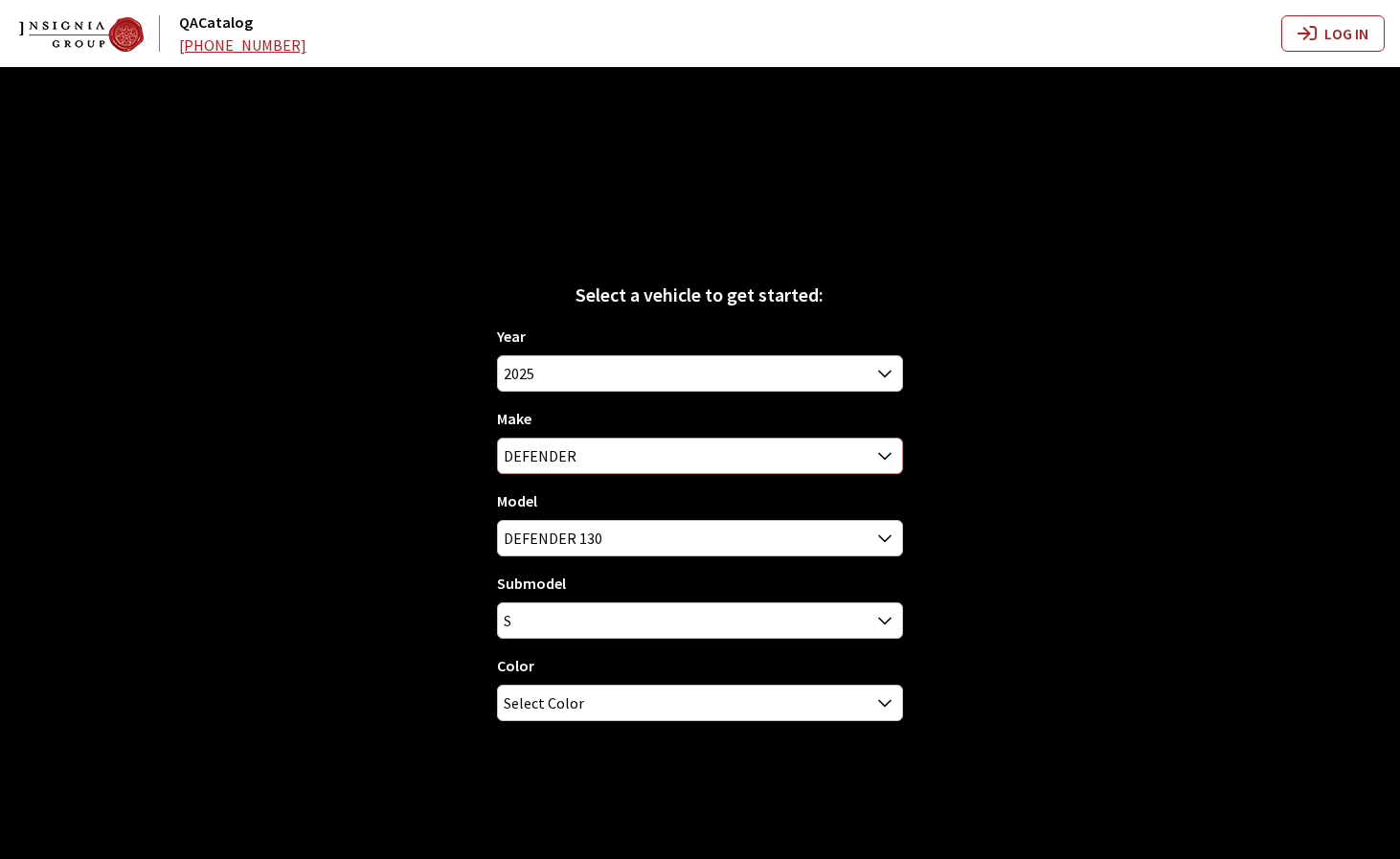
click at [667, 456] on span "DEFENDER" at bounding box center [700, 455] width 403 height 34
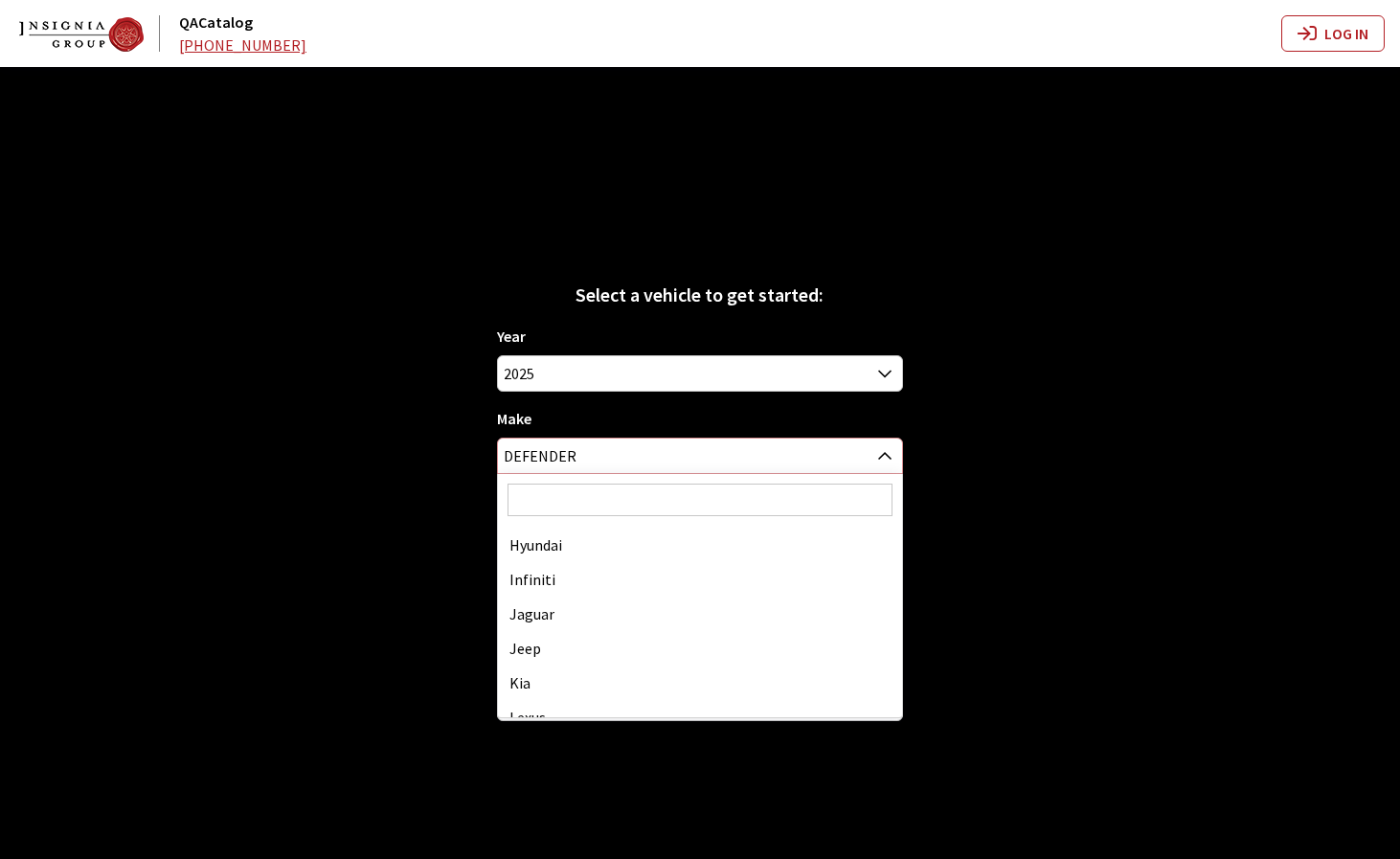
scroll to position [495, 0]
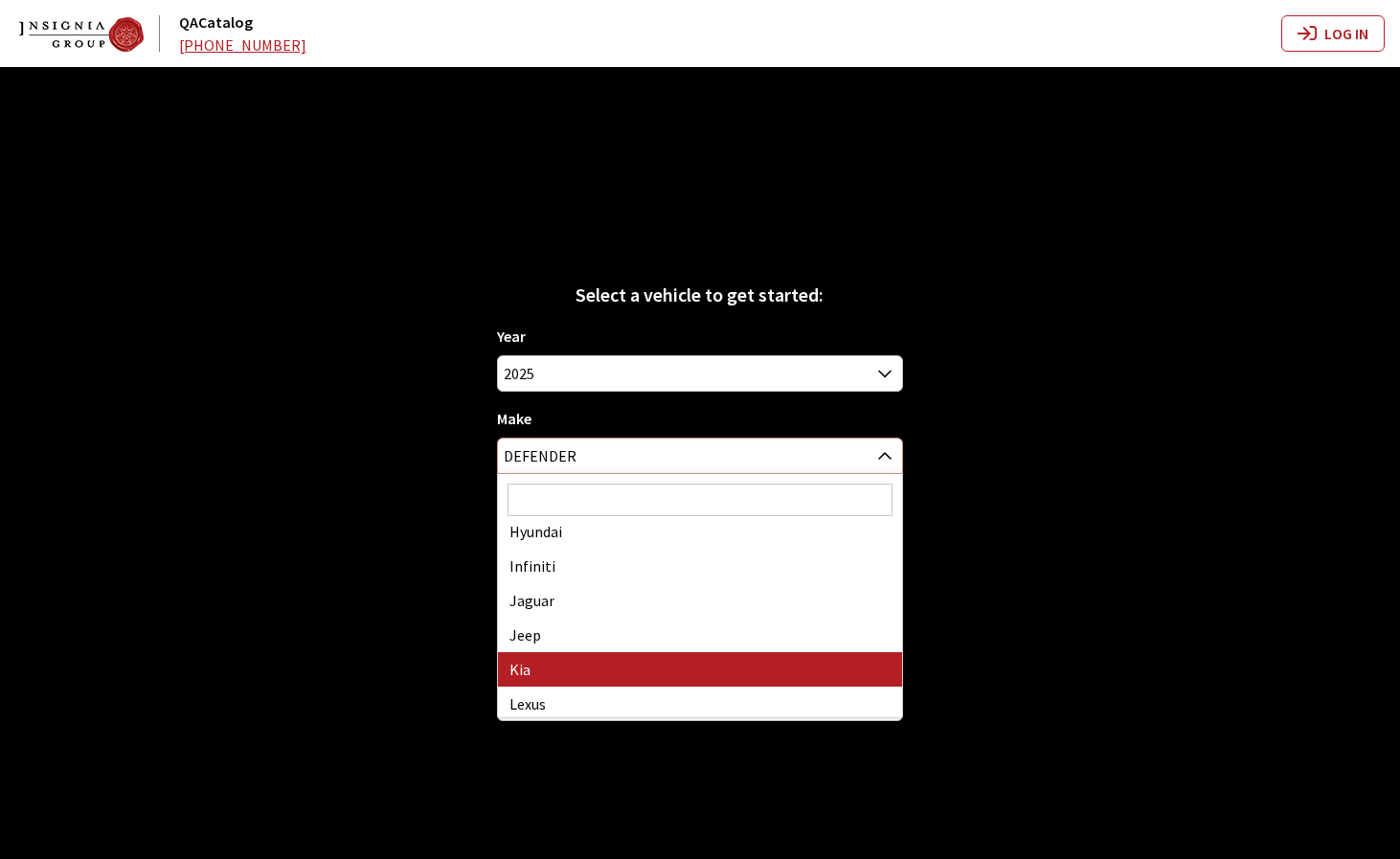
select select "31"
select select
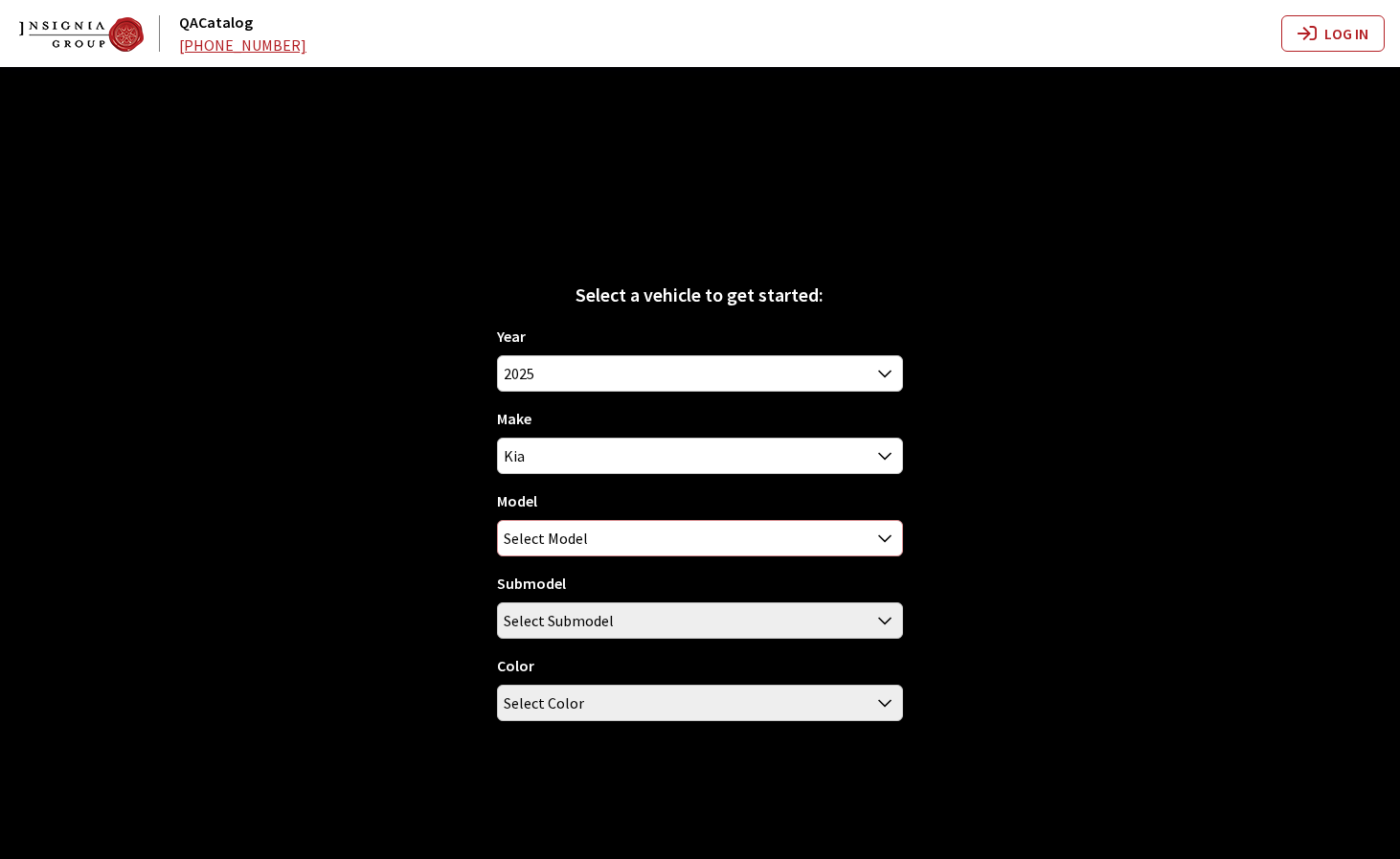
click at [635, 545] on span "Select Model" at bounding box center [700, 538] width 403 height 34
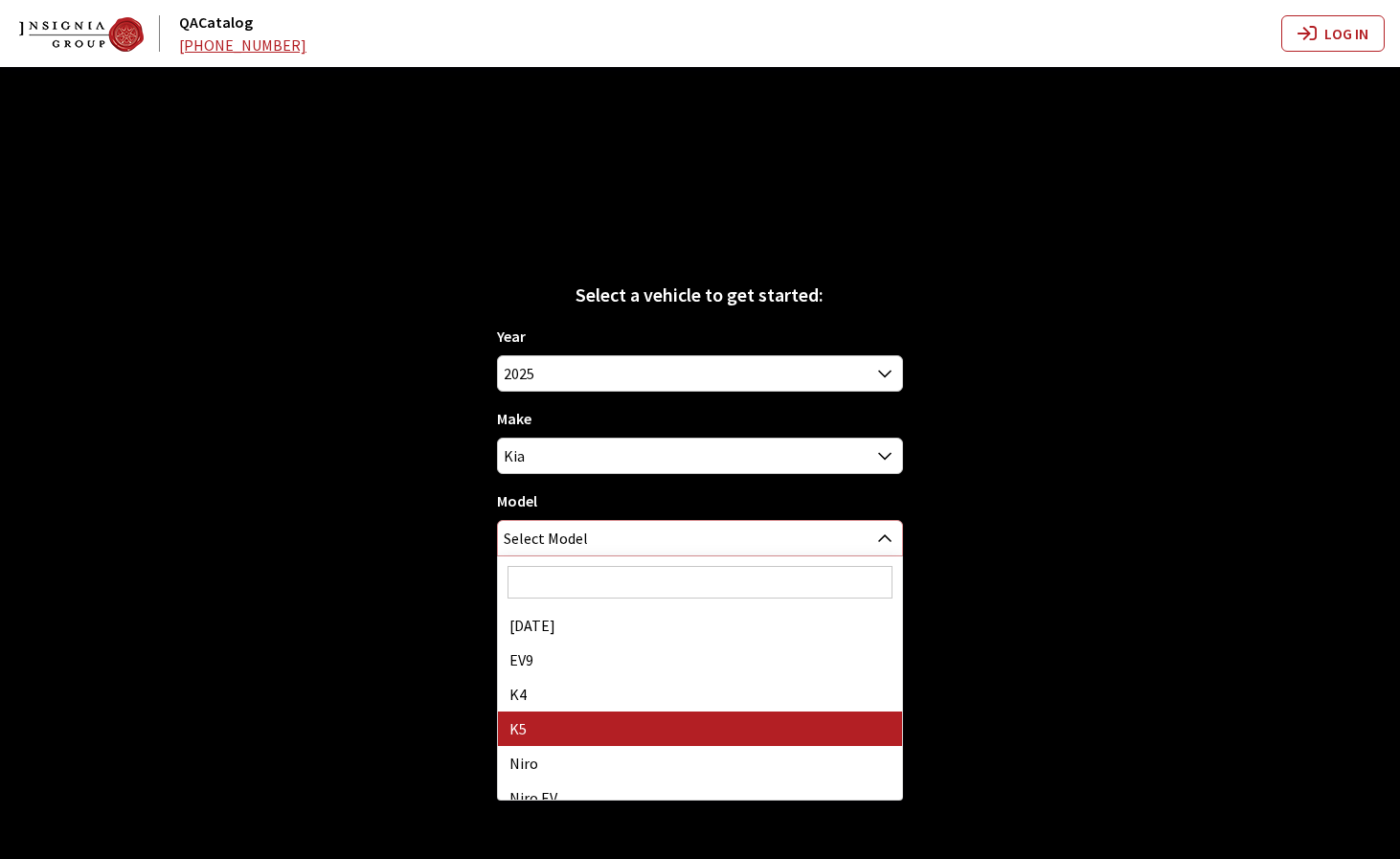
select select "1102"
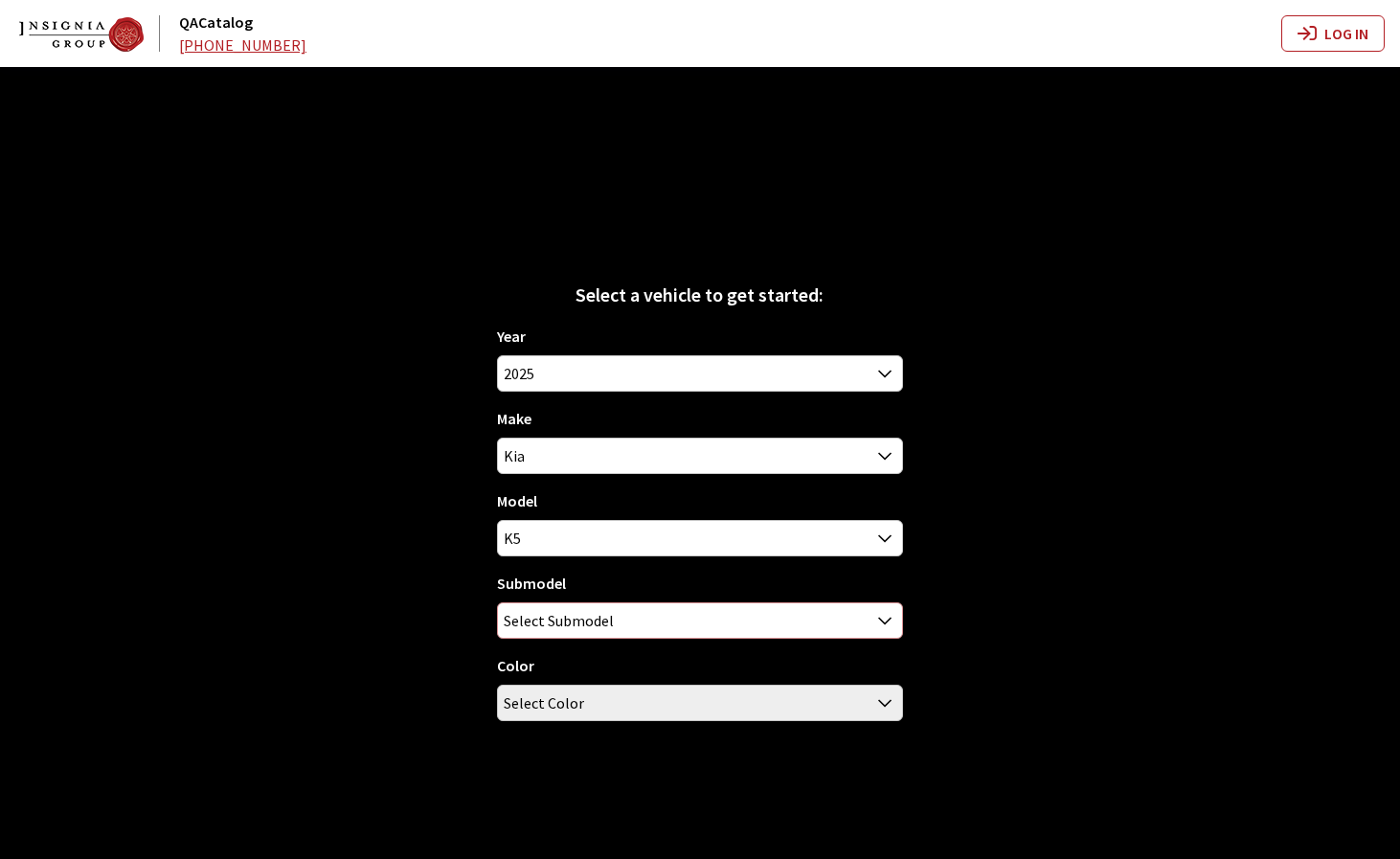
click at [644, 622] on span "Select Submodel" at bounding box center [700, 620] width 403 height 34
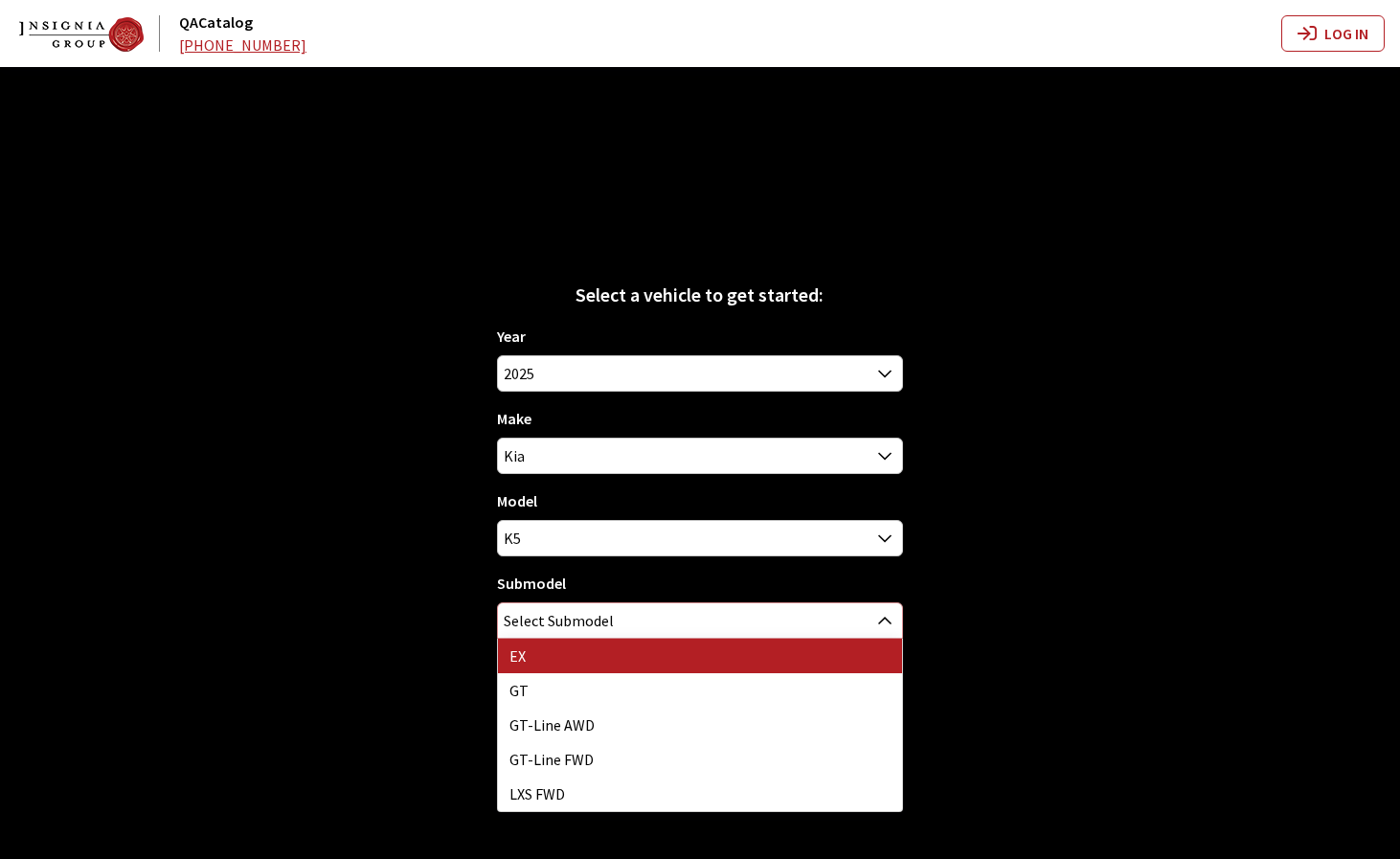
select select "304"
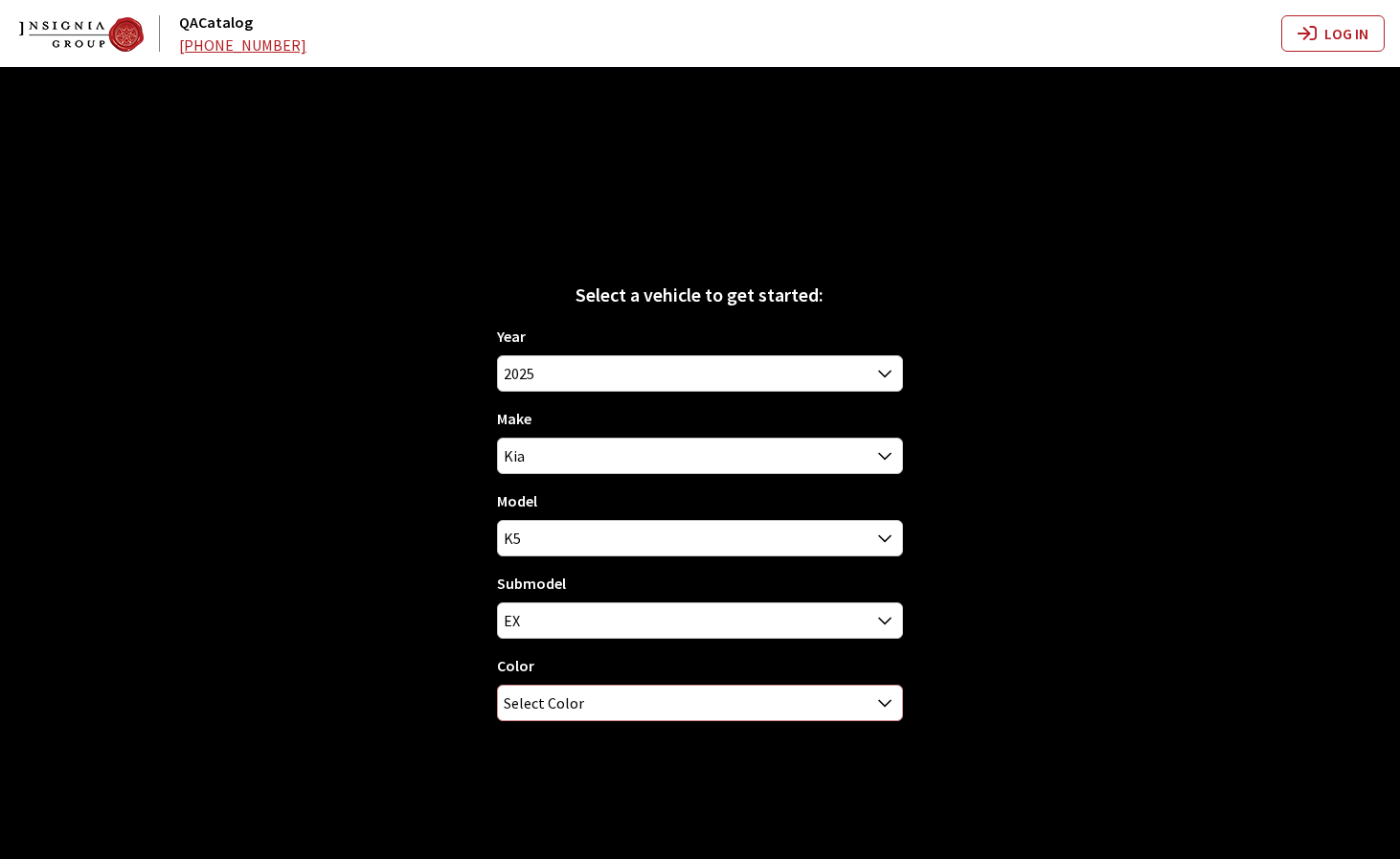
click at [644, 694] on span "Select Color" at bounding box center [700, 702] width 403 height 34
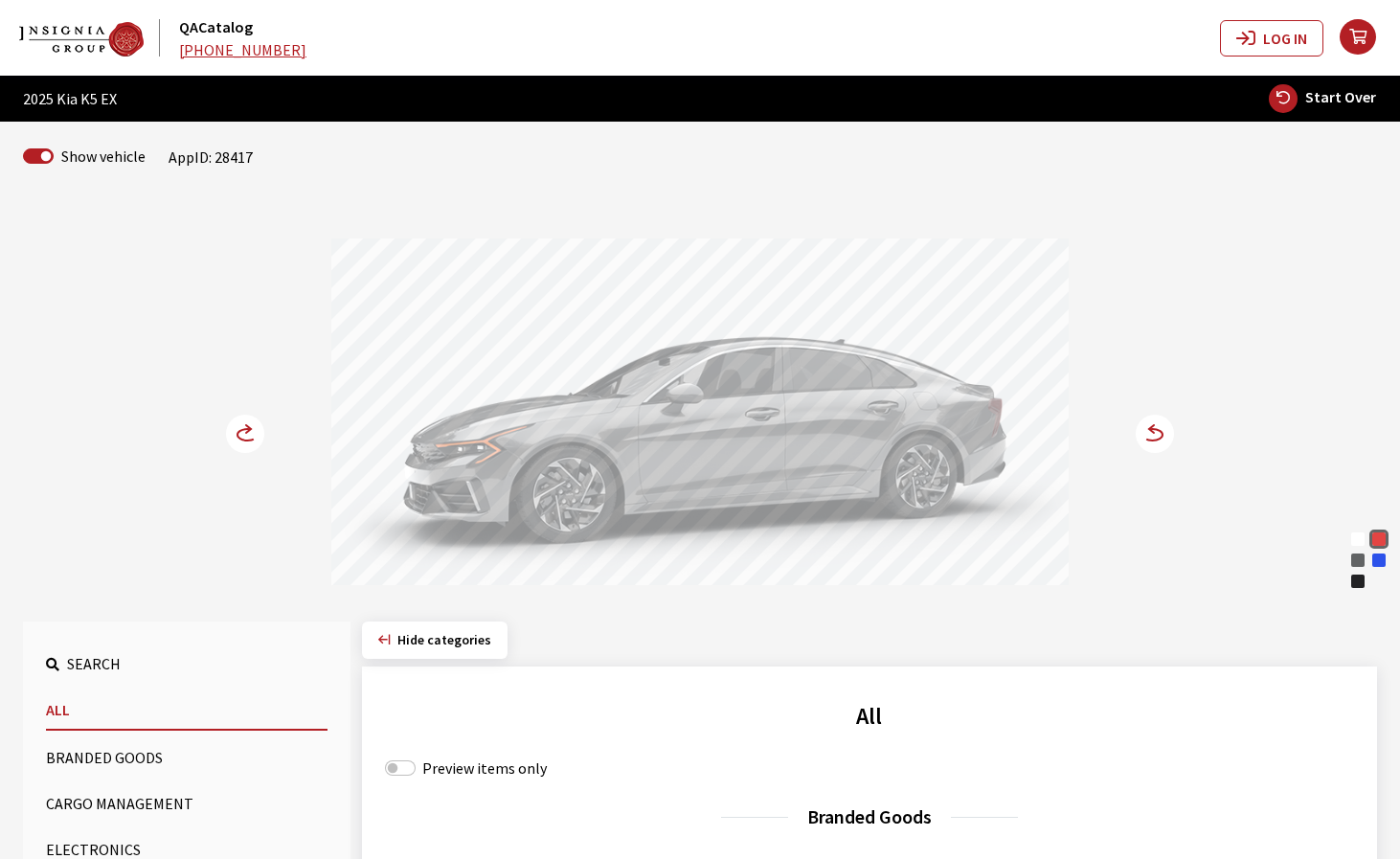
click at [1382, 560] on div "Yacht Blue" at bounding box center [1379, 560] width 20 height 20
drag, startPoint x: 745, startPoint y: 470, endPoint x: 898, endPoint y: 470, distance: 153.0
click at [897, 470] on div at bounding box center [699, 415] width 737 height 353
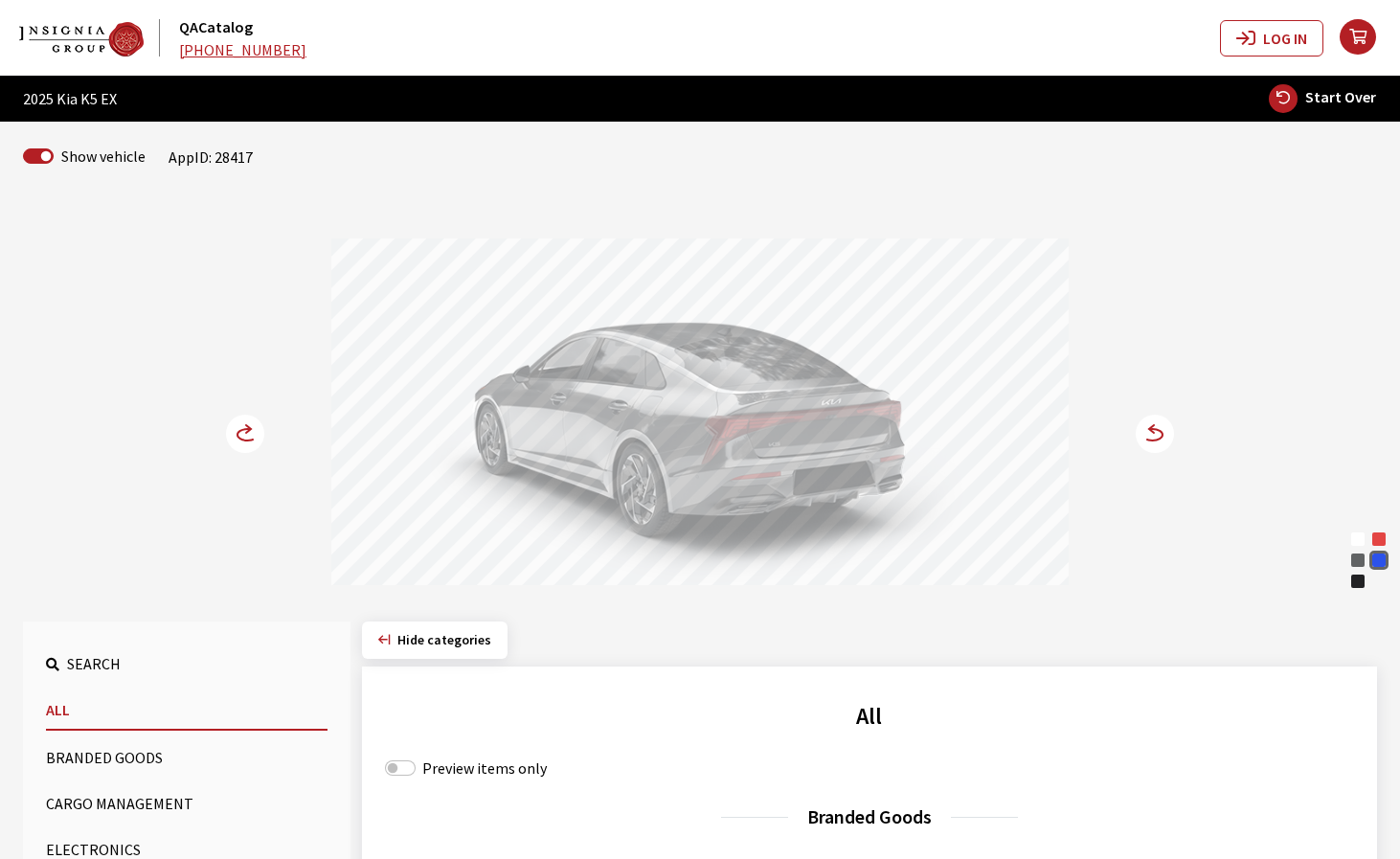
click at [1145, 432] on icon at bounding box center [1143, 435] width 14 height 17
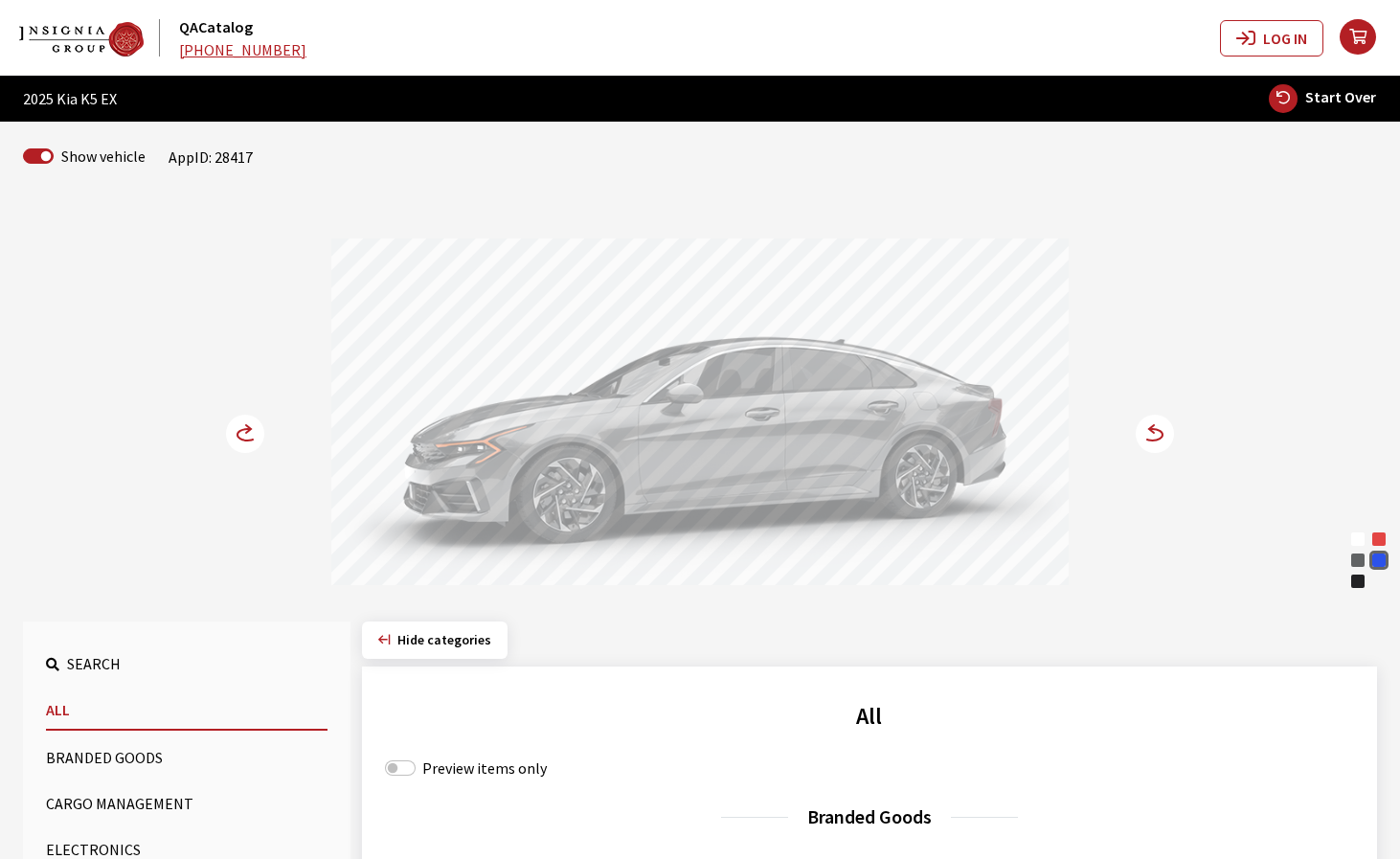
click at [1158, 440] on icon at bounding box center [1152, 435] width 21 height 12
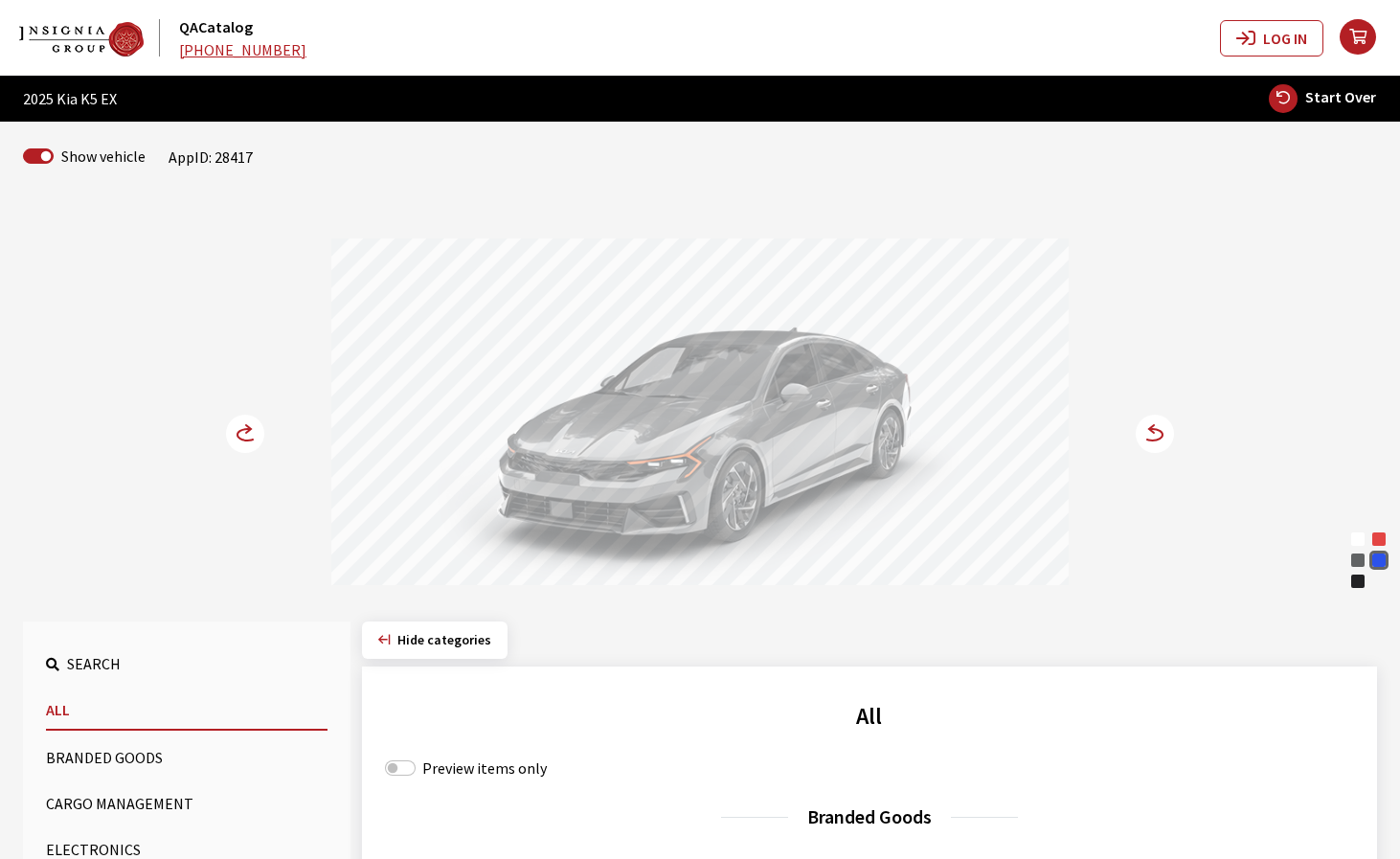
click at [255, 435] on icon at bounding box center [257, 435] width 14 height 17
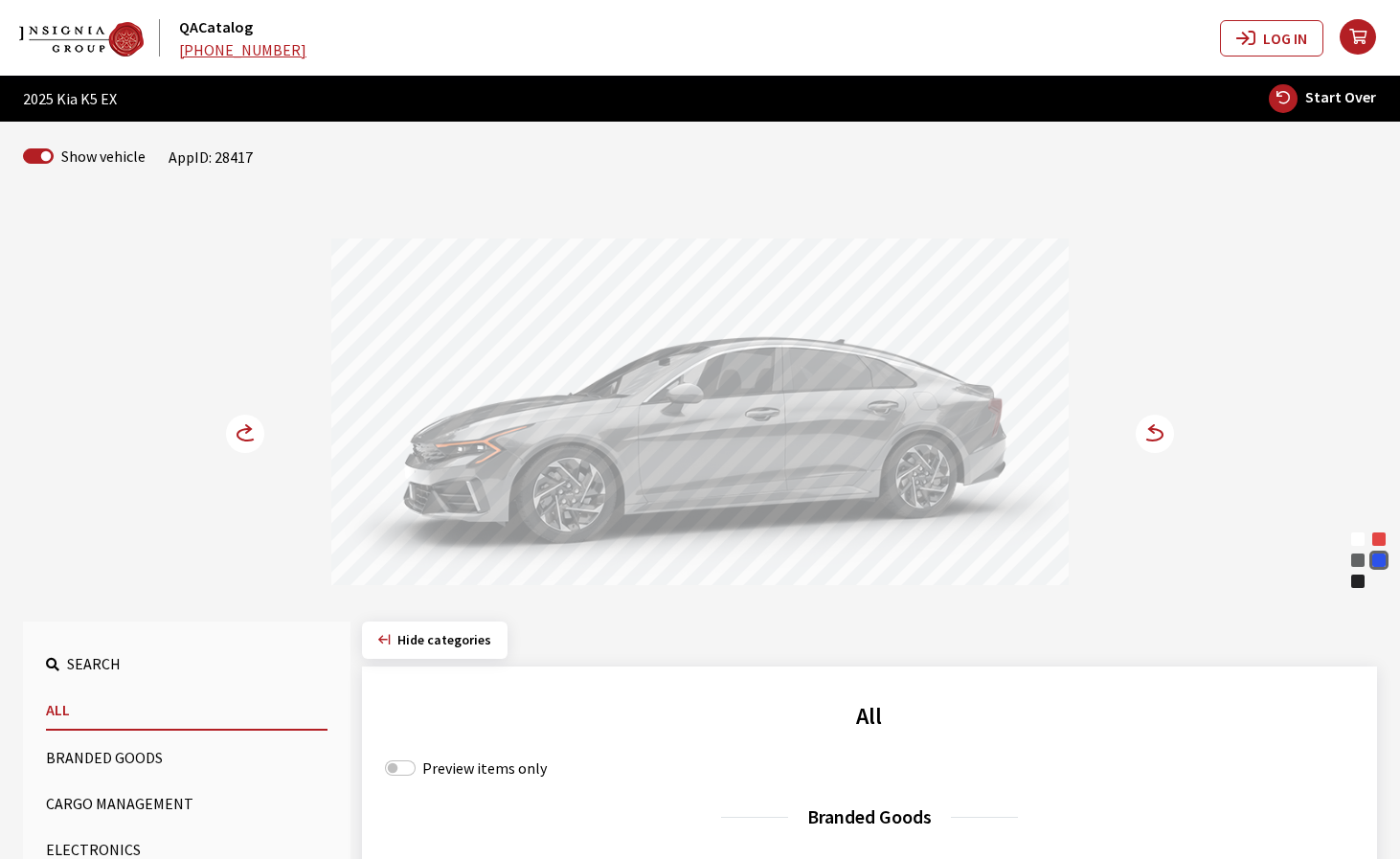
click at [240, 431] on circle at bounding box center [245, 434] width 38 height 38
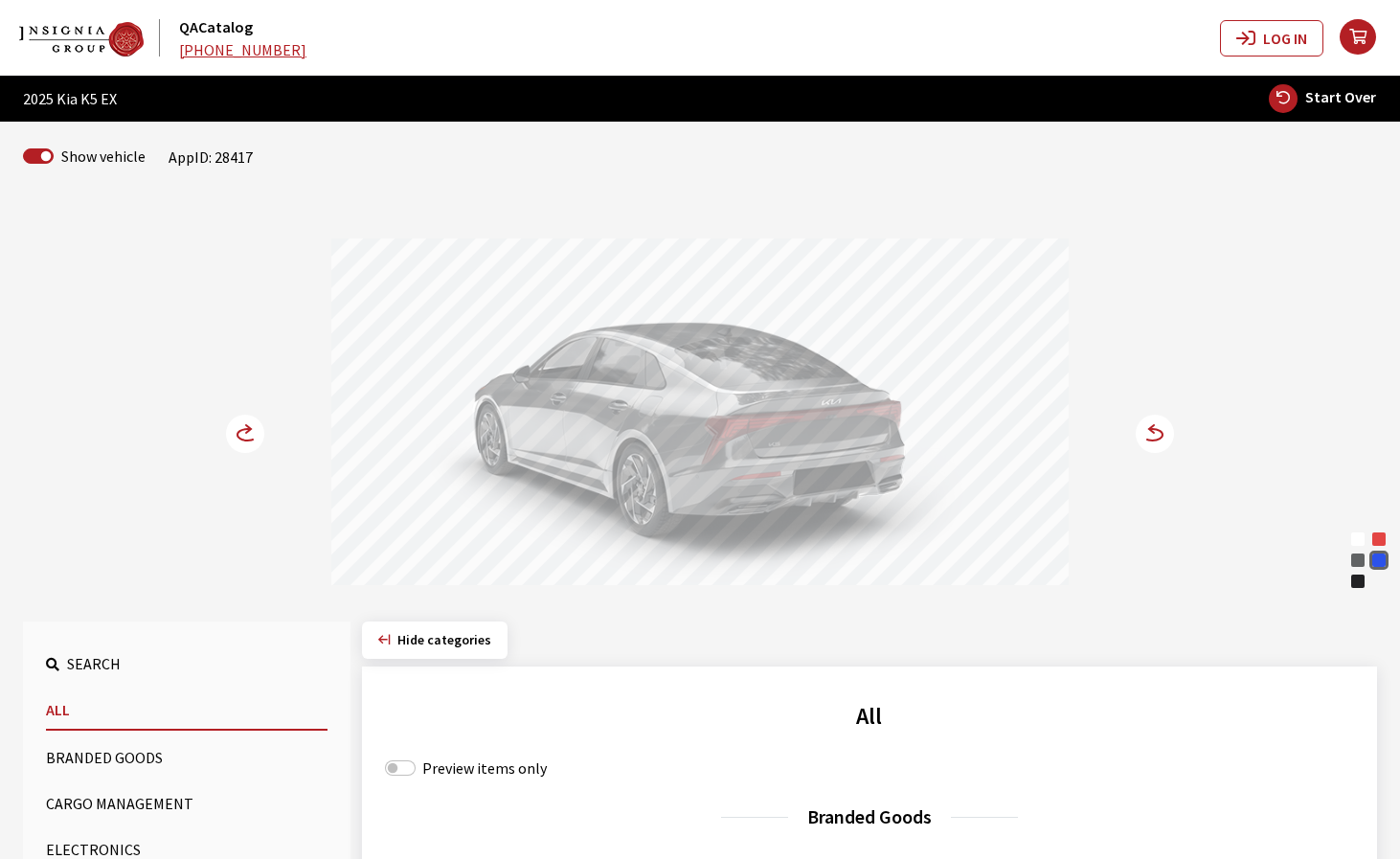
click at [1340, 103] on span "Start Over" at bounding box center [1340, 97] width 70 height 20
select select
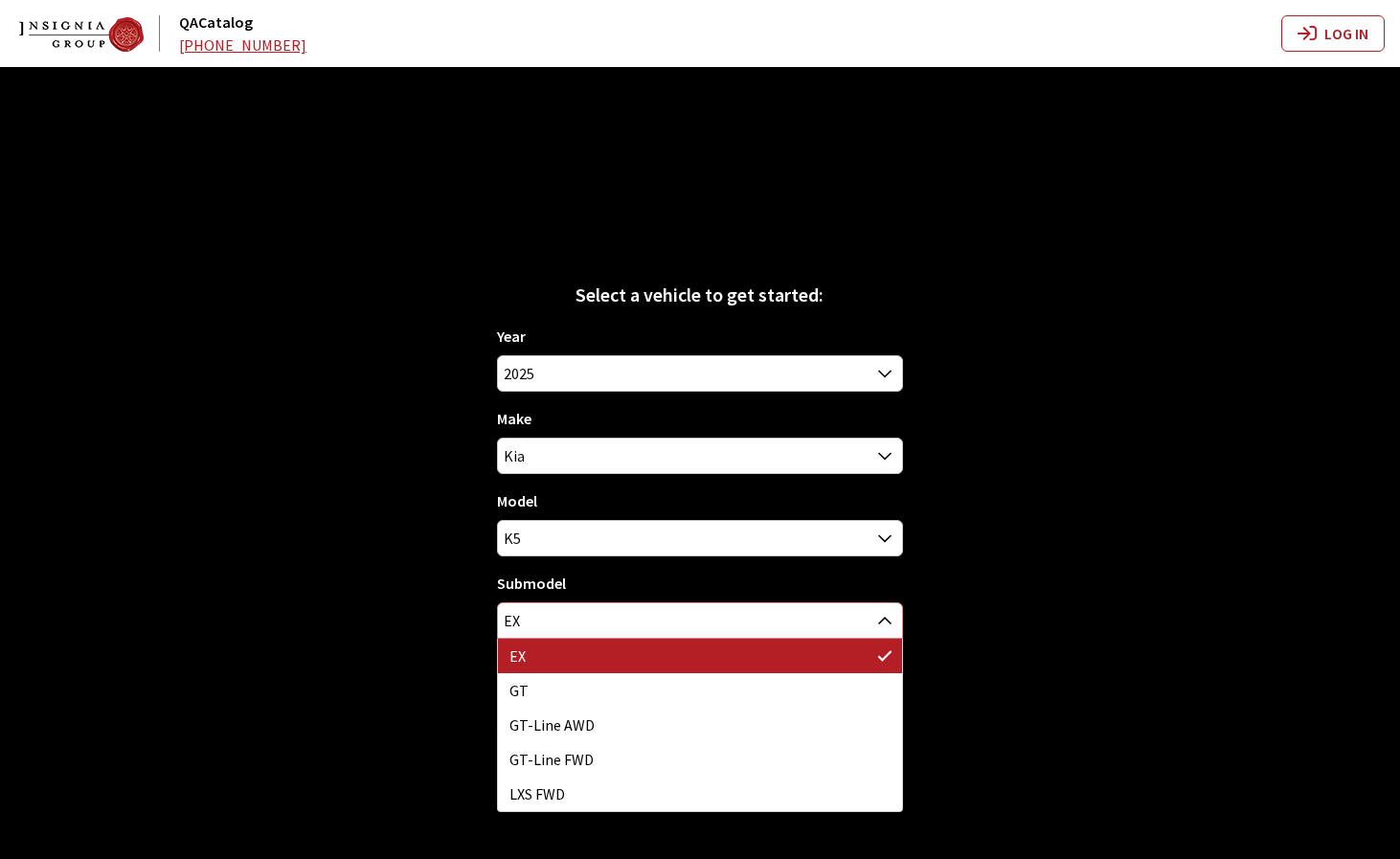
click at [863, 622] on span "EX" at bounding box center [700, 620] width 403 height 34
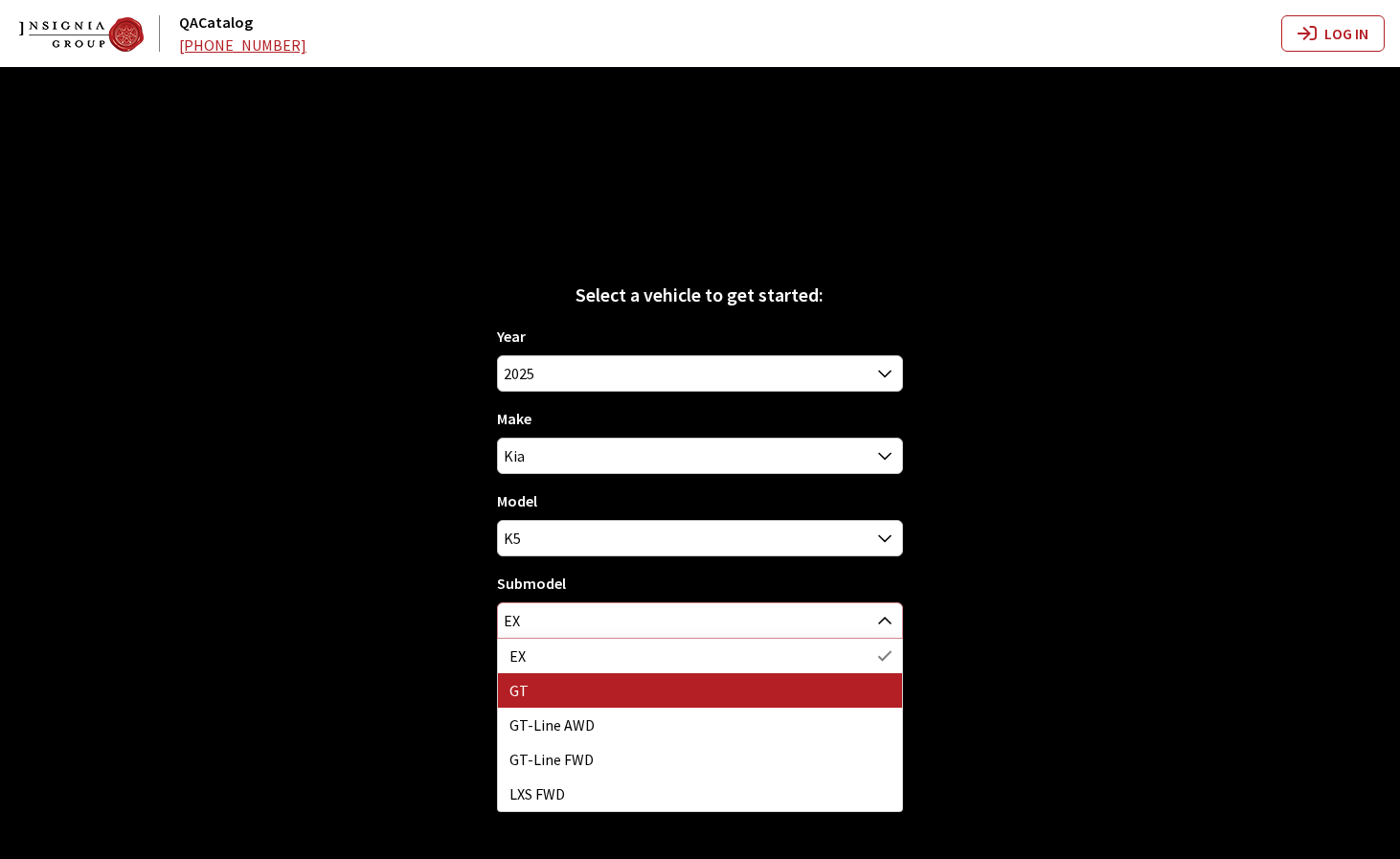
select select "39"
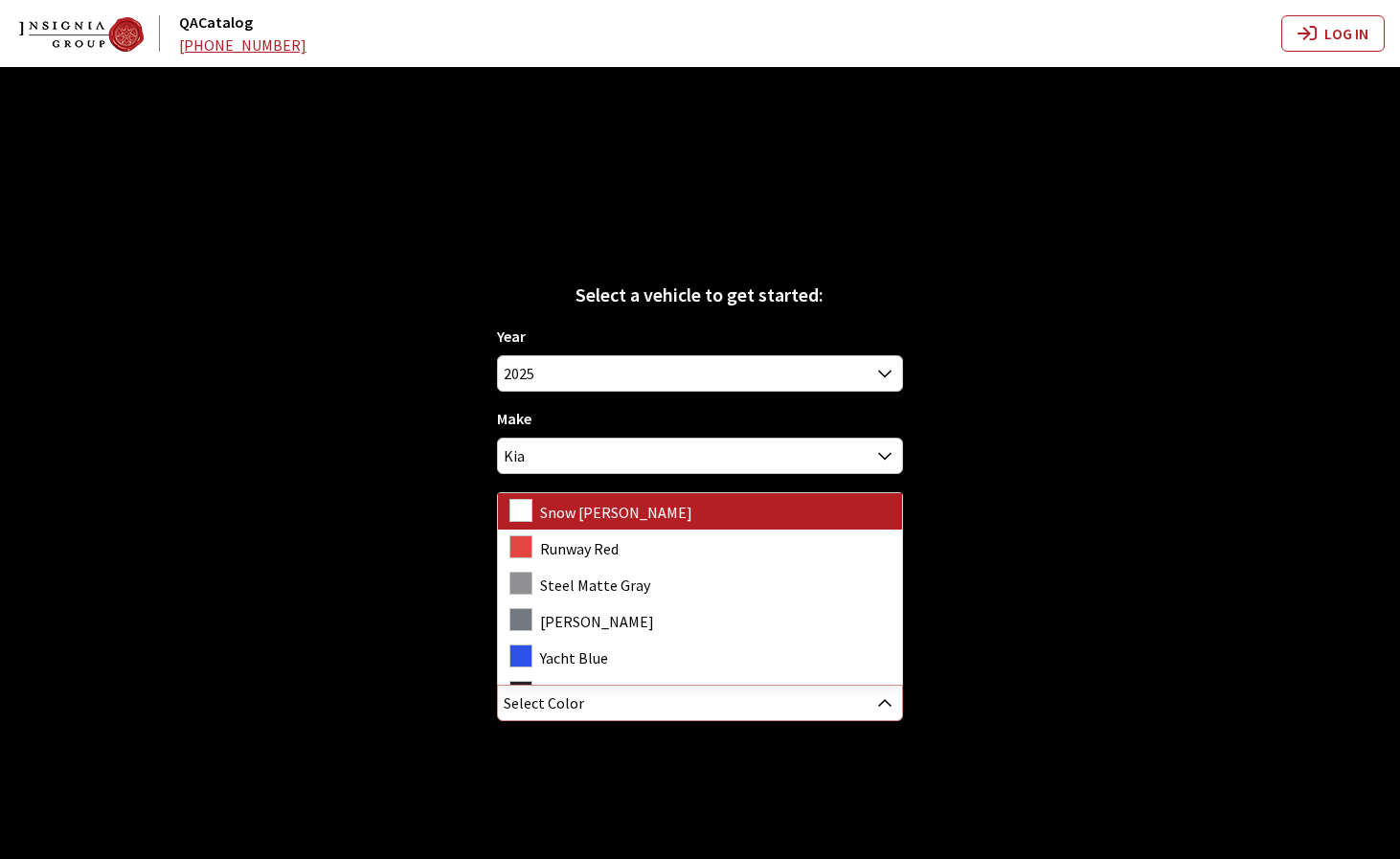
click at [632, 701] on span "Select Color" at bounding box center [700, 702] width 403 height 34
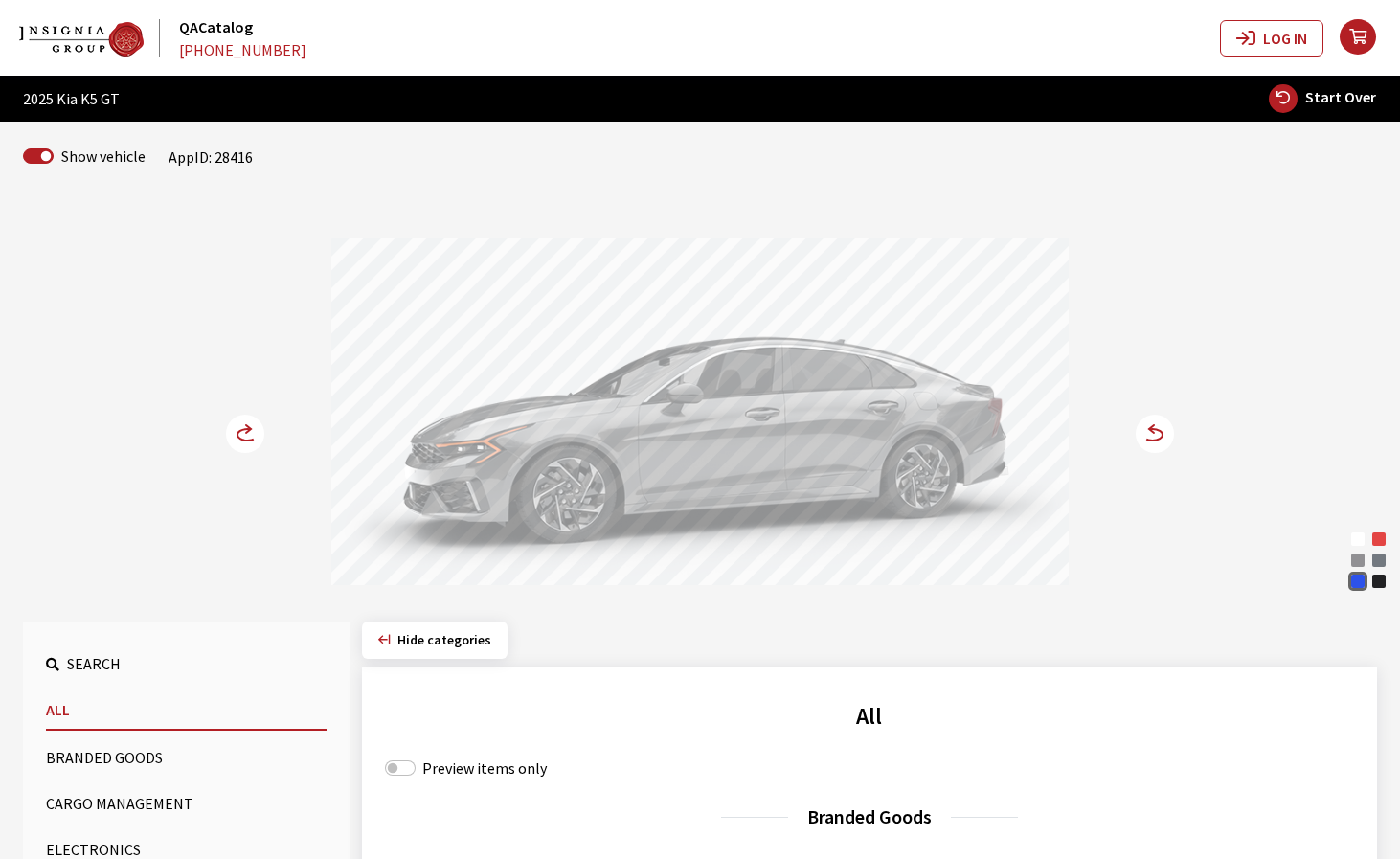
click at [237, 430] on circle at bounding box center [245, 434] width 38 height 38
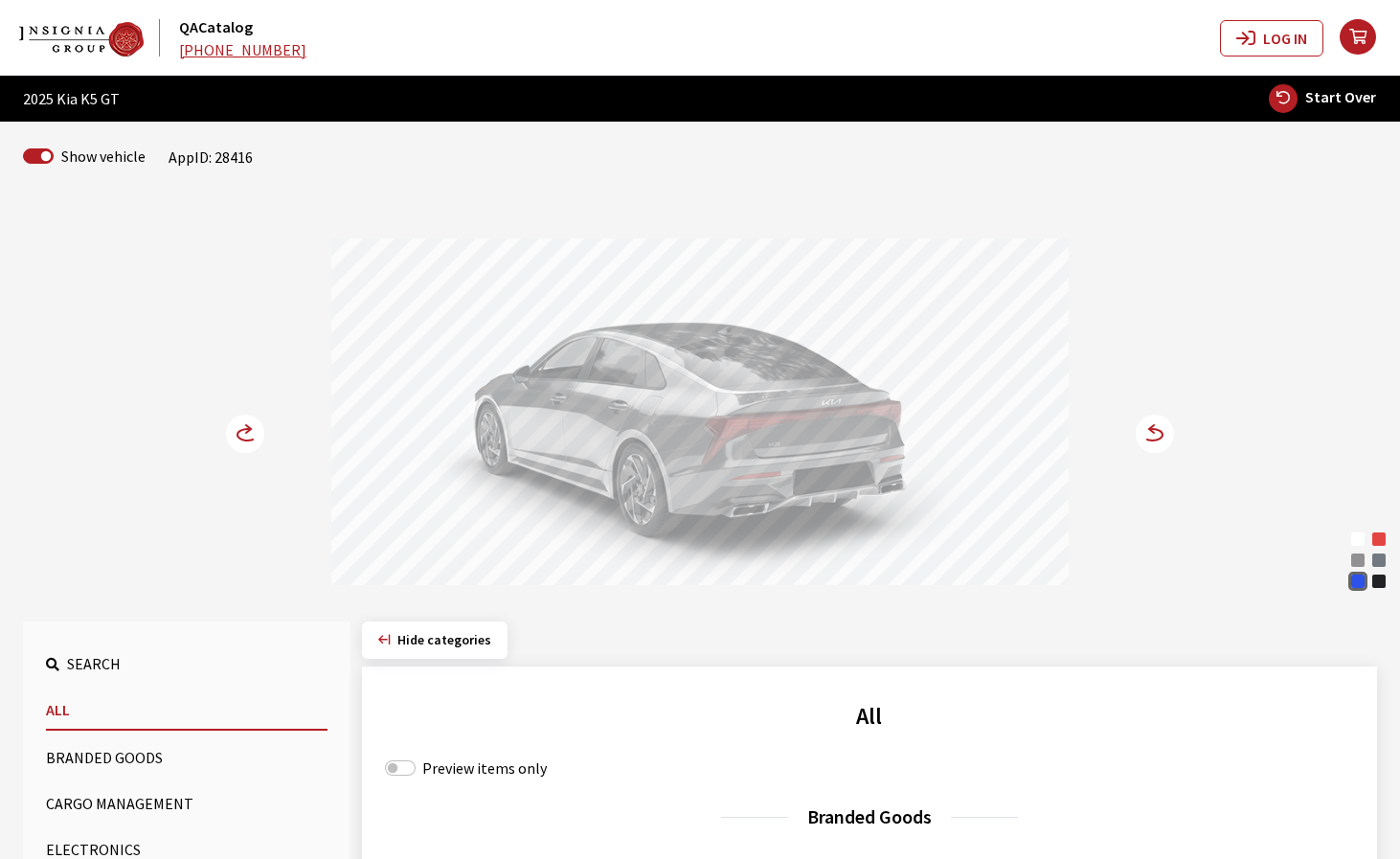
click at [1154, 438] on circle at bounding box center [1154, 434] width 38 height 38
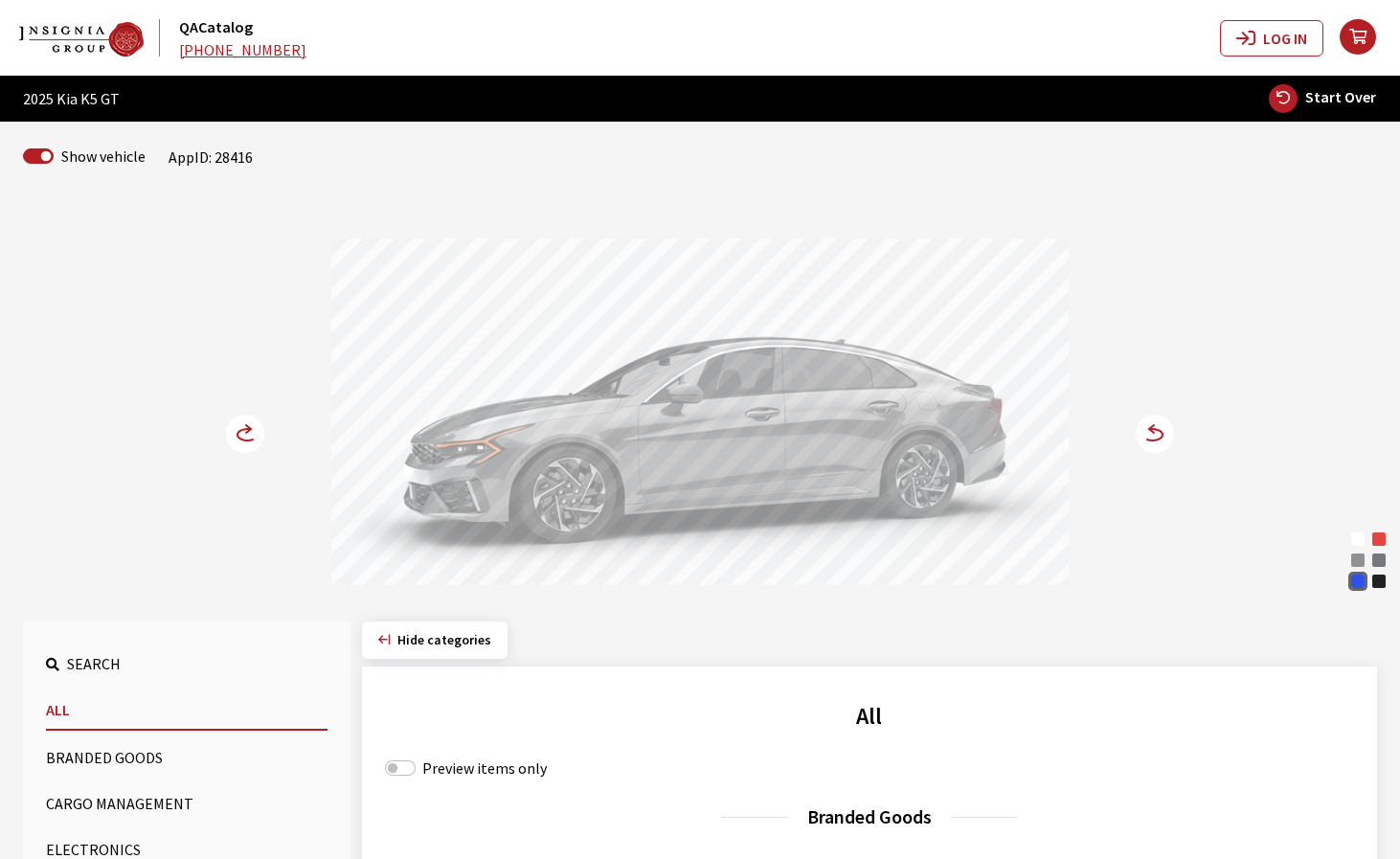
click at [872, 445] on div at bounding box center [699, 415] width 737 height 353
click at [1161, 430] on circle at bounding box center [1154, 434] width 38 height 38
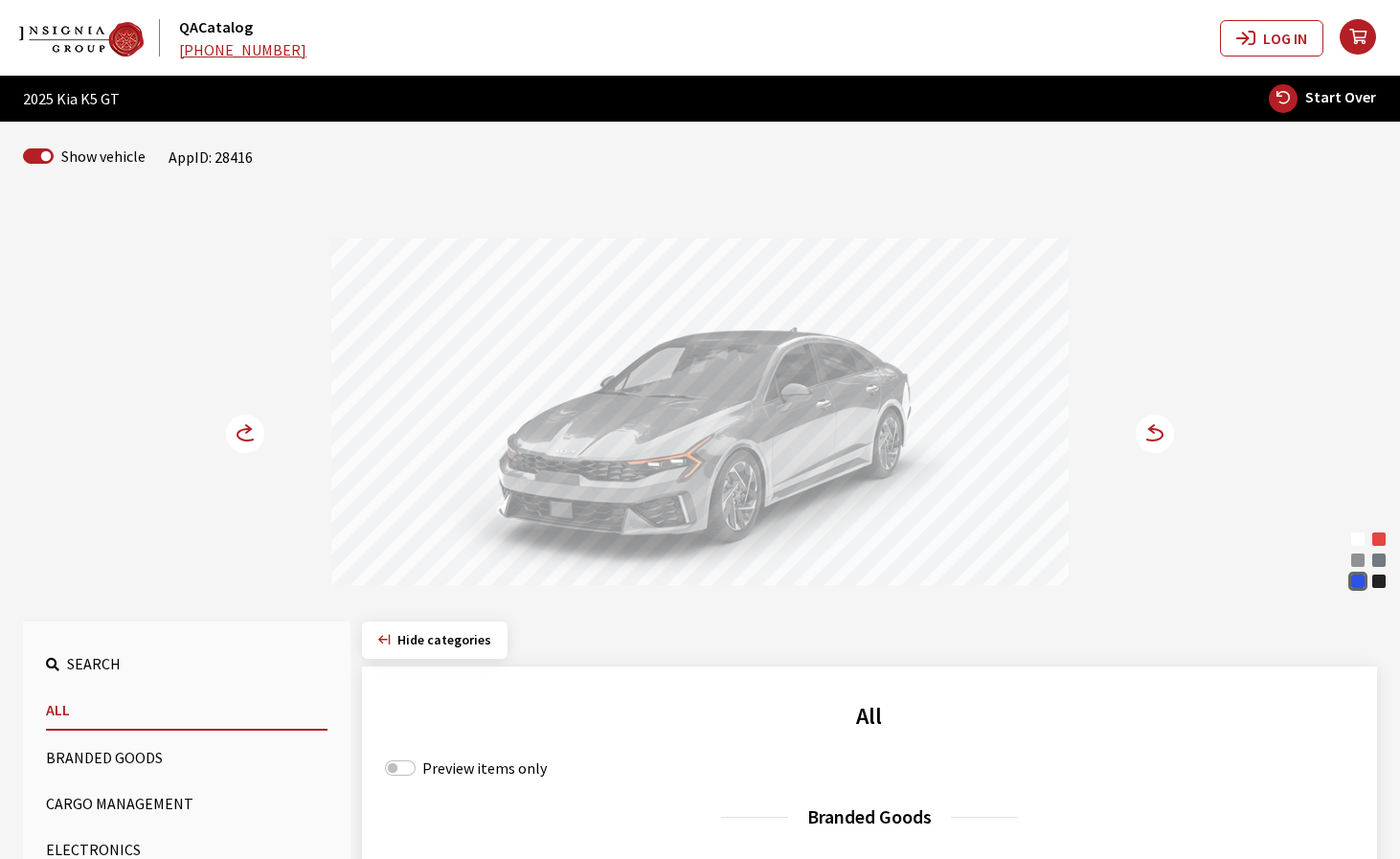
click at [1335, 95] on span "Start Over" at bounding box center [1340, 97] width 70 height 20
select select
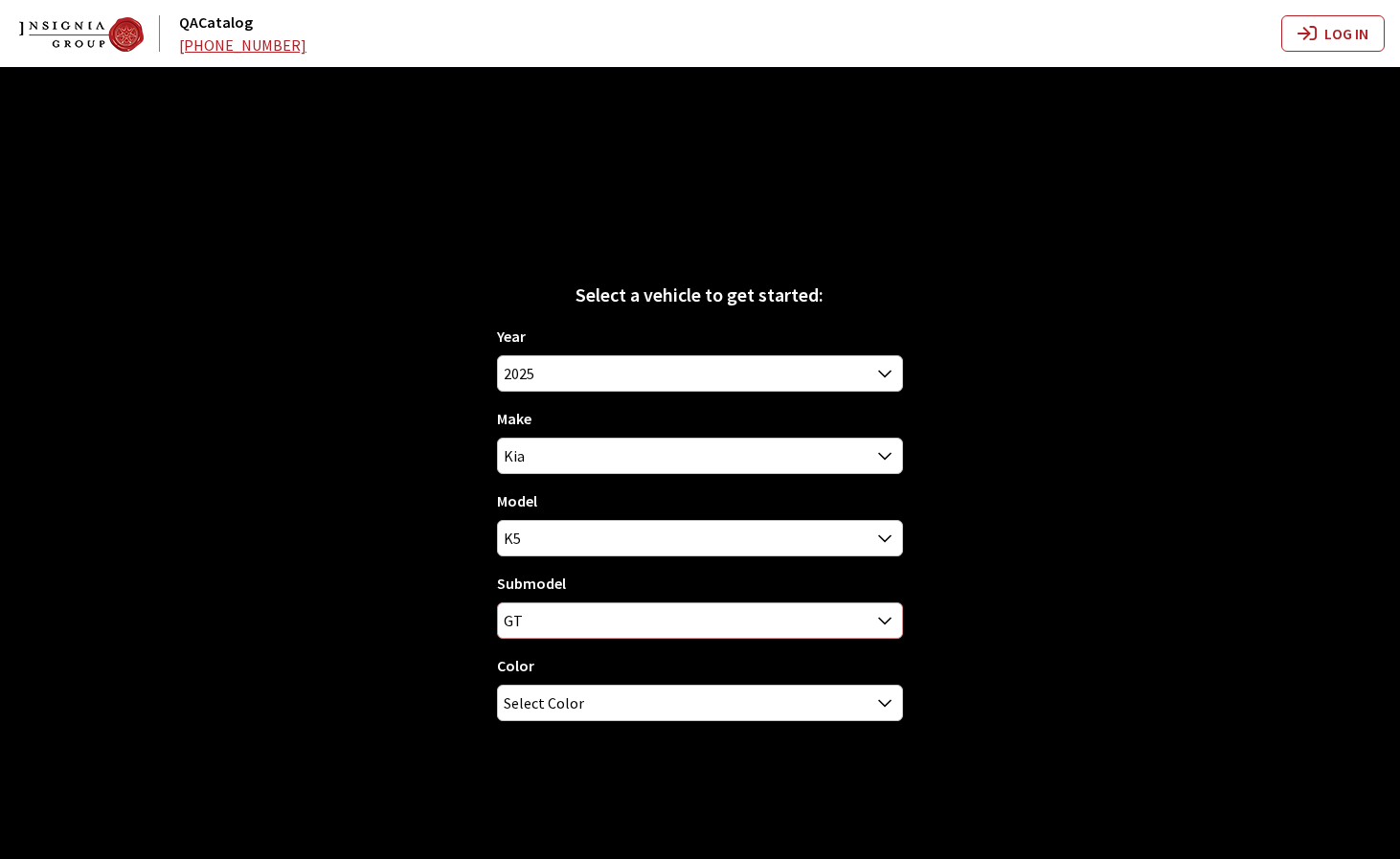
click at [849, 621] on span "GT" at bounding box center [700, 620] width 403 height 34
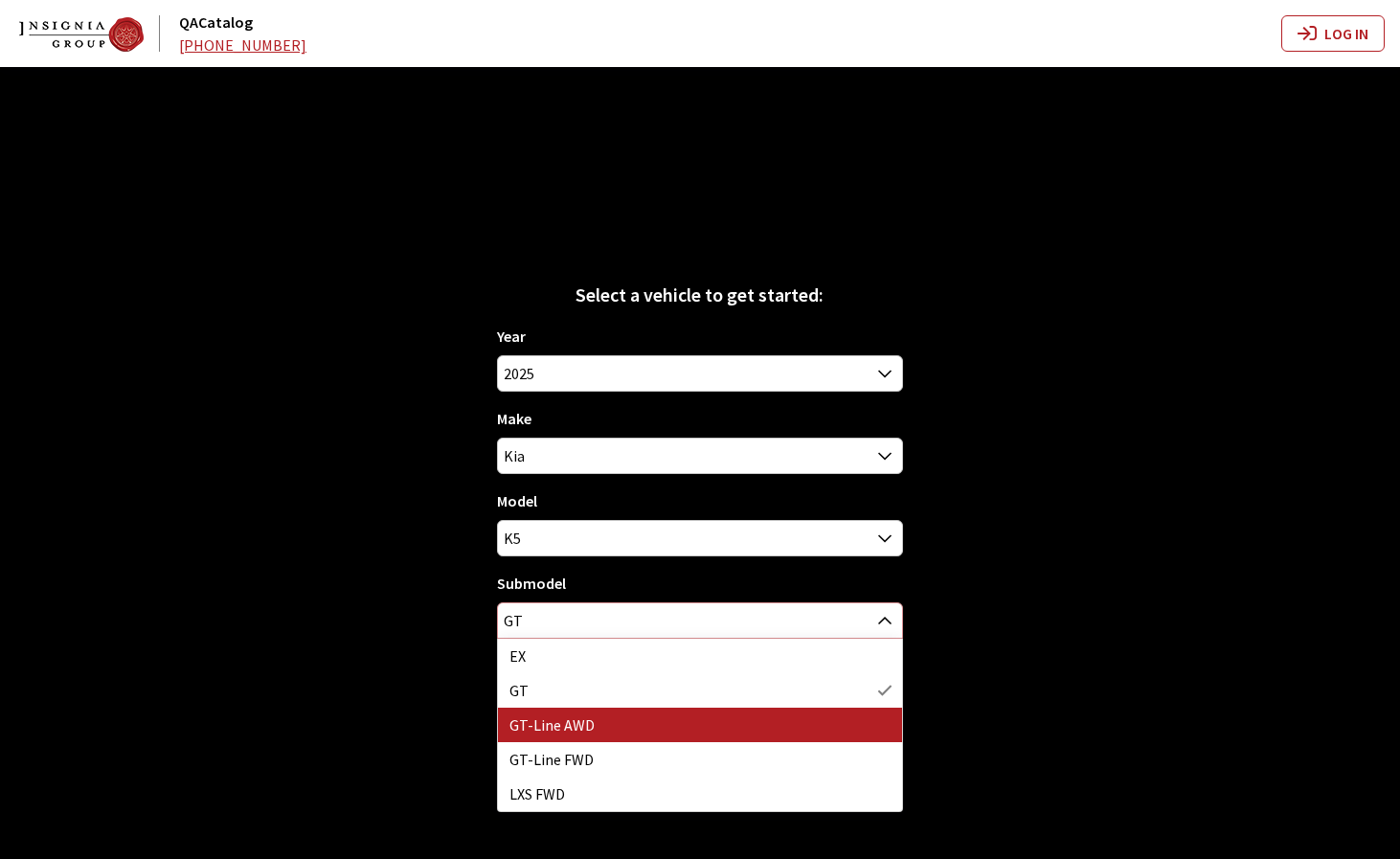
select select "3798"
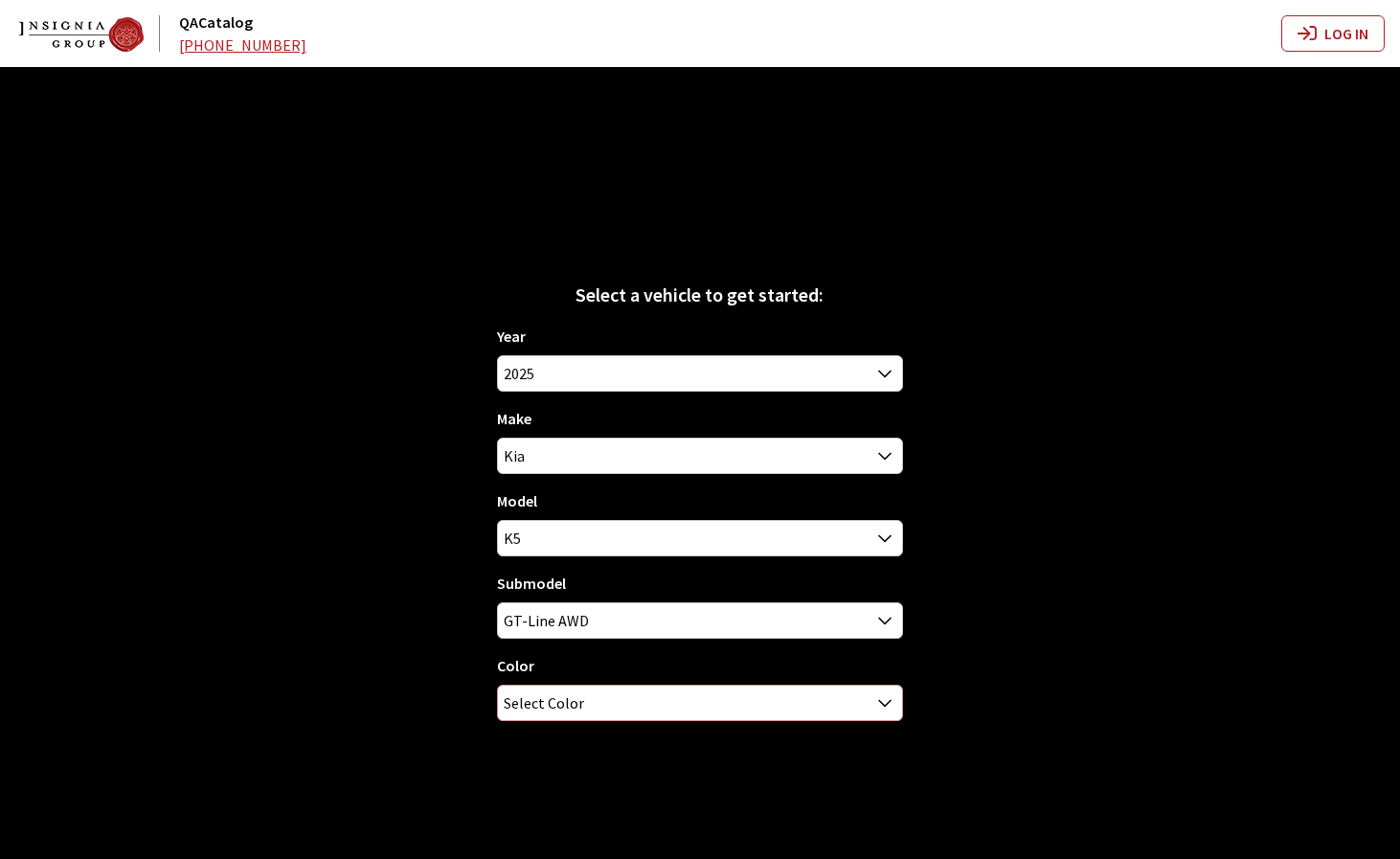
click at [788, 699] on span "Select Color" at bounding box center [700, 702] width 403 height 34
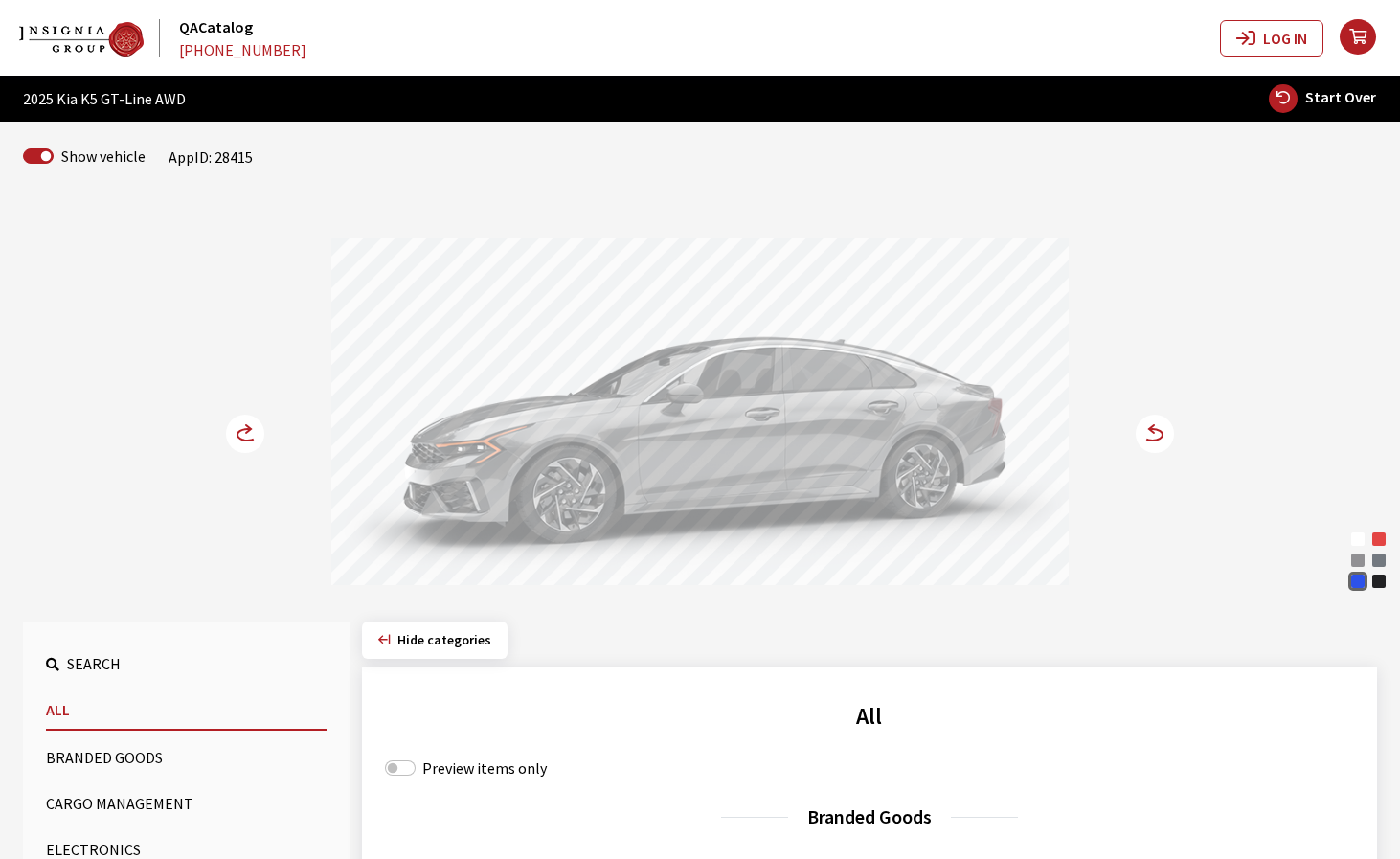
click at [1157, 432] on circle at bounding box center [1154, 434] width 38 height 38
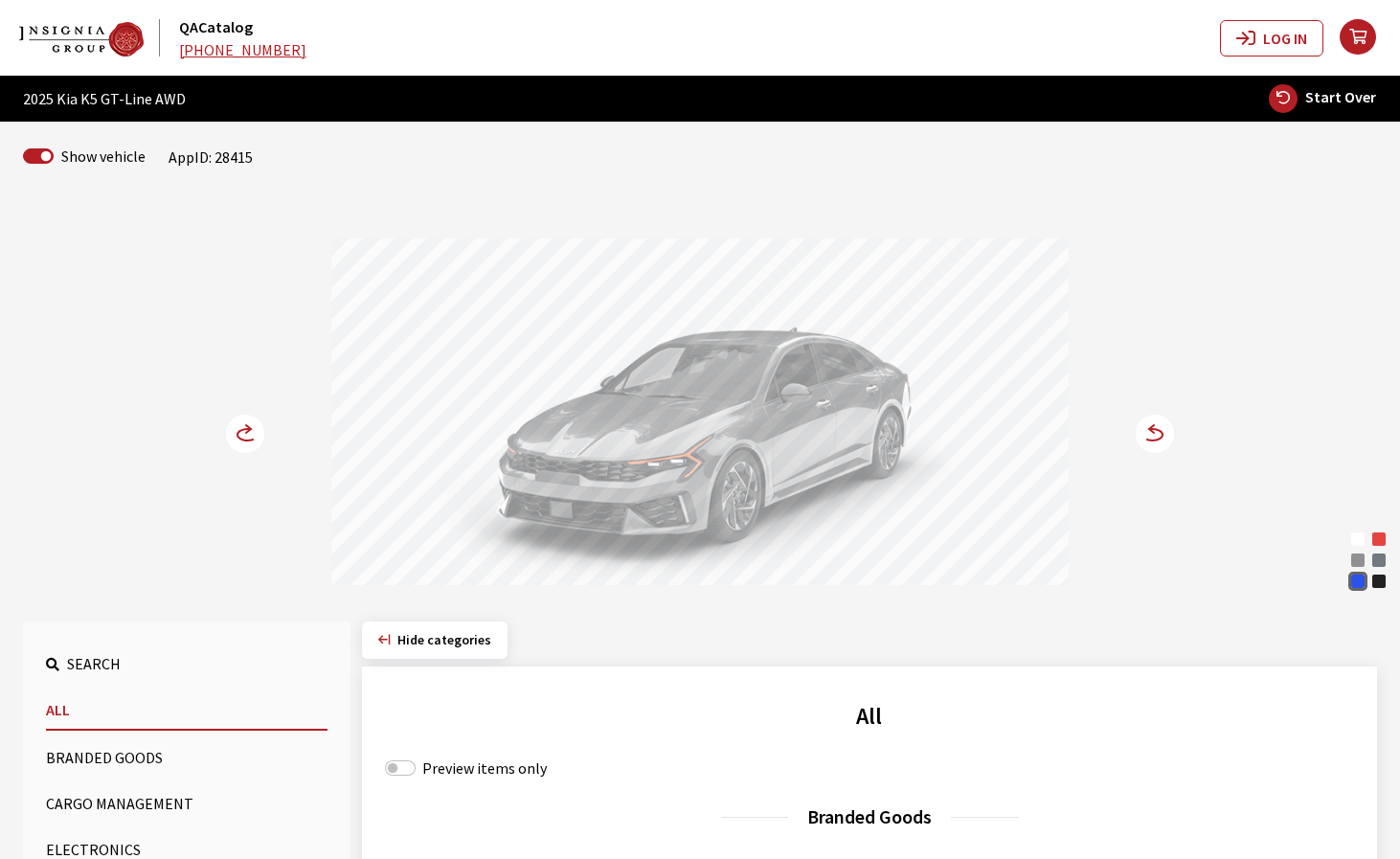
click at [242, 434] on circle at bounding box center [245, 434] width 38 height 38
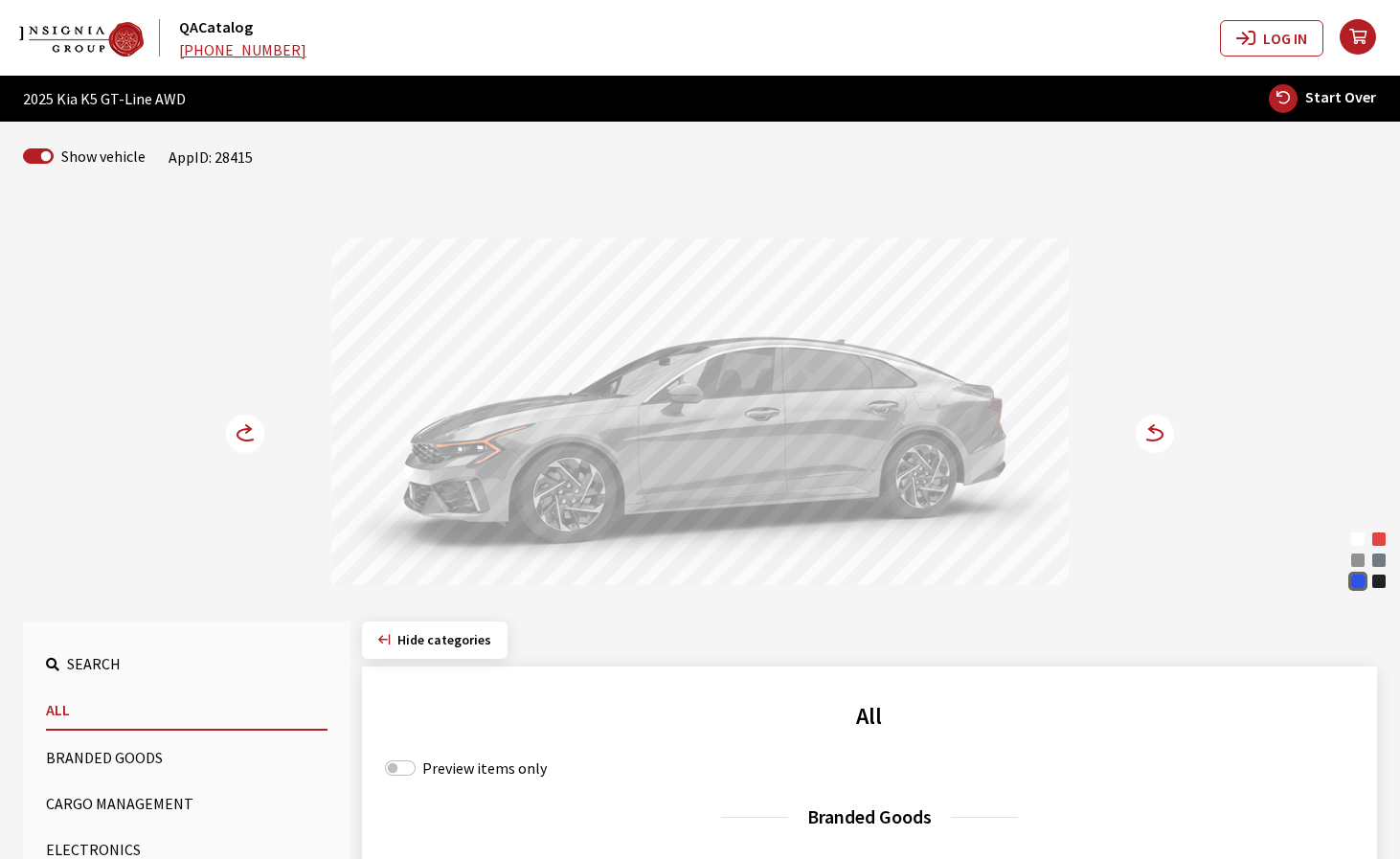
click at [246, 430] on circle at bounding box center [245, 434] width 38 height 38
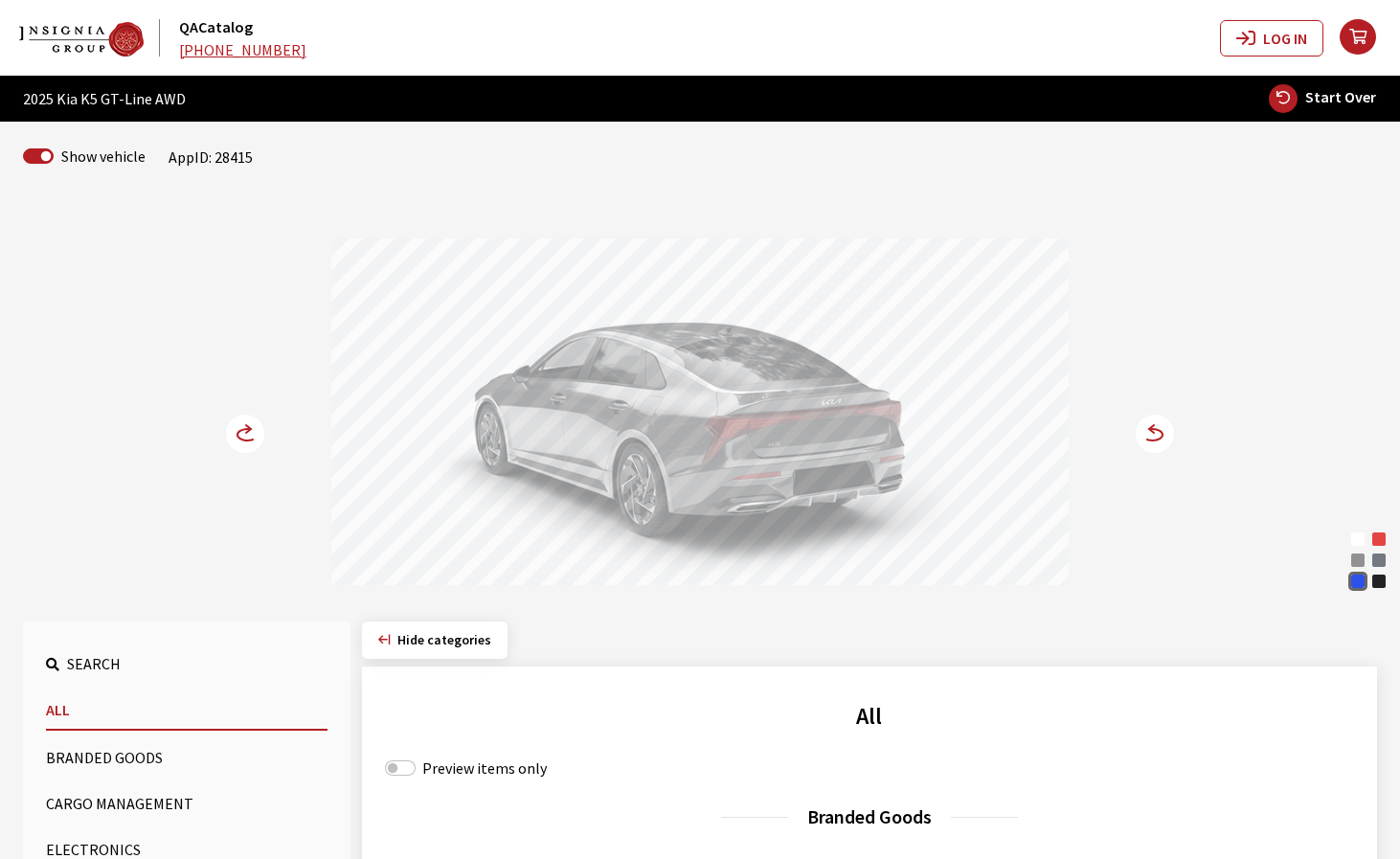
click at [1354, 96] on span "Start Over" at bounding box center [1340, 97] width 70 height 20
select select
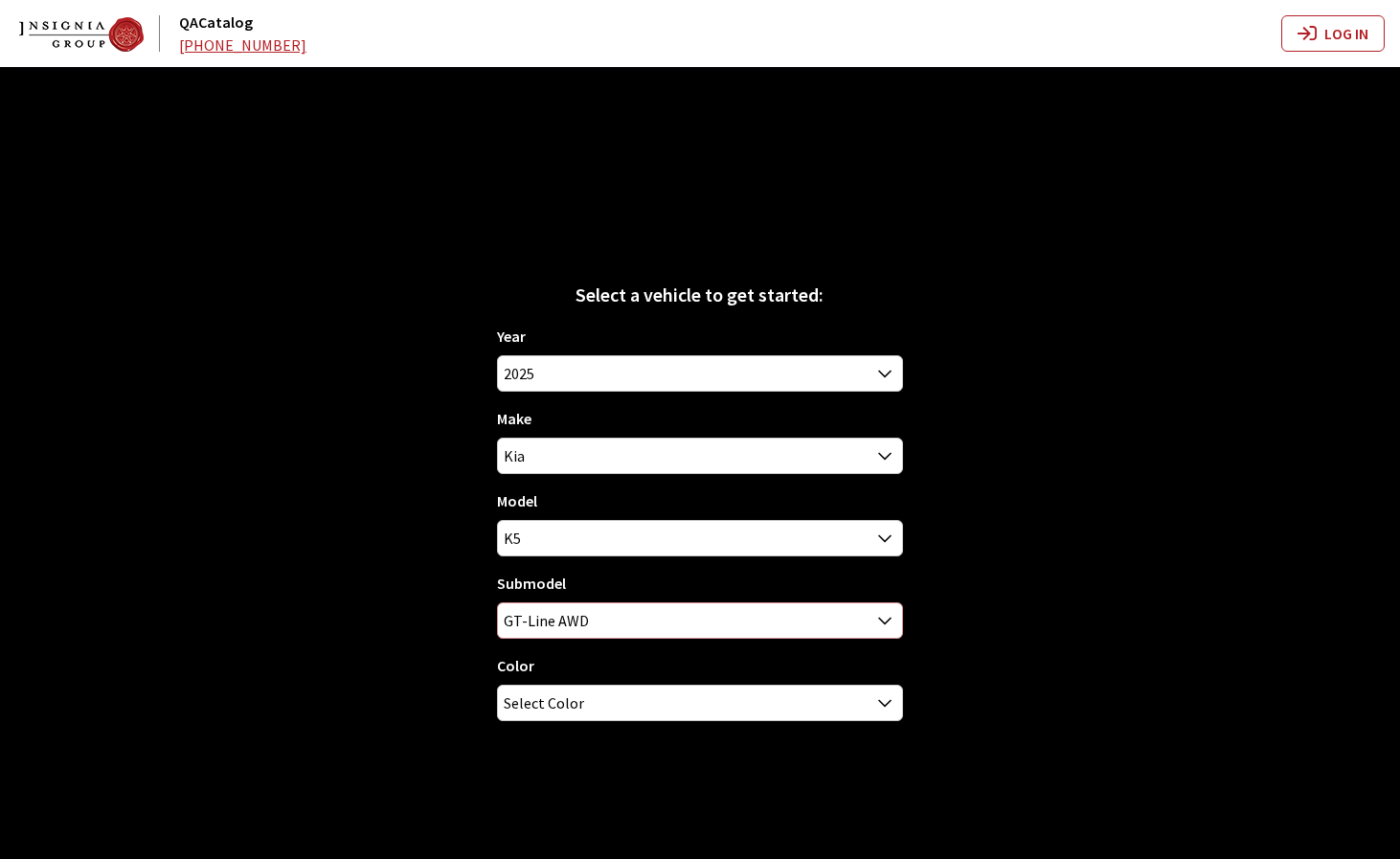
click at [766, 629] on span "GT-Line AWD" at bounding box center [700, 620] width 403 height 34
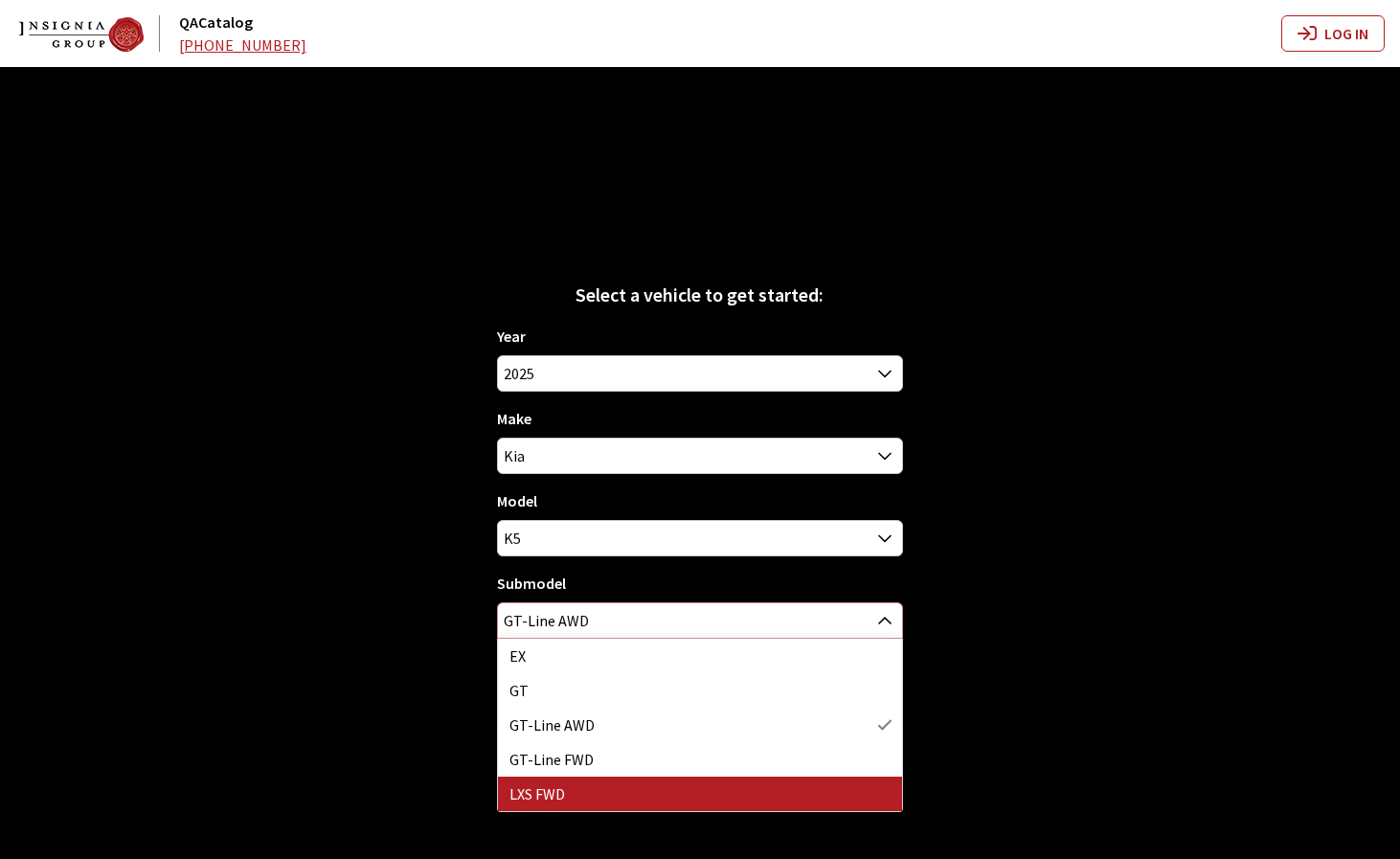
select select "3795"
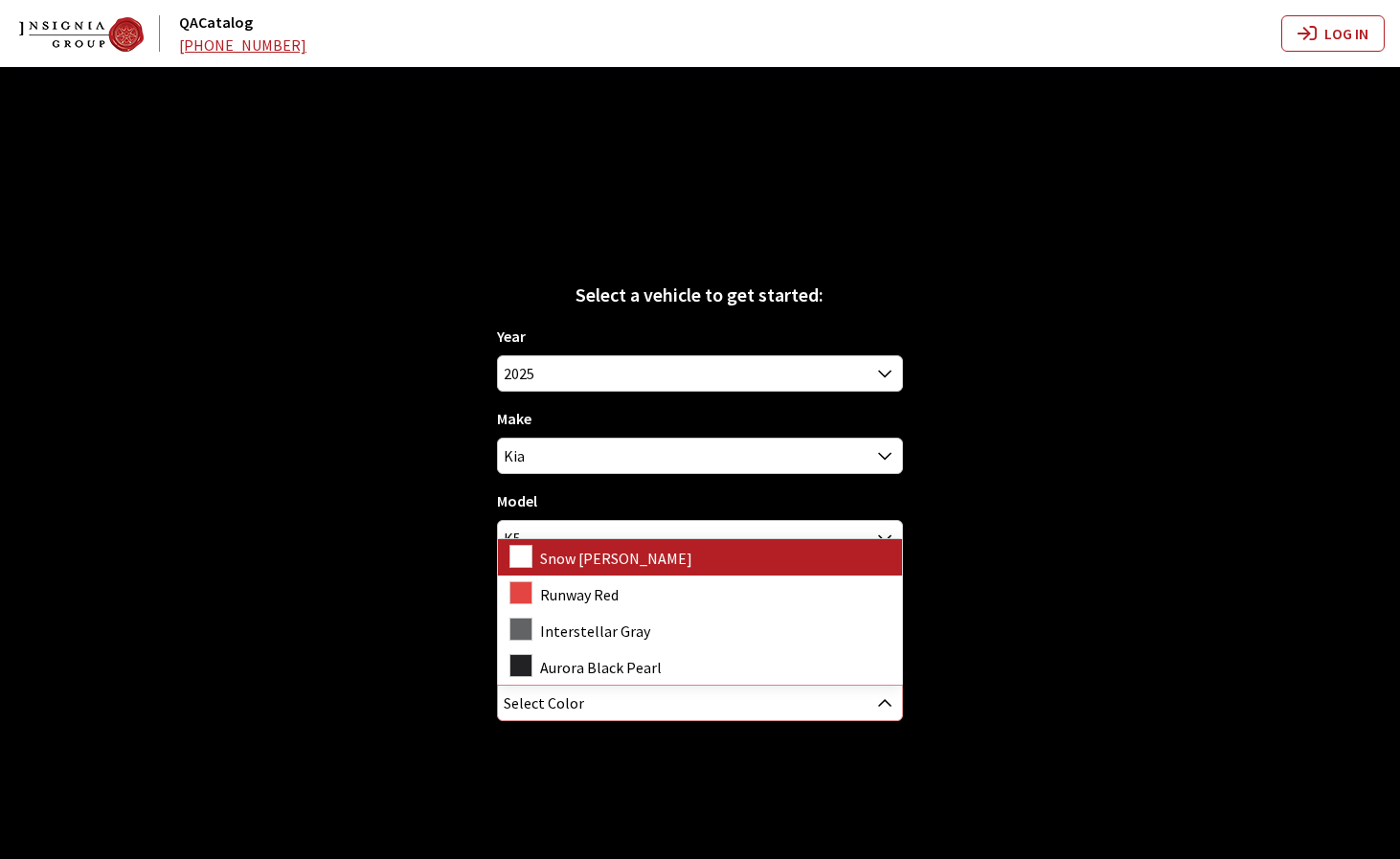
click at [747, 698] on span "Select Color" at bounding box center [700, 702] width 403 height 34
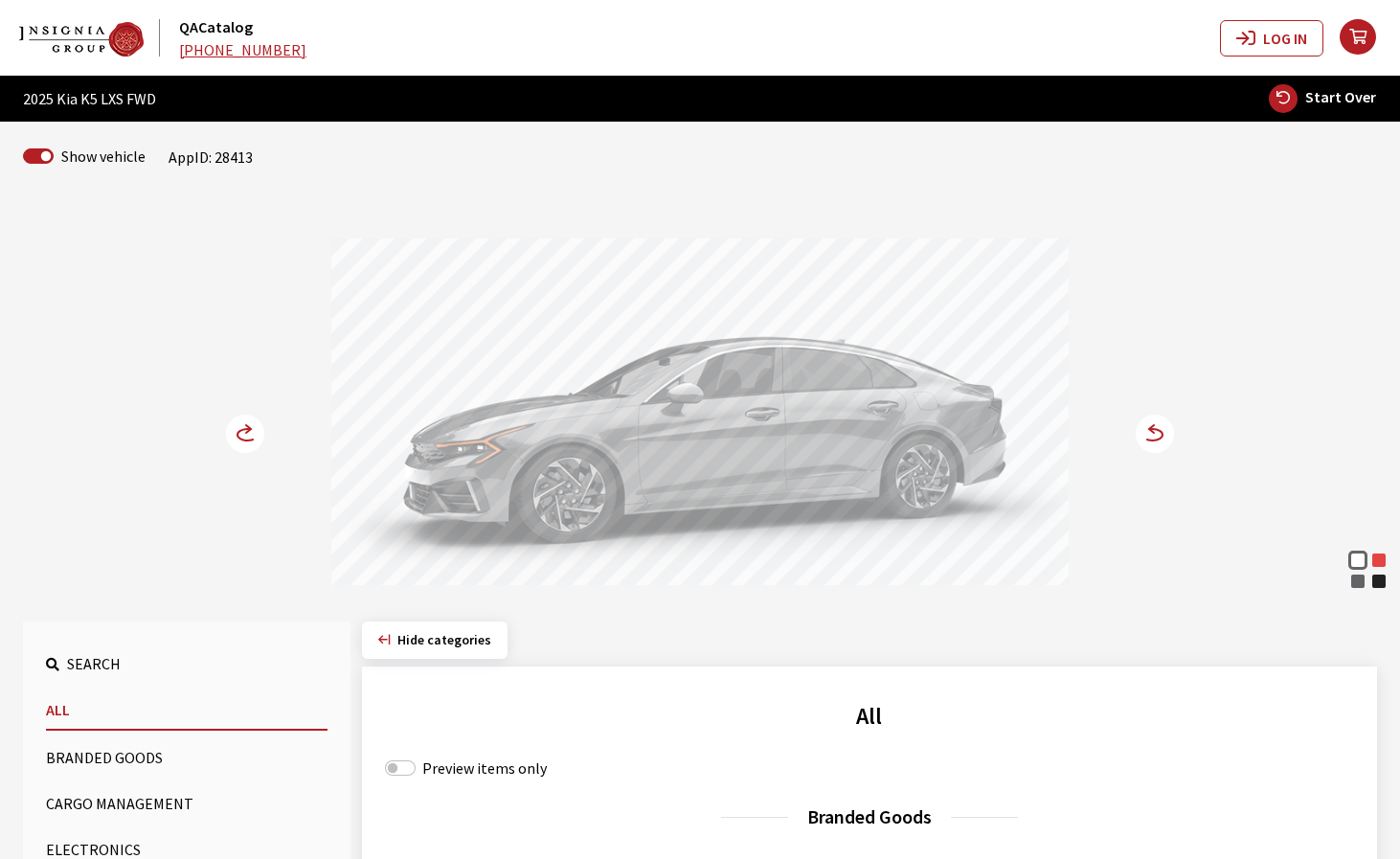
click at [1157, 432] on circle at bounding box center [1154, 434] width 38 height 38
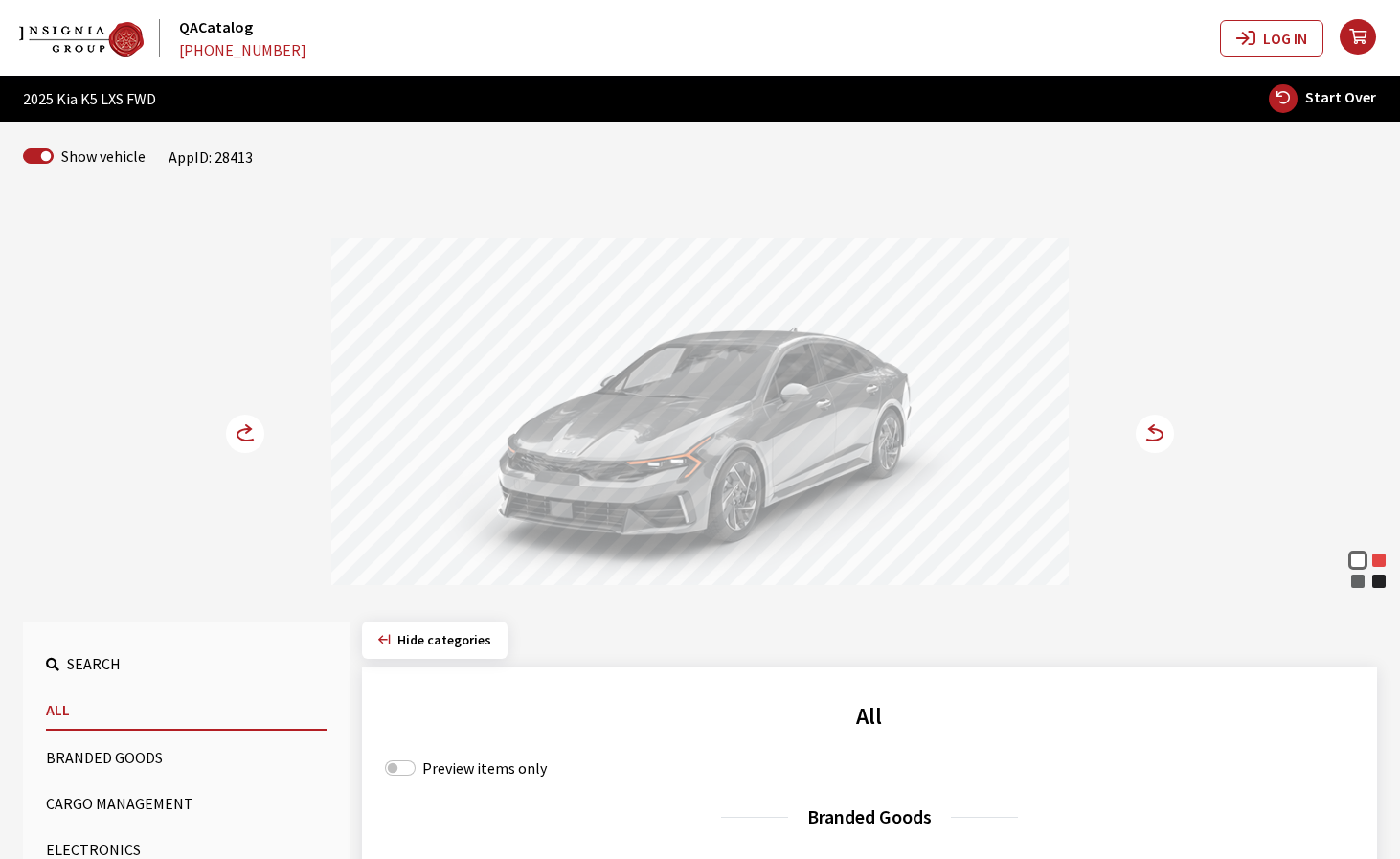
click at [241, 437] on circle at bounding box center [245, 434] width 38 height 38
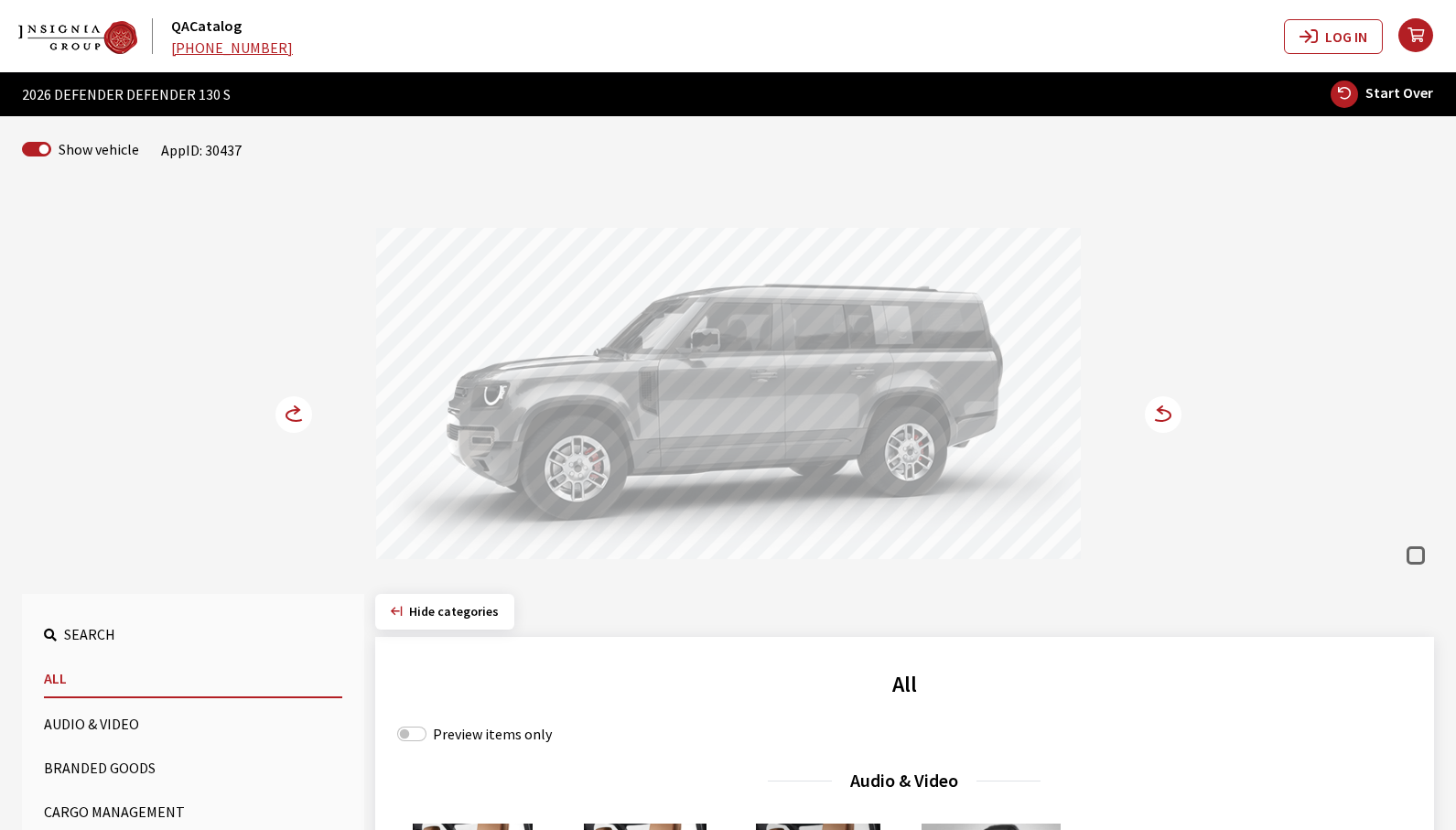
click at [284, 417] on circle at bounding box center [293, 415] width 36 height 36
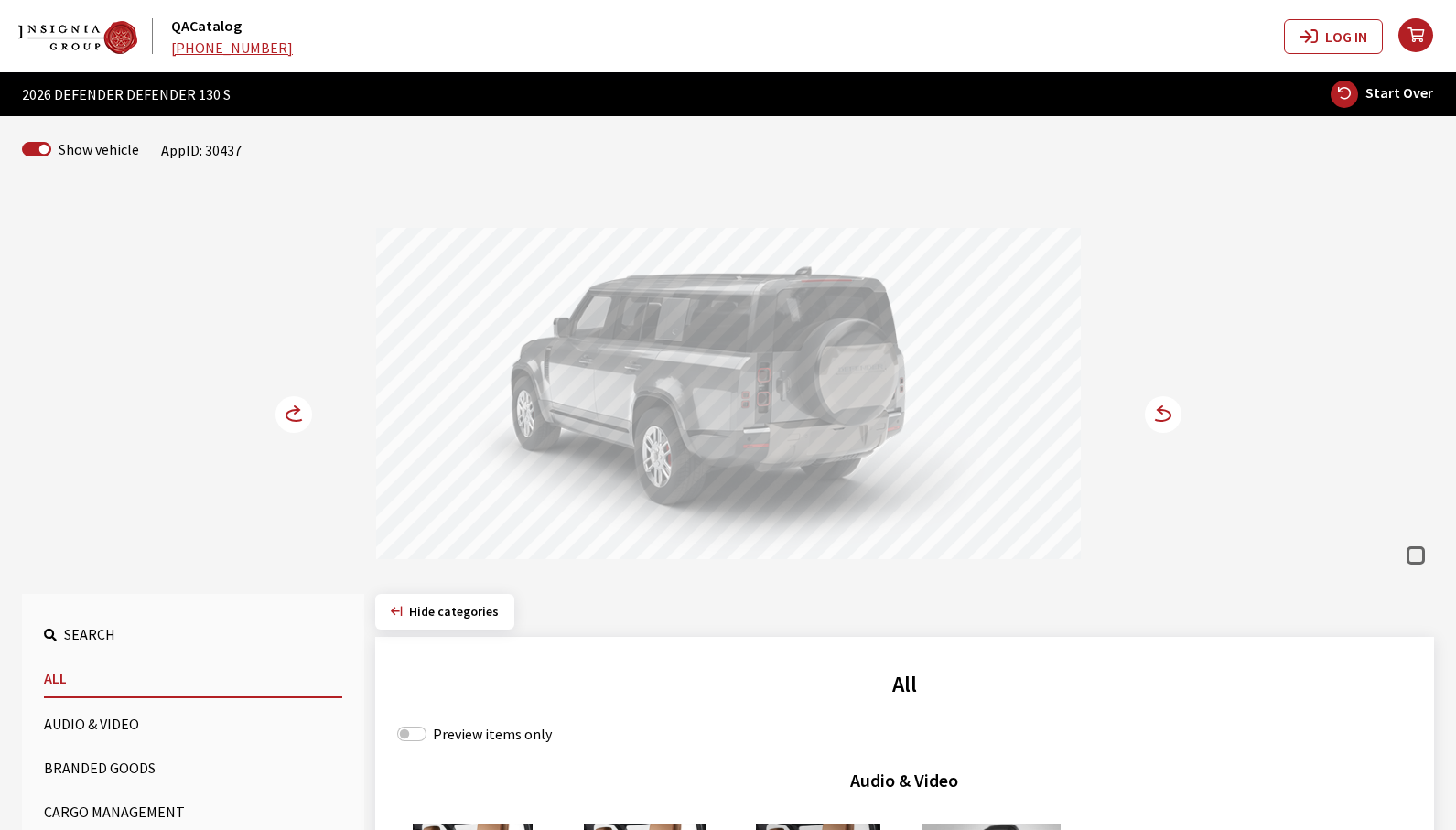
click at [284, 417] on circle at bounding box center [293, 415] width 36 height 36
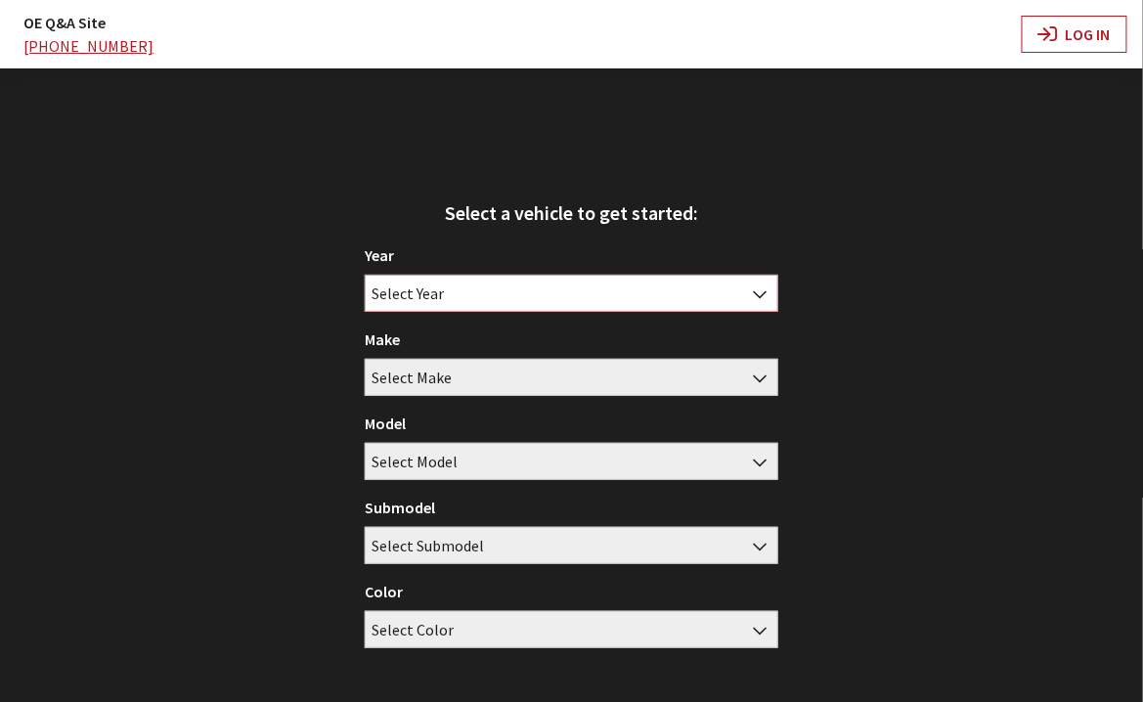
click at [552, 299] on span "Select Year" at bounding box center [572, 293] width 412 height 35
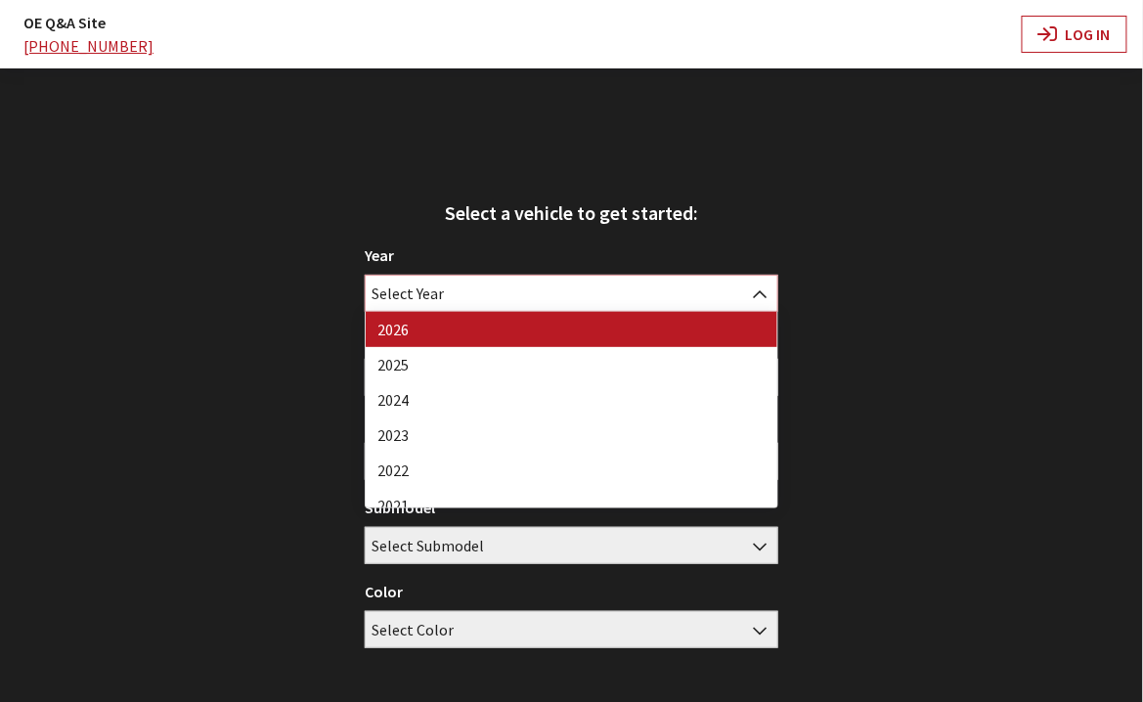
select select "44"
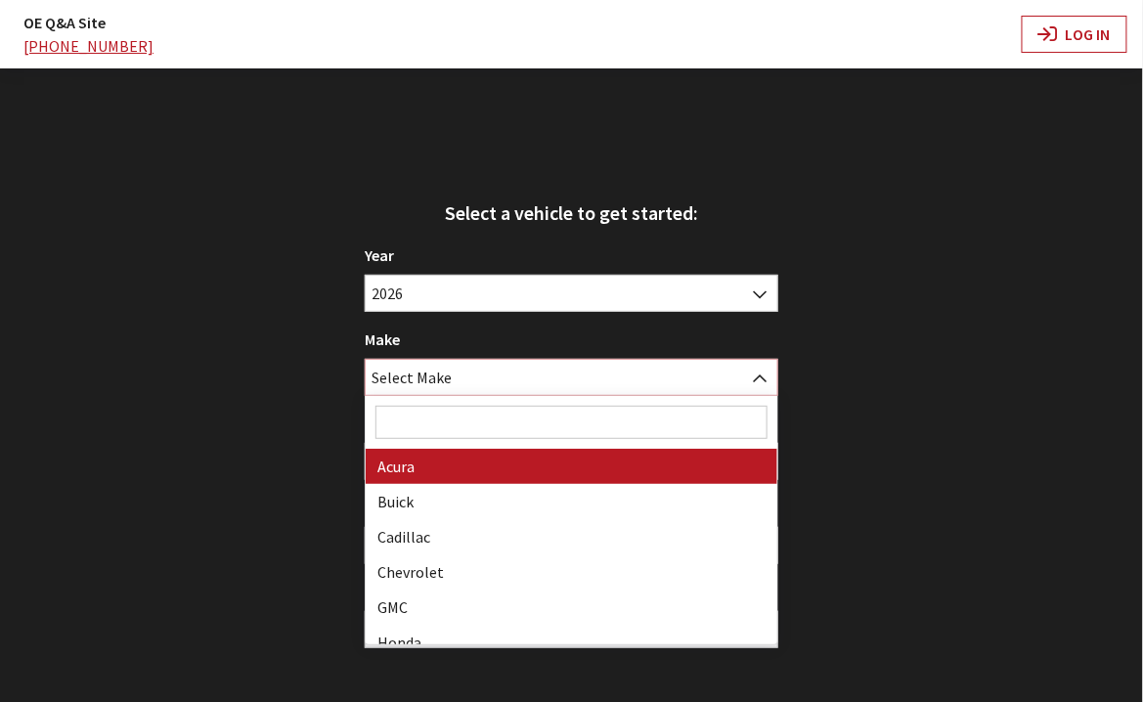
click at [518, 379] on span "Select Make" at bounding box center [572, 377] width 412 height 35
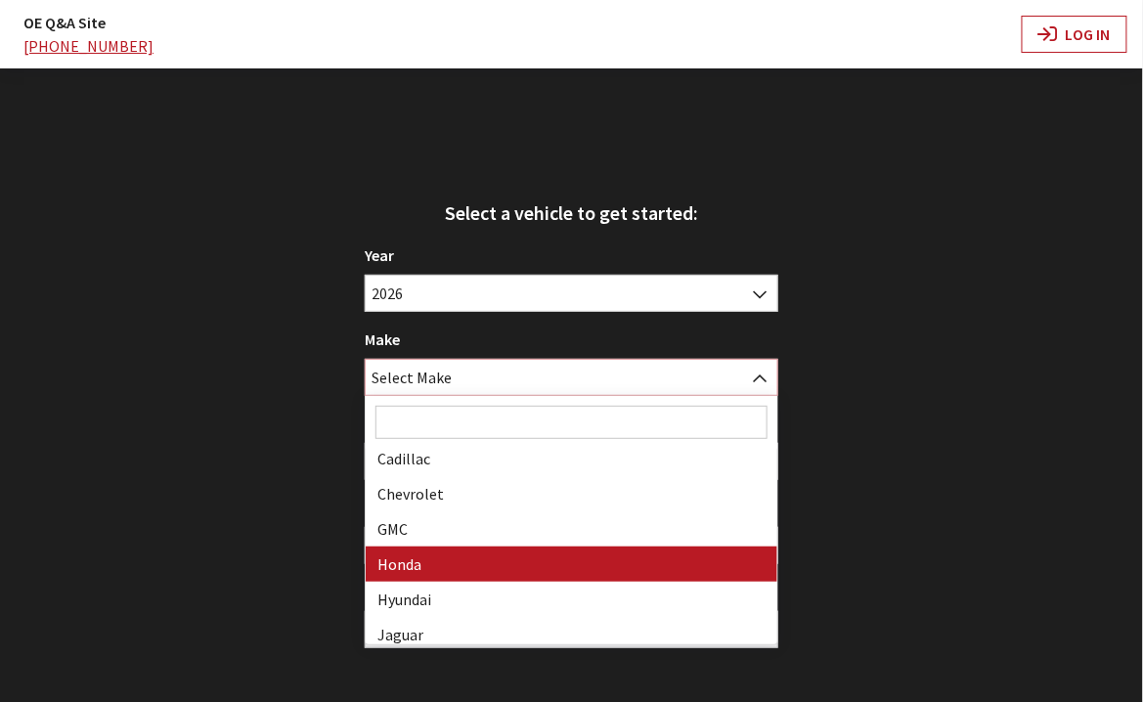
scroll to position [156, 0]
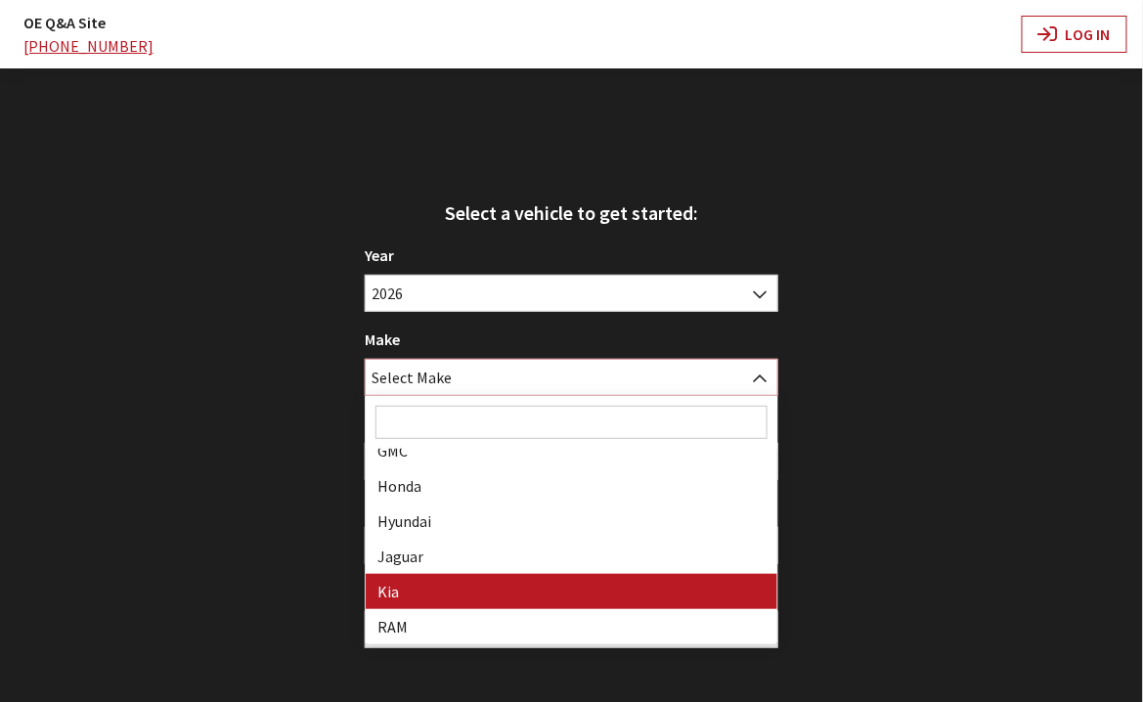
select select "31"
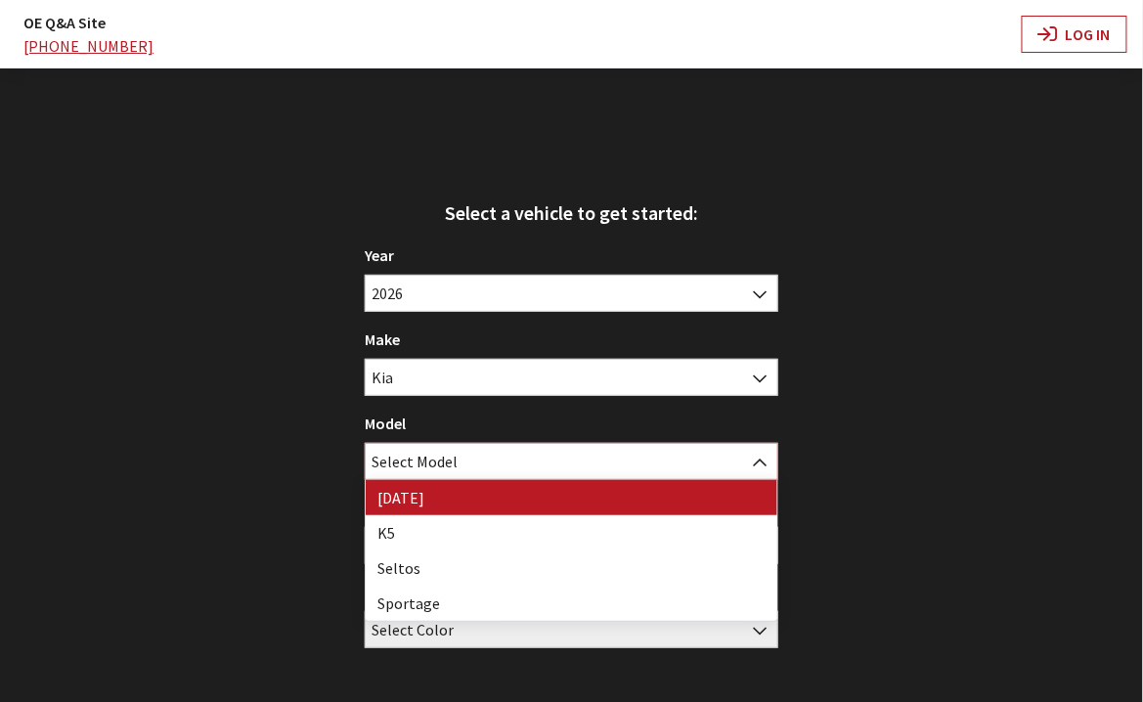
click at [522, 462] on span "Select Model" at bounding box center [572, 461] width 412 height 35
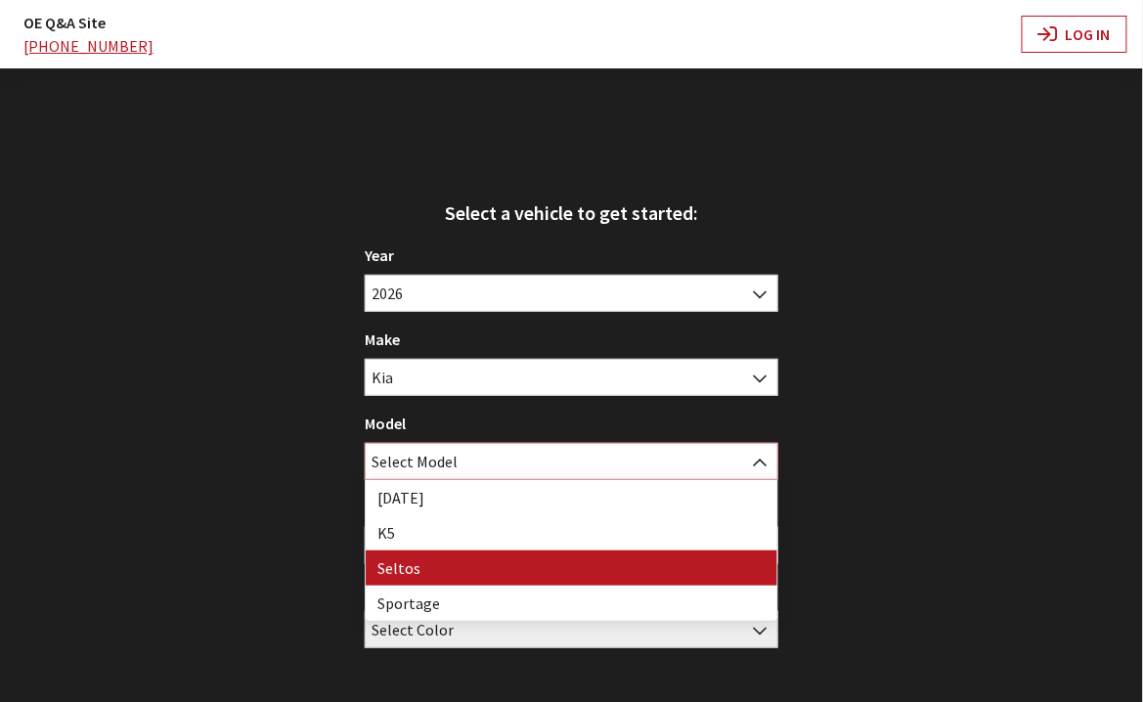
select select "1091"
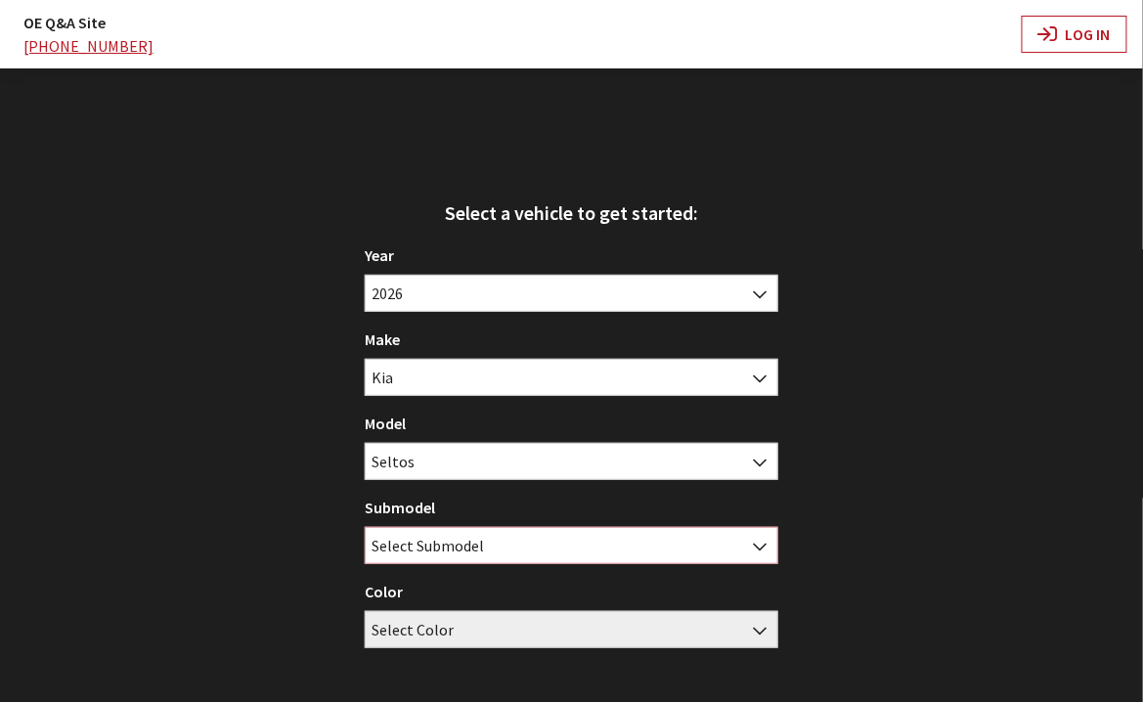
click at [510, 550] on span "Select Submodel" at bounding box center [572, 545] width 412 height 35
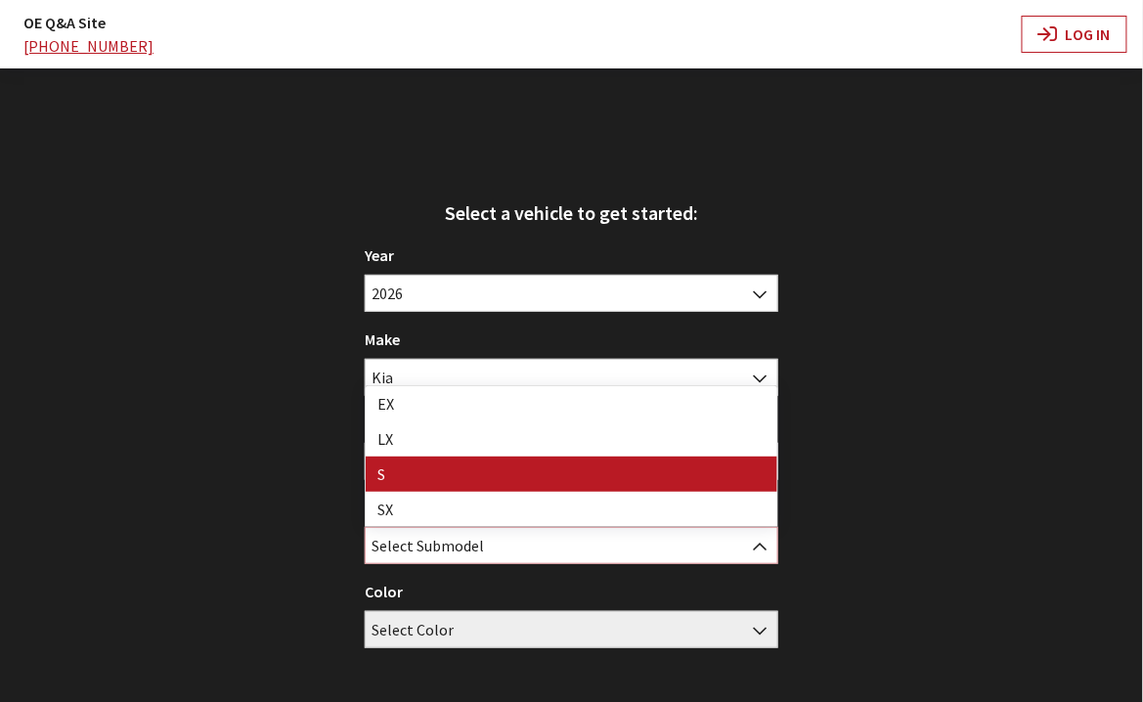
select select "129"
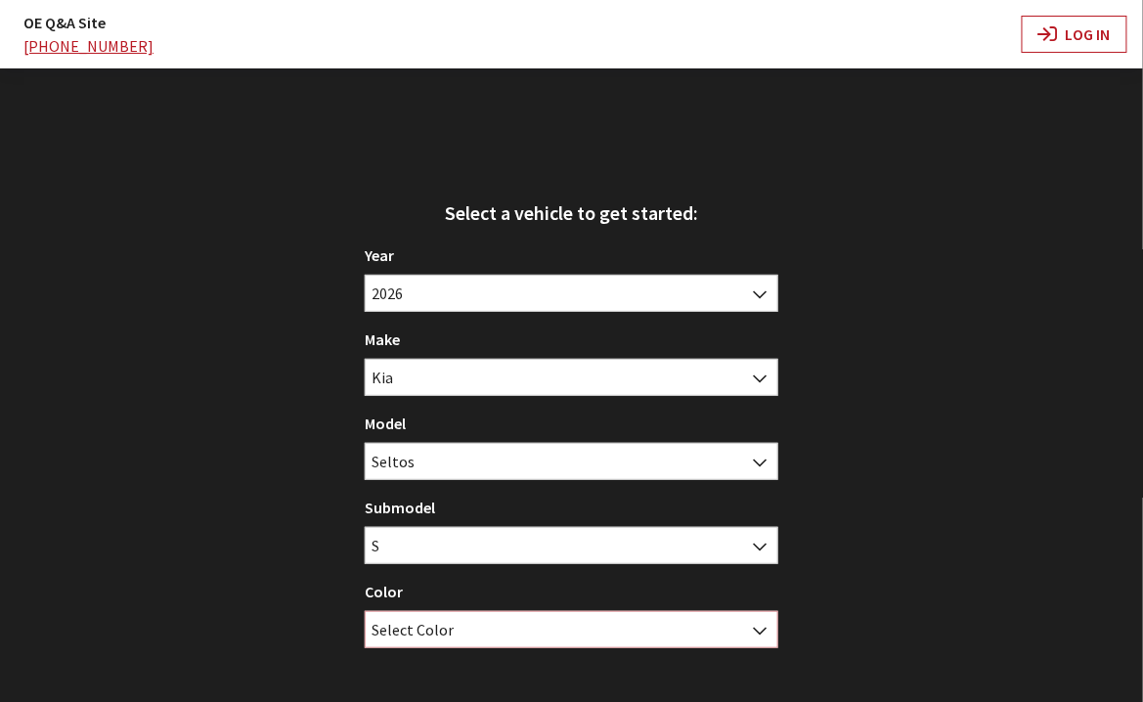
click at [514, 635] on span "Select Color" at bounding box center [572, 629] width 412 height 35
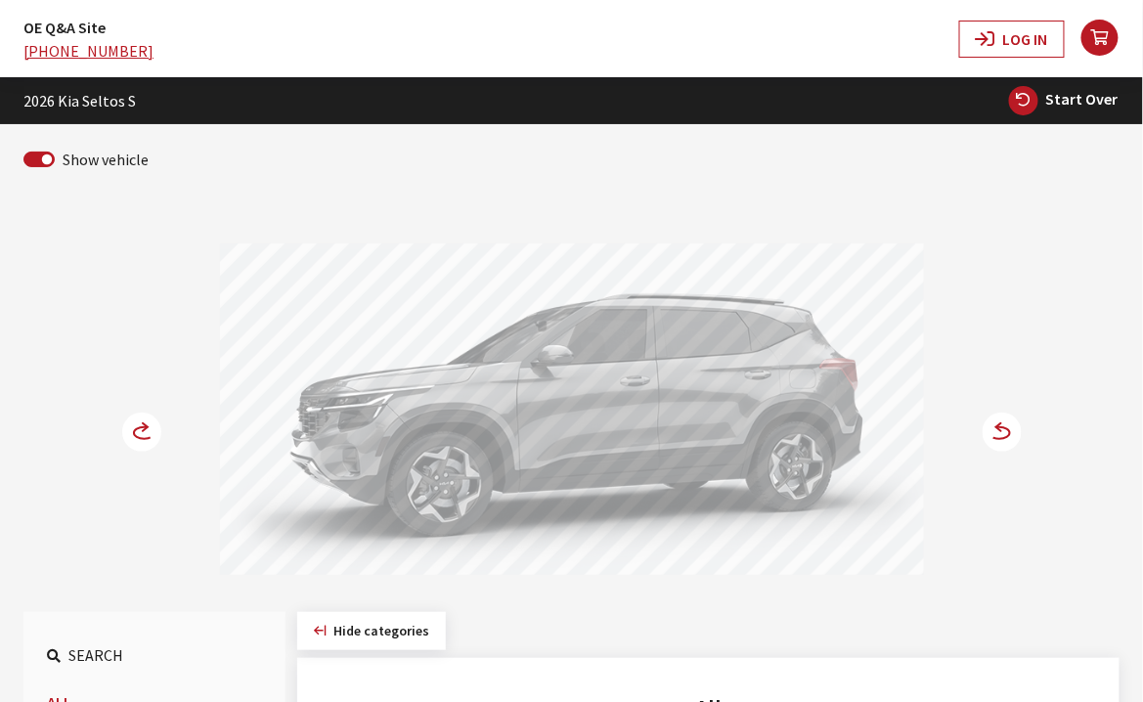
click at [1076, 102] on span "Start Over" at bounding box center [1083, 99] width 72 height 20
select select
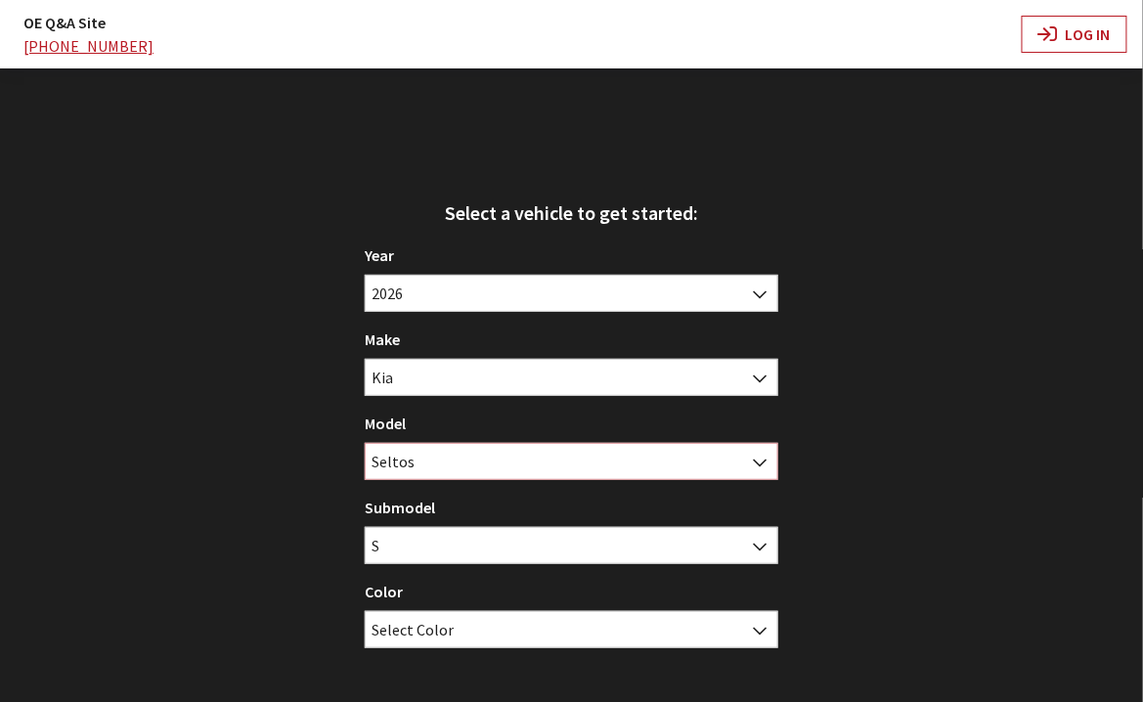
click at [529, 459] on span "Seltos" at bounding box center [572, 461] width 412 height 35
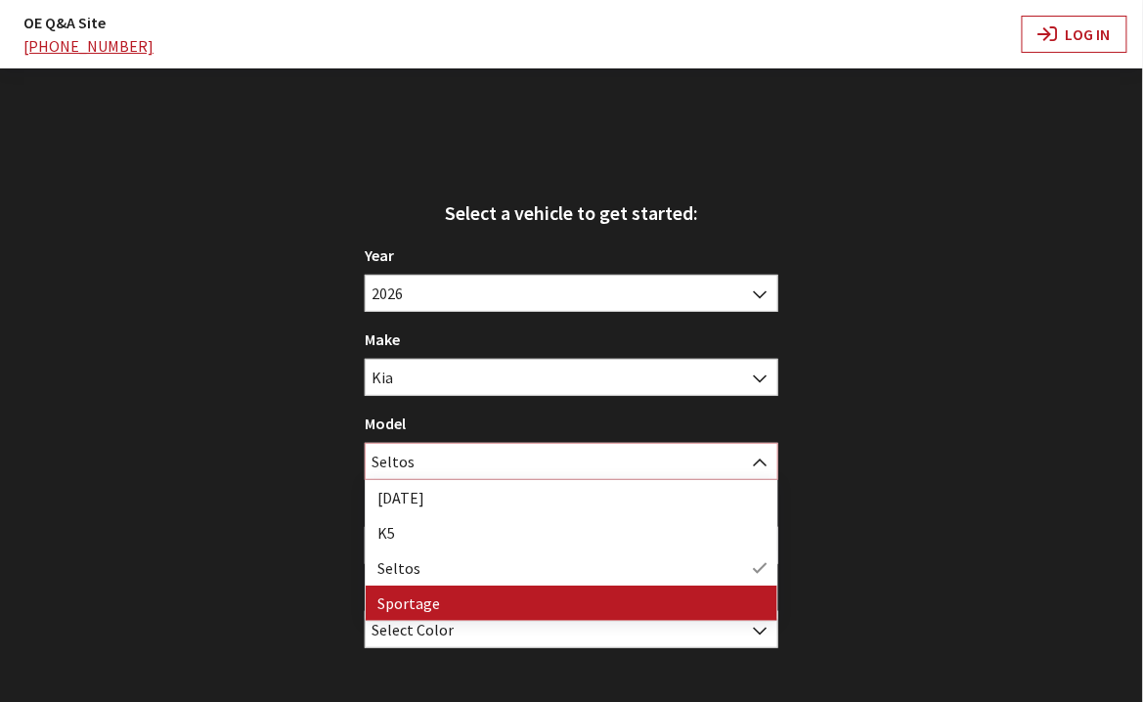
select select "393"
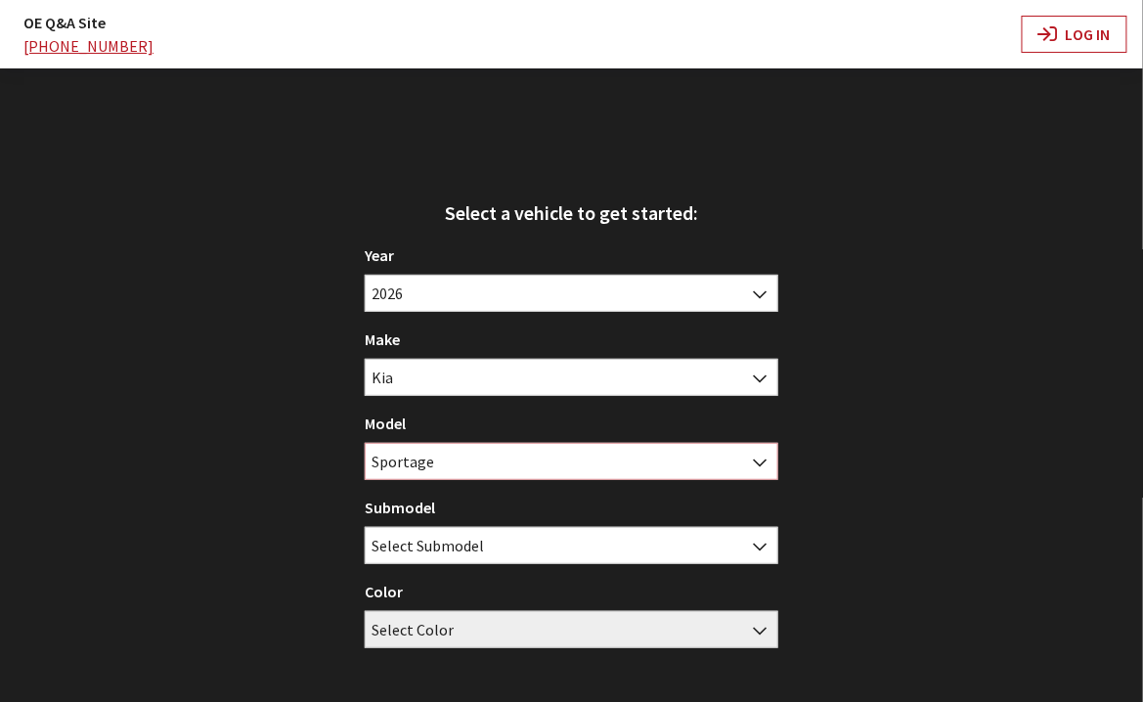
click at [553, 468] on span "Sportage" at bounding box center [572, 461] width 412 height 35
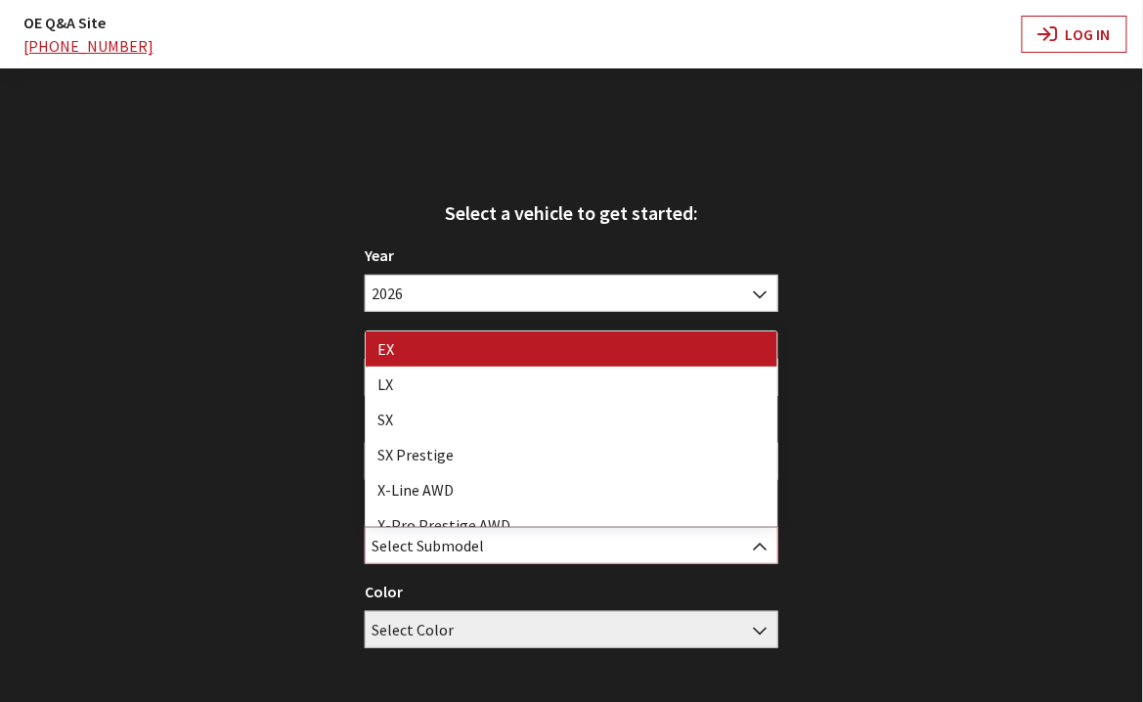
click at [552, 552] on span "Select Submodel" at bounding box center [572, 545] width 412 height 35
select select "304"
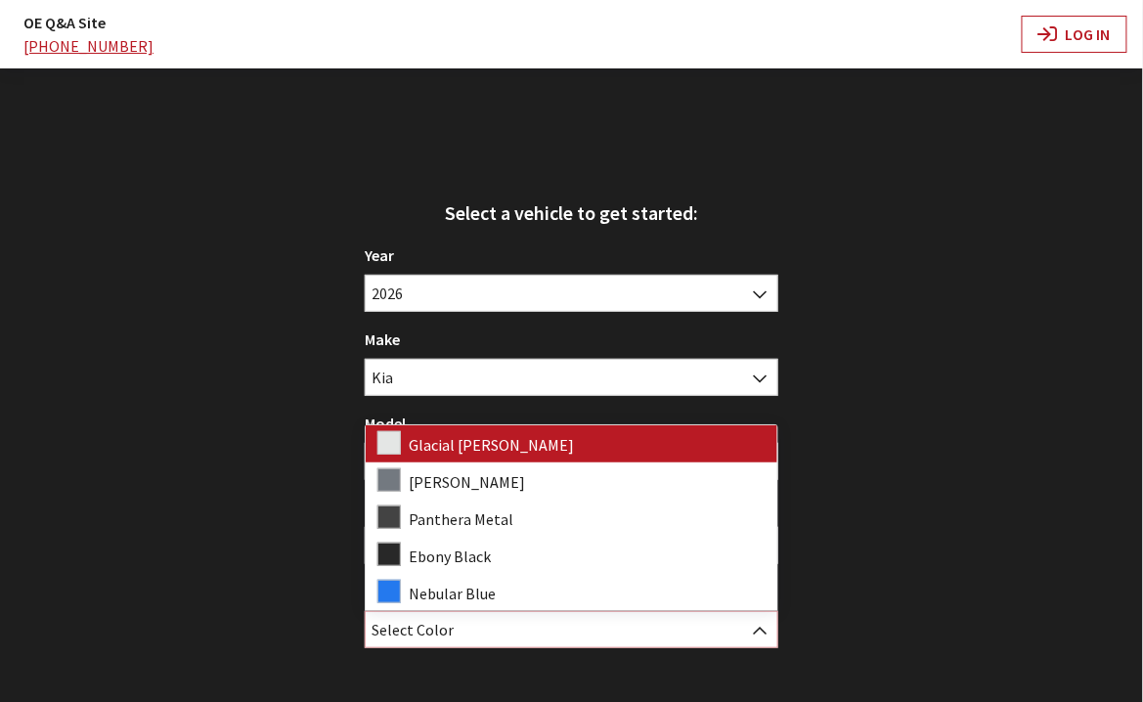
click at [635, 638] on span "Select Color" at bounding box center [572, 629] width 412 height 35
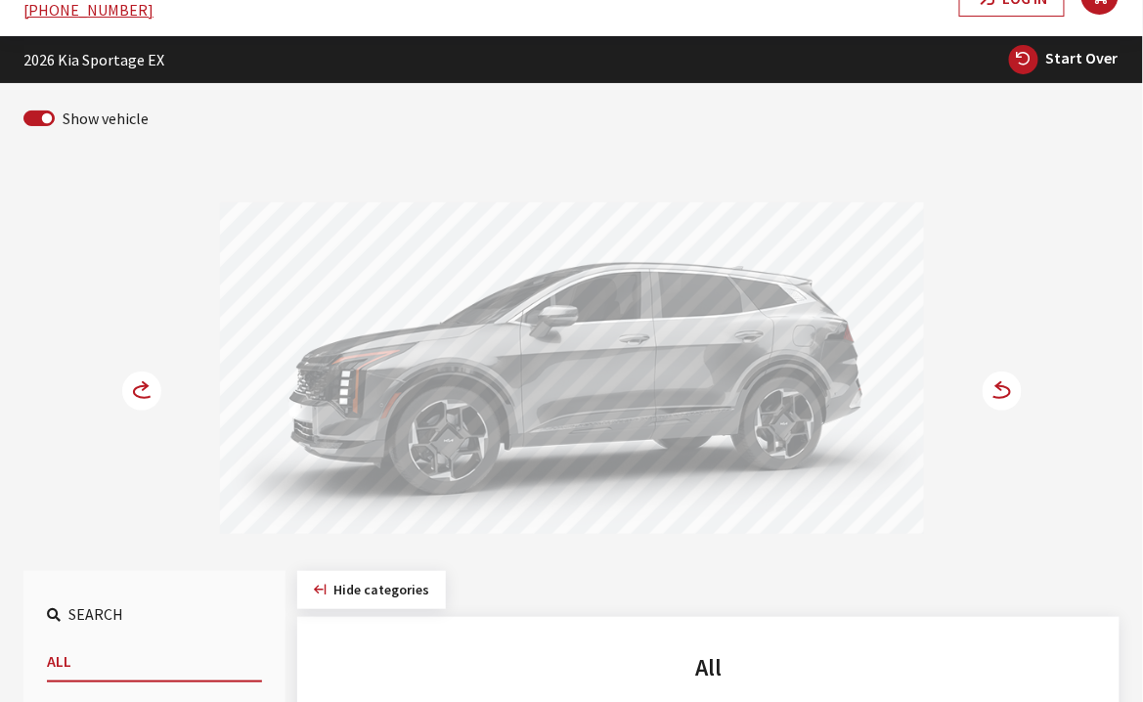
scroll to position [0, 0]
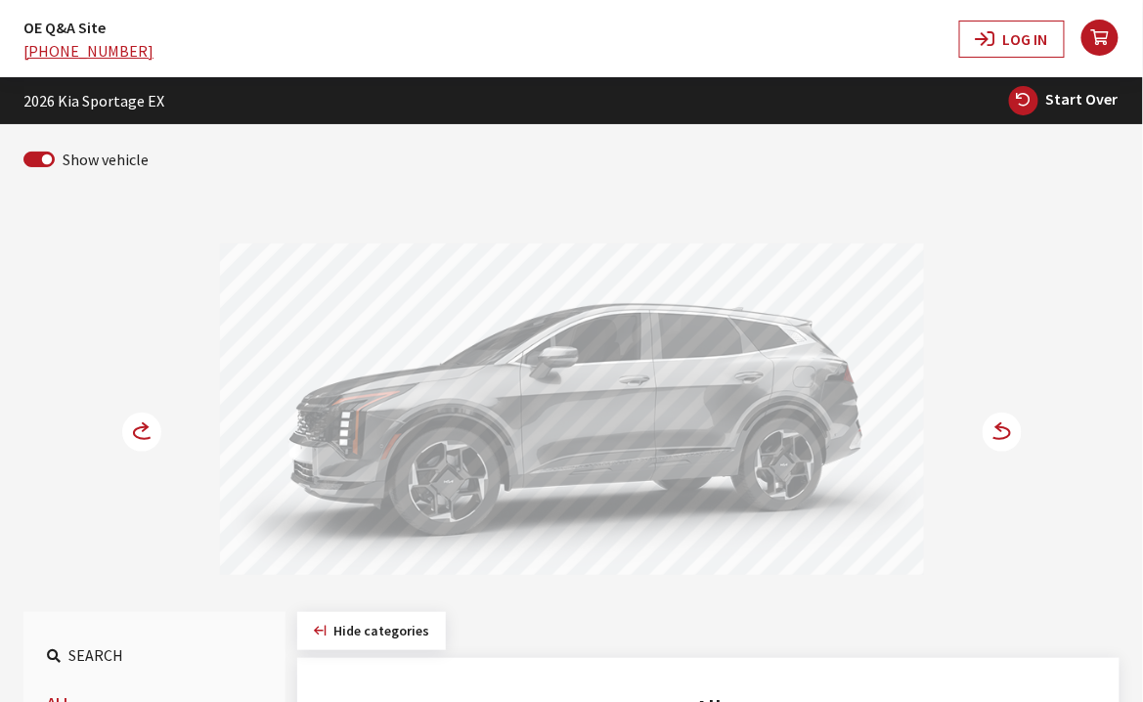
click at [1073, 94] on span "Start Over" at bounding box center [1083, 99] width 72 height 20
select select
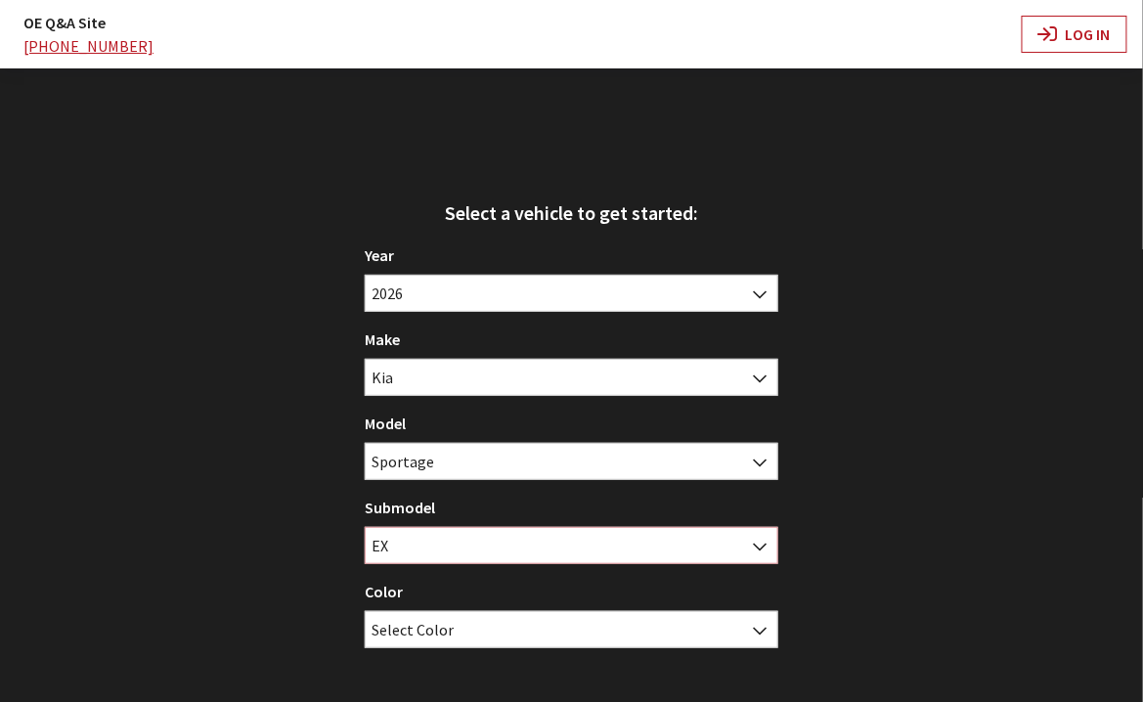
click at [595, 553] on span "EX" at bounding box center [572, 545] width 412 height 35
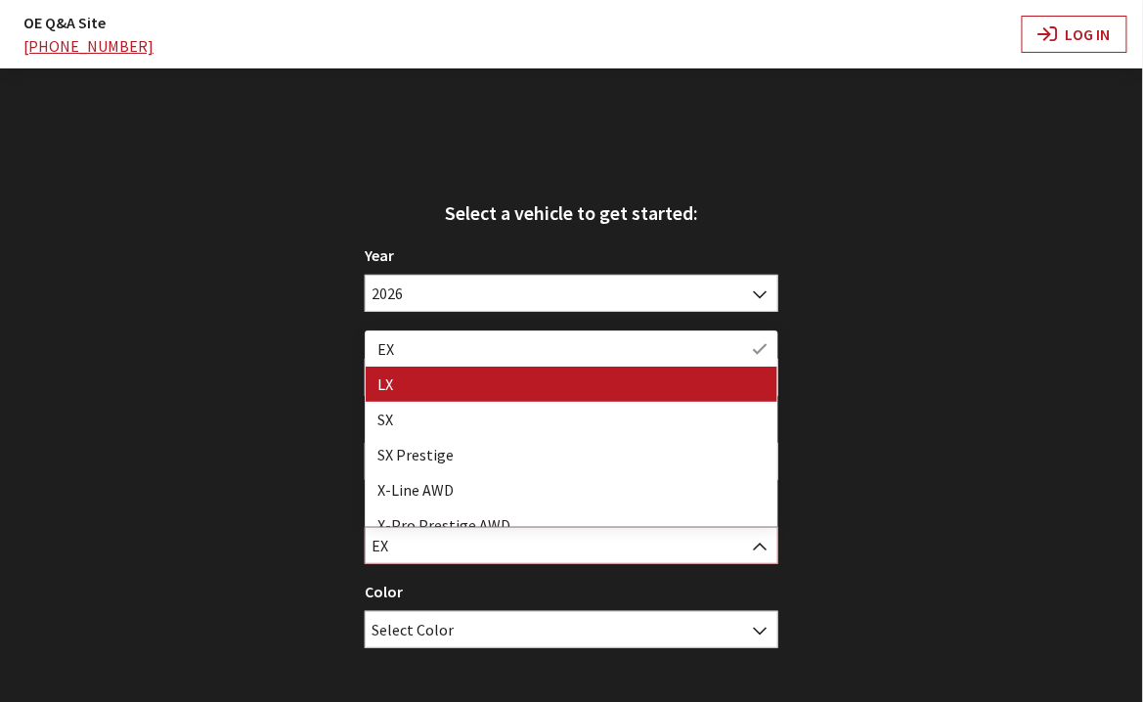
select select "209"
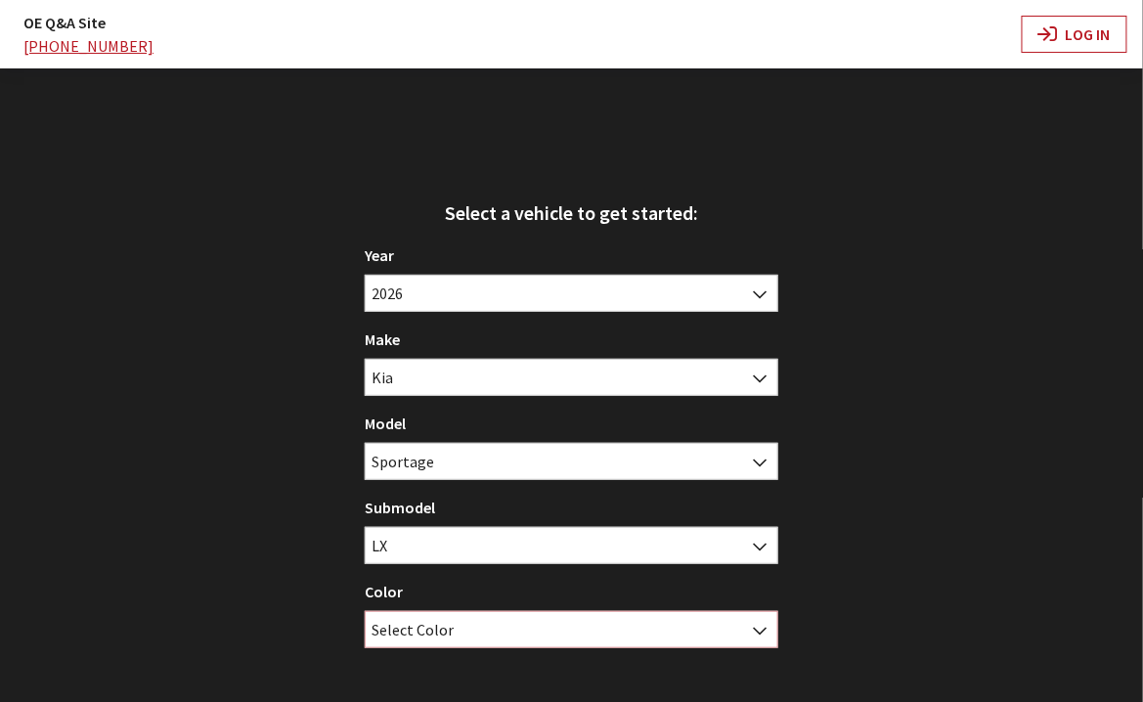
click at [535, 633] on span "Select Color" at bounding box center [572, 629] width 412 height 35
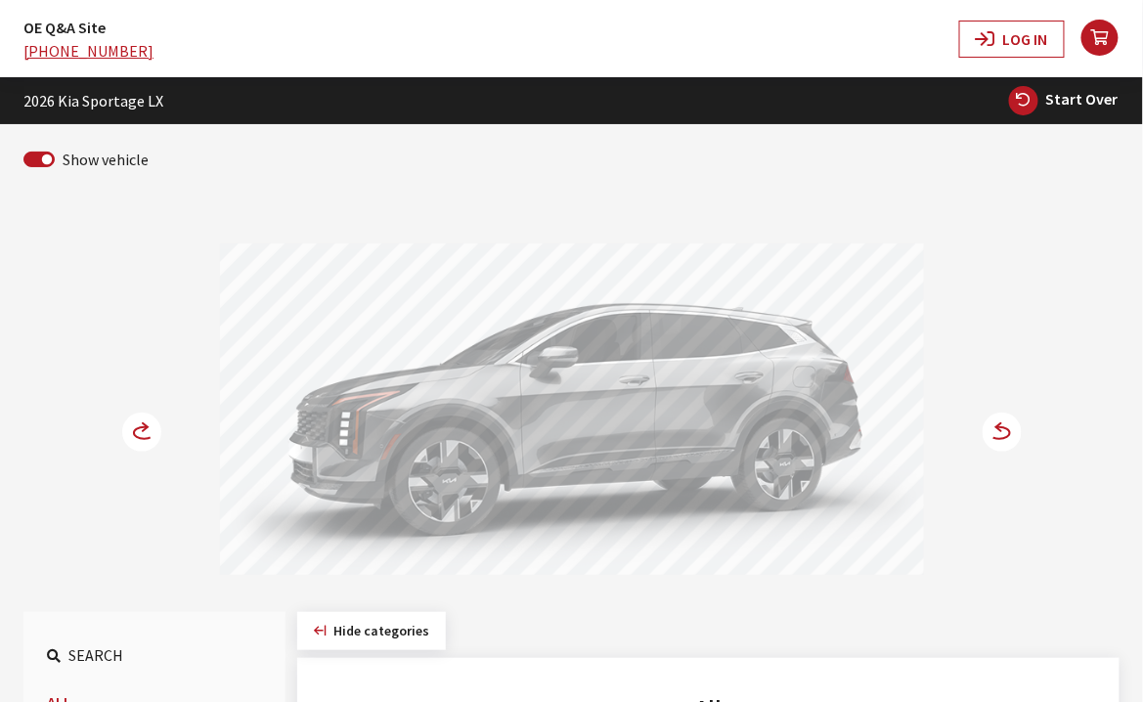
click at [1090, 110] on button "Start Over" at bounding box center [1064, 100] width 112 height 31
select select
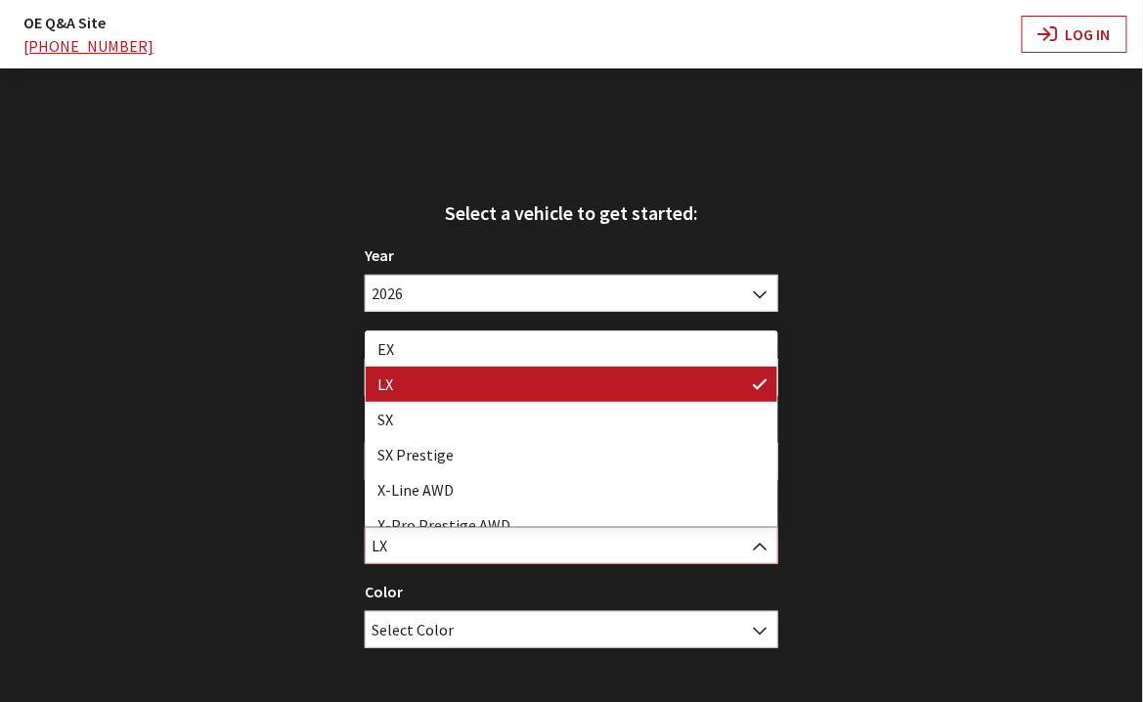
click at [567, 559] on span "LX" at bounding box center [572, 545] width 412 height 35
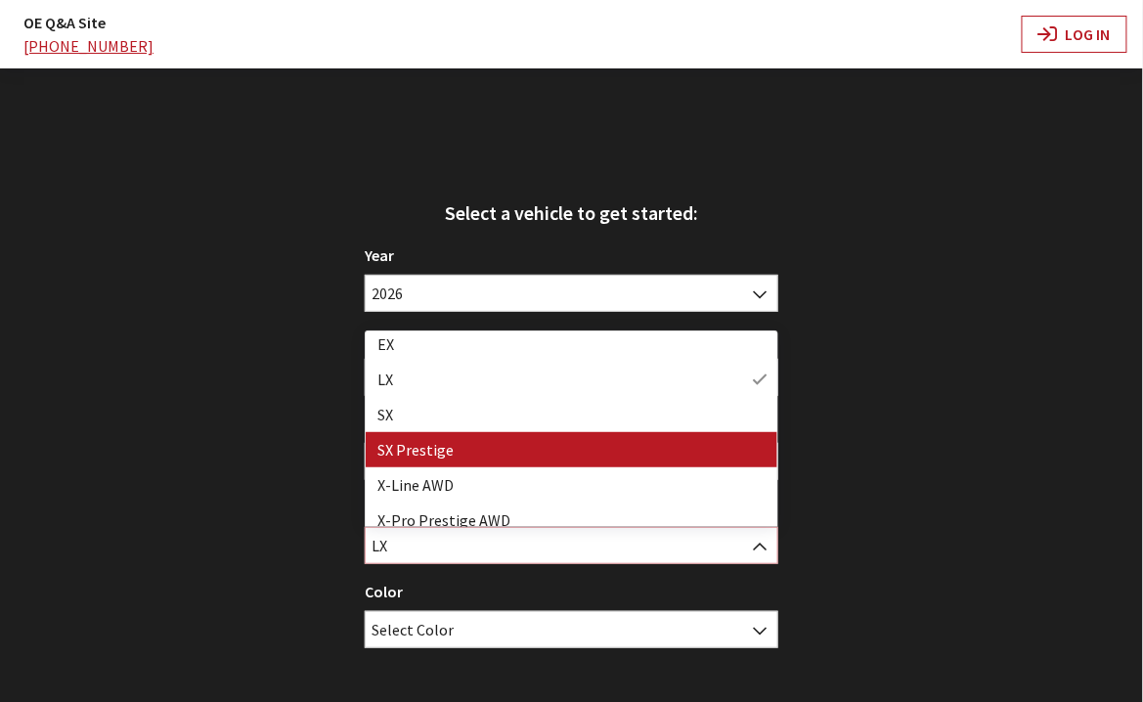
scroll to position [16, 0]
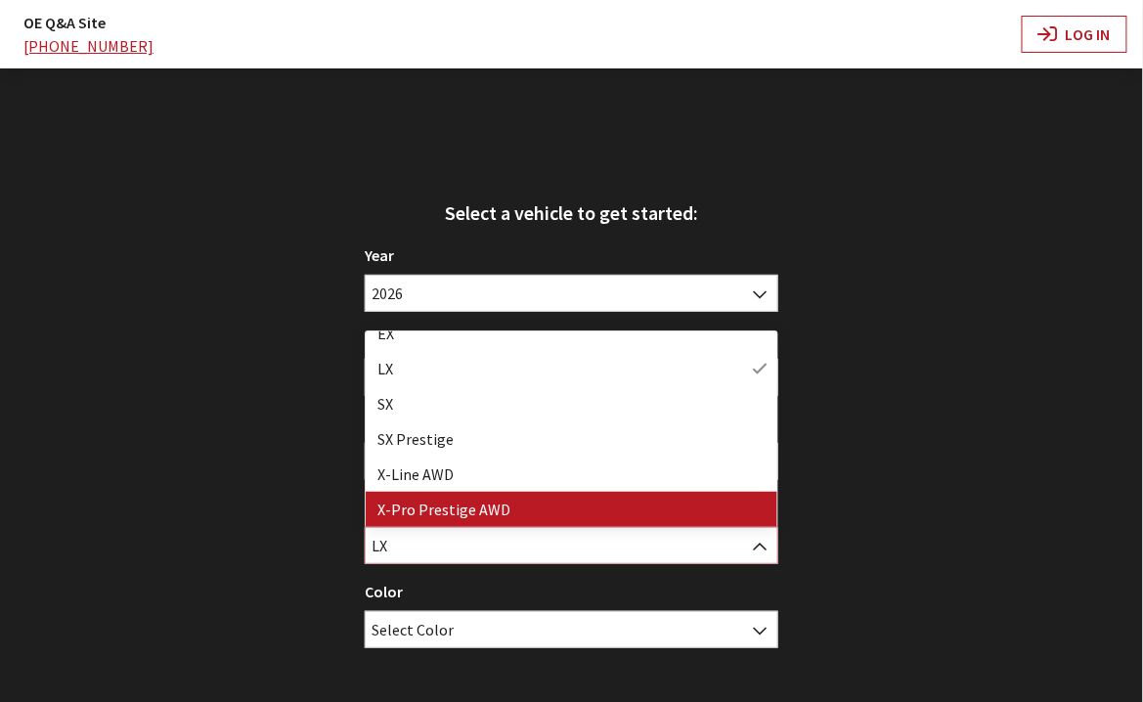
select select "3971"
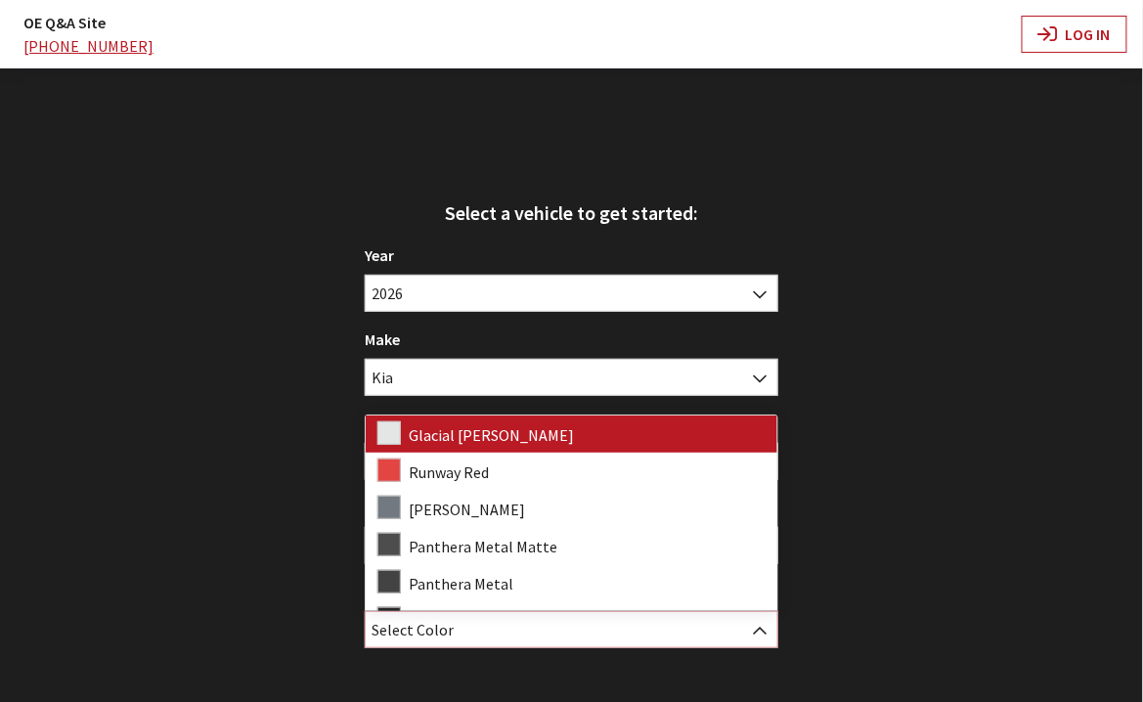
click at [535, 638] on span "Select Color" at bounding box center [572, 629] width 412 height 35
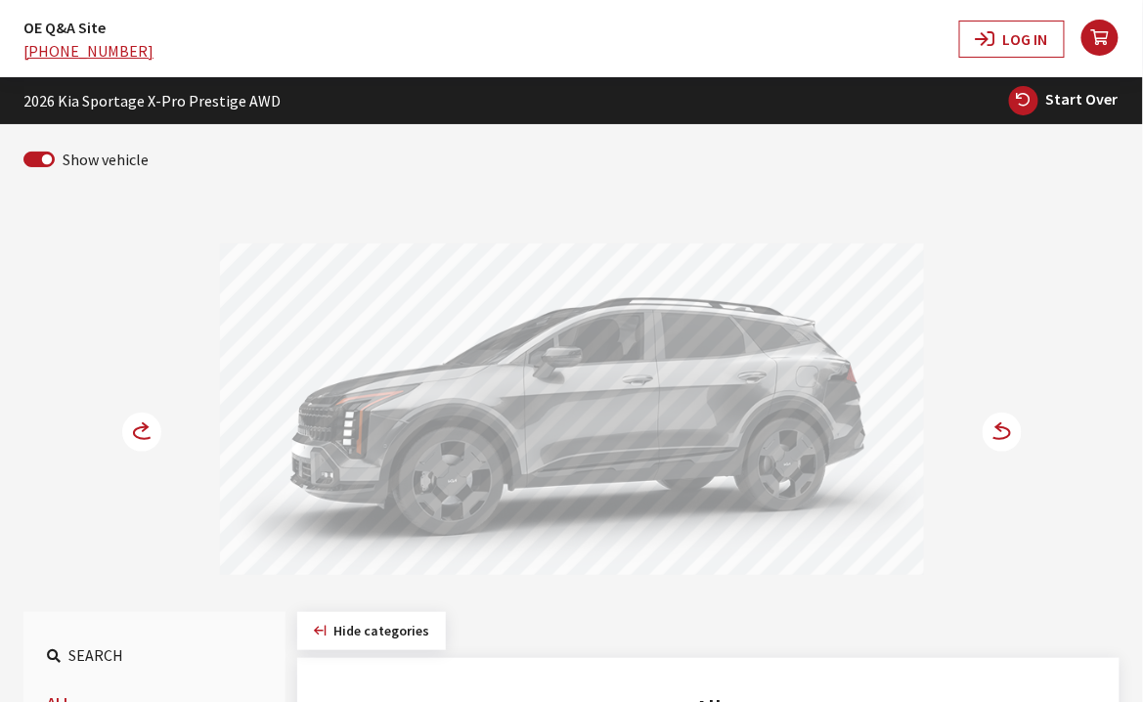
click at [1088, 100] on span "Start Over" at bounding box center [1083, 99] width 72 height 20
select select
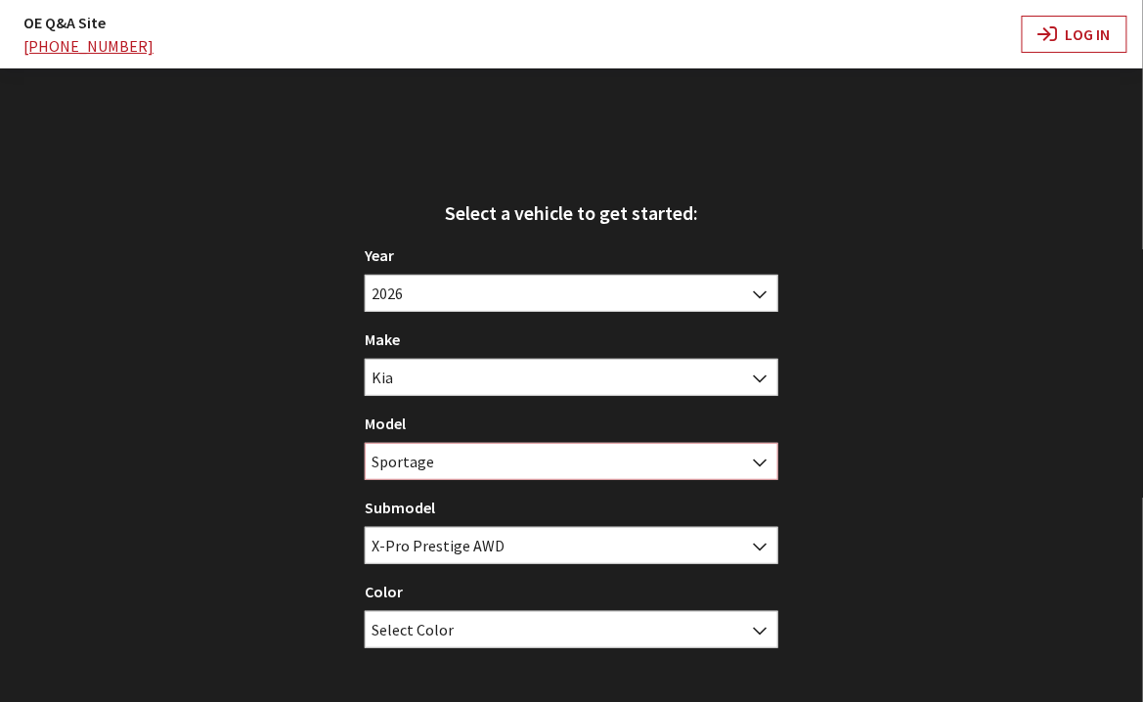
click at [555, 464] on span "Sportage" at bounding box center [572, 461] width 412 height 35
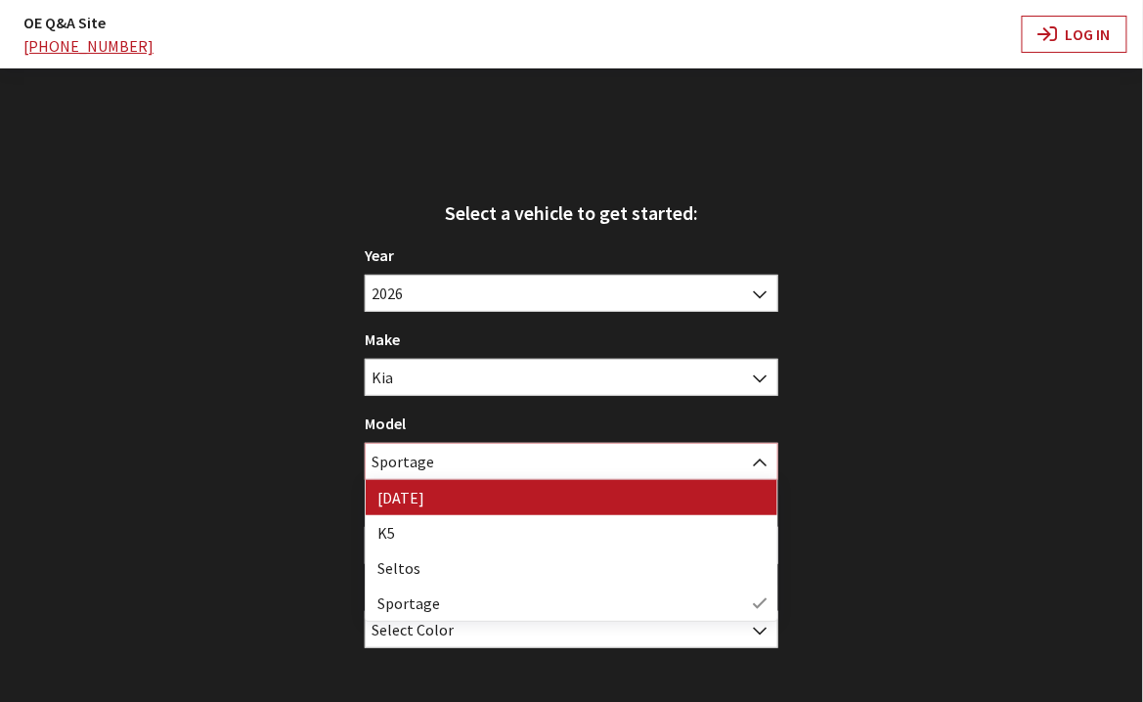
select select "1133"
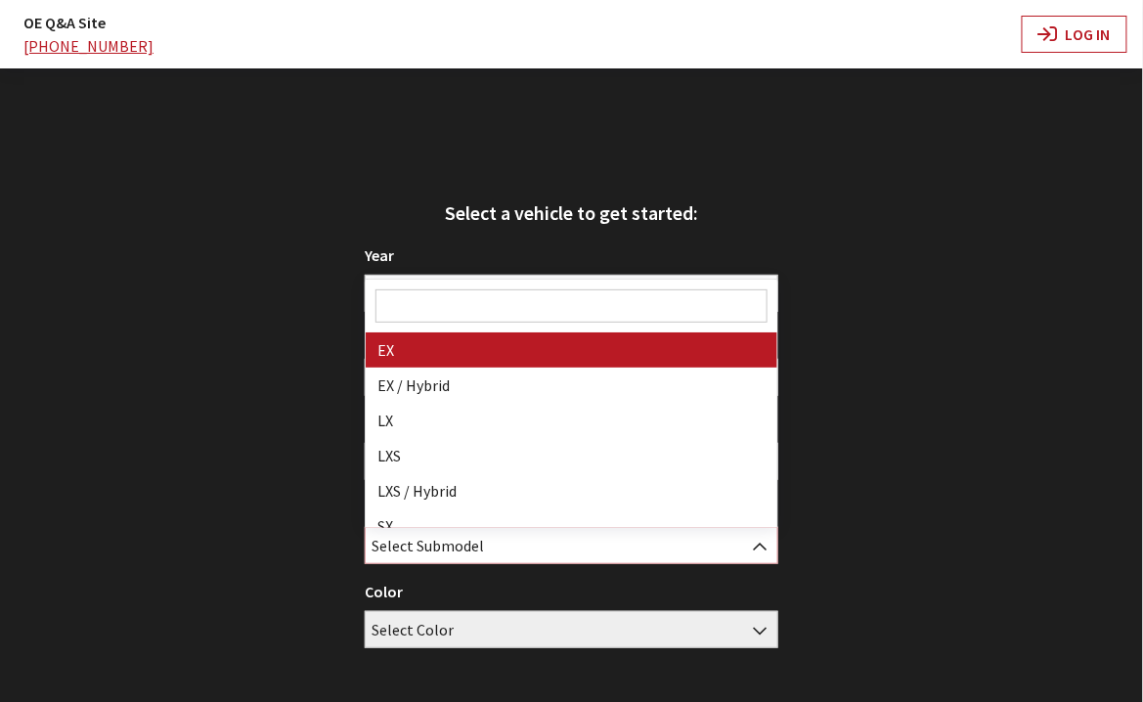
click at [563, 553] on span "Select Submodel" at bounding box center [572, 545] width 412 height 35
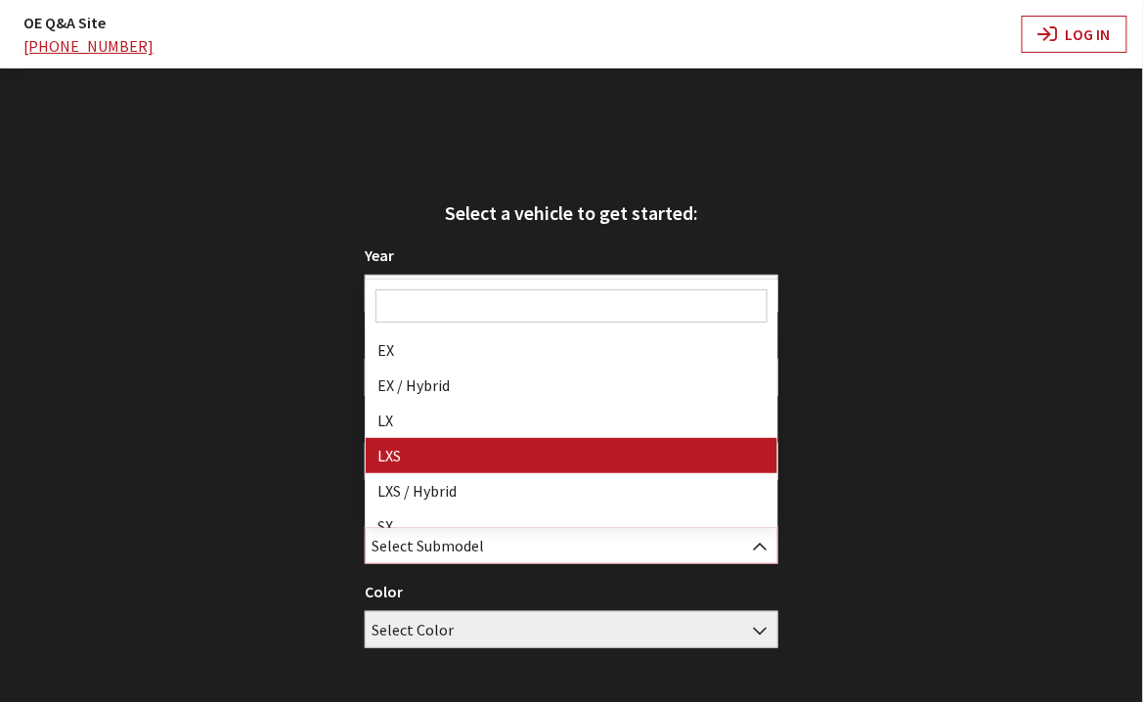
select select "2463"
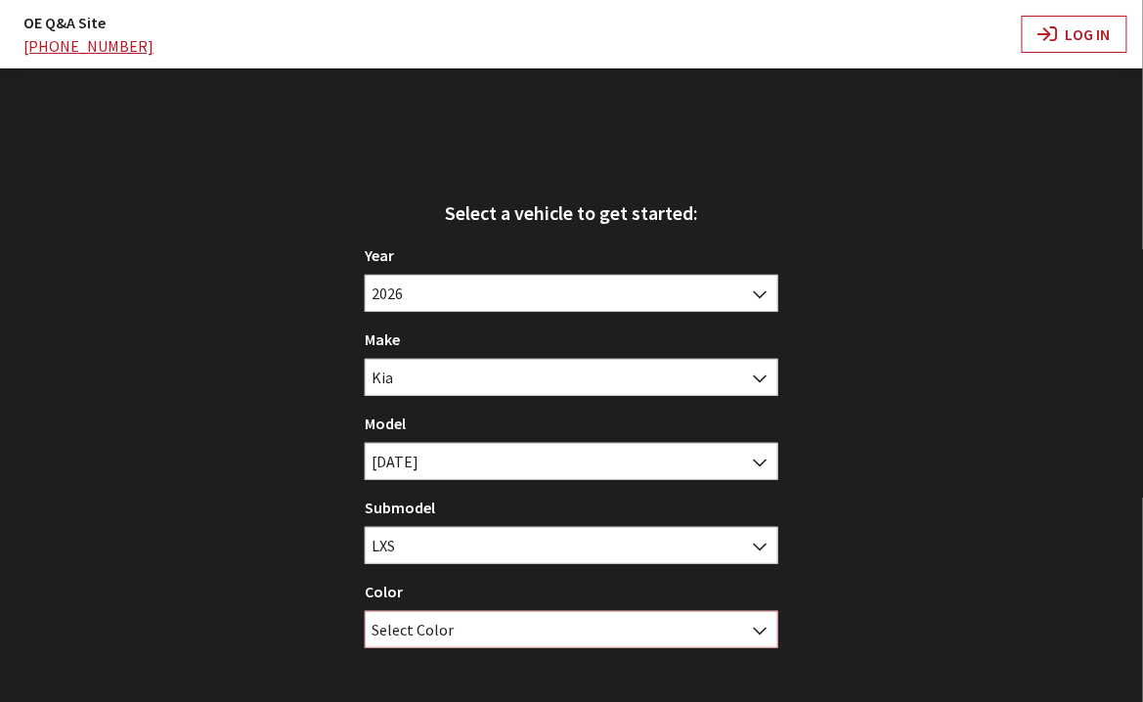
click at [570, 622] on span "Select Color" at bounding box center [572, 629] width 412 height 35
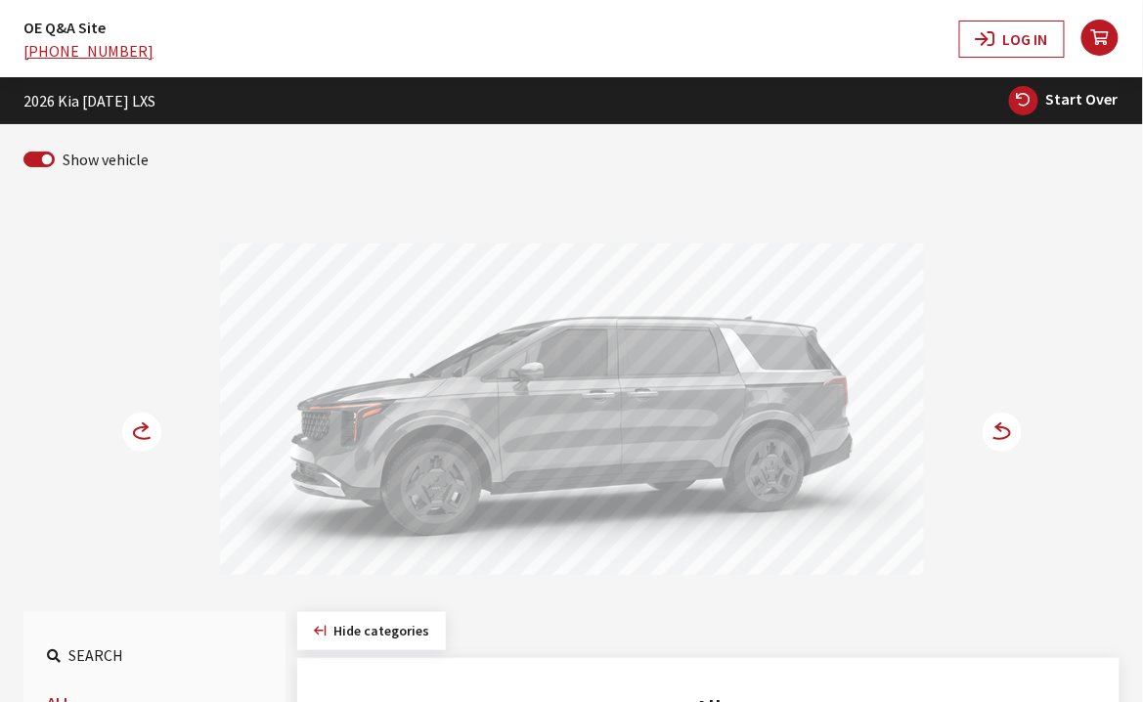
click at [1065, 99] on span "Start Over" at bounding box center [1083, 99] width 72 height 20
select select
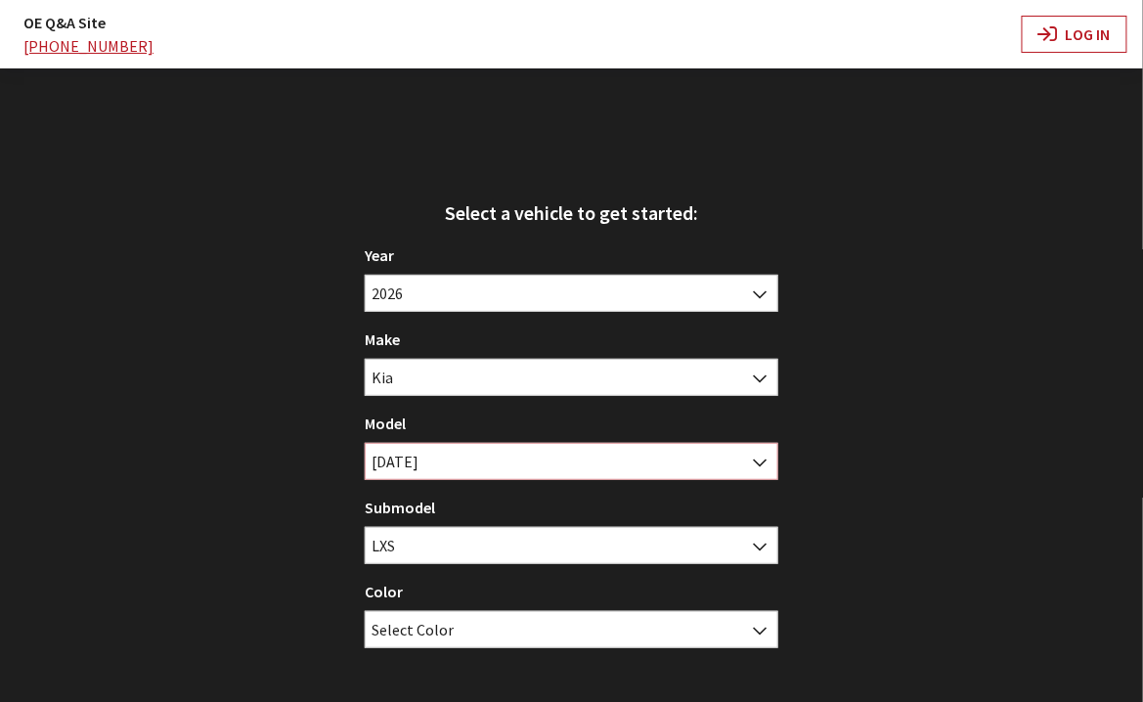
click at [623, 462] on span "[DATE]" at bounding box center [572, 461] width 412 height 35
click at [928, 469] on div "Select a vehicle to get started: Year [DATE] 2025 2024 2023 2022 2021 2020 2019…" at bounding box center [571, 419] width 1143 height 702
click at [608, 553] on span "LXS" at bounding box center [572, 545] width 412 height 35
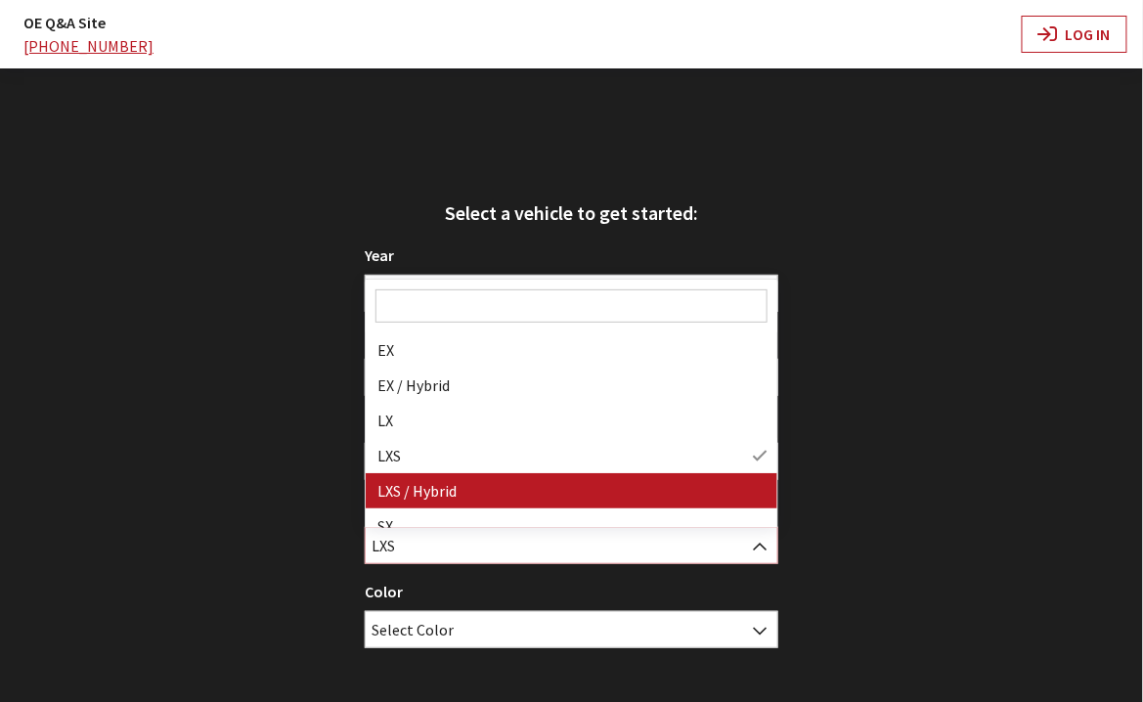
select select "3825"
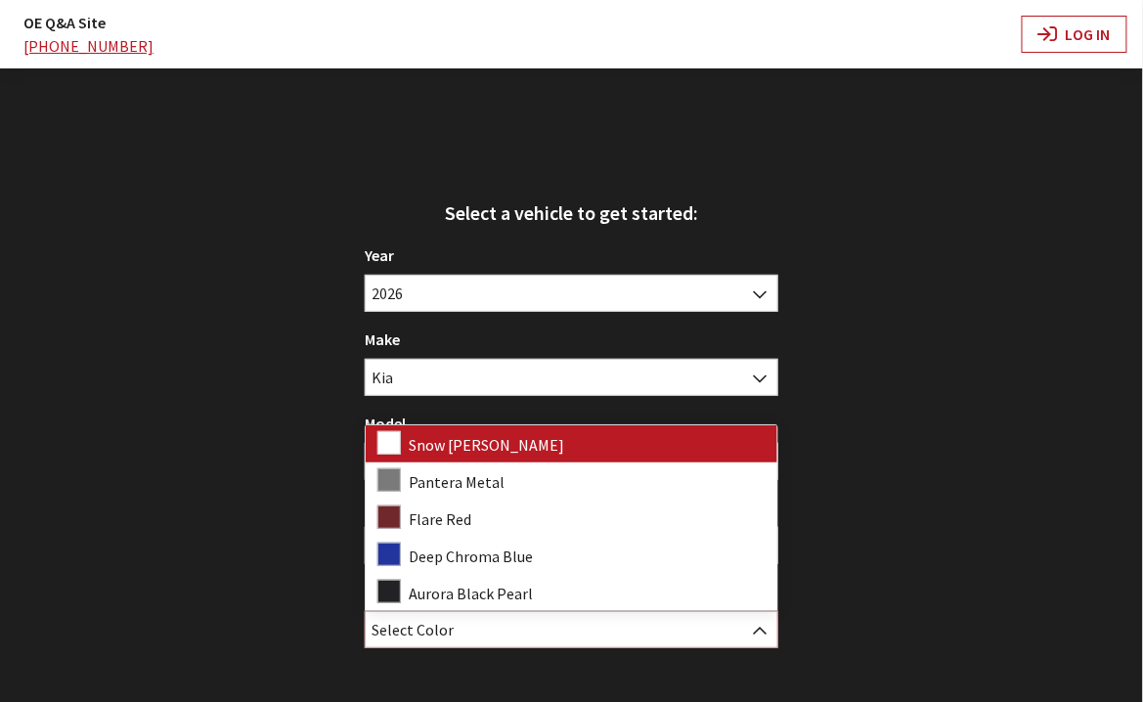
click at [520, 631] on span "Select Color" at bounding box center [572, 629] width 412 height 35
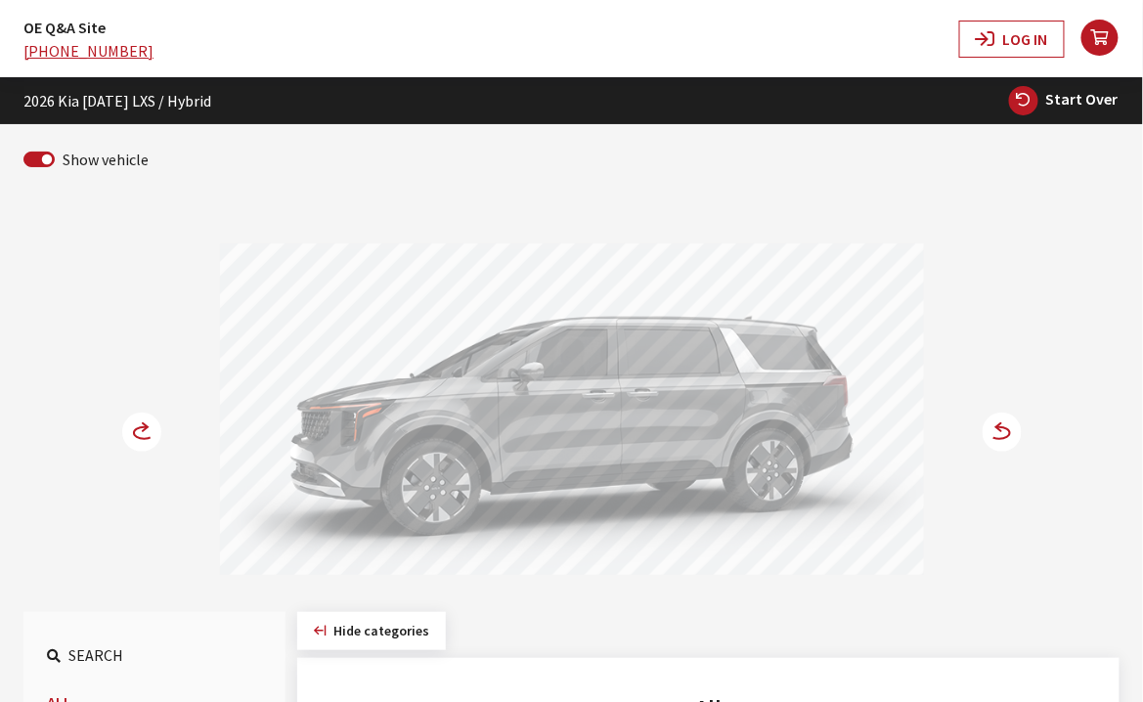
click at [1097, 89] on span "Start Over" at bounding box center [1083, 99] width 72 height 20
select select
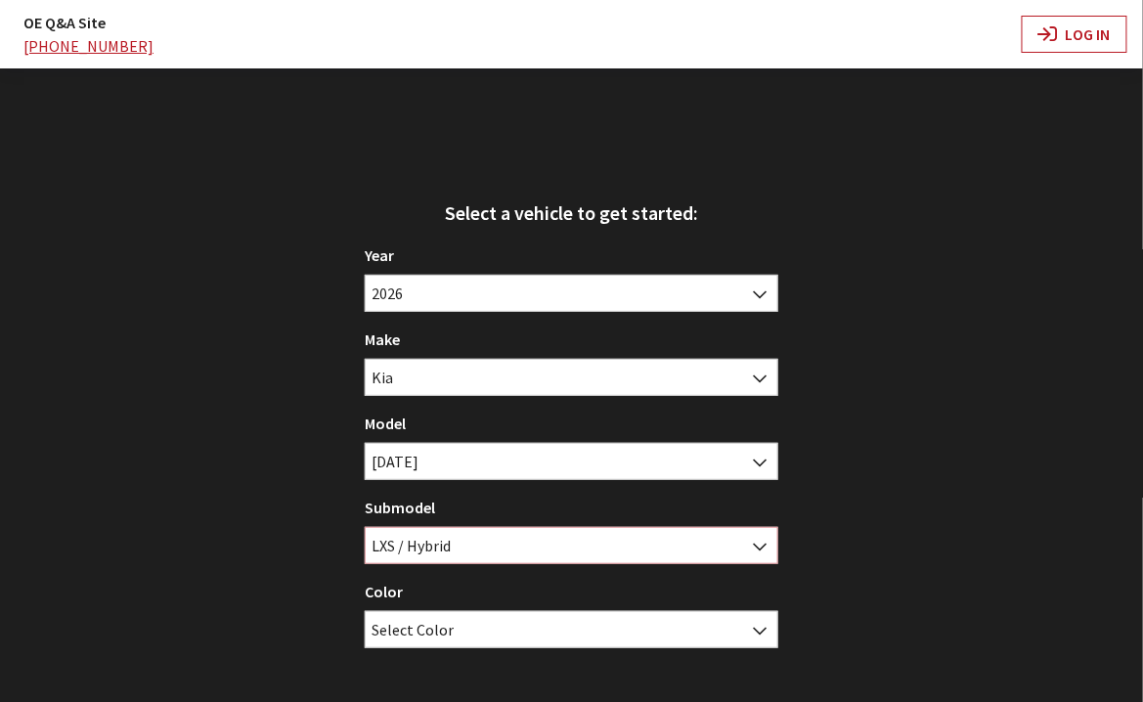
click at [638, 549] on span "LXS / Hybrid" at bounding box center [572, 545] width 412 height 35
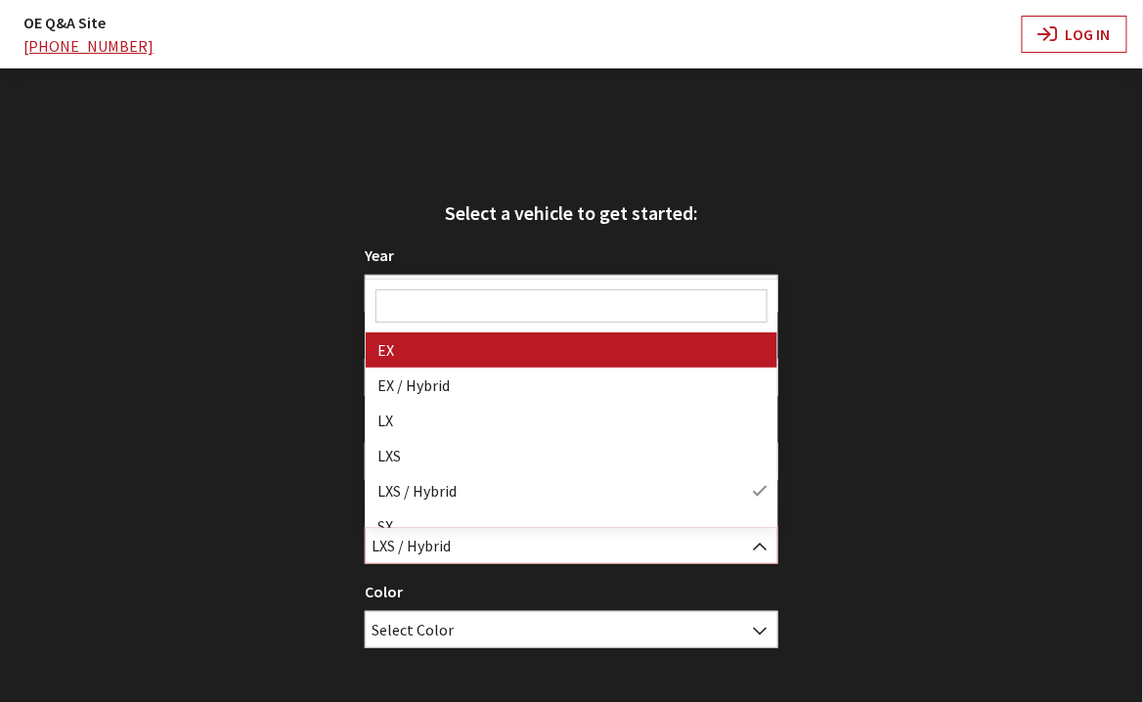
select select "304"
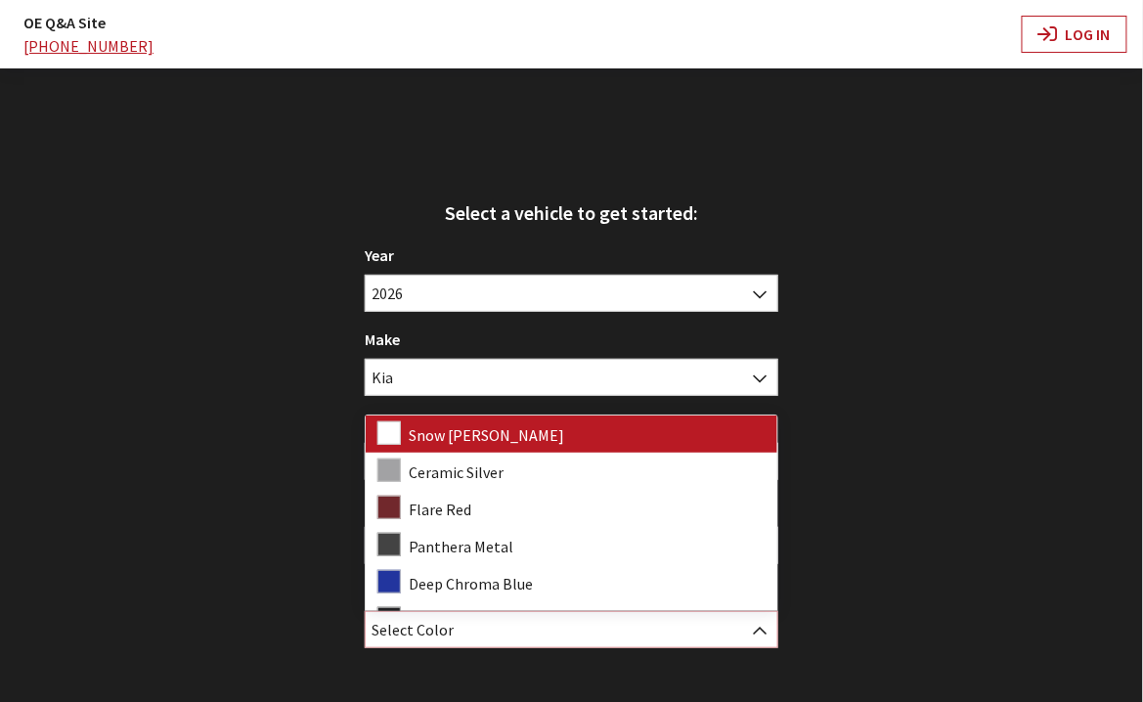
click at [541, 626] on span "Select Color" at bounding box center [572, 629] width 412 height 35
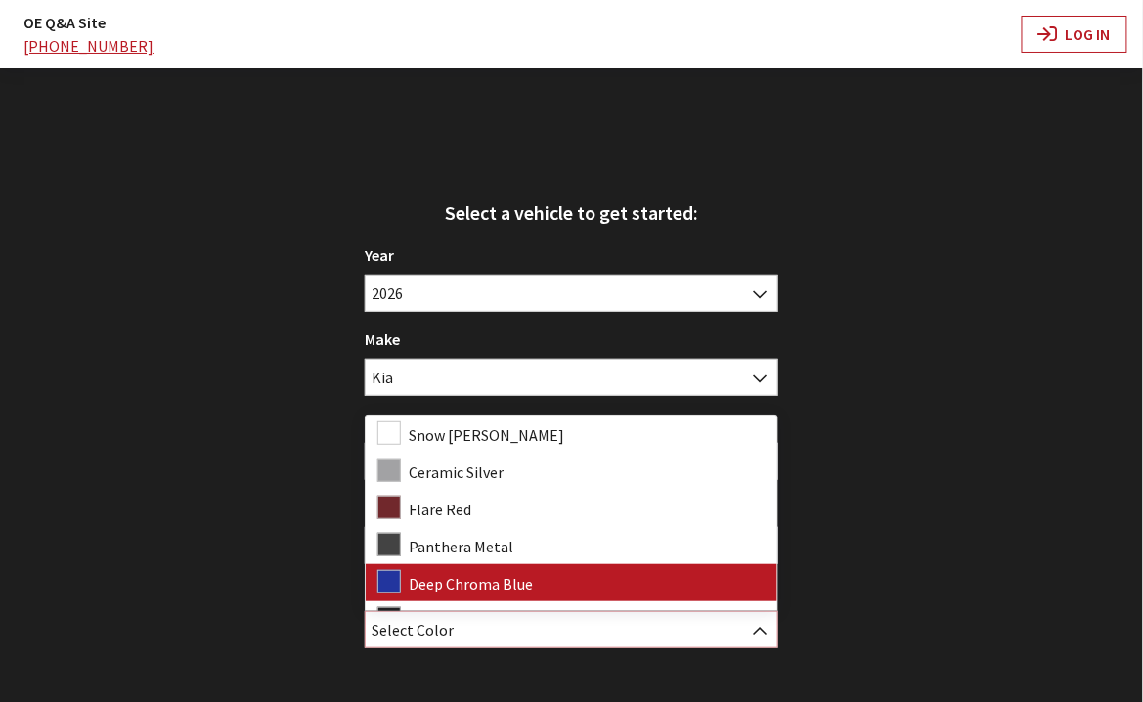
select select "5424"
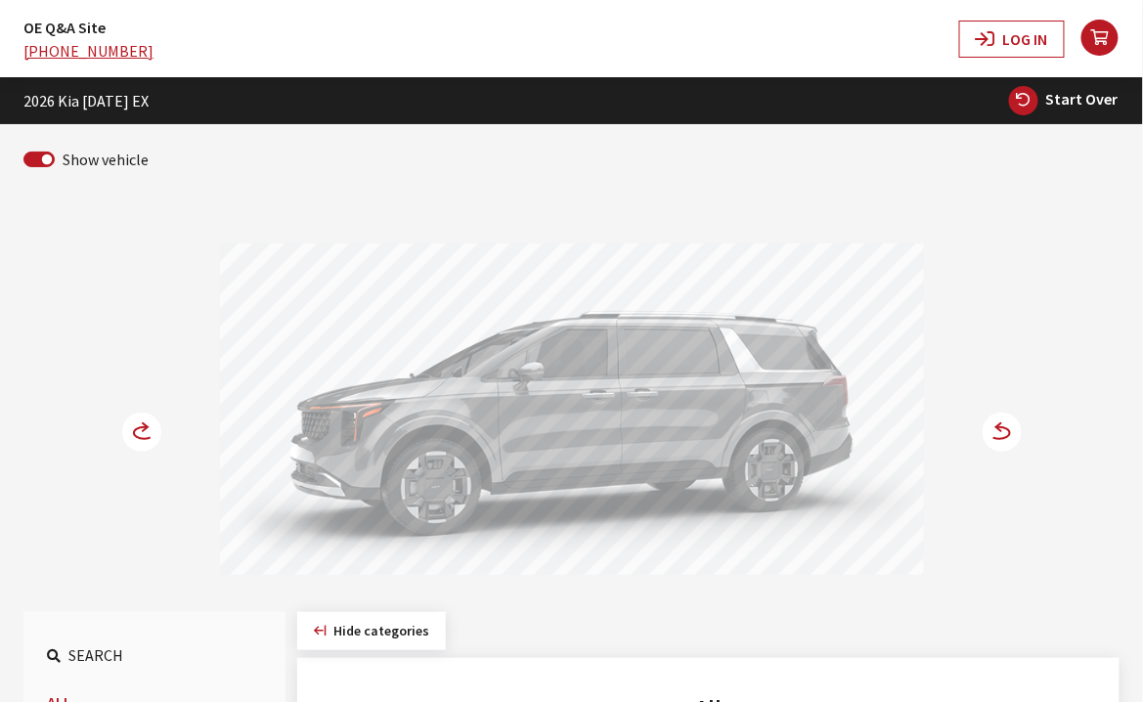
click at [1085, 101] on span "Start Over" at bounding box center [1083, 99] width 72 height 20
select select
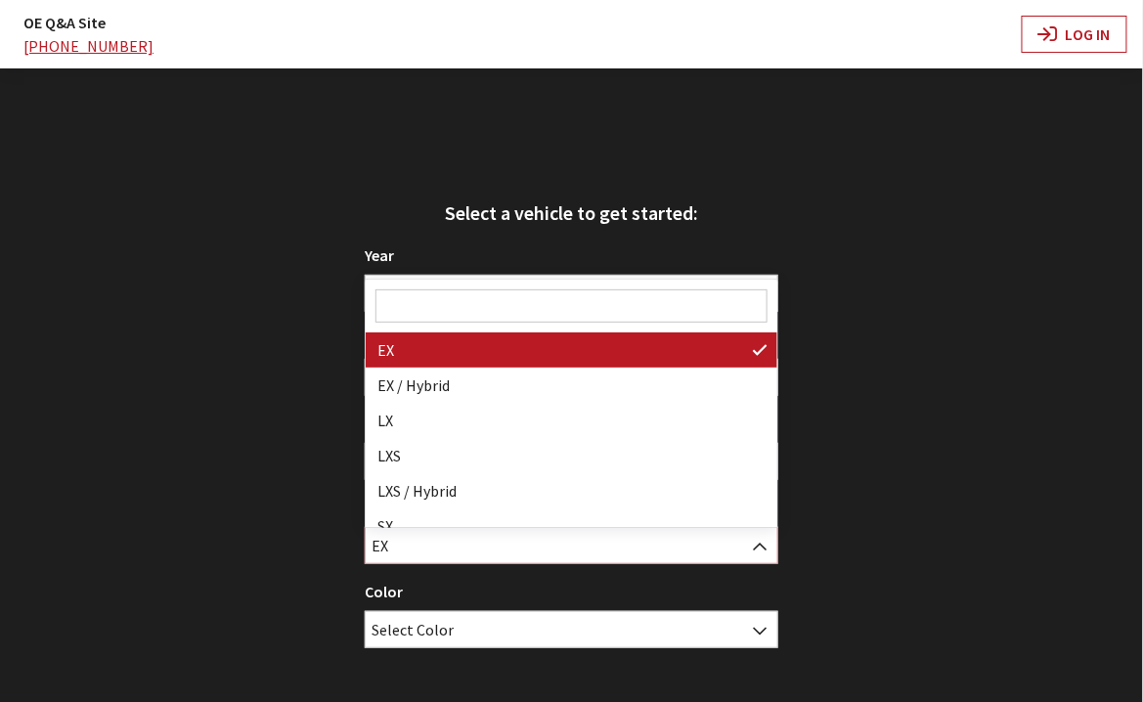
click at [668, 552] on span "EX" at bounding box center [572, 545] width 412 height 35
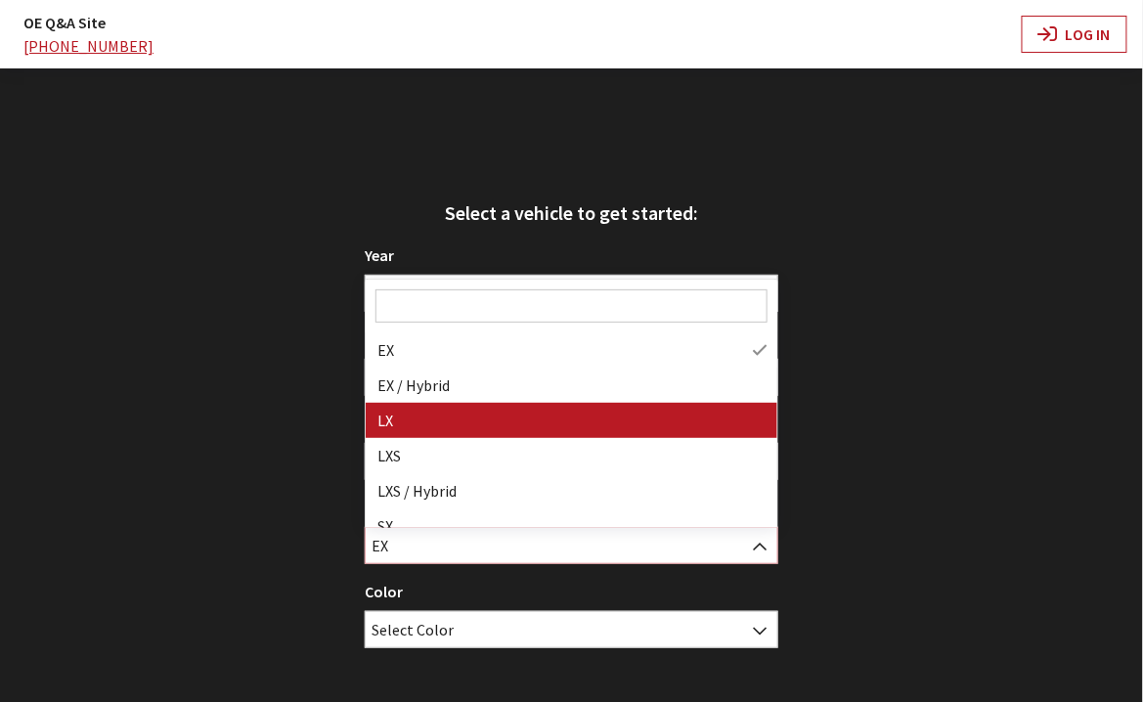
select select "209"
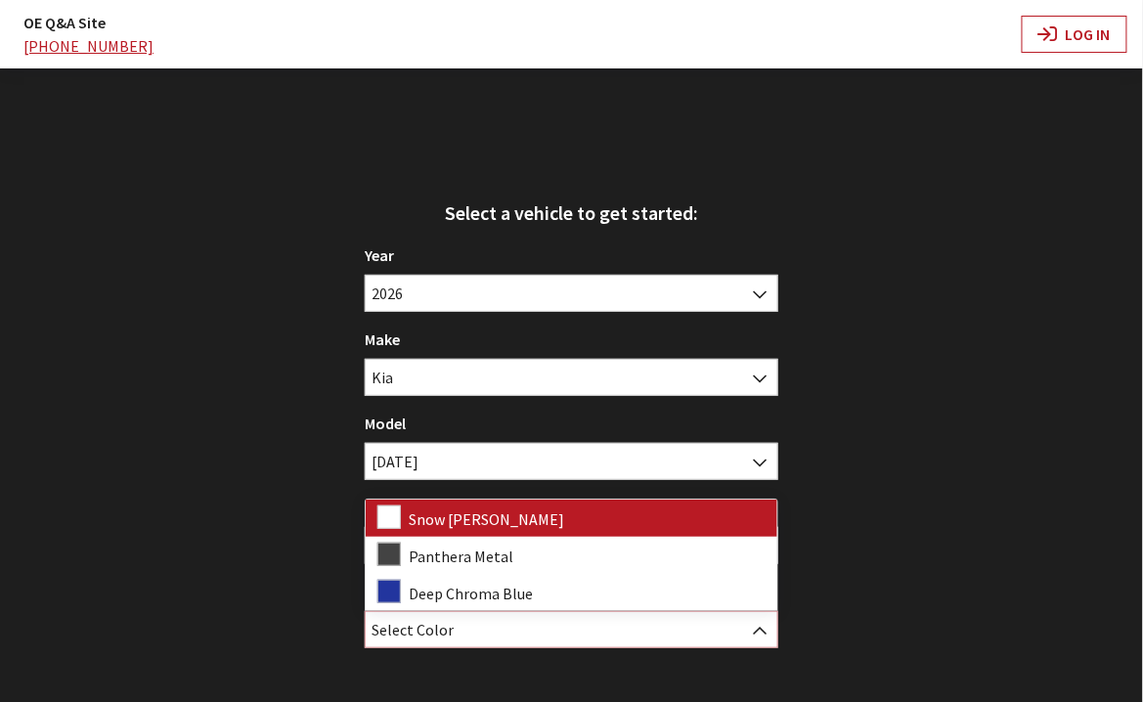
click at [610, 640] on span "Select Color" at bounding box center [572, 629] width 412 height 35
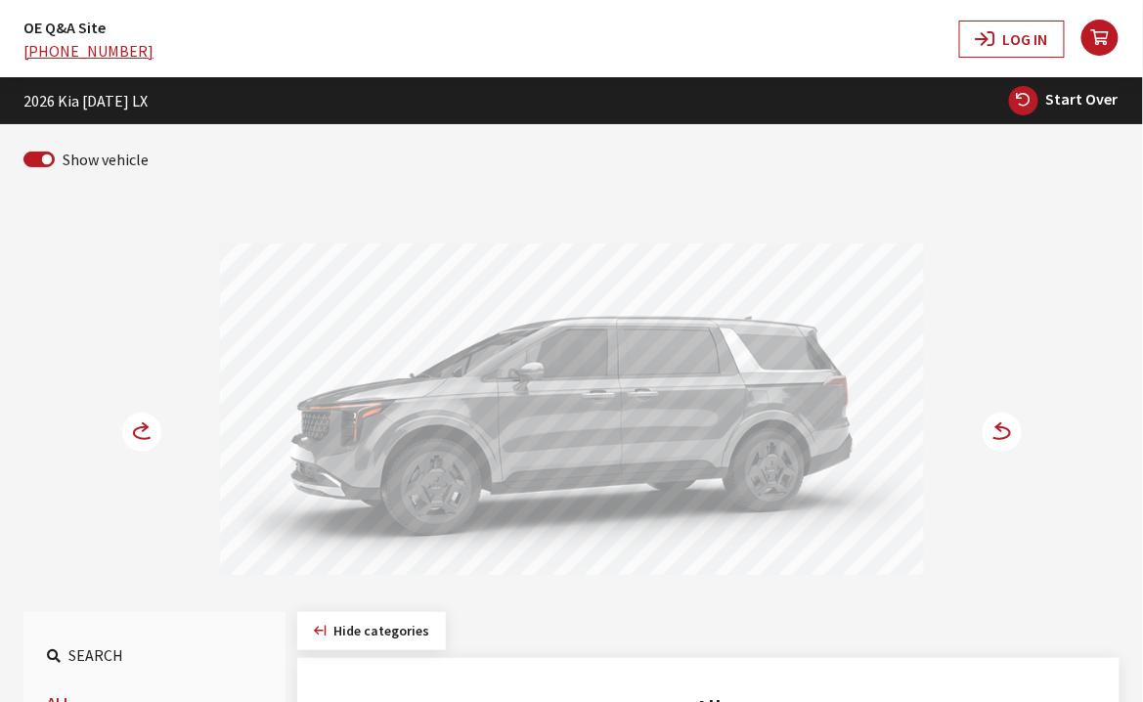
click at [1074, 101] on span "Start Over" at bounding box center [1083, 99] width 72 height 20
select select
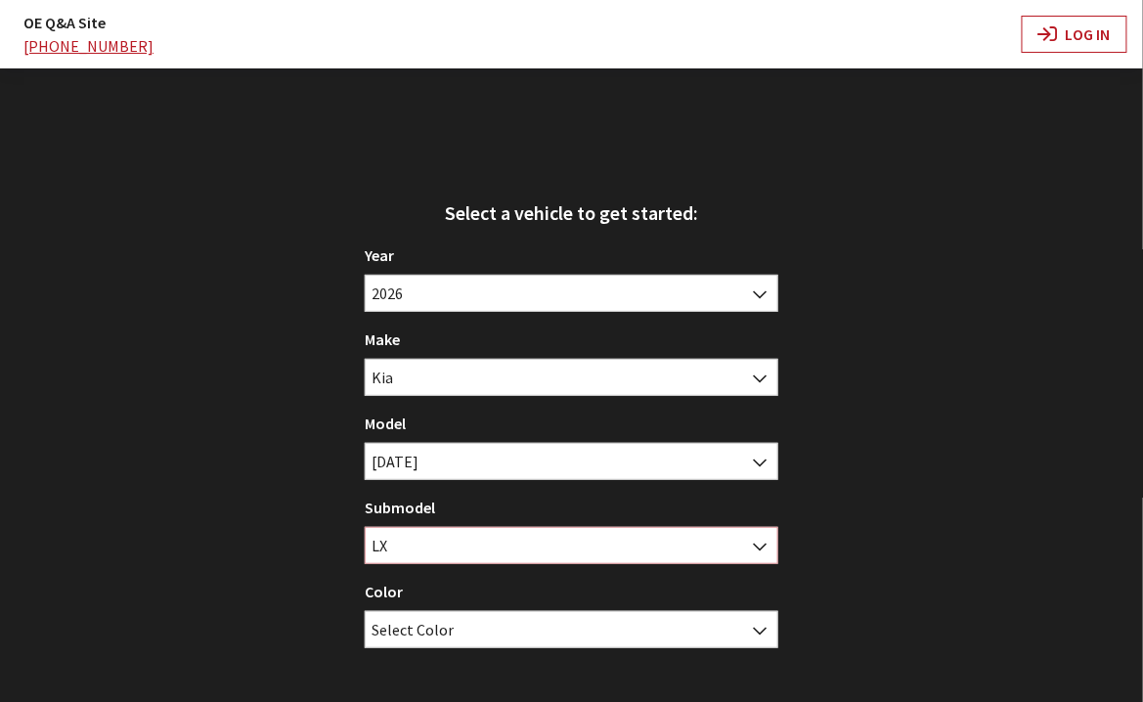
click at [604, 562] on span "LX" at bounding box center [572, 545] width 412 height 35
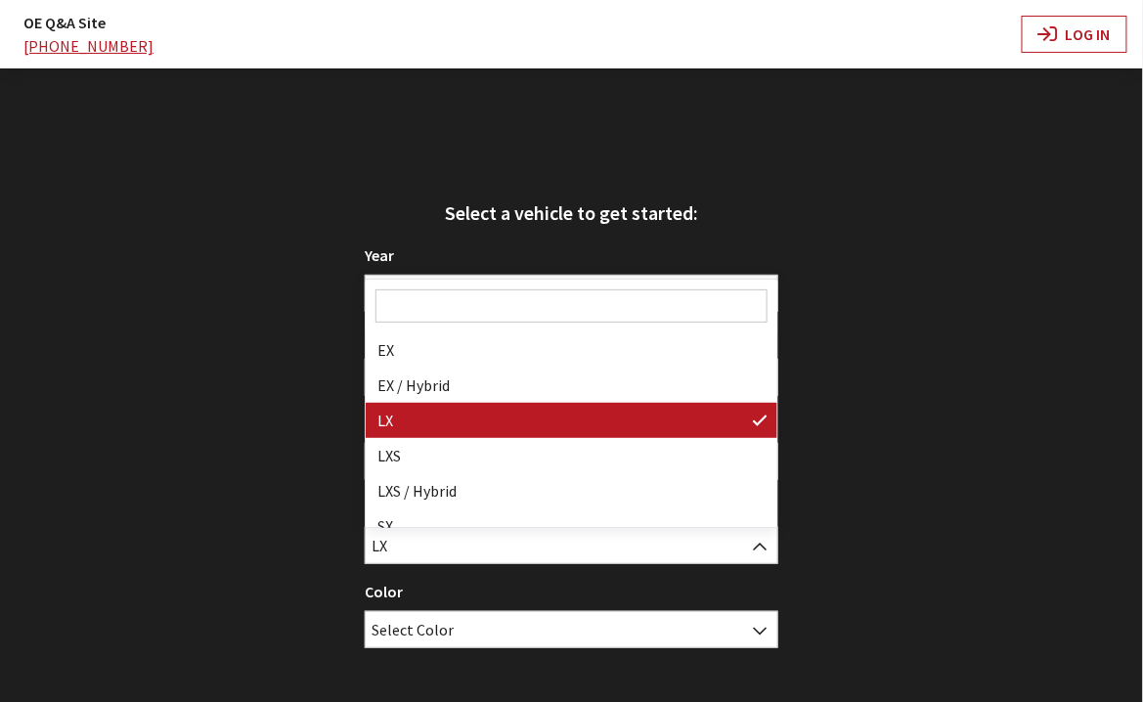
click at [916, 520] on div "Select a vehicle to get started: Year [DATE] 2025 2024 2023 2022 2021 2020 2019…" at bounding box center [571, 419] width 1143 height 702
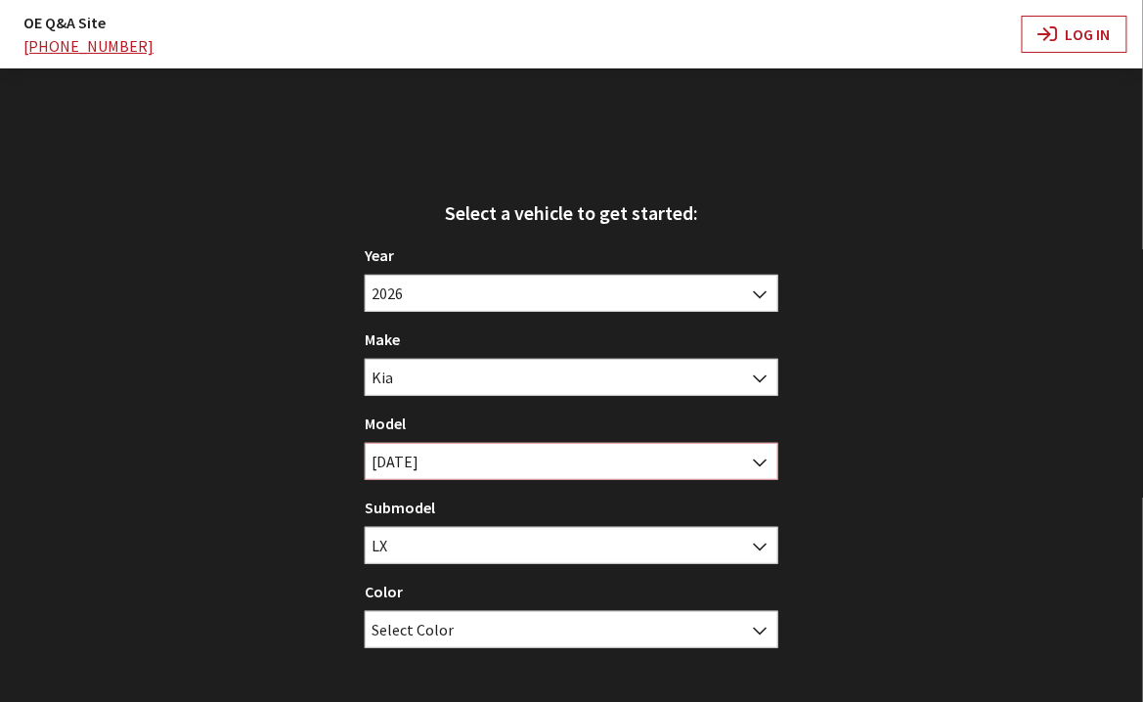
click at [564, 452] on span "[DATE]" at bounding box center [572, 461] width 412 height 35
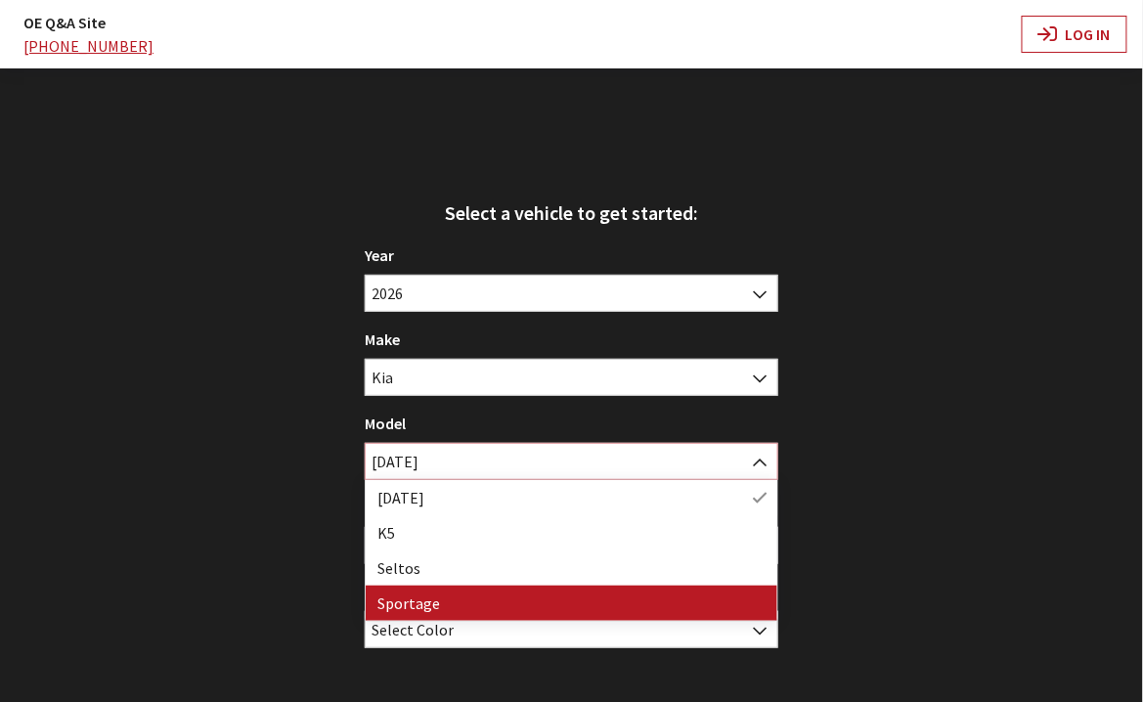
select select "393"
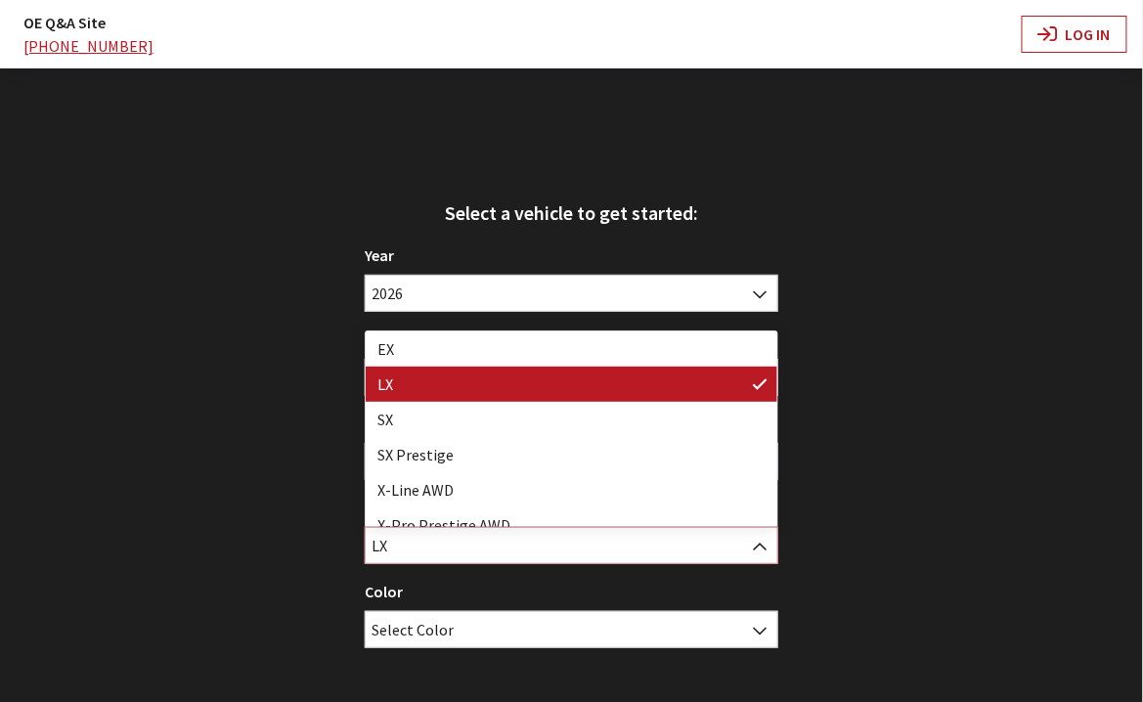
click at [579, 527] on span "LX" at bounding box center [572, 545] width 414 height 37
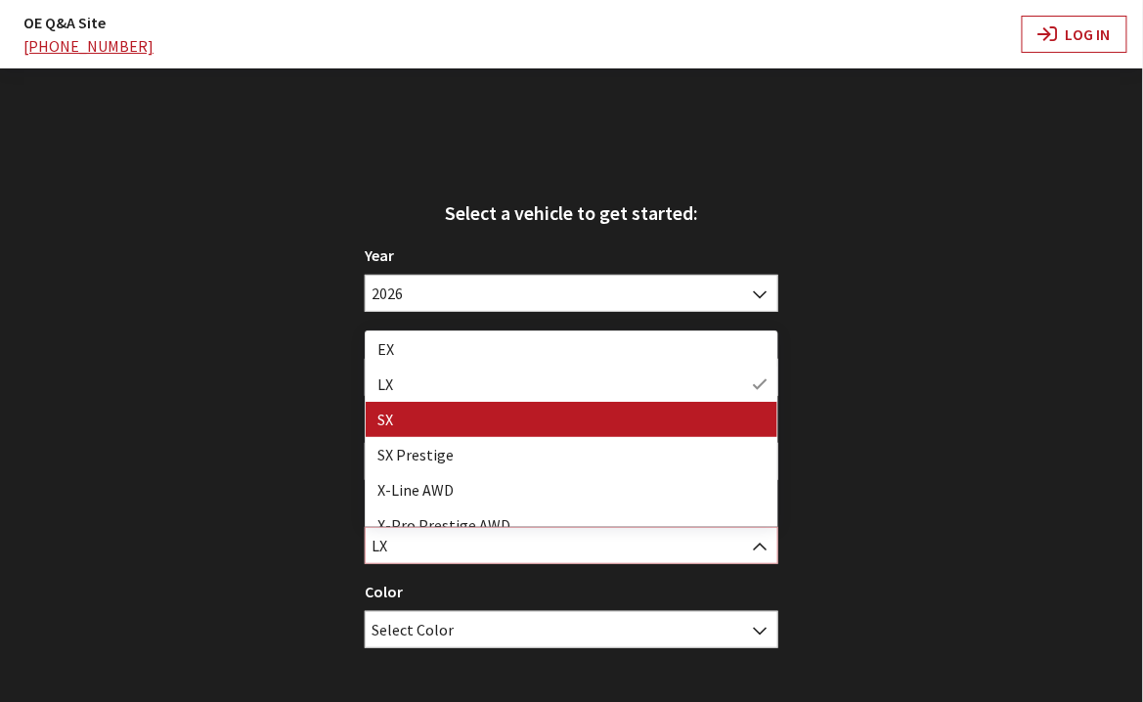
select select "708"
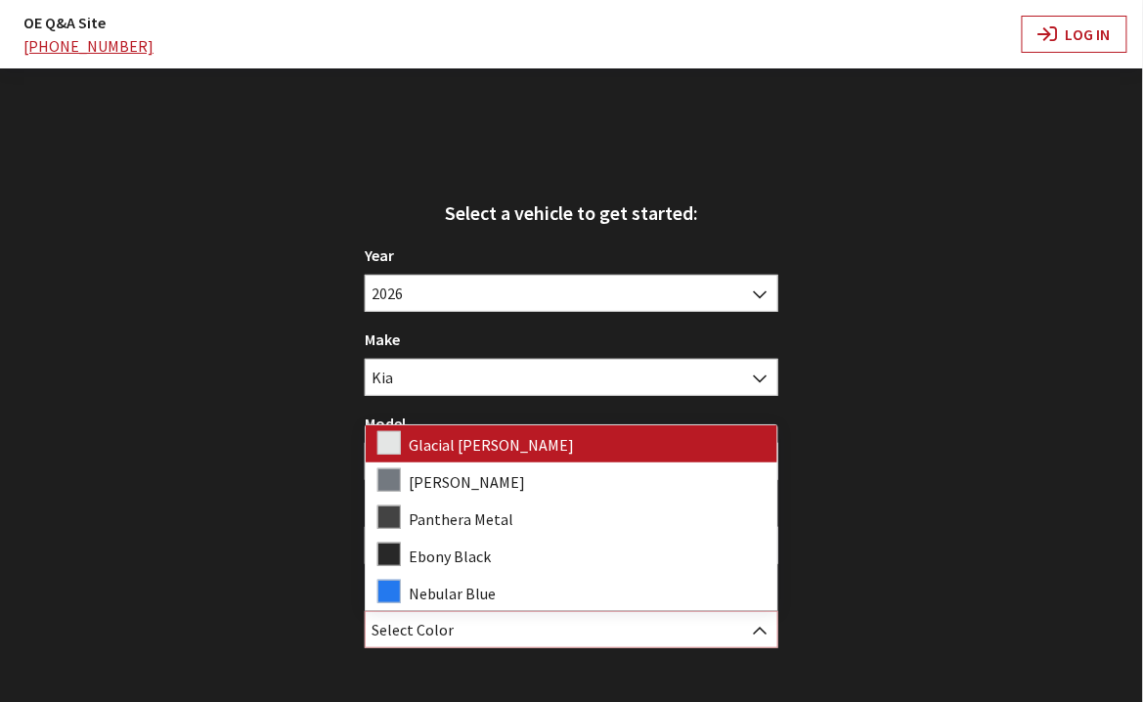
click at [548, 627] on span "Select Color" at bounding box center [572, 629] width 412 height 35
